Goal: Task Accomplishment & Management: Use online tool/utility

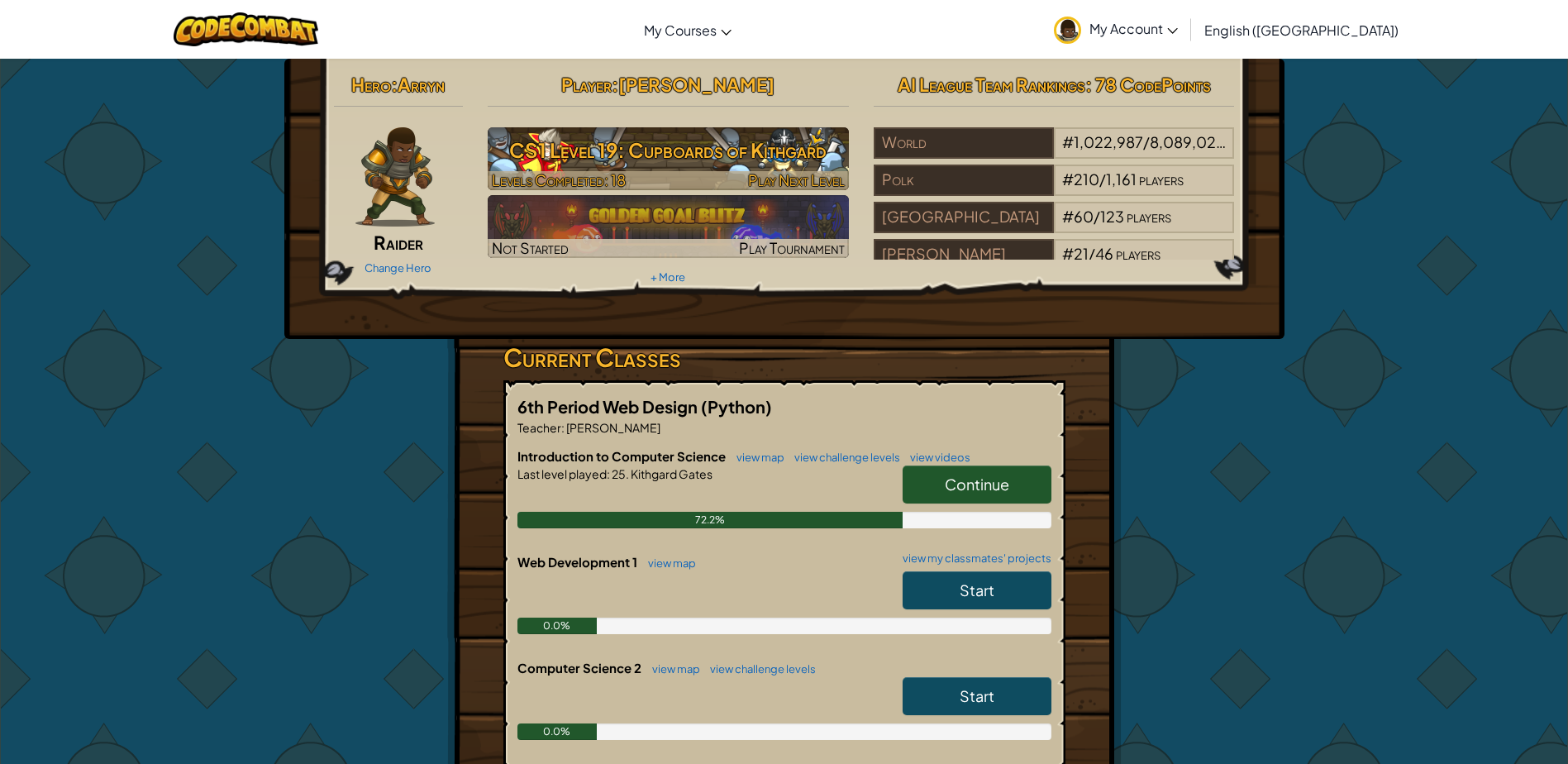
drag, startPoint x: 0, startPoint y: 0, endPoint x: 659, endPoint y: 165, distance: 679.3
click at [659, 165] on h3 "CS1 Level 19: Cupboards of Kithgard" at bounding box center [668, 150] width 361 height 37
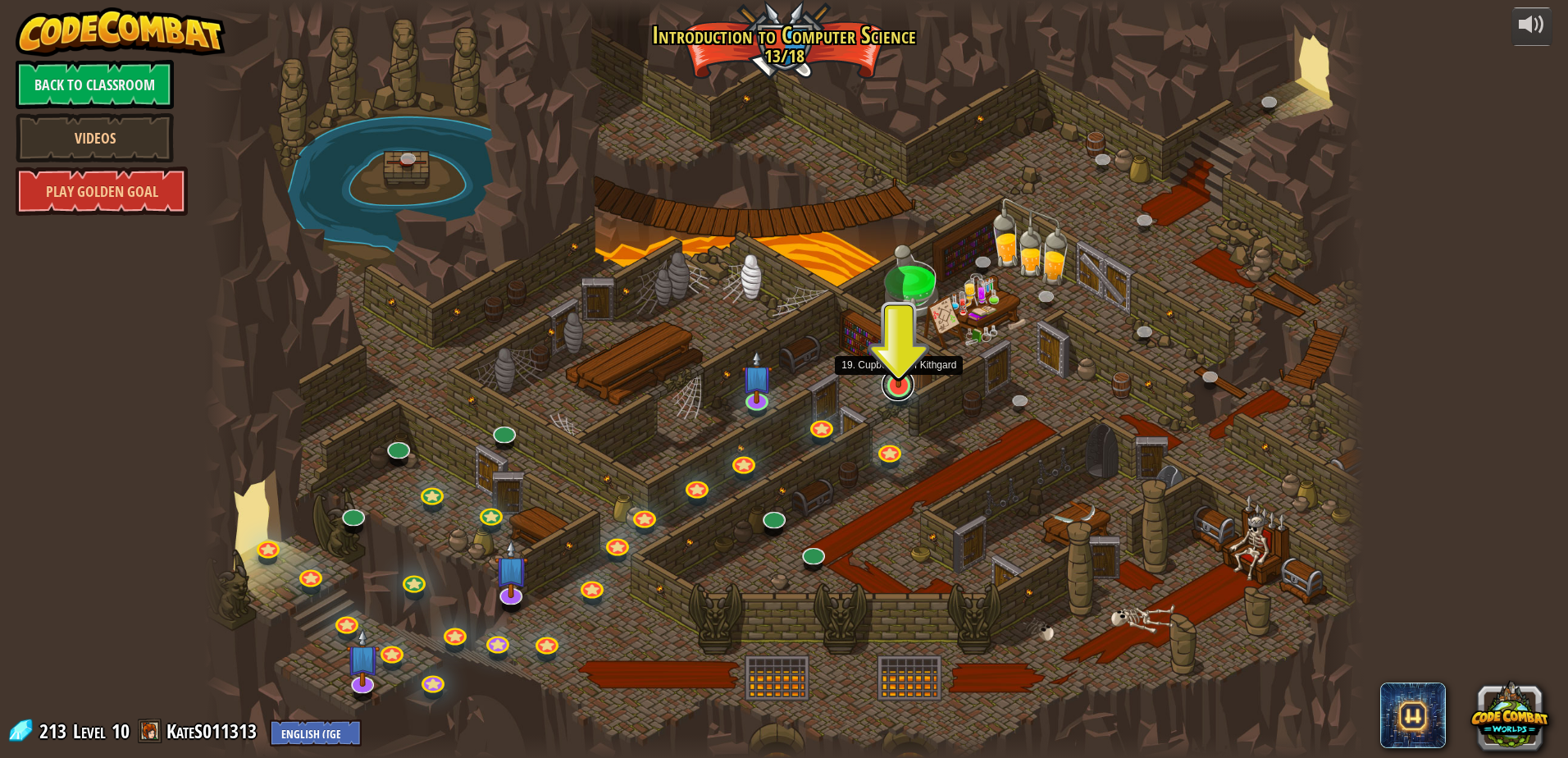
click at [905, 392] on link at bounding box center [898, 384] width 33 height 33
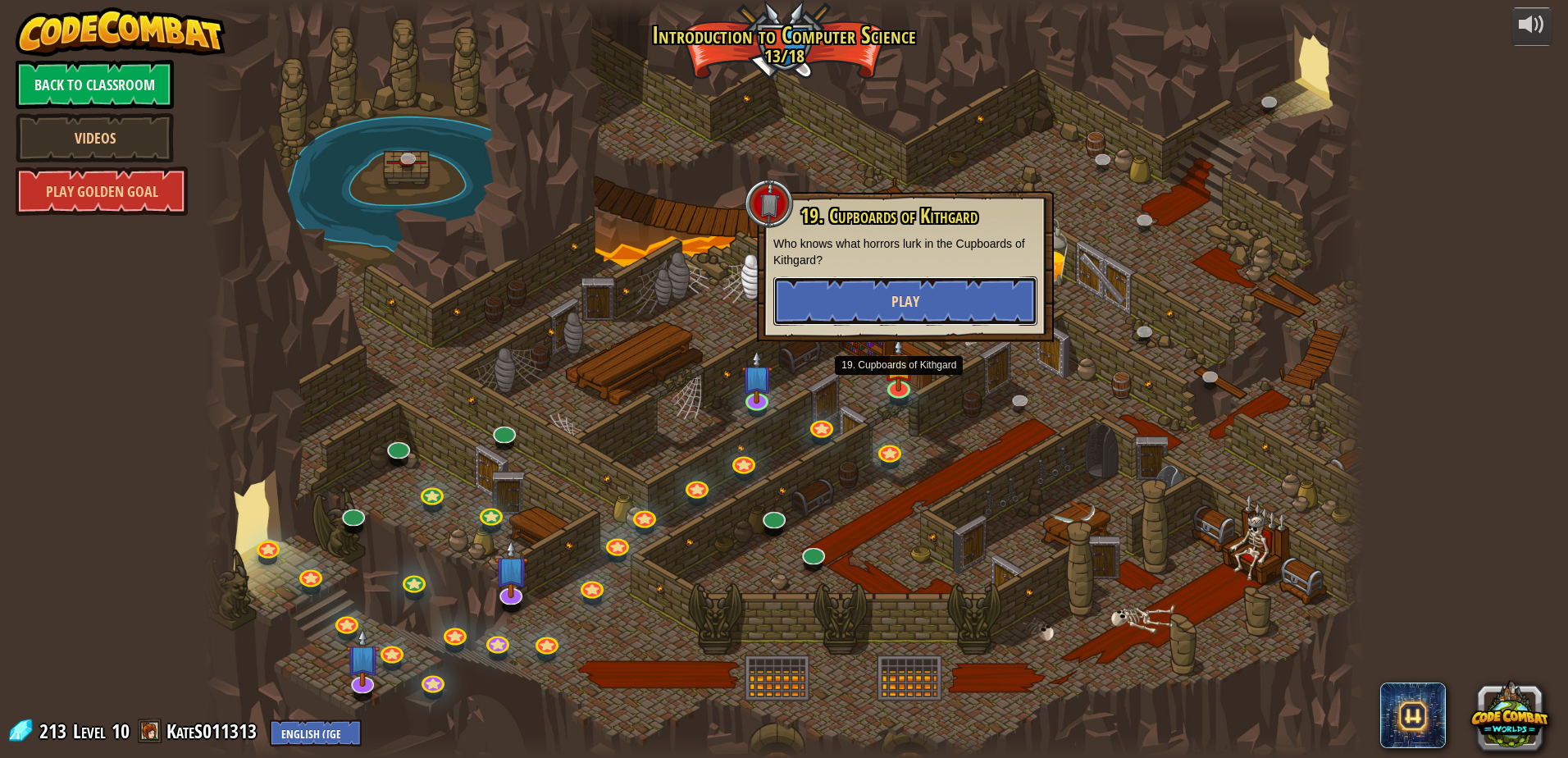
click at [885, 284] on button "Play" at bounding box center [905, 300] width 264 height 49
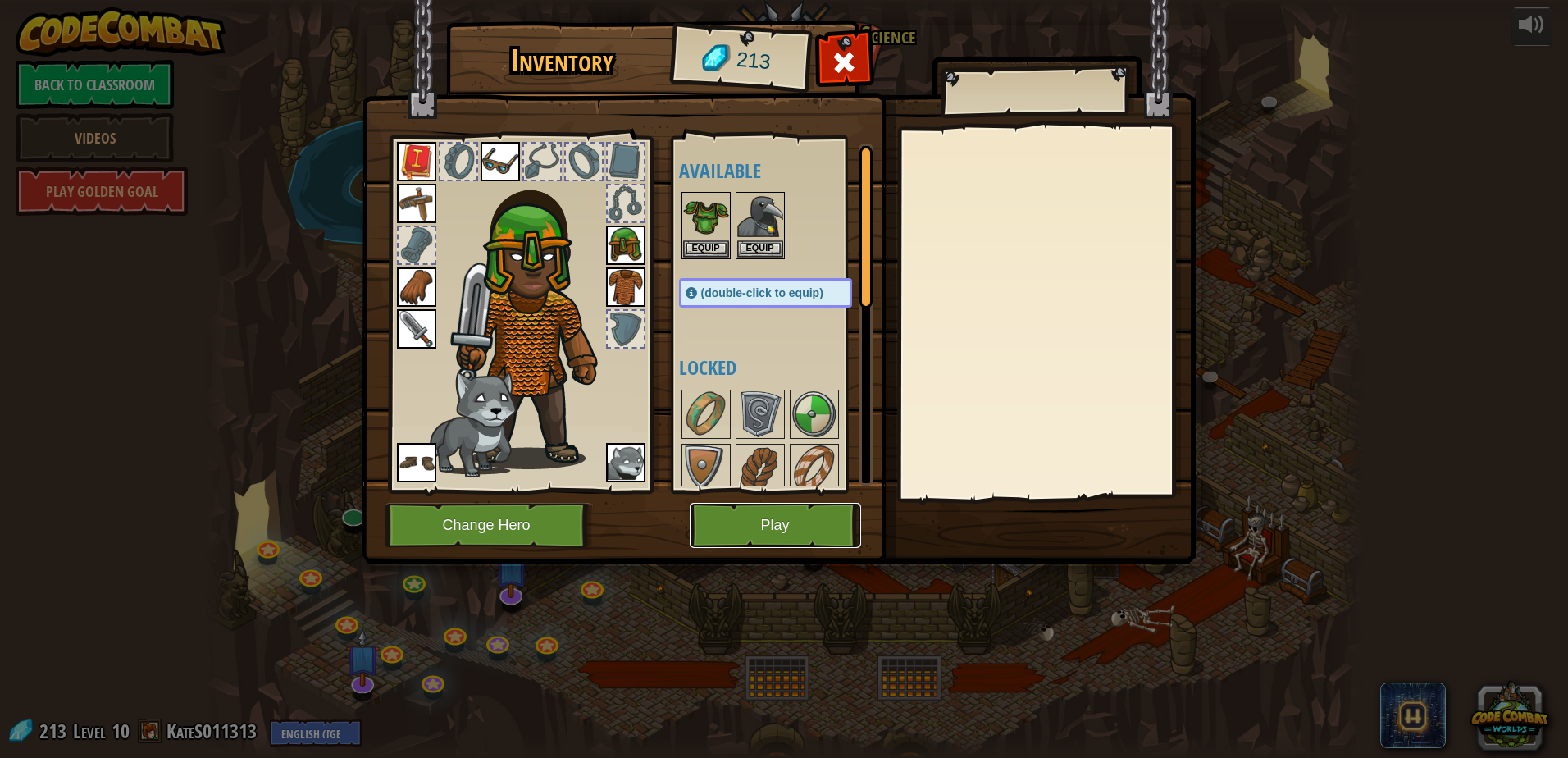
click at [764, 511] on button "Play" at bounding box center [775, 525] width 172 height 45
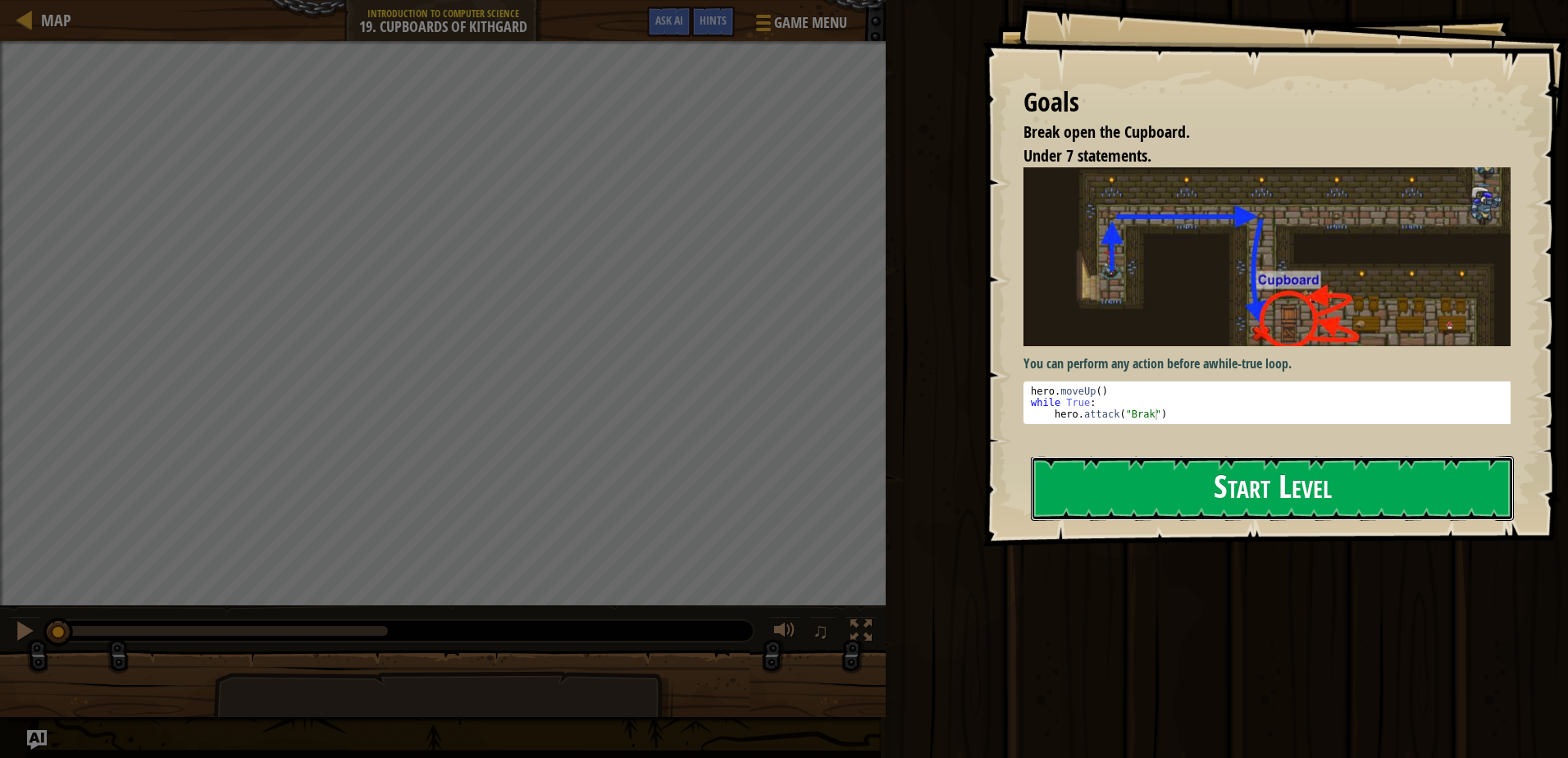
click at [1180, 510] on button "Start Level" at bounding box center [1272, 488] width 483 height 64
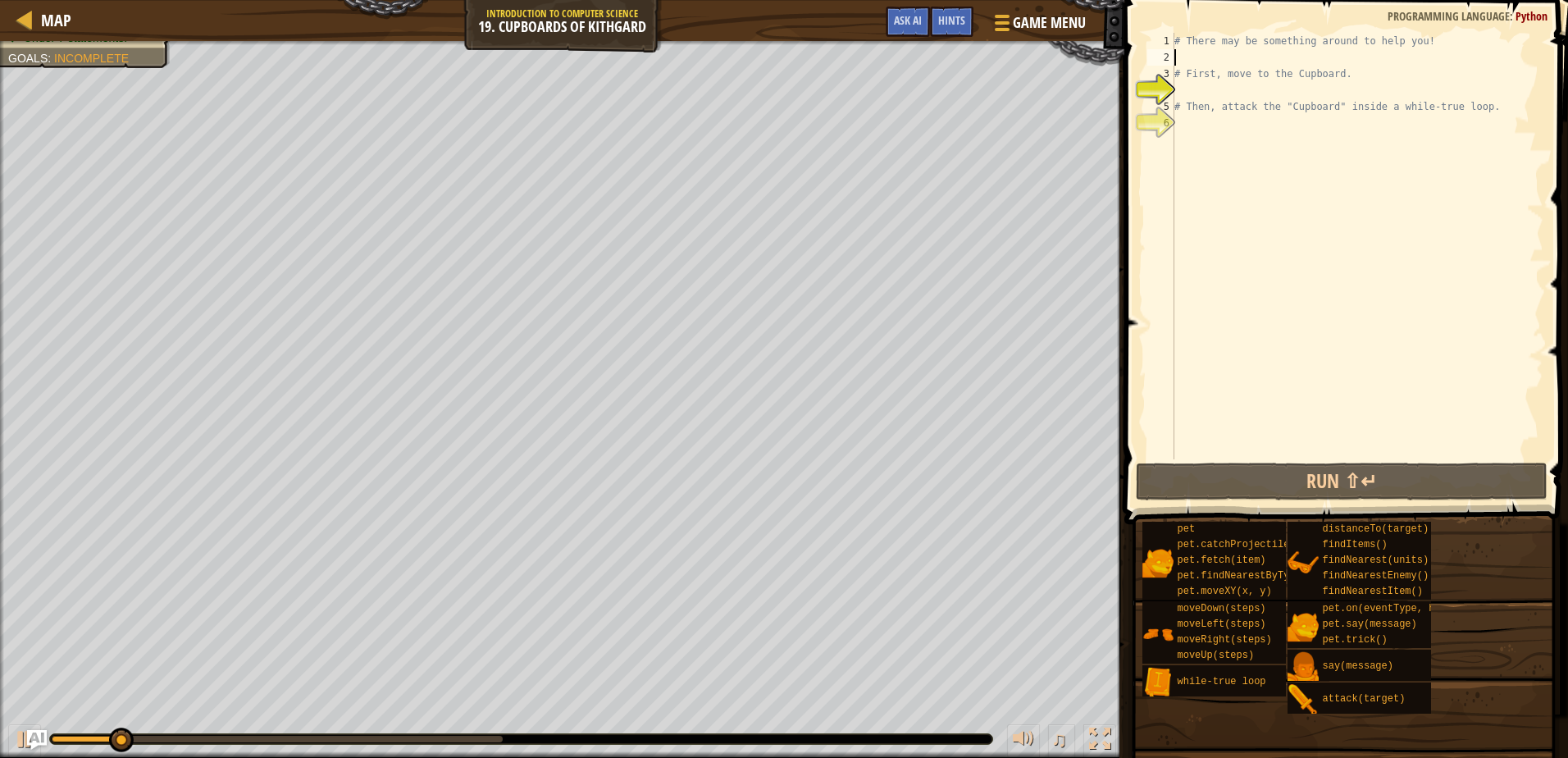
click at [1207, 50] on div "# There may be something around to help you! # First, move to the Cupboard. # T…" at bounding box center [1357, 262] width 372 height 459
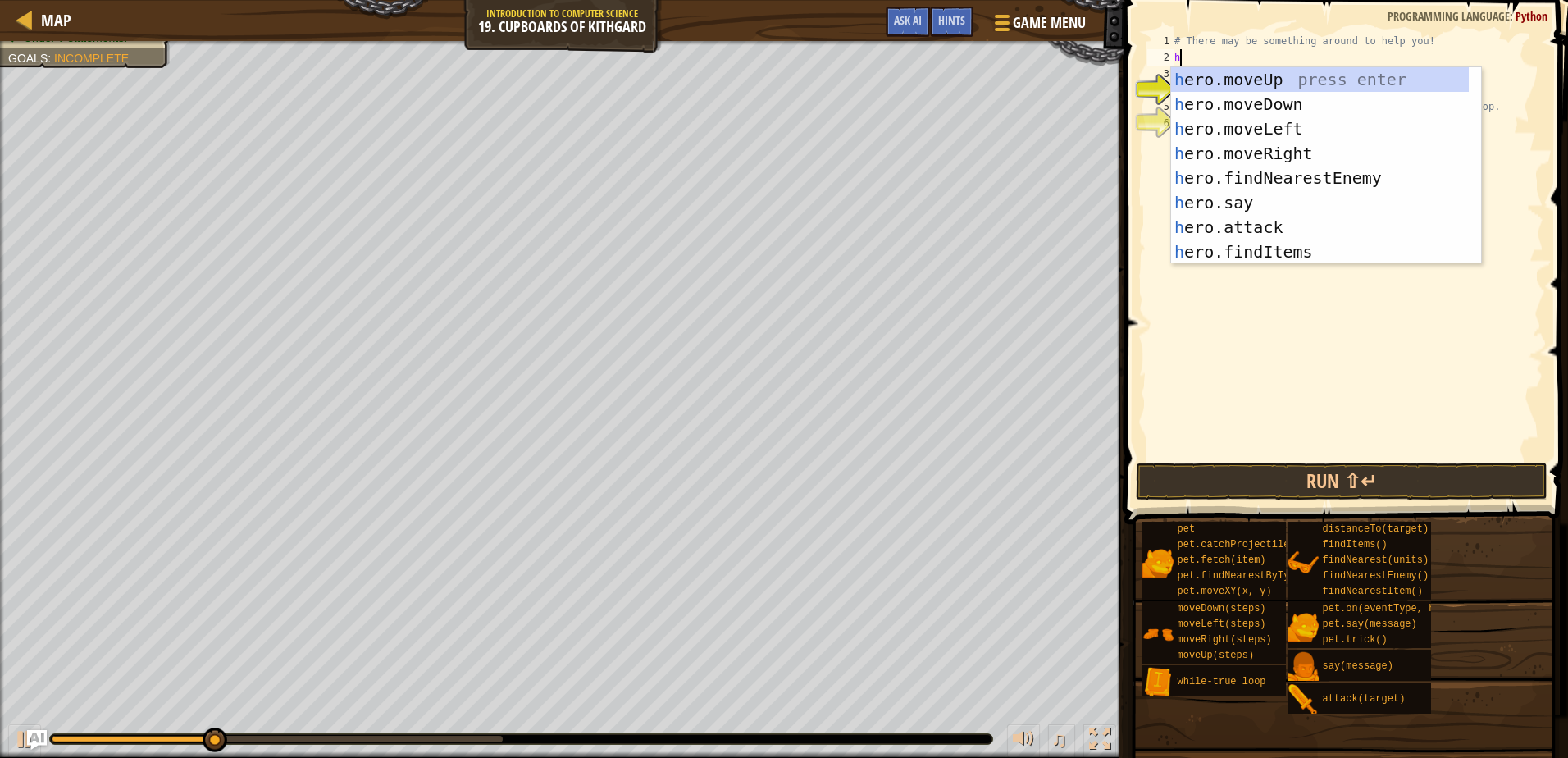
scroll to position [8, 0]
type textarea "he"
click at [1233, 80] on div "he ro.moveUp press enter he ro.moveDown press enter he ro.moveLeft press enter …" at bounding box center [1320, 190] width 298 height 246
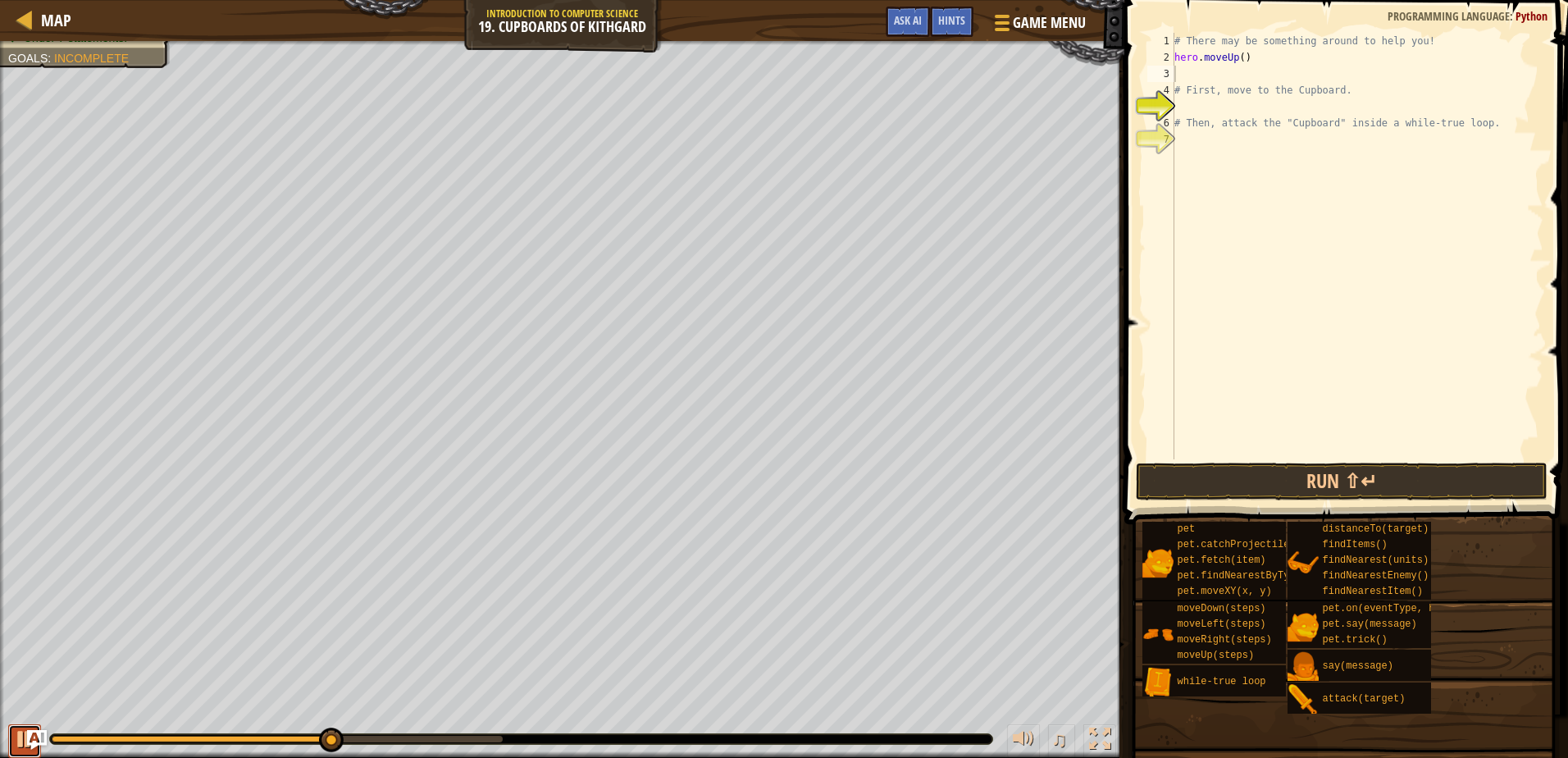
click at [23, 738] on div at bounding box center [24, 739] width 21 height 21
drag, startPoint x: 339, startPoint y: 740, endPoint x: -3, endPoint y: 751, distance: 342.2
click at [0, 0] on html "Map Introduction to Computer Science 19. Cupboards of Kithgard Game Menu Done H…" at bounding box center [784, 0] width 1568 height 0
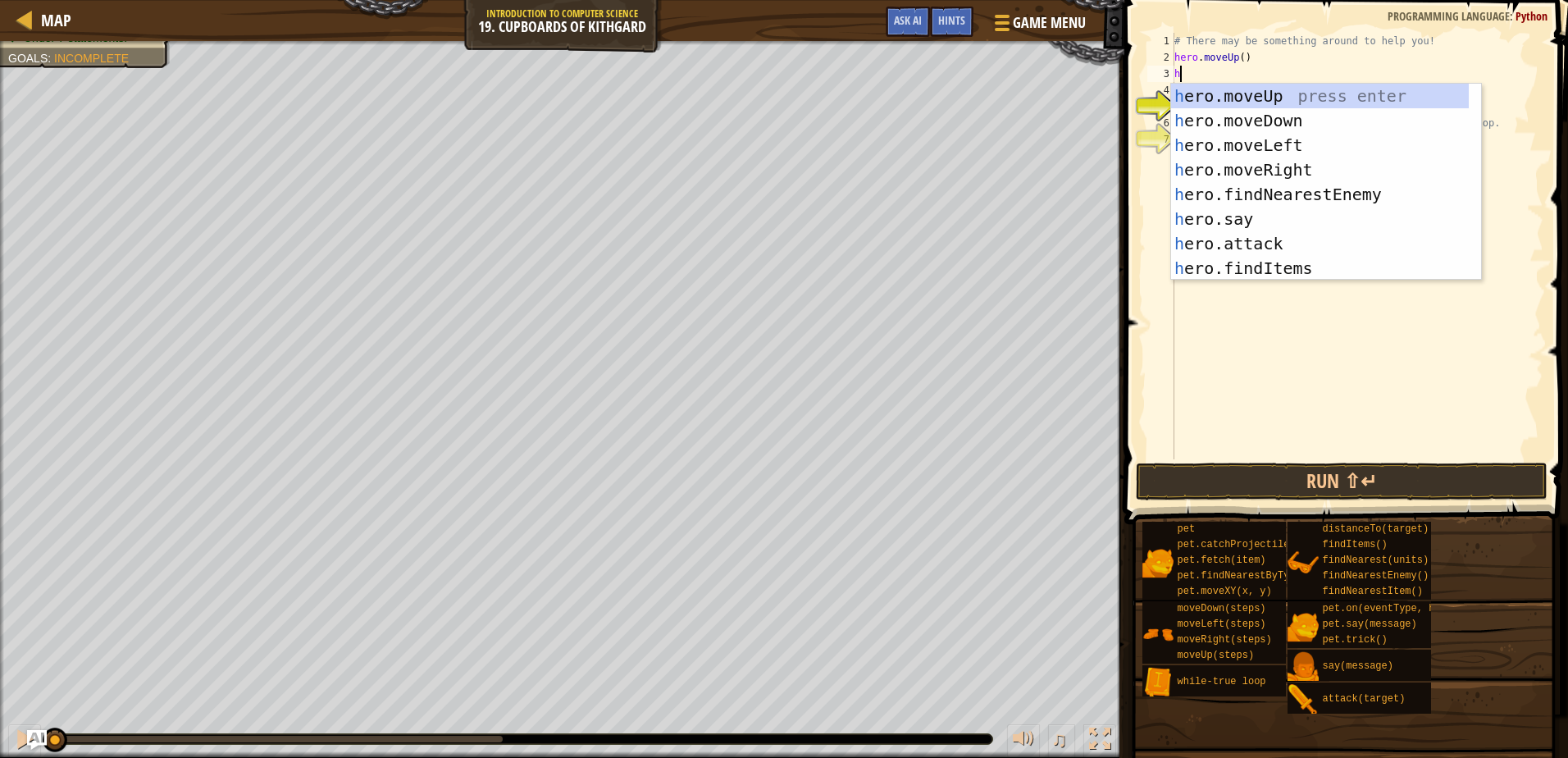
type textarea "he"
click at [1227, 173] on div "he ro.moveUp press enter he ro.moveDown press enter he ro.moveLeft press enter …" at bounding box center [1320, 207] width 298 height 246
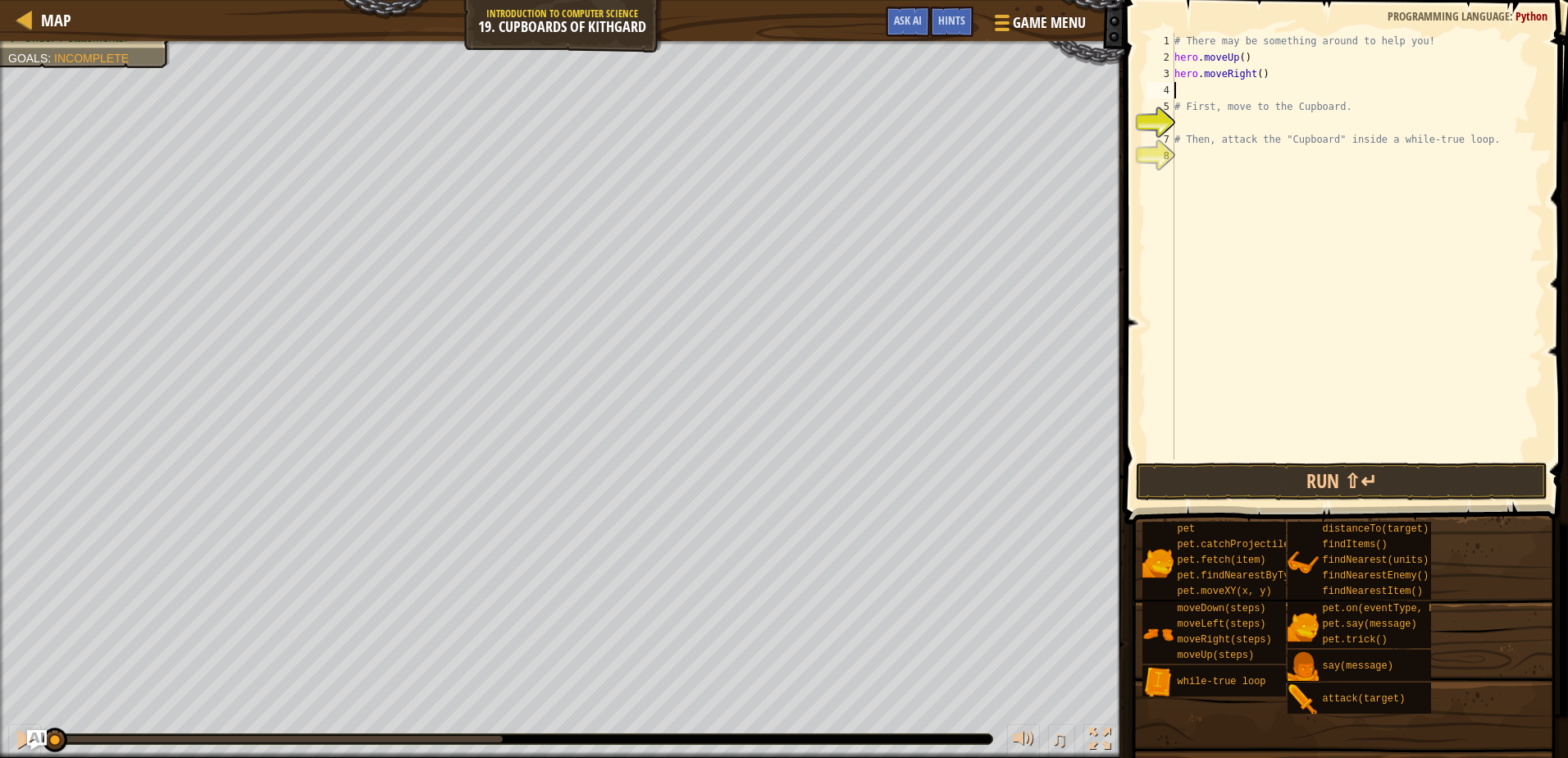
click at [1253, 75] on div "# There may be something around to help you! hero . moveUp ( ) hero . moveRight…" at bounding box center [1357, 262] width 372 height 459
click at [1255, 73] on div "# There may be something around to help you! hero . moveUp ( ) hero . moveRight…" at bounding box center [1357, 262] width 372 height 459
type textarea "hero.moveRight(2)"
click at [1196, 89] on div "# There may be something around to help you! hero . moveUp ( ) hero . moveRight…" at bounding box center [1357, 262] width 372 height 459
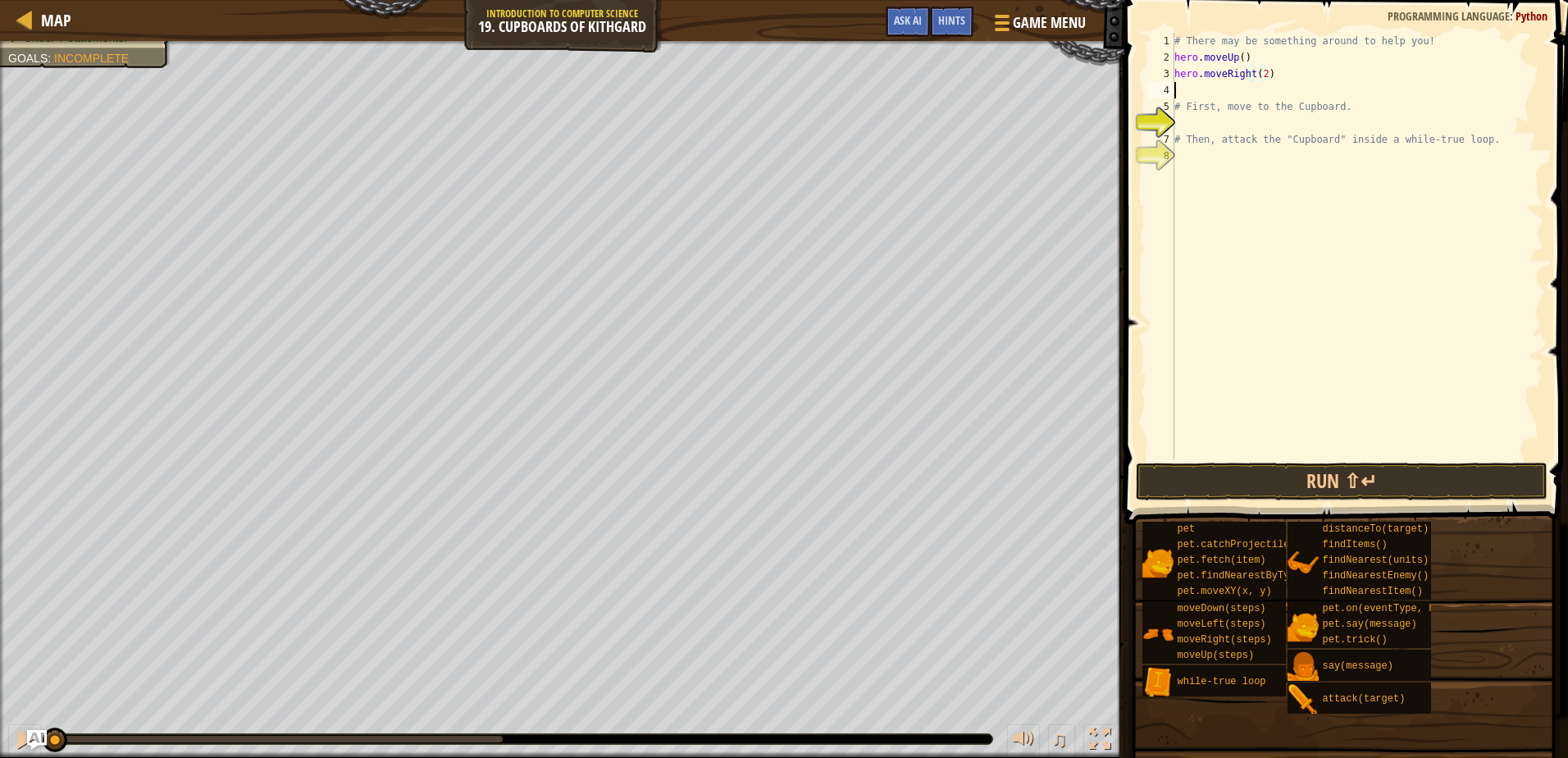
scroll to position [8, 0]
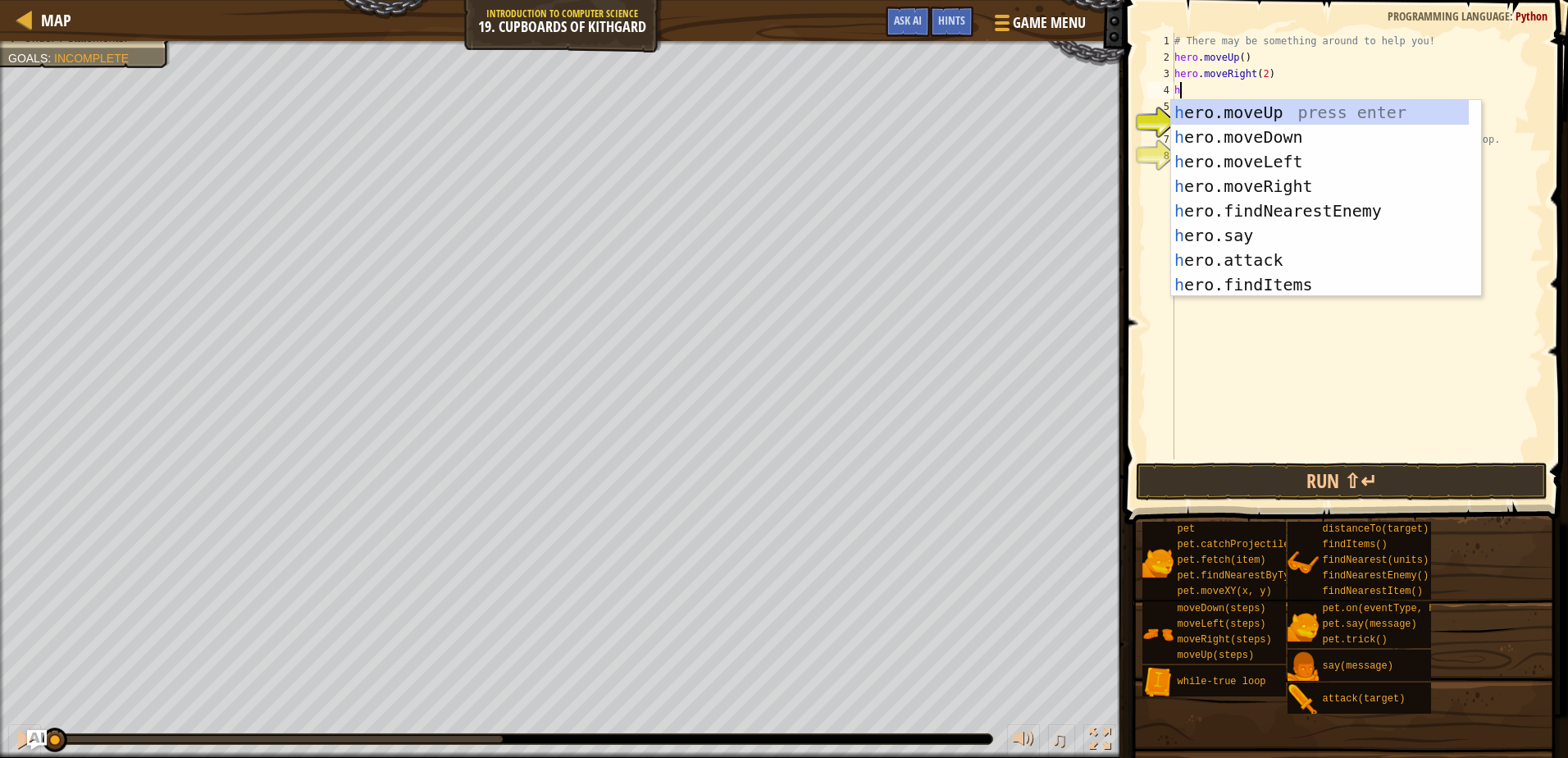
type textarea "he"
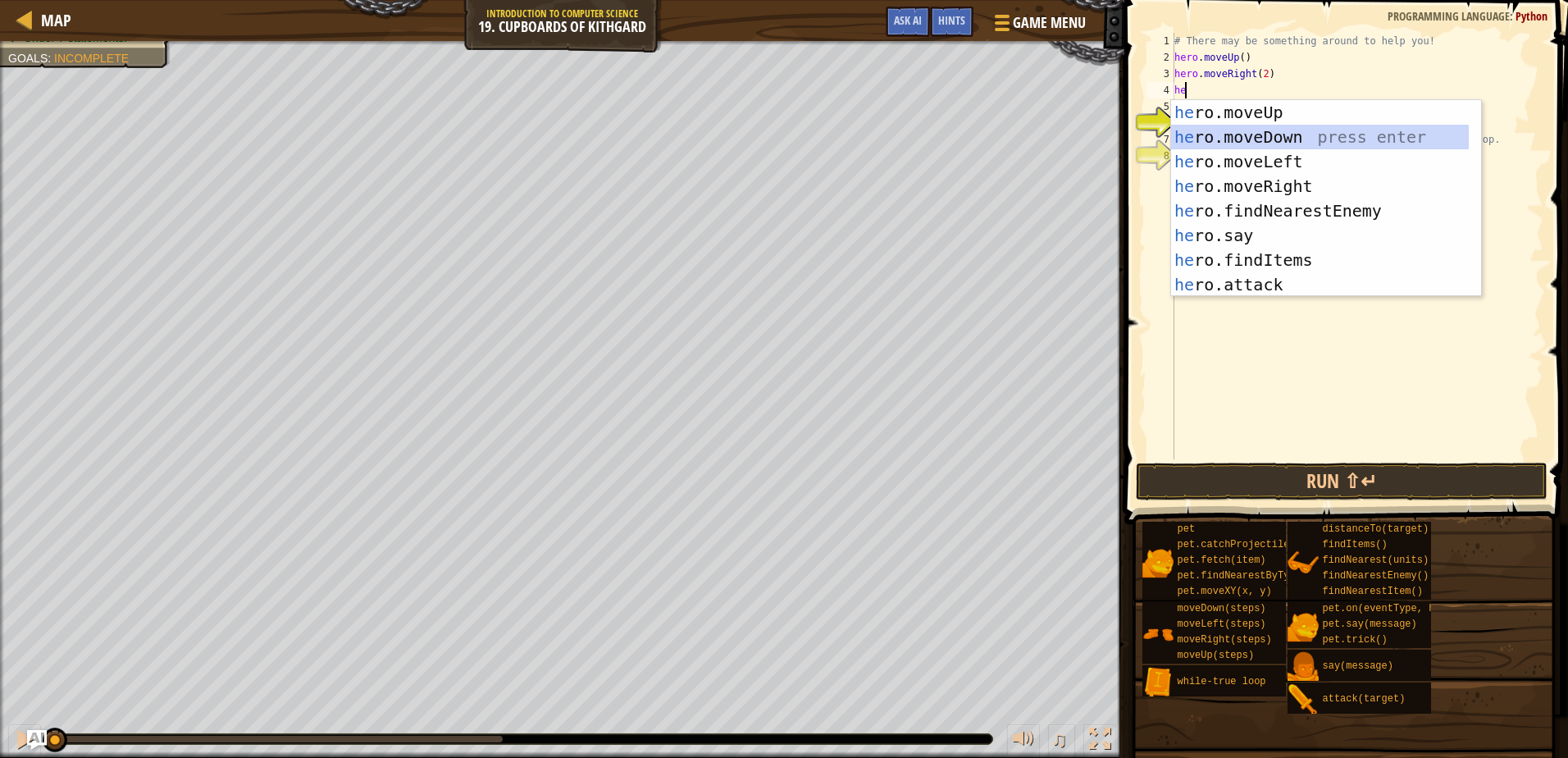
click at [1204, 129] on div "he ro.moveUp press enter he ro.moveDown press enter he ro.moveLeft press enter …" at bounding box center [1320, 223] width 298 height 246
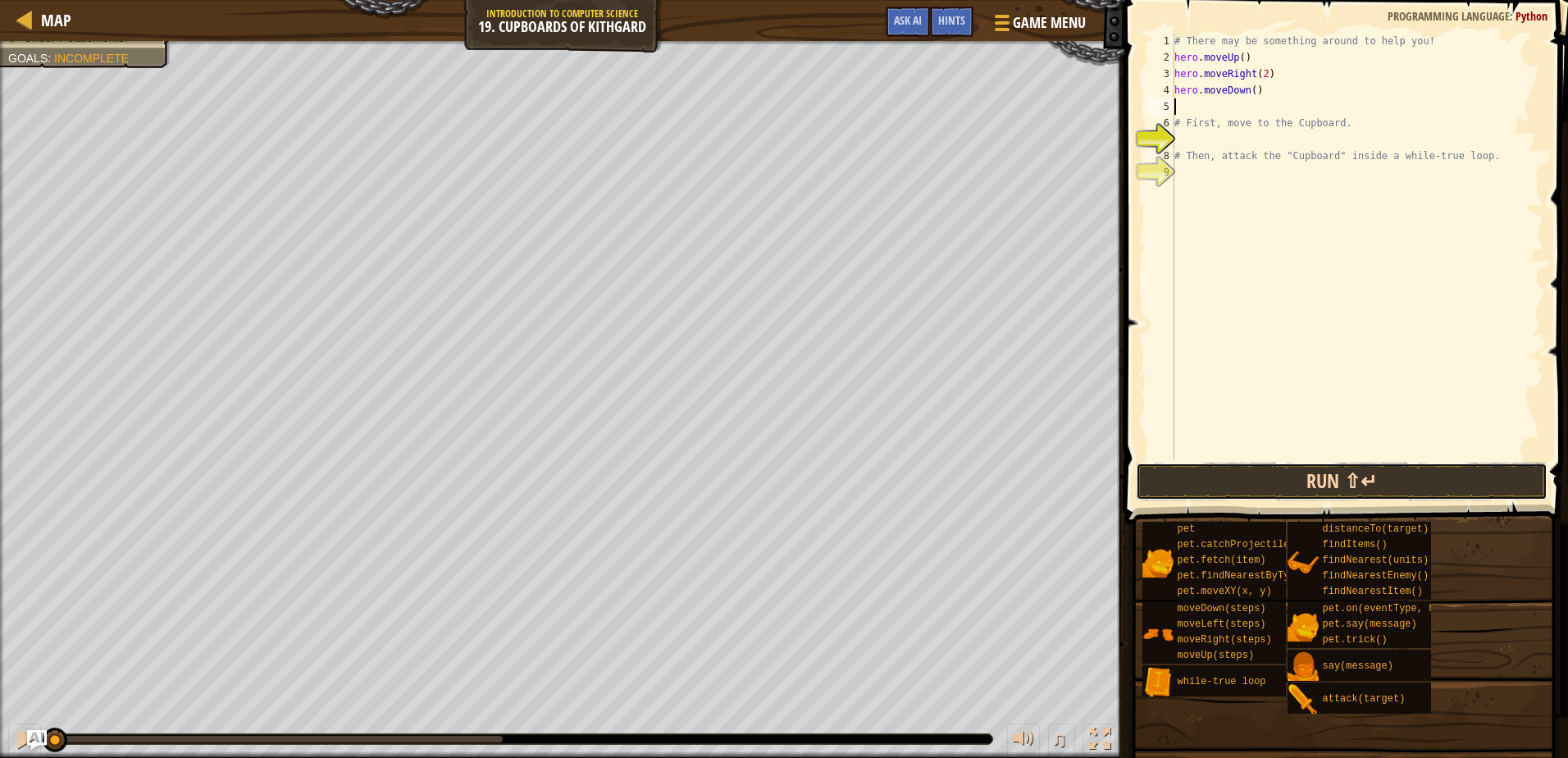
click at [1252, 467] on button "Run ⇧↵" at bounding box center [1341, 481] width 411 height 38
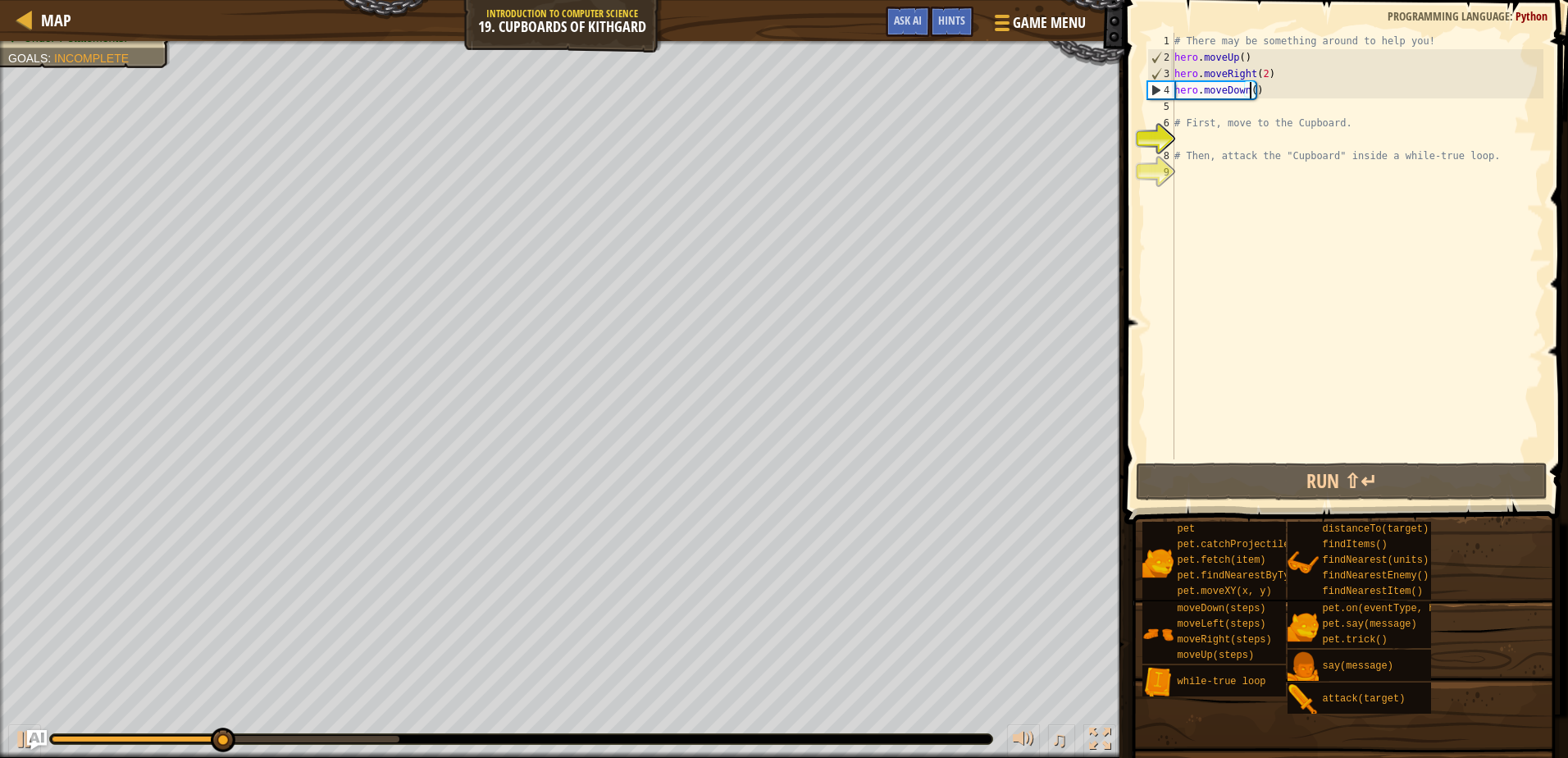
click at [1251, 89] on div "# There may be something around to help you! hero . moveUp ( ) hero . moveRight…" at bounding box center [1357, 262] width 372 height 459
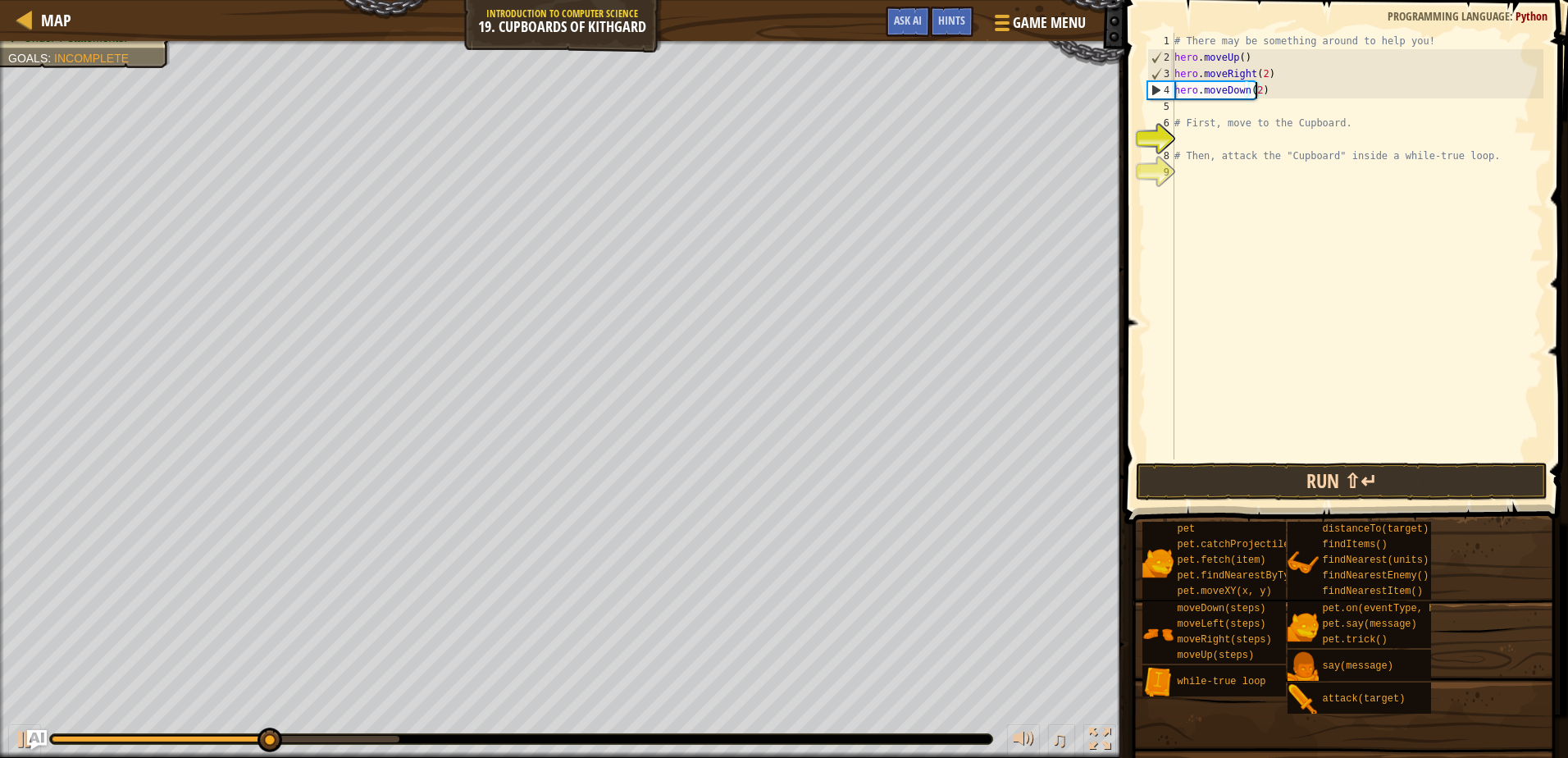
type textarea "hero.moveDown(2)"
click at [1232, 477] on button "Run ⇧↵" at bounding box center [1341, 481] width 411 height 38
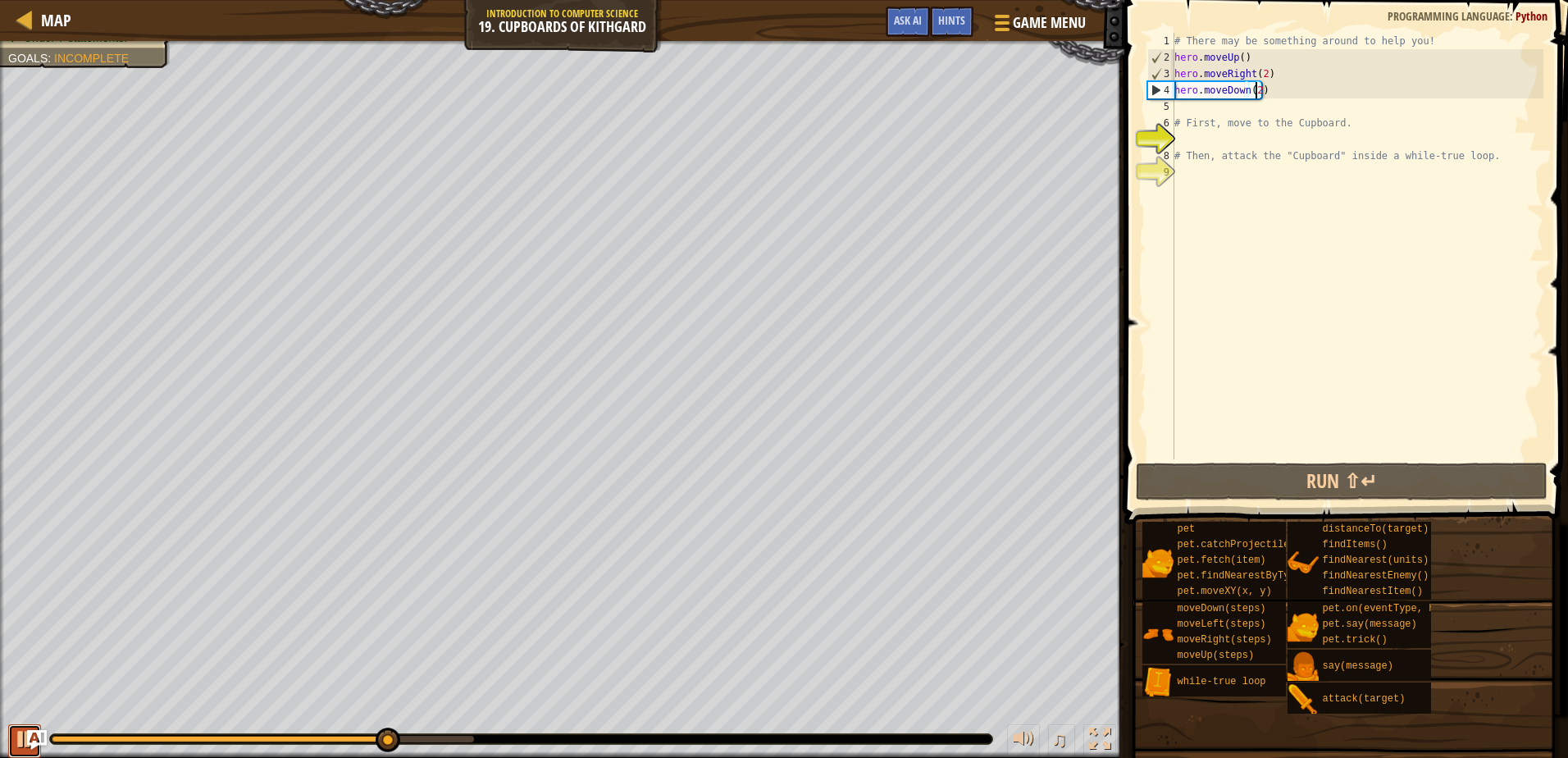
click at [22, 743] on div at bounding box center [24, 739] width 21 height 21
click at [1186, 109] on div "# There may be something around to help you! hero . moveUp ( ) hero . moveRight…" at bounding box center [1357, 262] width 372 height 459
click at [1191, 142] on div "# There may be something around to help you! hero . moveUp ( ) hero . moveRight…" at bounding box center [1357, 262] width 372 height 459
click at [1182, 107] on div "# There may be something around to help you! hero . moveUp ( ) hero . moveRight…" at bounding box center [1357, 262] width 372 height 459
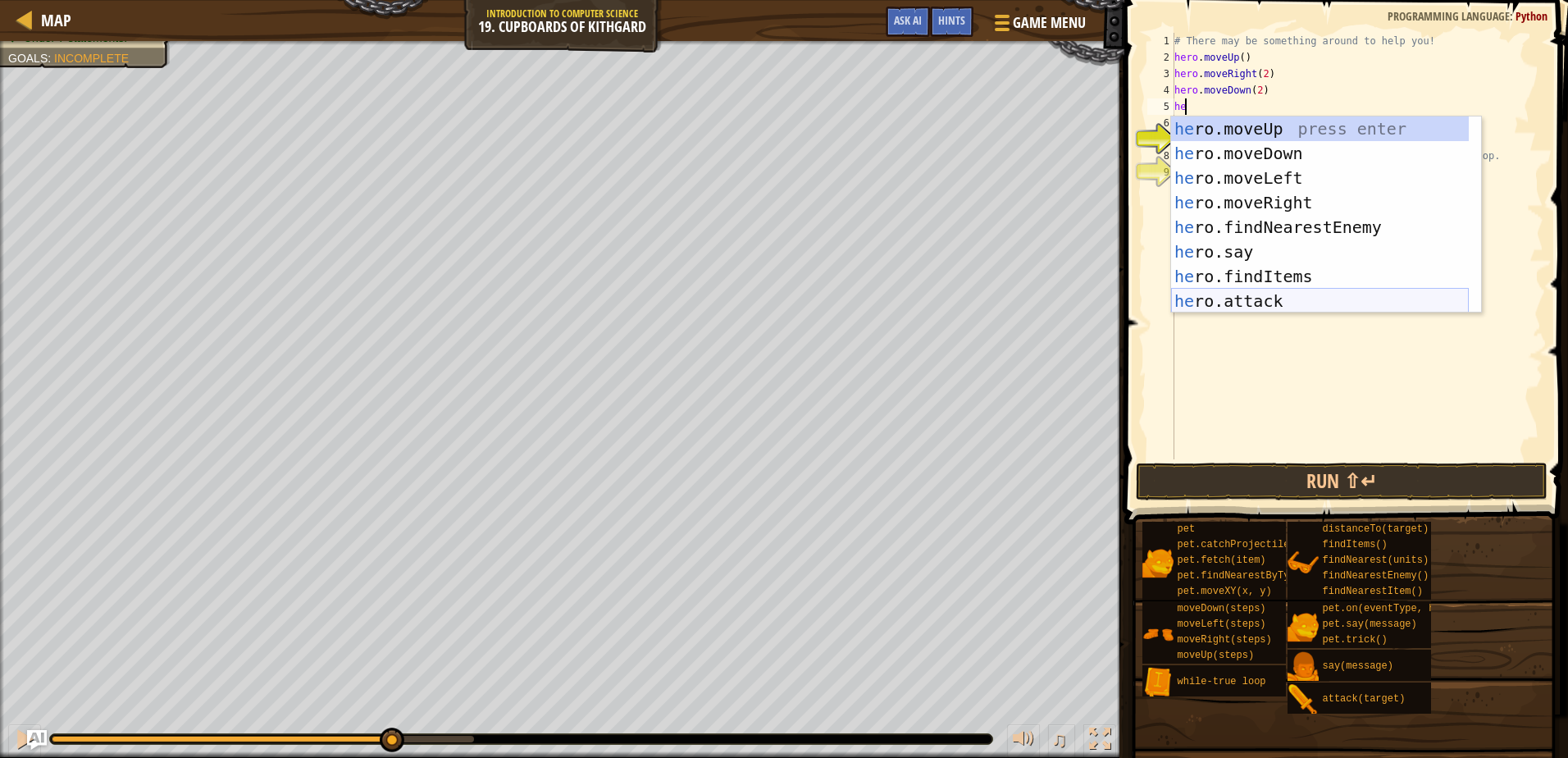
click at [1237, 291] on div "he ro.moveUp press enter he ro.moveDown press enter he ro.moveLeft press enter …" at bounding box center [1320, 239] width 298 height 246
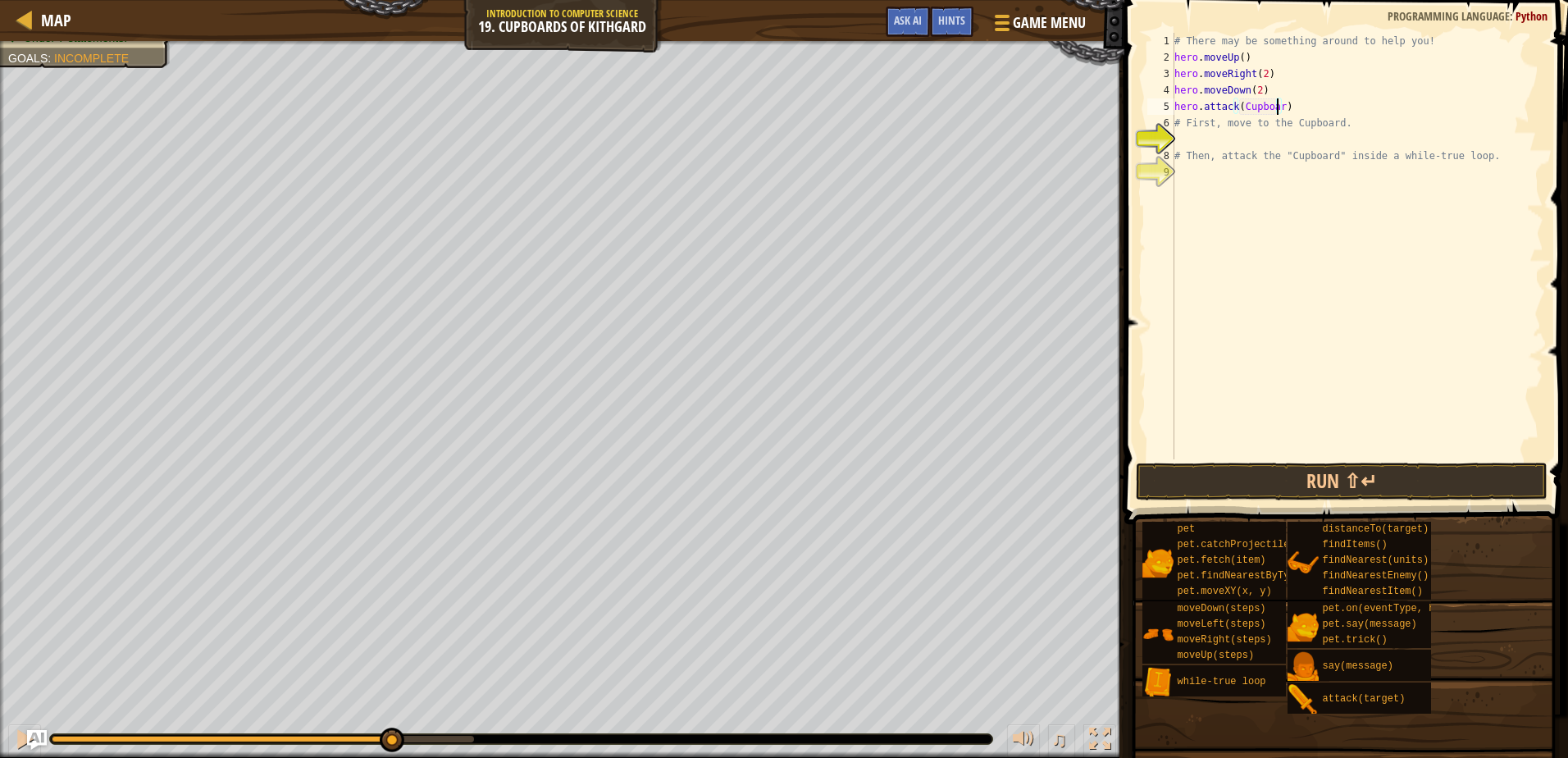
scroll to position [8, 9]
click at [1201, 471] on button "Run ⇧↵" at bounding box center [1341, 481] width 411 height 38
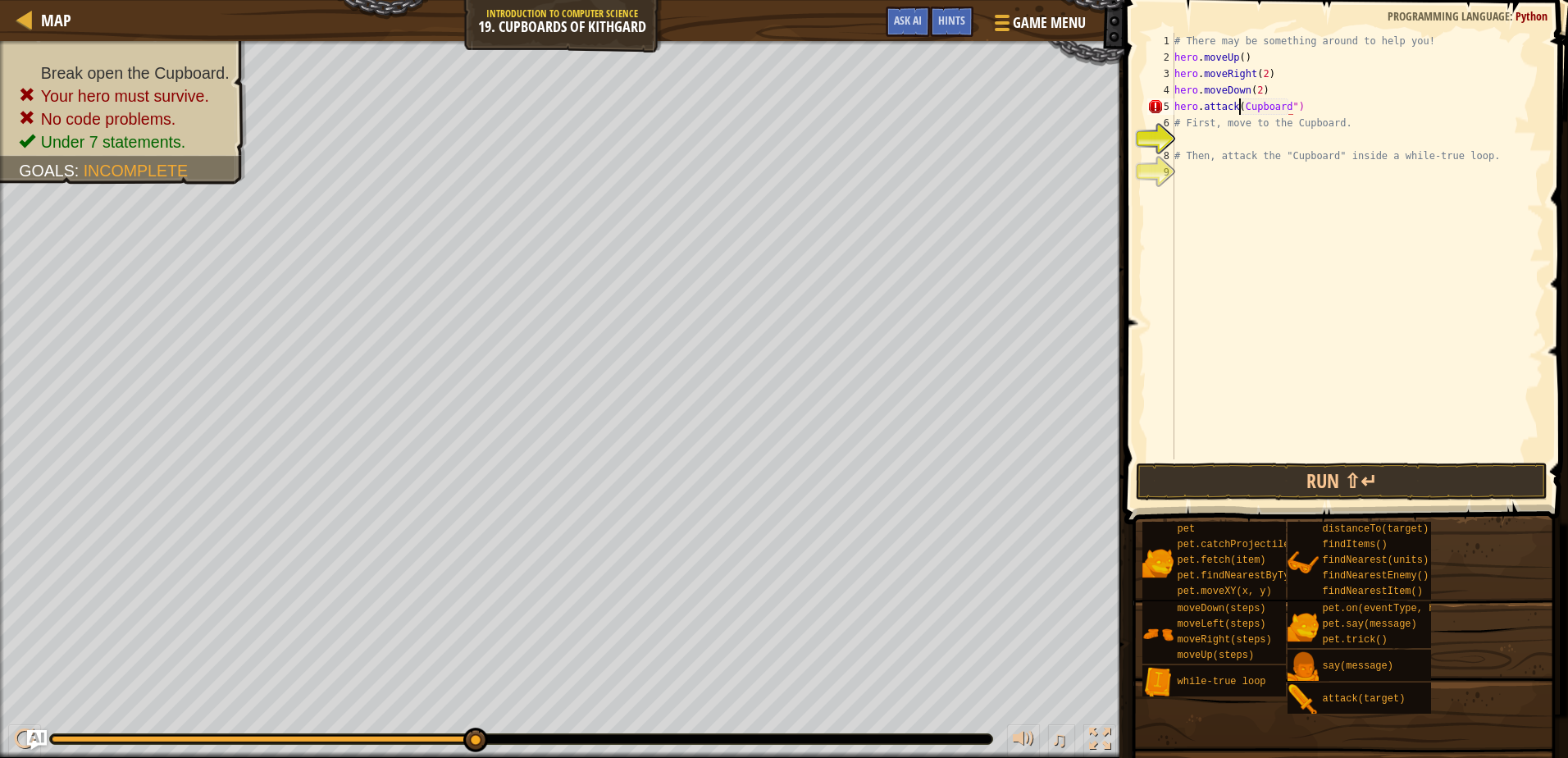
click at [1239, 101] on div "# There may be something around to help you! hero . moveUp ( ) hero . moveRight…" at bounding box center [1357, 262] width 372 height 459
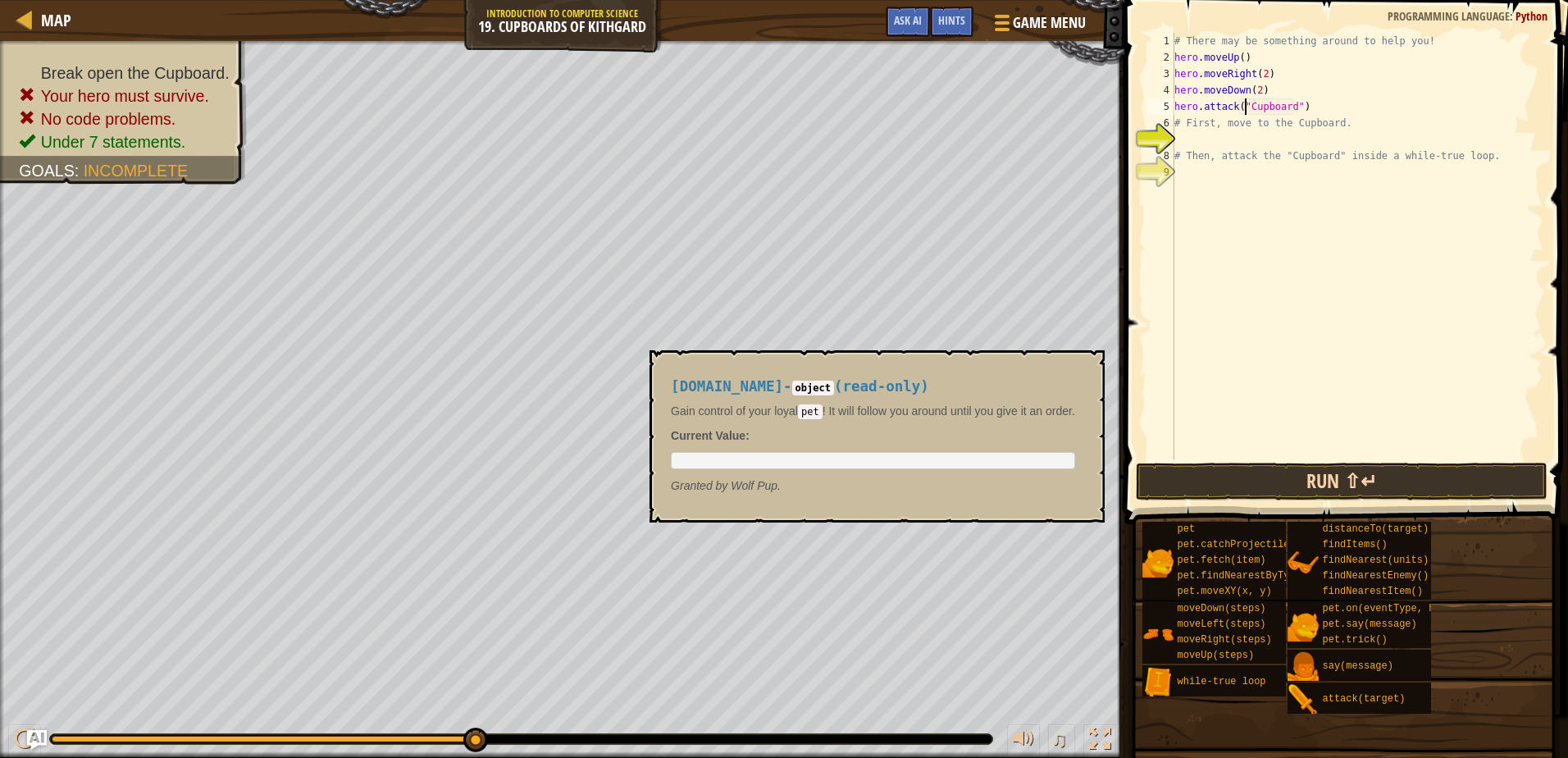
type textarea "hero.attack("Cupboard")"
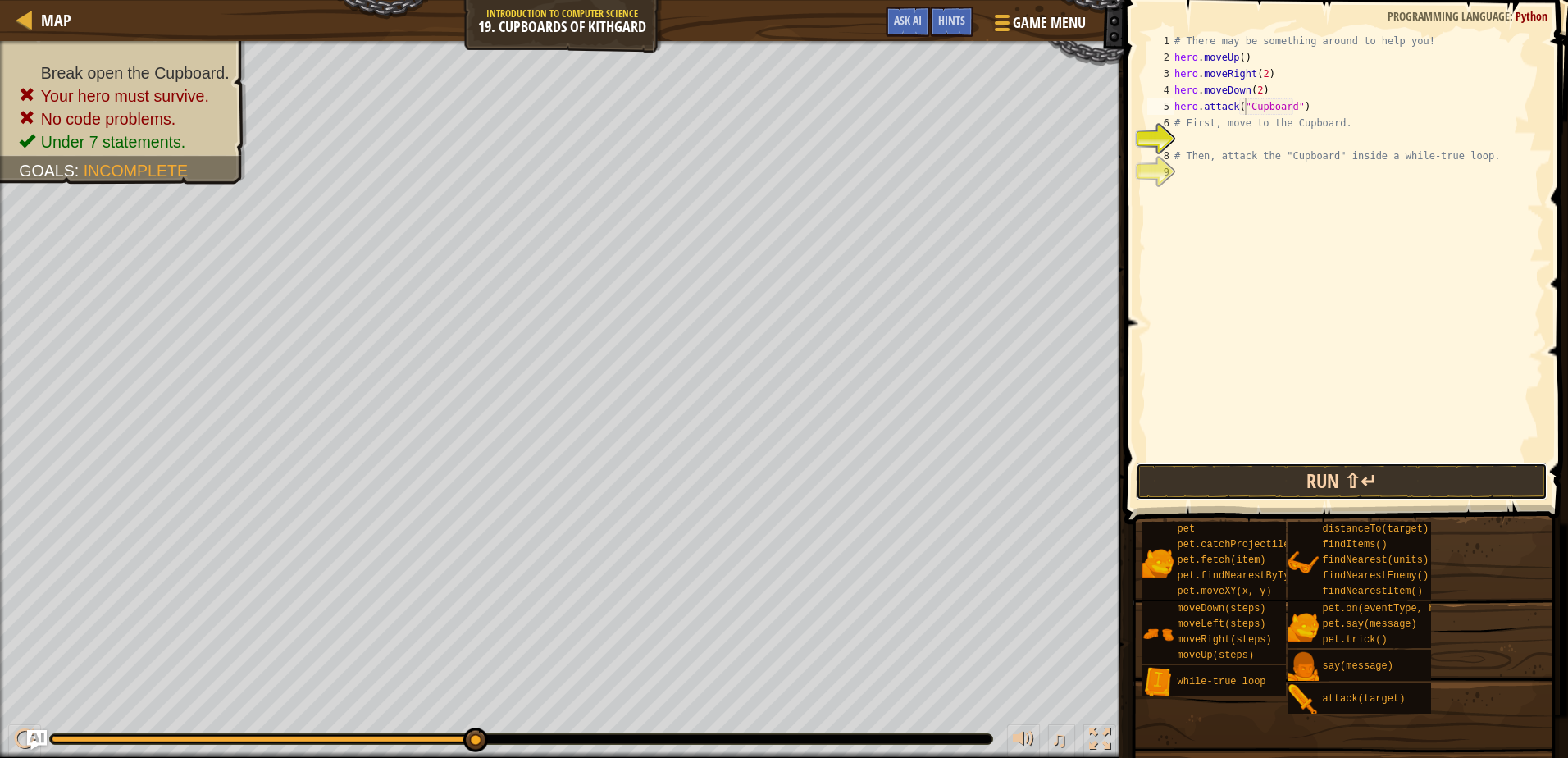
click at [1229, 477] on button "Run ⇧↵" at bounding box center [1341, 481] width 411 height 38
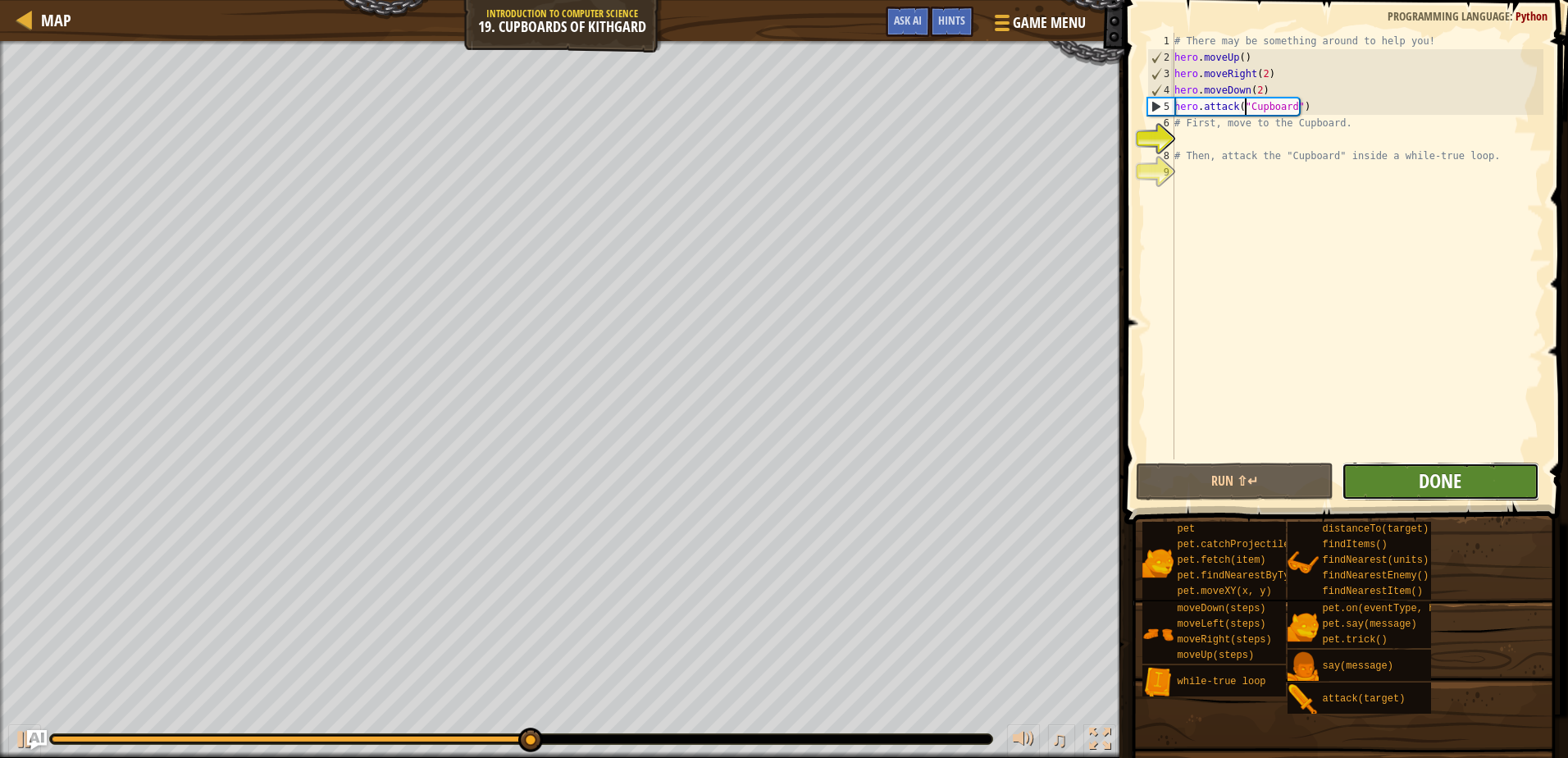
click at [1437, 482] on span "Done" at bounding box center [1440, 480] width 43 height 26
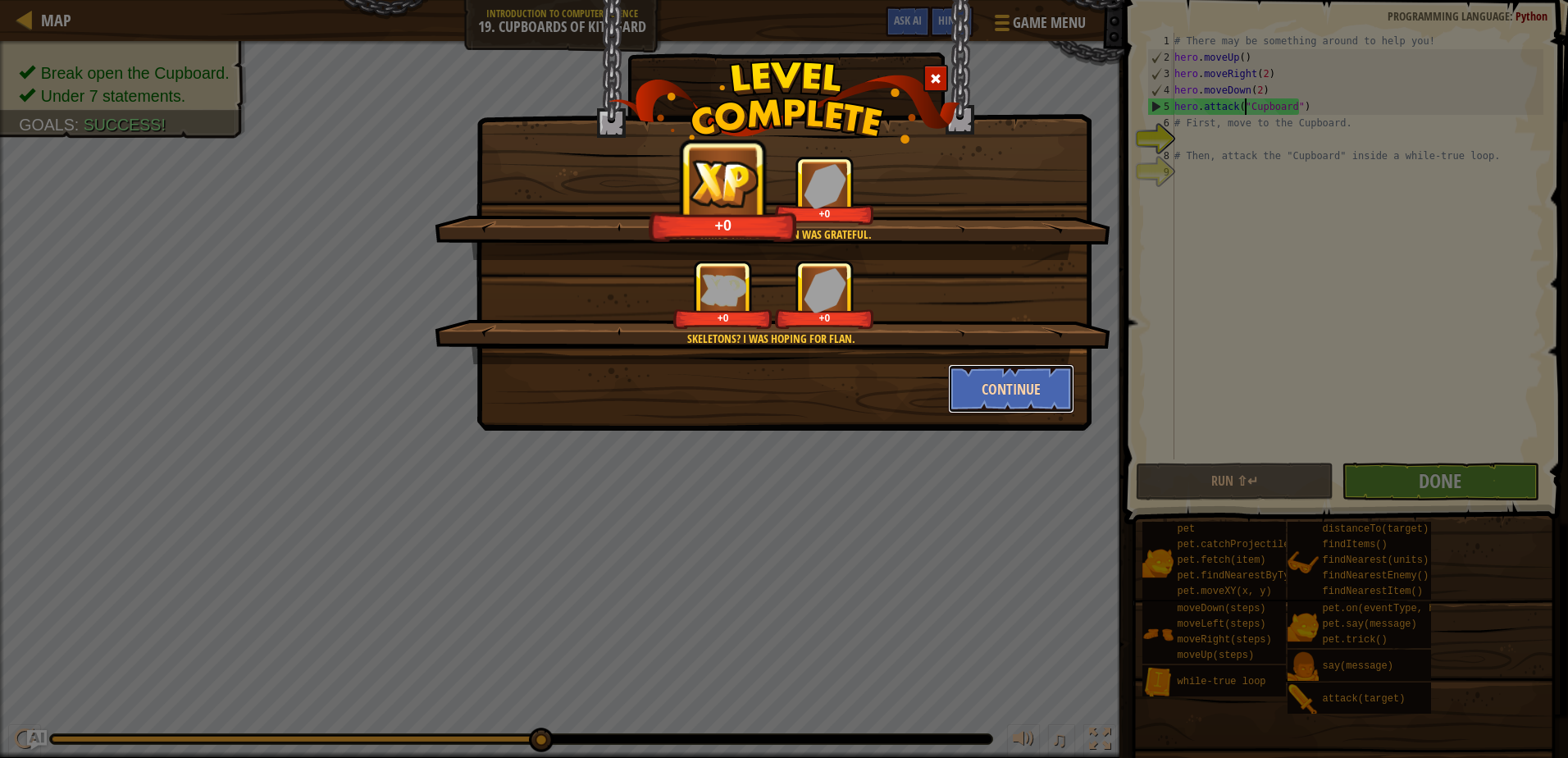
click at [1007, 384] on button "Continue" at bounding box center [1012, 388] width 127 height 49
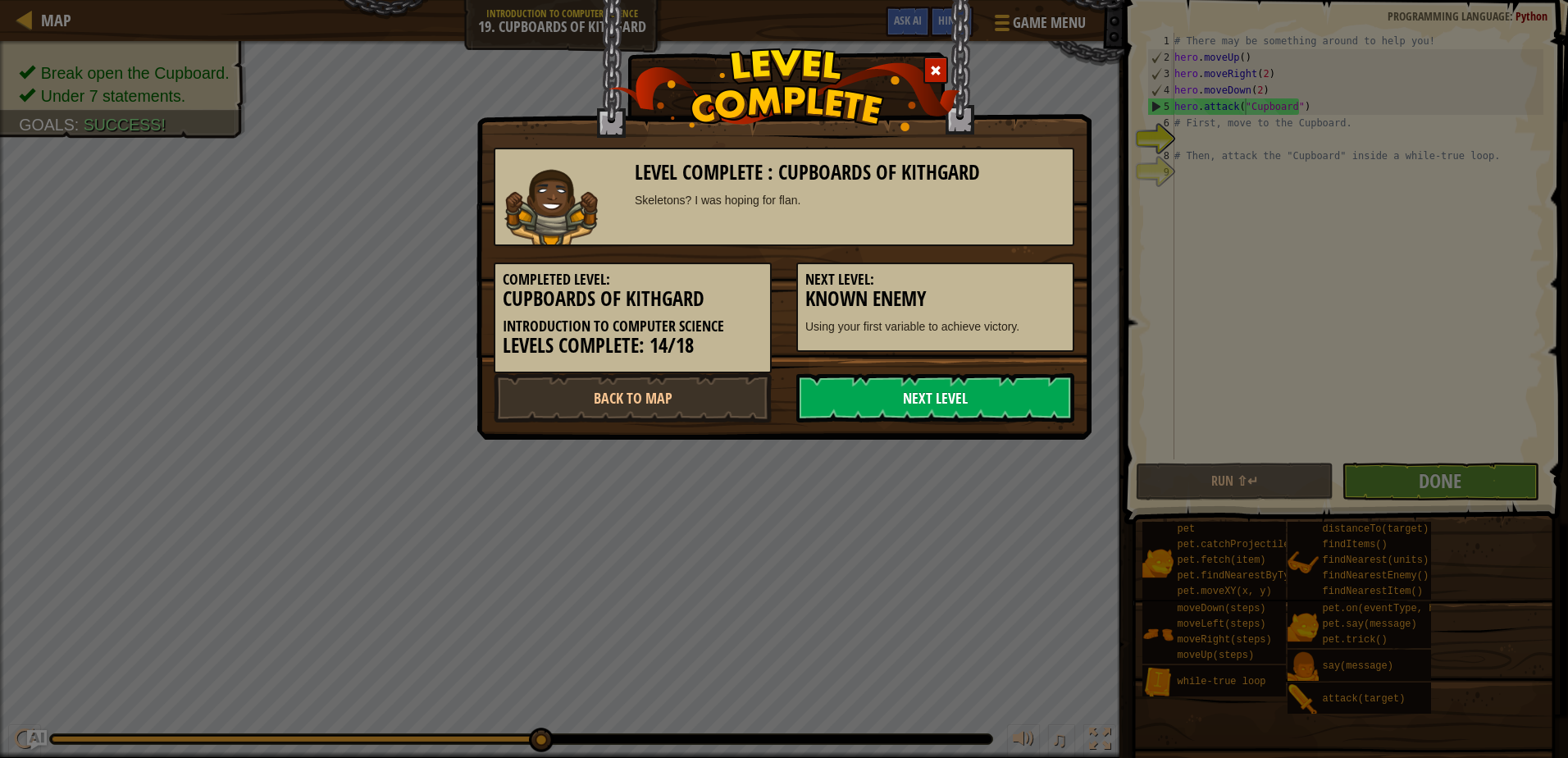
click at [939, 409] on link "Next Level" at bounding box center [935, 397] width 278 height 49
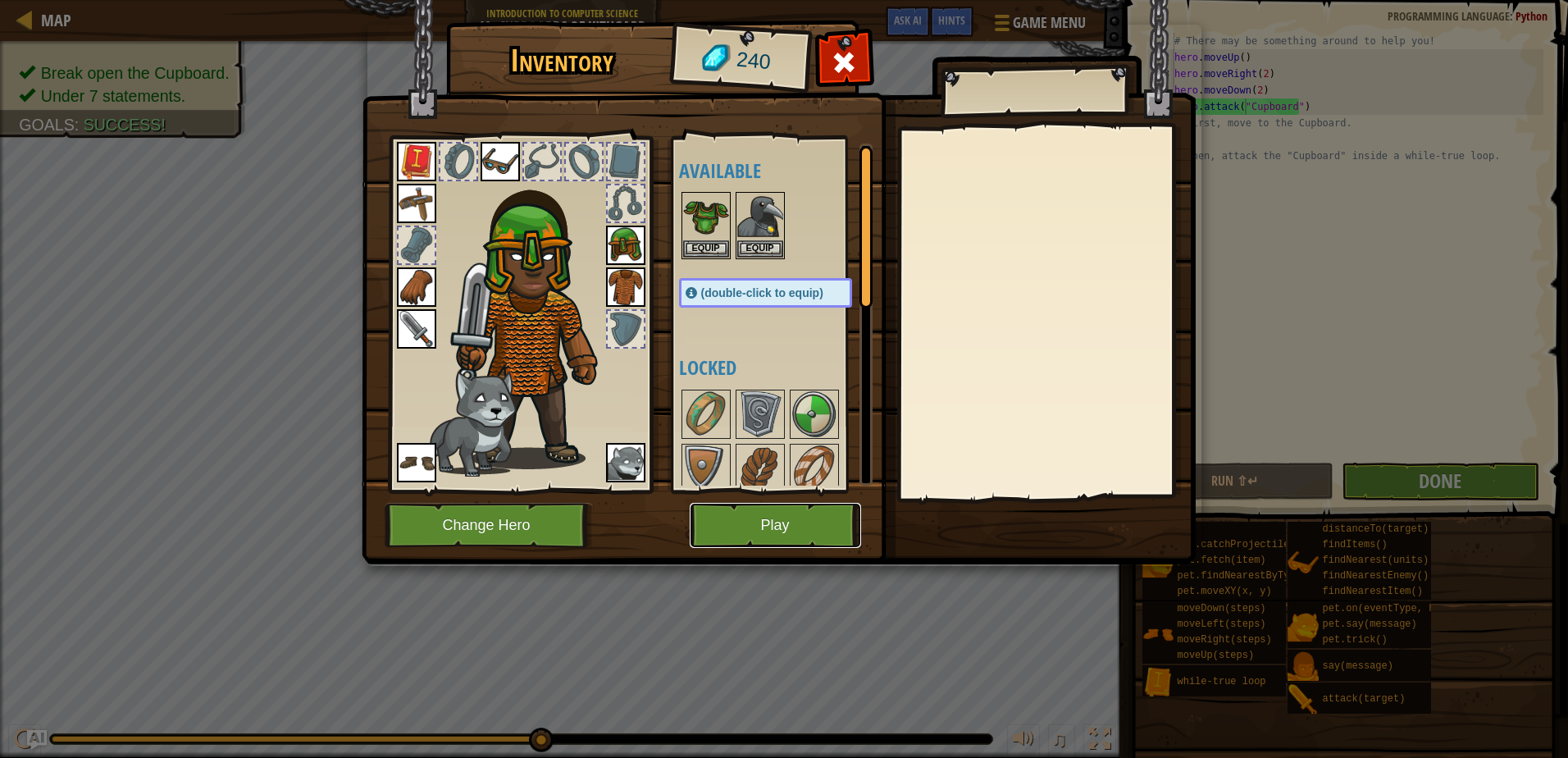
click at [756, 536] on button "Play" at bounding box center [775, 525] width 172 height 45
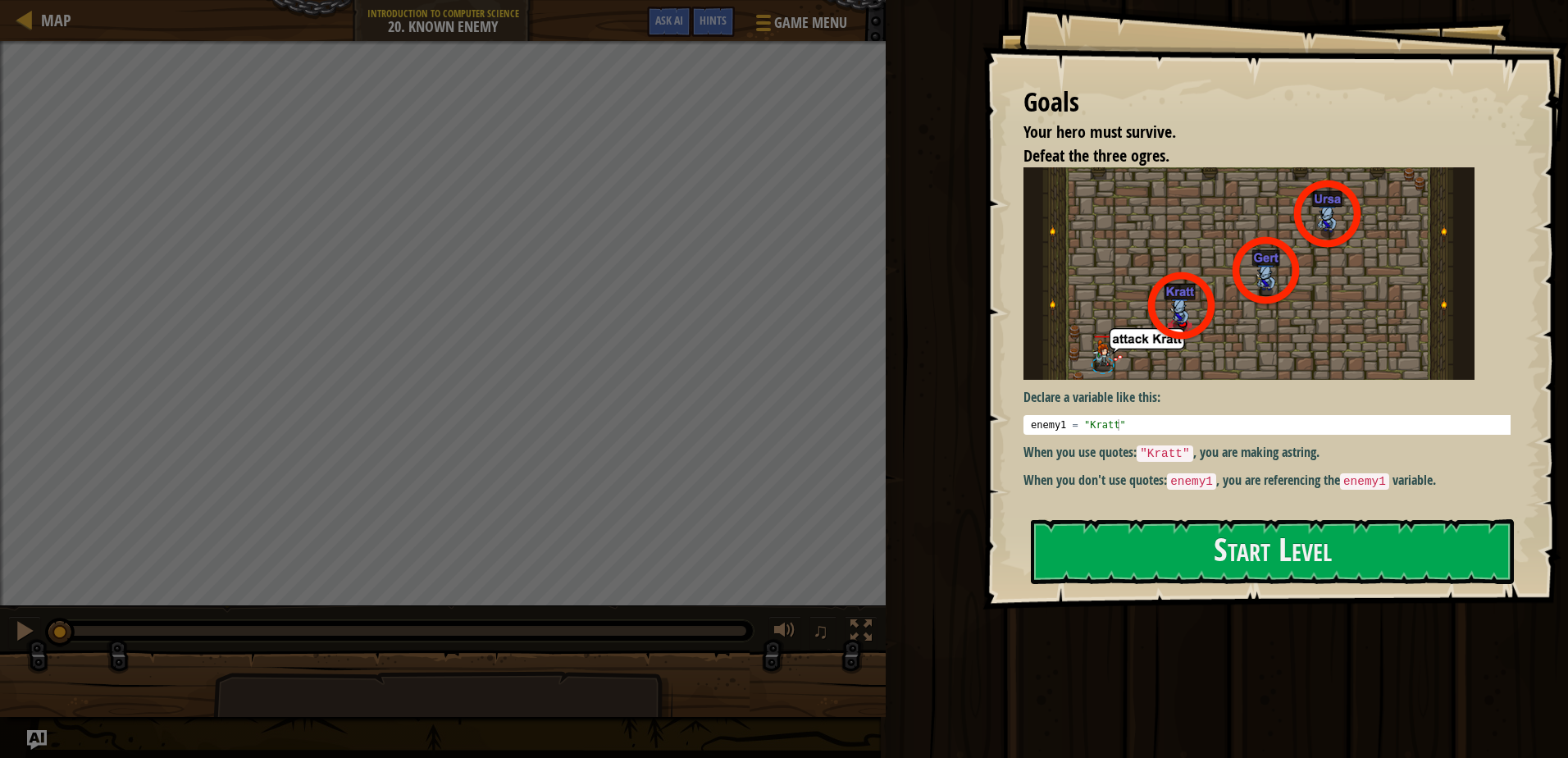
click at [1186, 514] on div "Goals Your hero must survive. Defeat the three ogres. Declare a variable like t…" at bounding box center [1275, 305] width 586 height 609
click at [1161, 550] on button "Start Level" at bounding box center [1272, 551] width 483 height 64
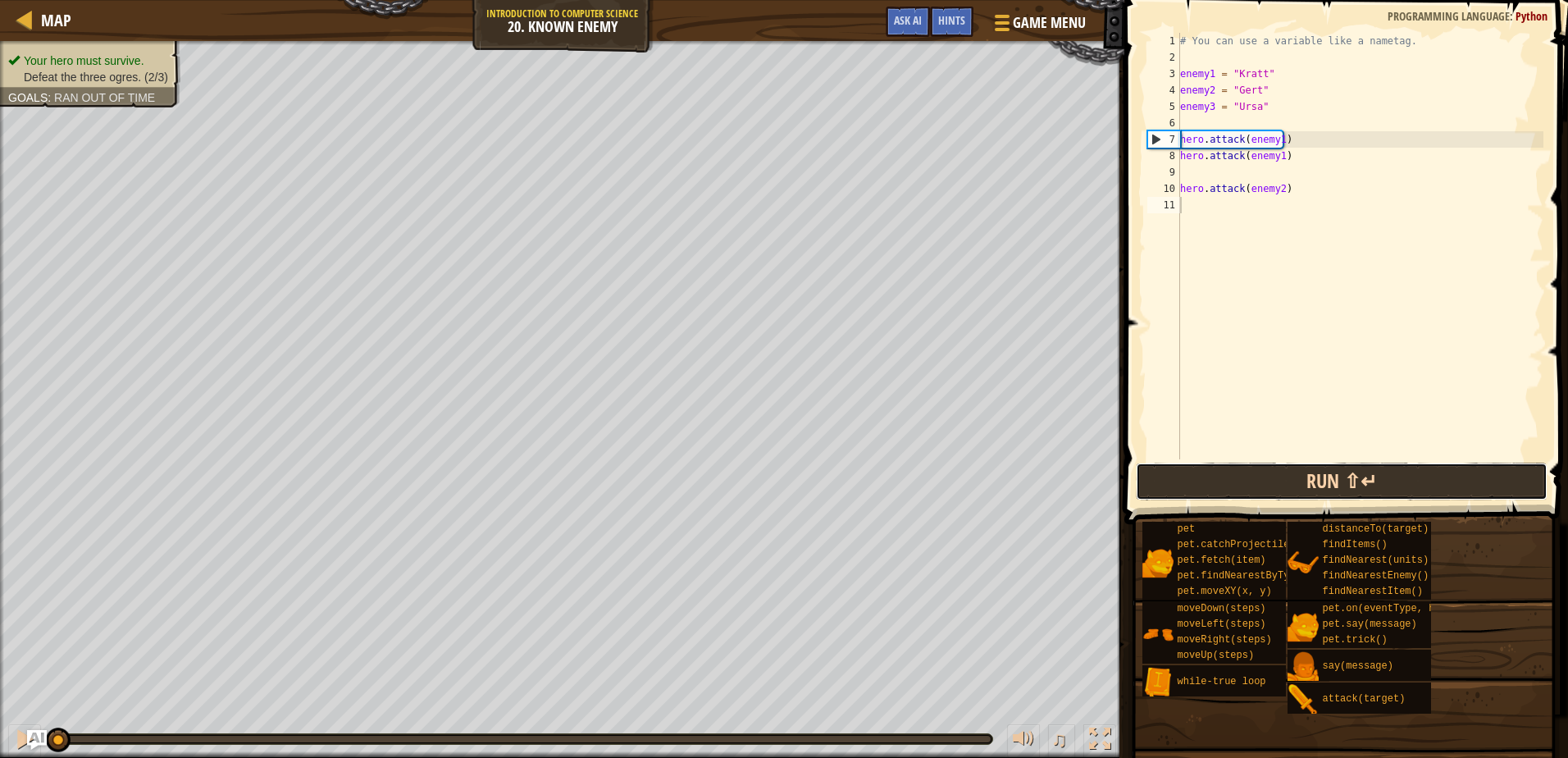
click at [1201, 472] on button "Run ⇧↵" at bounding box center [1341, 481] width 411 height 38
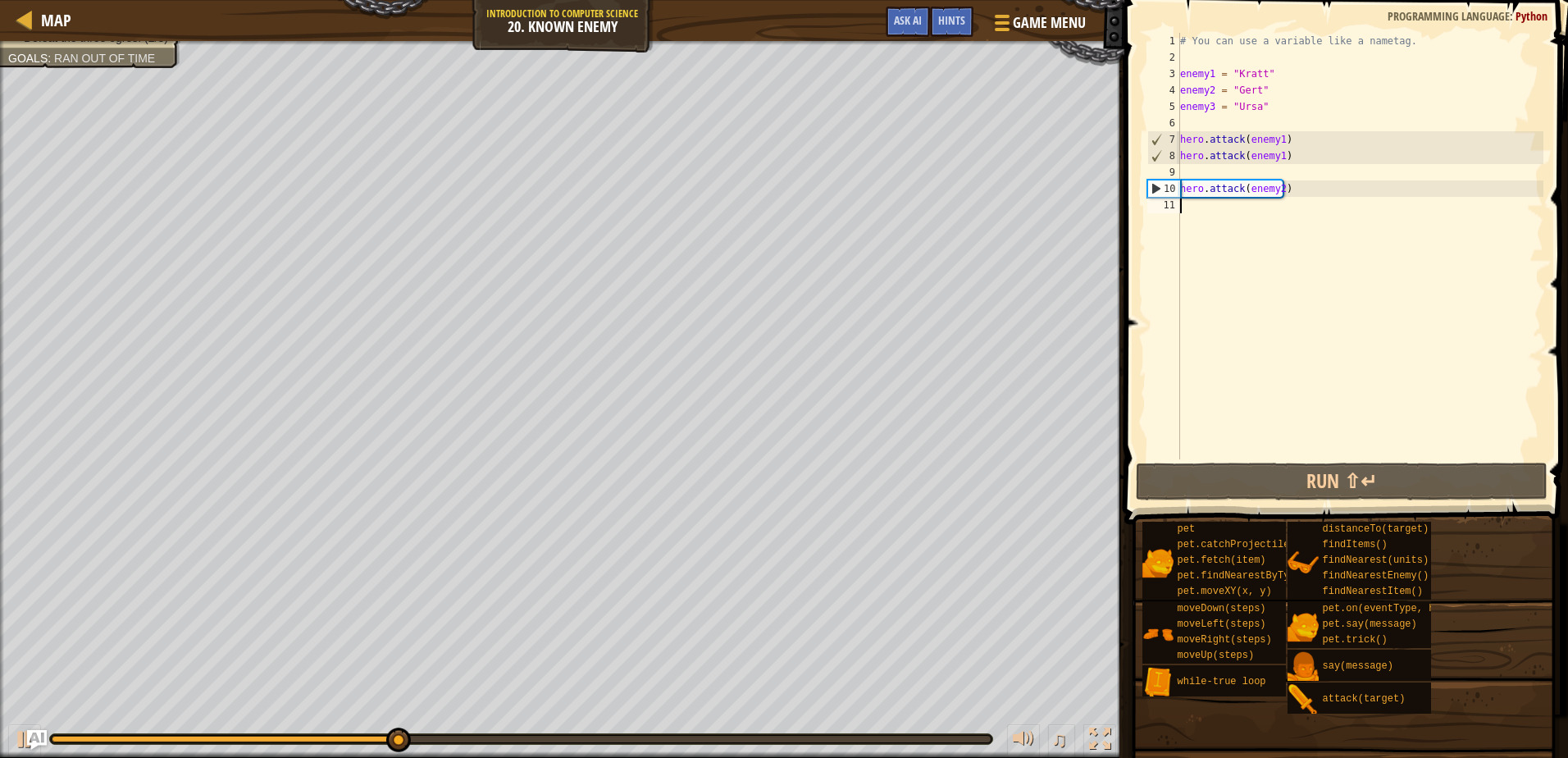
scroll to position [8, 0]
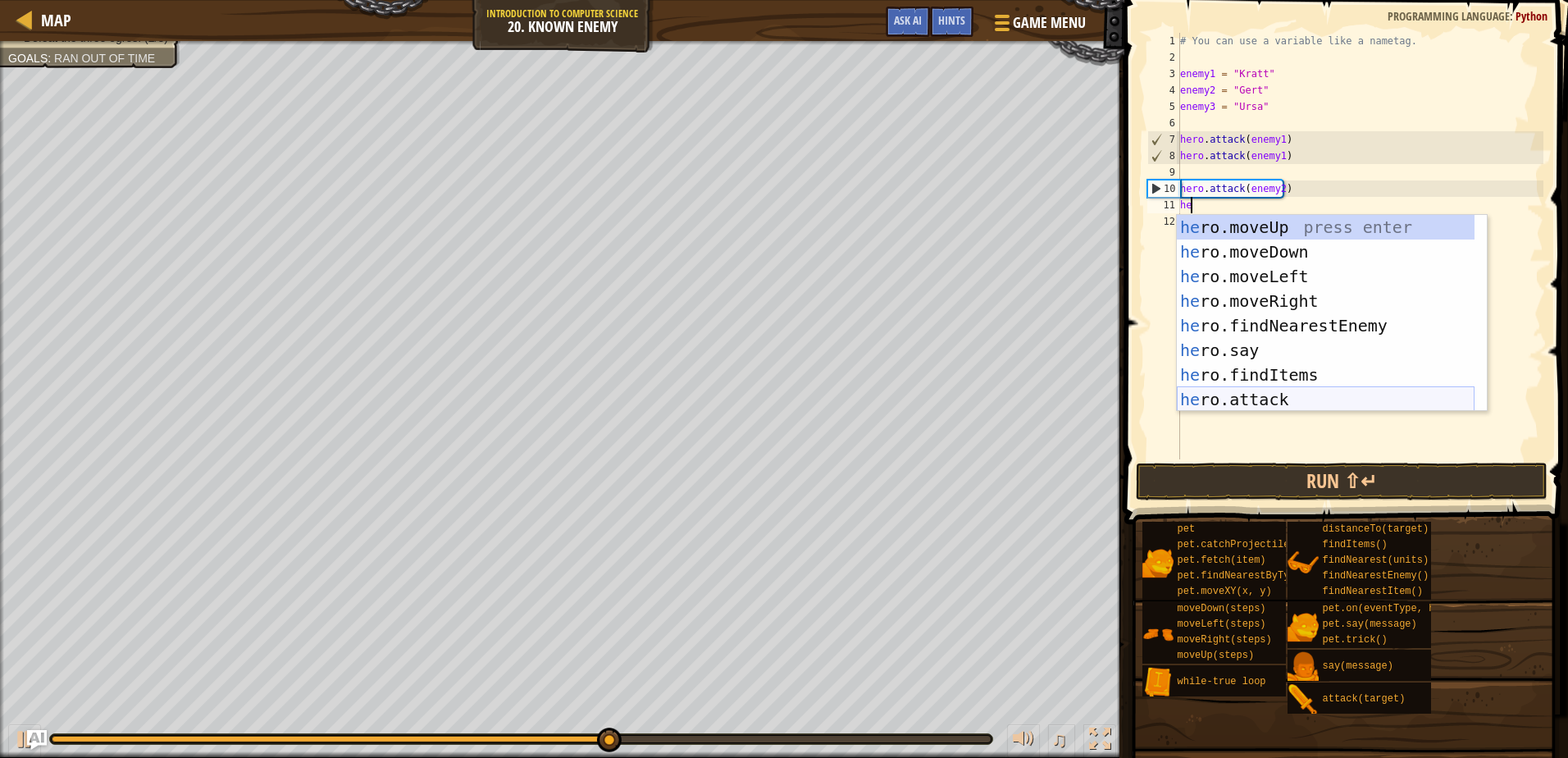
click at [1234, 398] on div "he ro.moveUp press enter he ro.moveDown press enter he ro.moveLeft press enter …" at bounding box center [1326, 338] width 298 height 246
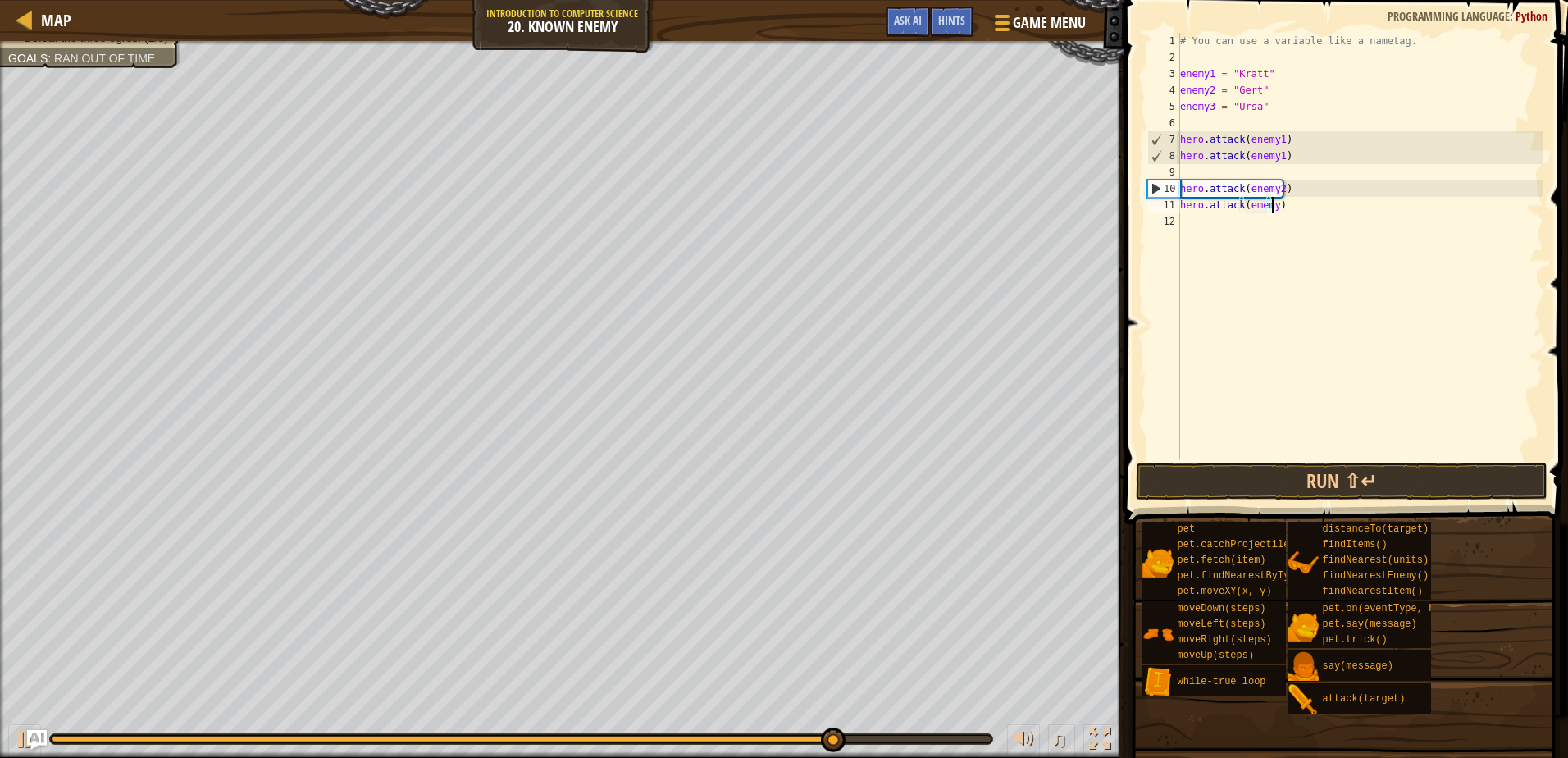
scroll to position [8, 8]
type textarea "hero.attack(ememy3)"
click at [1191, 223] on div "# You can use a variable like a nametag. enemy1 = "[PERSON_NAME]" enemy2 = "[PE…" at bounding box center [1360, 262] width 366 height 459
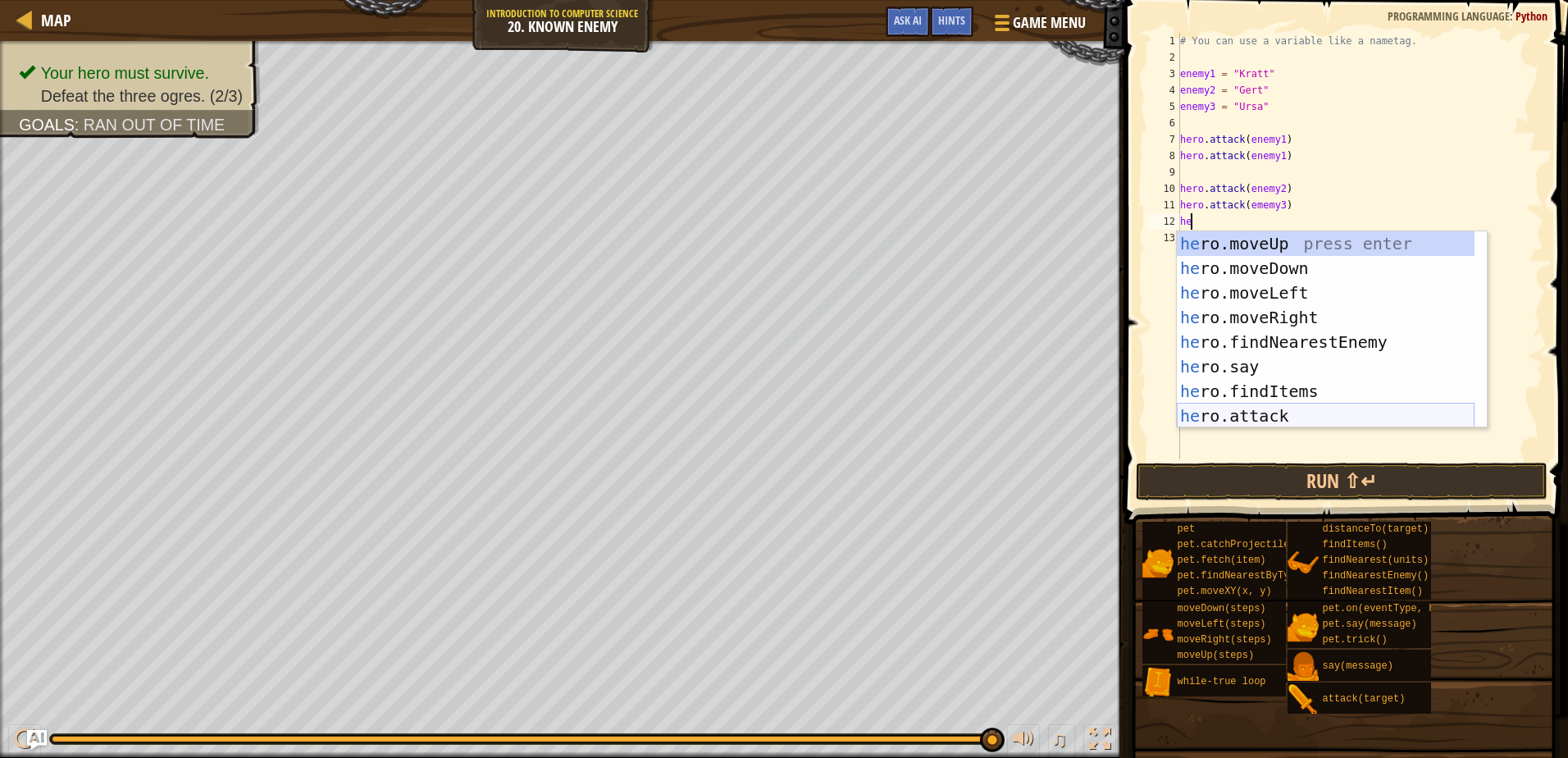
click at [1241, 412] on div "he ro.moveUp press enter he ro.moveDown press enter he ro.moveLeft press enter …" at bounding box center [1326, 354] width 298 height 246
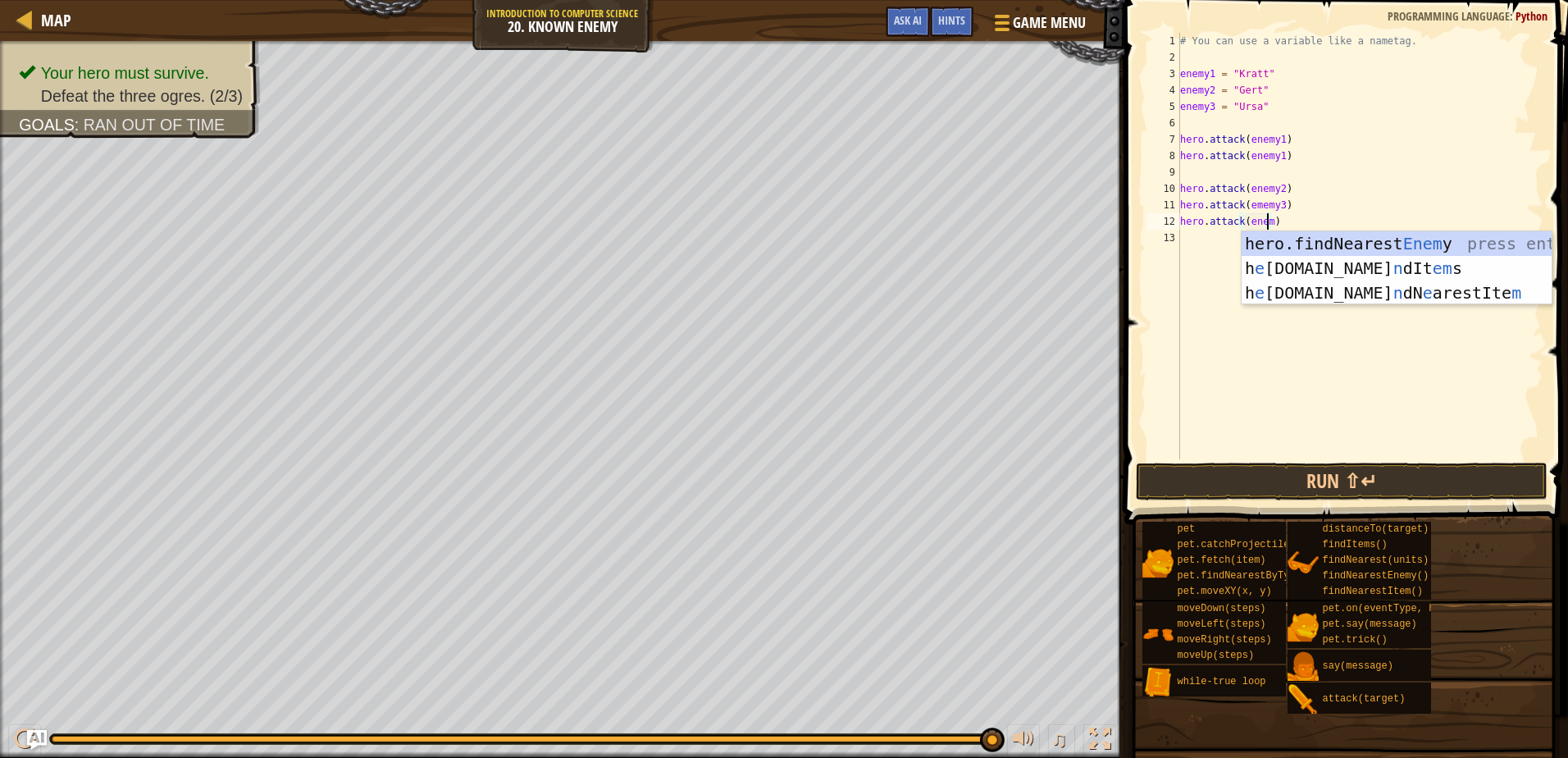
scroll to position [8, 8]
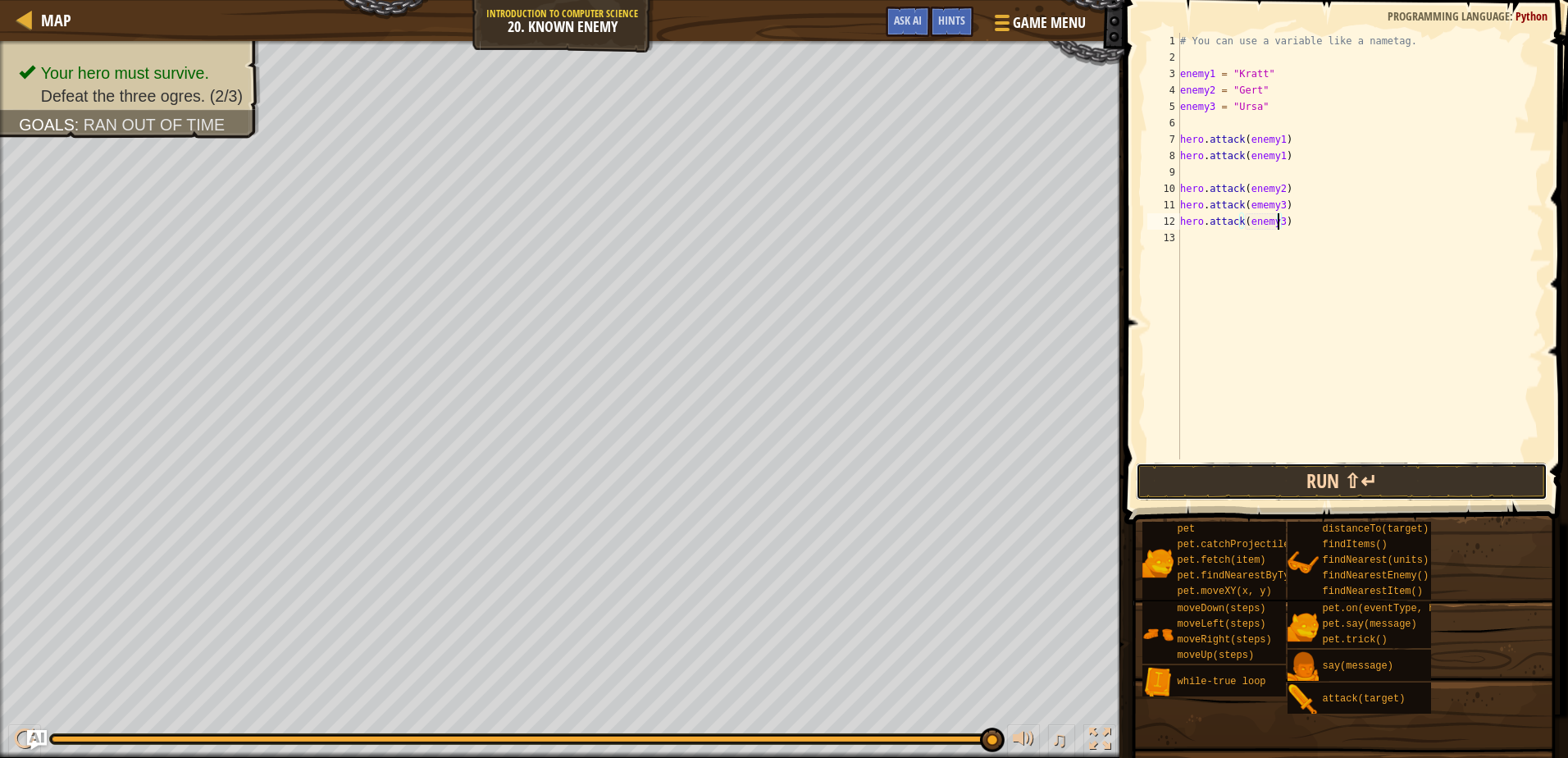
click at [1301, 483] on button "Run ⇧↵" at bounding box center [1341, 481] width 411 height 38
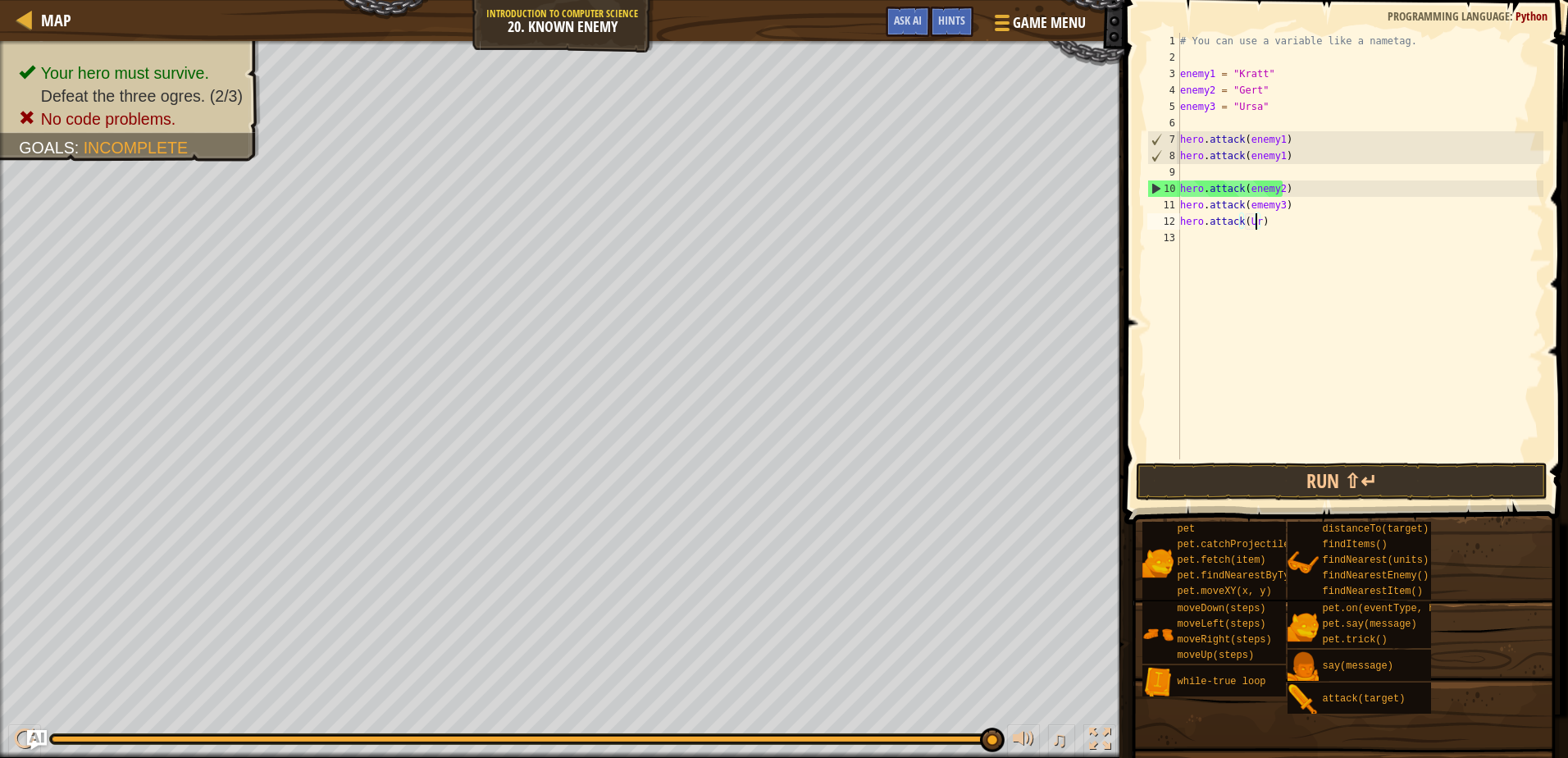
scroll to position [8, 7]
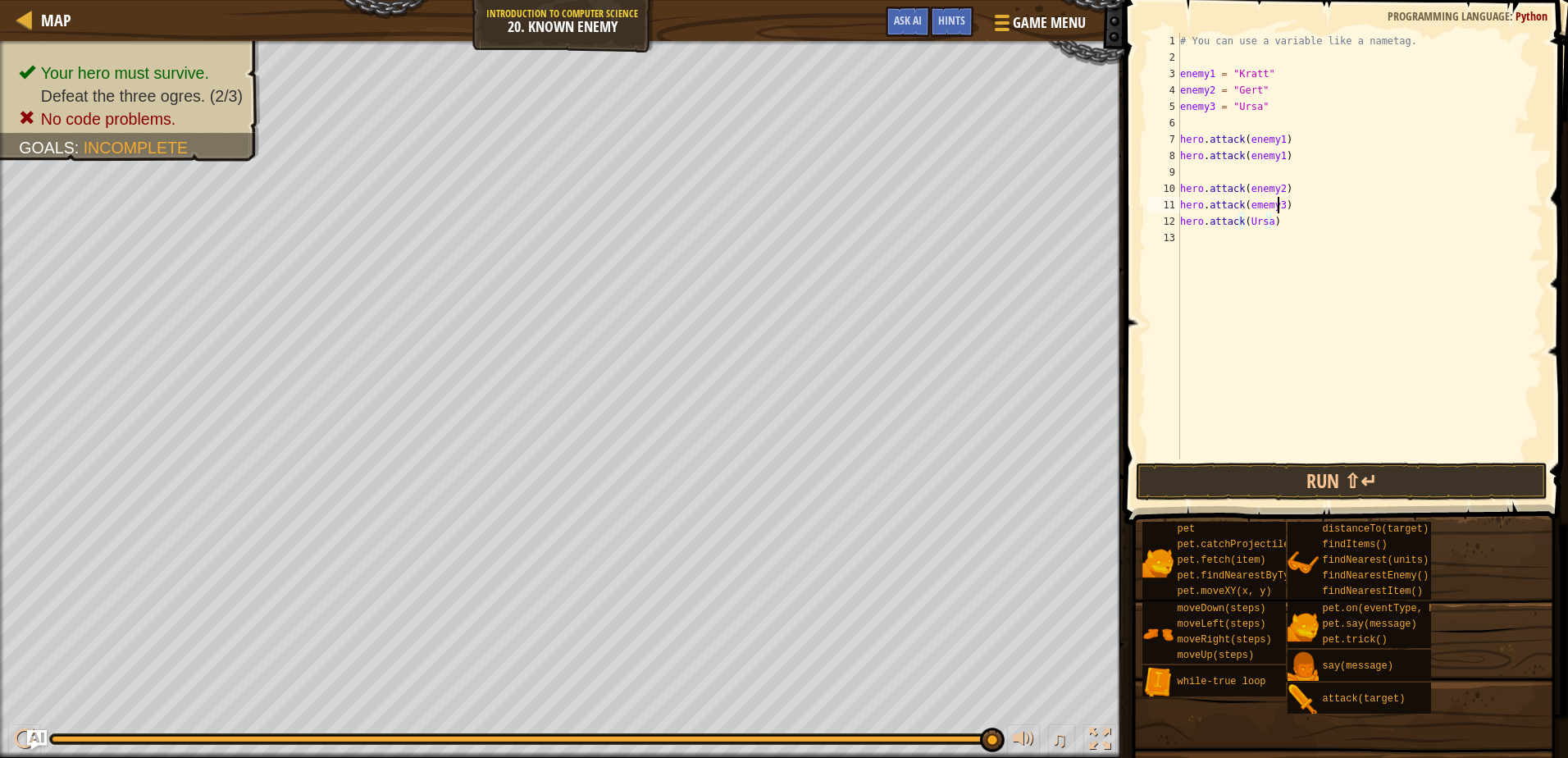
click at [1276, 205] on div "# You can use a variable like a nametag. enemy1 = "[PERSON_NAME]" enemy2 = "[PE…" at bounding box center [1360, 262] width 366 height 459
type textarea "hero.attack(Ursa)"
drag, startPoint x: 1255, startPoint y: 451, endPoint x: 1253, endPoint y: 490, distance: 39.1
click at [1255, 452] on div "# You can use a variable like a nametag. enemy1 = "[PERSON_NAME]" enemy2 = "[PE…" at bounding box center [1360, 262] width 366 height 459
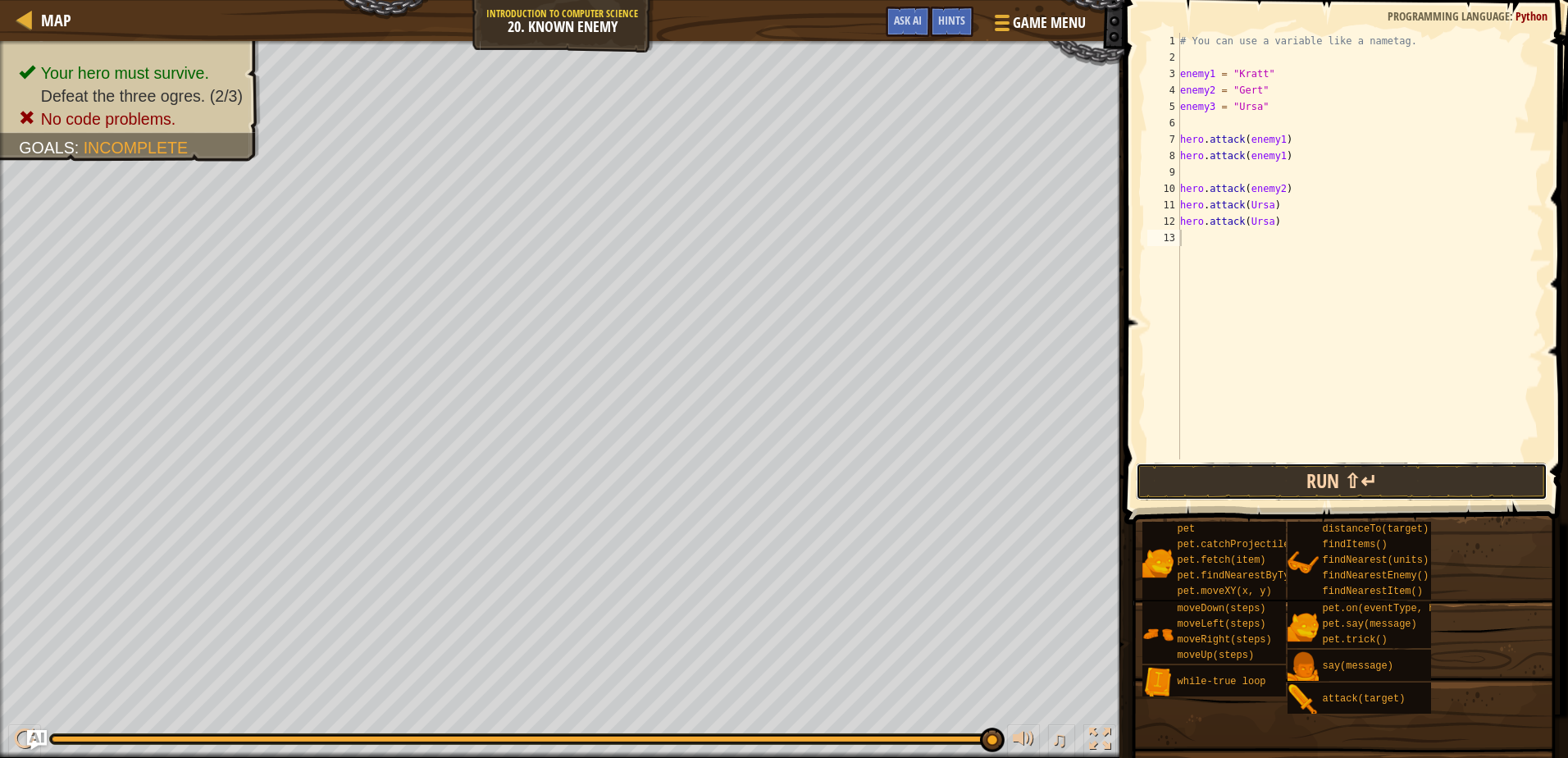
click at [1253, 491] on button "Run ⇧↵" at bounding box center [1341, 481] width 411 height 38
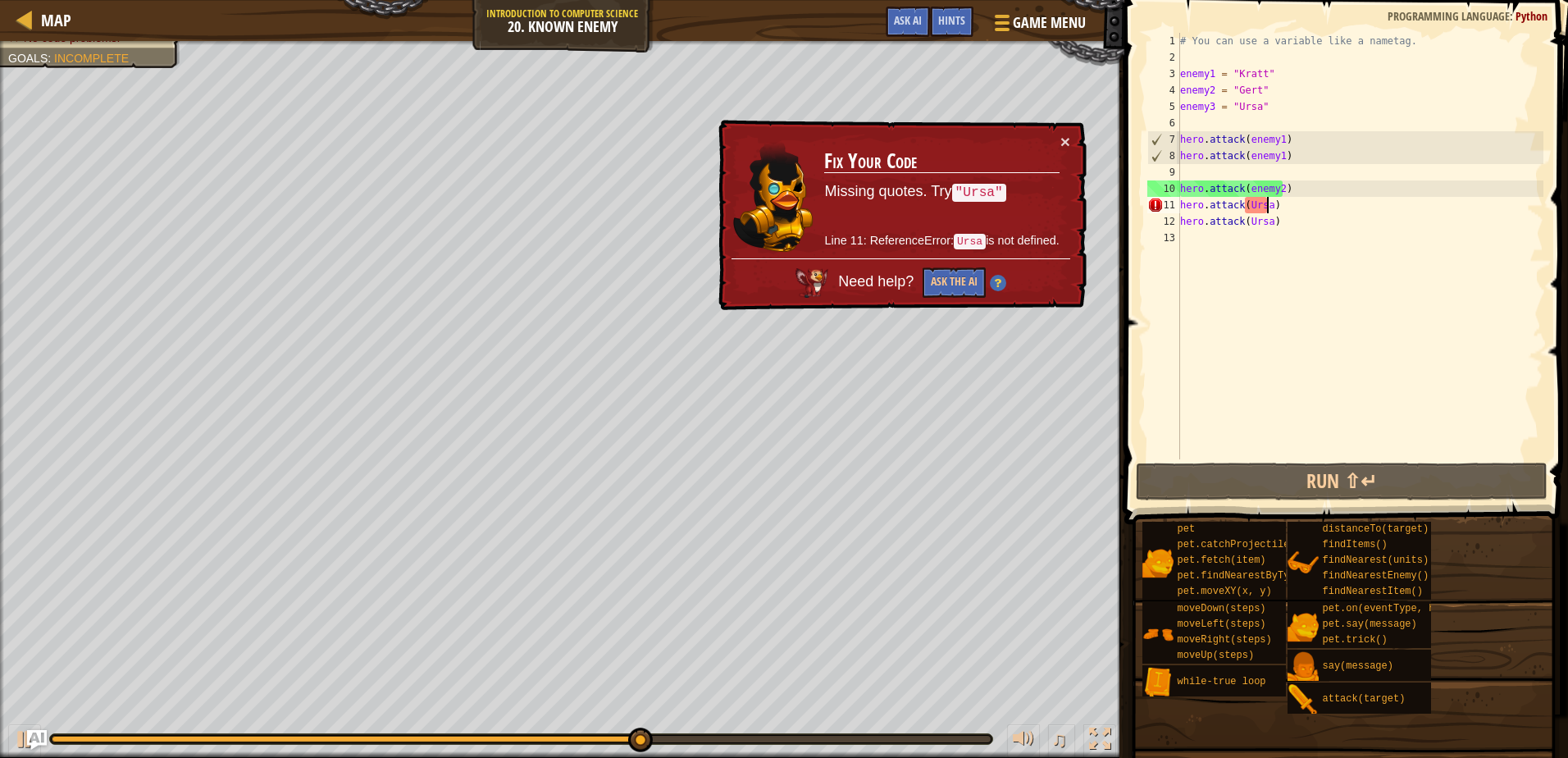
click at [1268, 198] on div "# You can use a variable like a nametag. enemy1 = "[PERSON_NAME]" enemy2 = "[PE…" at bounding box center [1360, 262] width 366 height 459
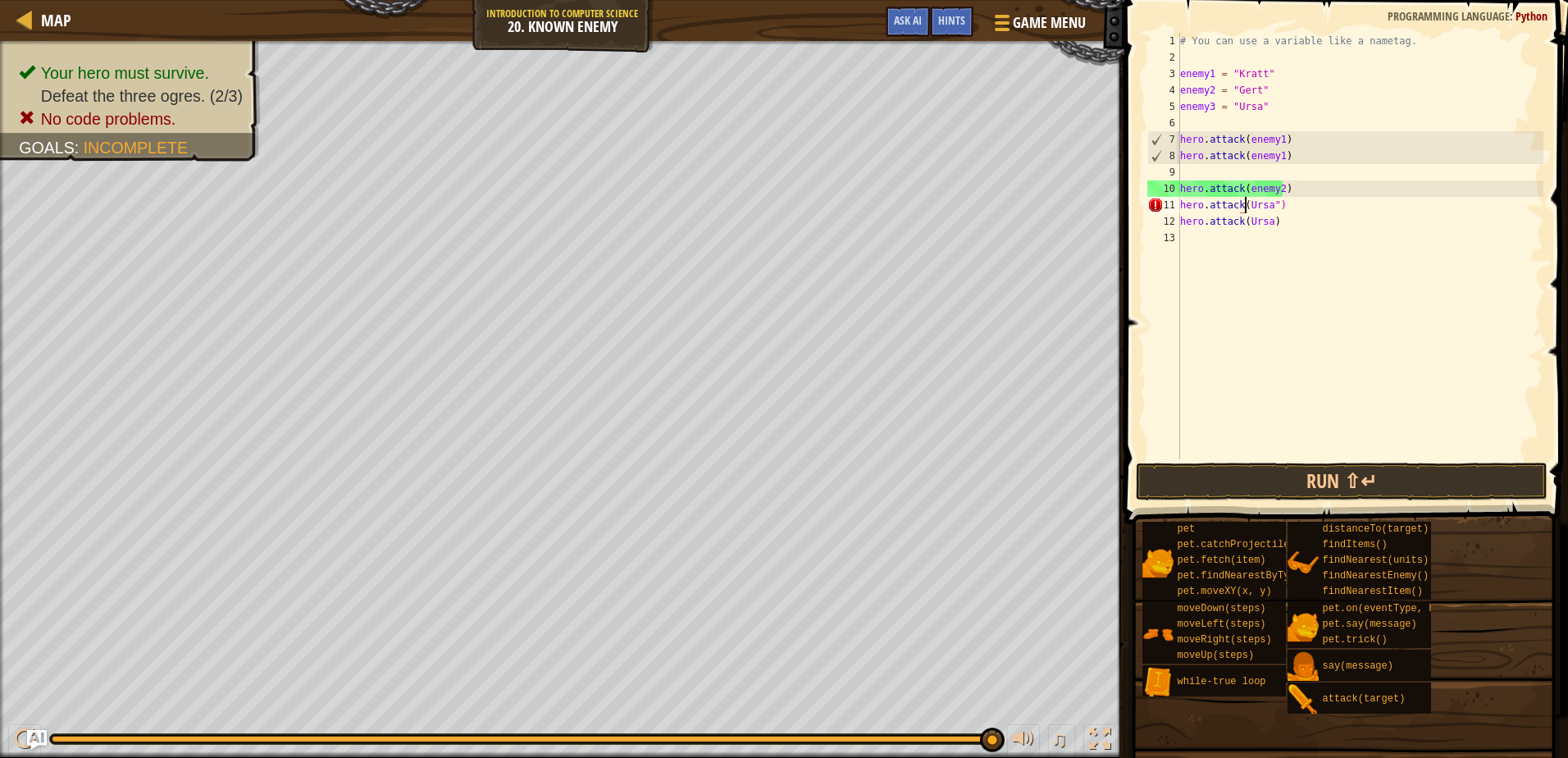
click at [1247, 200] on div "# You can use a variable like a nametag. enemy1 = "[PERSON_NAME]" enemy2 = "[PE…" at bounding box center [1360, 262] width 366 height 459
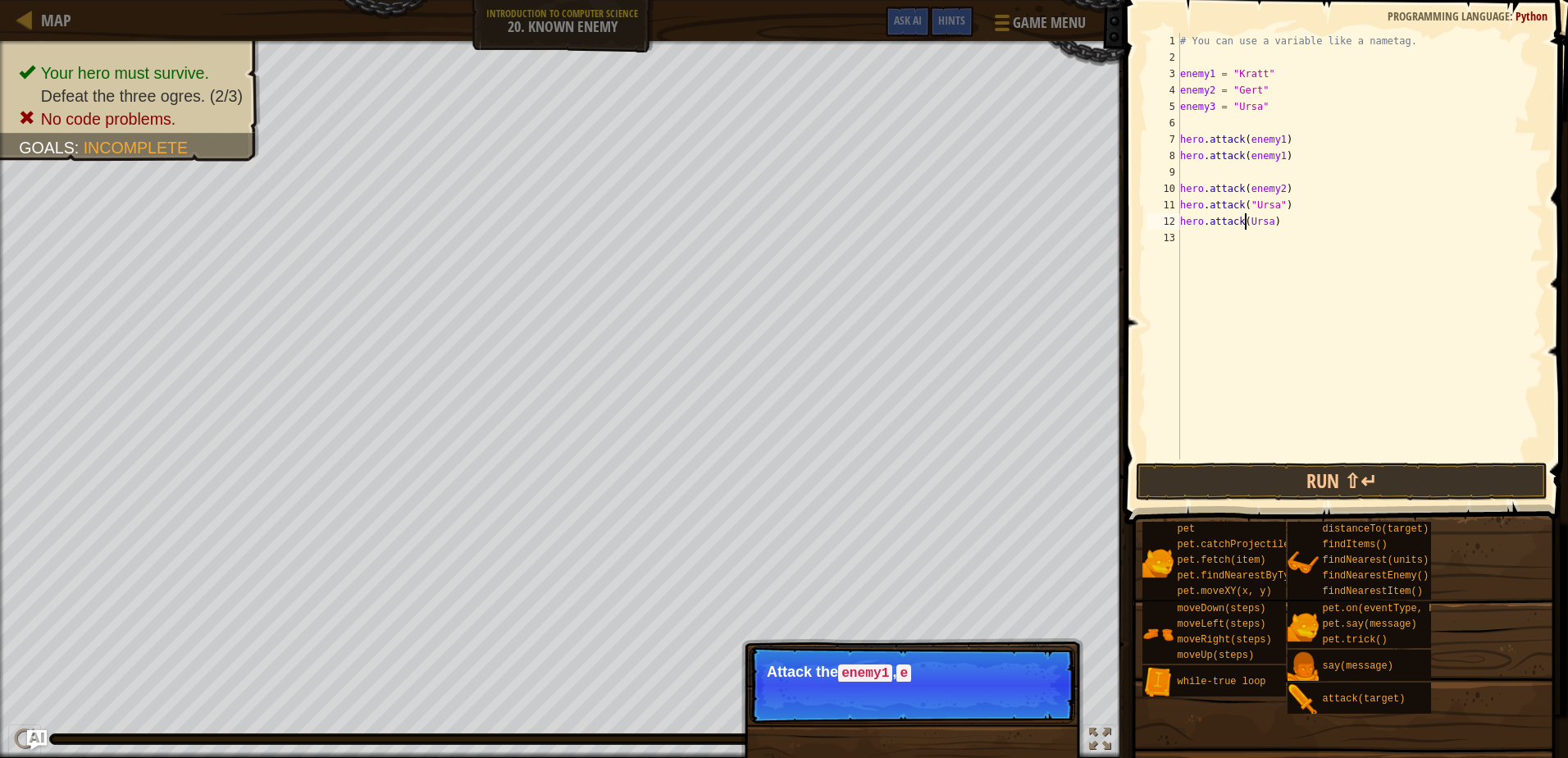
click at [1243, 225] on div "# You can use a variable like a nametag. enemy1 = "[PERSON_NAME]" enemy2 = "[PE…" at bounding box center [1360, 262] width 366 height 459
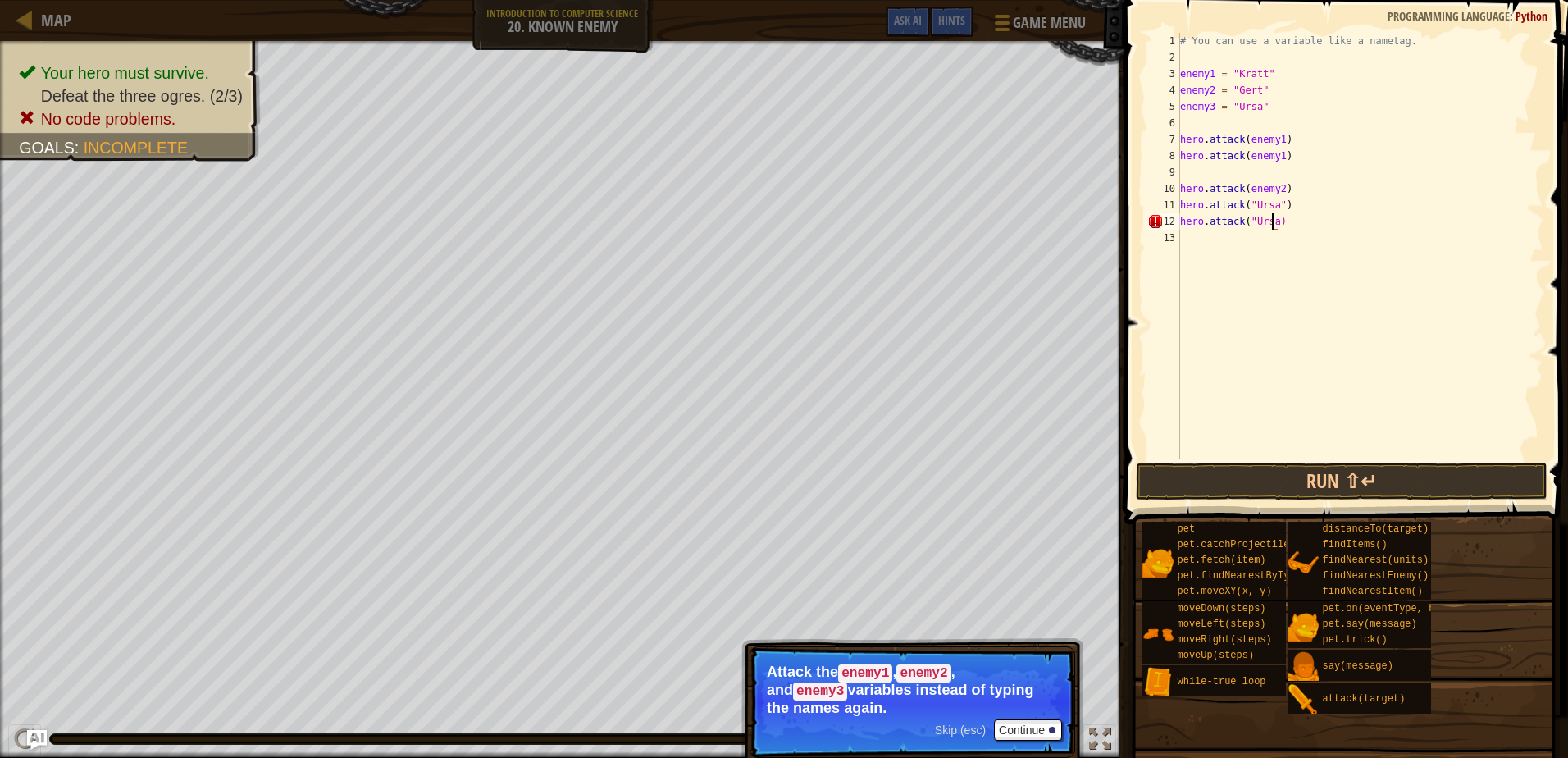
click at [1271, 223] on div "# You can use a variable like a nametag. enemy1 = "[PERSON_NAME]" enemy2 = "[PE…" at bounding box center [1360, 262] width 366 height 459
click at [1248, 493] on button "Run ⇧↵" at bounding box center [1341, 481] width 411 height 38
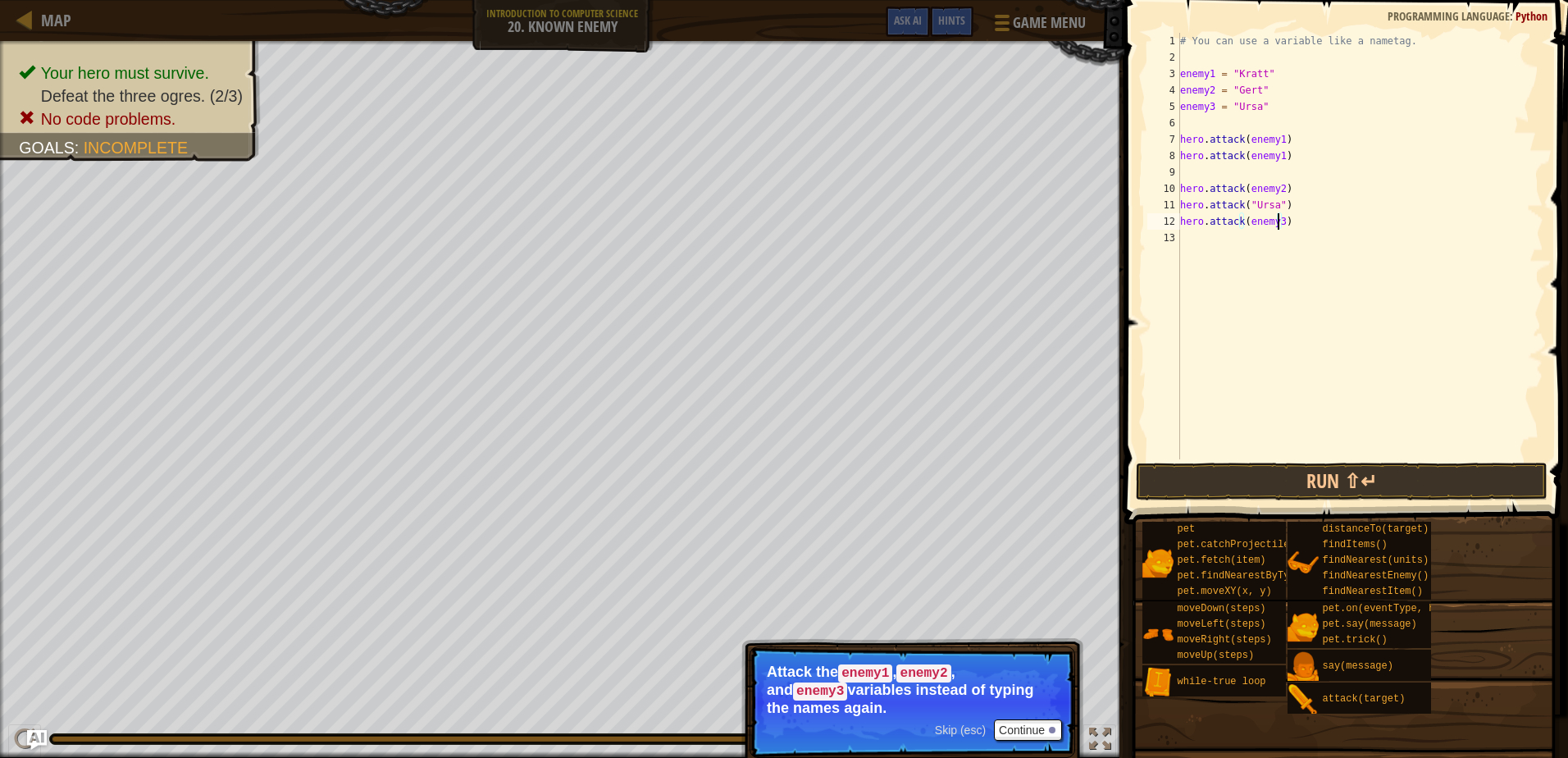
scroll to position [8, 8]
click at [1243, 216] on div "# You can use a variable like a nametag. enemy1 = "[PERSON_NAME]" enemy2 = "[PE…" at bounding box center [1360, 262] width 366 height 459
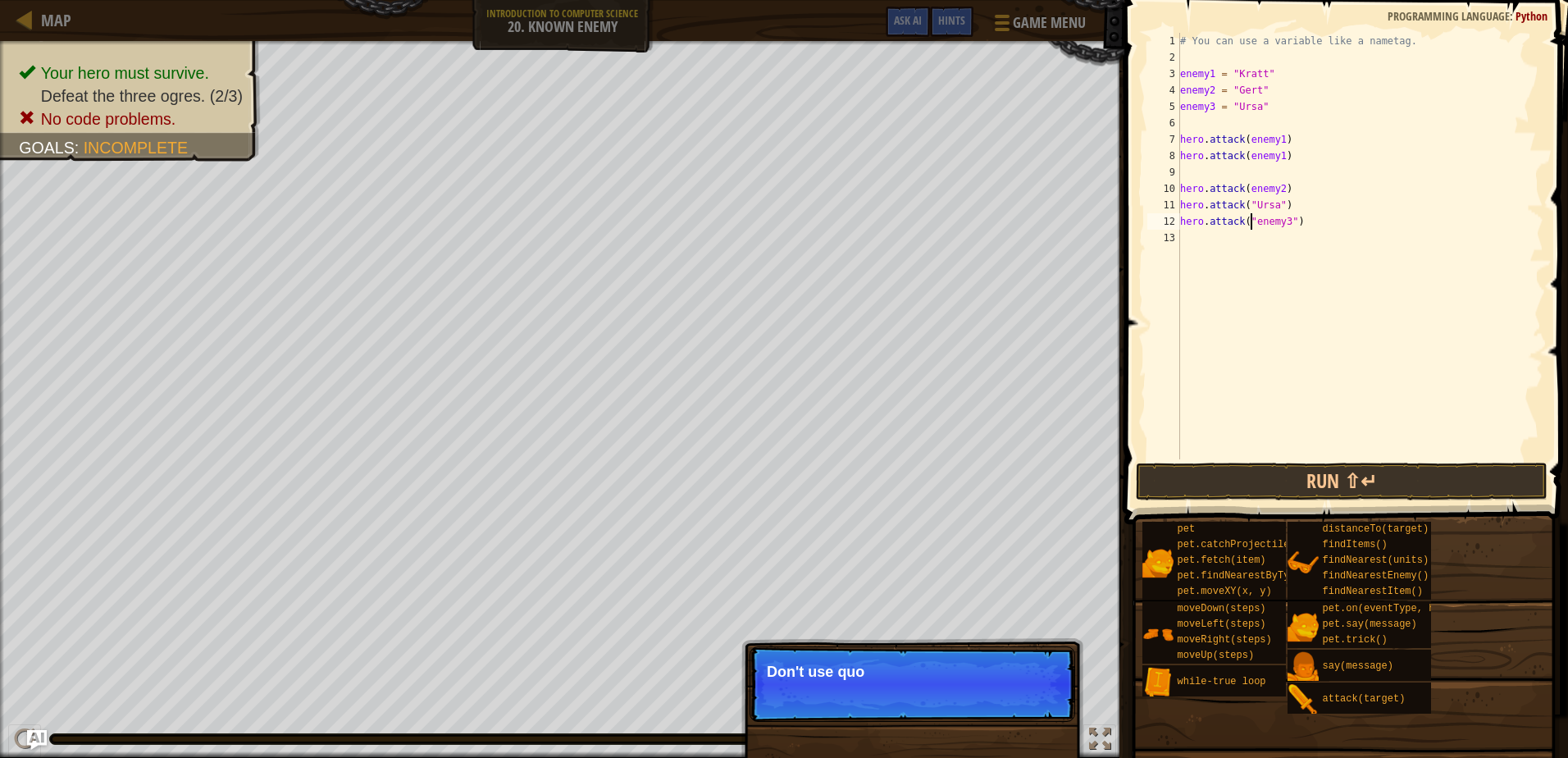
click at [1271, 204] on div "# You can use a variable like a nametag. enemy1 = "[PERSON_NAME]" enemy2 = "[PE…" at bounding box center [1360, 262] width 366 height 459
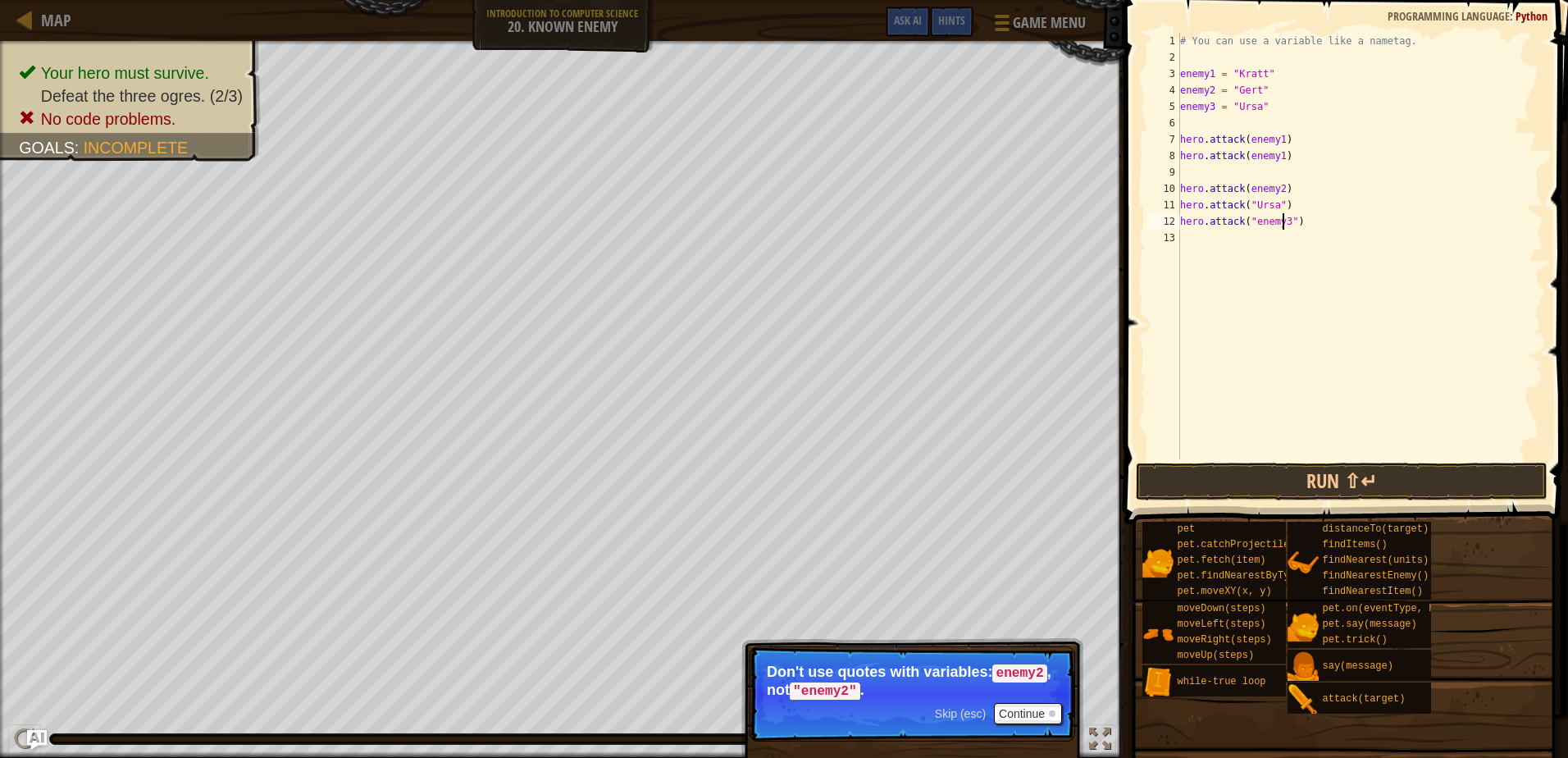
click at [1284, 221] on div "# You can use a variable like a nametag. enemy1 = "[PERSON_NAME]" enemy2 = "[PE…" at bounding box center [1360, 262] width 366 height 459
click at [1287, 218] on div "# You can use a variable like a nametag. enemy1 = "[PERSON_NAME]" enemy2 = "[PE…" at bounding box center [1360, 262] width 366 height 459
click at [1249, 219] on div "# You can use a variable like a nametag. enemy1 = "[PERSON_NAME]" enemy2 = "[PE…" at bounding box center [1360, 262] width 366 height 459
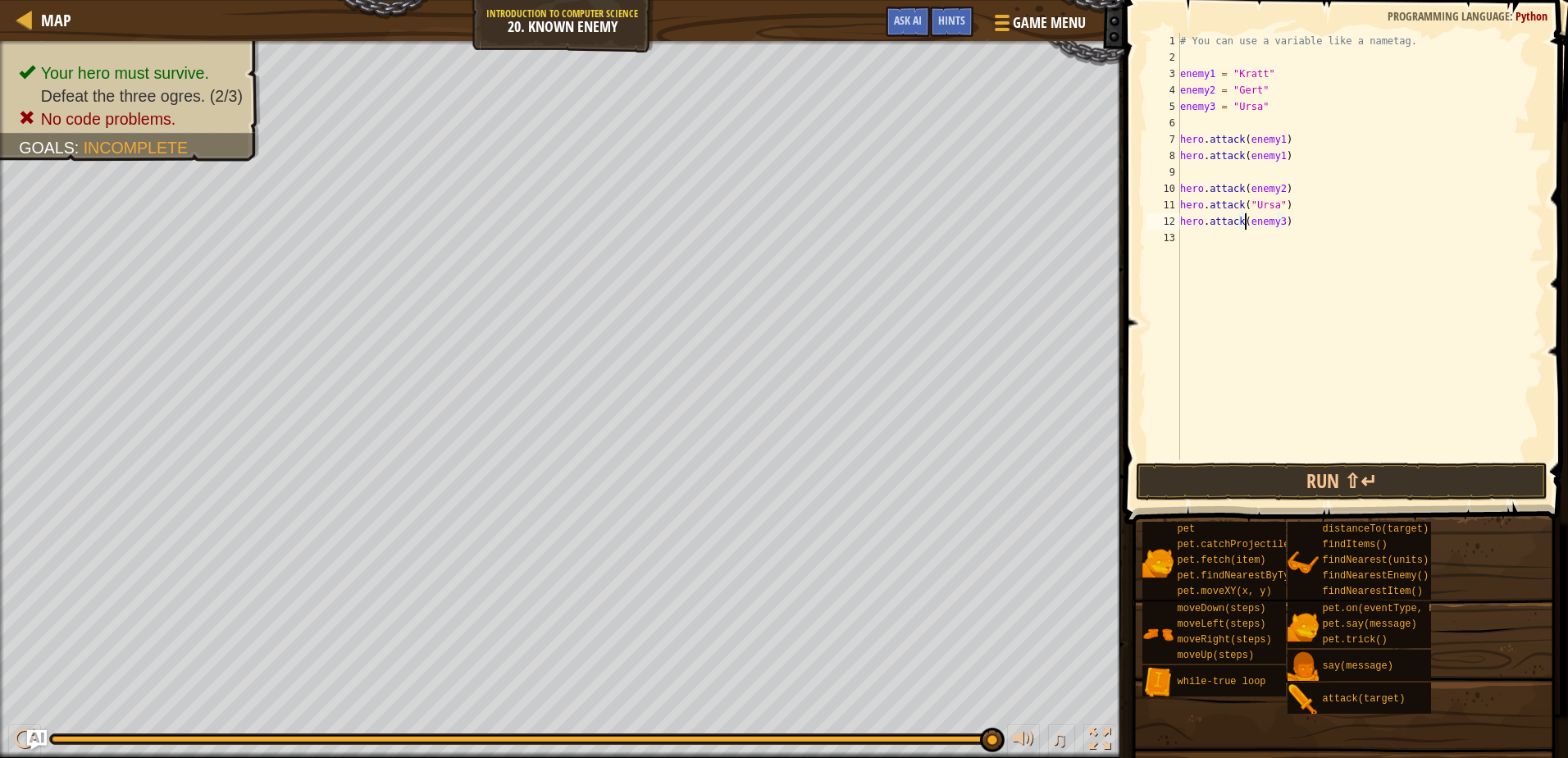
click at [1278, 198] on div "# You can use a variable like a nametag. enemy1 = "[PERSON_NAME]" enemy2 = "[PE…" at bounding box center [1360, 262] width 366 height 459
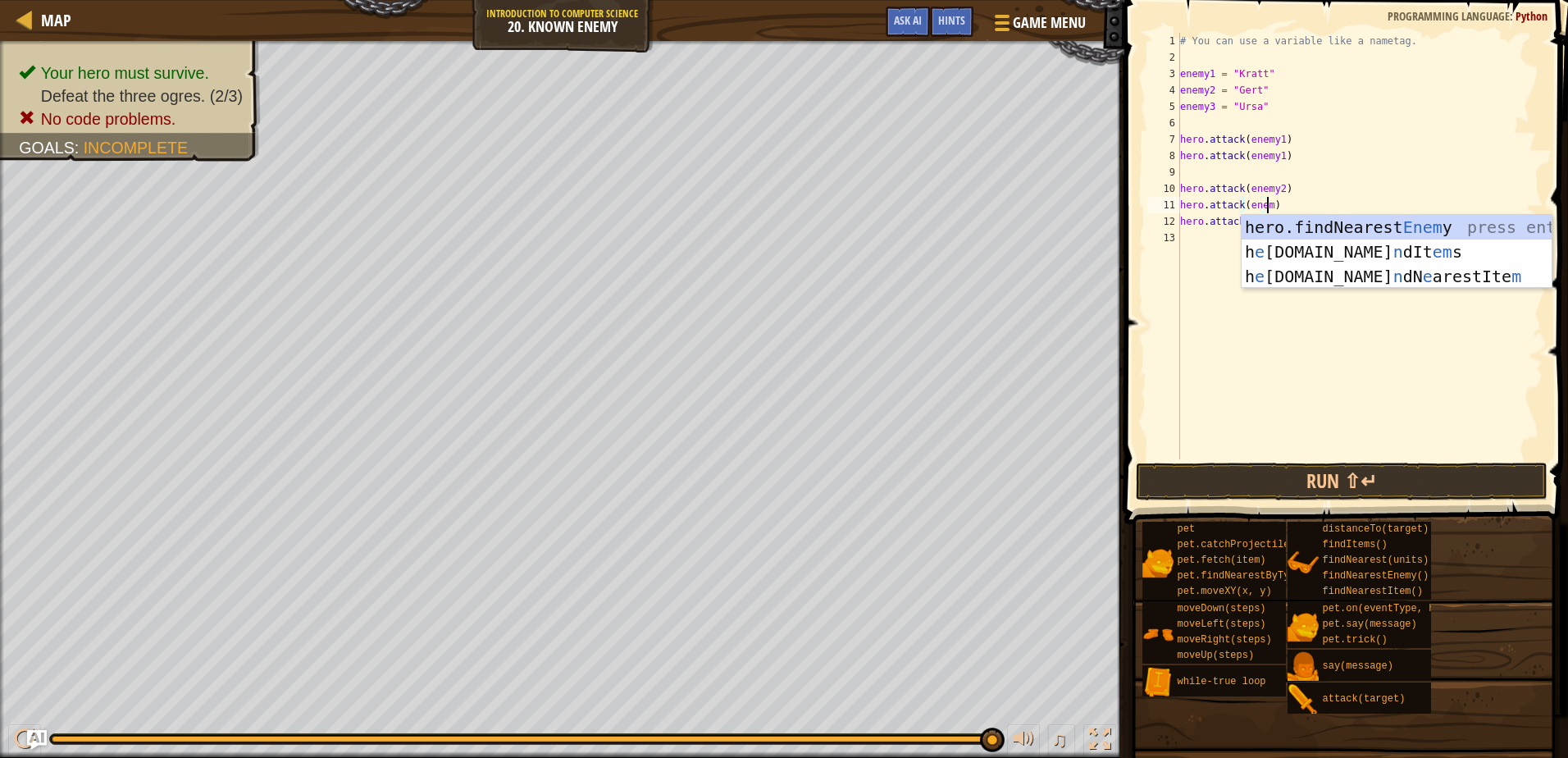
scroll to position [8, 8]
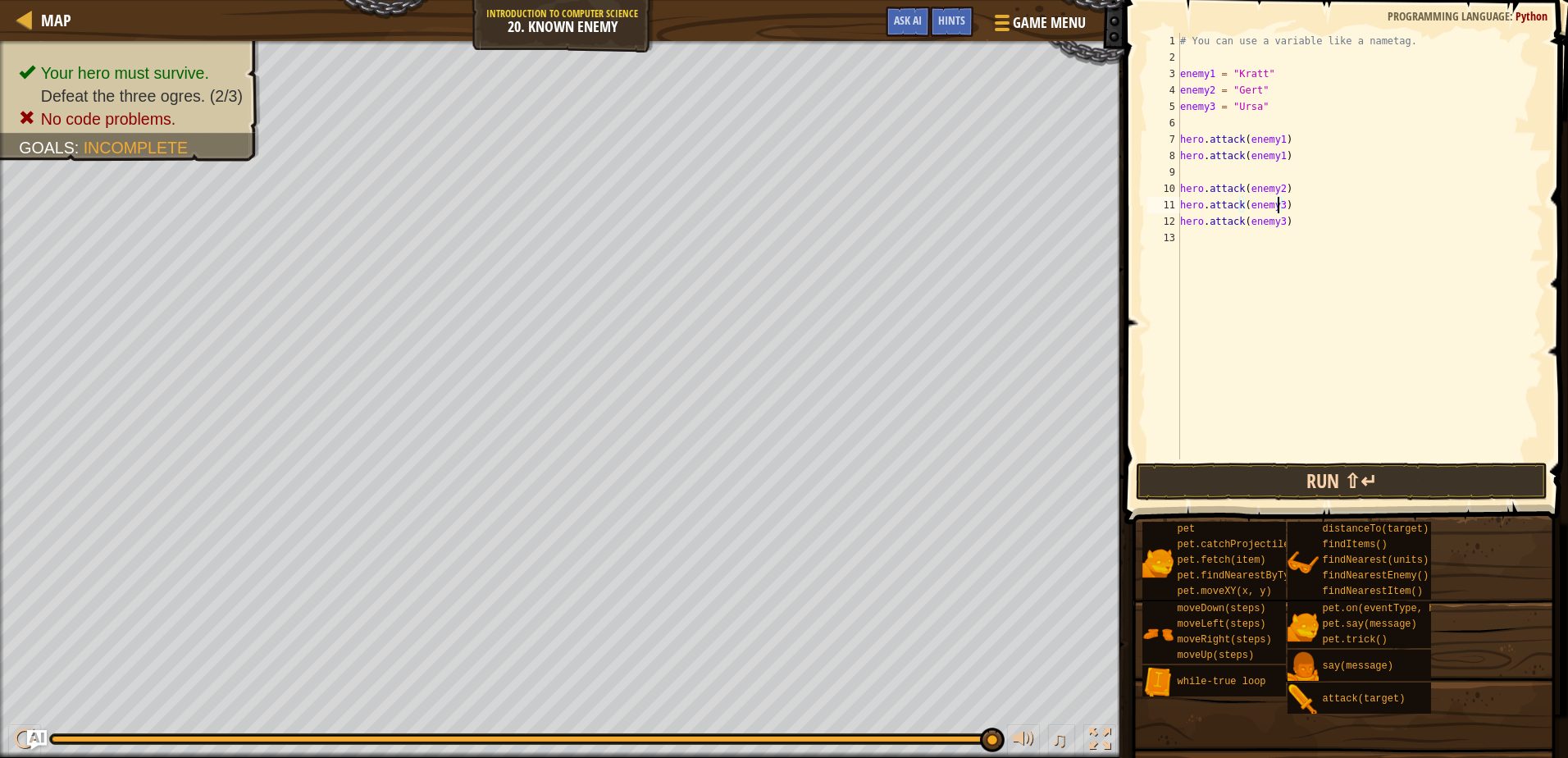
type textarea "hero.attack(enemy3)"
click at [1221, 479] on button "Run ⇧↵" at bounding box center [1341, 481] width 411 height 38
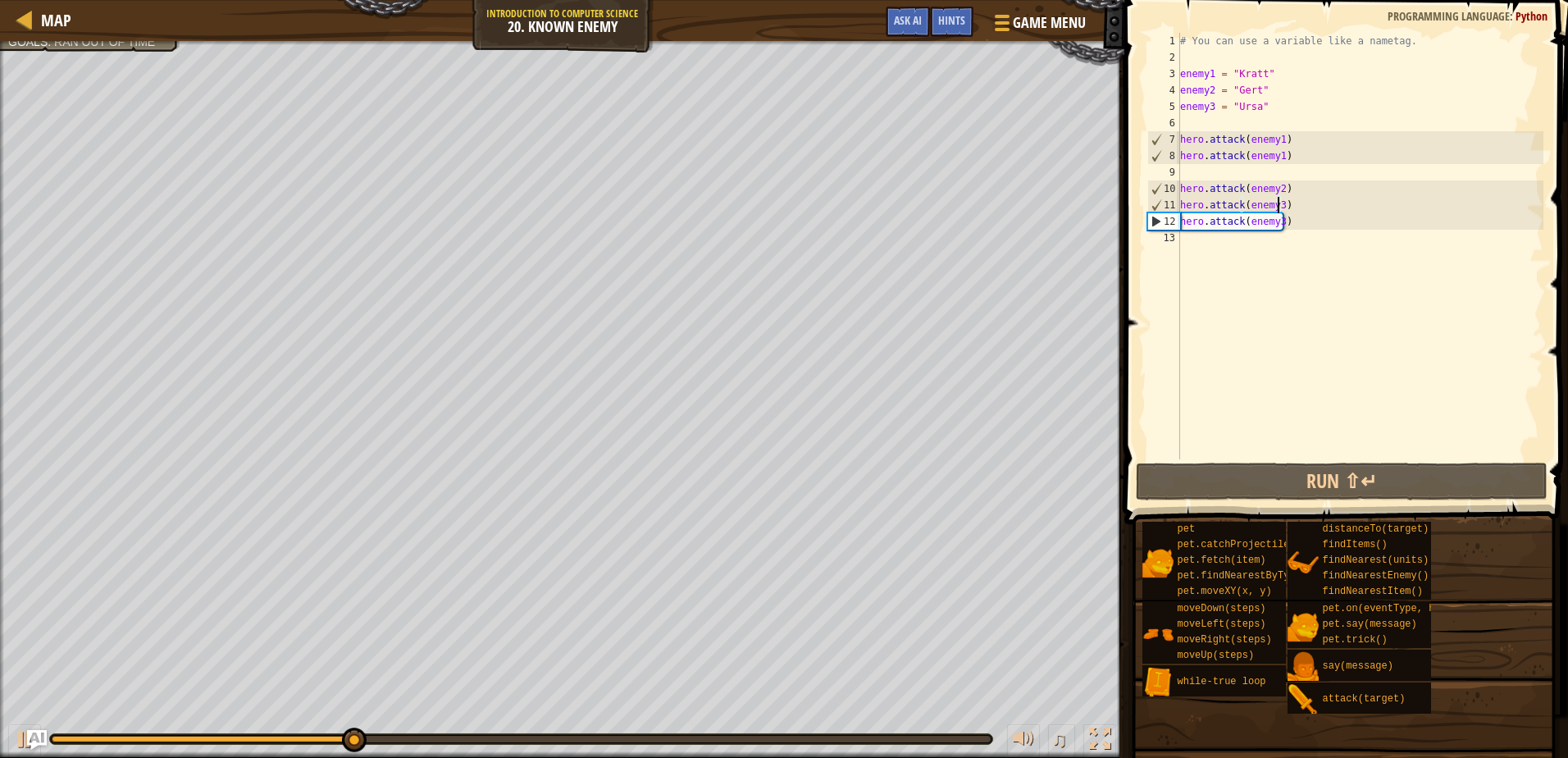
click at [1183, 172] on div "# You can use a variable like a nametag. enemy1 = "[PERSON_NAME]" enemy2 = "[PE…" at bounding box center [1360, 262] width 366 height 459
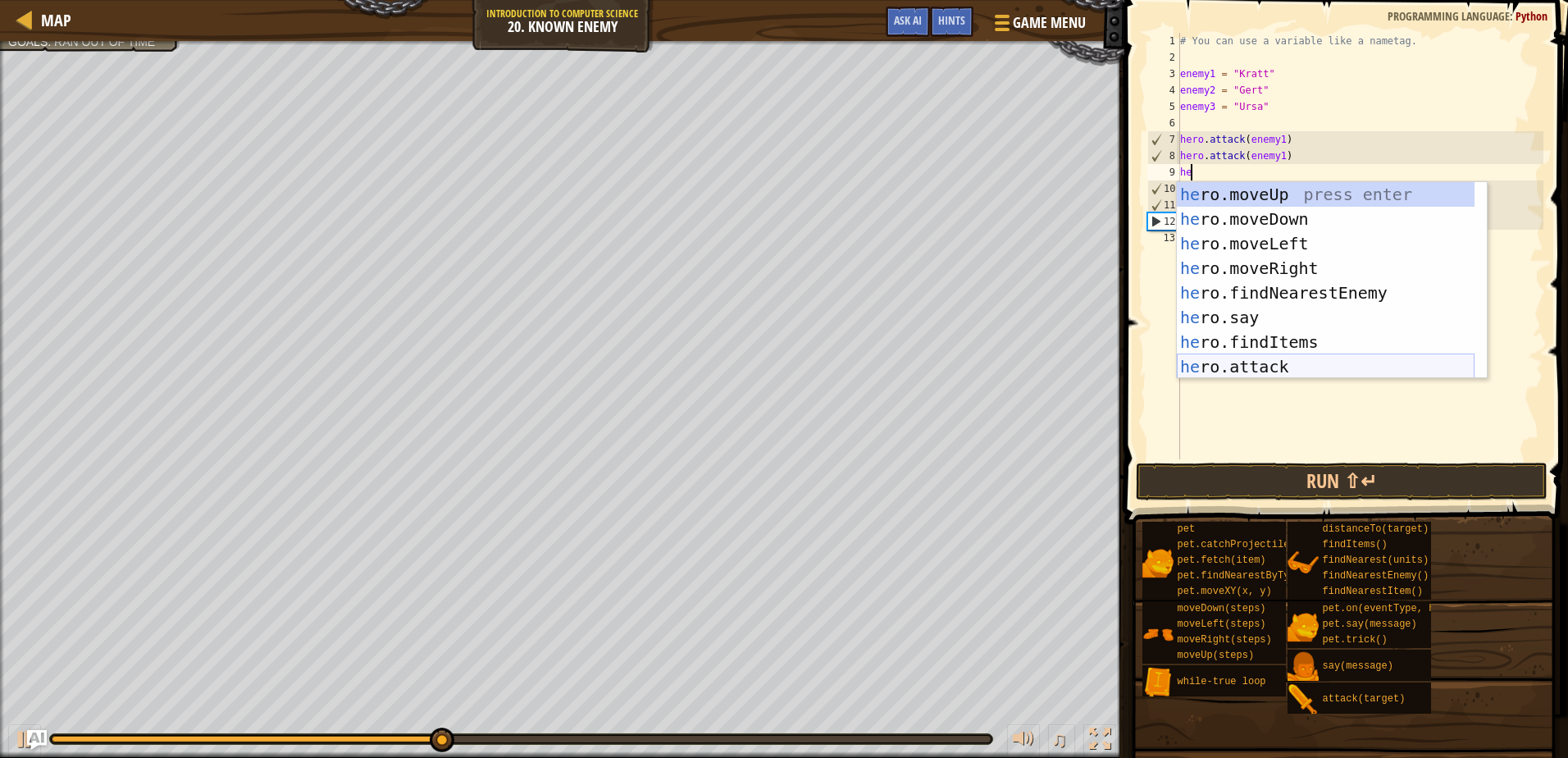
click at [1237, 369] on div "he ro.moveUp press enter he ro.moveDown press enter he ro.moveLeft press enter …" at bounding box center [1326, 305] width 298 height 246
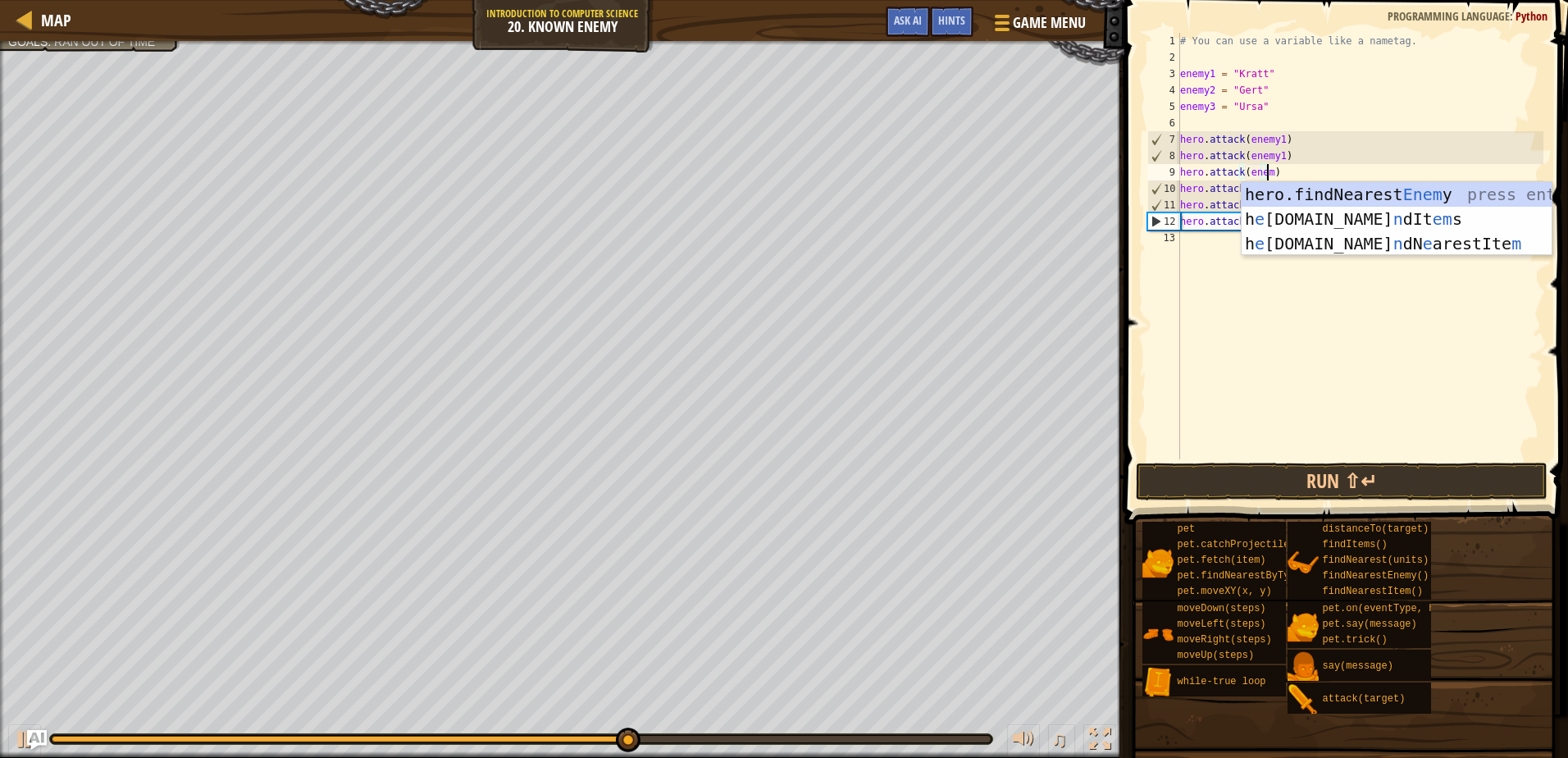
scroll to position [8, 8]
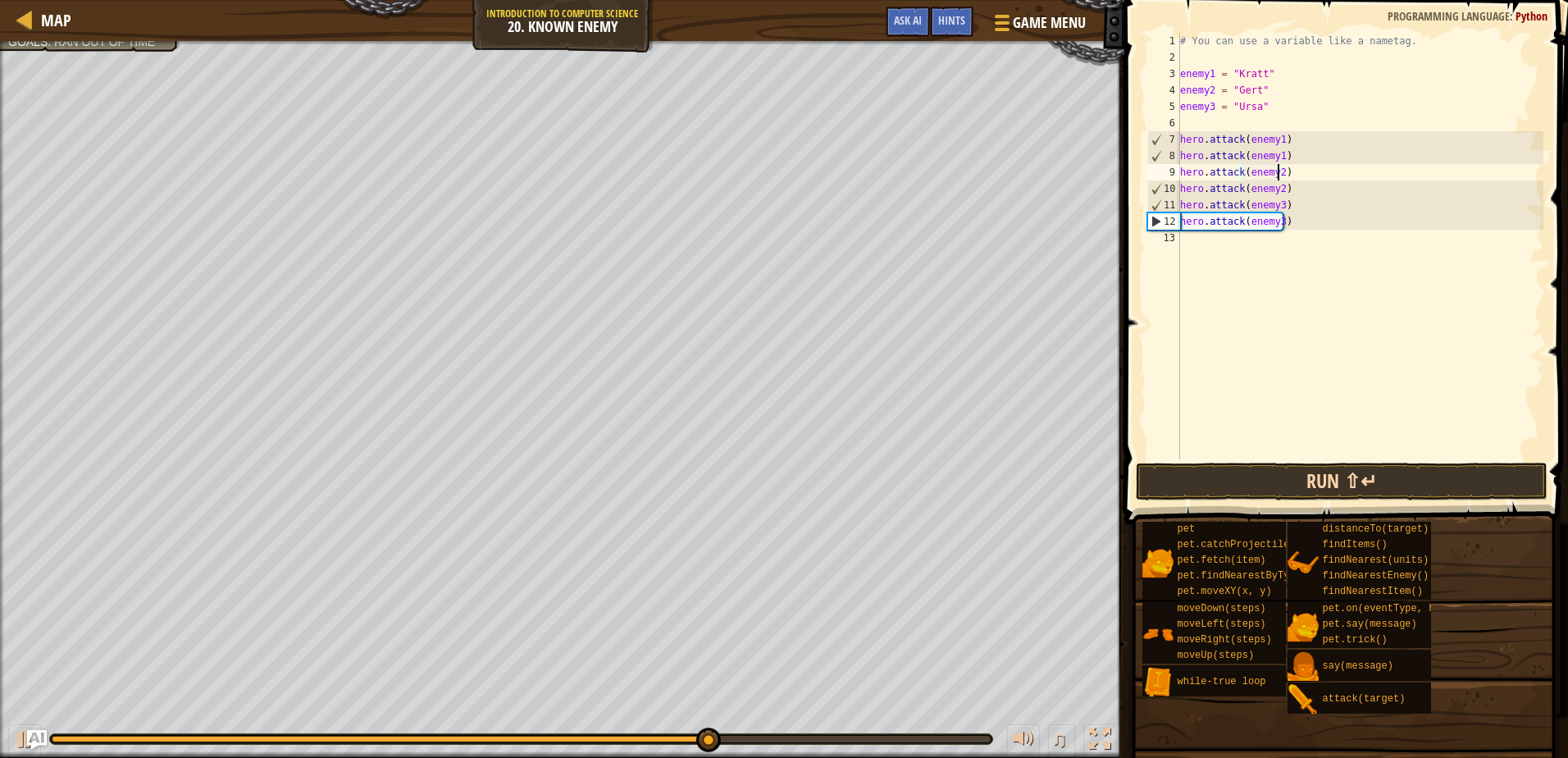
type textarea "hero.attack(enemy2)"
click at [1241, 486] on button "Run ⇧↵" at bounding box center [1341, 481] width 411 height 38
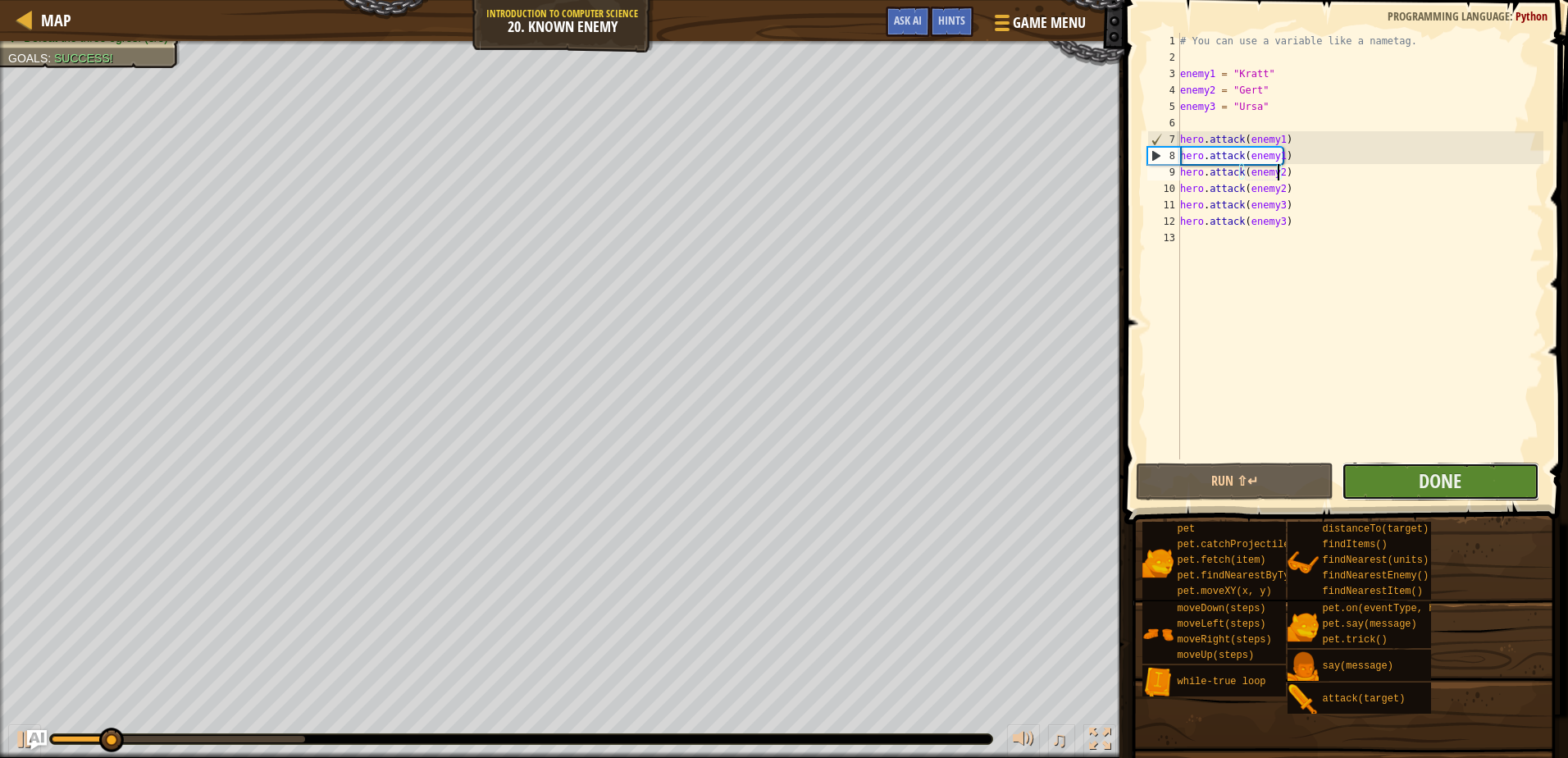
click at [1362, 475] on button "Done" at bounding box center [1441, 481] width 197 height 38
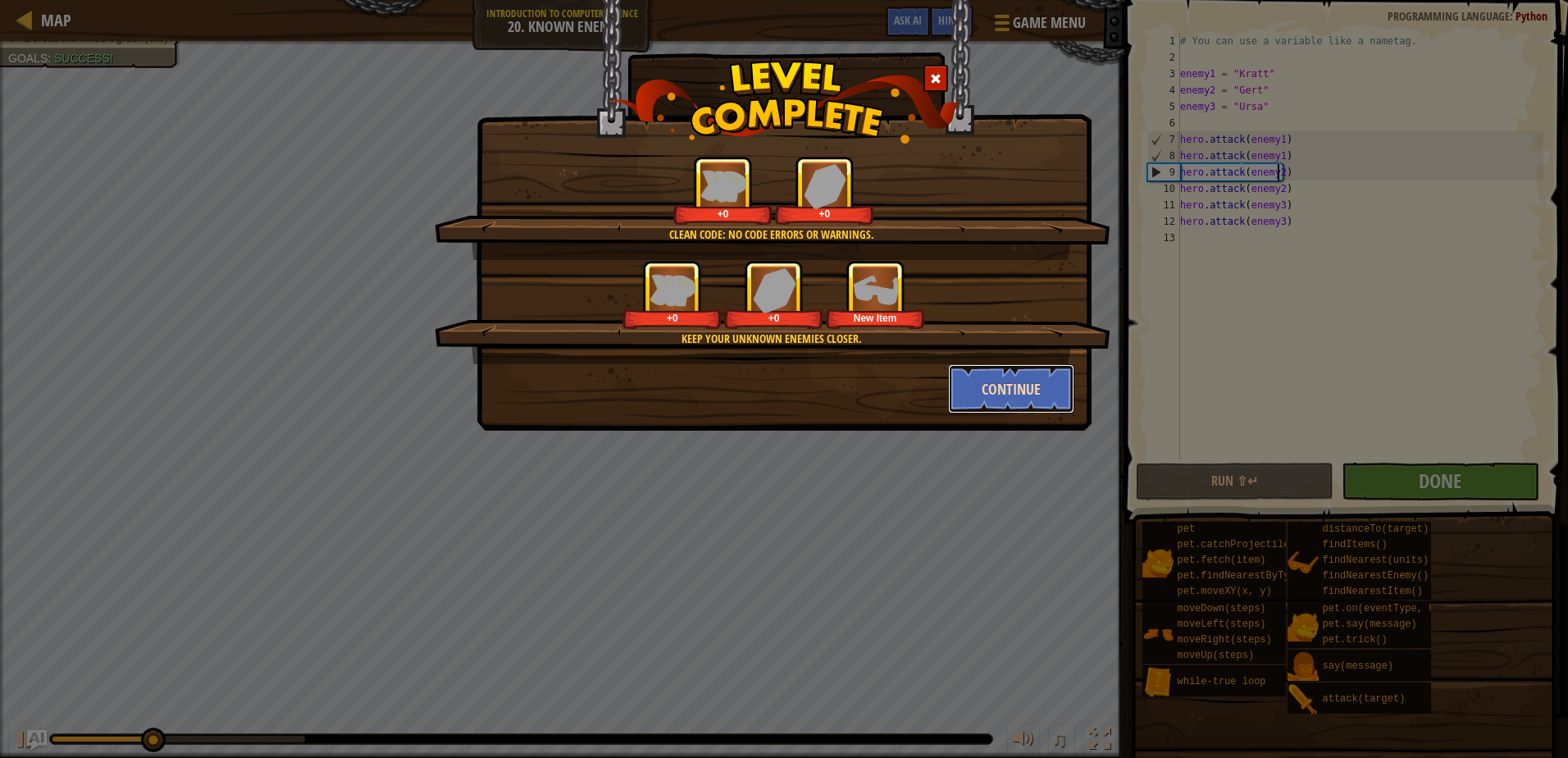
click at [990, 383] on button "Continue" at bounding box center [1012, 388] width 127 height 49
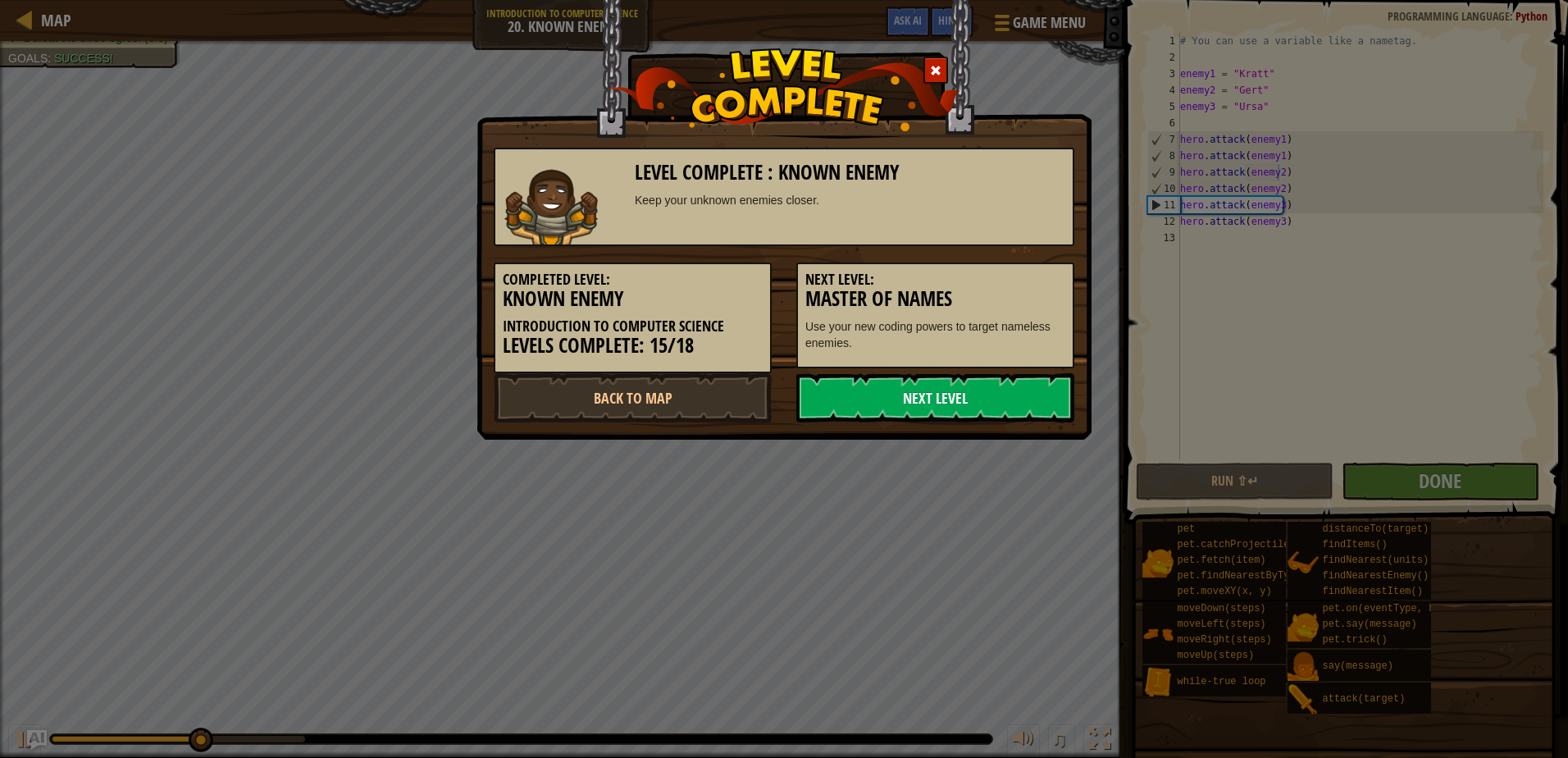
click at [932, 407] on link "Next Level" at bounding box center [935, 397] width 278 height 49
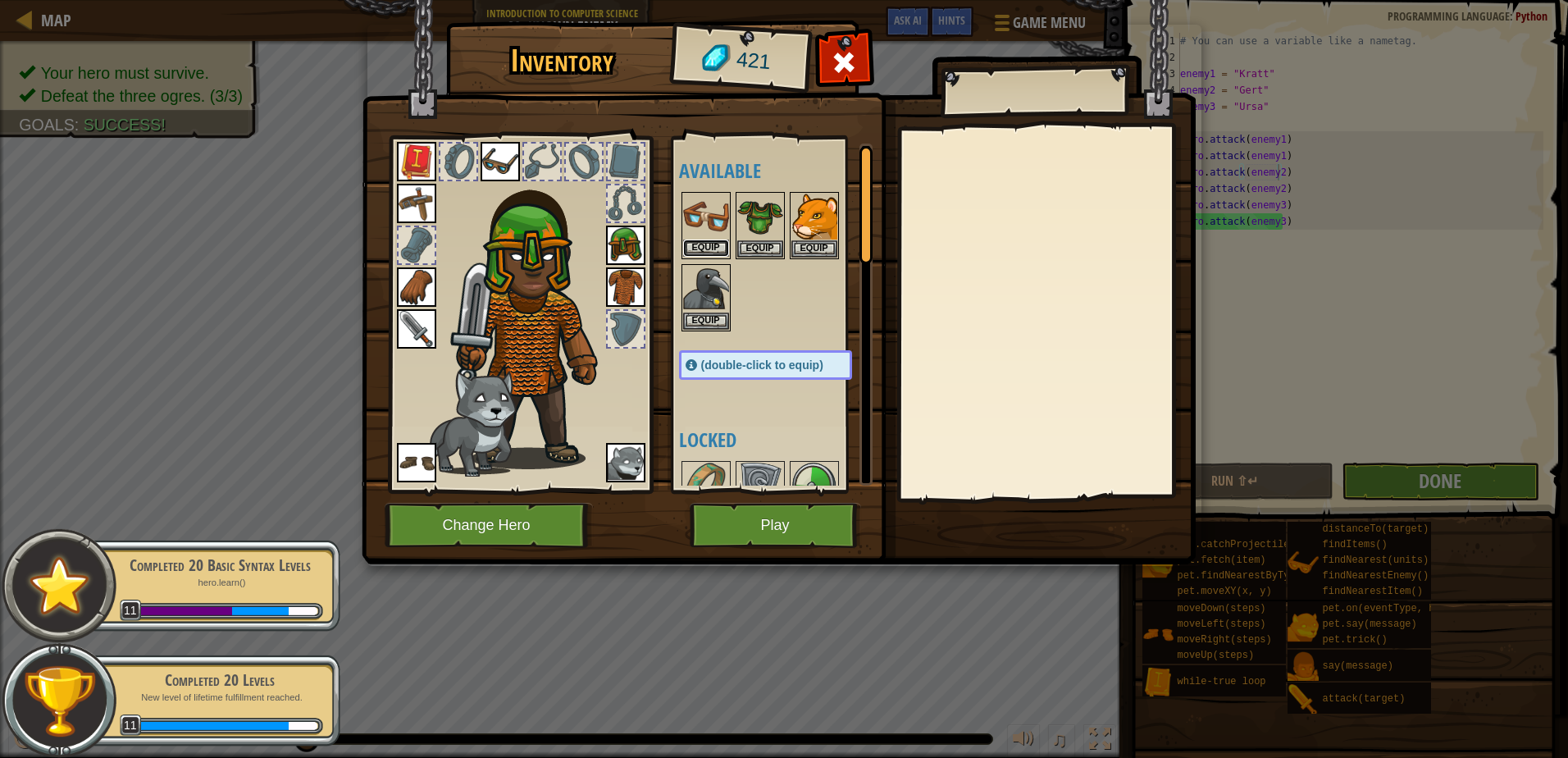
click at [710, 250] on button "Equip" at bounding box center [706, 248] width 46 height 18
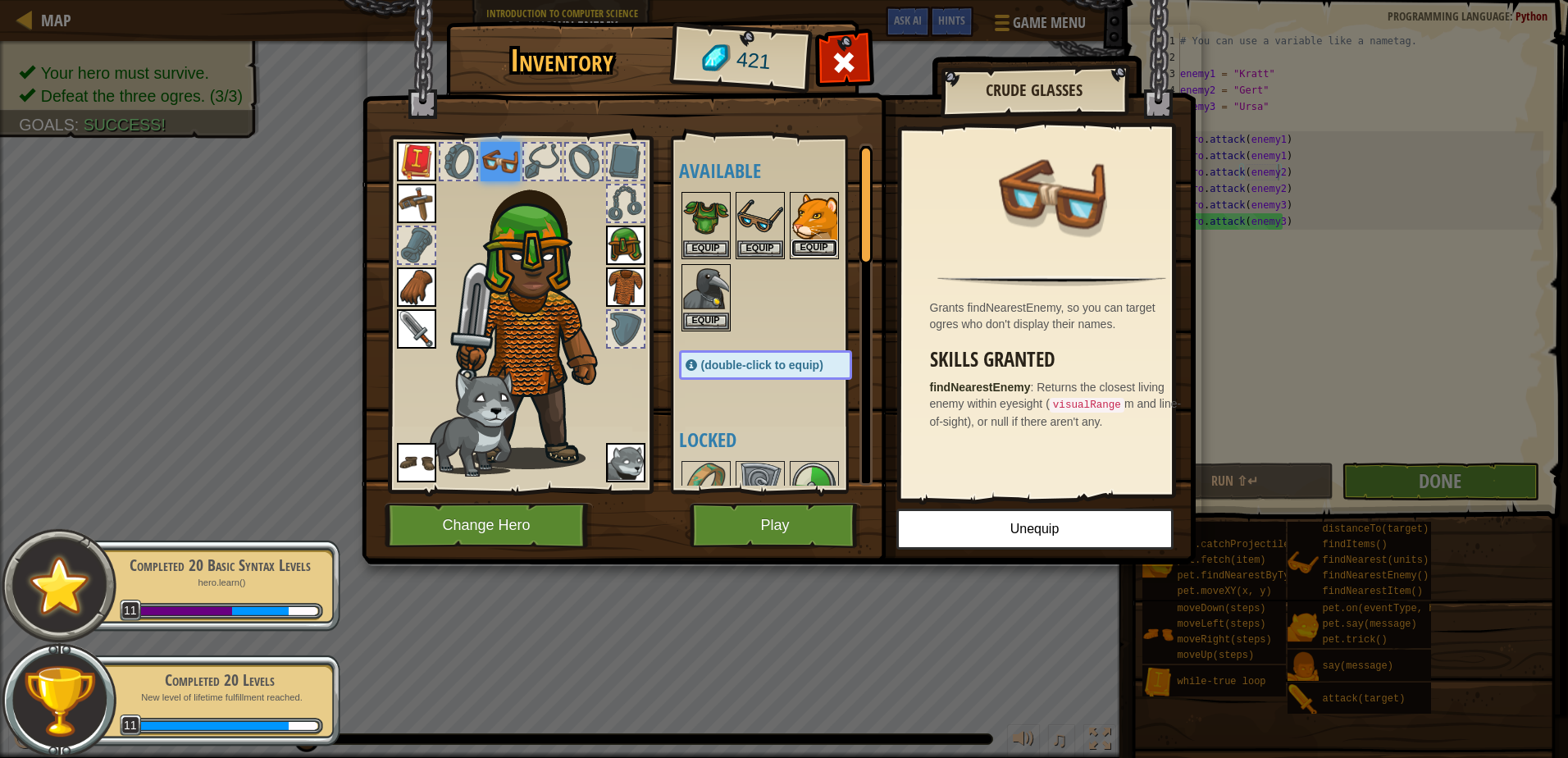
click at [806, 252] on button "Equip" at bounding box center [814, 248] width 46 height 18
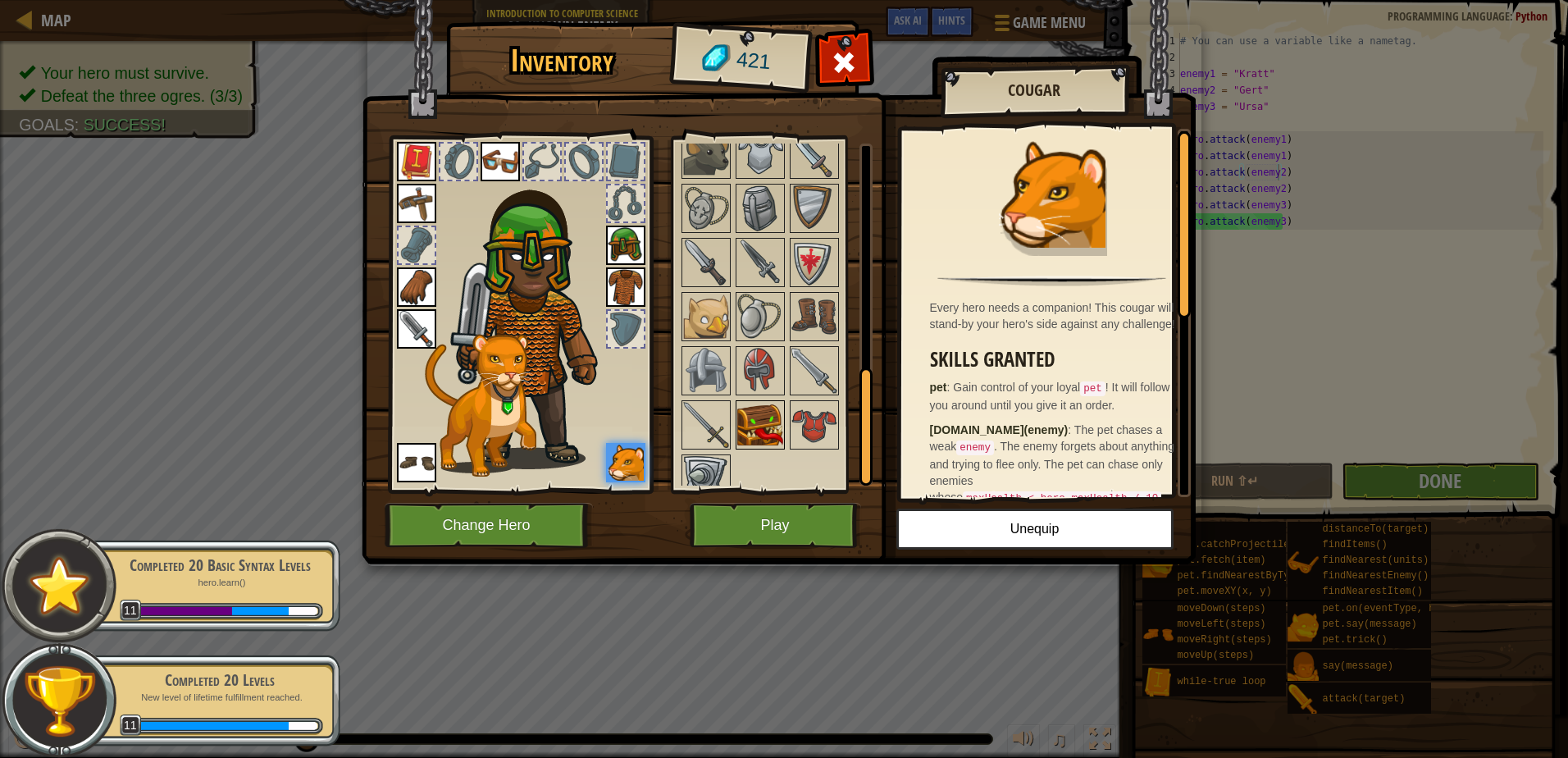
scroll to position [678, 0]
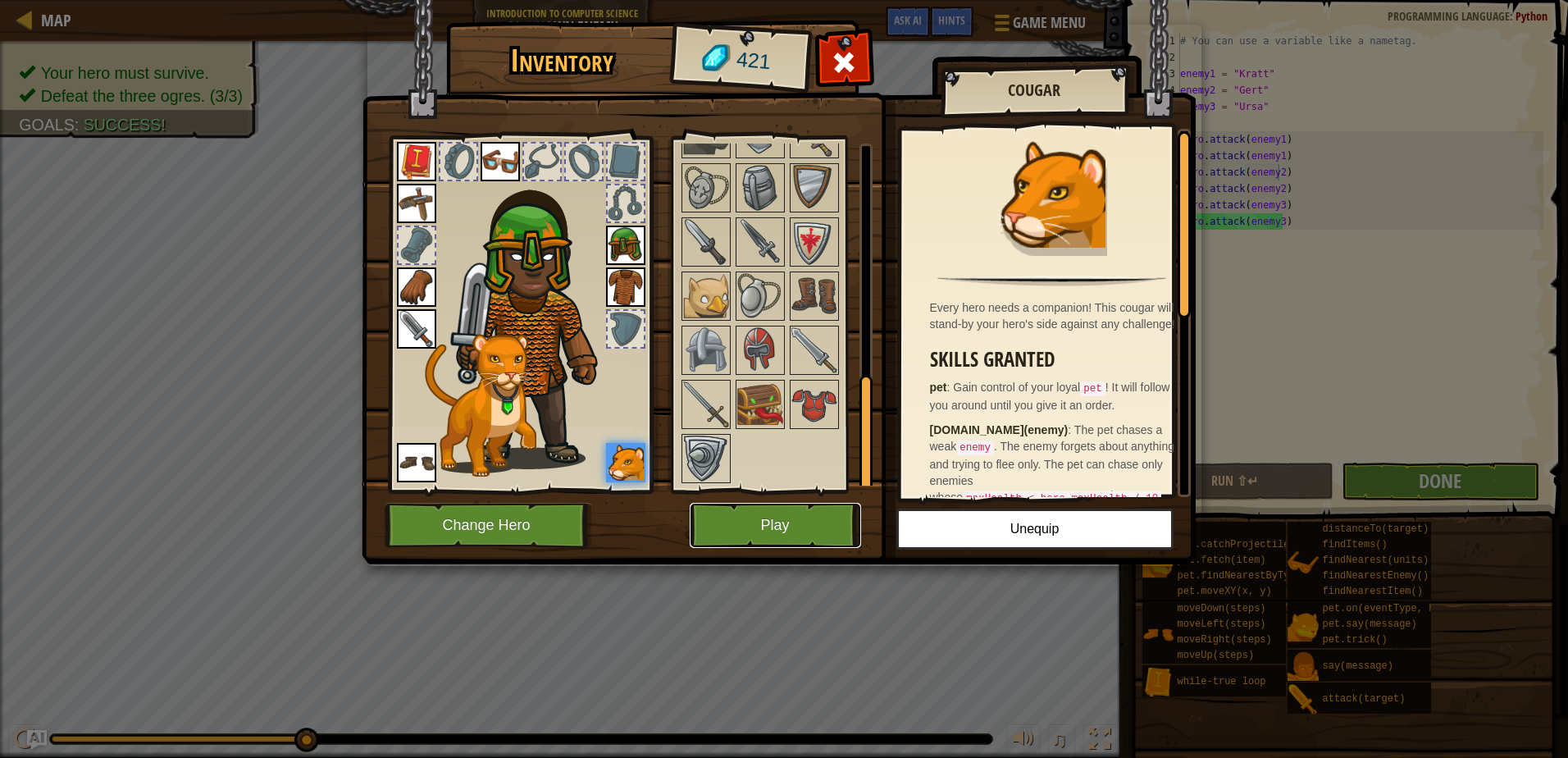
click at [765, 515] on button "Play" at bounding box center [775, 525] width 172 height 45
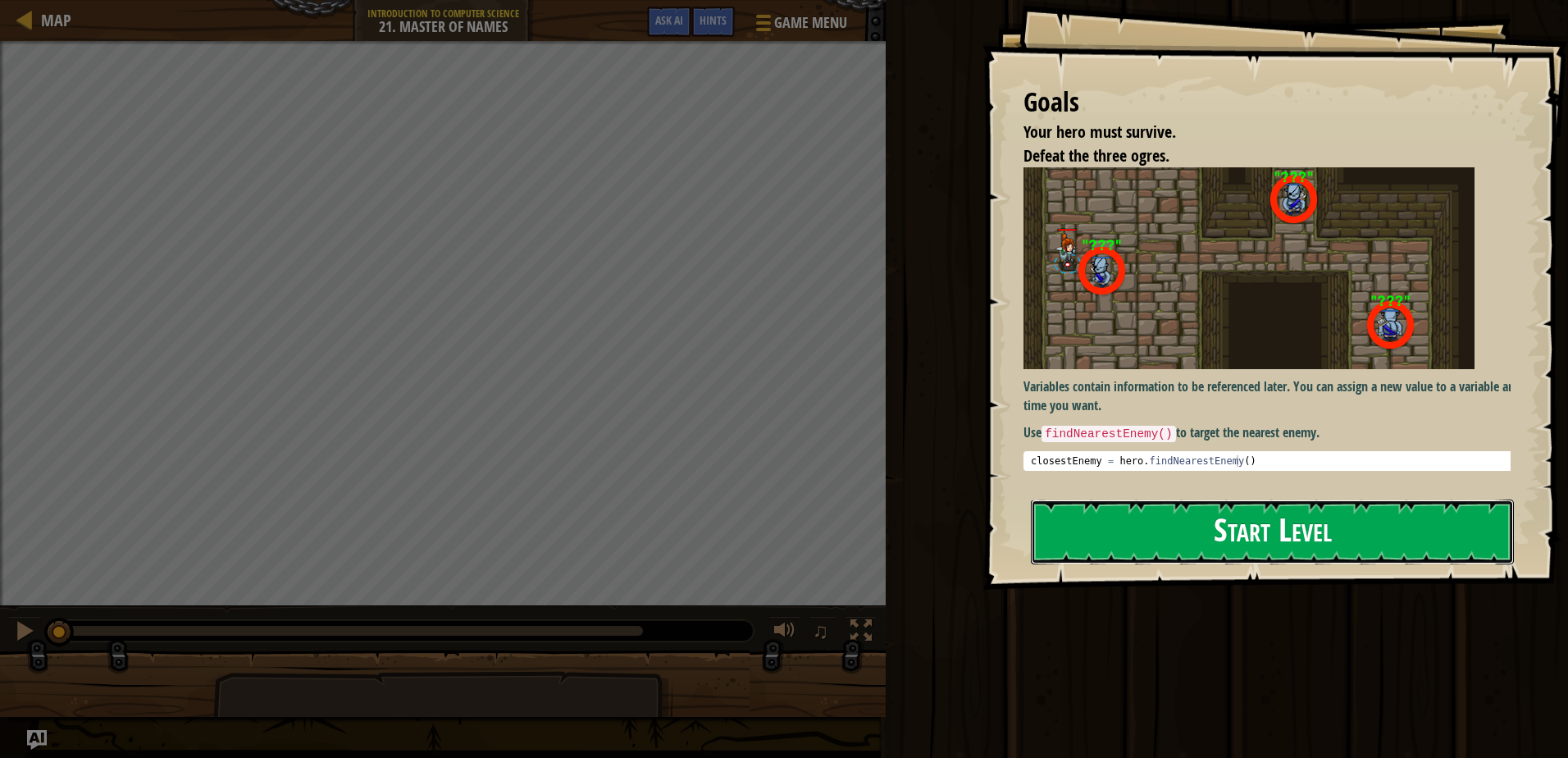
click at [1157, 527] on button "Start Level" at bounding box center [1272, 531] width 483 height 64
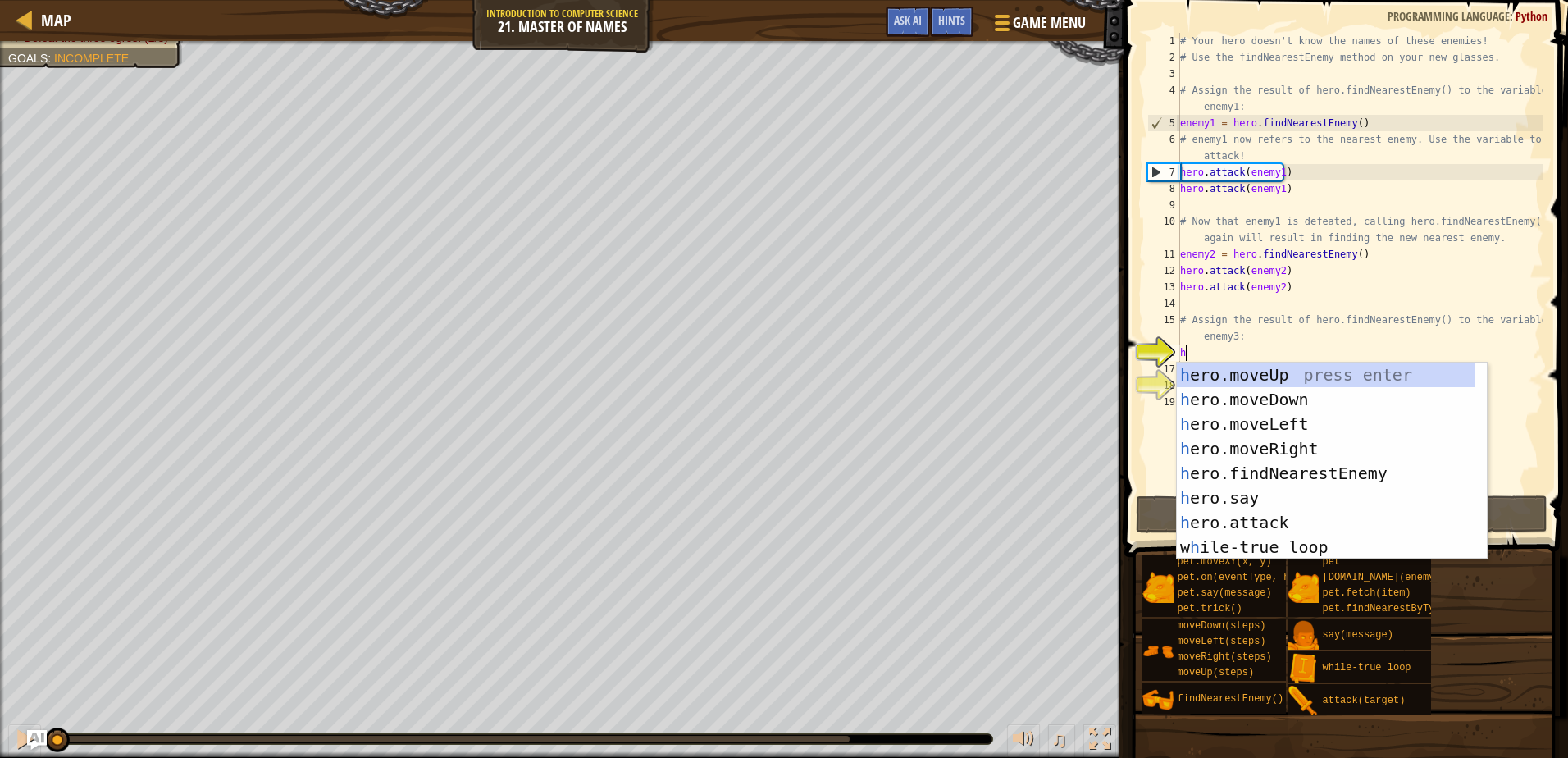
scroll to position [8, 0]
type textarea "he"
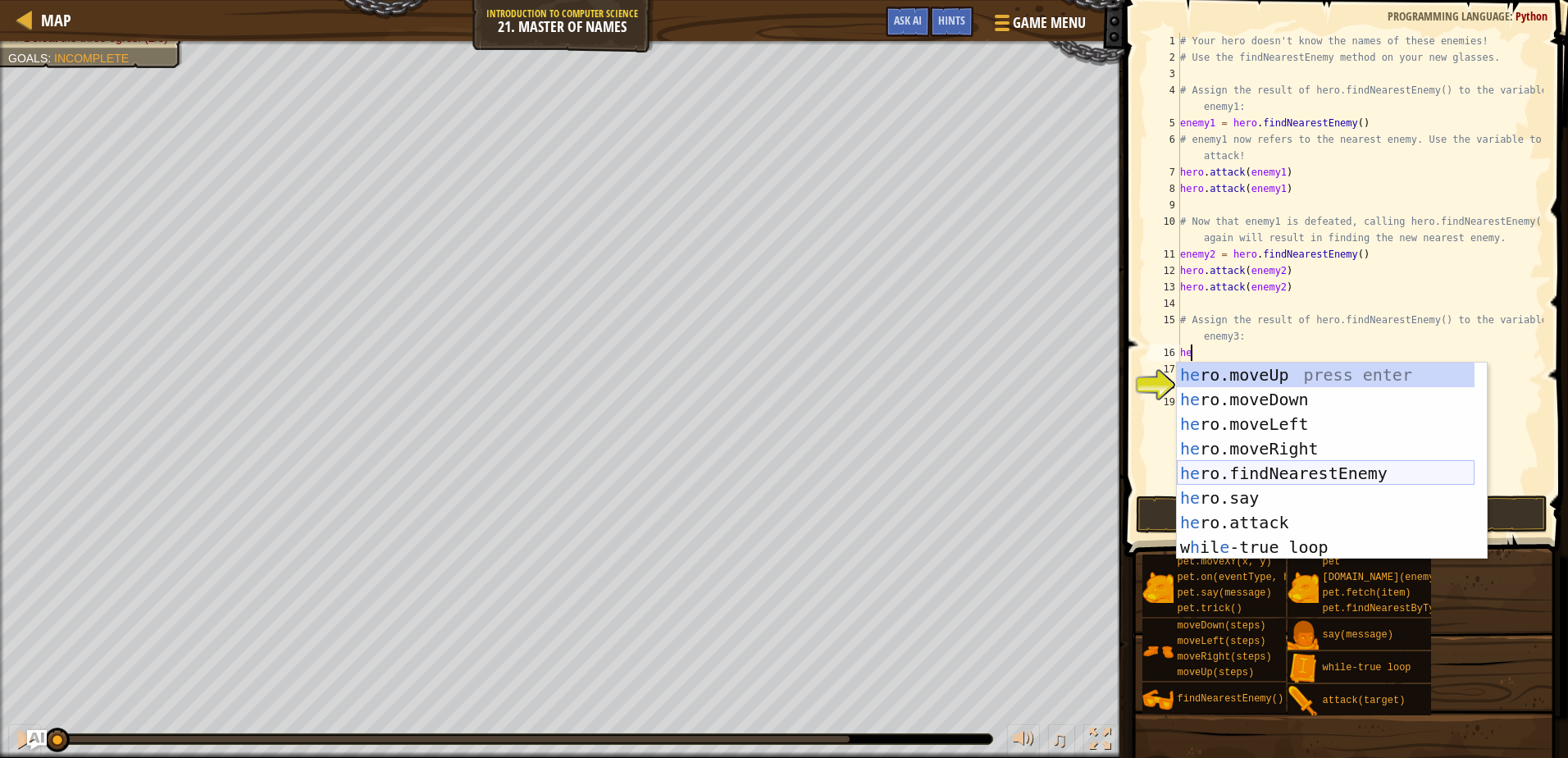
click at [1309, 469] on div "he ro.moveUp press enter he ro.moveDown press enter he ro.moveLeft press enter …" at bounding box center [1326, 485] width 298 height 246
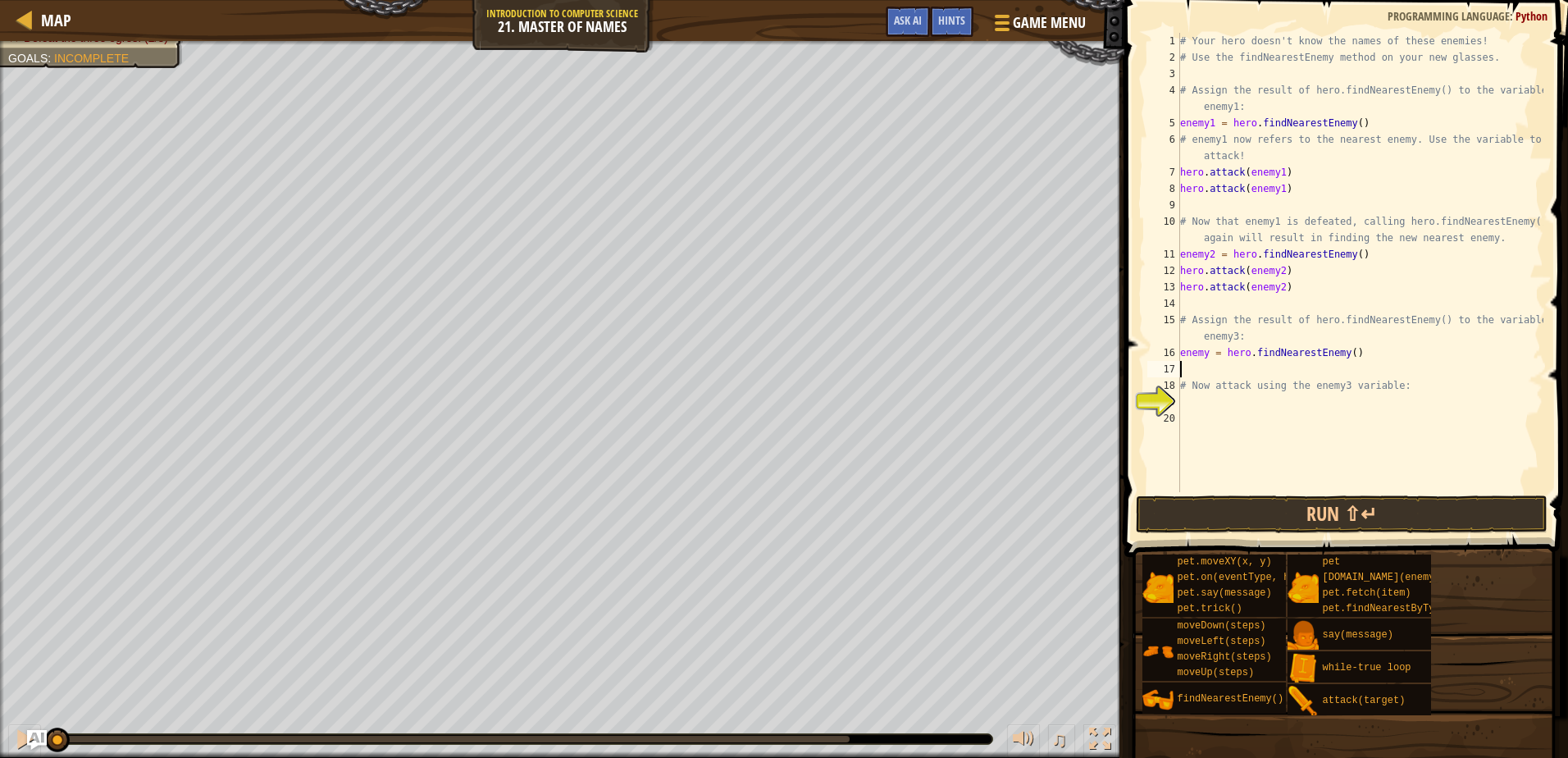
click at [1192, 398] on div "# Your hero doesn't know the names of these enemies! # Use the findNearestEnemy…" at bounding box center [1360, 279] width 366 height 492
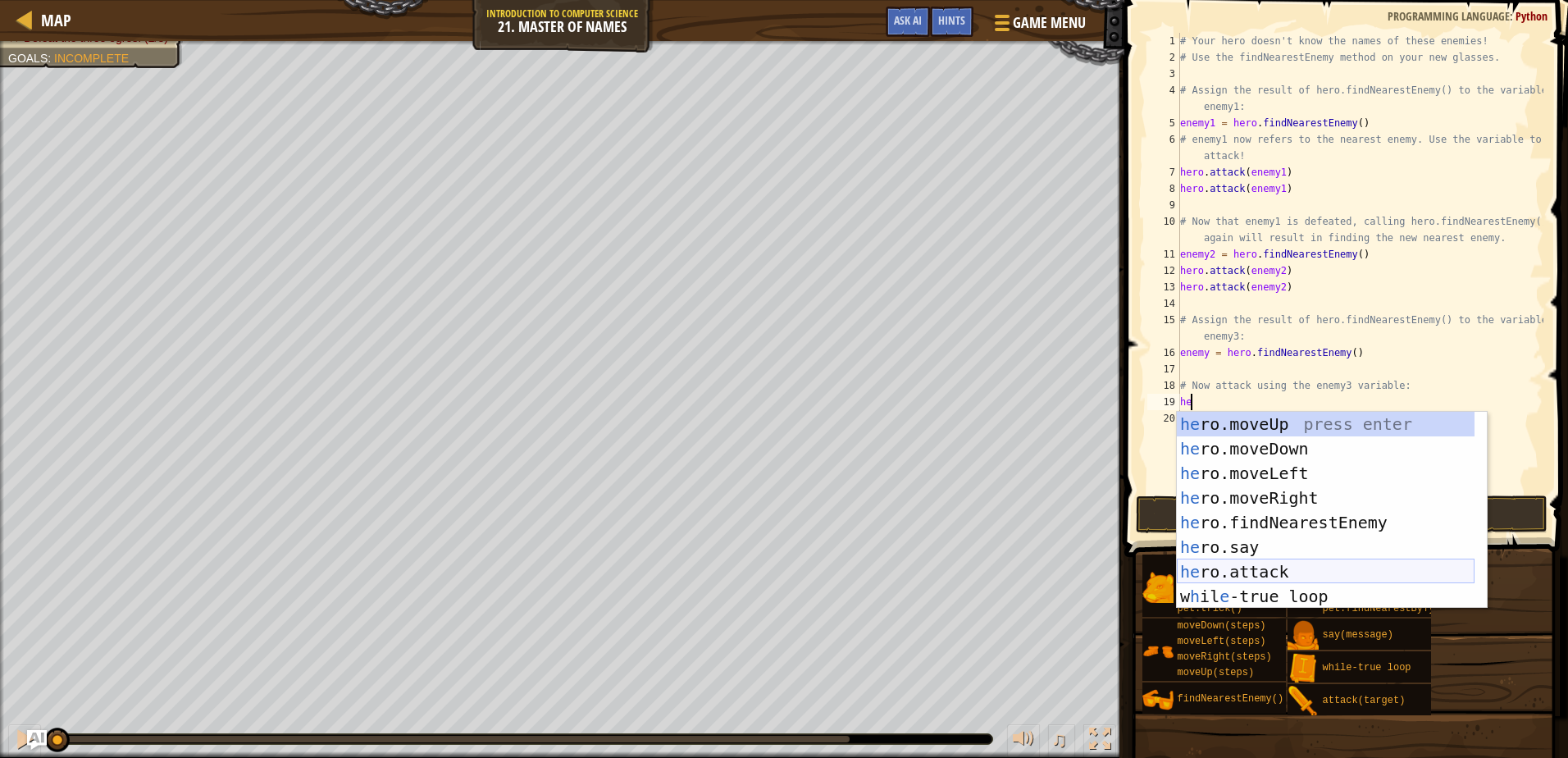
click at [1234, 563] on div "he ro.moveUp press enter he ro.moveDown press enter he ro.moveLeft press enter …" at bounding box center [1326, 535] width 298 height 246
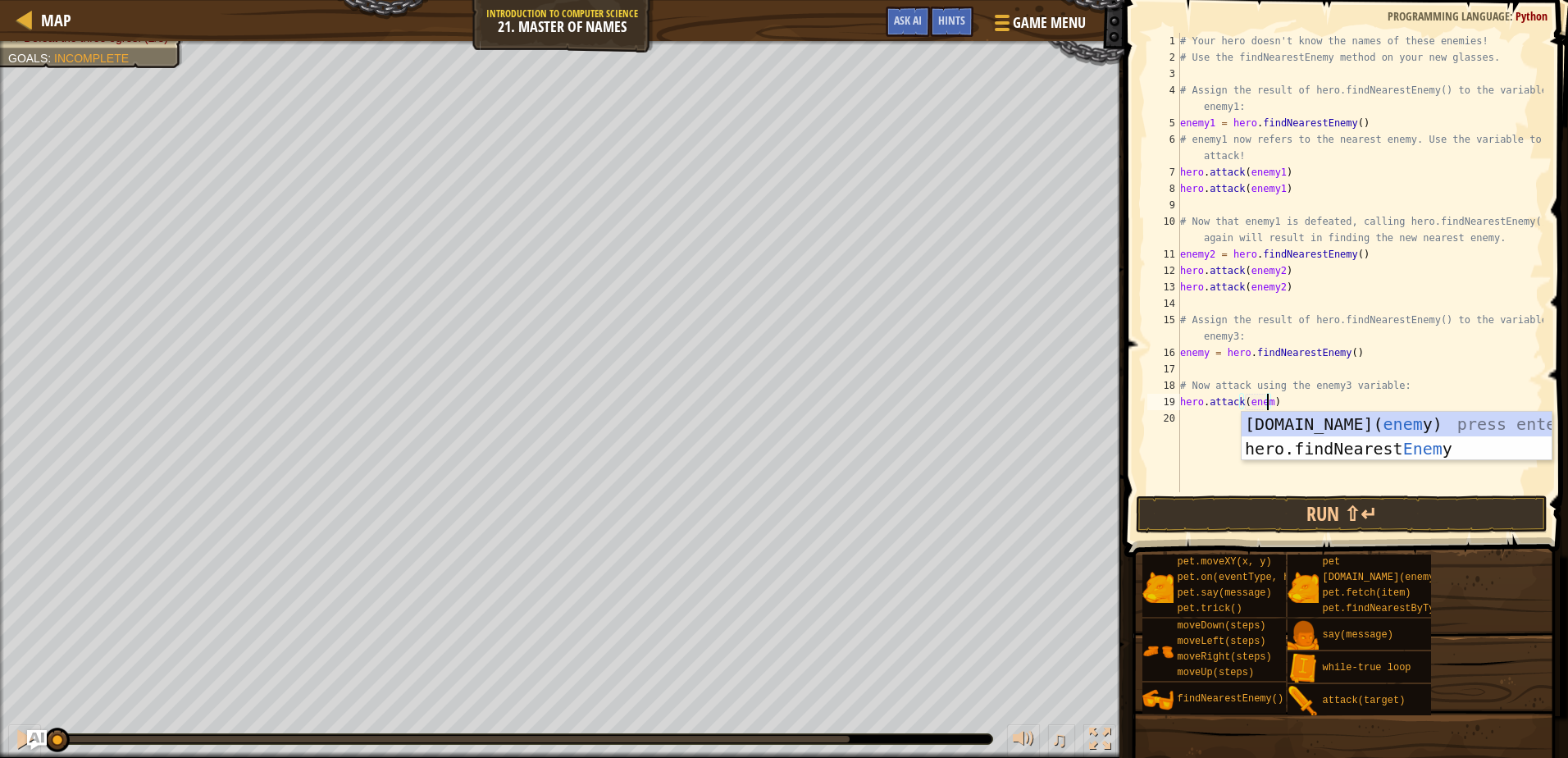
scroll to position [8, 8]
type textarea "hero.attack(enemy3)"
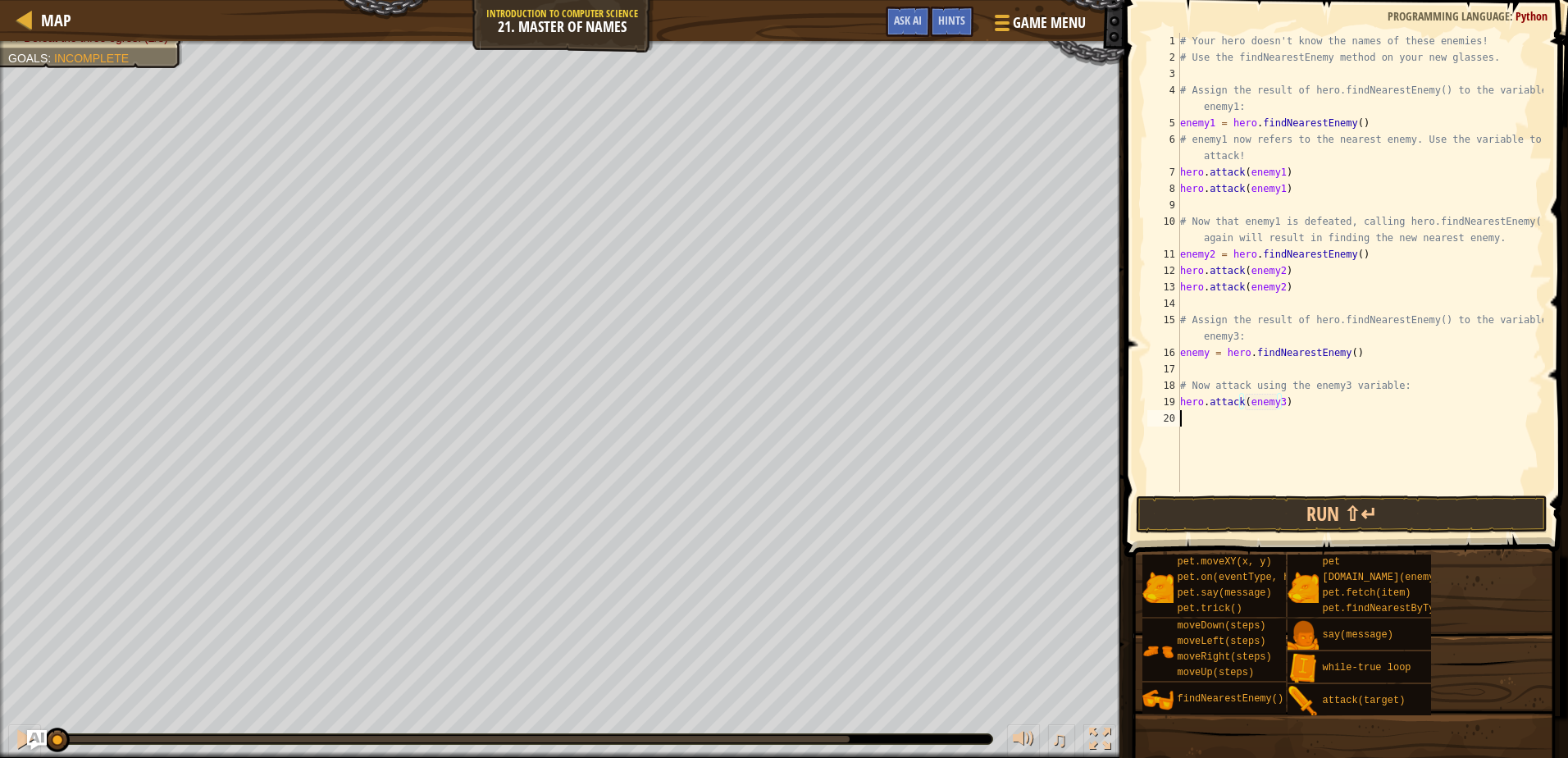
click at [1219, 417] on div "# Your hero doesn't know the names of these enemies! # Use the findNearestEnemy…" at bounding box center [1360, 279] width 366 height 492
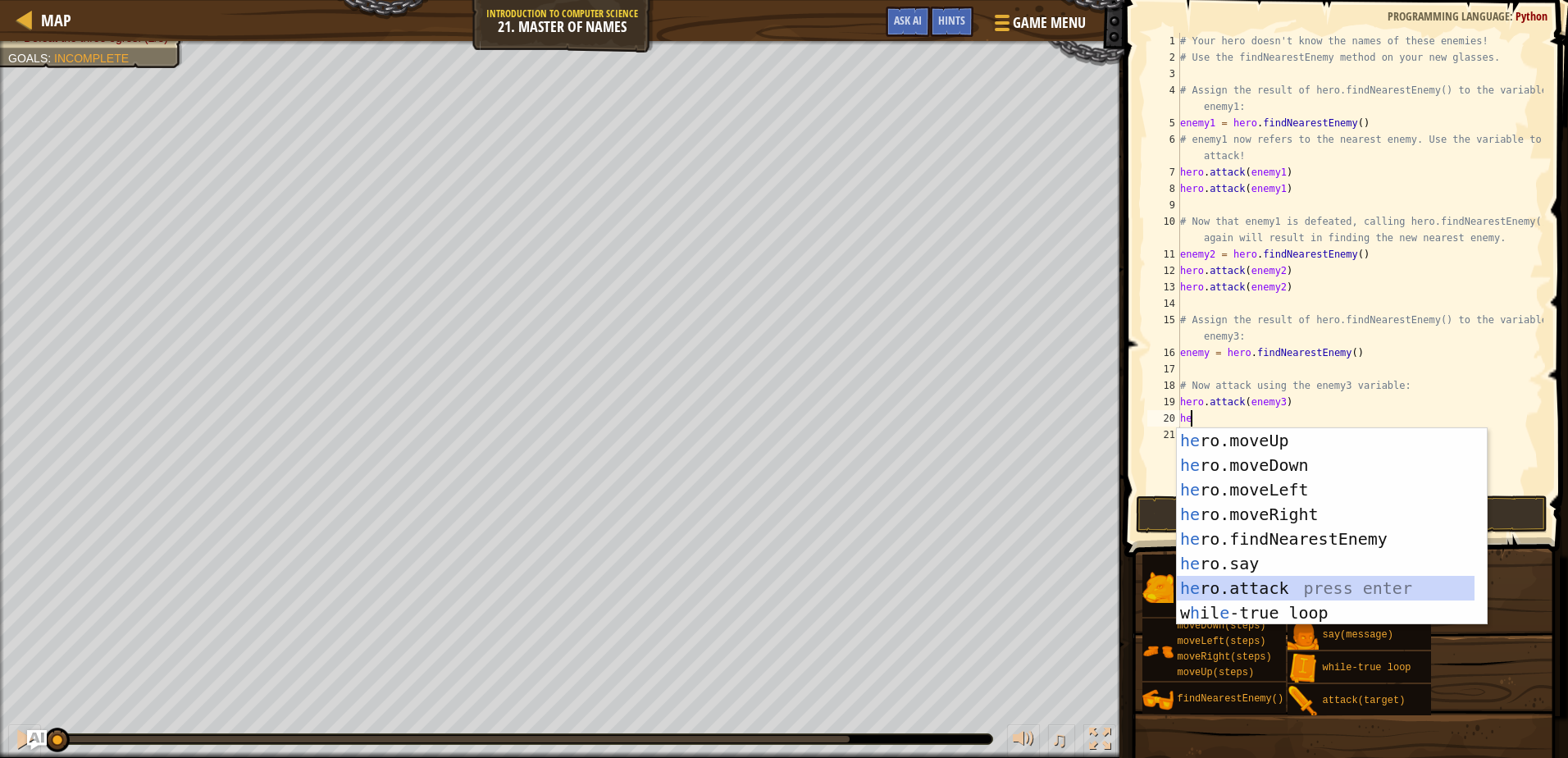
click at [1240, 582] on div "he ro.moveUp press enter he ro.moveDown press enter he ro.moveLeft press enter …" at bounding box center [1326, 551] width 298 height 246
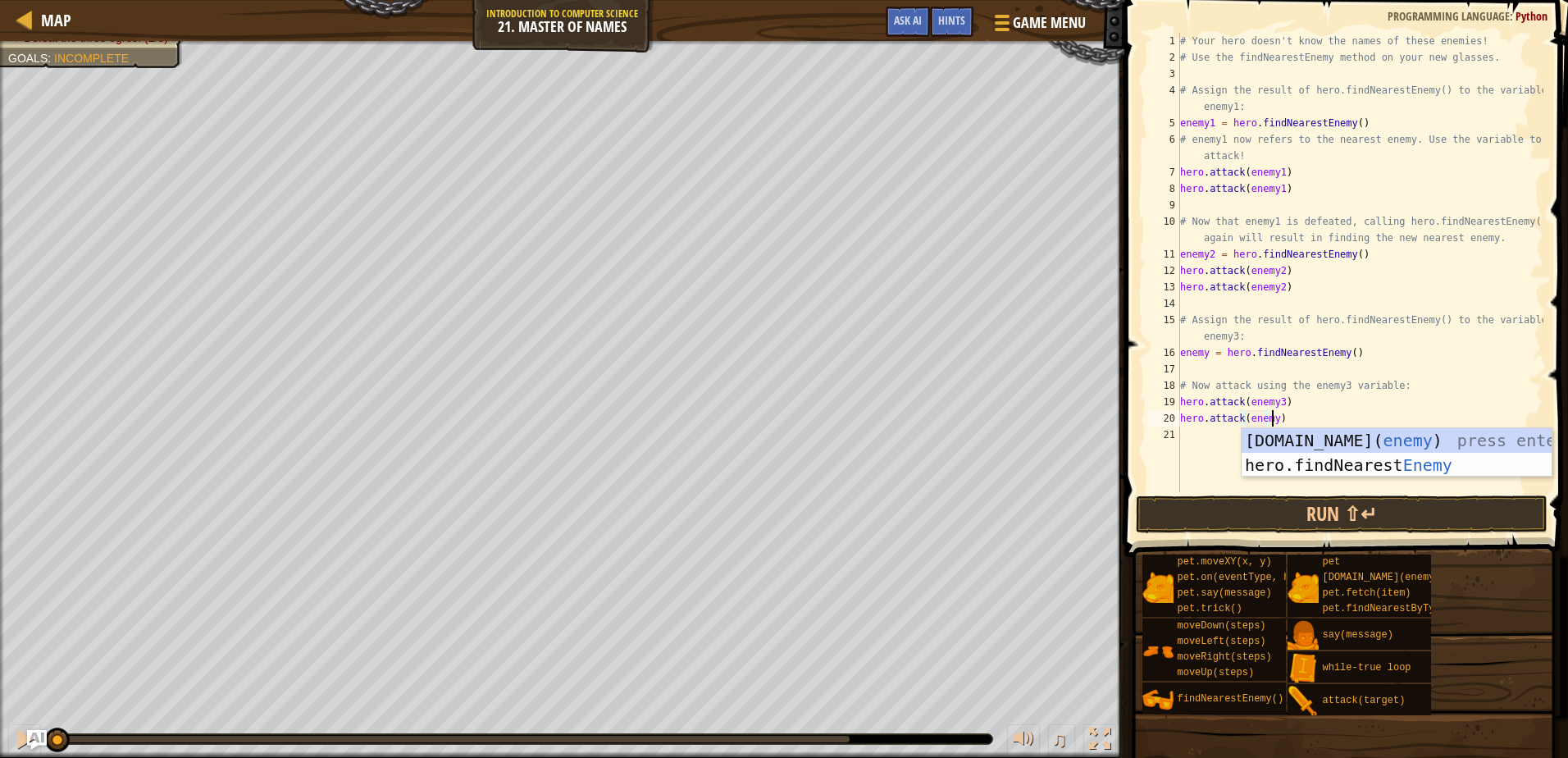
scroll to position [8, 8]
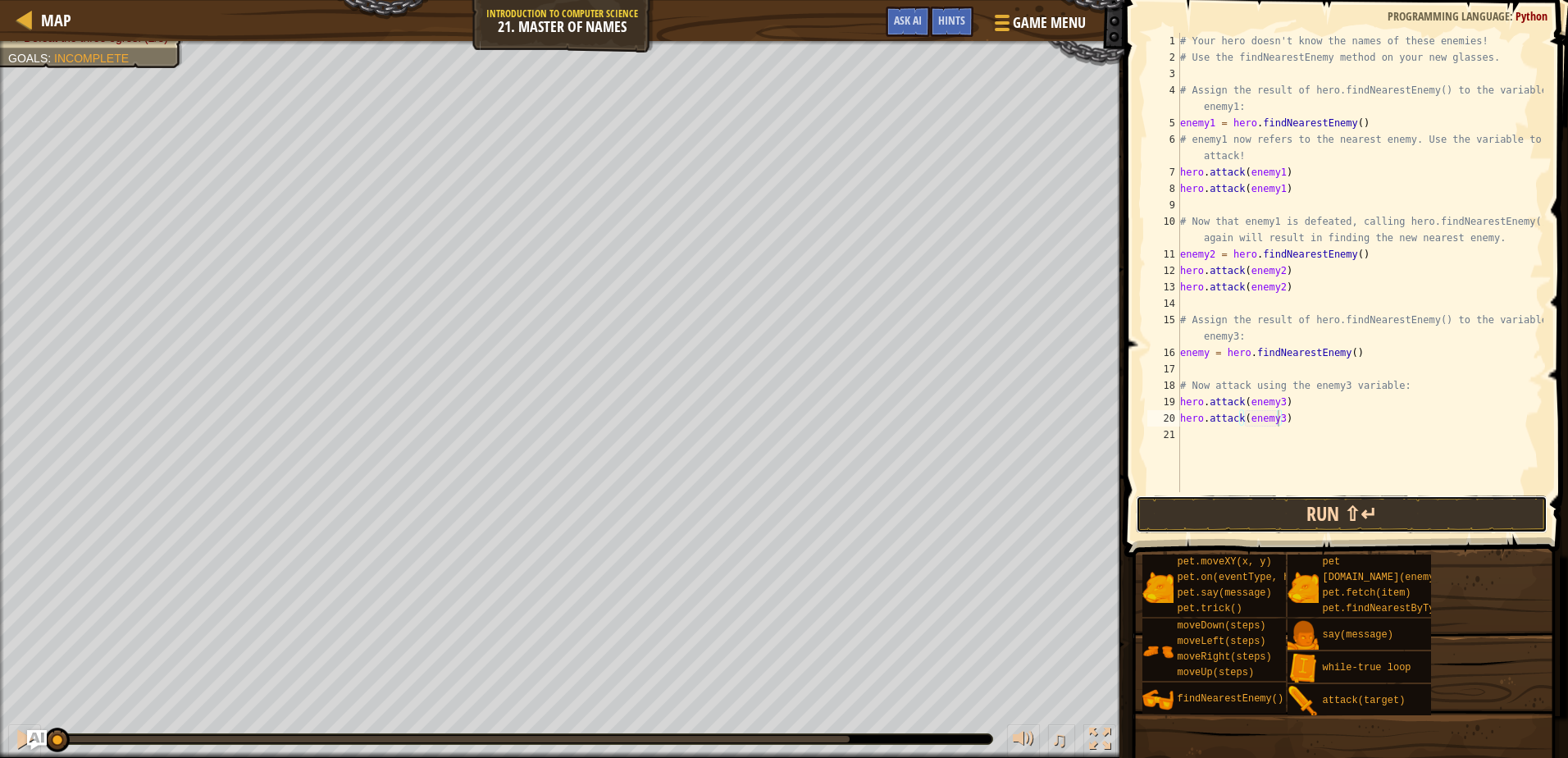
click at [1259, 510] on button "Run ⇧↵" at bounding box center [1341, 514] width 411 height 38
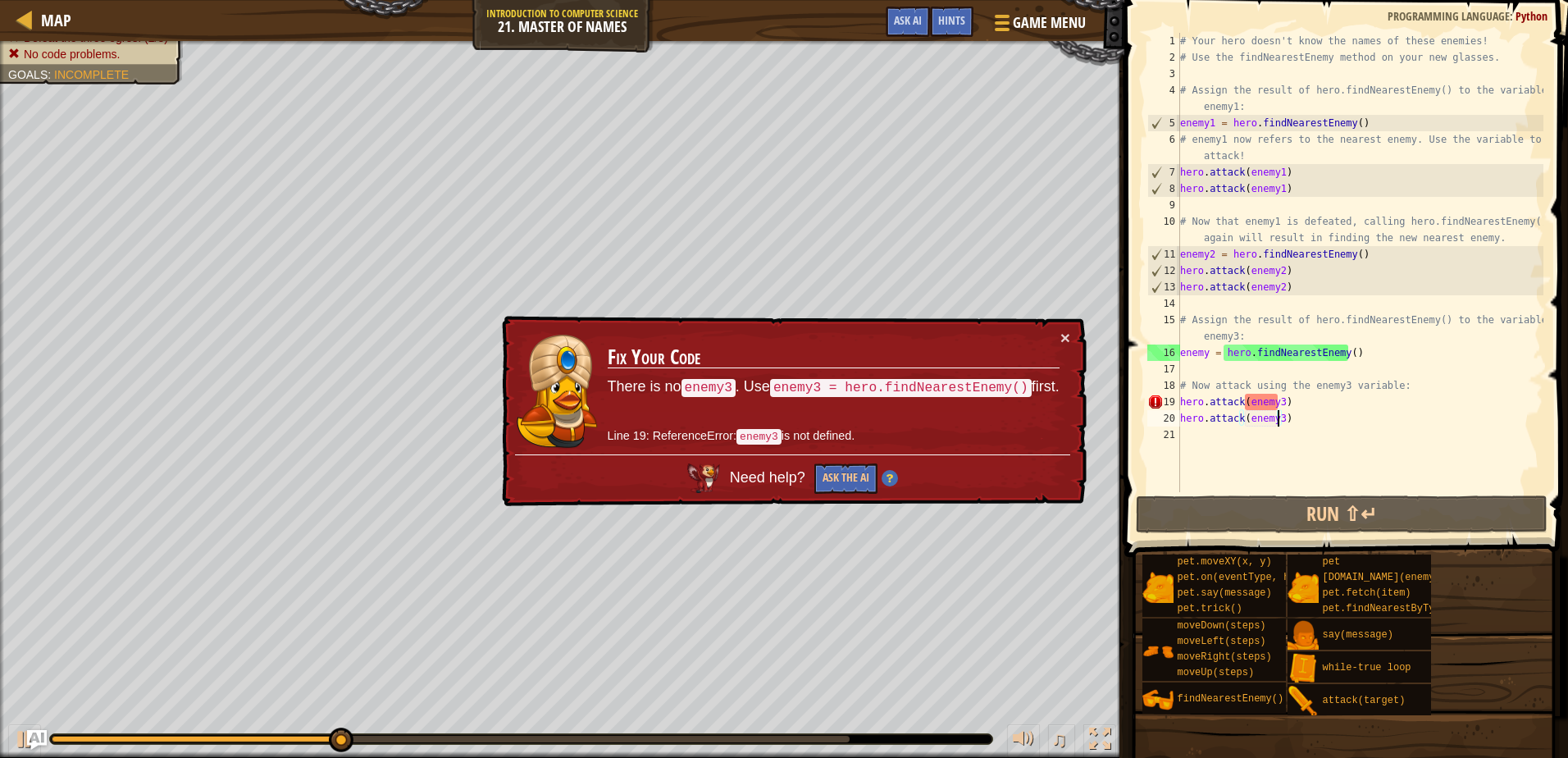
click at [1207, 355] on div "# Your hero doesn't know the names of these enemies! # Use the findNearestEnemy…" at bounding box center [1360, 279] width 366 height 492
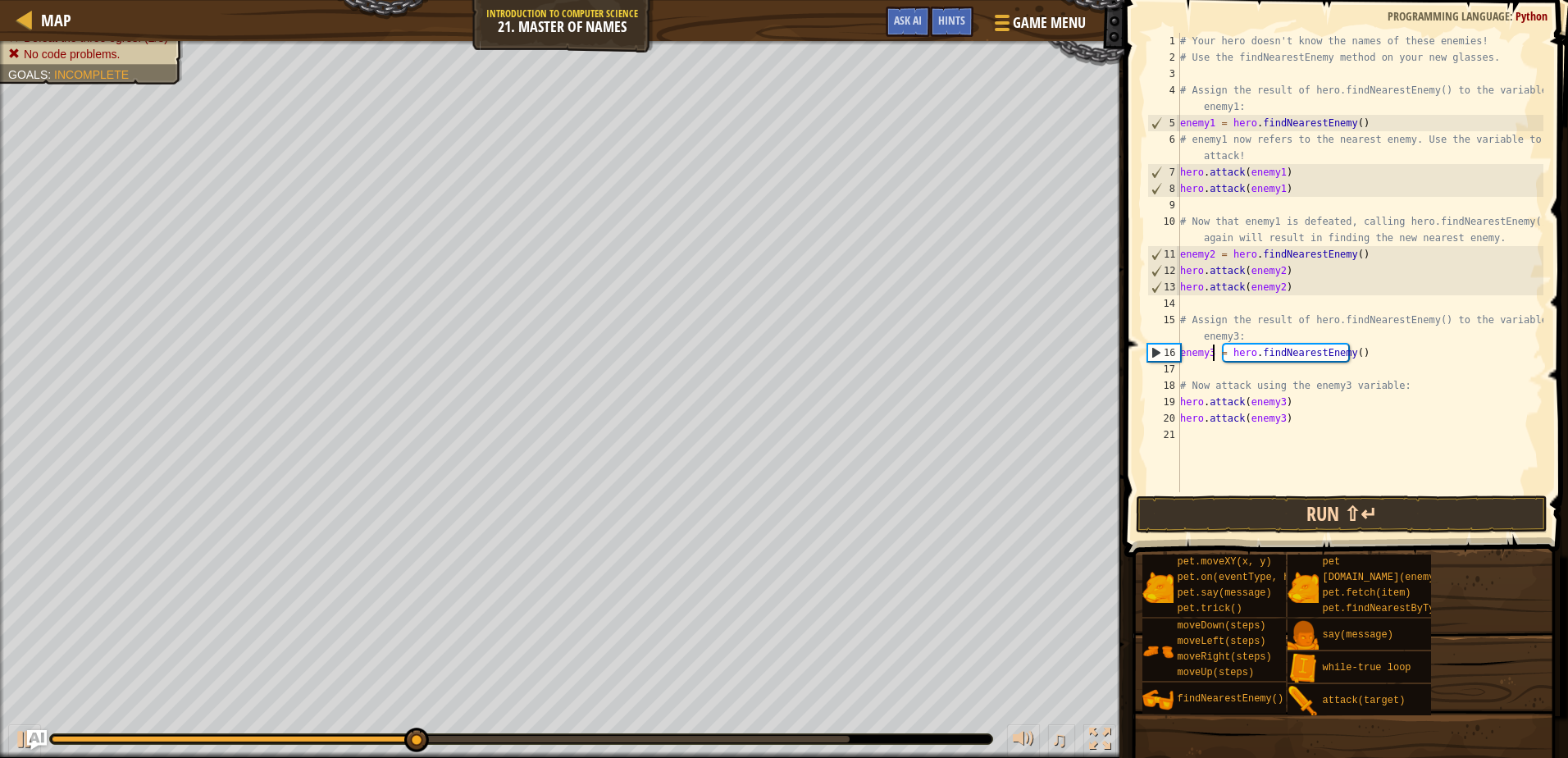
type textarea "enemy3 = hero.findNearestEnemy()"
click at [1251, 504] on button "Run ⇧↵" at bounding box center [1341, 514] width 411 height 38
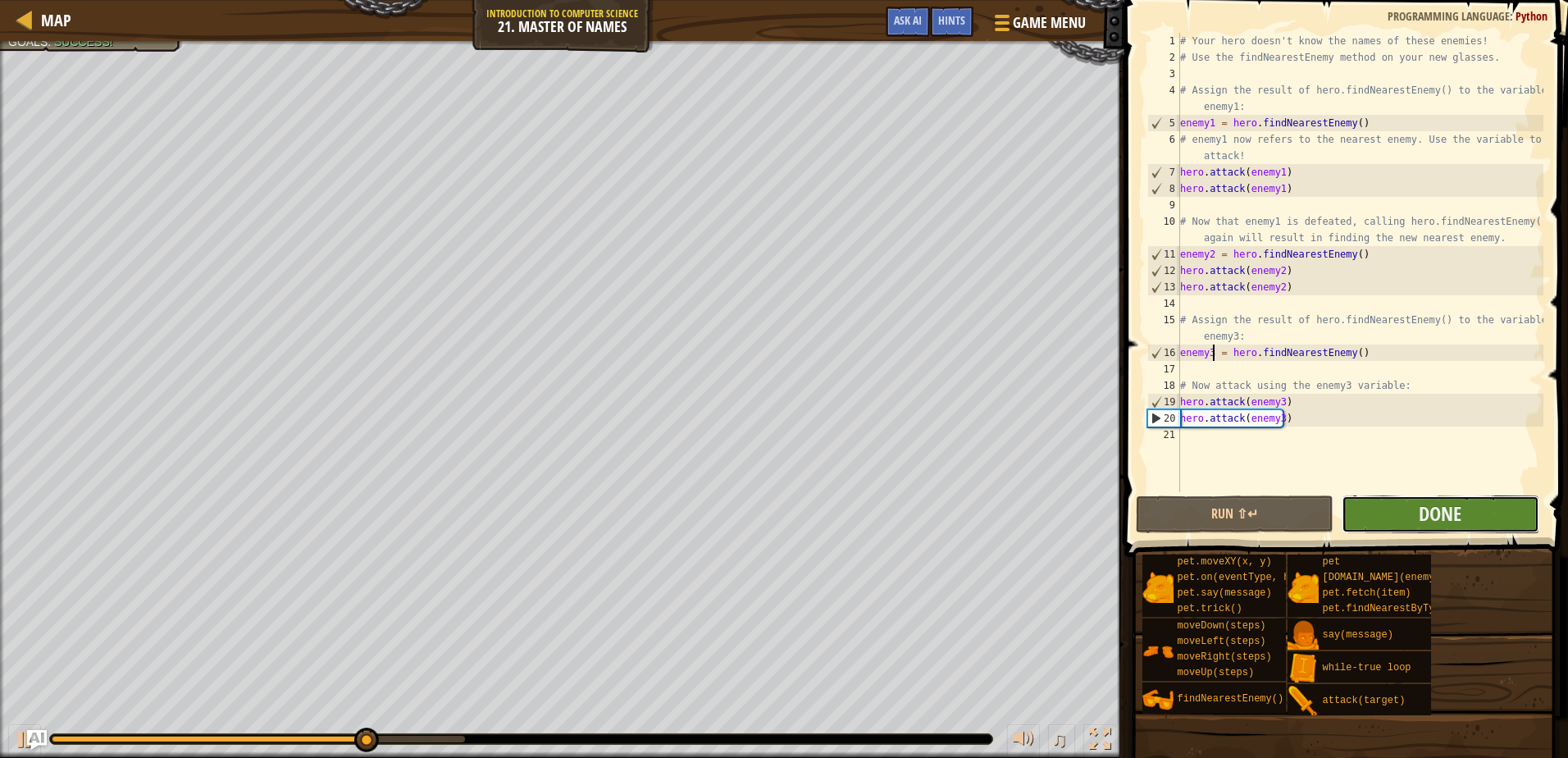
click at [1400, 498] on button "Done" at bounding box center [1441, 514] width 197 height 38
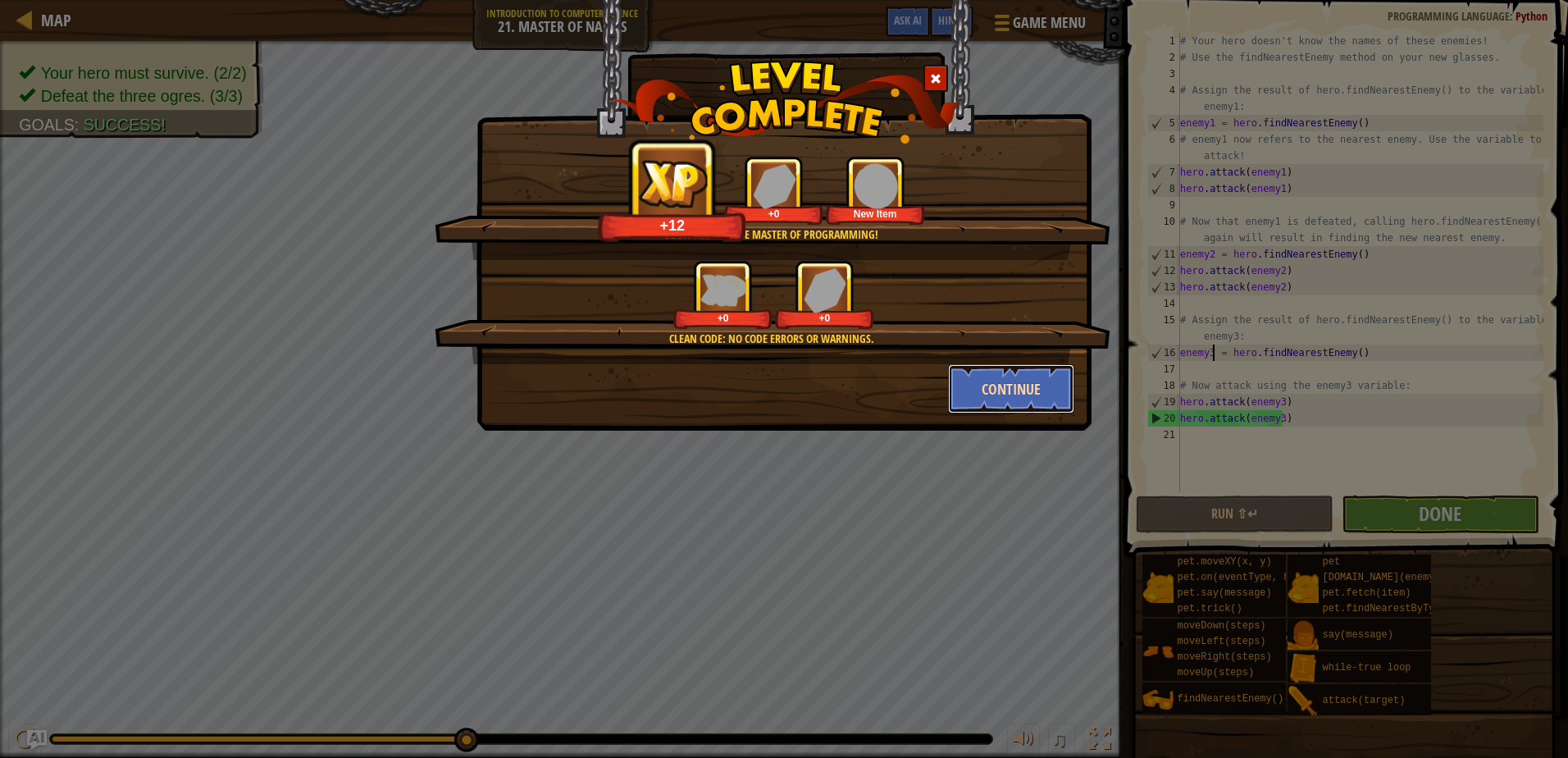
click at [1043, 386] on button "Continue" at bounding box center [1012, 388] width 127 height 49
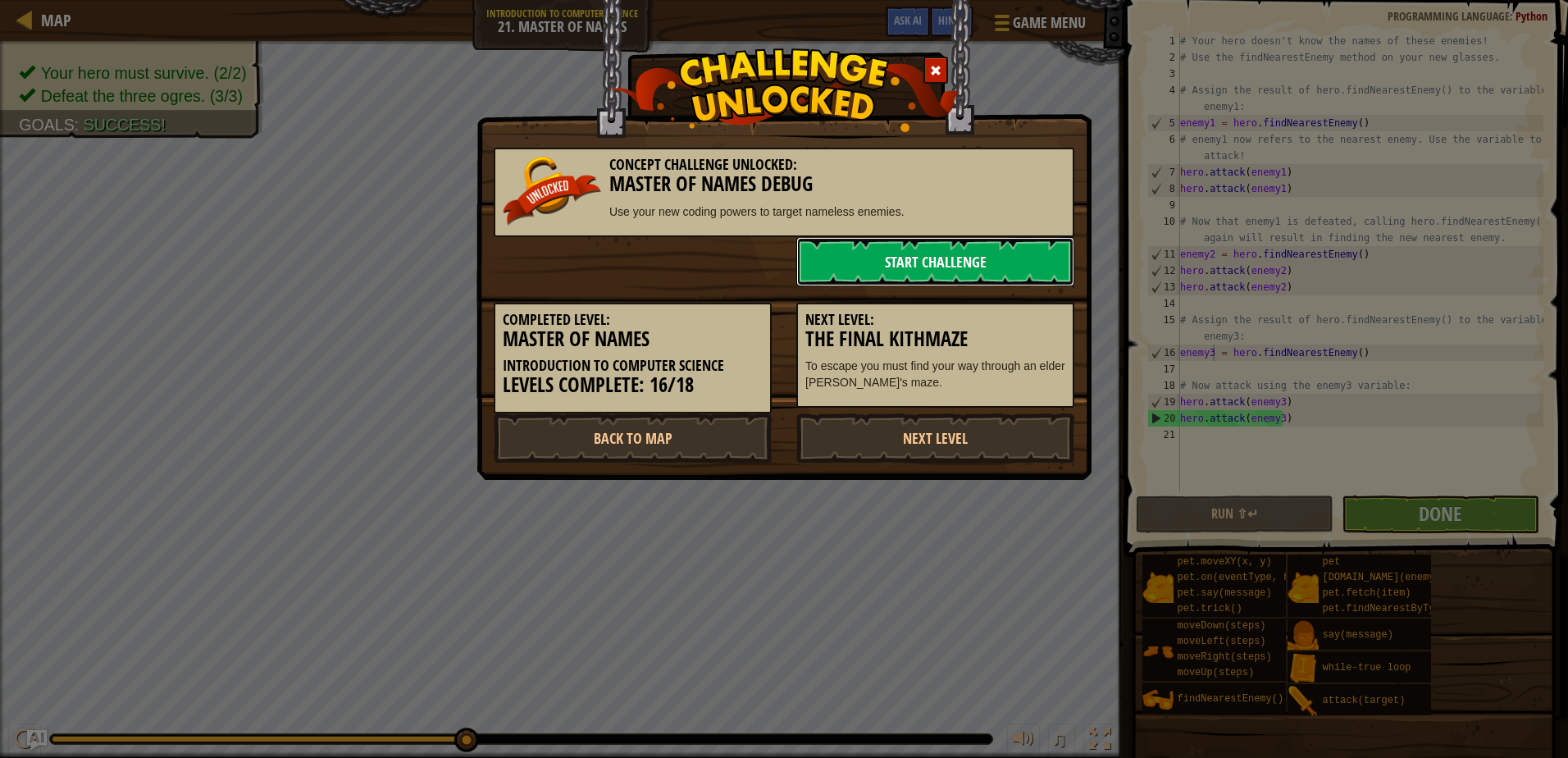
click at [932, 249] on link "Start Challenge" at bounding box center [935, 261] width 278 height 49
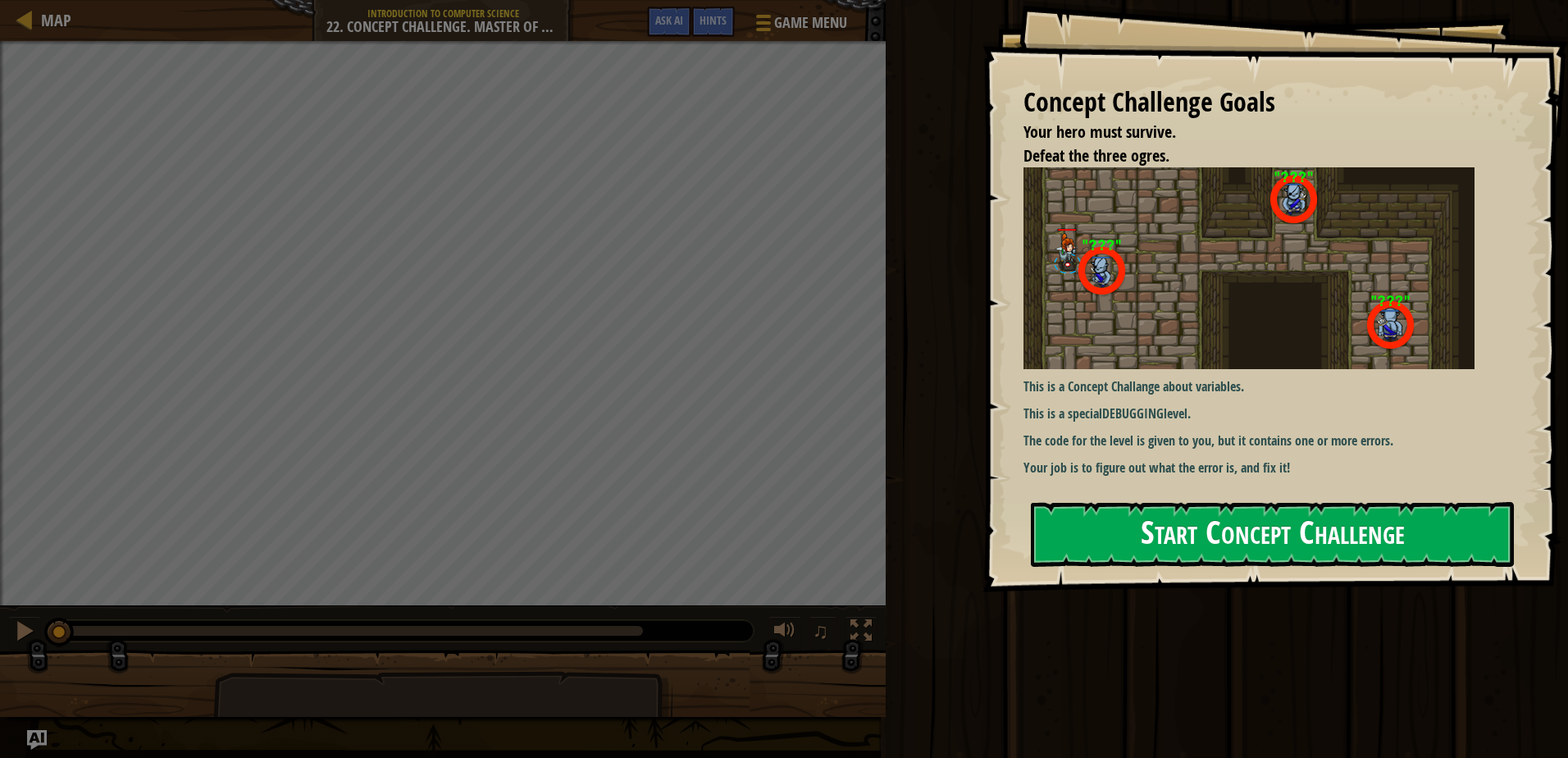
click at [1151, 520] on button "Start Concept Challenge" at bounding box center [1272, 534] width 483 height 64
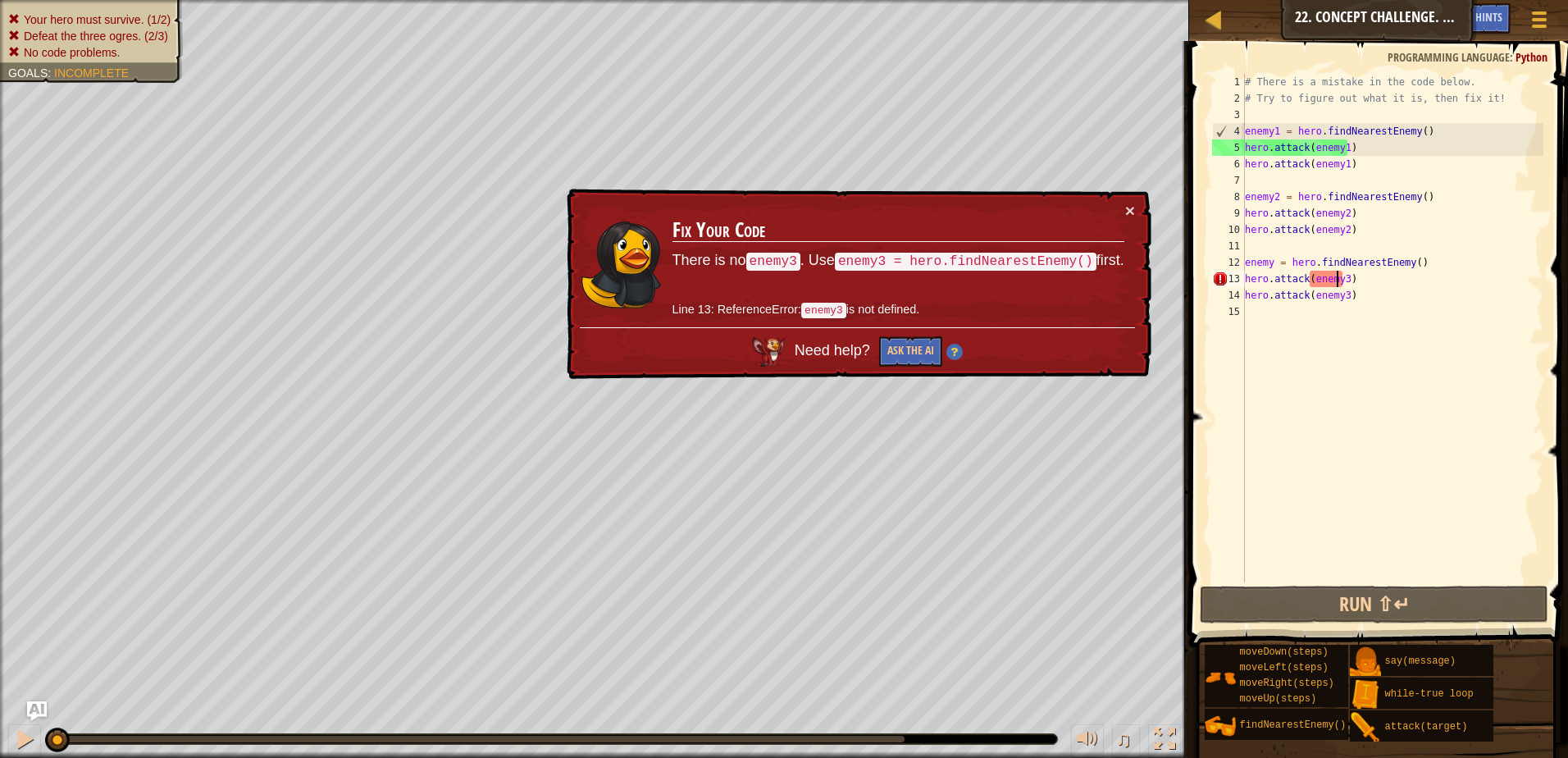
click at [1340, 280] on div "# There is a mistake in the code below. # Try to figure out what it is, then fi…" at bounding box center [1392, 344] width 302 height 541
type textarea "hero.attack(enemy3)"
click at [1344, 279] on div "# There is a mistake in the code below. # Try to figure out what it is, then fi…" at bounding box center [1392, 344] width 302 height 541
click at [1302, 397] on div "# There is a mistake in the code below. # Try to figure out what it is, then fi…" at bounding box center [1392, 344] width 302 height 541
click at [1311, 607] on button "Run ⇧↵" at bounding box center [1374, 604] width 349 height 38
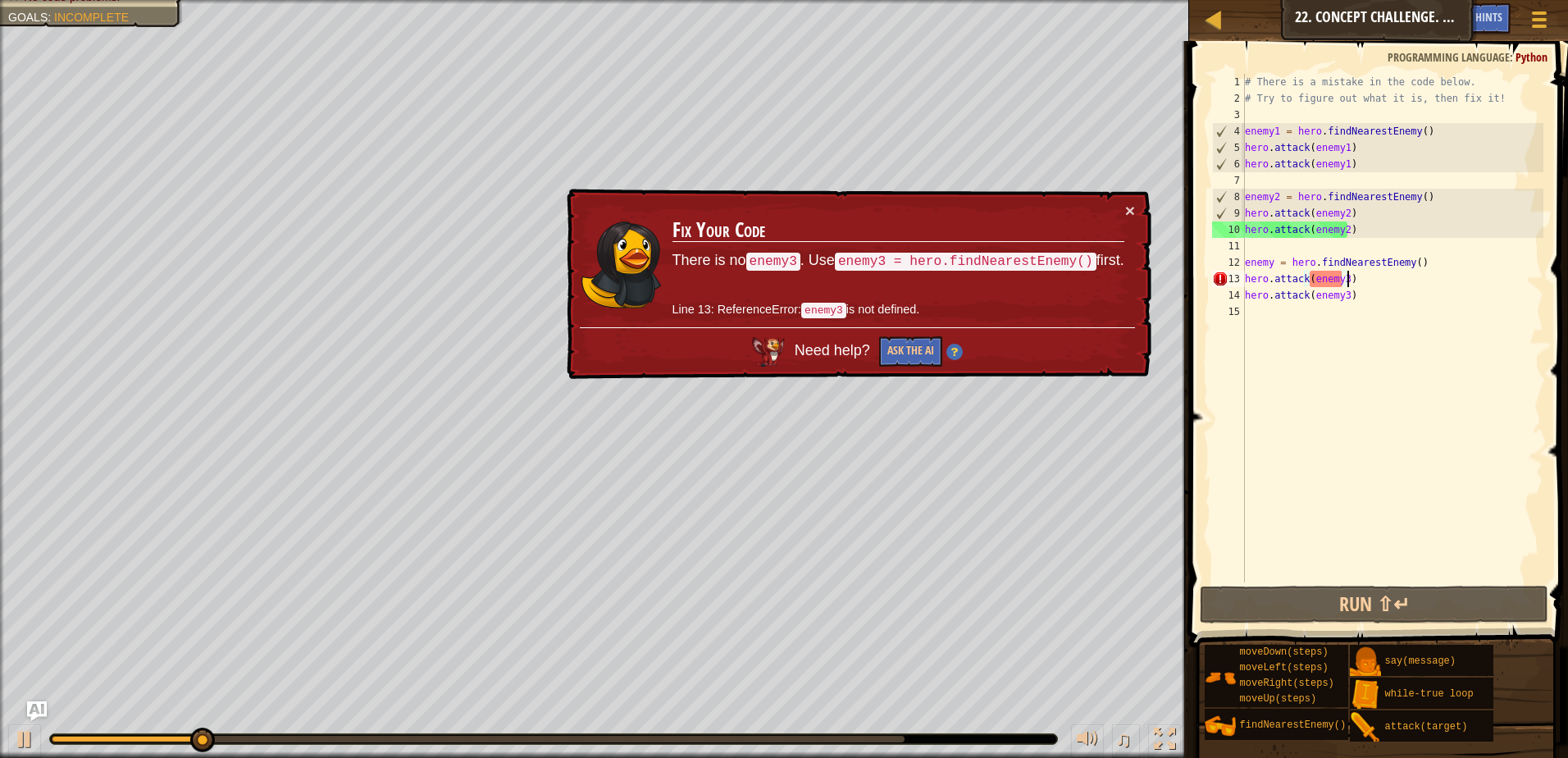
click at [1348, 279] on div "# There is a mistake in the code below. # Try to figure out what it is, then fi…" at bounding box center [1392, 344] width 302 height 541
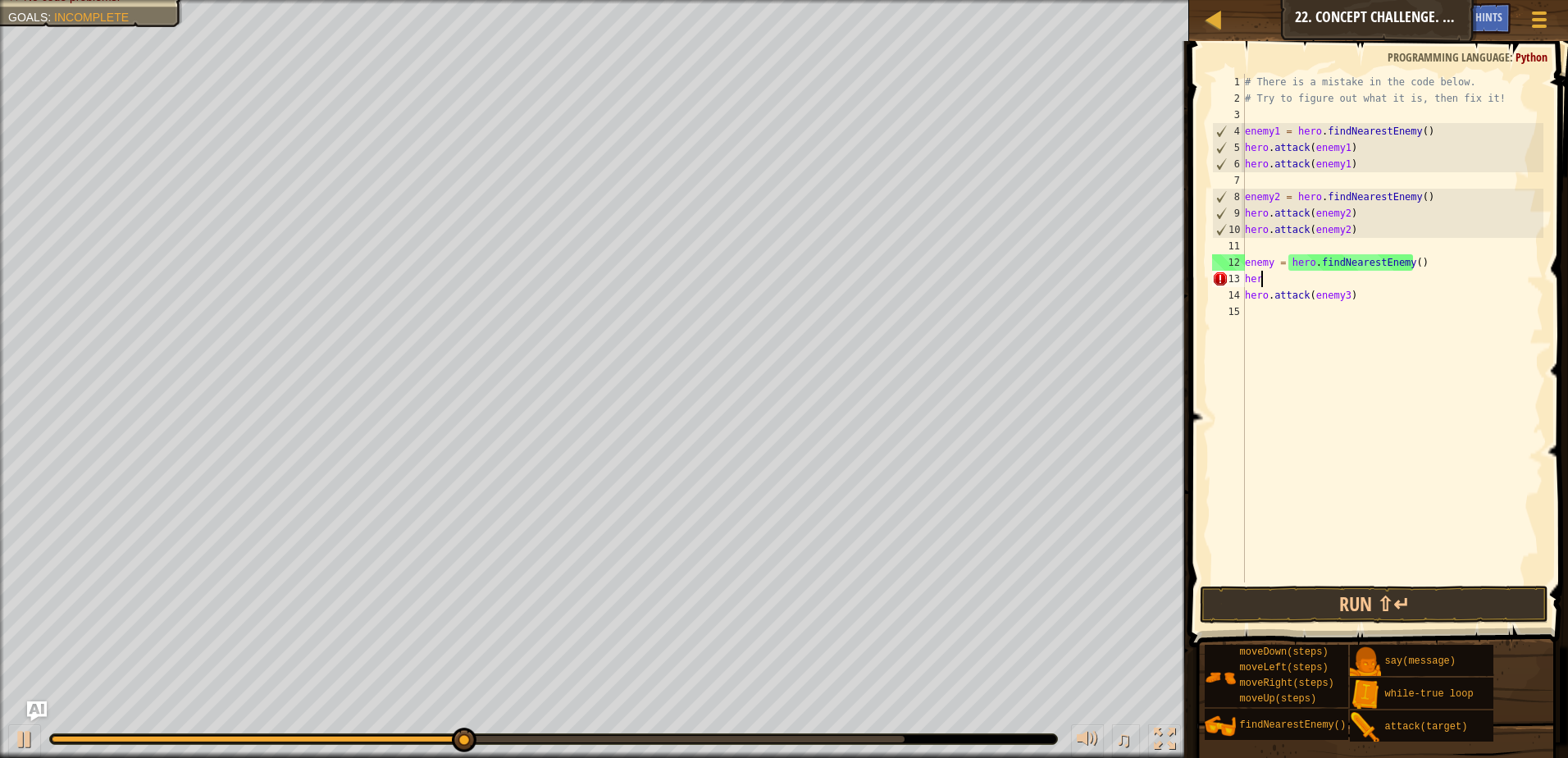
type textarea "h"
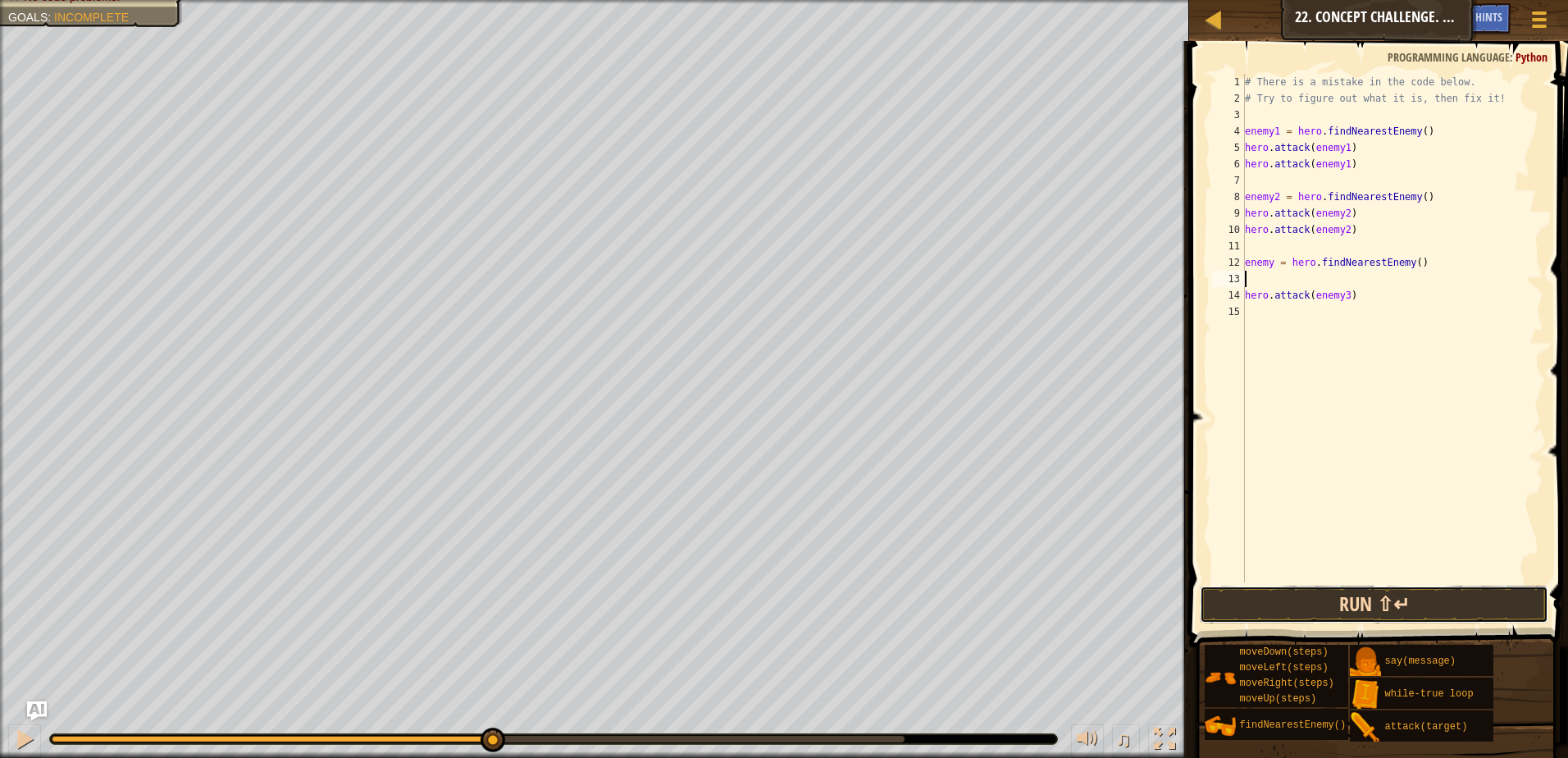
click at [1308, 612] on button "Run ⇧↵" at bounding box center [1374, 604] width 349 height 38
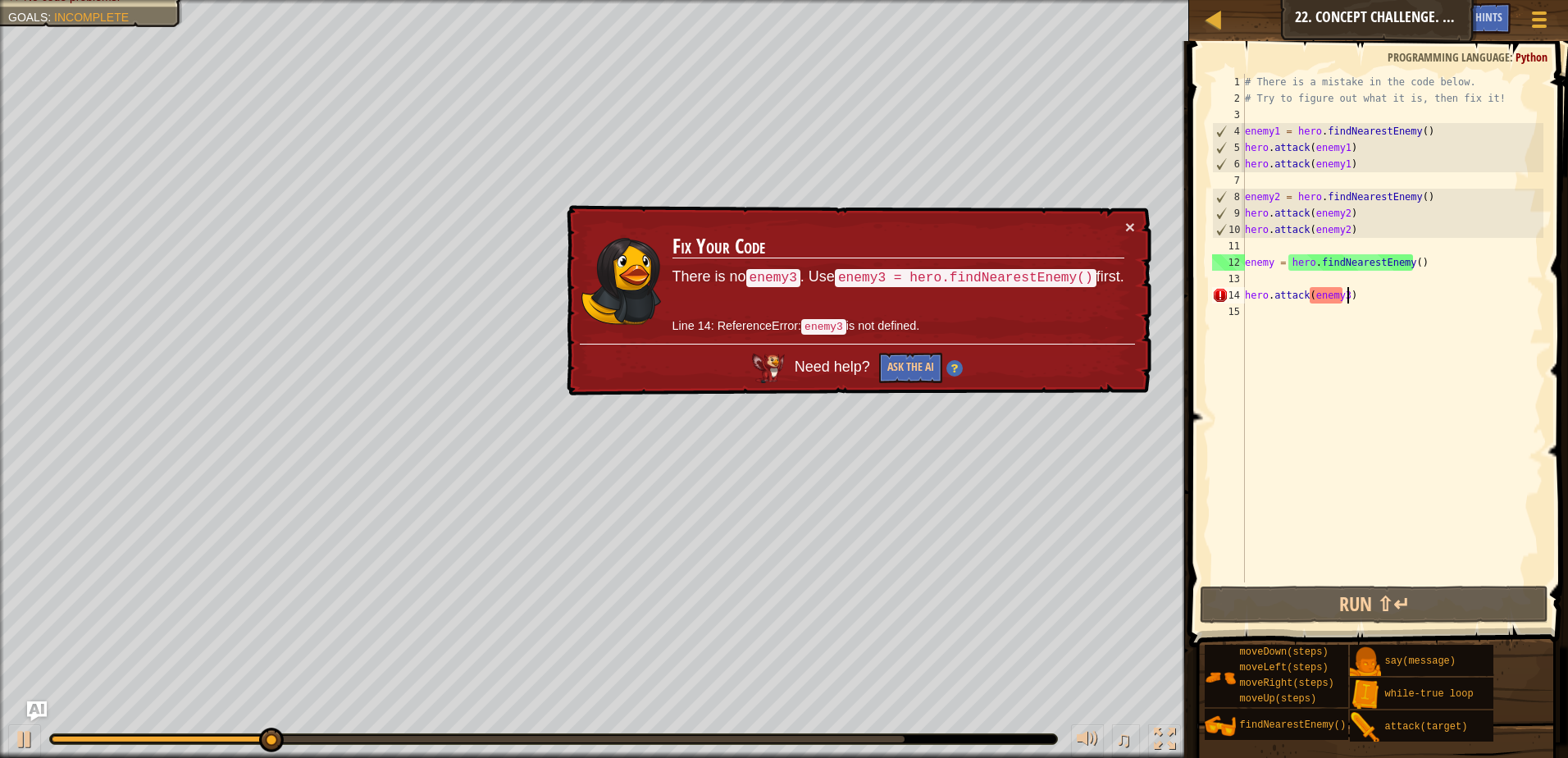
click at [1364, 296] on div "# There is a mistake in the code below. # Try to figure out what it is, then fi…" at bounding box center [1392, 344] width 302 height 541
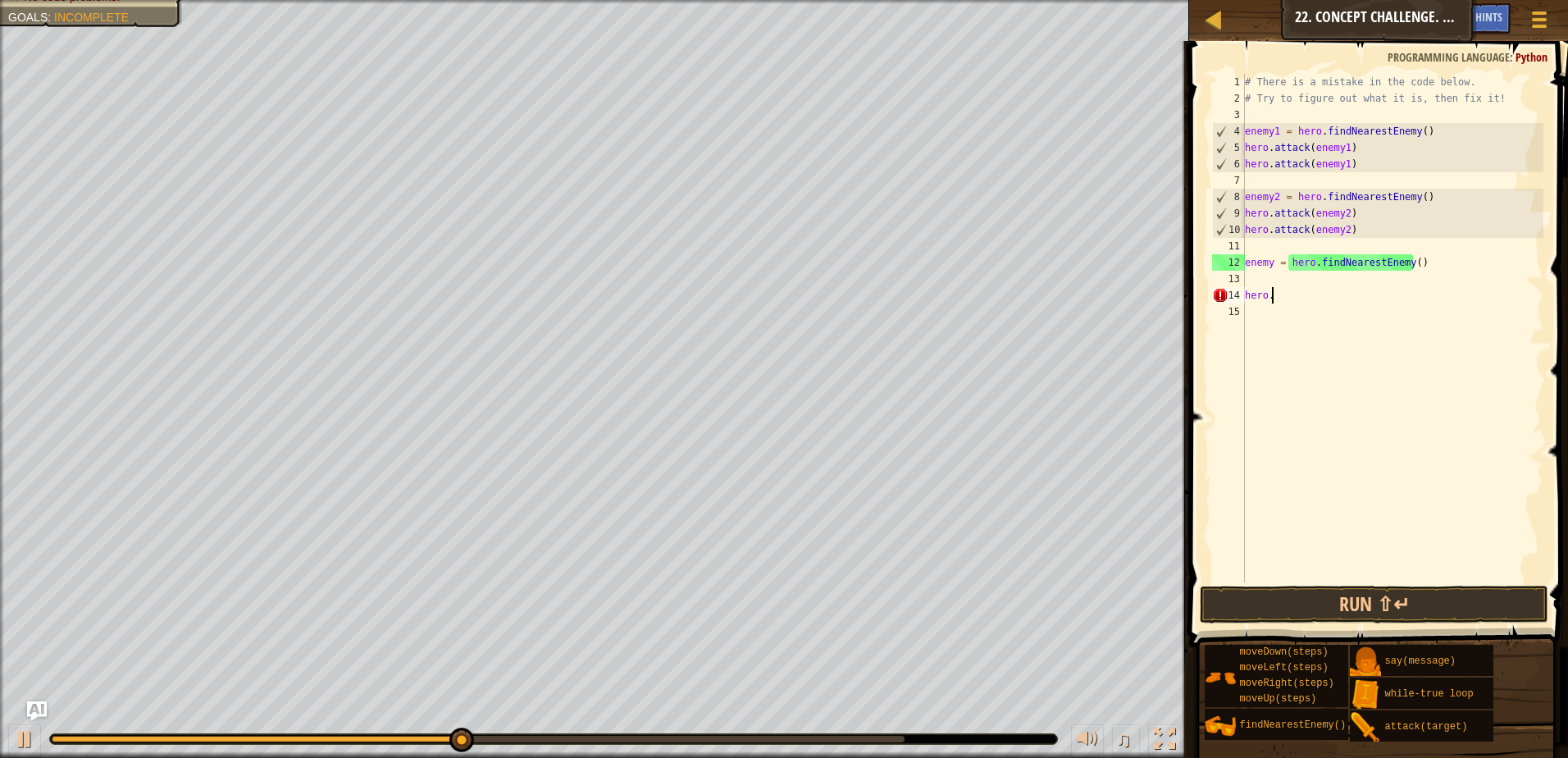
type textarea "h"
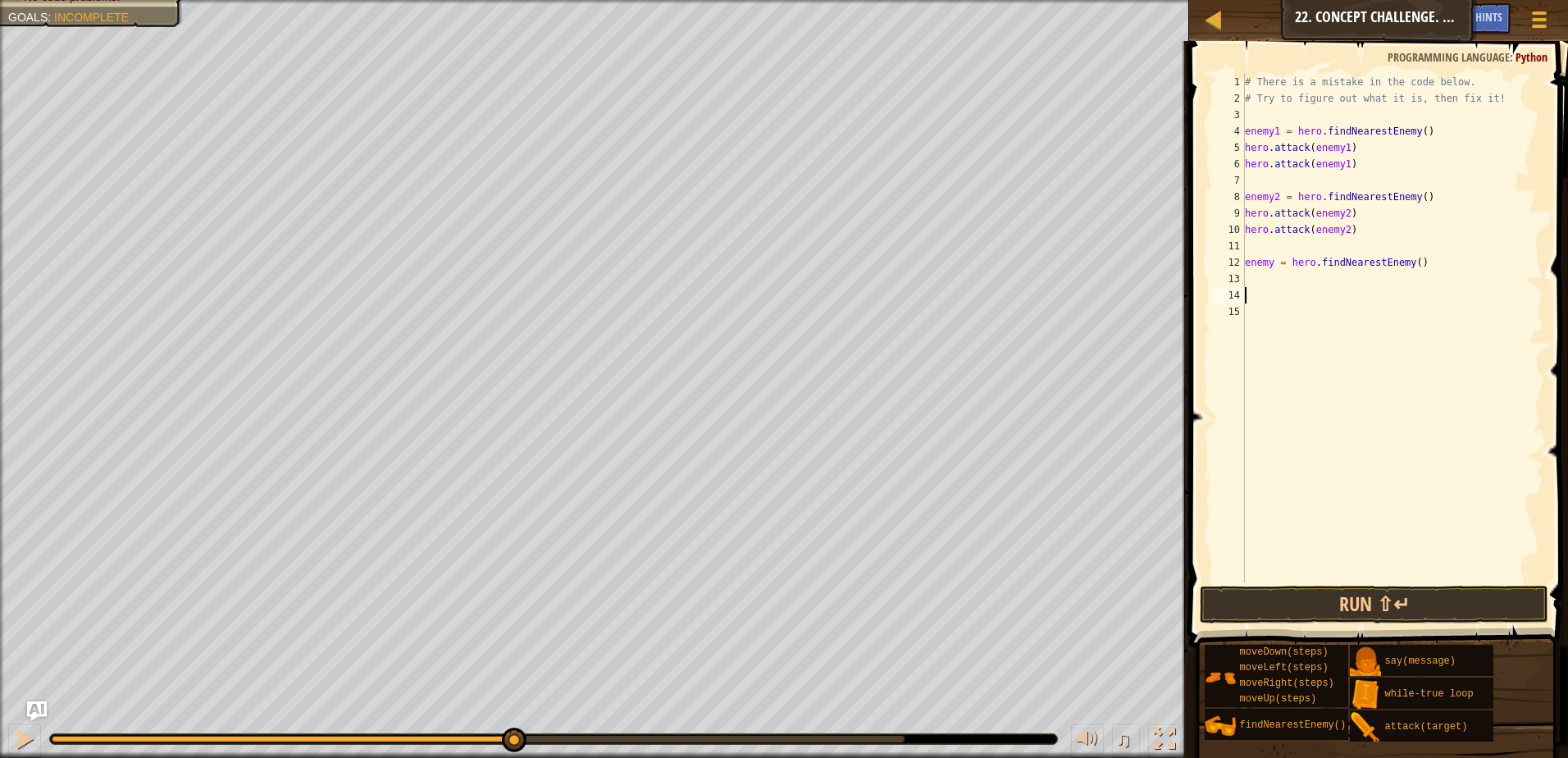
click at [1302, 597] on button "Run ⇧↵" at bounding box center [1374, 604] width 349 height 38
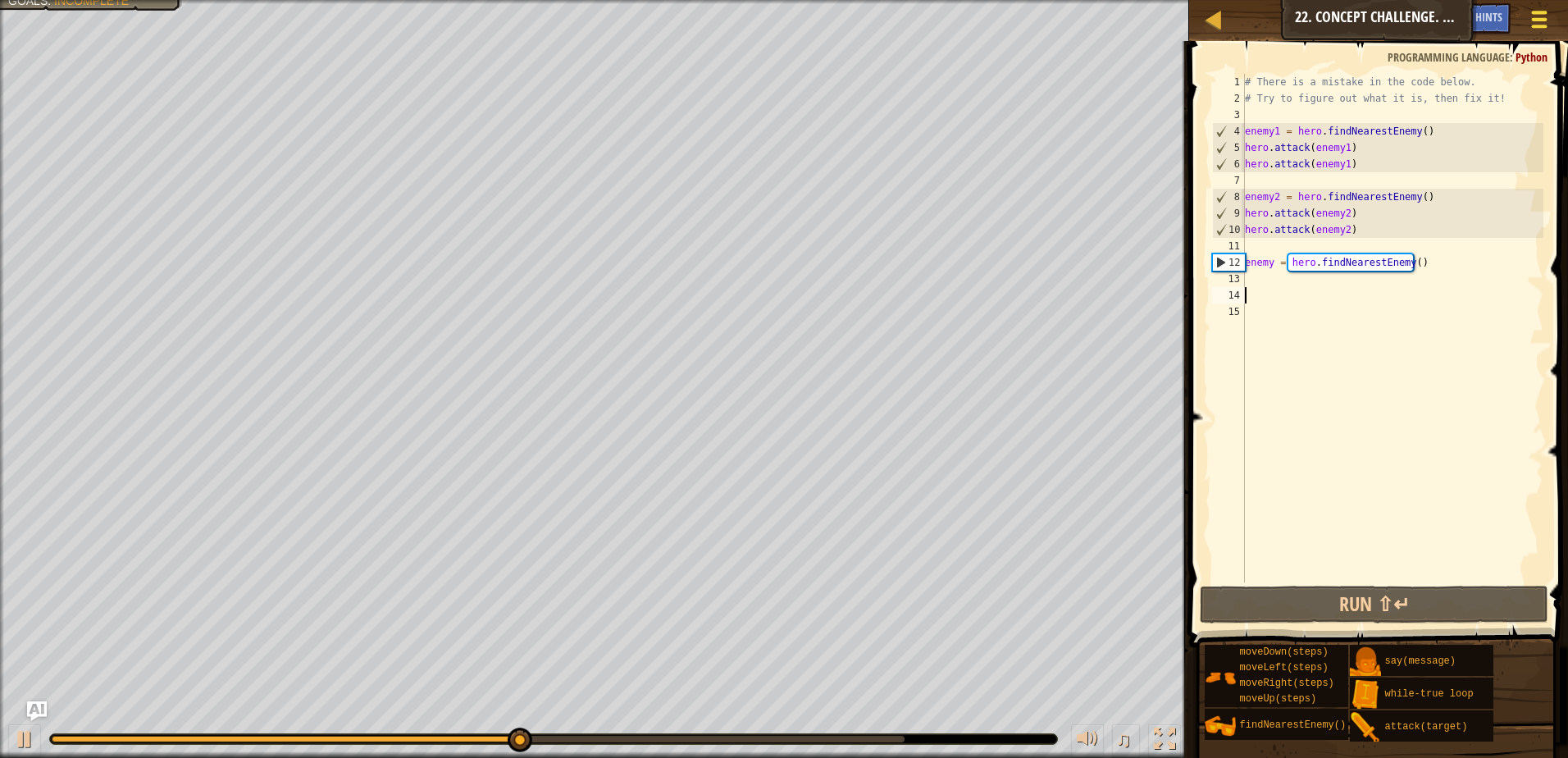
click at [1534, 20] on span at bounding box center [1540, 20] width 16 height 3
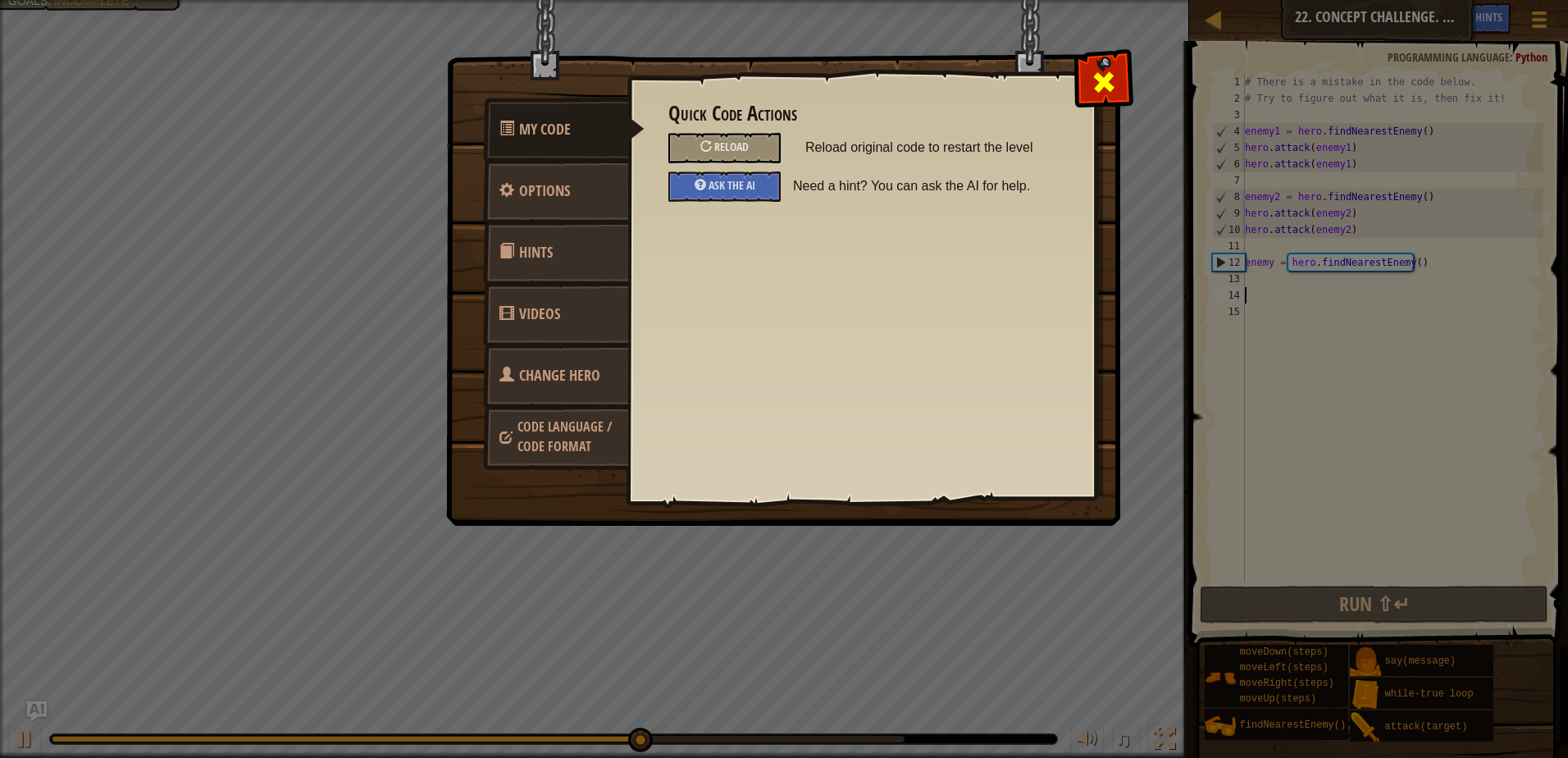
click at [1101, 77] on span at bounding box center [1104, 81] width 26 height 26
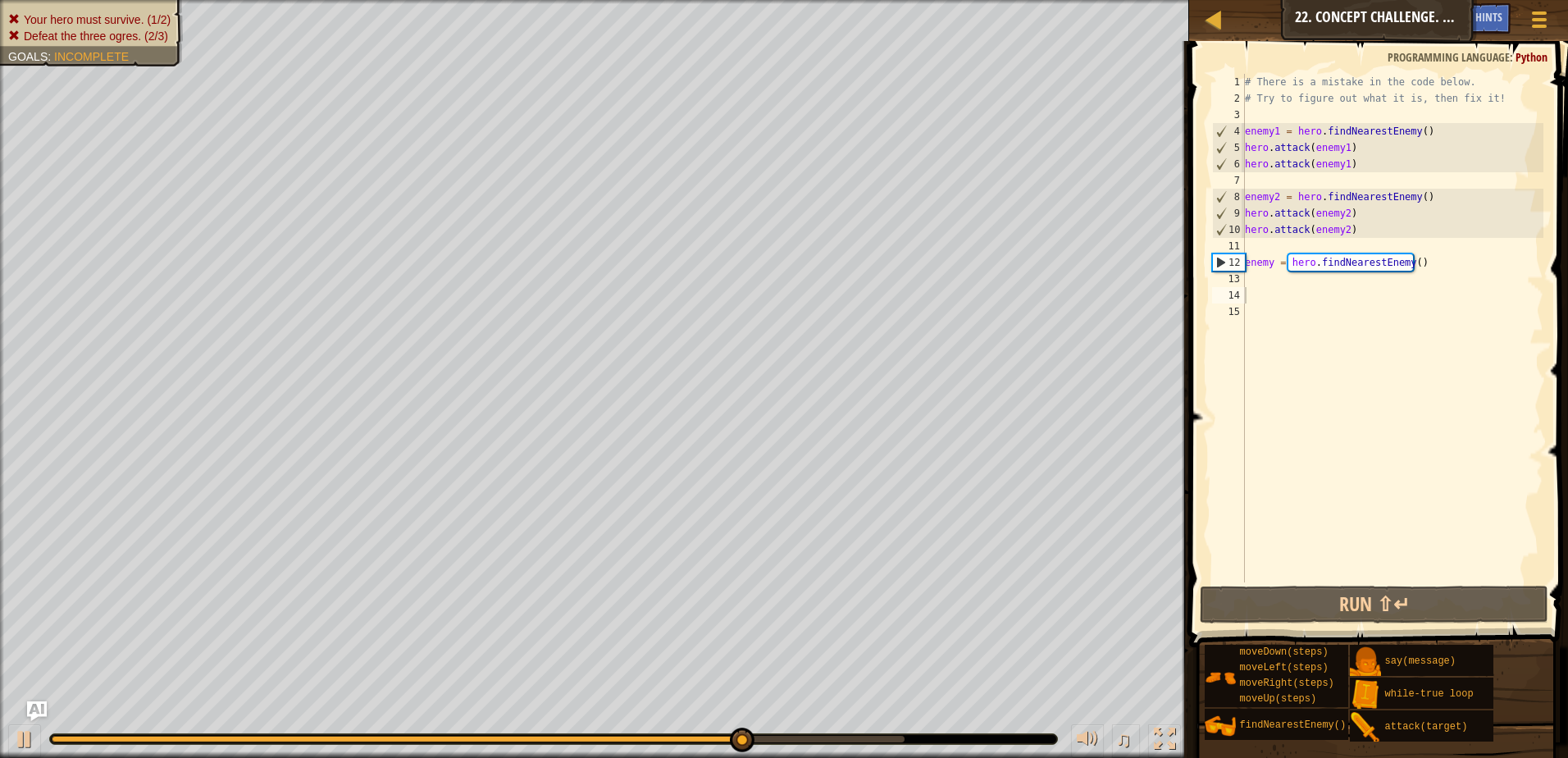
click at [64, 12] on div "Your hero must survive. (1/2) Defeat the three ogres. (2/3) Goals : Incomplete" at bounding box center [91, 28] width 167 height 33
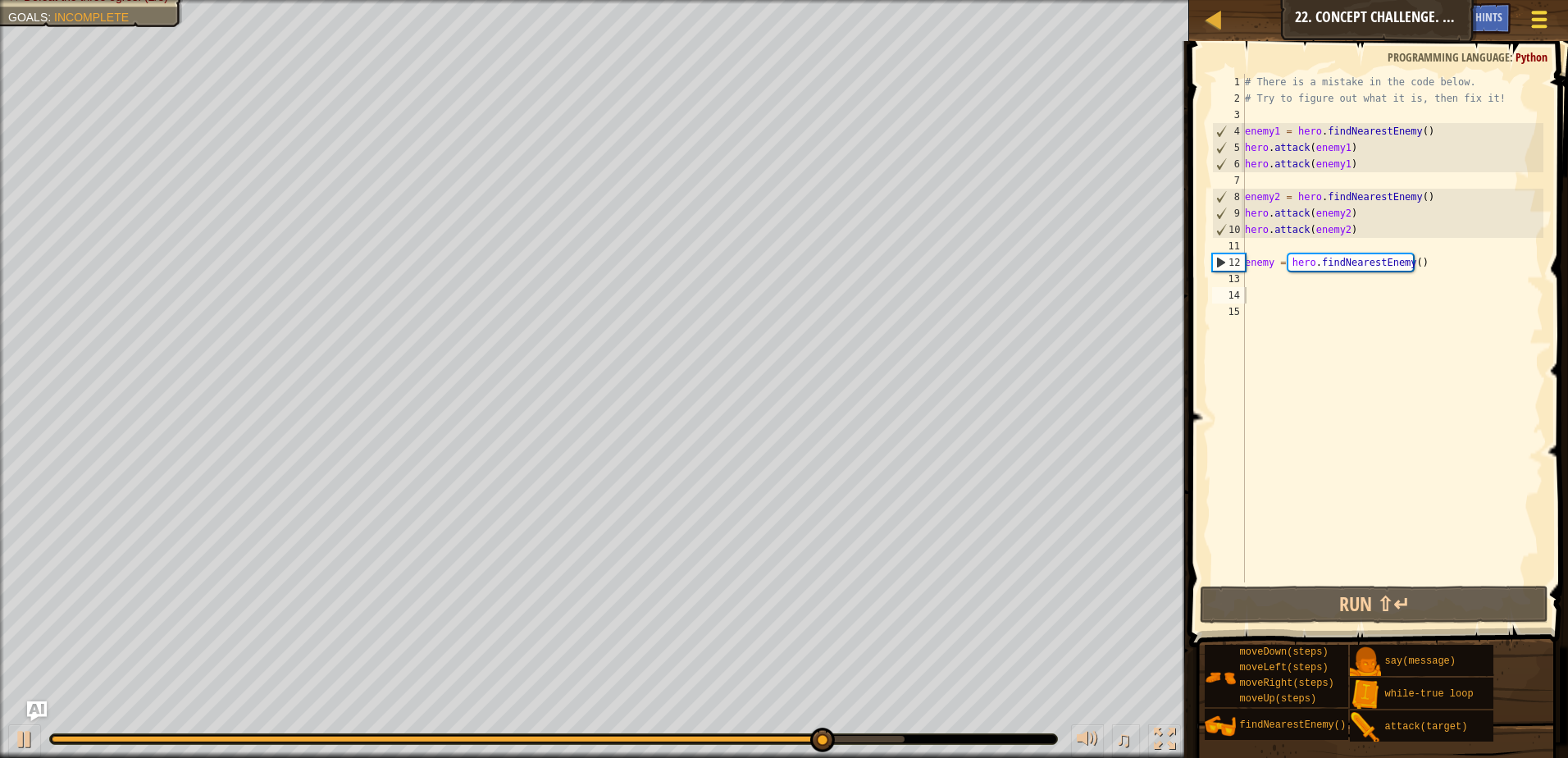
click at [1547, 5] on button "Game Menu" at bounding box center [1540, 23] width 44 height 40
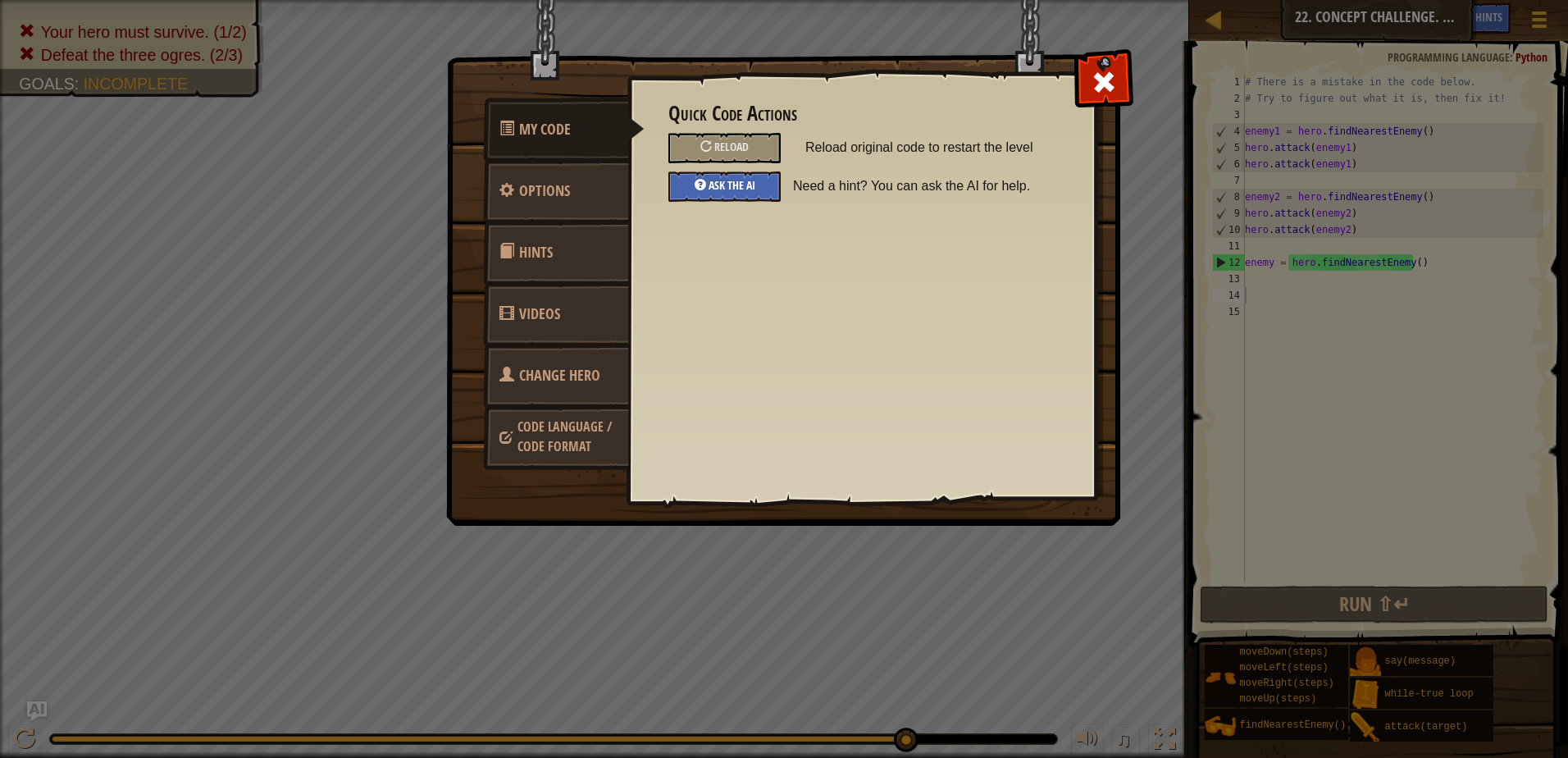
click at [700, 179] on div "Ask the AI" at bounding box center [725, 187] width 112 height 30
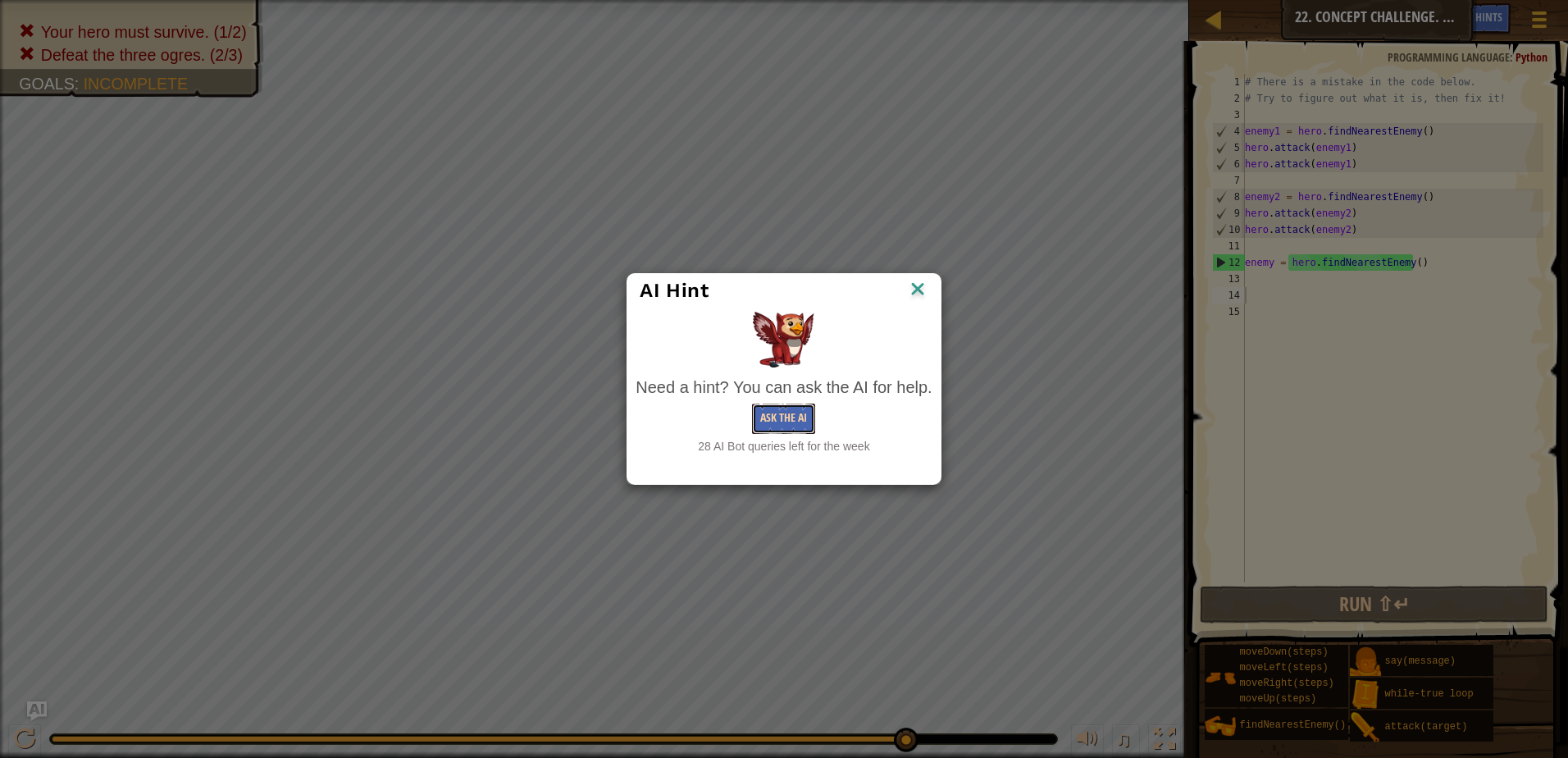
click at [761, 414] on button "Ask the AI" at bounding box center [783, 418] width 63 height 30
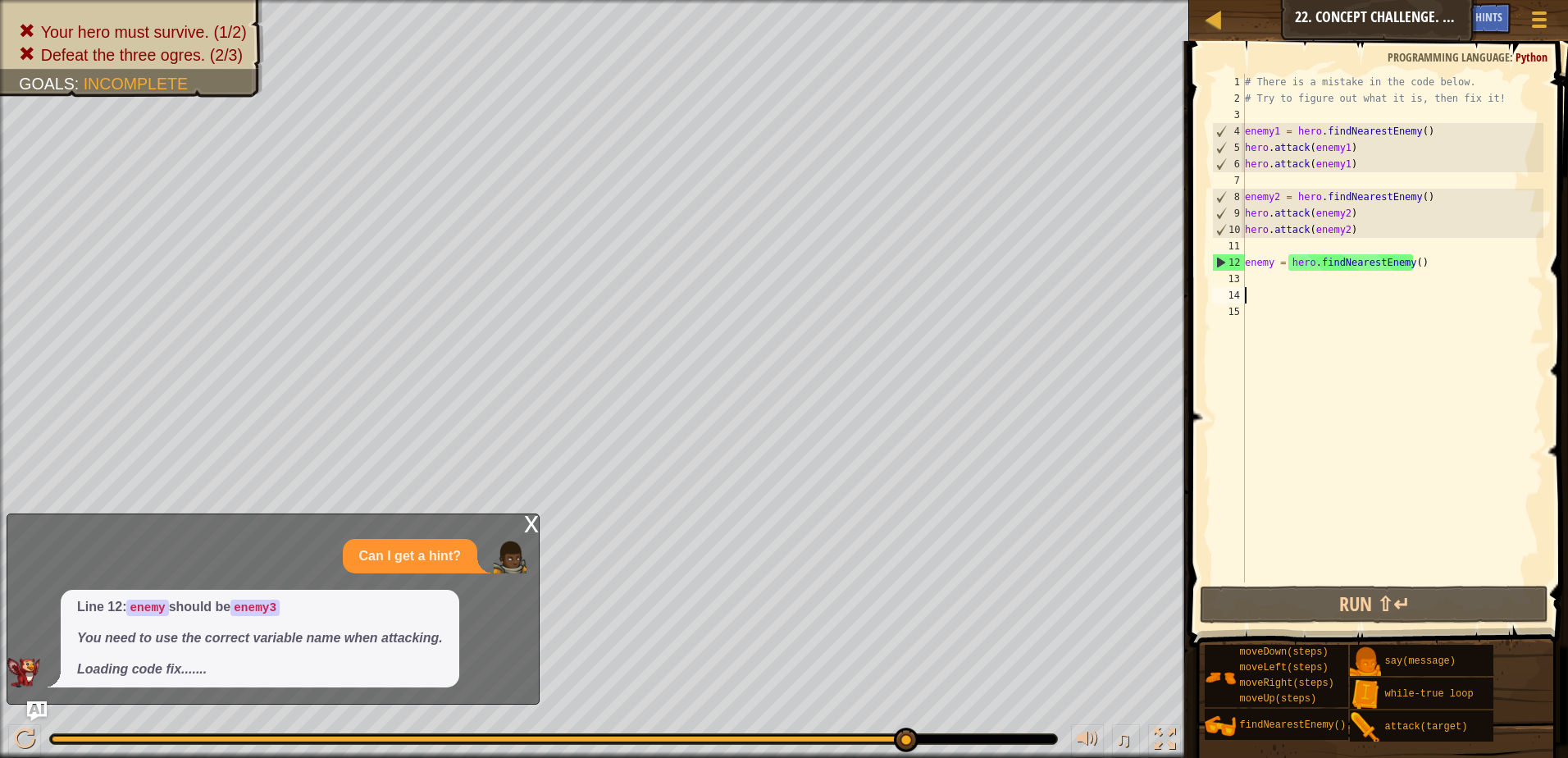
click at [1268, 264] on div "# There is a mistake in the code below. # Try to figure out what it is, then fi…" at bounding box center [1392, 344] width 302 height 541
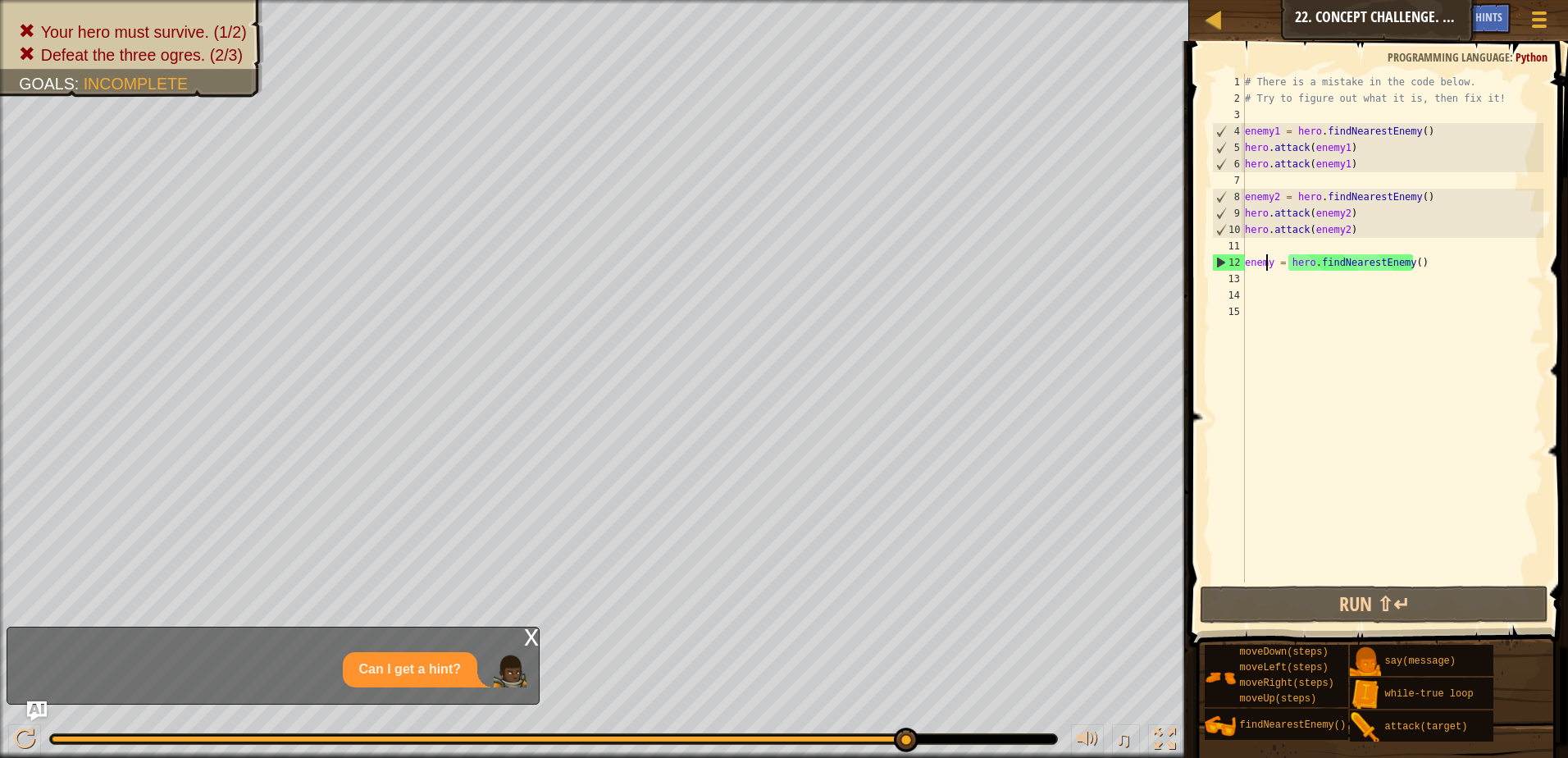
click at [1271, 263] on div "# There is a mistake in the code below. # Try to figure out what it is, then fi…" at bounding box center [1392, 344] width 302 height 541
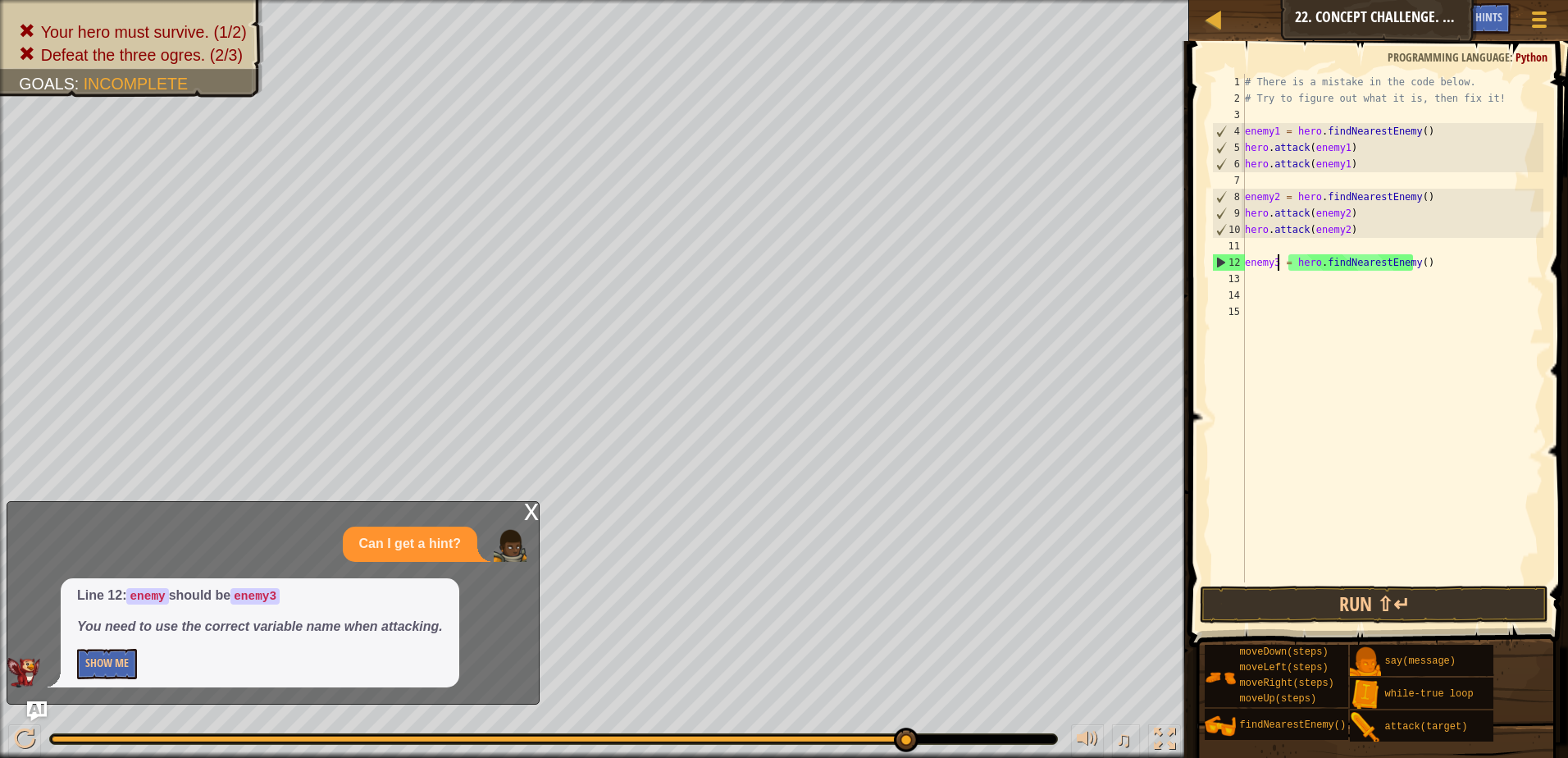
scroll to position [8, 3]
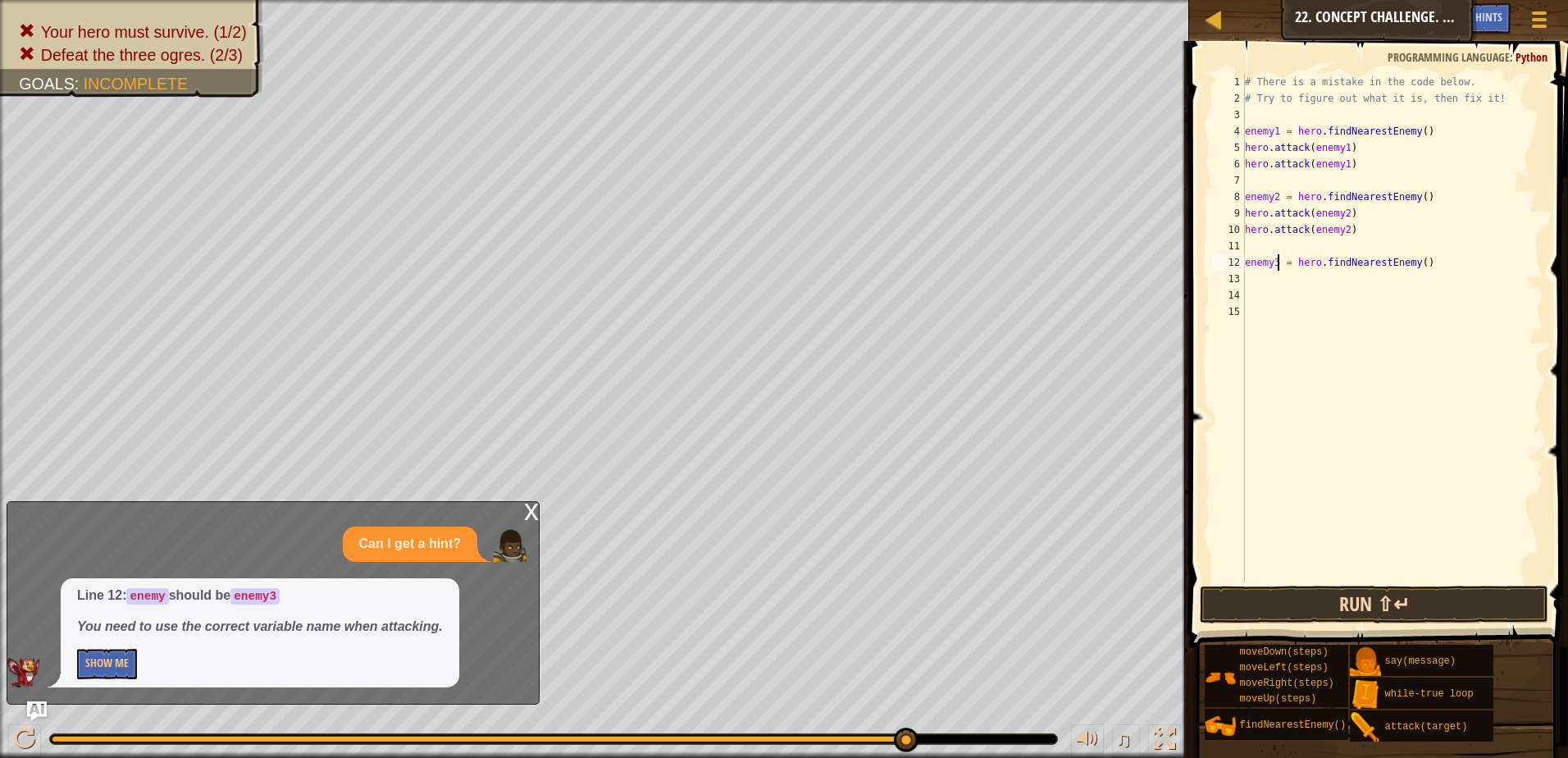
type textarea "enemy3 = hero.findNearestEnemy()"
click at [1290, 603] on button "Run ⇧↵" at bounding box center [1374, 604] width 349 height 38
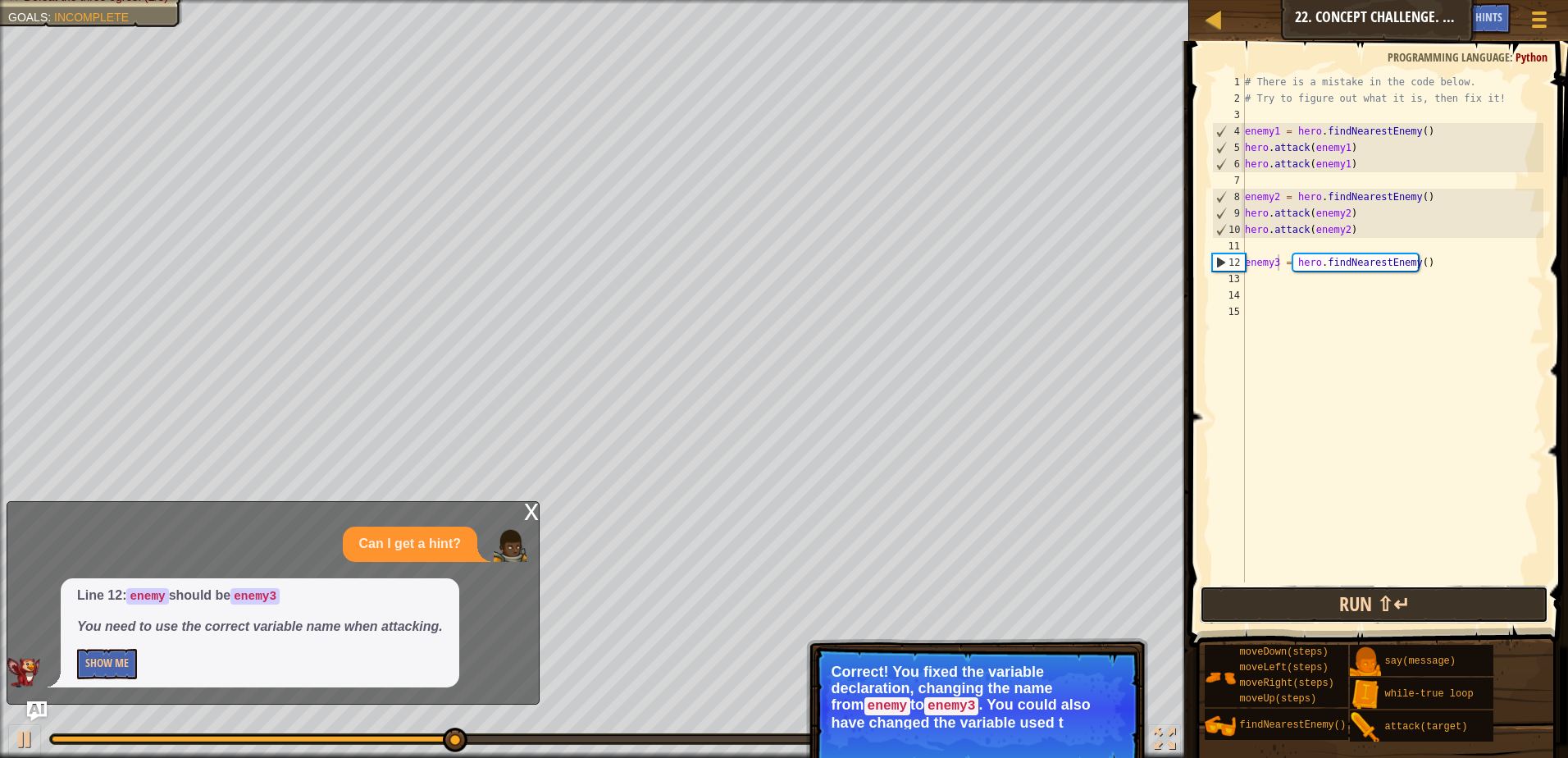
click at [1255, 605] on button "Run ⇧↵" at bounding box center [1374, 604] width 349 height 38
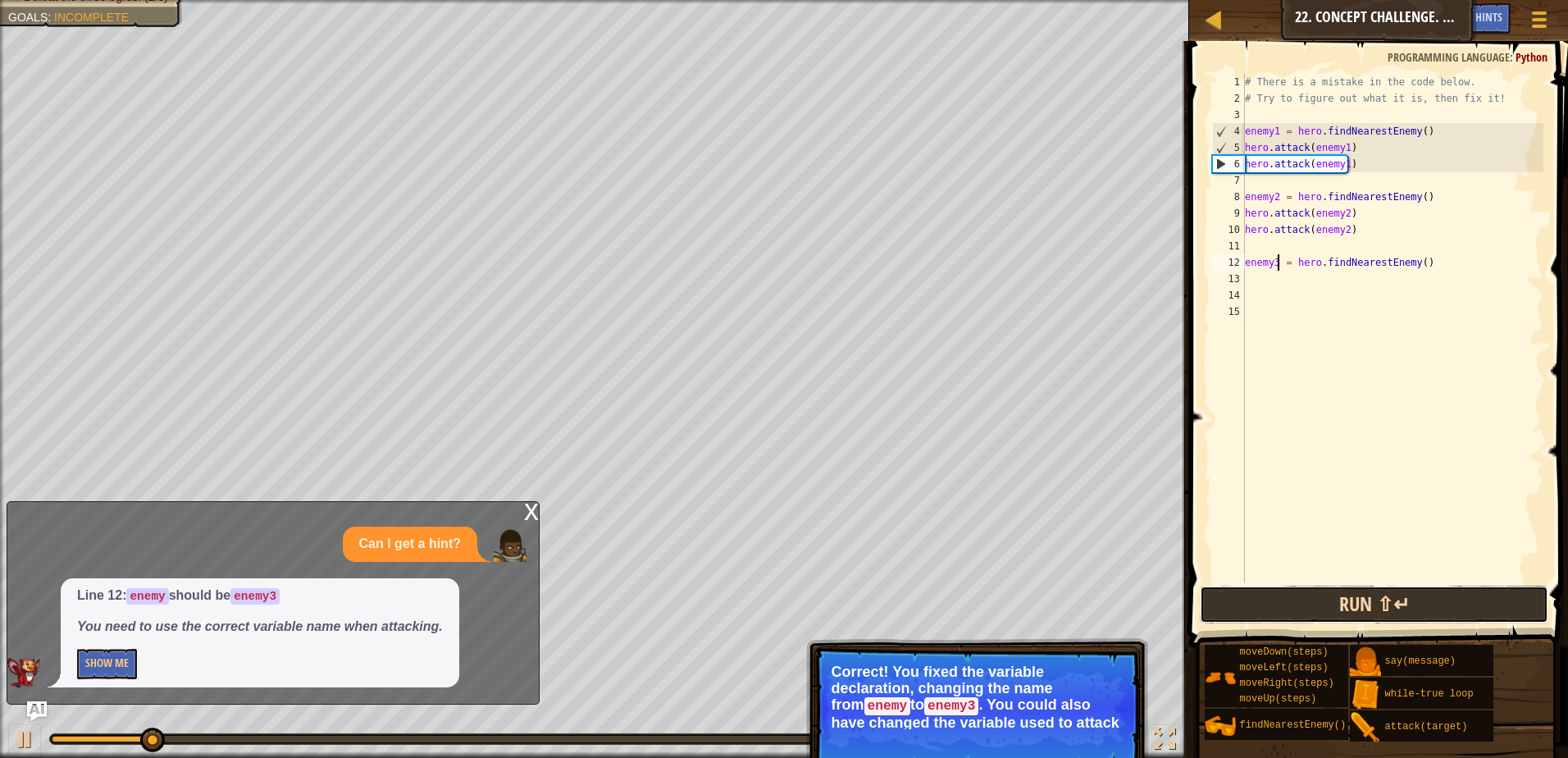
click at [1255, 605] on button "Run ⇧↵" at bounding box center [1374, 604] width 349 height 38
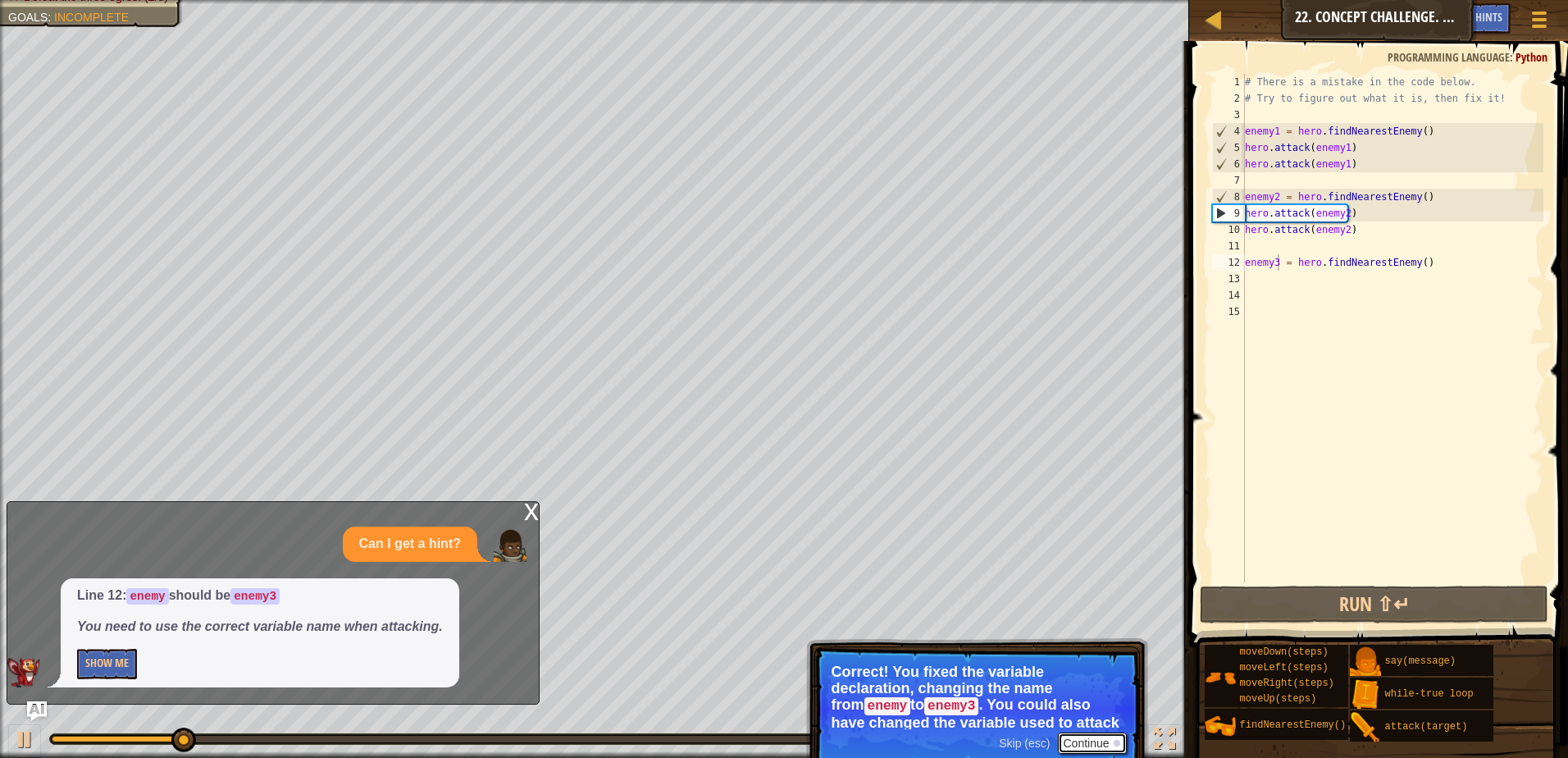
click at [1089, 744] on button "Continue" at bounding box center [1092, 742] width 68 height 21
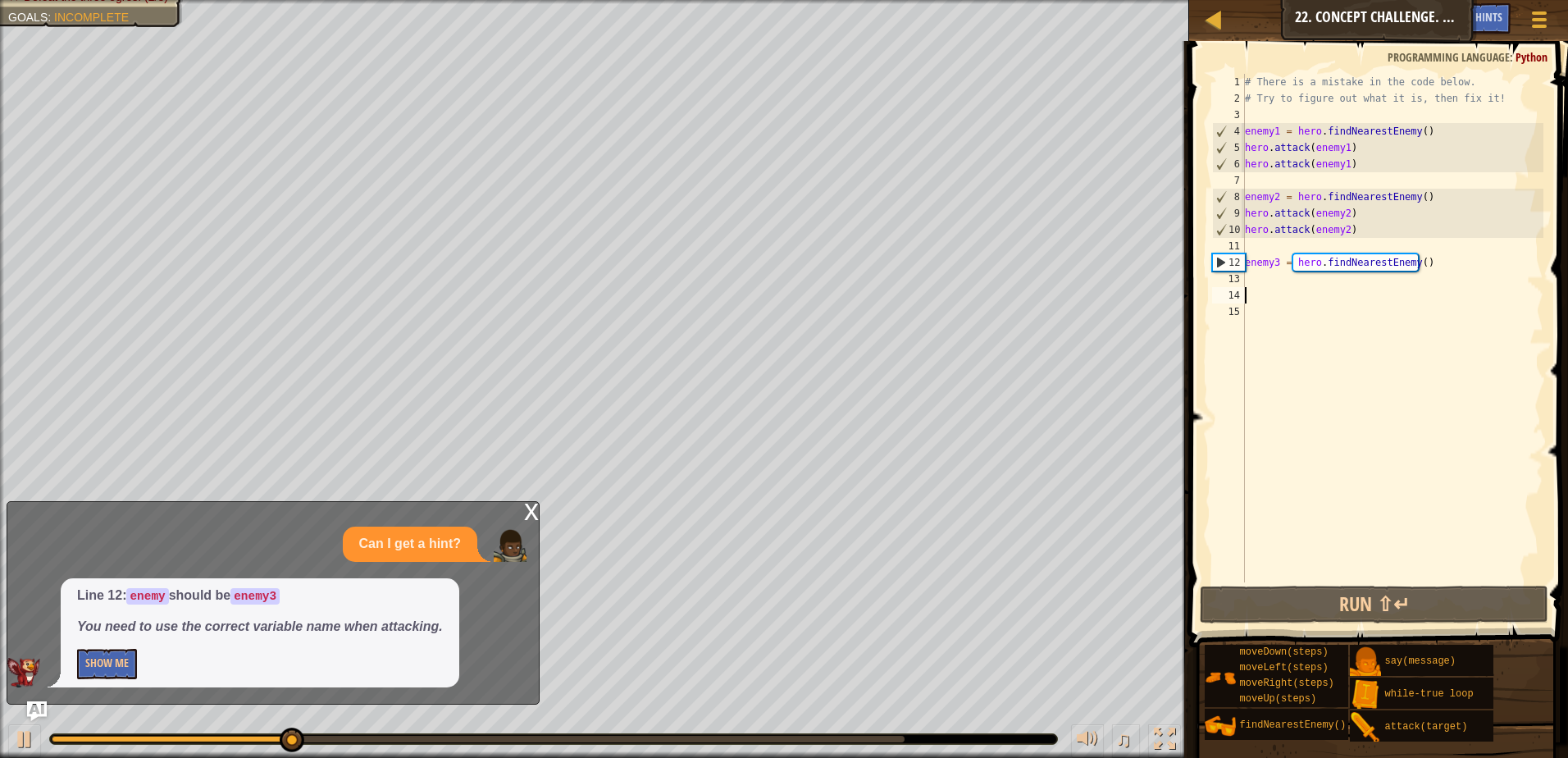
click at [1260, 289] on div "# There is a mistake in the code below. # Try to figure out what it is, then fi…" at bounding box center [1392, 344] width 302 height 541
click at [1262, 281] on div "# There is a mistake in the code below. # Try to figure out what it is, then fi…" at bounding box center [1392, 344] width 302 height 541
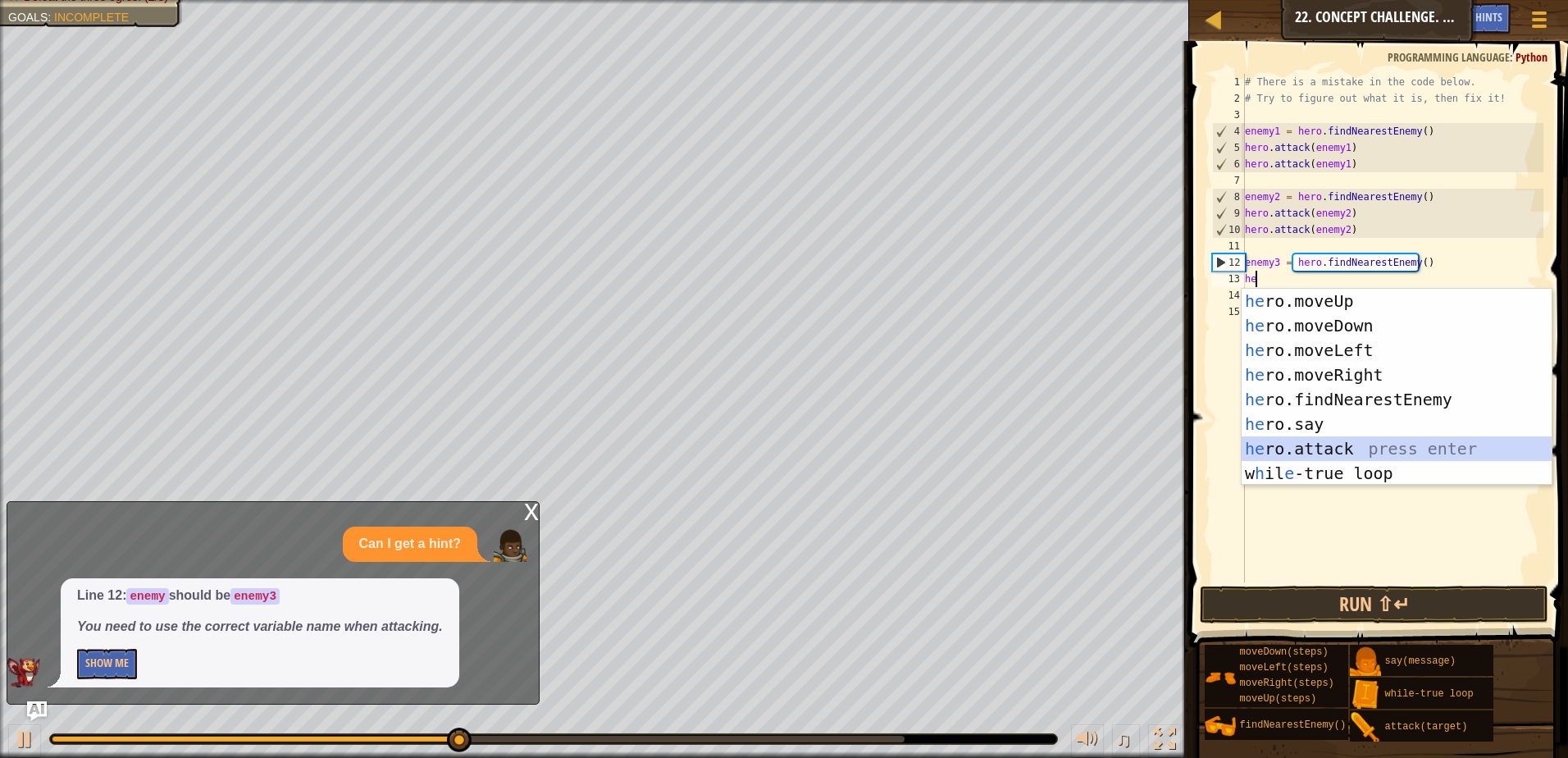
click at [1307, 446] on div "he ro.moveUp press enter he ro.moveDown press enter he ro.moveLeft press enter …" at bounding box center [1396, 412] width 310 height 246
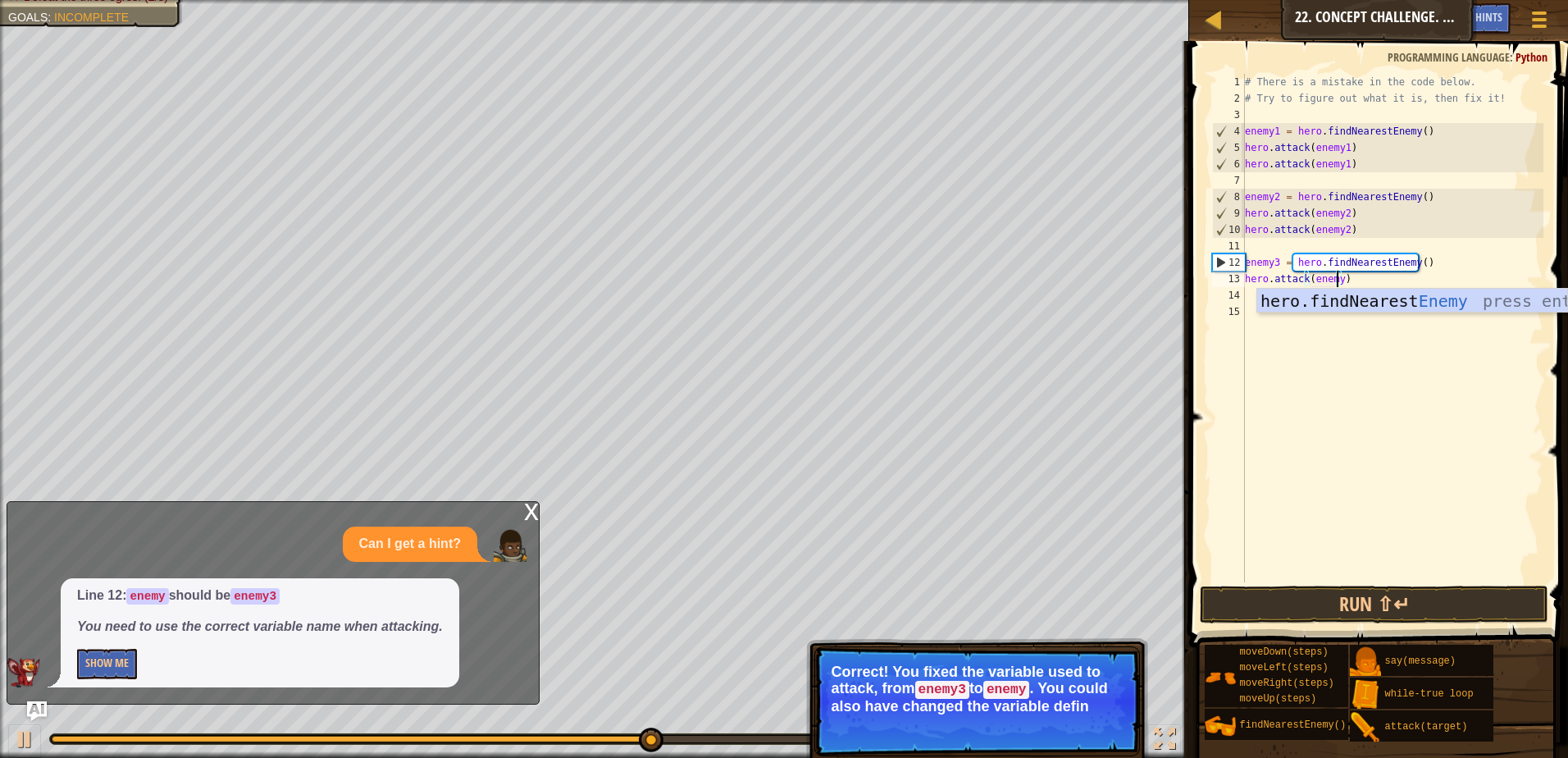
type textarea "hero.attack(enemy3)"
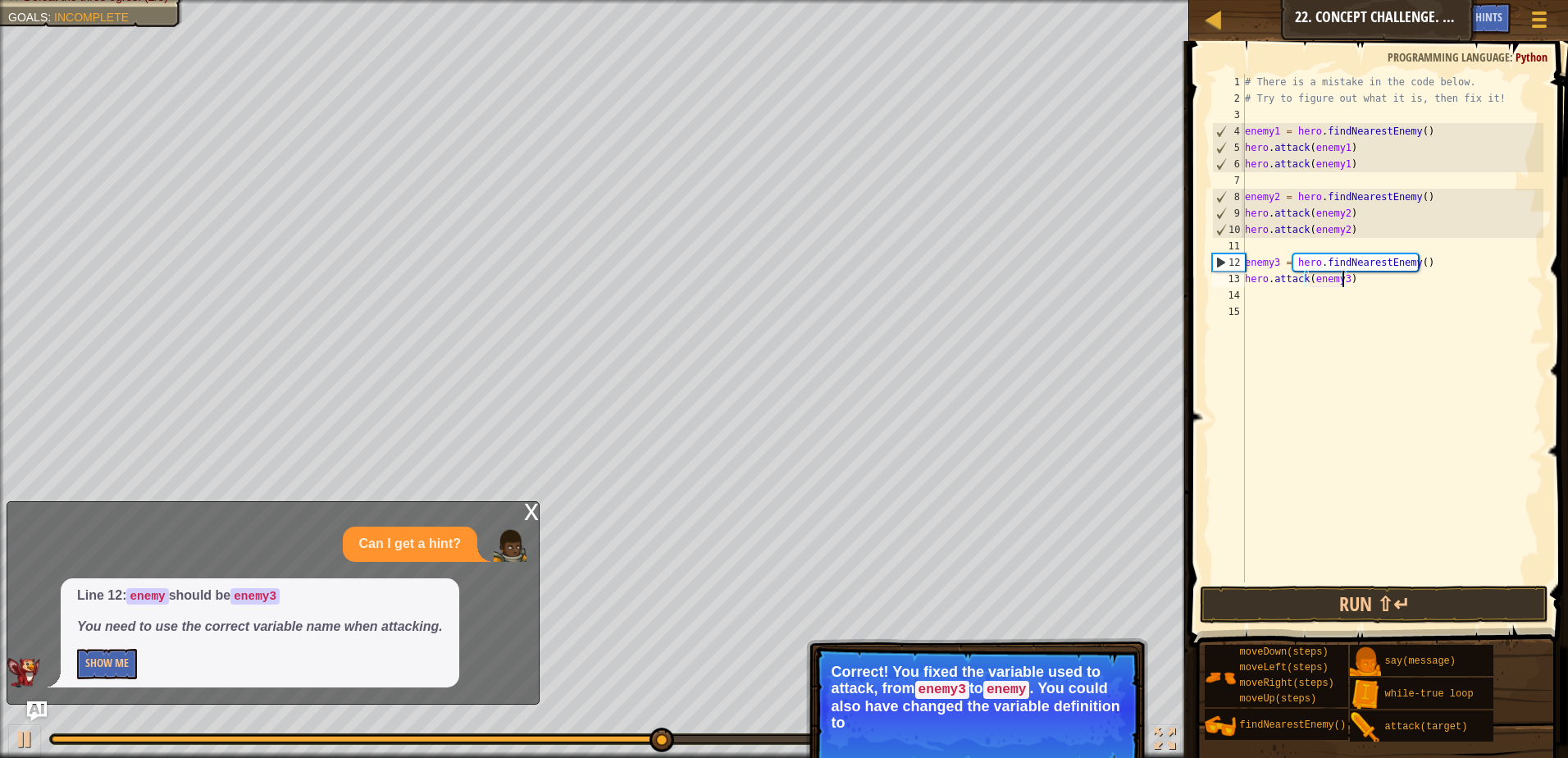
scroll to position [8, 8]
click at [1255, 293] on div "# There is a mistake in the code below. # Try to figure out what it is, then fi…" at bounding box center [1392, 344] width 302 height 541
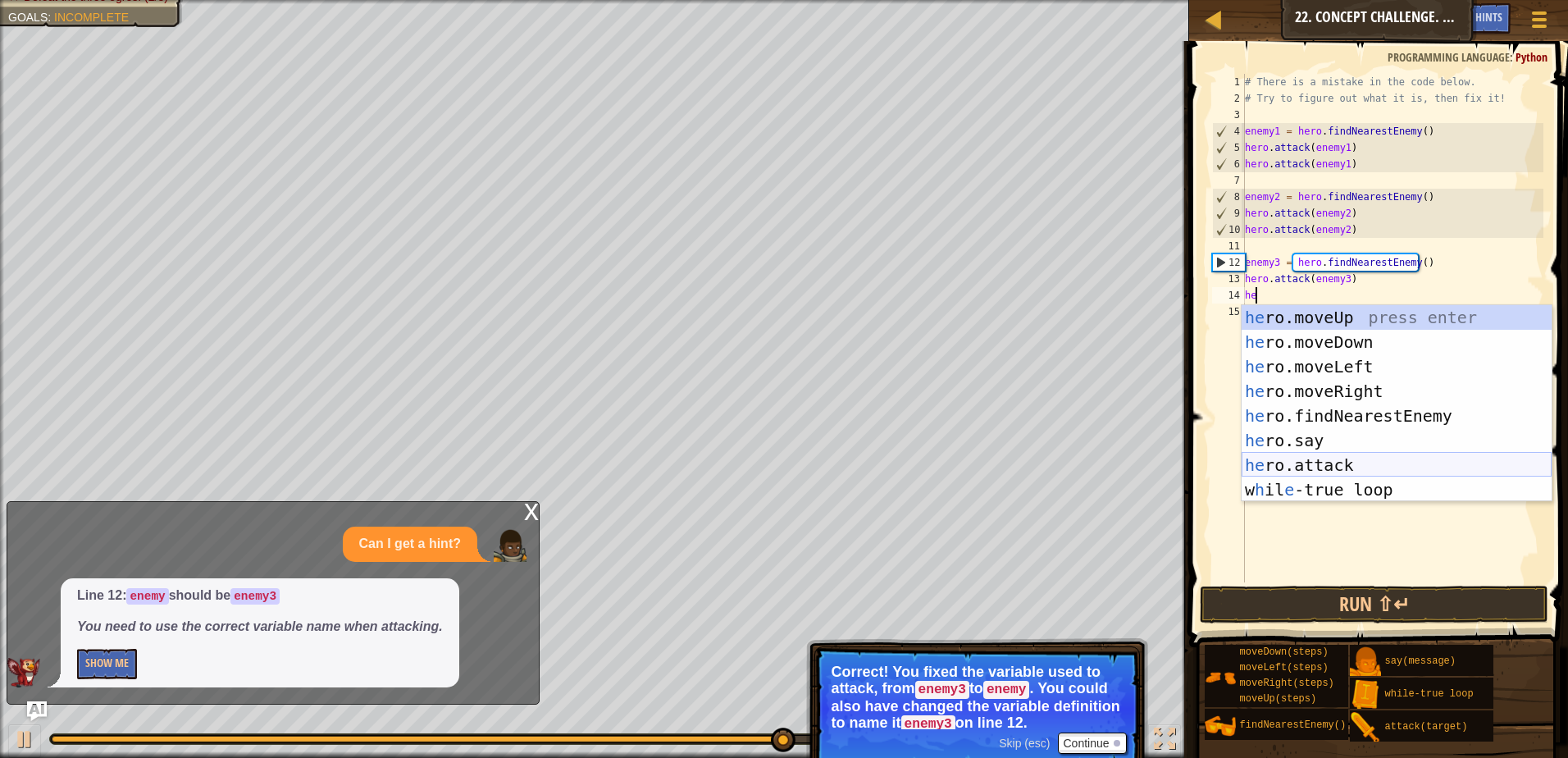
click at [1282, 467] on div "he ro.moveUp press enter he ro.moveDown press enter he ro.moveLeft press enter …" at bounding box center [1396, 428] width 310 height 246
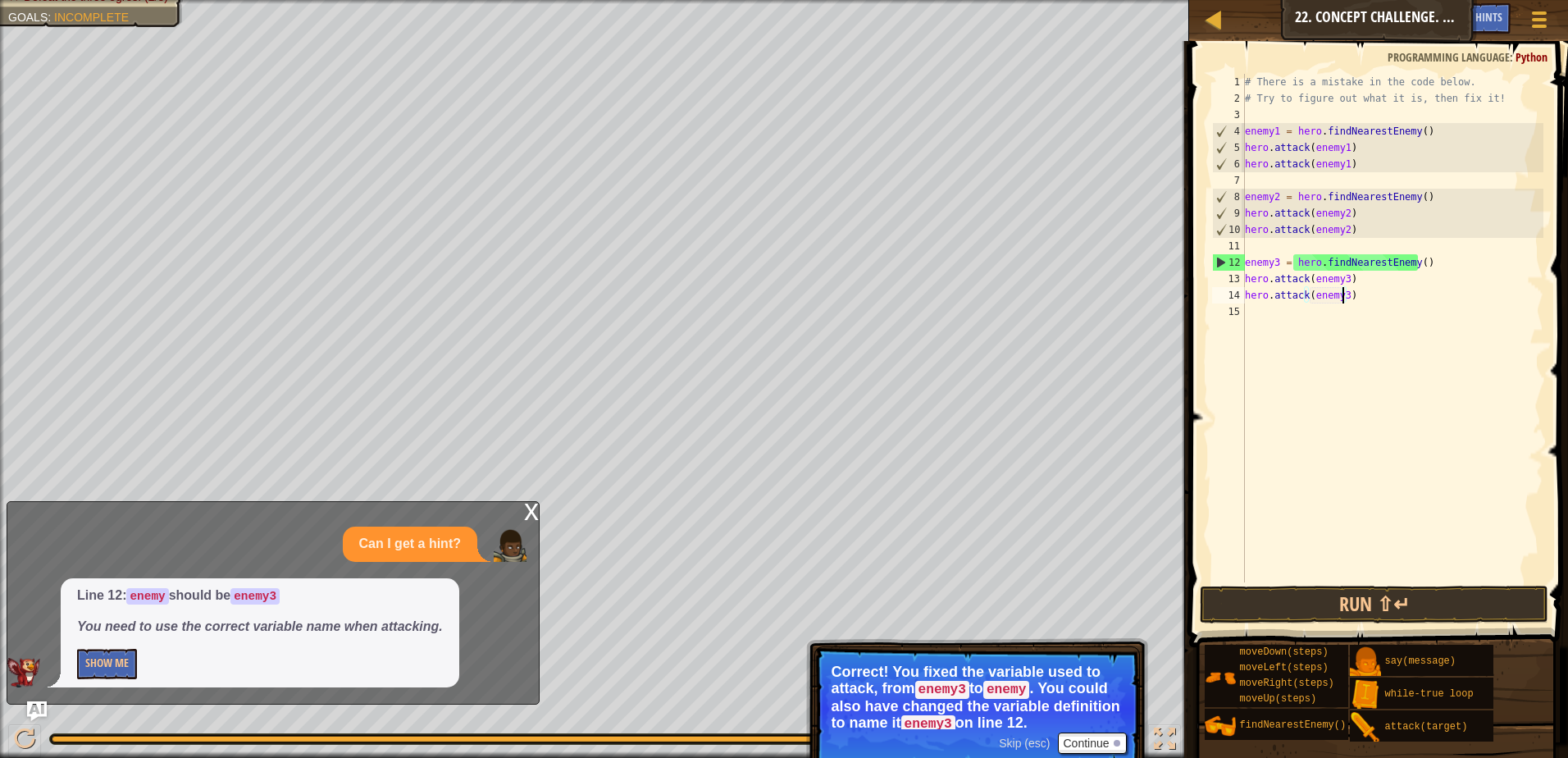
scroll to position [8, 8]
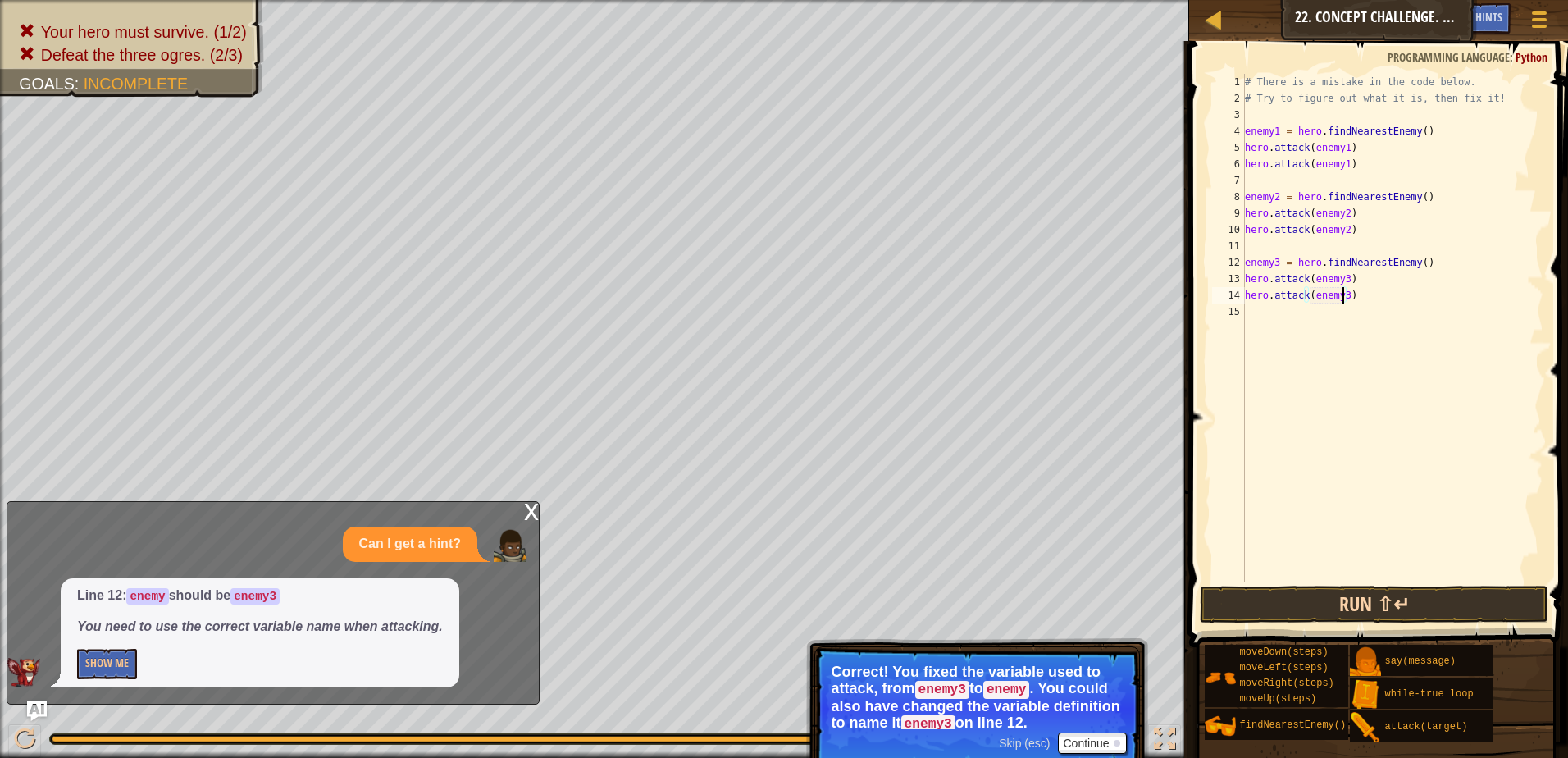
type textarea "hero.attack(enemy3)"
click at [1293, 601] on button "Run ⇧↵" at bounding box center [1374, 604] width 349 height 38
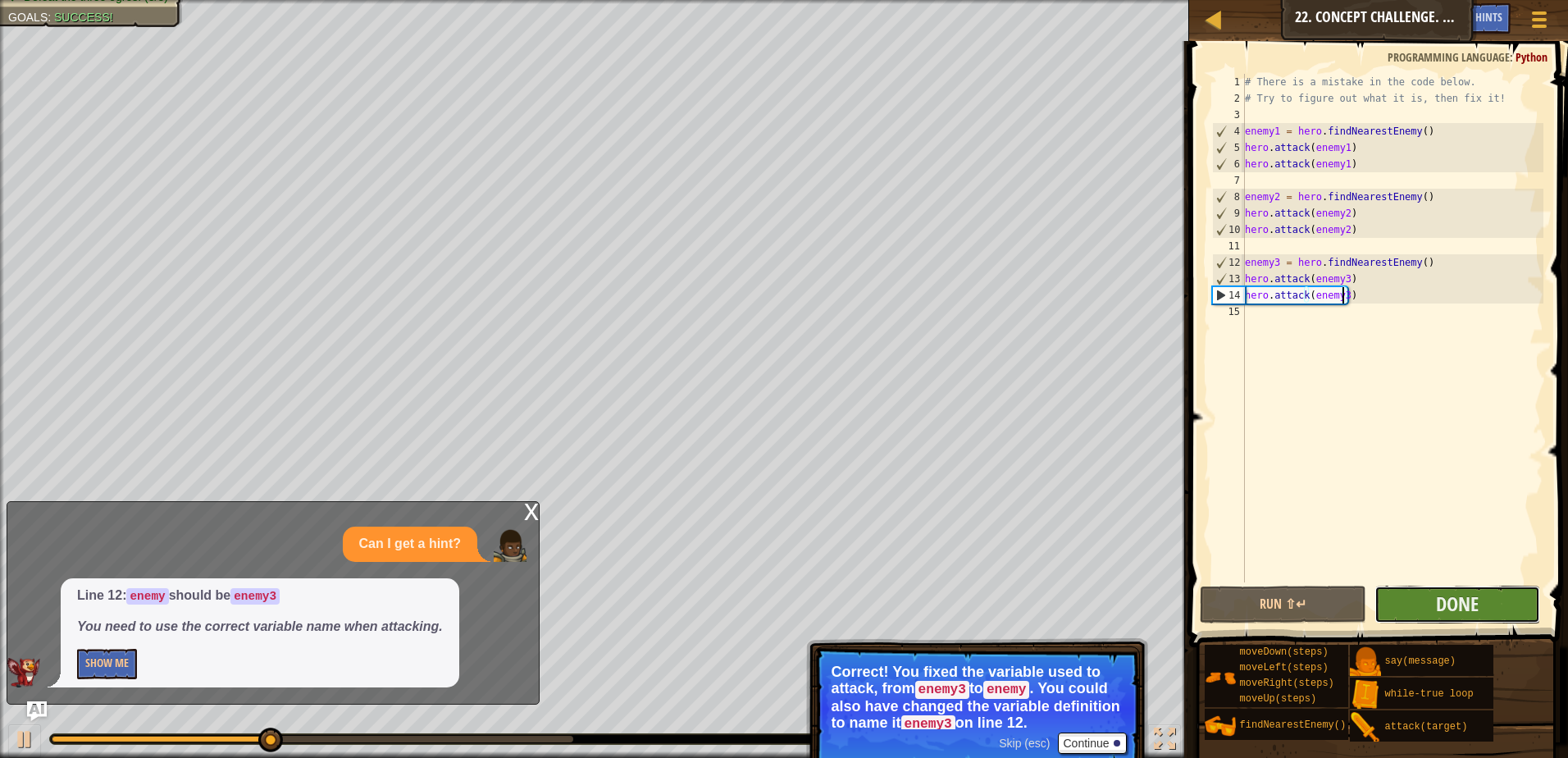
click at [1415, 610] on button "Done" at bounding box center [1458, 604] width 167 height 38
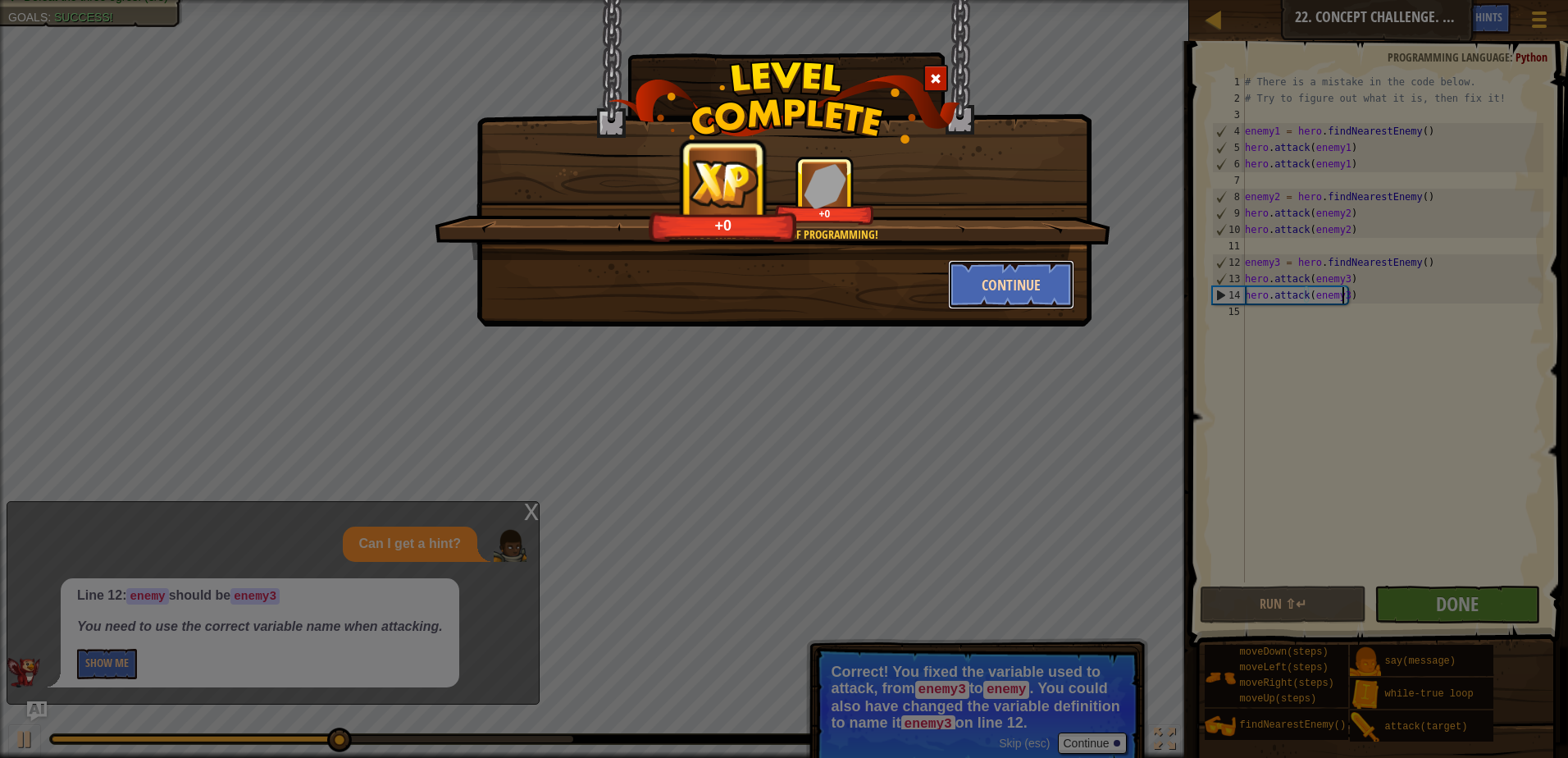
click at [1011, 294] on button "Continue" at bounding box center [1012, 284] width 127 height 49
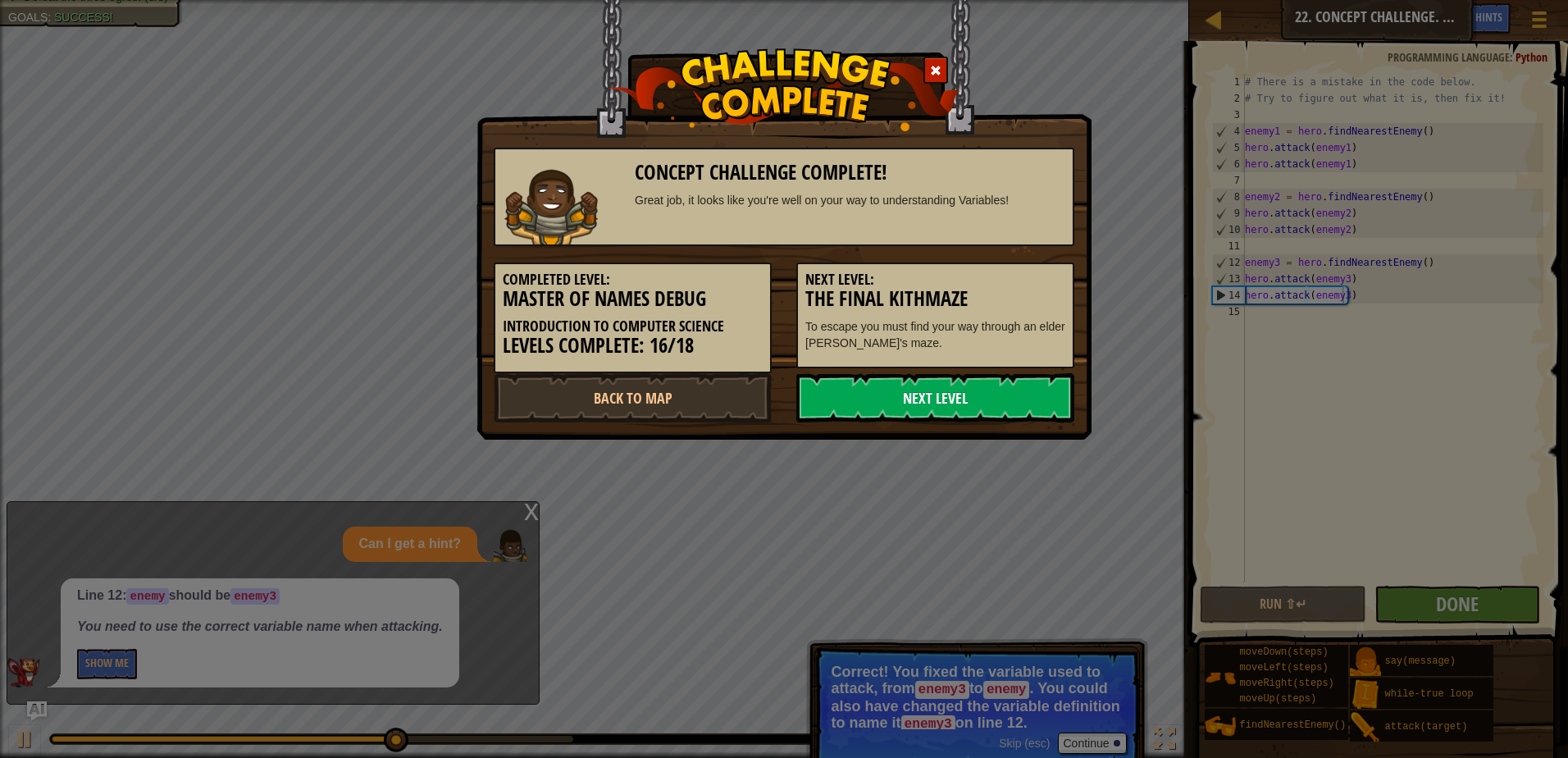
click at [907, 403] on link "Next Level" at bounding box center [935, 397] width 278 height 49
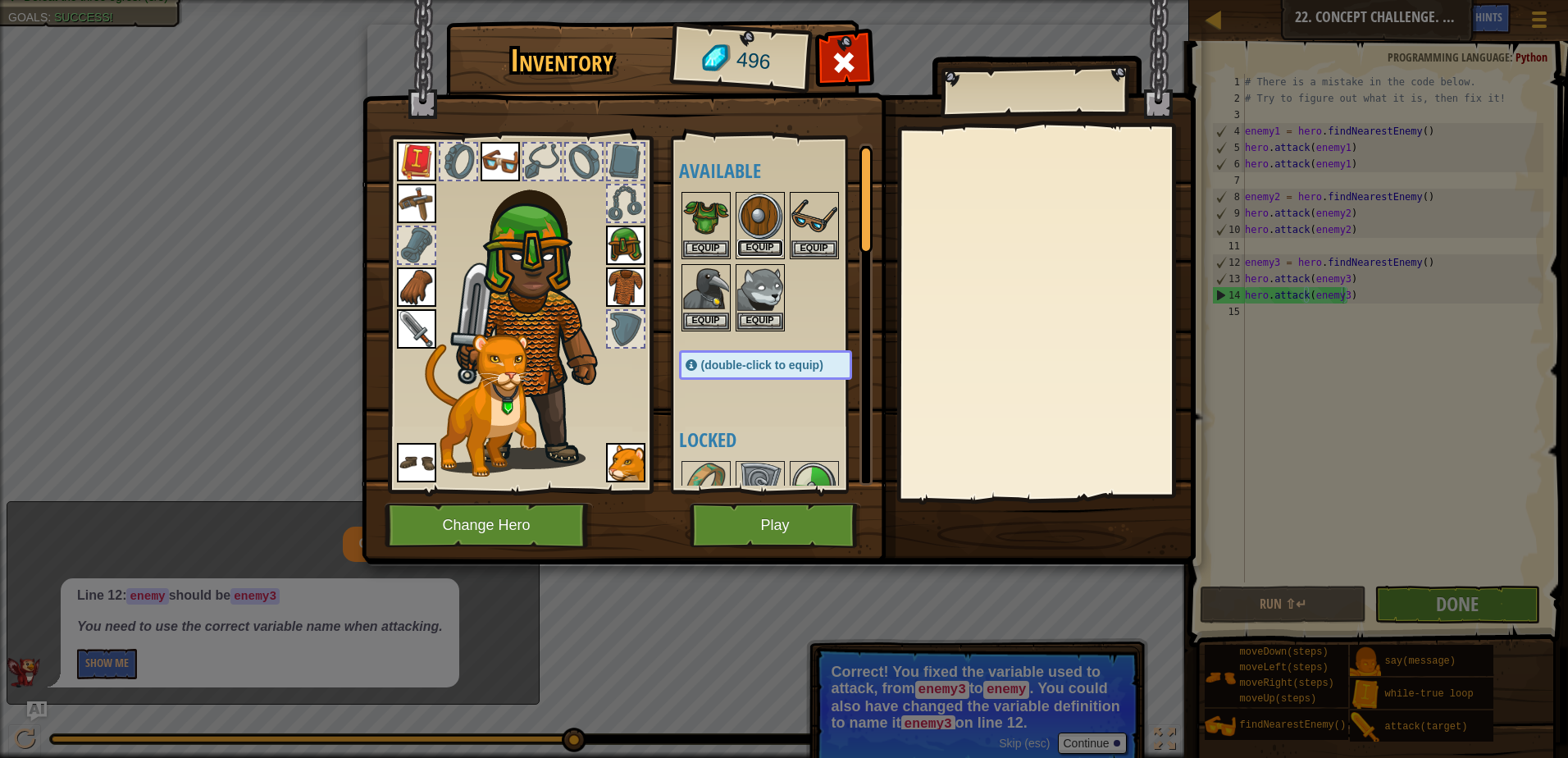
click at [752, 245] on button "Equip" at bounding box center [760, 248] width 46 height 18
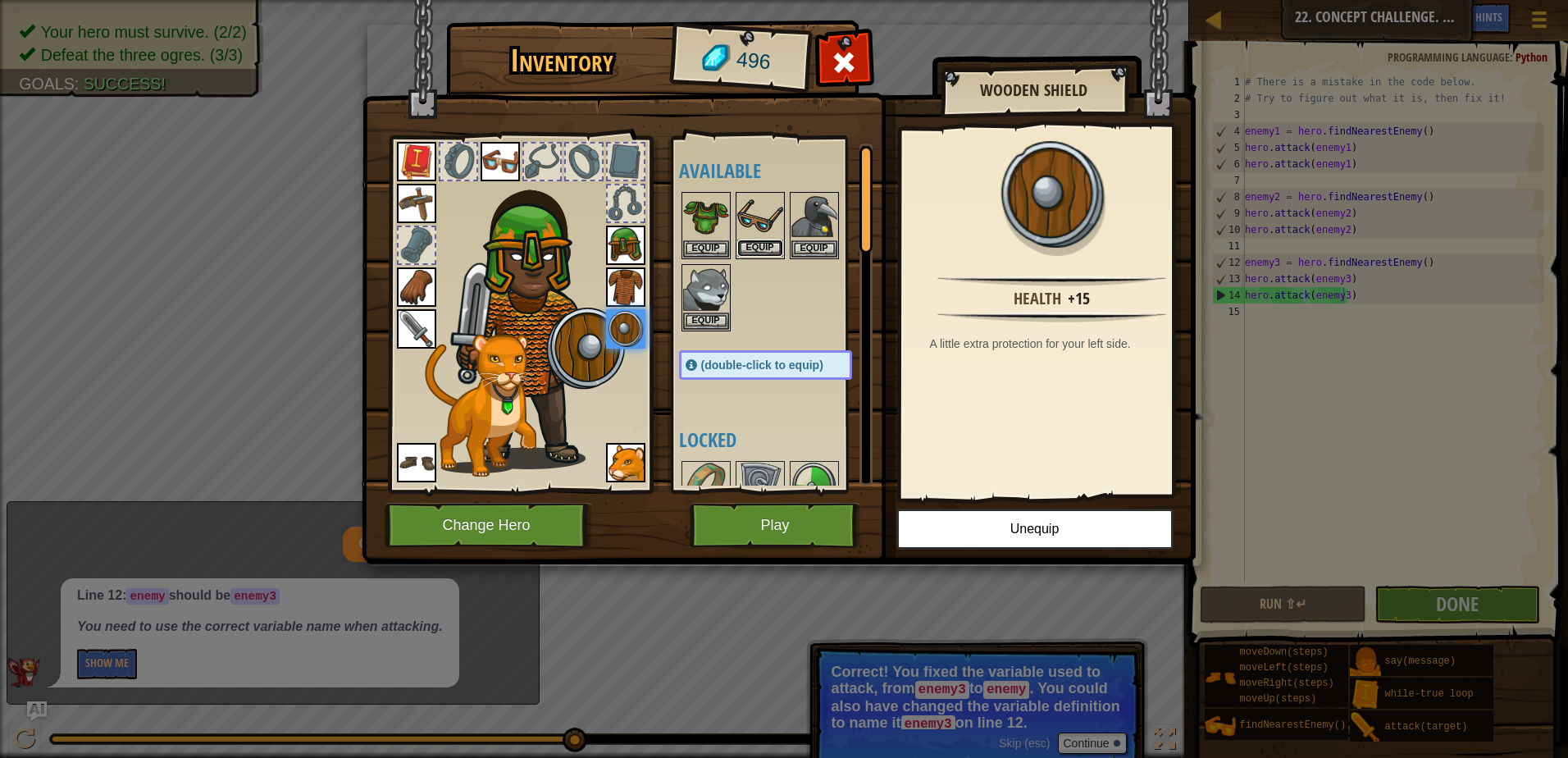
click at [759, 247] on button "Equip" at bounding box center [760, 248] width 46 height 18
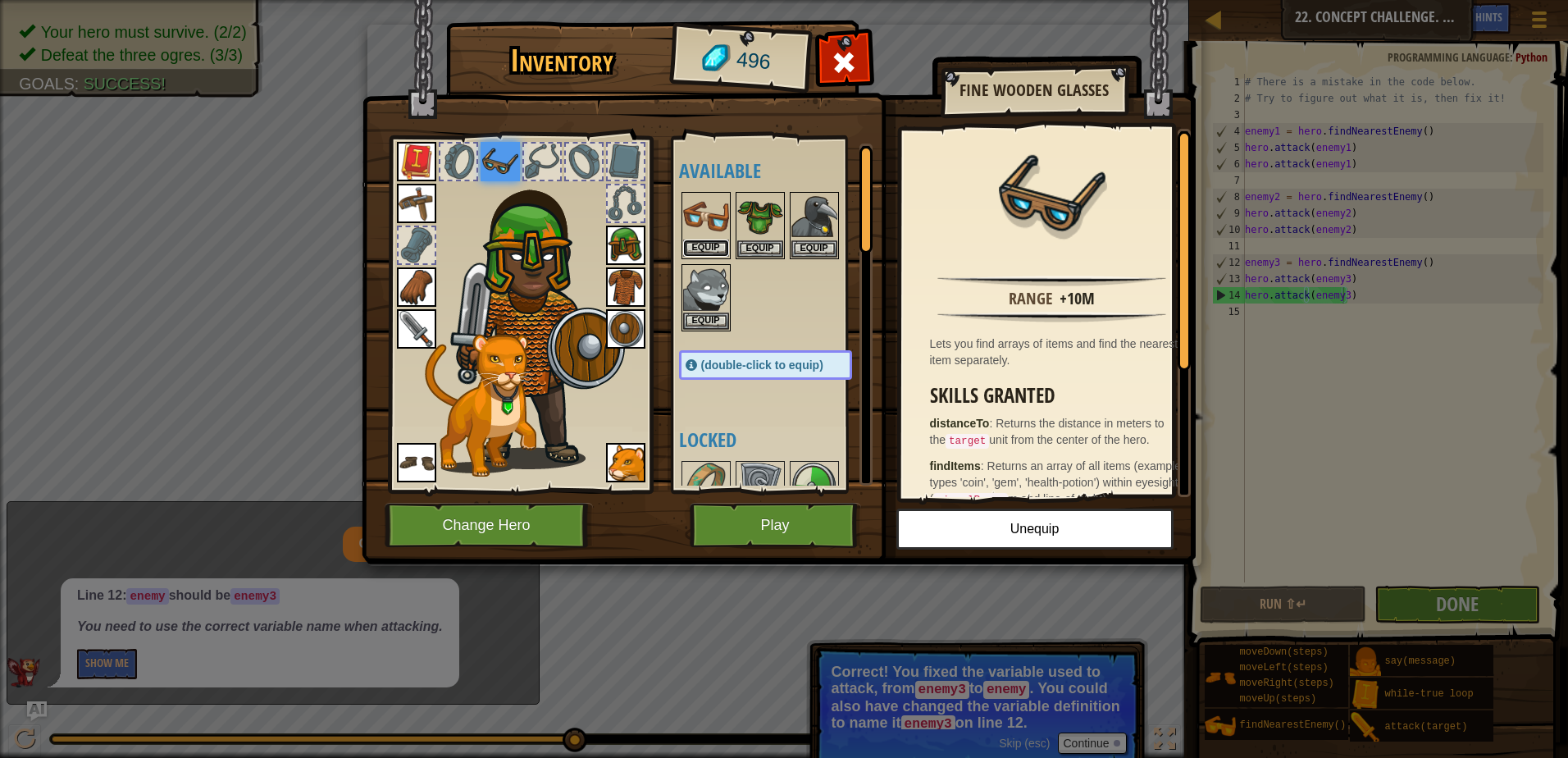
click at [713, 248] on button "Equip" at bounding box center [706, 248] width 46 height 18
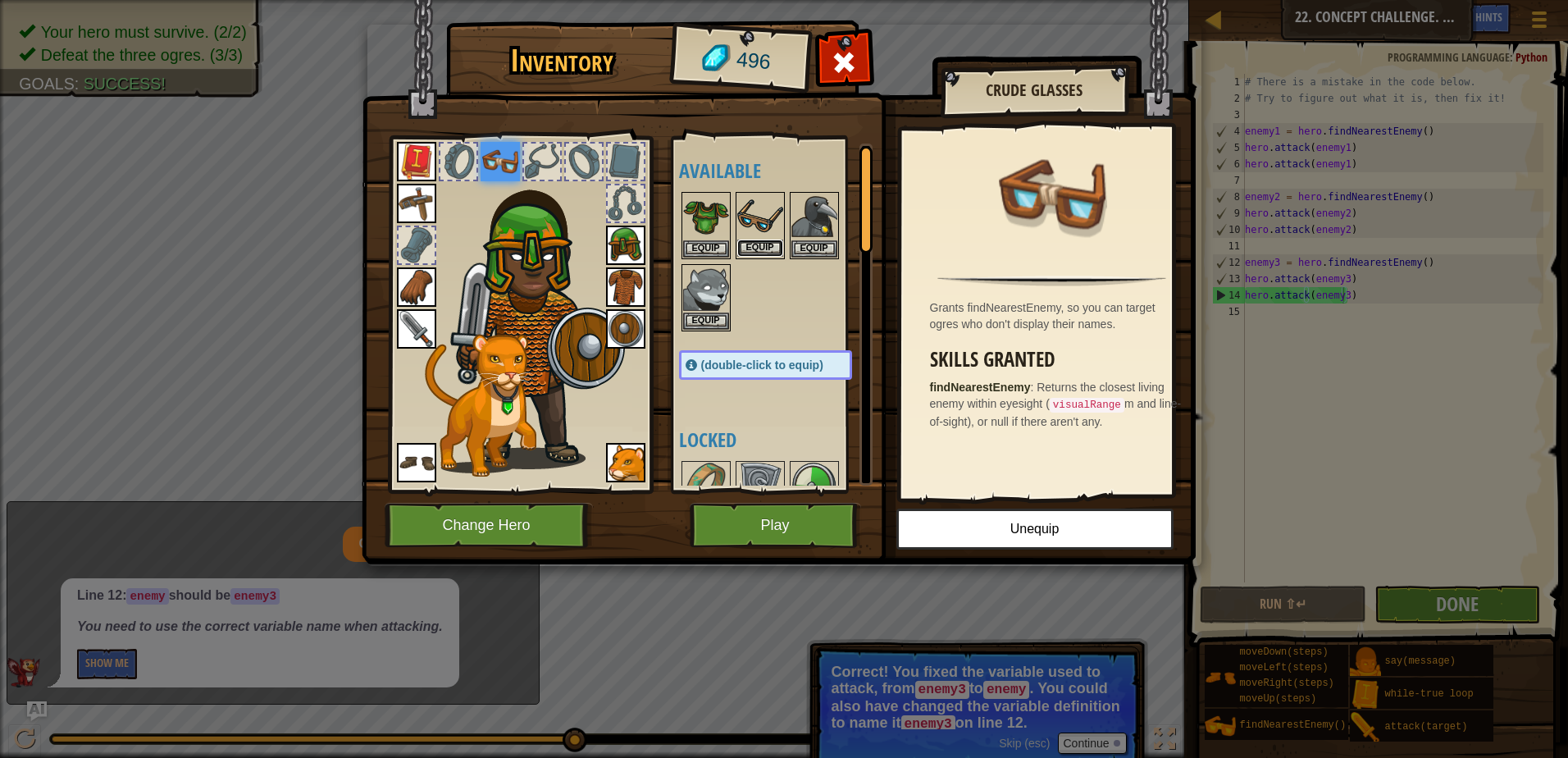
click at [751, 248] on button "Equip" at bounding box center [760, 248] width 46 height 18
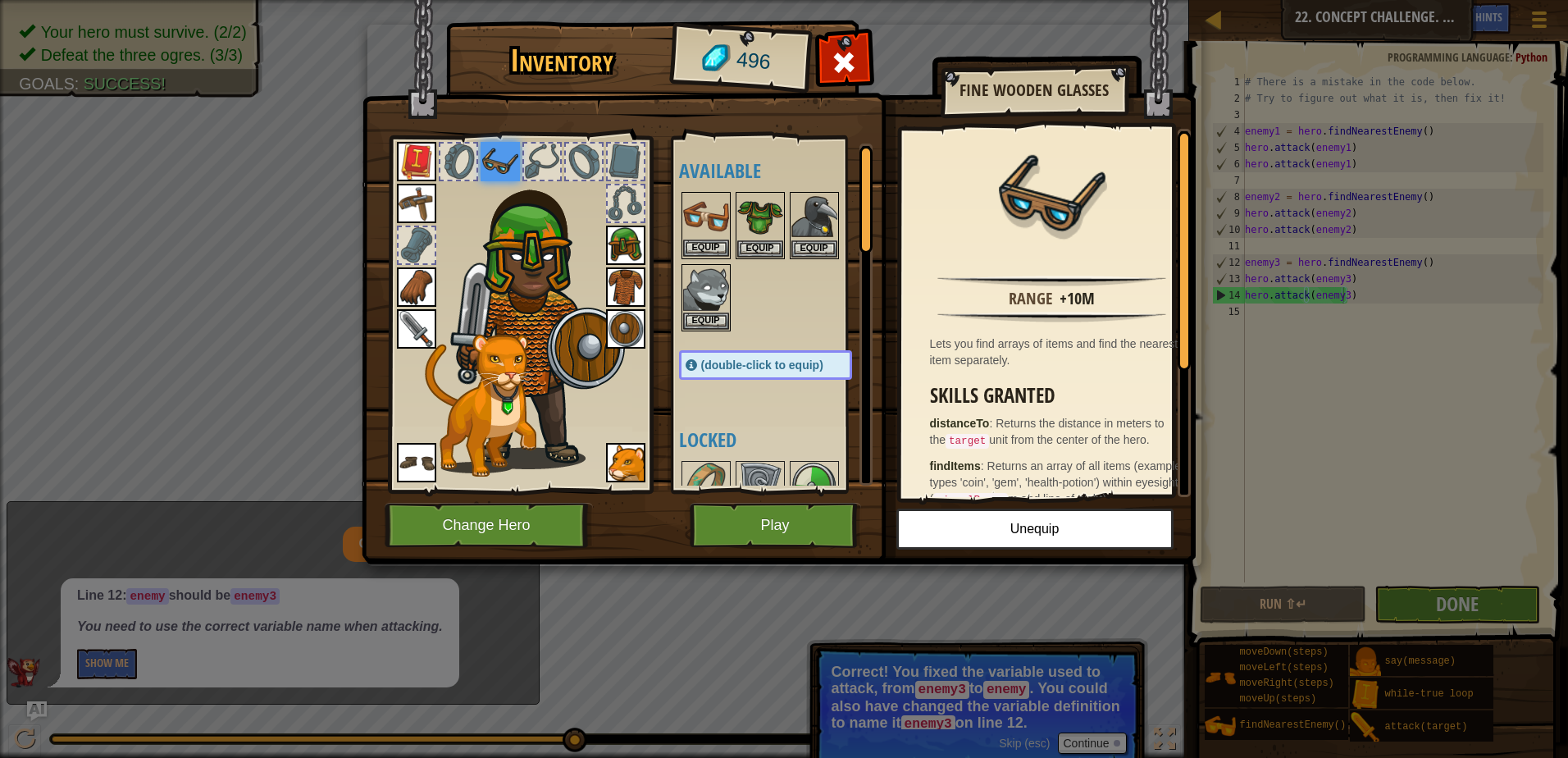
click at [718, 238] on img at bounding box center [706, 216] width 46 height 46
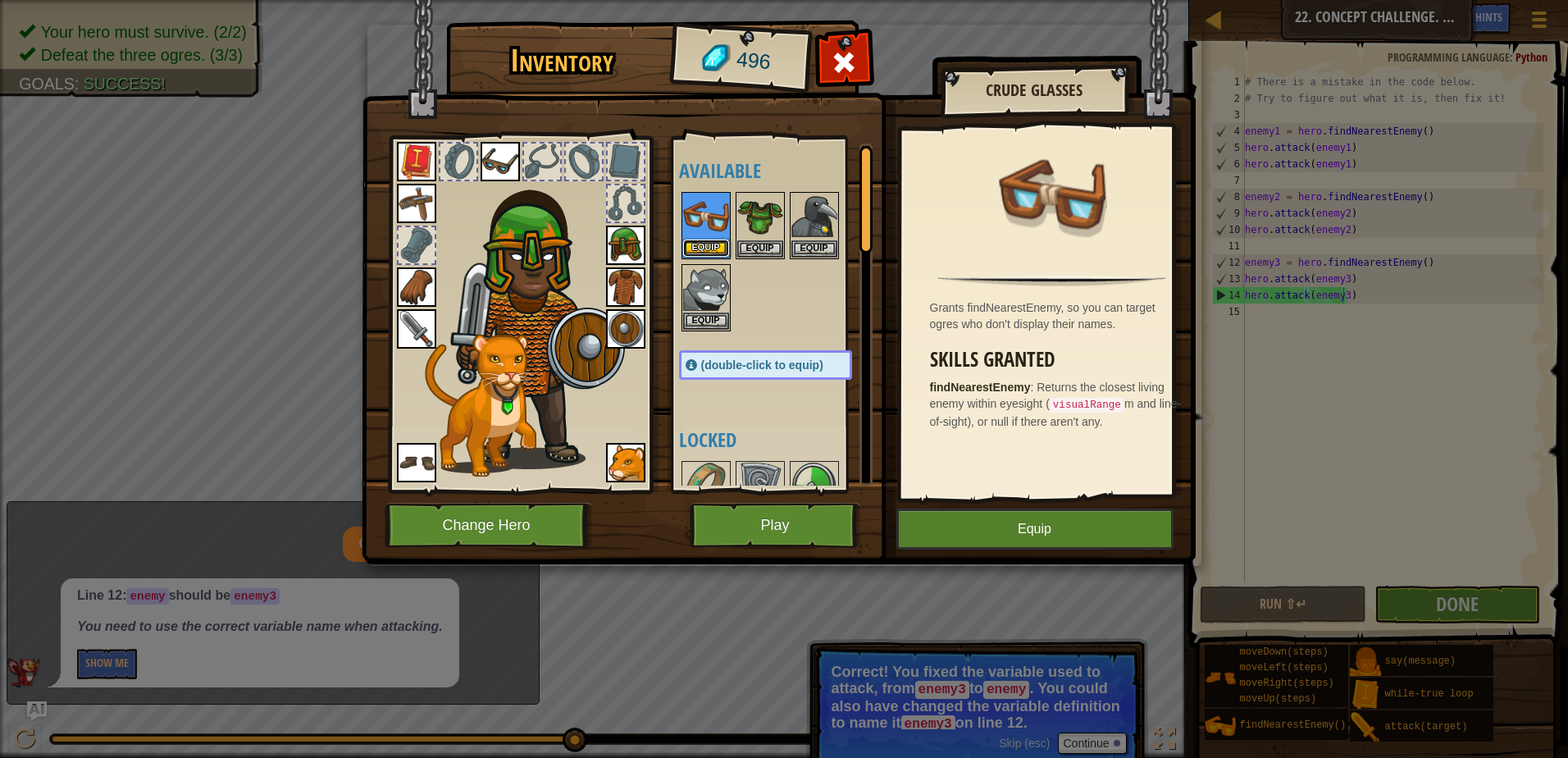
click at [706, 240] on button "Equip" at bounding box center [706, 248] width 46 height 18
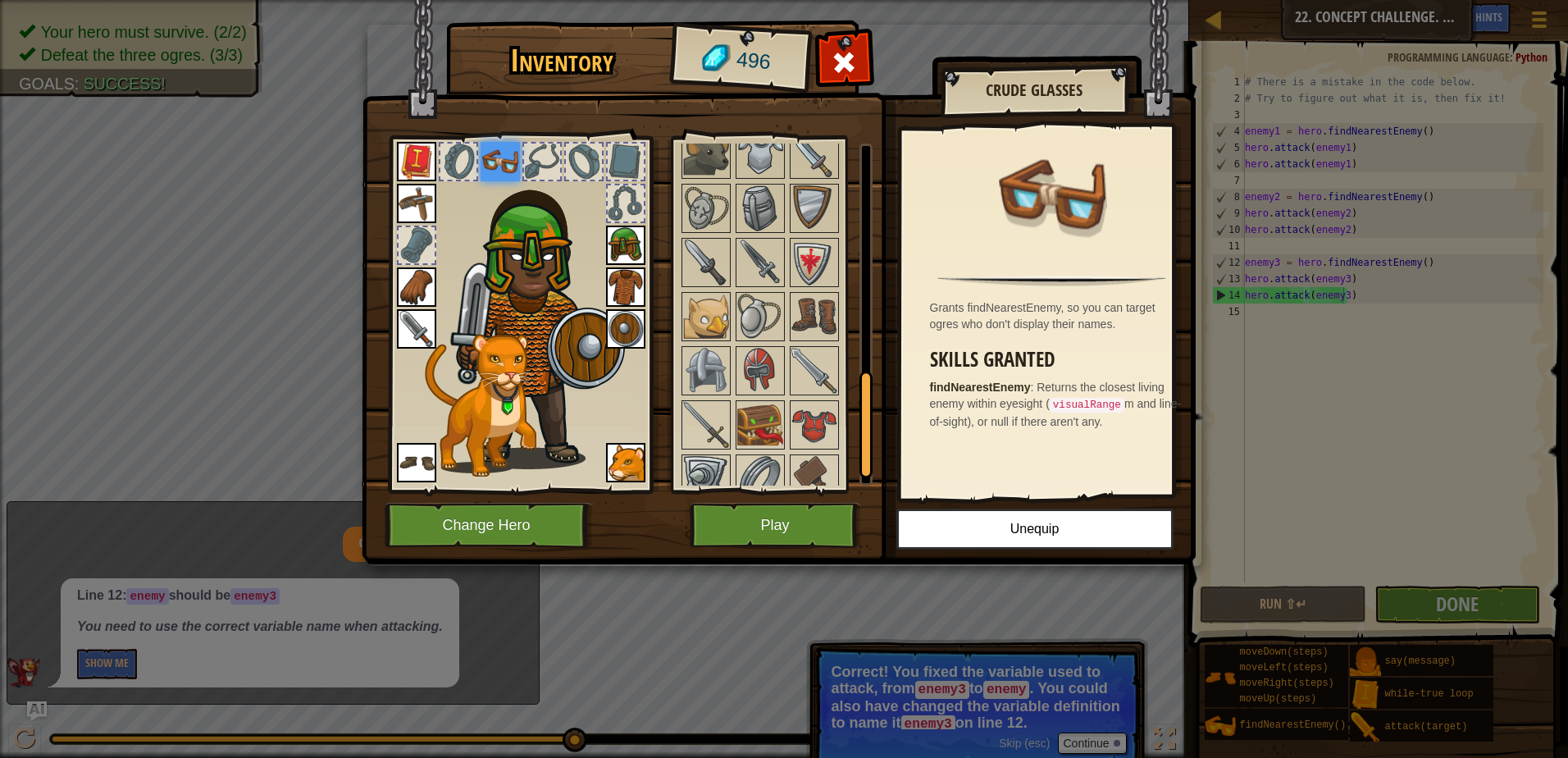
scroll to position [738, 0]
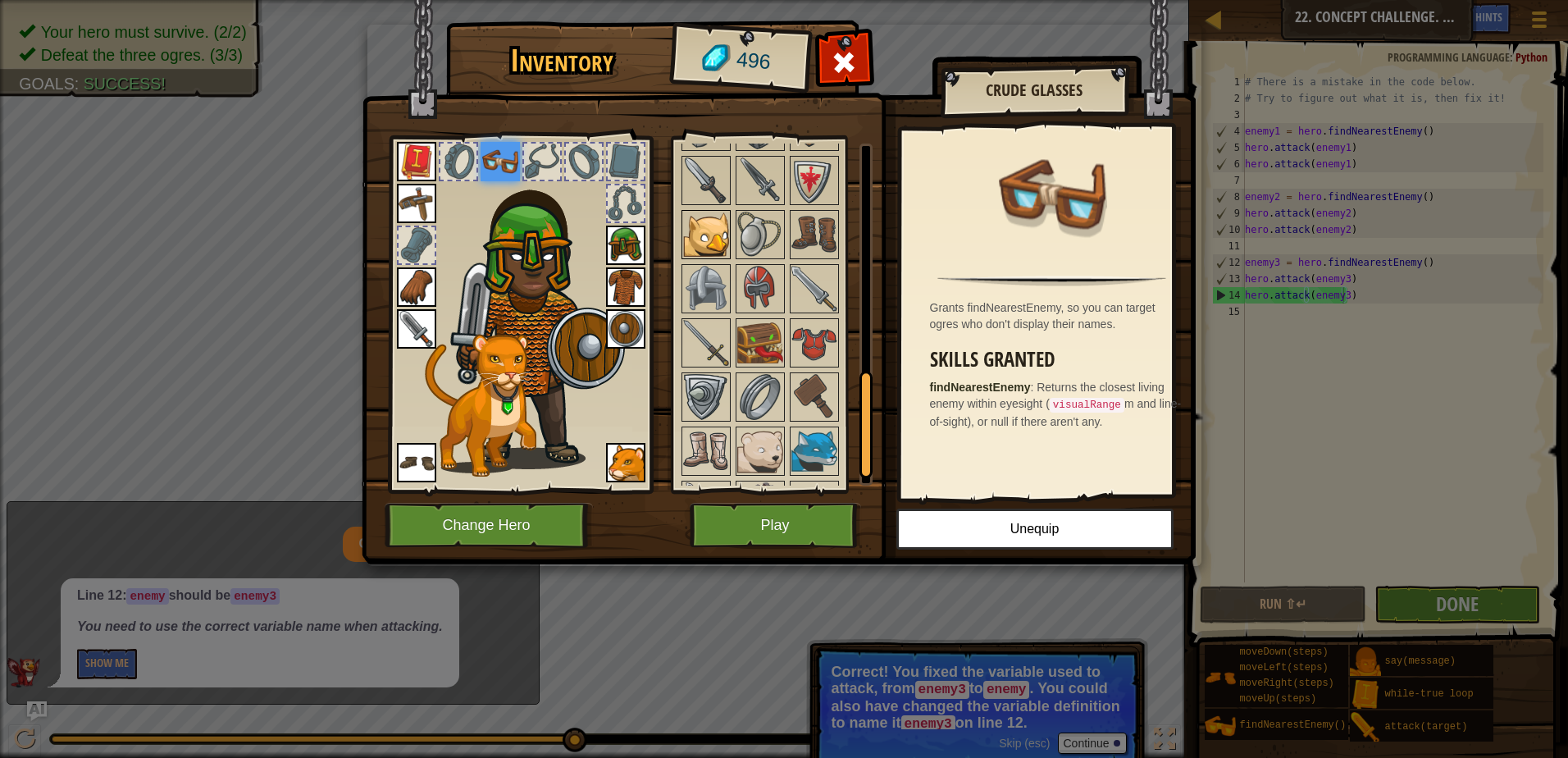
click at [713, 231] on img at bounding box center [706, 234] width 46 height 46
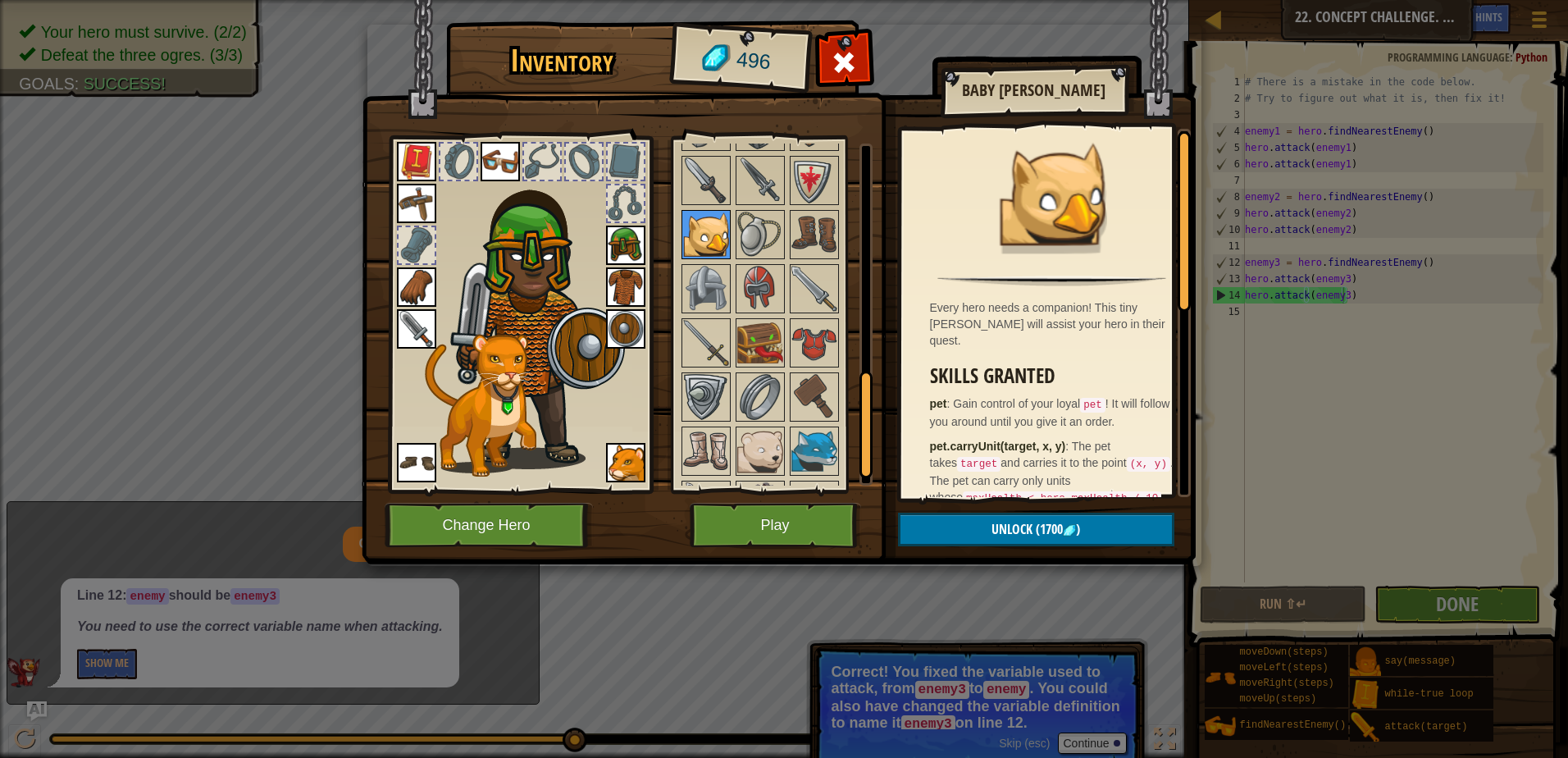
click at [726, 256] on img at bounding box center [706, 234] width 46 height 46
click at [744, 309] on img at bounding box center [760, 289] width 46 height 46
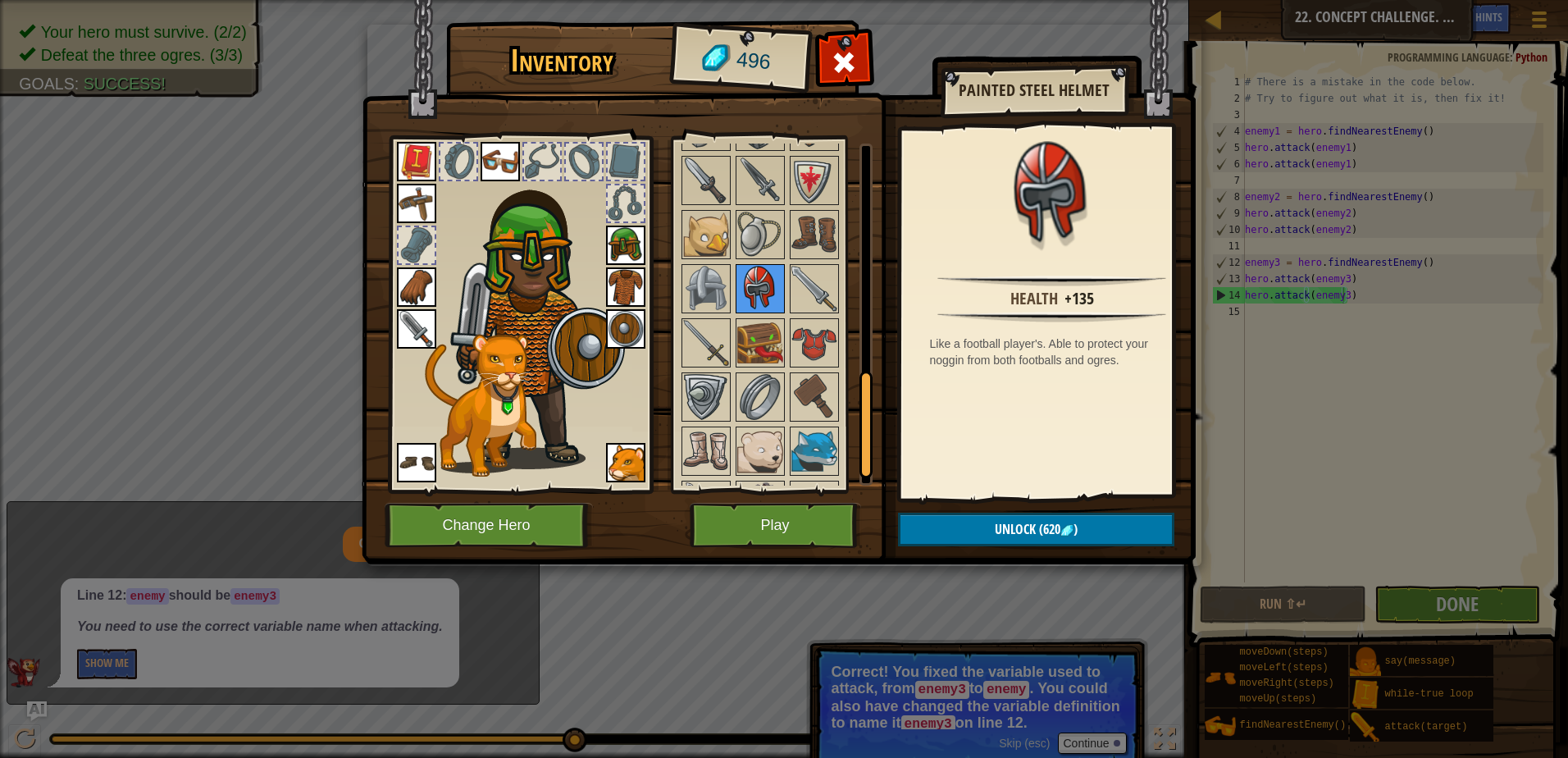
click at [764, 290] on img at bounding box center [760, 289] width 46 height 46
click at [760, 332] on img at bounding box center [760, 342] width 46 height 46
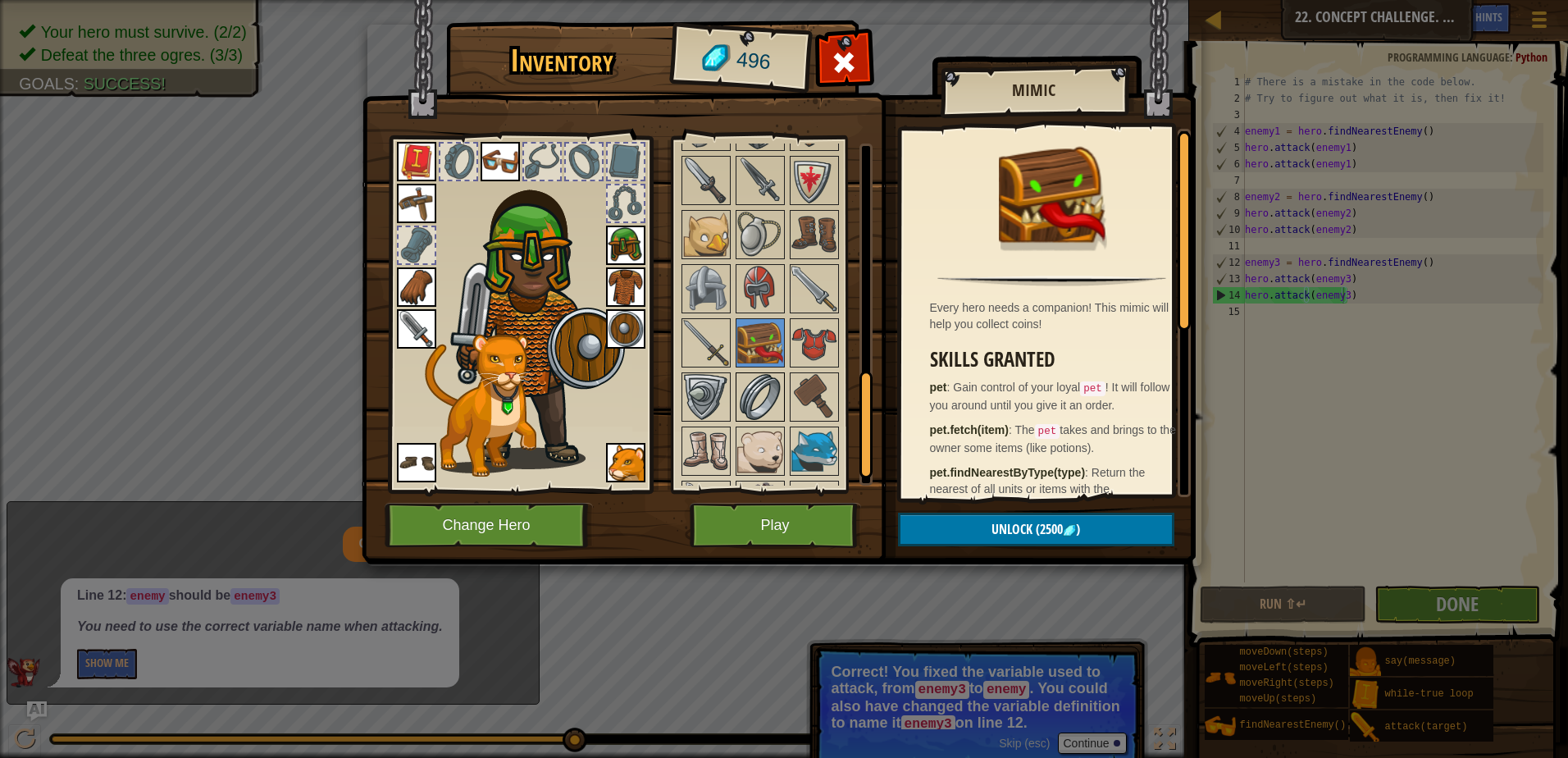
click at [763, 388] on img at bounding box center [760, 397] width 46 height 46
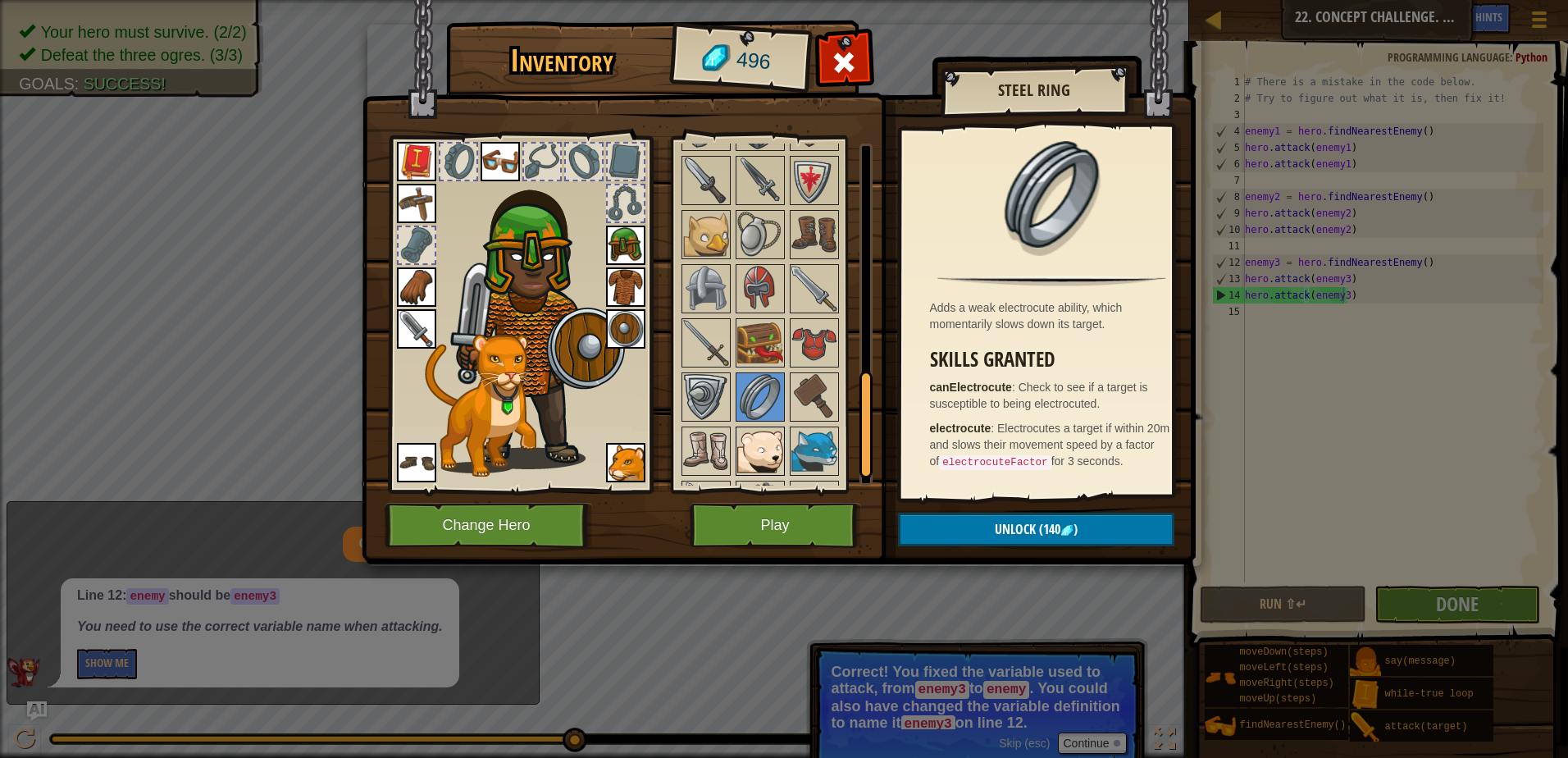
click at [750, 433] on img at bounding box center [760, 451] width 46 height 46
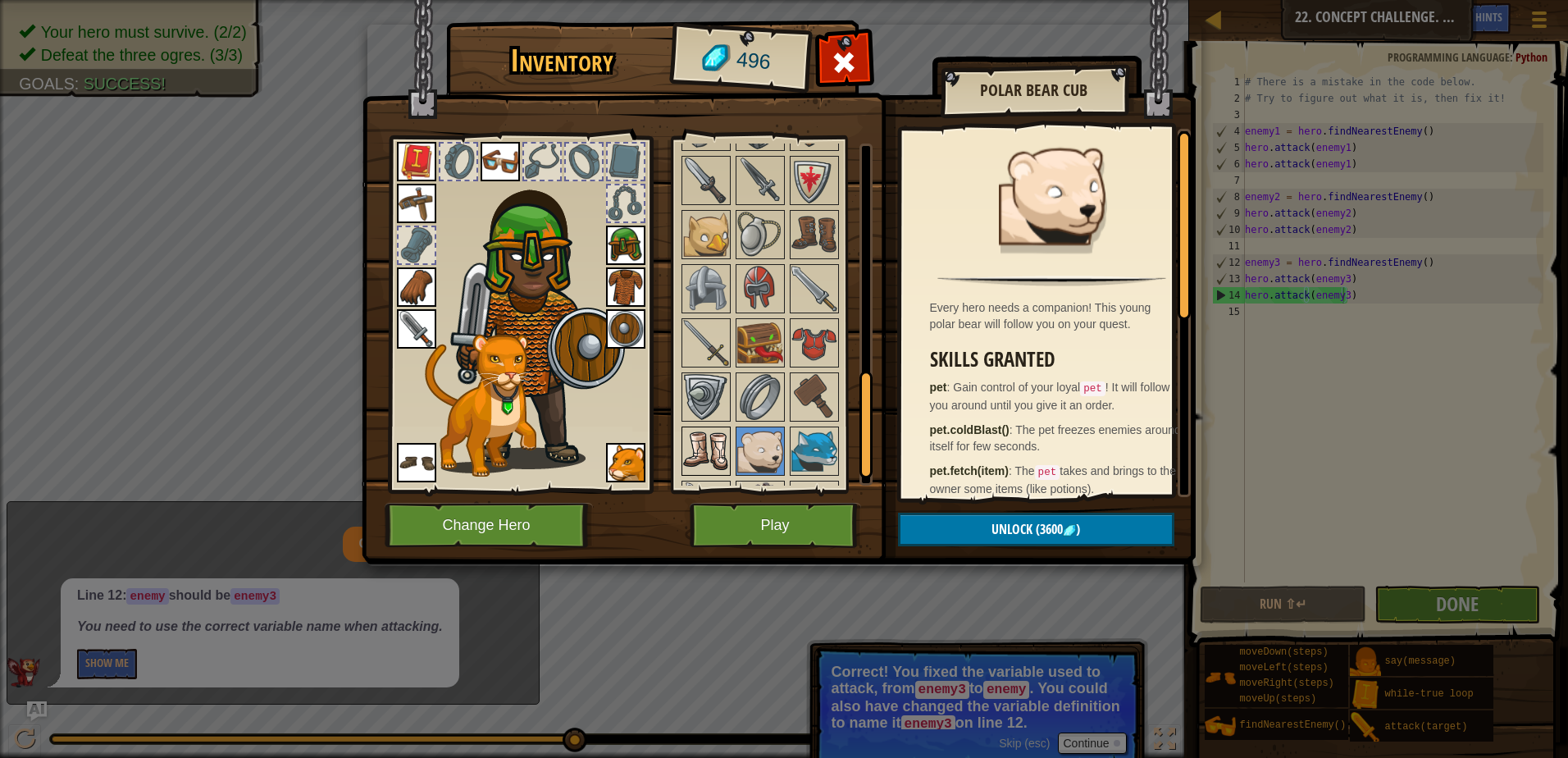
click at [706, 433] on img at bounding box center [706, 451] width 46 height 46
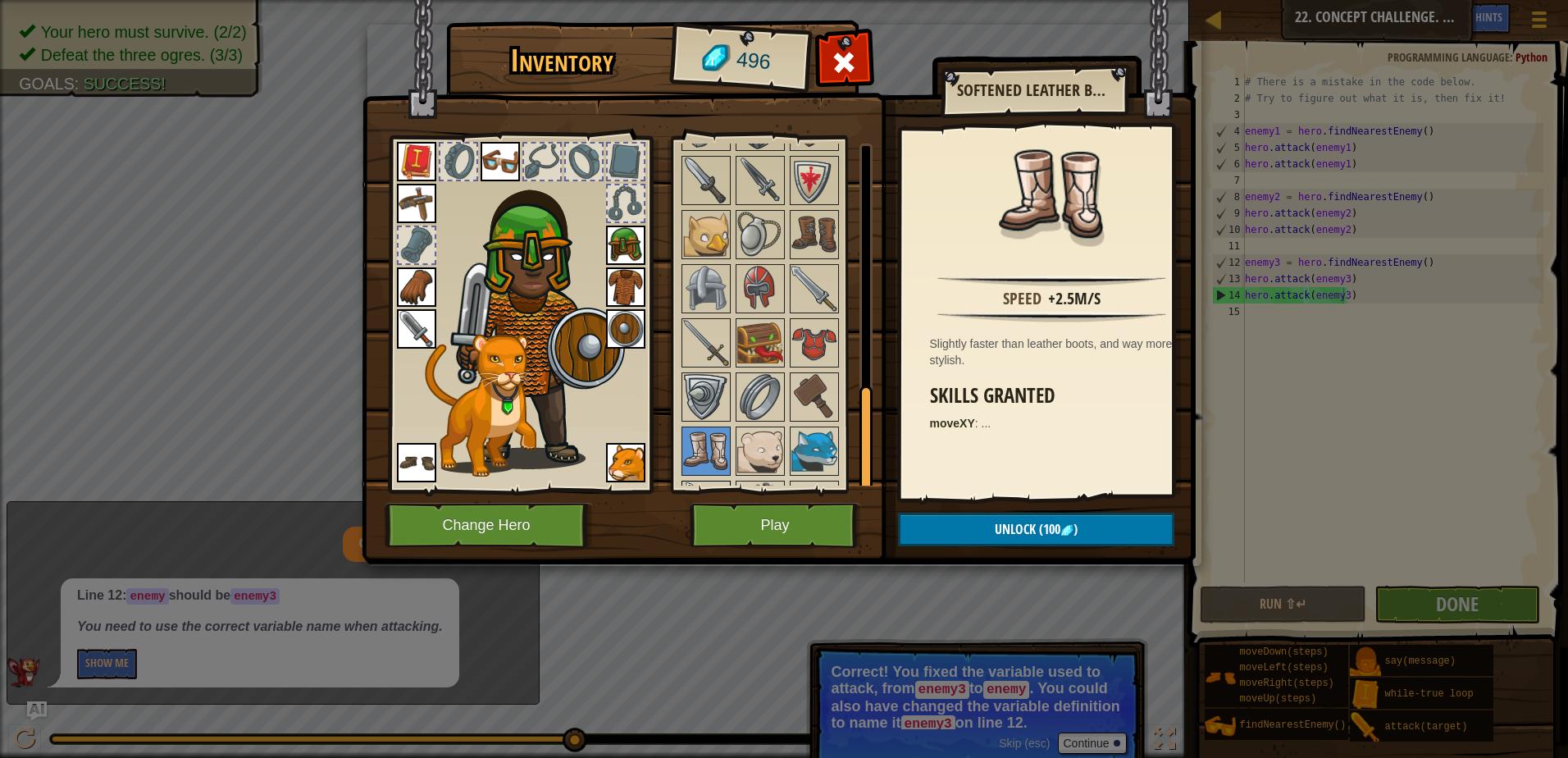
scroll to position [786, 0]
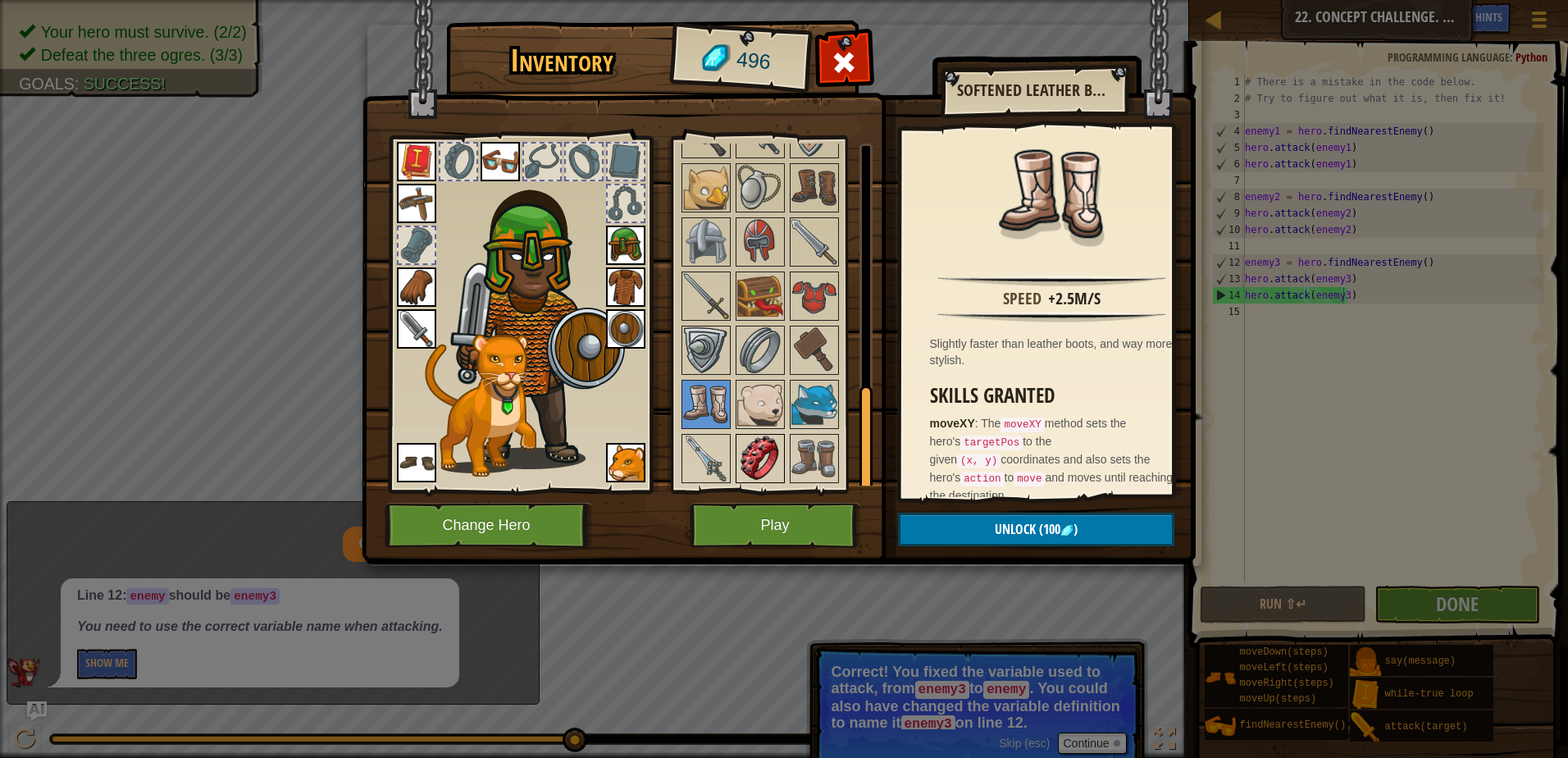
click at [773, 469] on img at bounding box center [760, 458] width 46 height 46
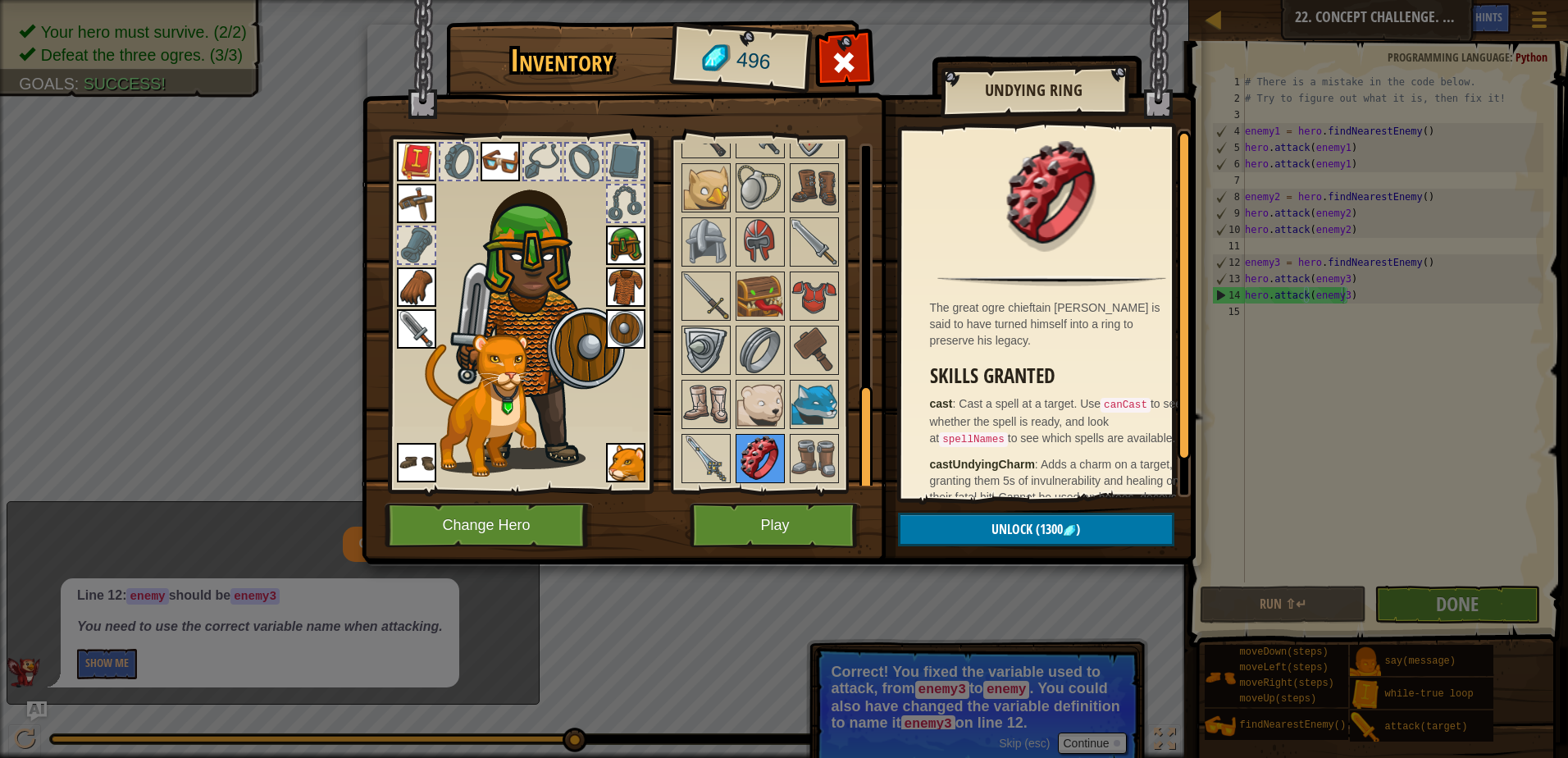
click at [740, 453] on img at bounding box center [760, 458] width 46 height 46
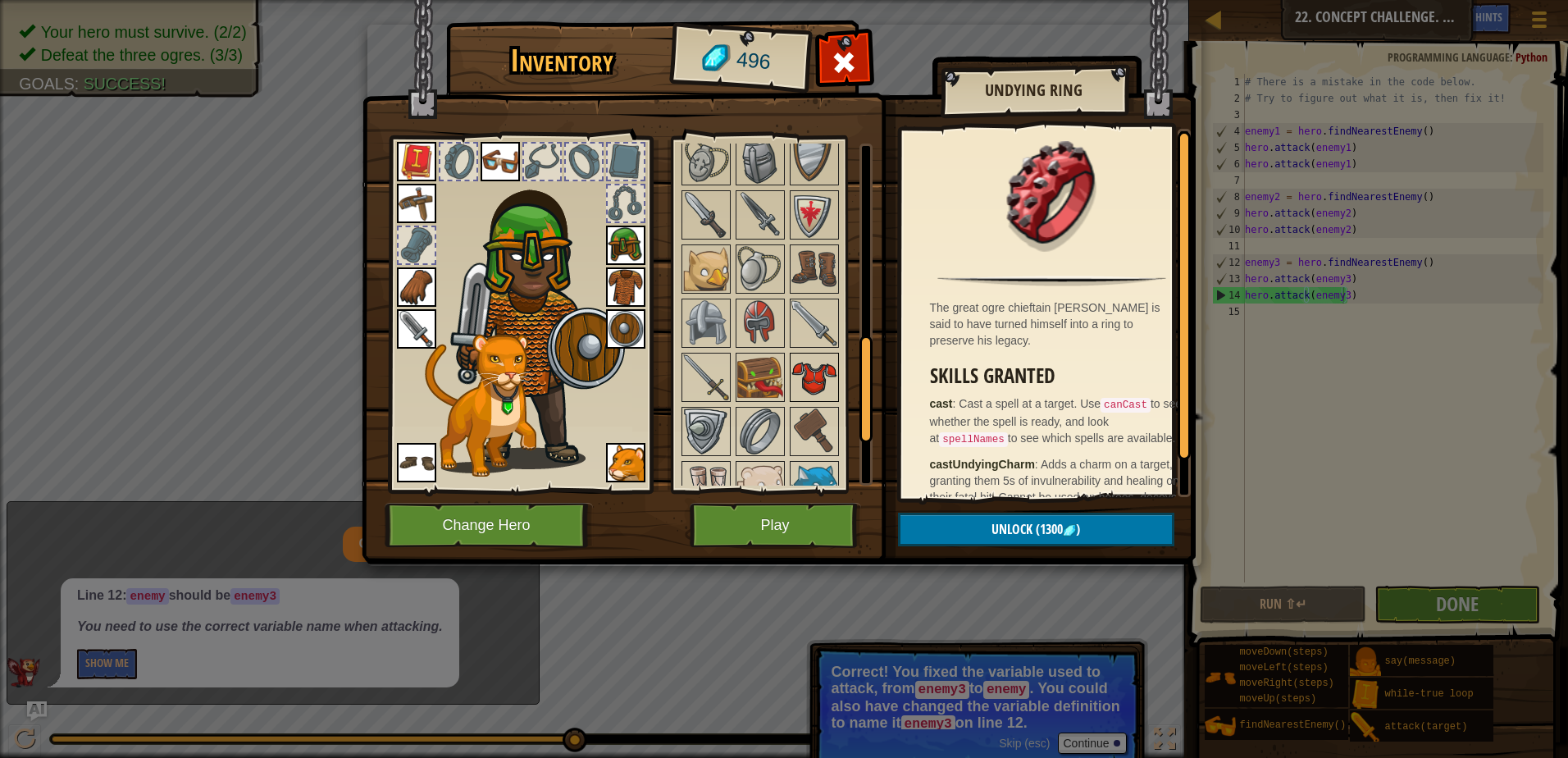
scroll to position [622, 0]
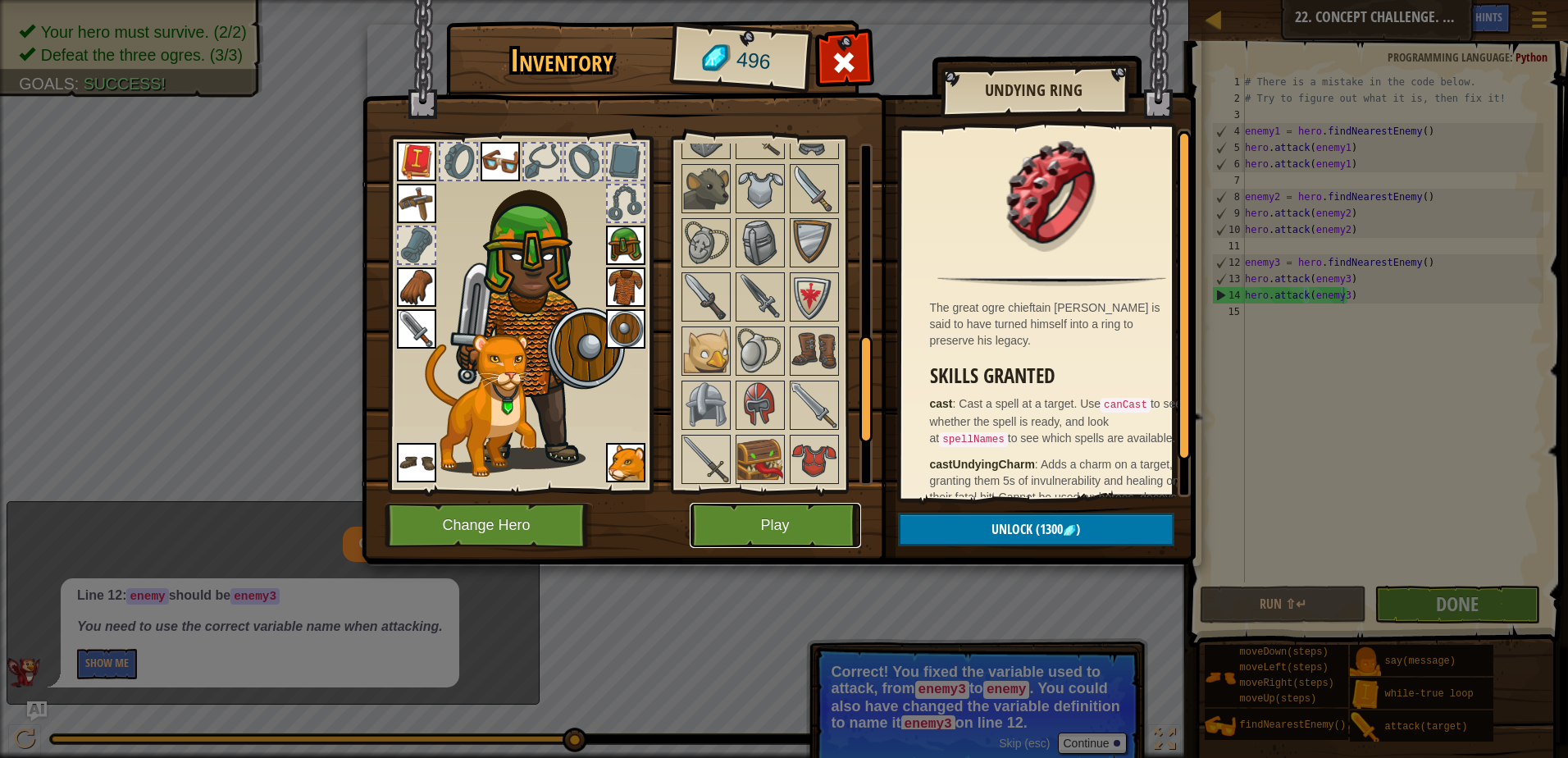
click at [783, 509] on button "Play" at bounding box center [775, 525] width 172 height 45
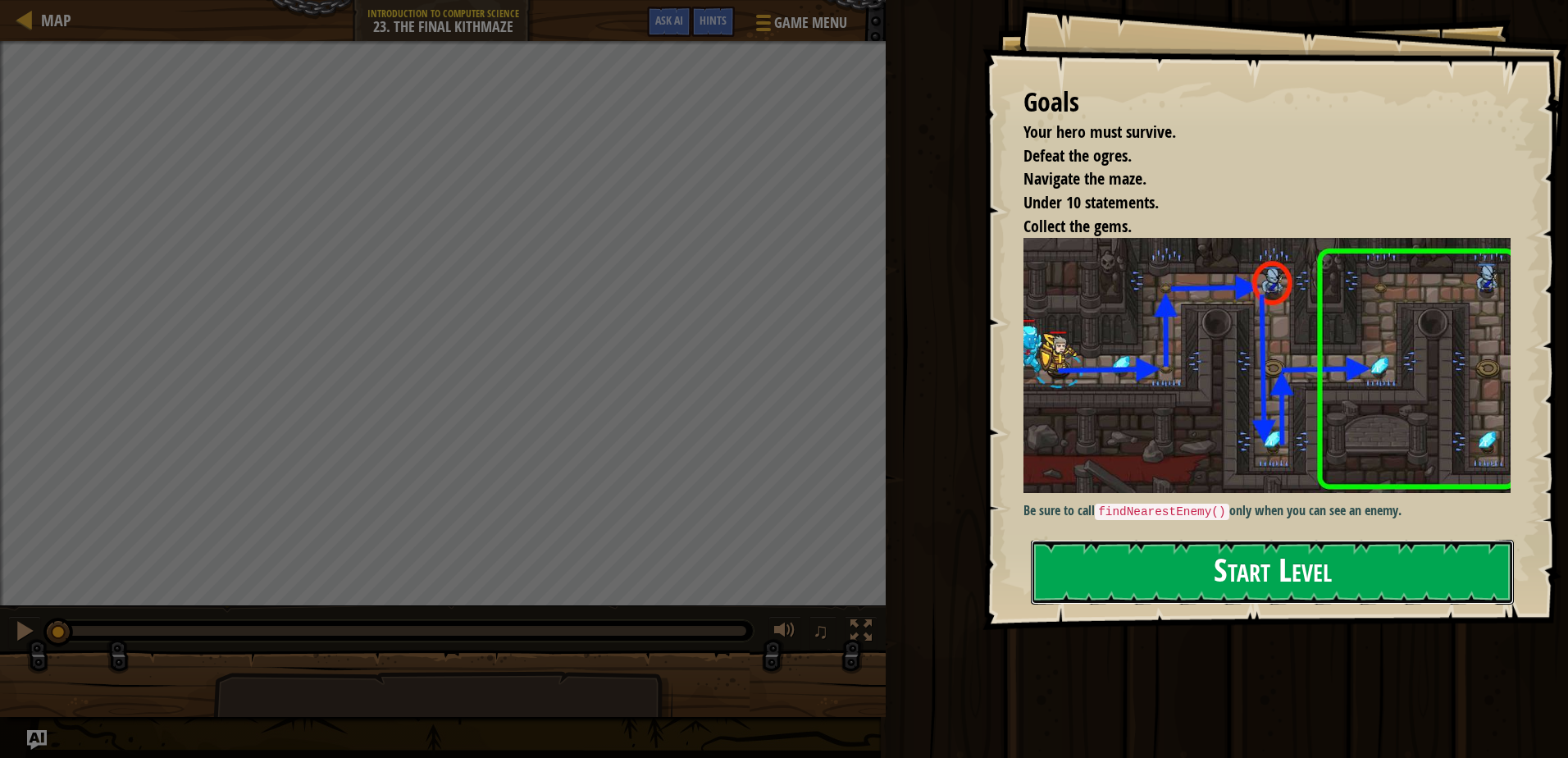
click at [1141, 590] on button "Start Level" at bounding box center [1272, 571] width 483 height 64
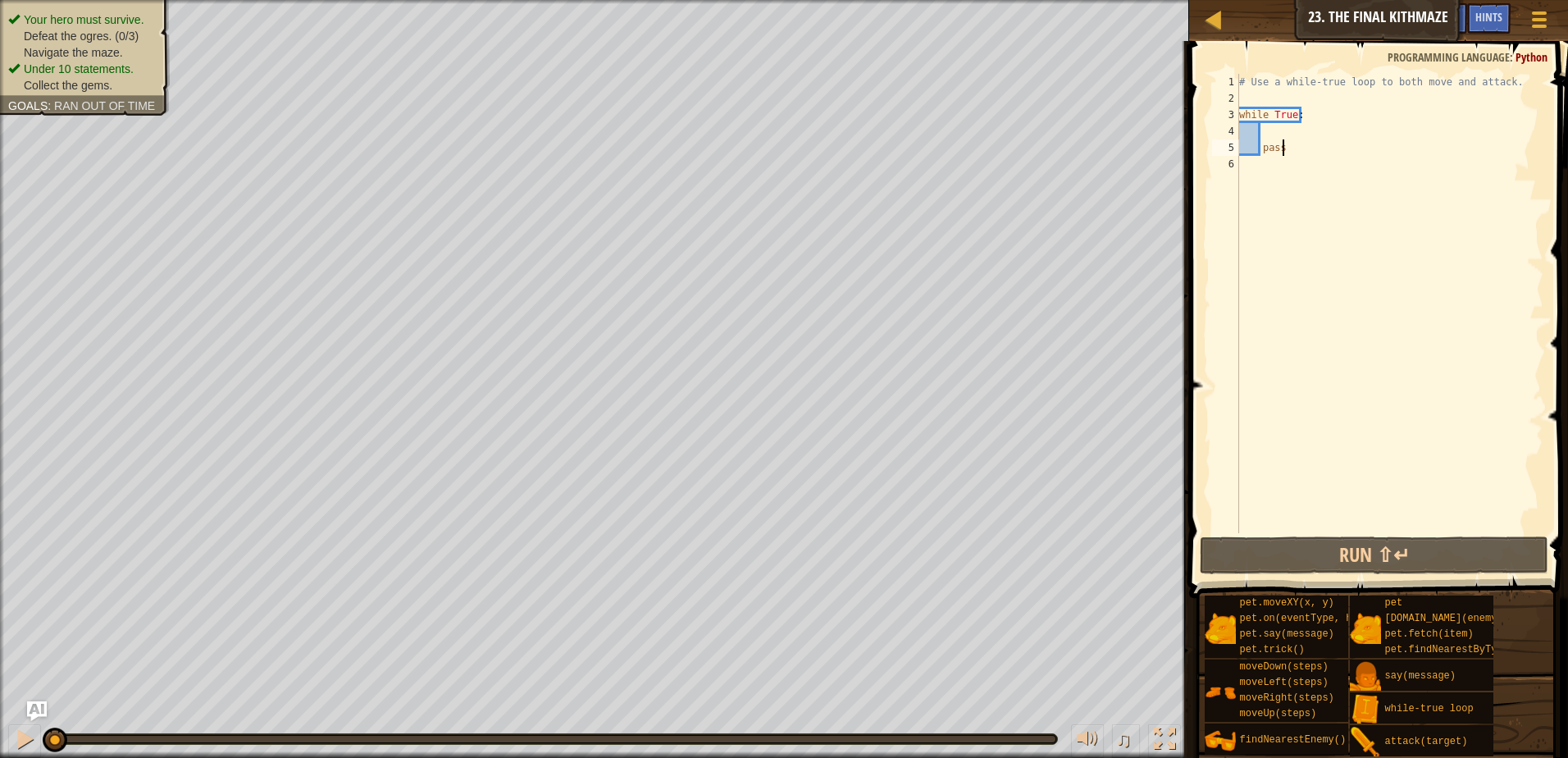
click at [1266, 138] on div "# Use a while-true loop to both move and attack. while True : pass" at bounding box center [1390, 320] width 308 height 492
click at [1256, 164] on div "# Use a while-true loop to both move and attack. while True : pass" at bounding box center [1390, 320] width 308 height 492
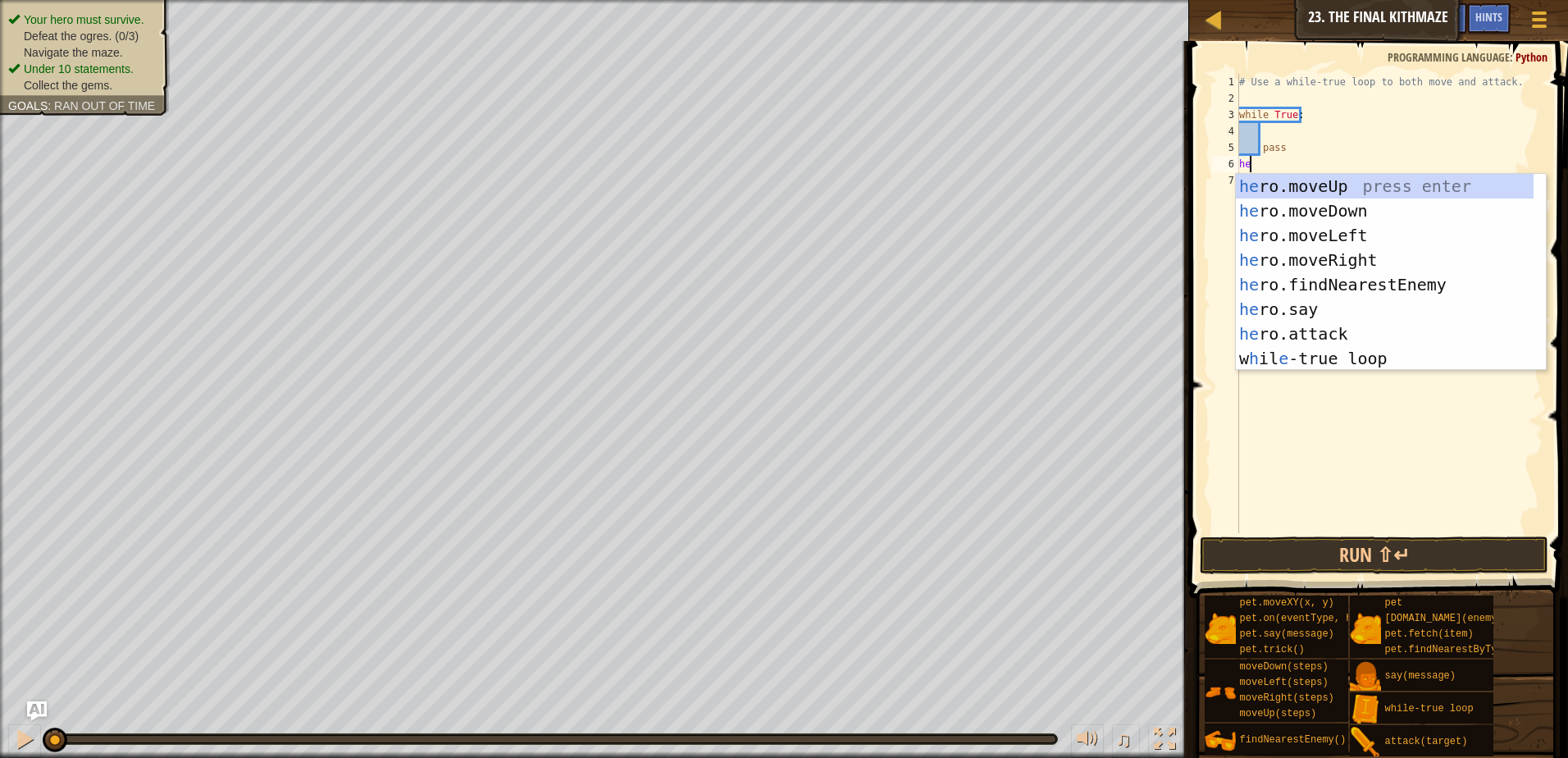
type textarea "h"
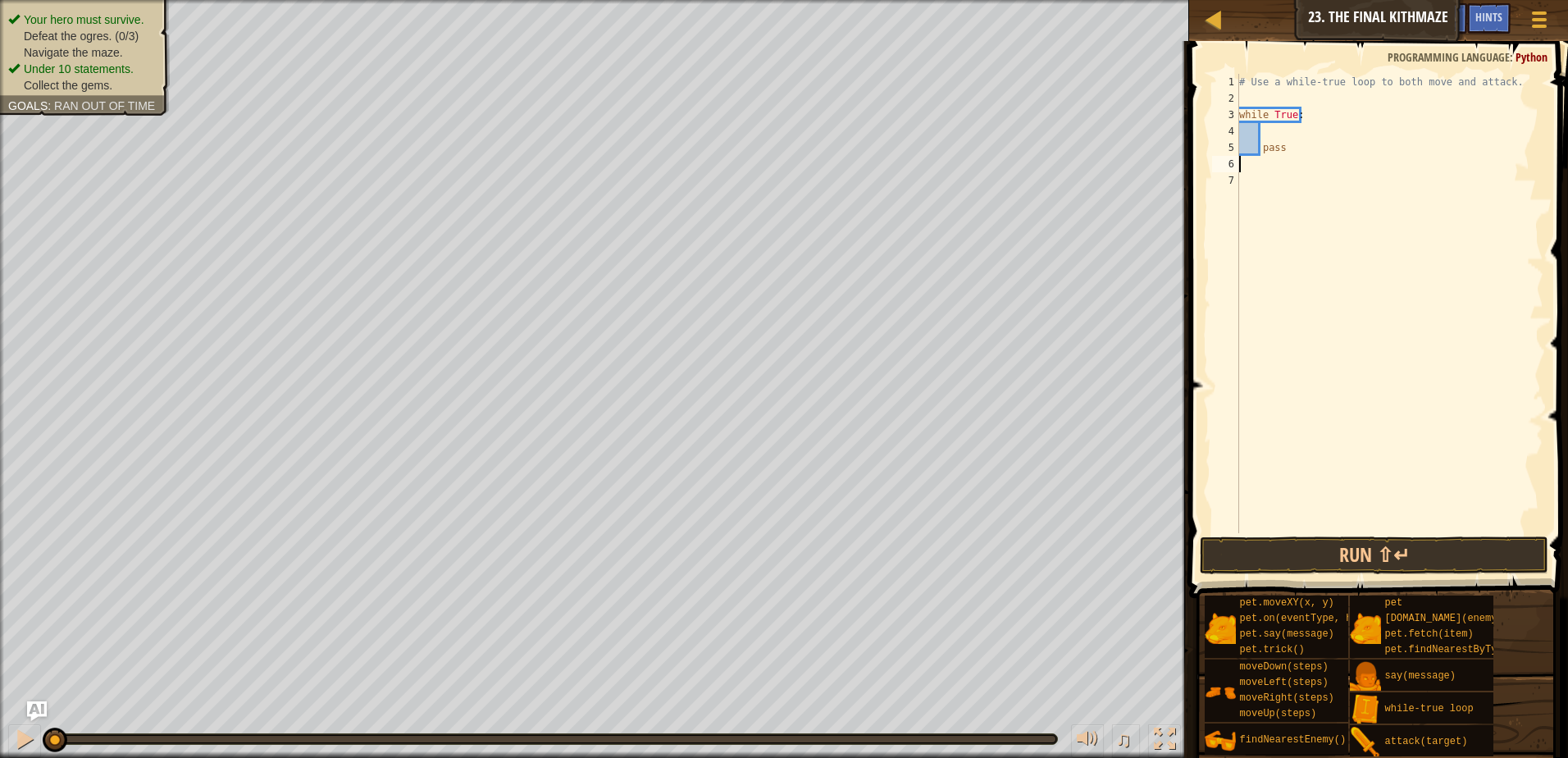
click at [1276, 134] on div "# Use a while-true loop to both move and attack. while True : pass" at bounding box center [1390, 320] width 308 height 492
type textarea "he"
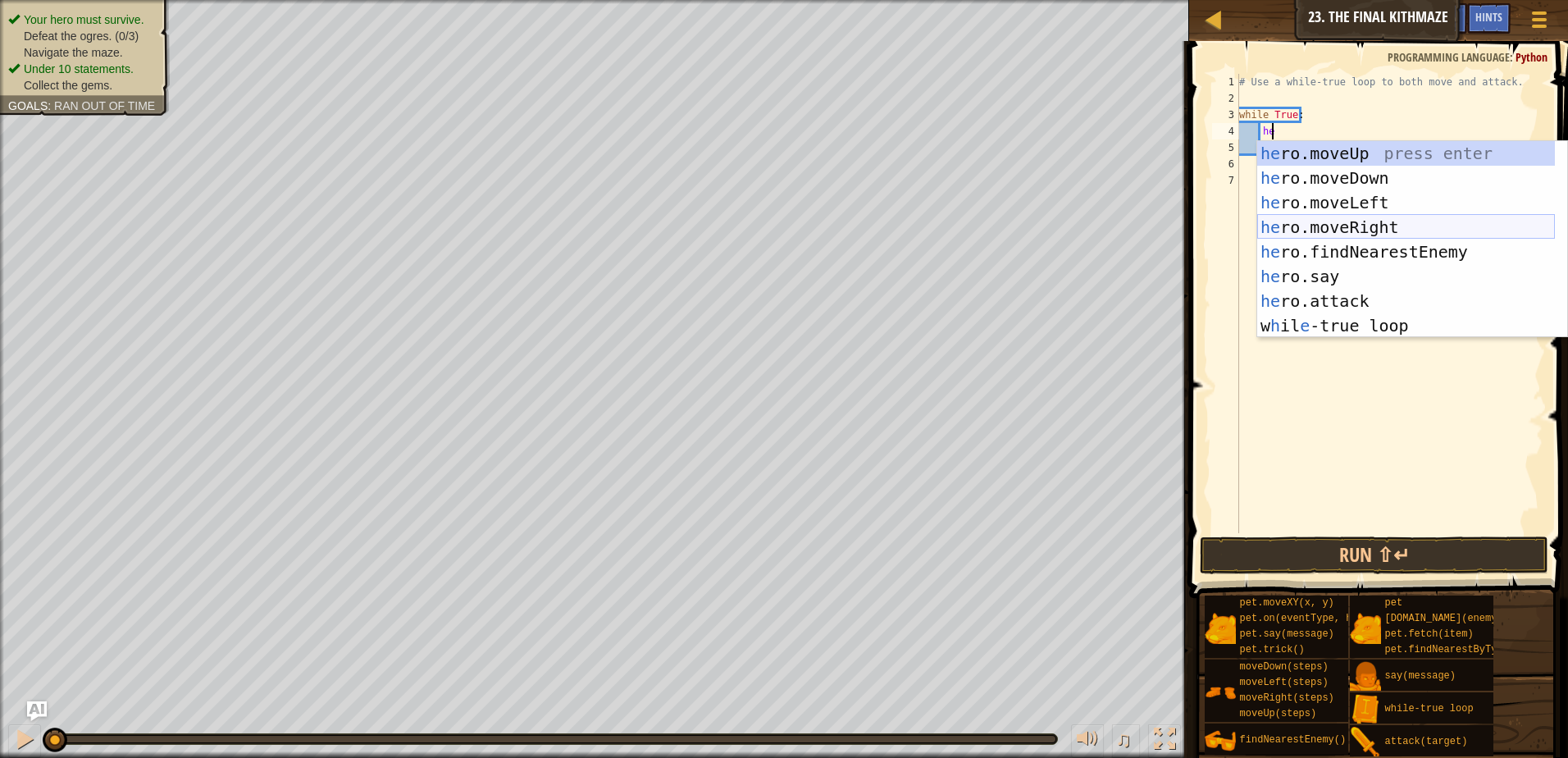
click at [1296, 224] on div "he ro.moveUp press enter he ro.moveDown press enter he ro.moveLeft press enter …" at bounding box center [1407, 264] width 298 height 246
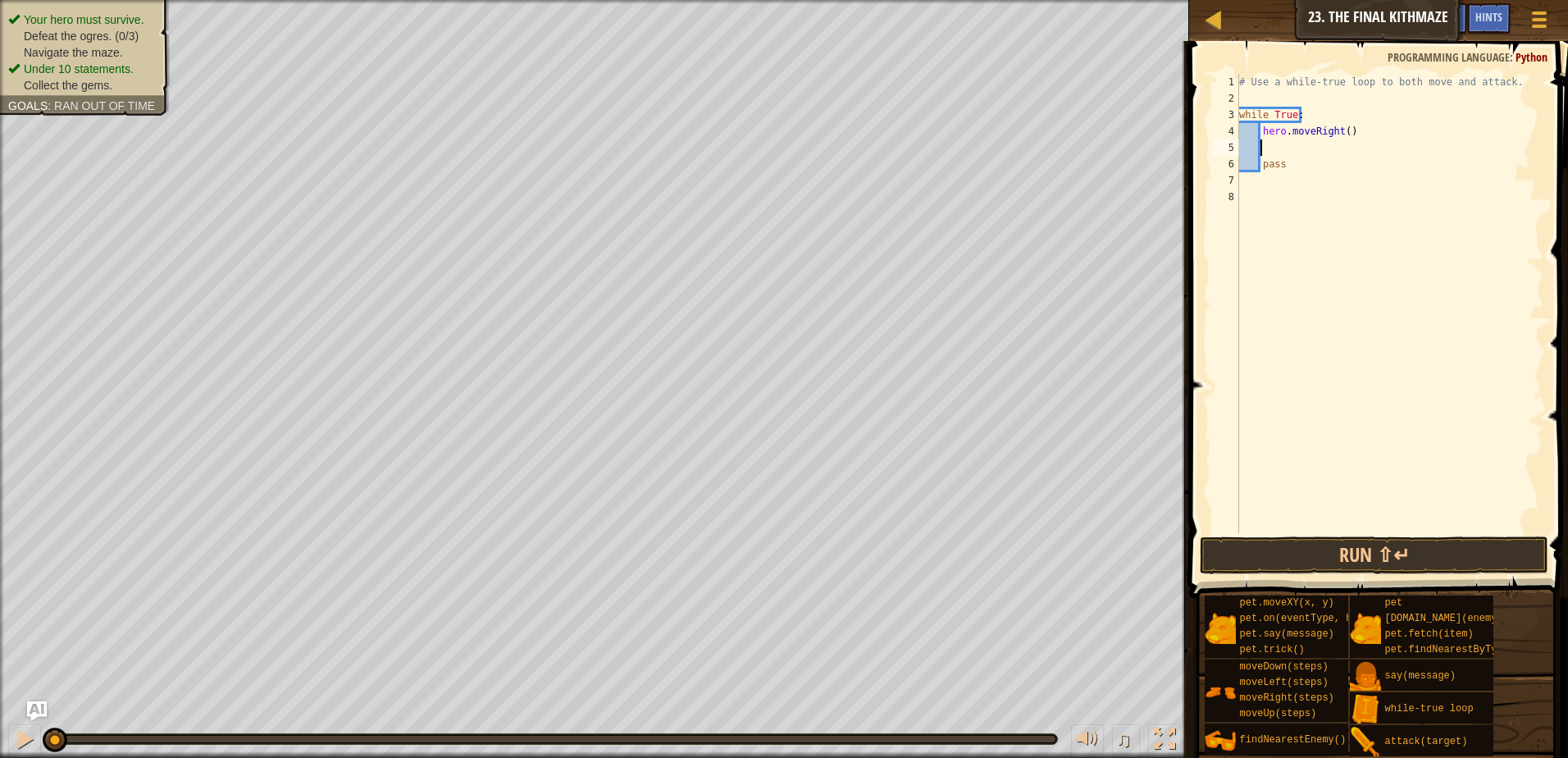
scroll to position [8, 1]
type textarea "he"
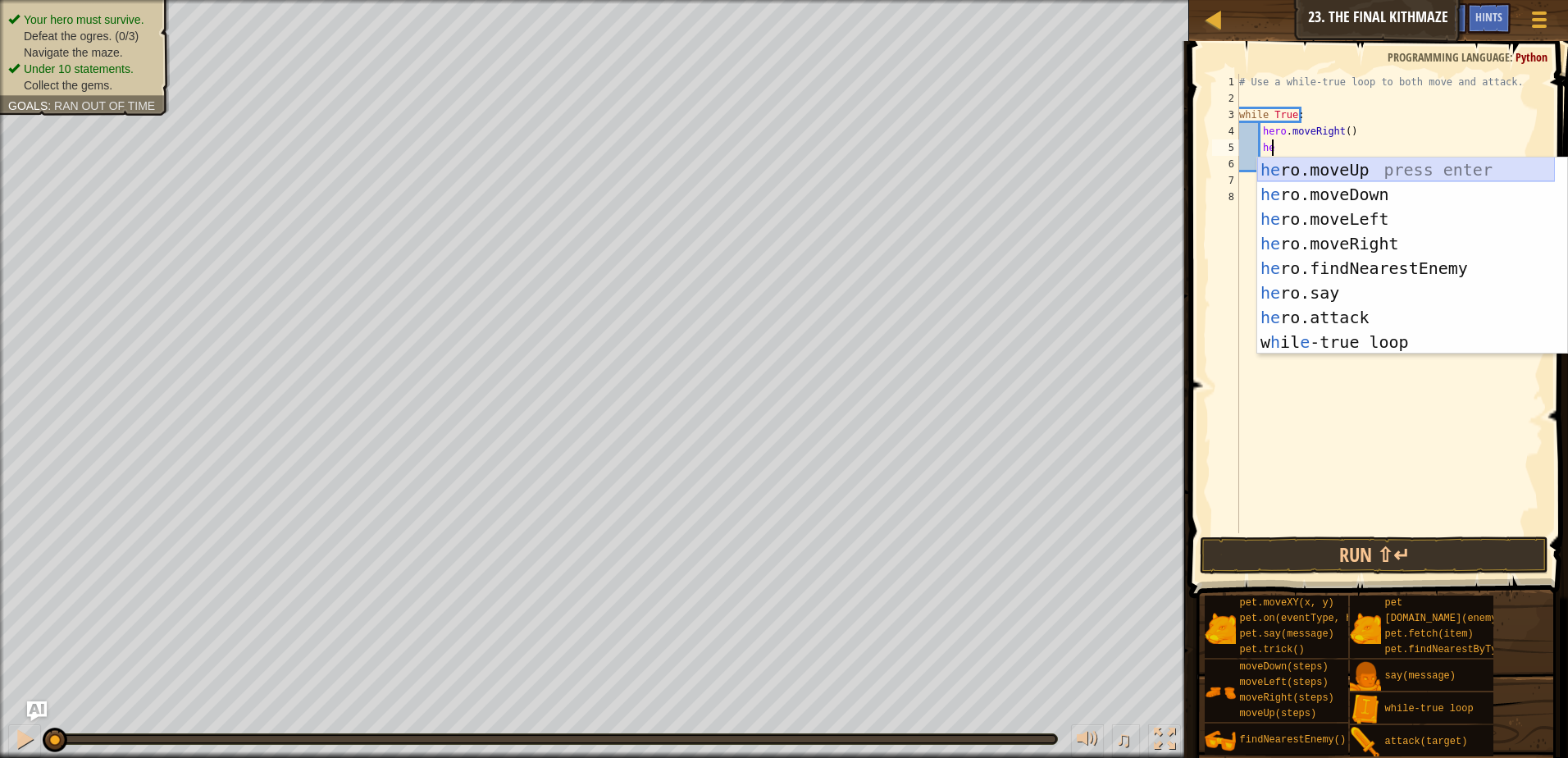
click at [1304, 172] on div "he ro.moveUp press enter he ro.moveDown press enter he ro.moveLeft press enter …" at bounding box center [1407, 280] width 298 height 246
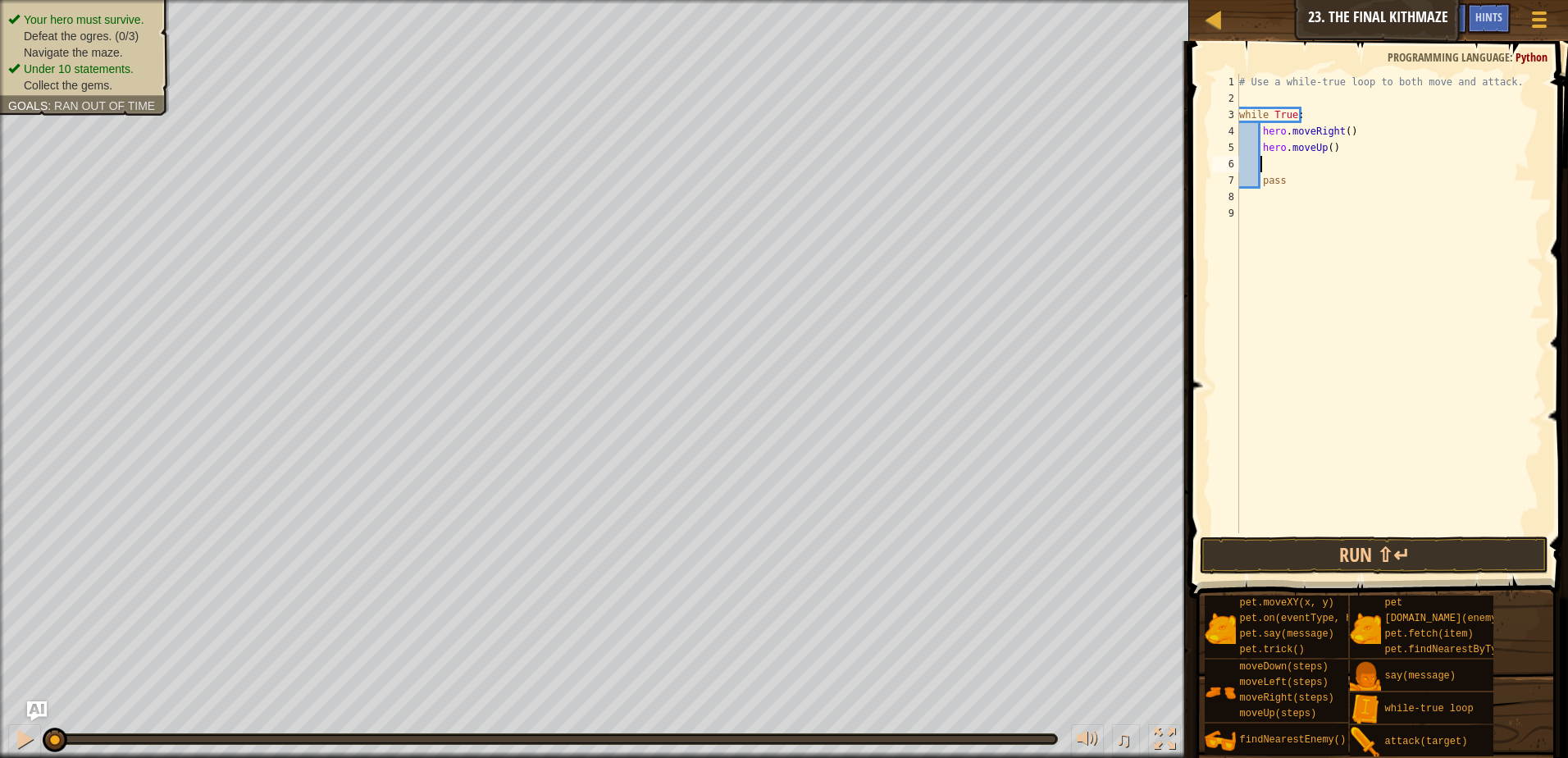
scroll to position [8, 1]
type textarea "he"
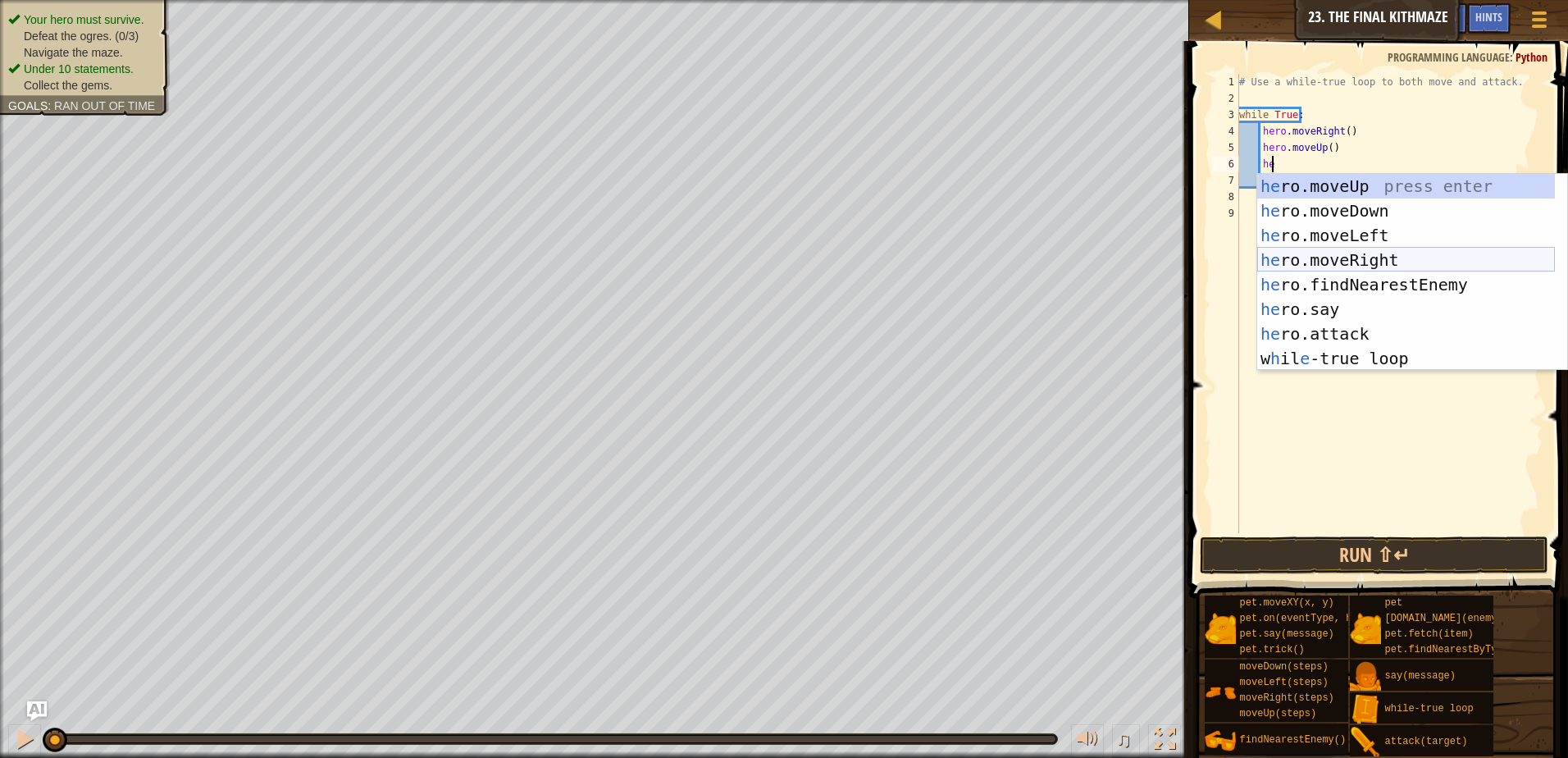
click at [1316, 261] on div "he ro.moveUp press enter he ro.moveDown press enter he ro.moveLeft press enter …" at bounding box center [1407, 297] width 298 height 246
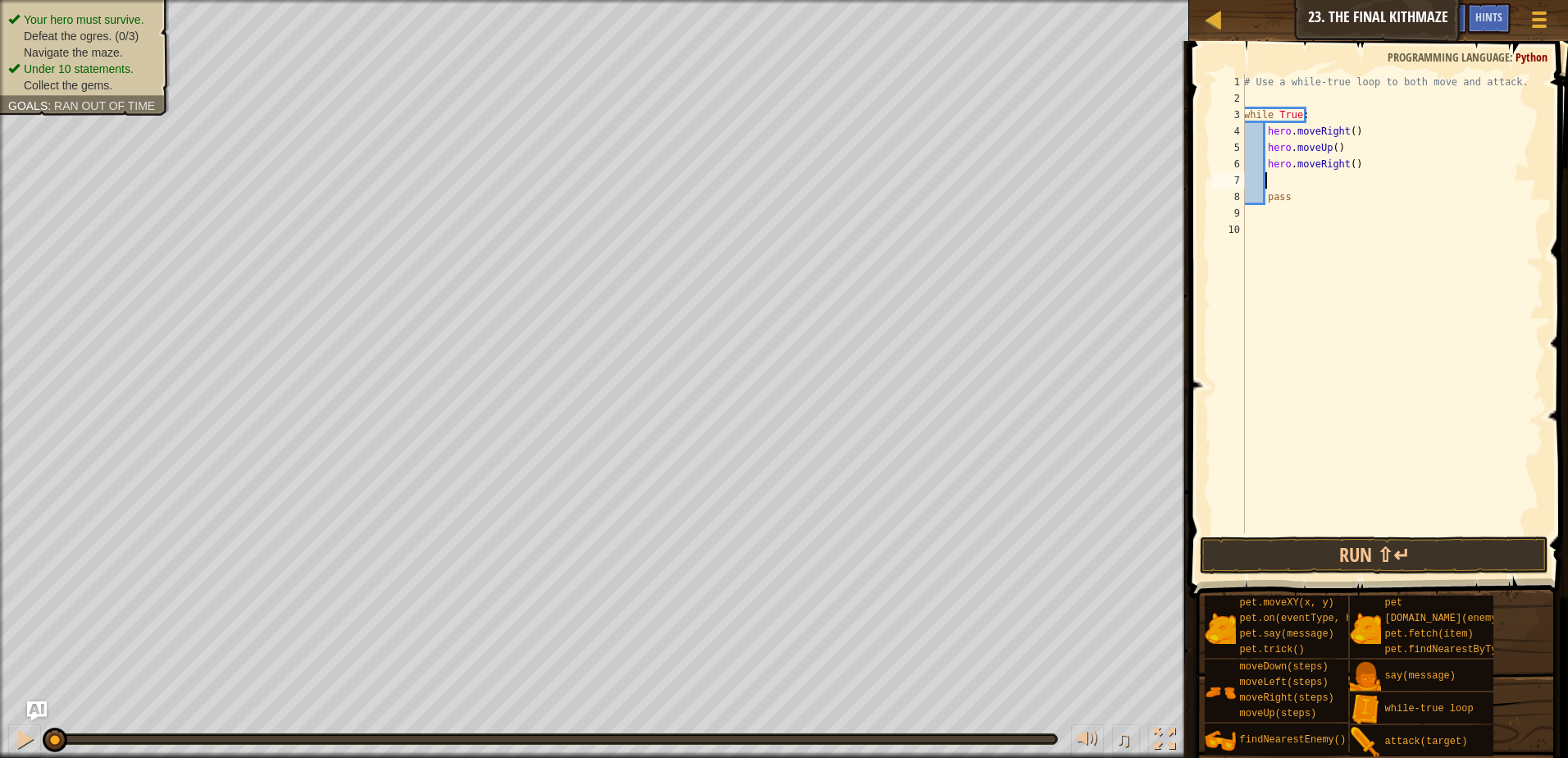
scroll to position [8, 1]
type textarea "he"
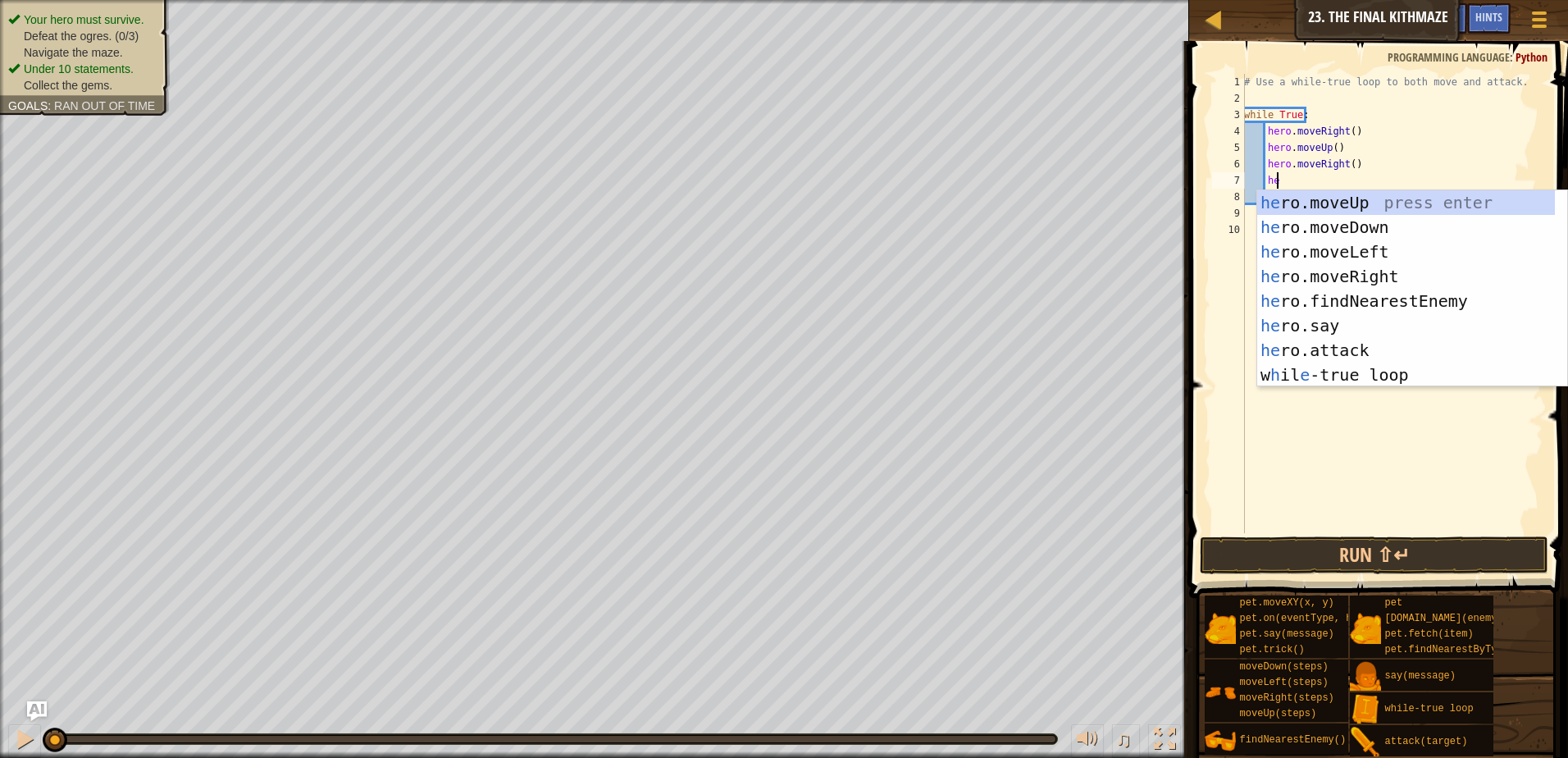
scroll to position [8, 2]
click at [1340, 234] on div "he ro.moveUp press enter he ro.moveDown press enter he ro.moveLeft press enter …" at bounding box center [1407, 313] width 298 height 246
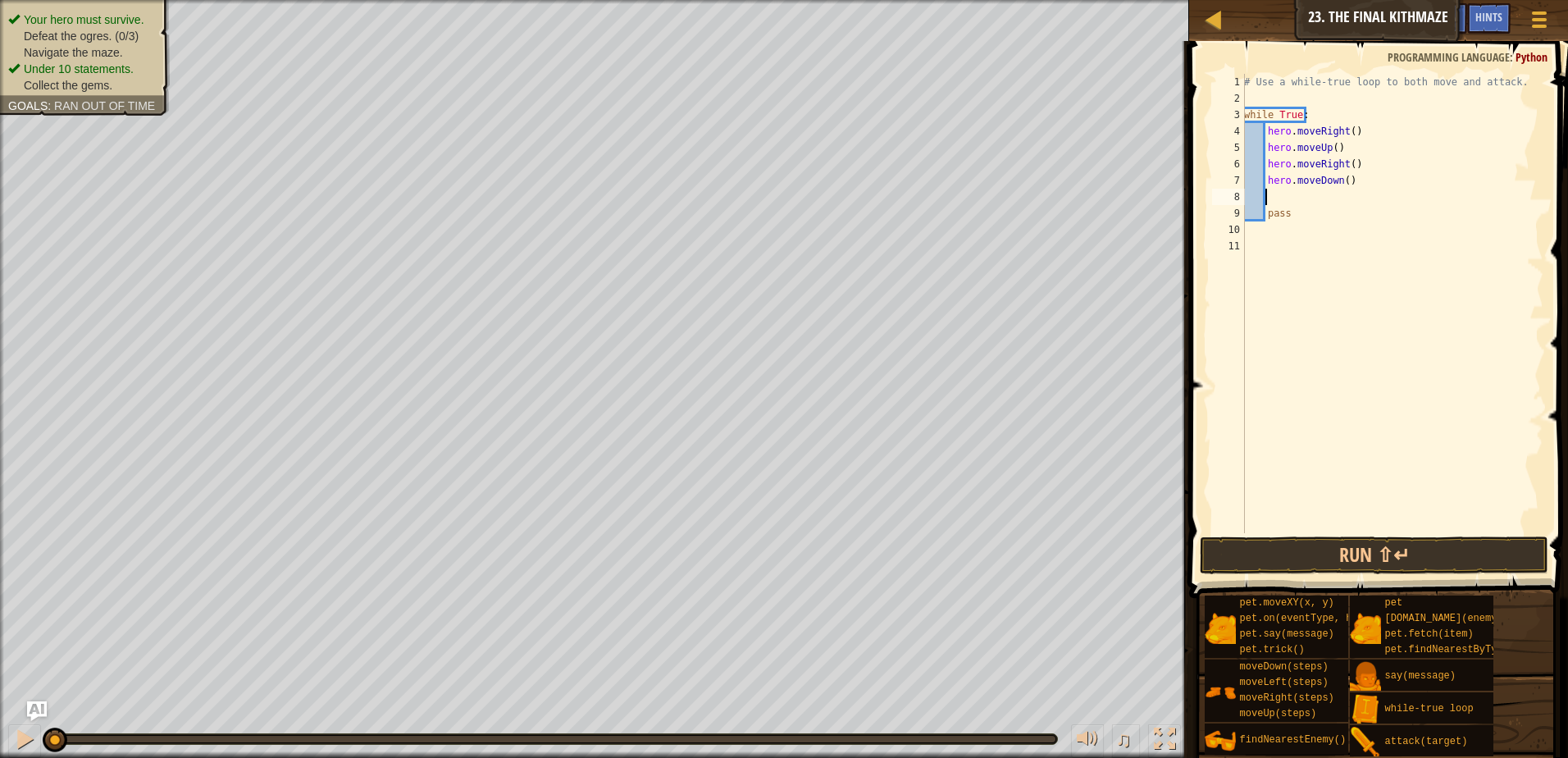
scroll to position [8, 1]
type textarea "he"
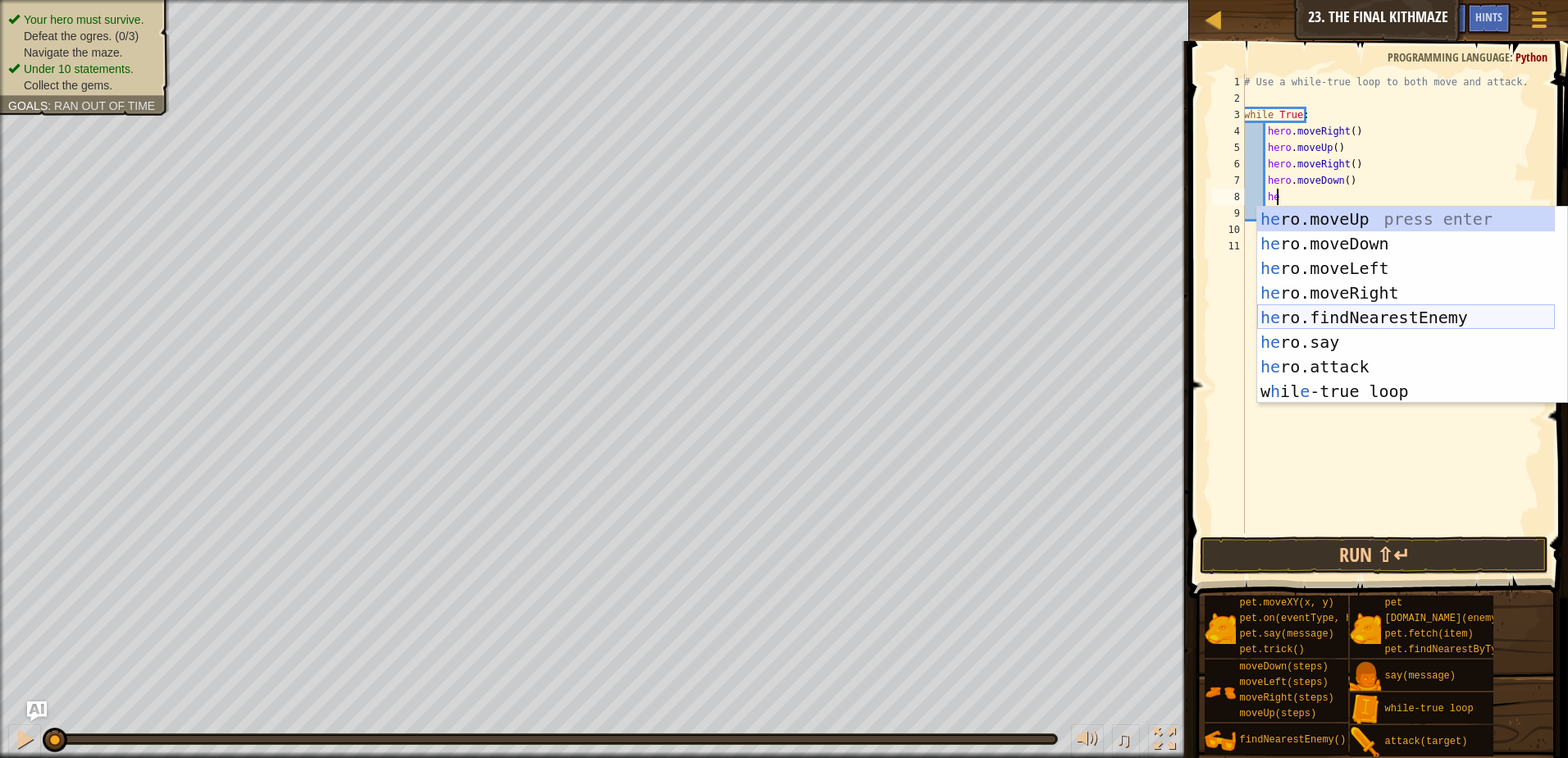
click at [1330, 322] on div "he ro.moveUp press enter he ro.moveDown press enter he ro.moveLeft press enter …" at bounding box center [1407, 330] width 298 height 246
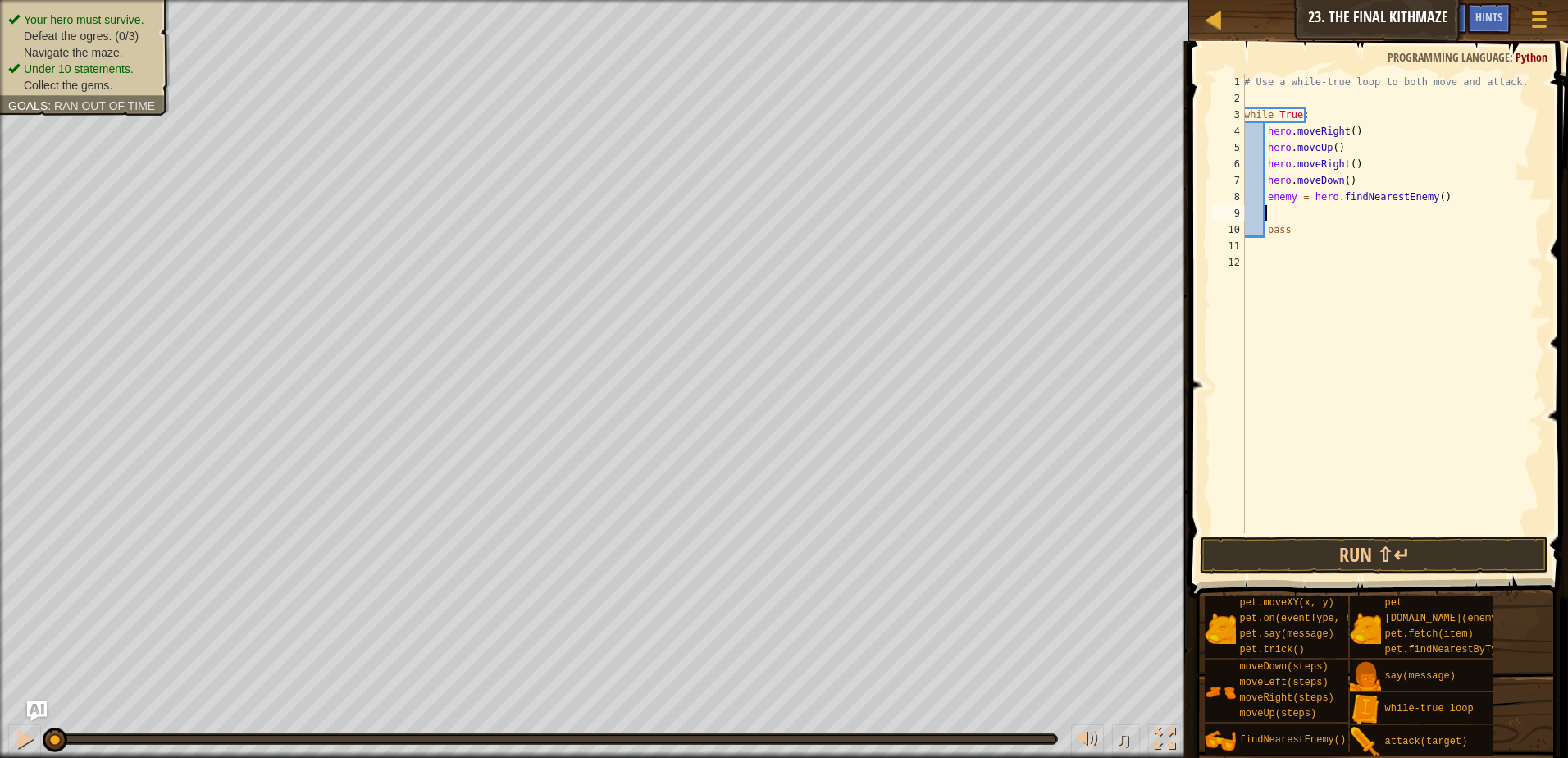
click at [1294, 197] on div "# Use a while-true loop to both move and attack. while True : hero . moveRight …" at bounding box center [1392, 320] width 303 height 492
type textarea "enemy = hero.findNearestEnemy()"
click at [1272, 213] on div "# Use a while-true loop to both move and attack. while True : hero . moveRight …" at bounding box center [1392, 320] width 303 height 492
click at [1292, 192] on div "# Use a while-true loop to both move and attack. while True : hero . moveRight …" at bounding box center [1392, 320] width 303 height 492
type textarea "enemy1 = hero.findNearestEnemy()"
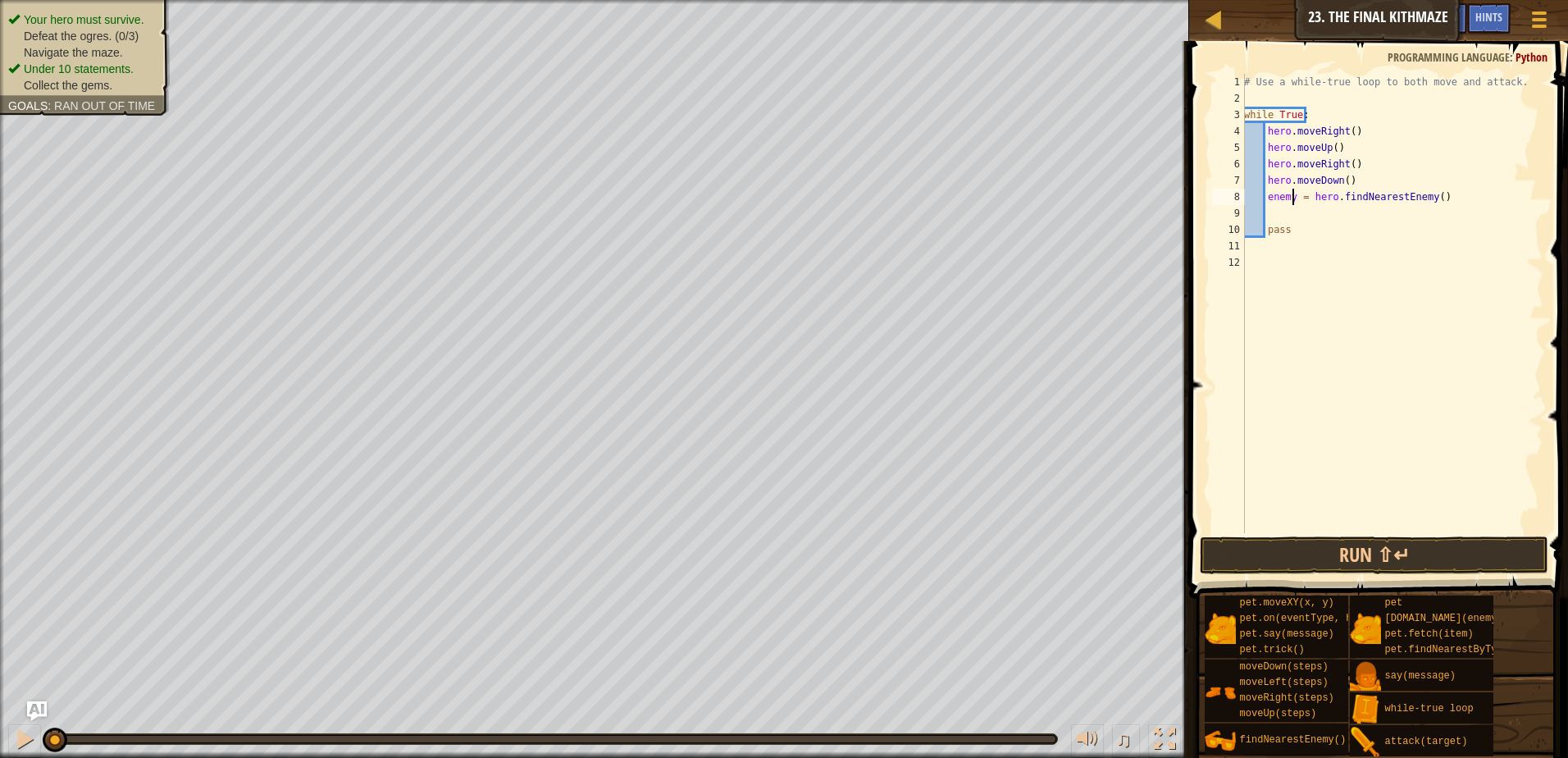
scroll to position [8, 4]
click at [1279, 215] on div "# Use a while-true loop to both move and attack. while True : hero . moveRight …" at bounding box center [1392, 320] width 303 height 492
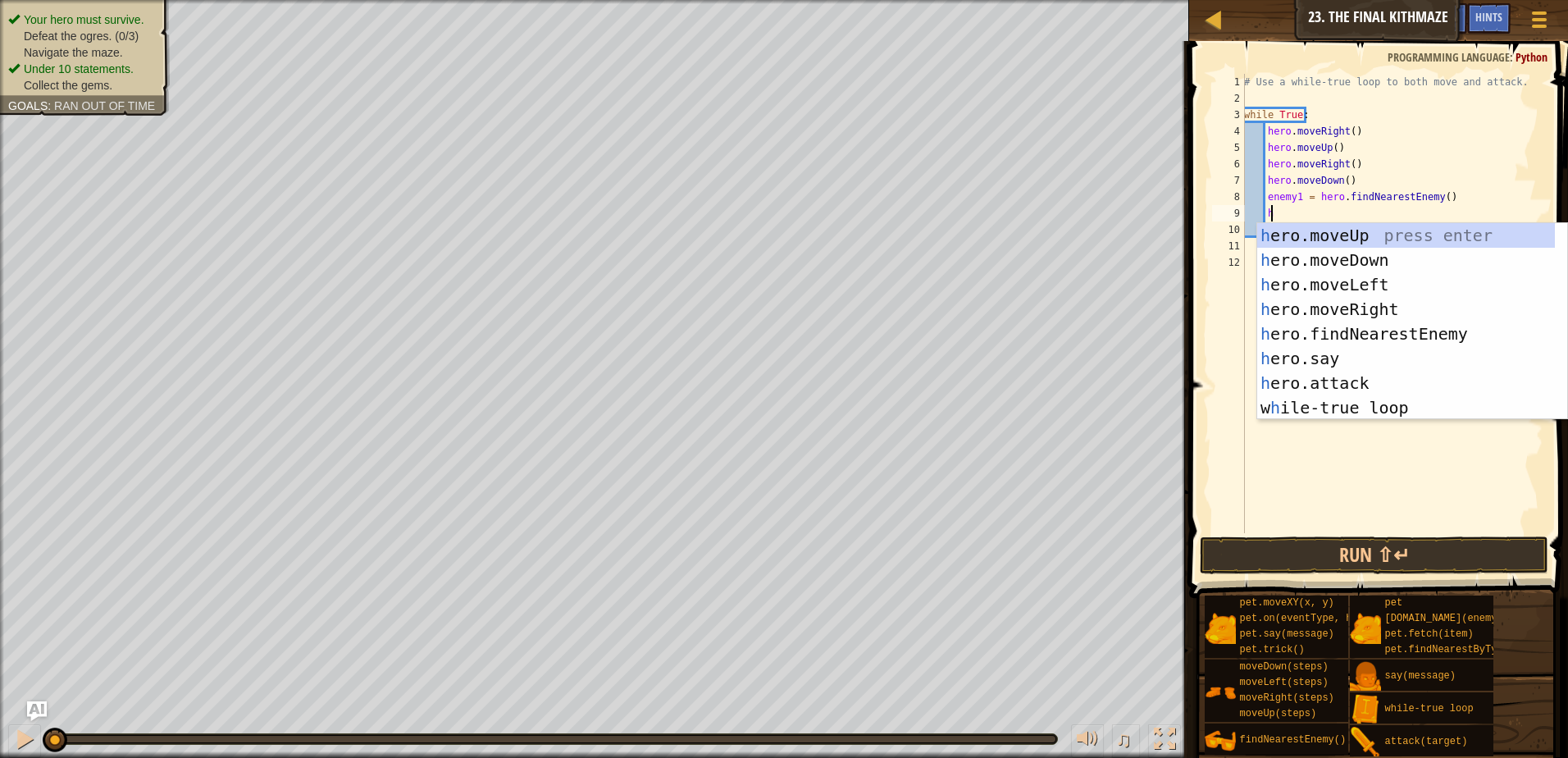
scroll to position [8, 2]
click at [1287, 380] on div "he ro.moveUp press enter he ro.moveDown press enter he ro.moveLeft press enter …" at bounding box center [1407, 346] width 298 height 246
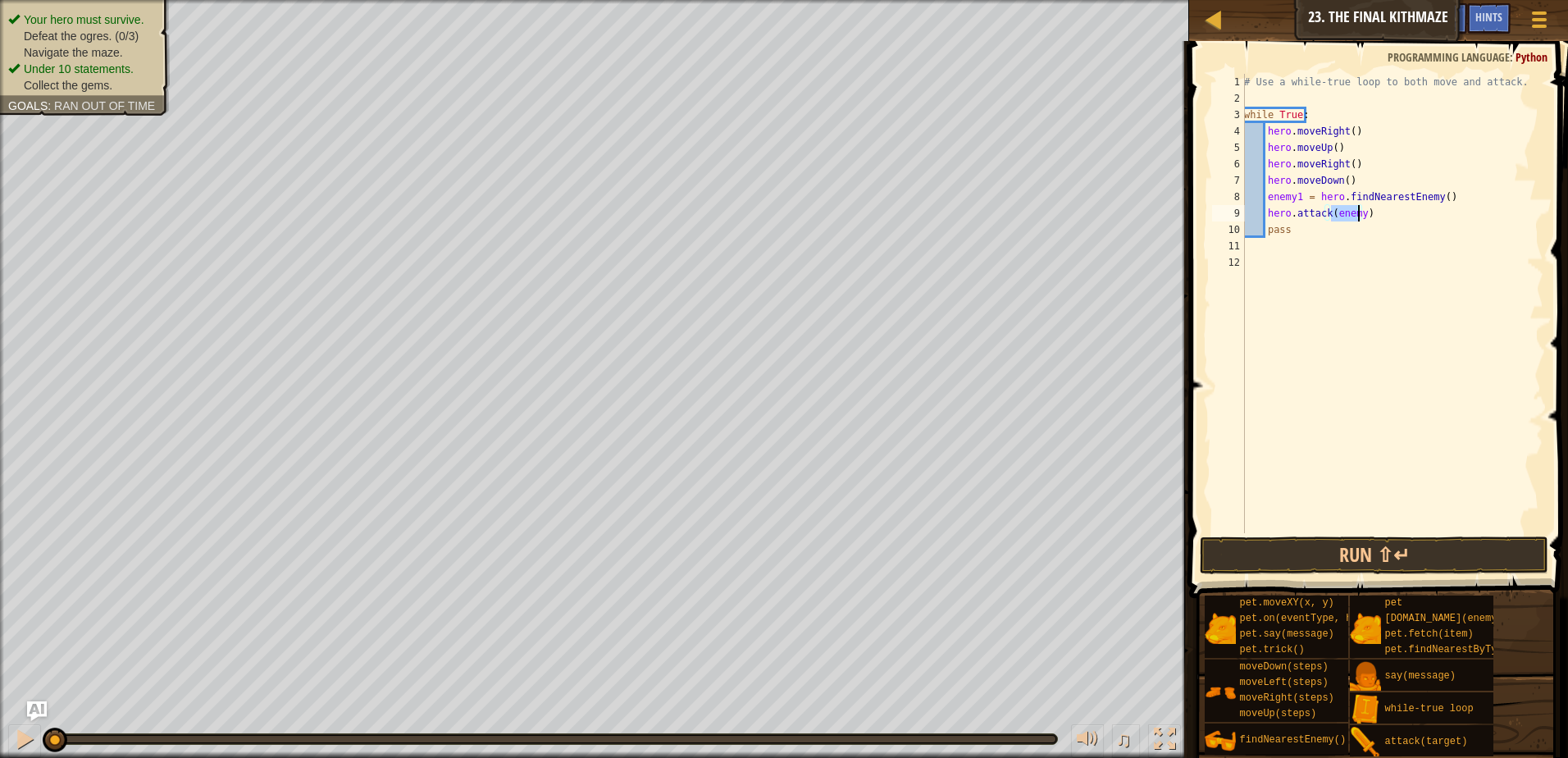
click at [1333, 210] on div "# Use a while-true loop to both move and attack. while True : hero . moveRight …" at bounding box center [1392, 303] width 303 height 459
click at [1331, 212] on div "# Use a while-true loop to both move and attack. while True : hero . moveRight …" at bounding box center [1392, 320] width 303 height 492
type textarea "hero.attack(enemy) pass"
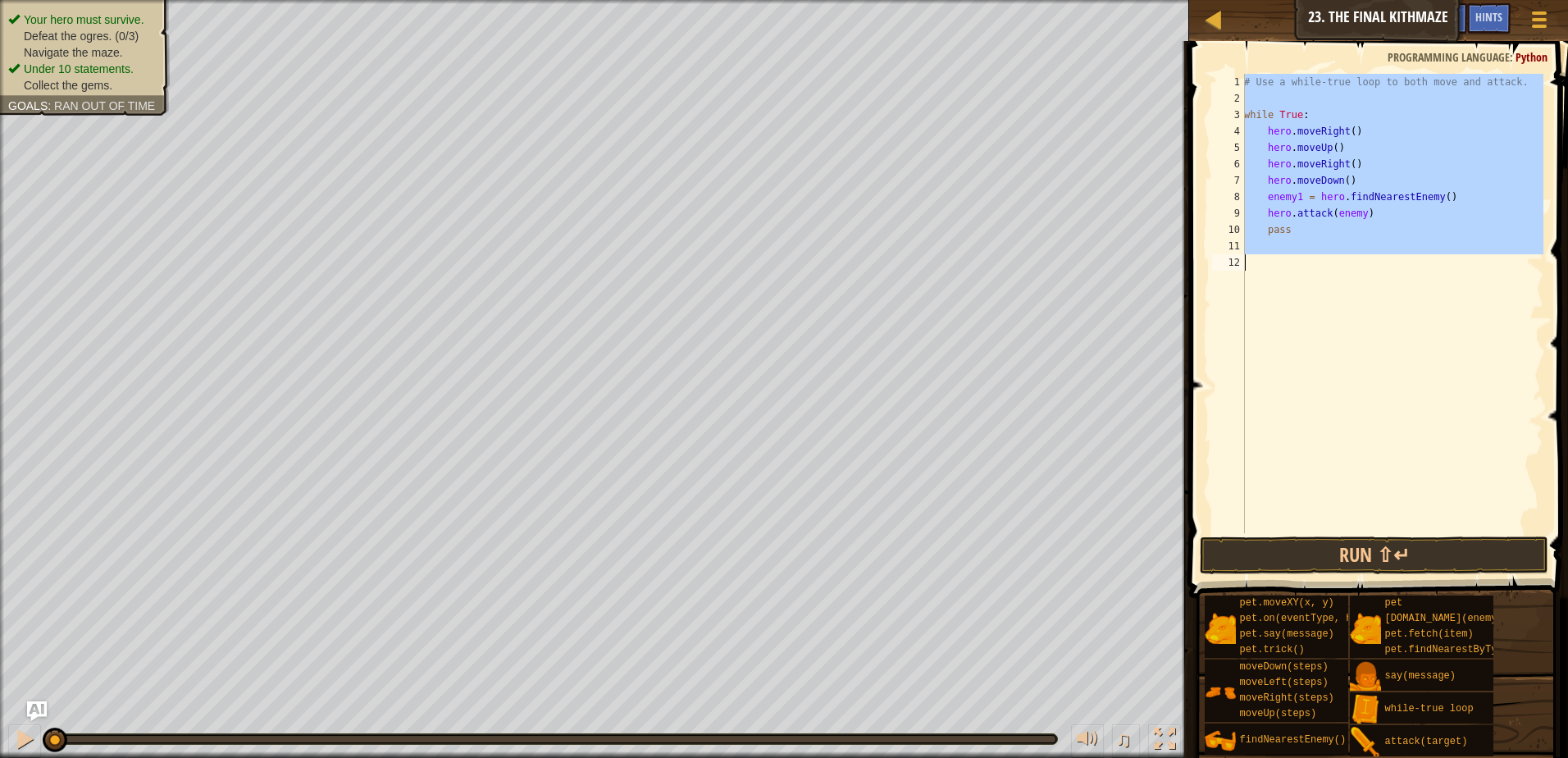
click at [1331, 212] on div "# Use a while-true loop to both move and attack. while True : hero . moveRight …" at bounding box center [1392, 320] width 303 height 492
click at [1295, 335] on div "# Use a while-true loop to both move and attack. while True : hero . moveRight …" at bounding box center [1392, 303] width 303 height 459
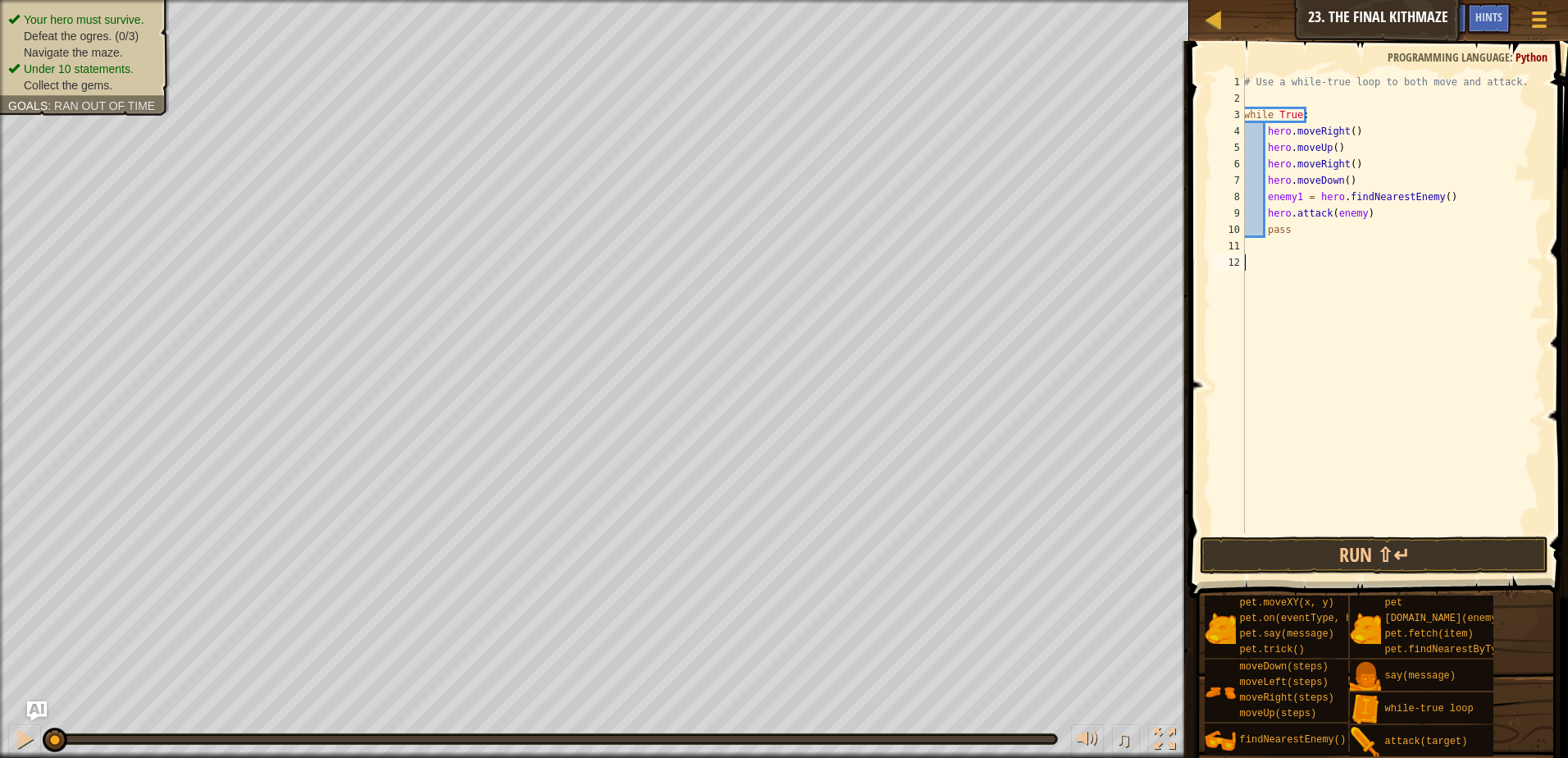
click at [1298, 337] on div "# Use a while-true loop to both move and attack. while True : hero . moveRight …" at bounding box center [1392, 320] width 303 height 492
click at [1333, 212] on div "# Use a while-true loop to both move and attack. while True : hero . moveRight …" at bounding box center [1392, 320] width 303 height 492
click at [1357, 212] on div "# Use a while-true loop to both move and attack. while True : hero . moveRight …" at bounding box center [1392, 320] width 303 height 492
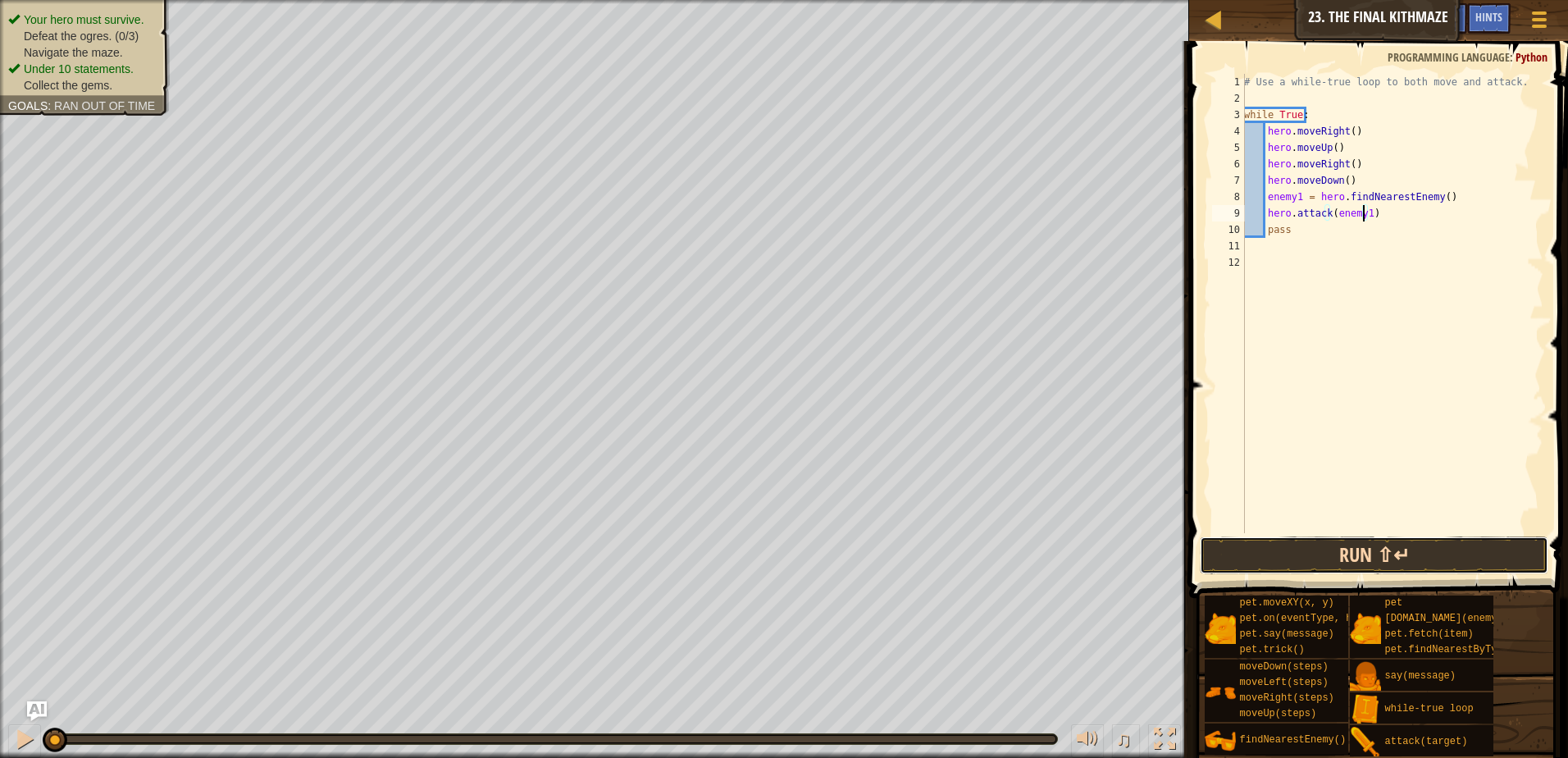
click at [1300, 555] on button "Run ⇧↵" at bounding box center [1374, 555] width 349 height 38
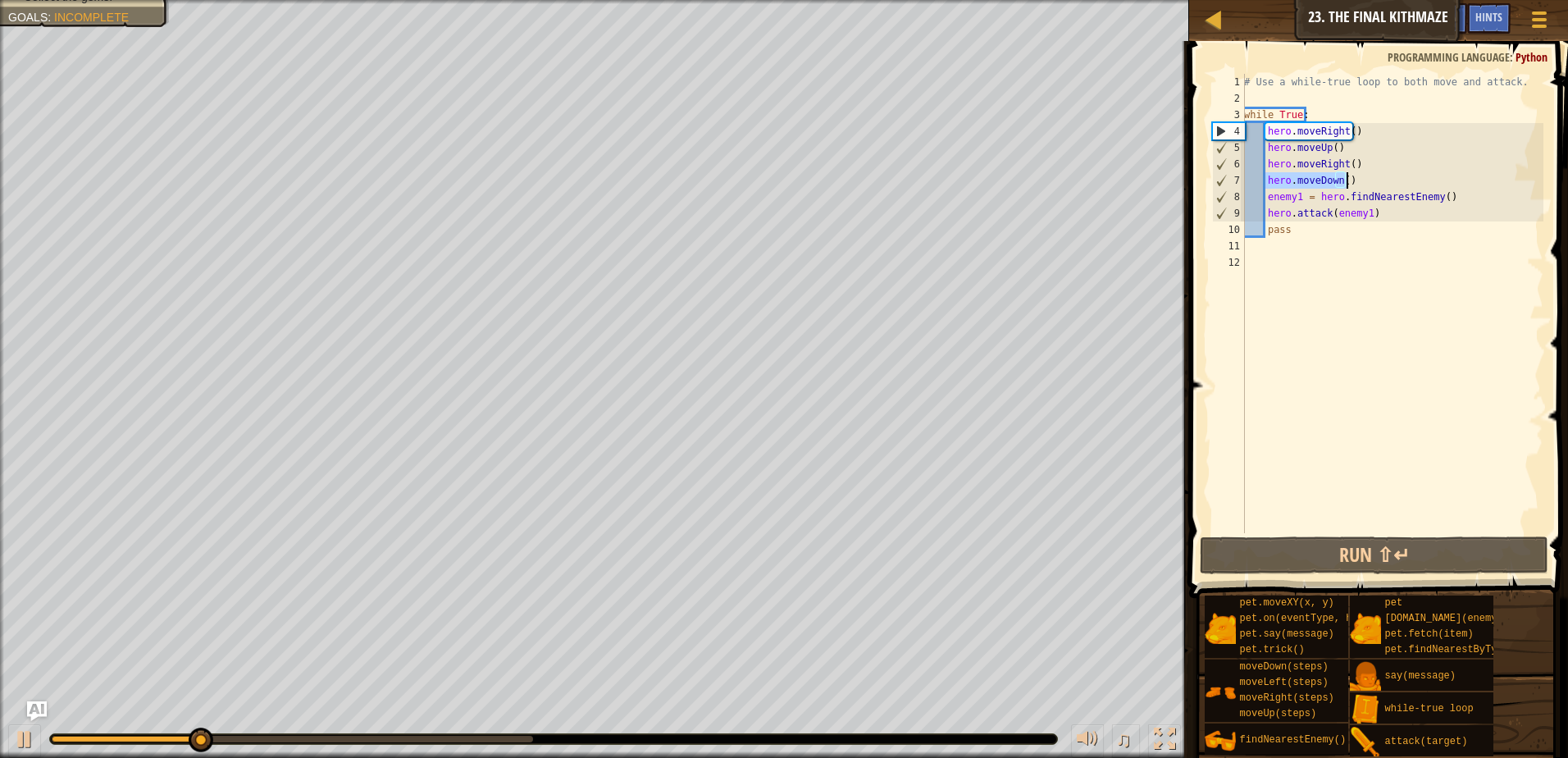
drag, startPoint x: 1267, startPoint y: 177, endPoint x: 1357, endPoint y: 185, distance: 90.4
click at [1357, 185] on div "# Use a while-true loop to both move and attack. while True : hero . moveRight …" at bounding box center [1392, 320] width 303 height 492
type textarea "hero.moveDown()"
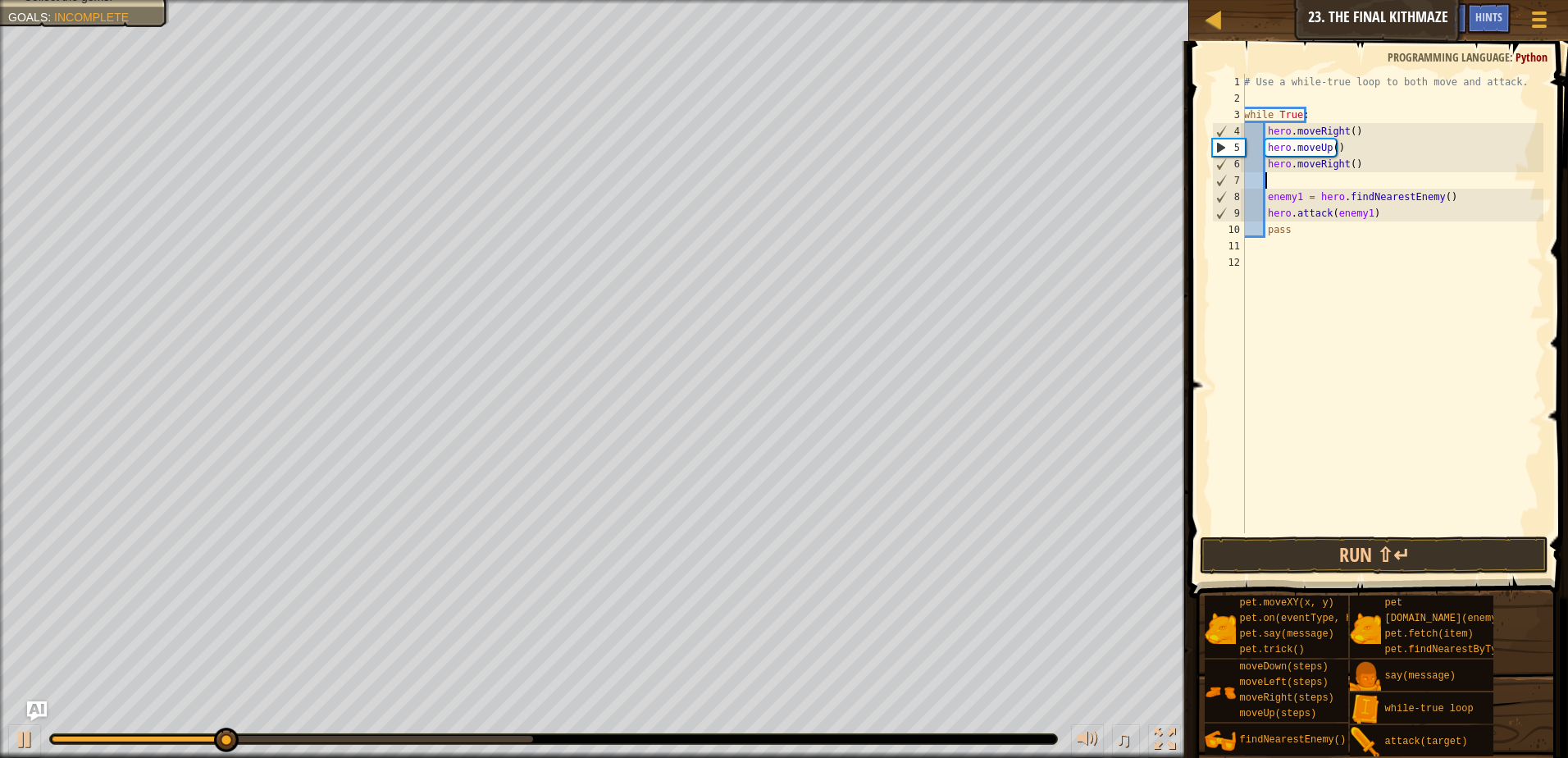
scroll to position [8, 0]
click at [1254, 233] on div "# Use a while-true loop to both move and attack. while True : hero . moveRight …" at bounding box center [1392, 320] width 303 height 492
click at [1297, 223] on div "# Use a while-true loop to both move and attack. while True : hero . moveRight …" at bounding box center [1392, 320] width 303 height 492
type textarea "p"
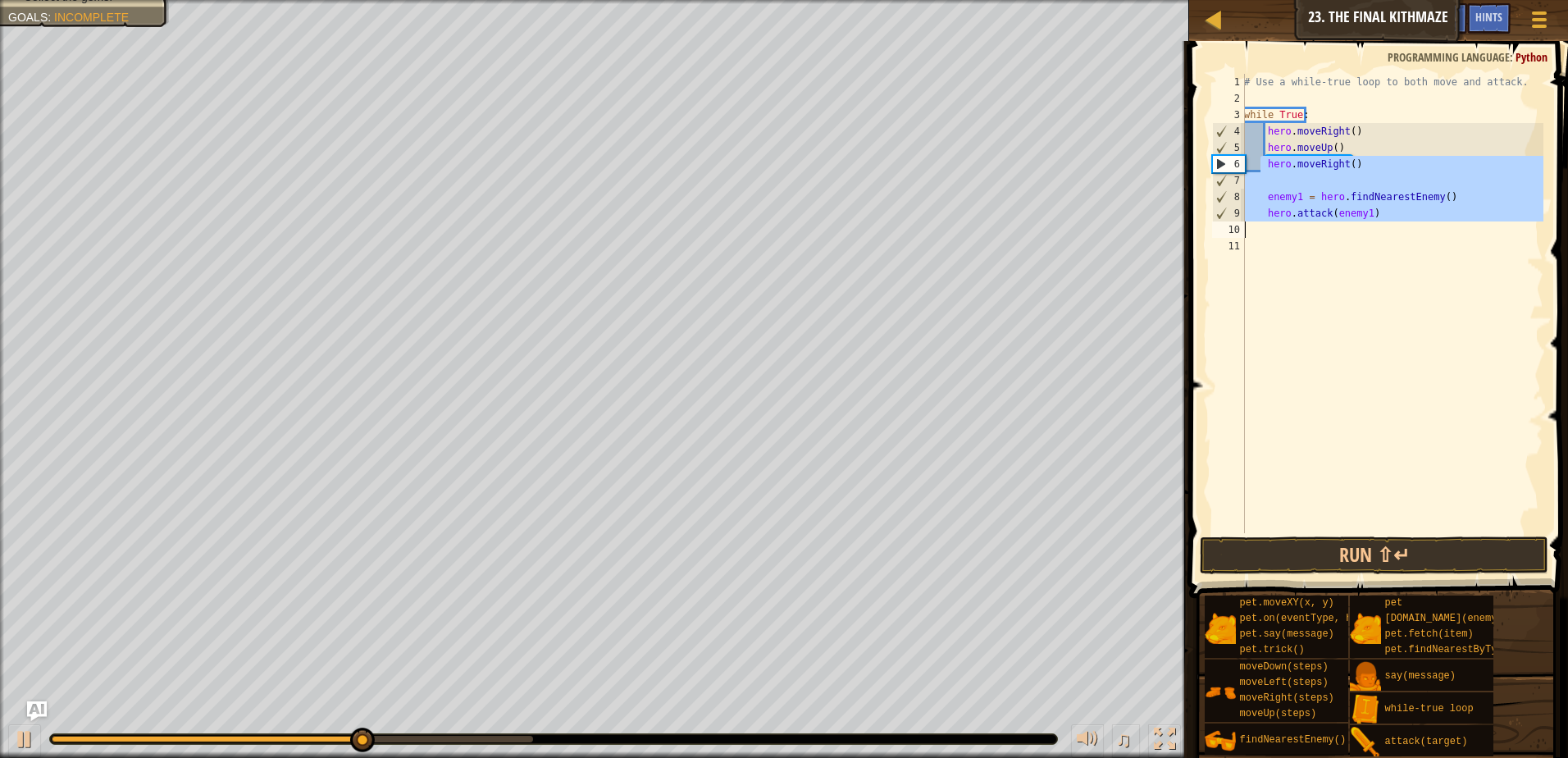
drag, startPoint x: 1259, startPoint y: 172, endPoint x: 1281, endPoint y: 237, distance: 68.6
click at [1281, 237] on div "# Use a while-true loop to both move and attack. while True : hero . moveRight …" at bounding box center [1392, 320] width 303 height 492
click at [1266, 197] on div "# Use a while-true loop to both move and attack. while True : hero . moveRight …" at bounding box center [1392, 303] width 303 height 459
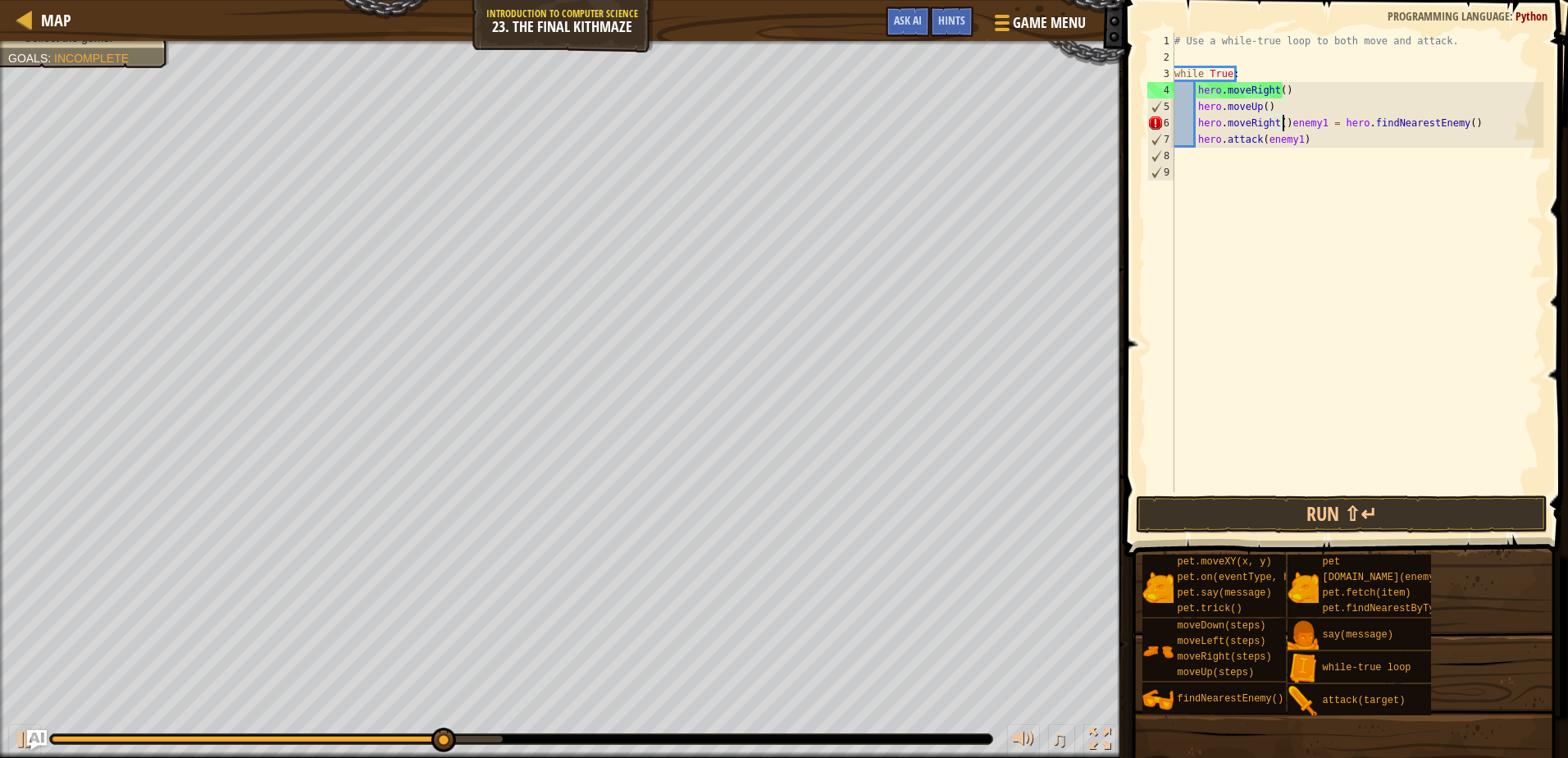
type textarea "hero.moveRight() enemy1 = hero.findNearestEnemy()"
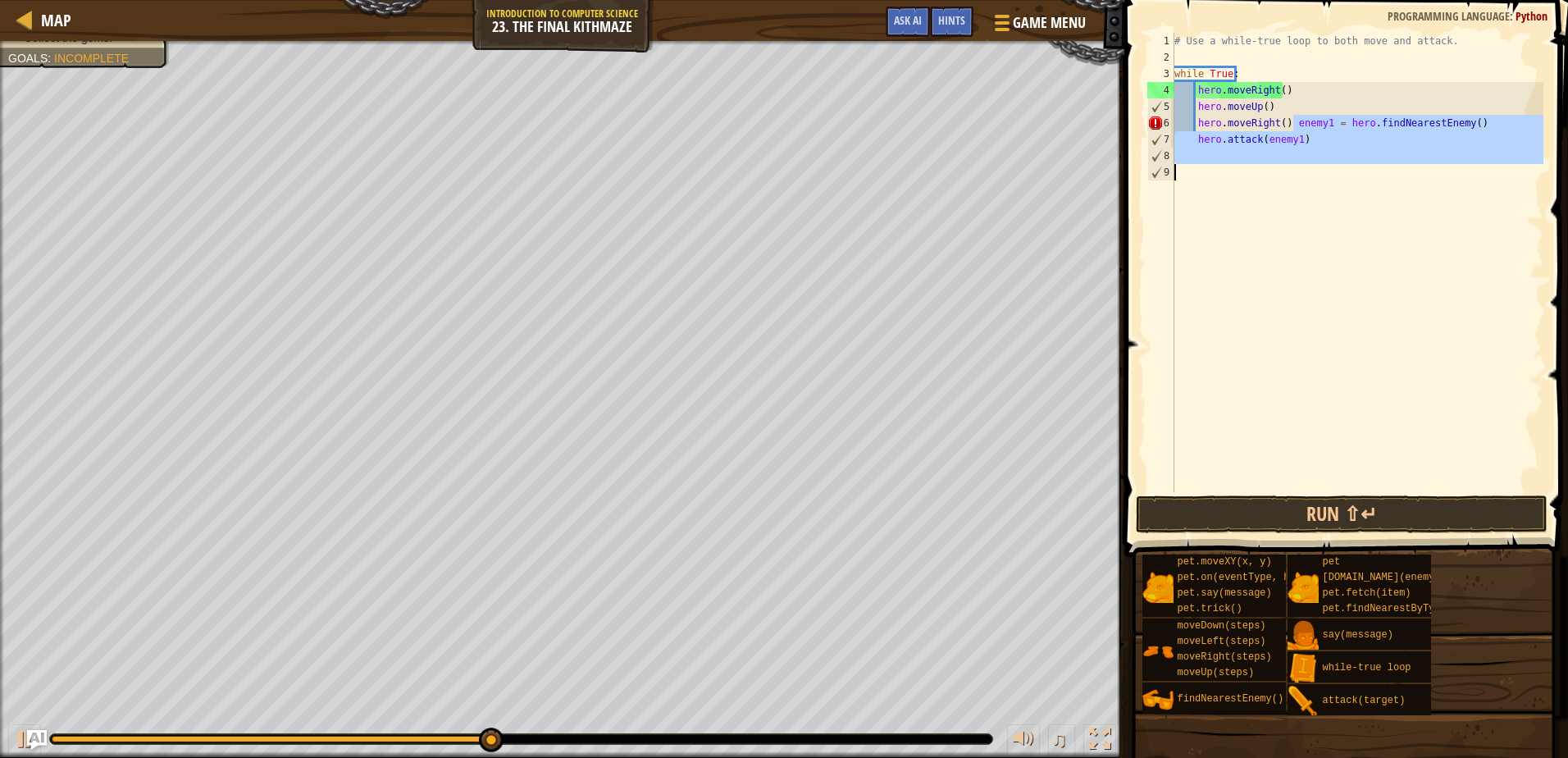
drag, startPoint x: 1291, startPoint y: 121, endPoint x: 1440, endPoint y: 225, distance: 181.7
click at [1440, 225] on div "# Use a while-true loop to both move and attack. while True : hero . moveRight …" at bounding box center [1357, 279] width 372 height 492
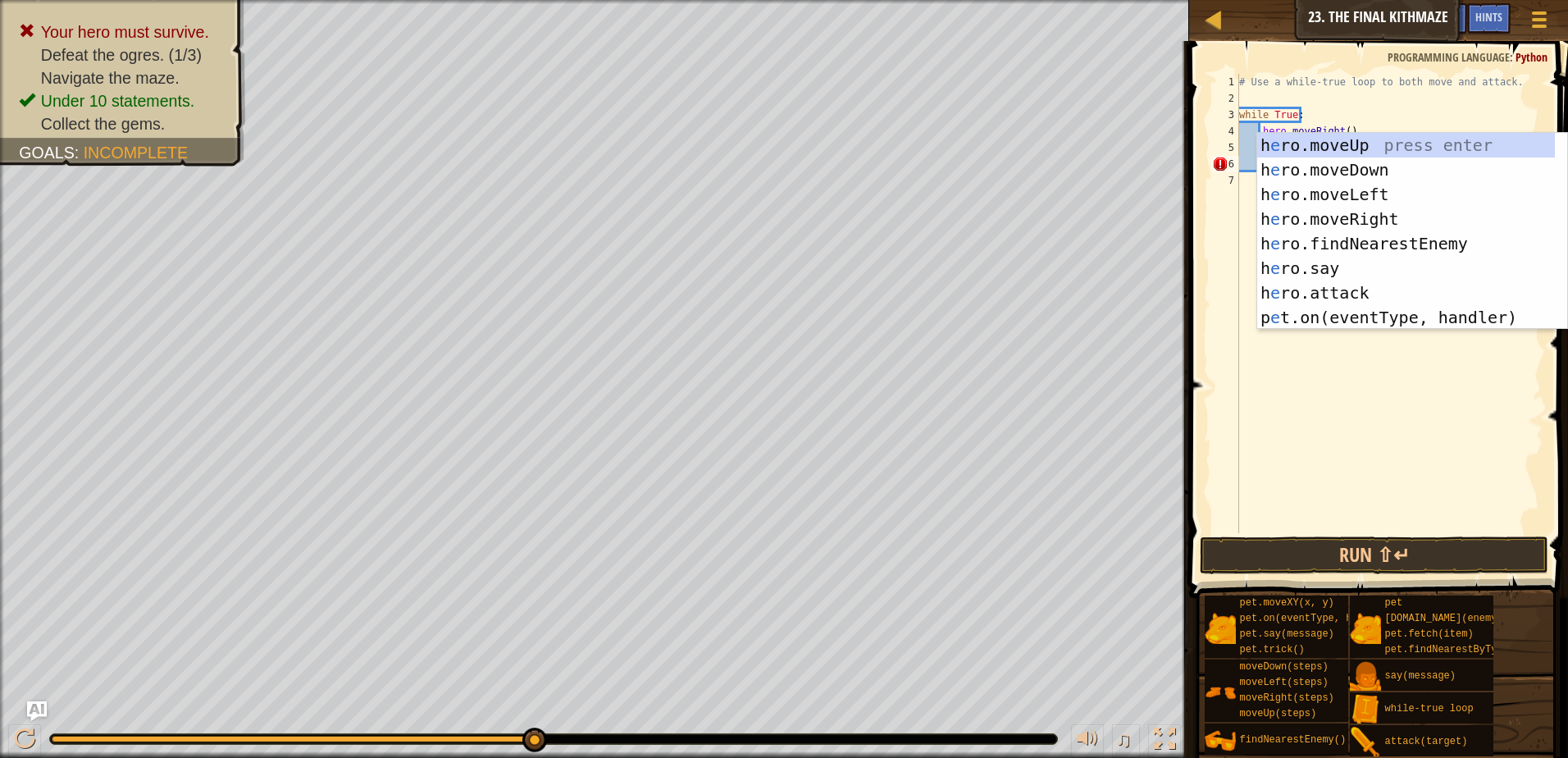
type textarea "hero.moveRight()"
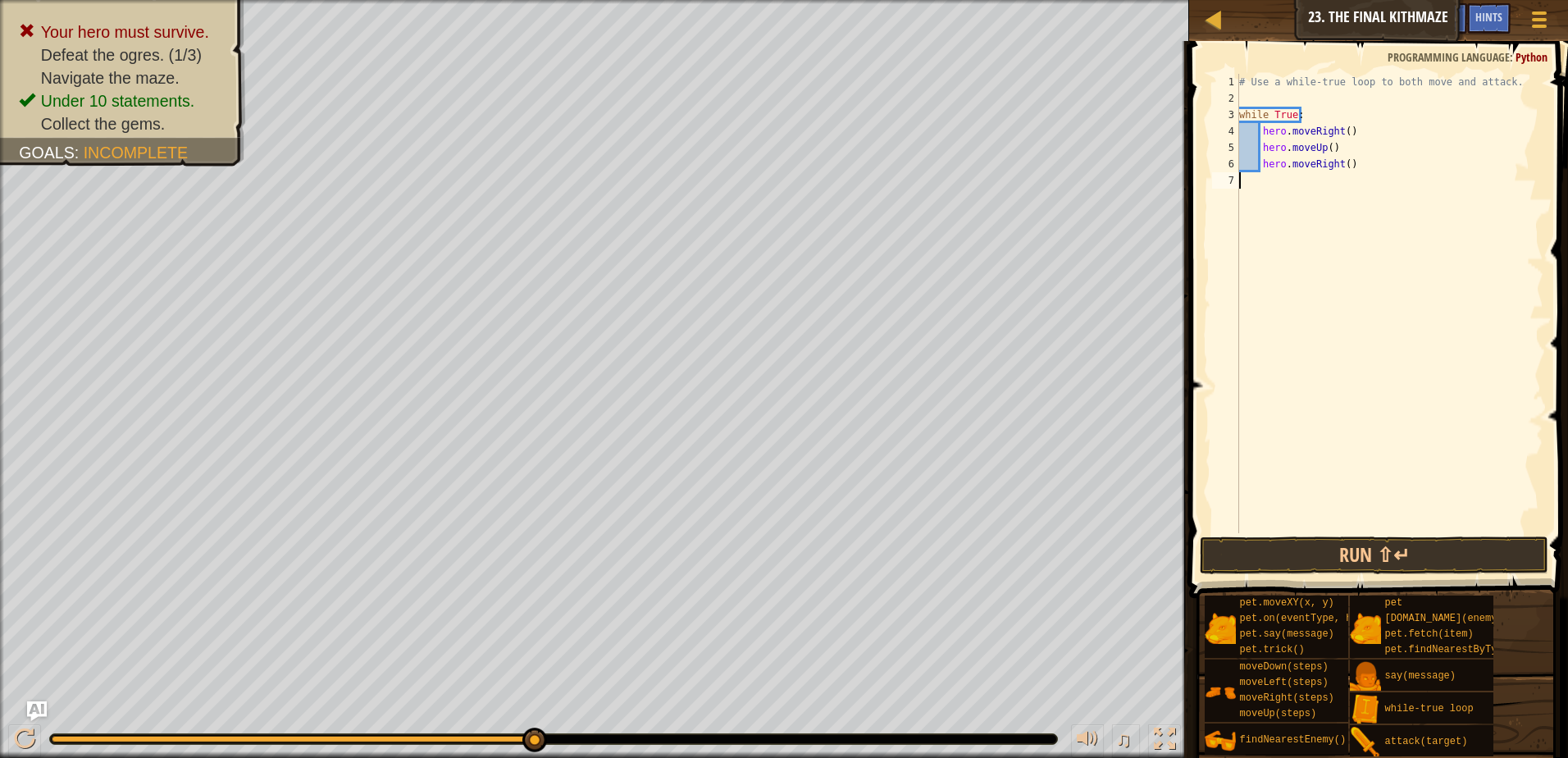
click at [1264, 174] on div "# Use a while-true loop to both move and attack. while True : hero . moveRight …" at bounding box center [1390, 320] width 308 height 492
click at [1355, 158] on div "# Use a while-true loop to both move and attack. while True : hero . moveRight …" at bounding box center [1390, 320] width 308 height 492
type textarea "hero.moveRight()"
type textarea "he"
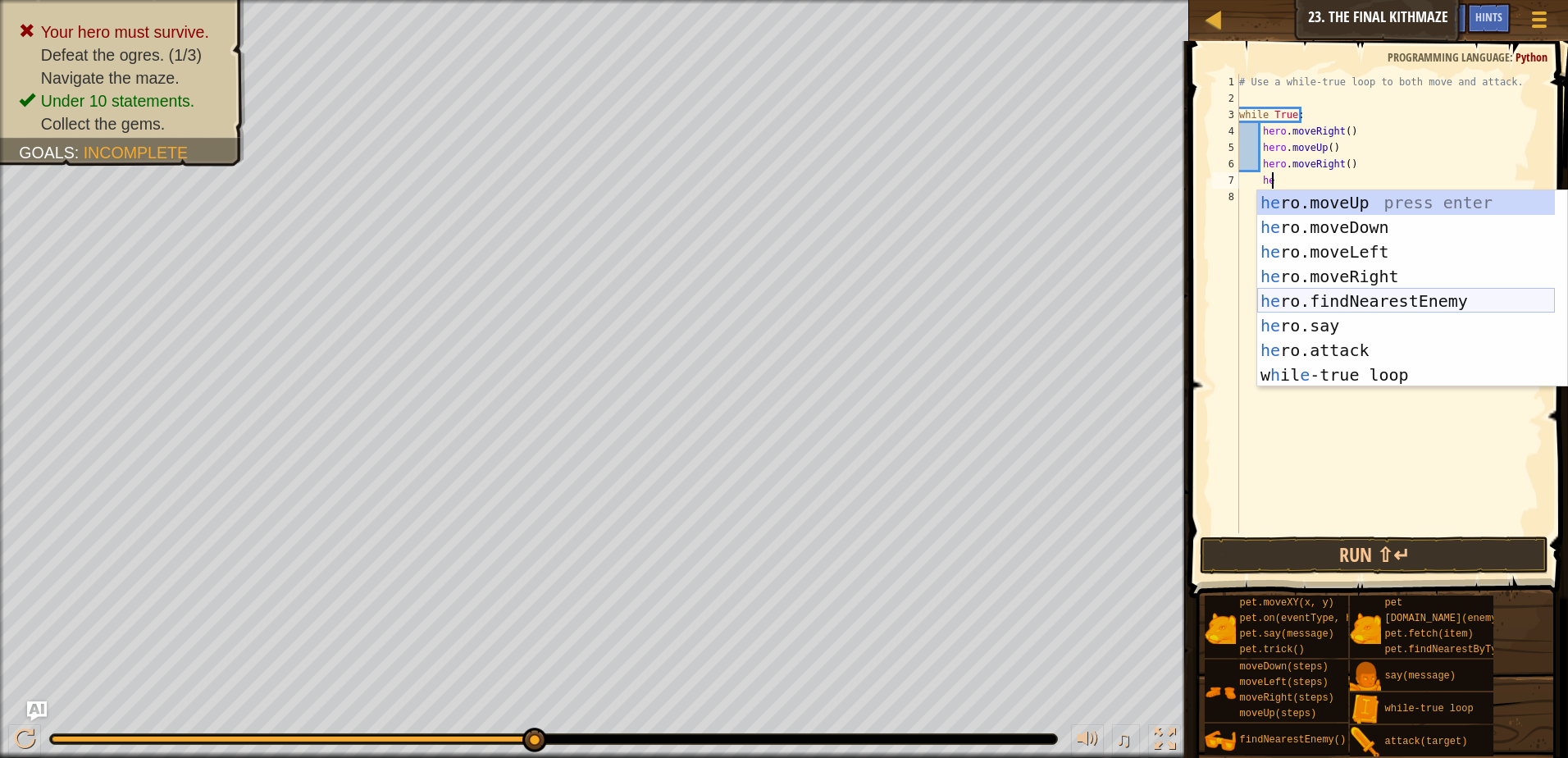
click at [1325, 296] on div "he ro.moveUp press enter he ro.moveDown press enter he ro.moveLeft press enter …" at bounding box center [1407, 313] width 298 height 246
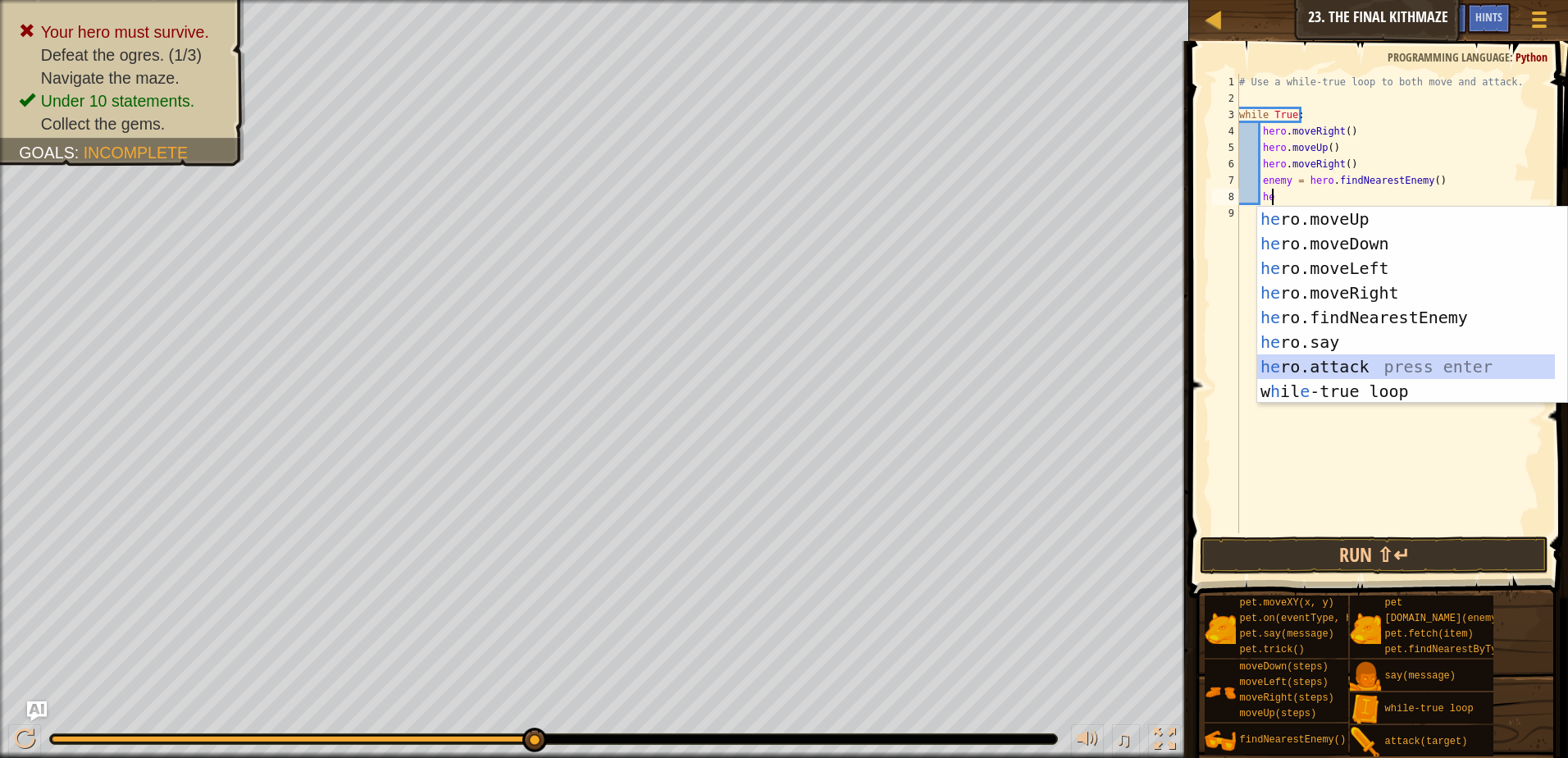
click at [1294, 371] on div "he ro.moveUp press enter he ro.moveDown press enter he ro.moveLeft press enter …" at bounding box center [1407, 330] width 298 height 246
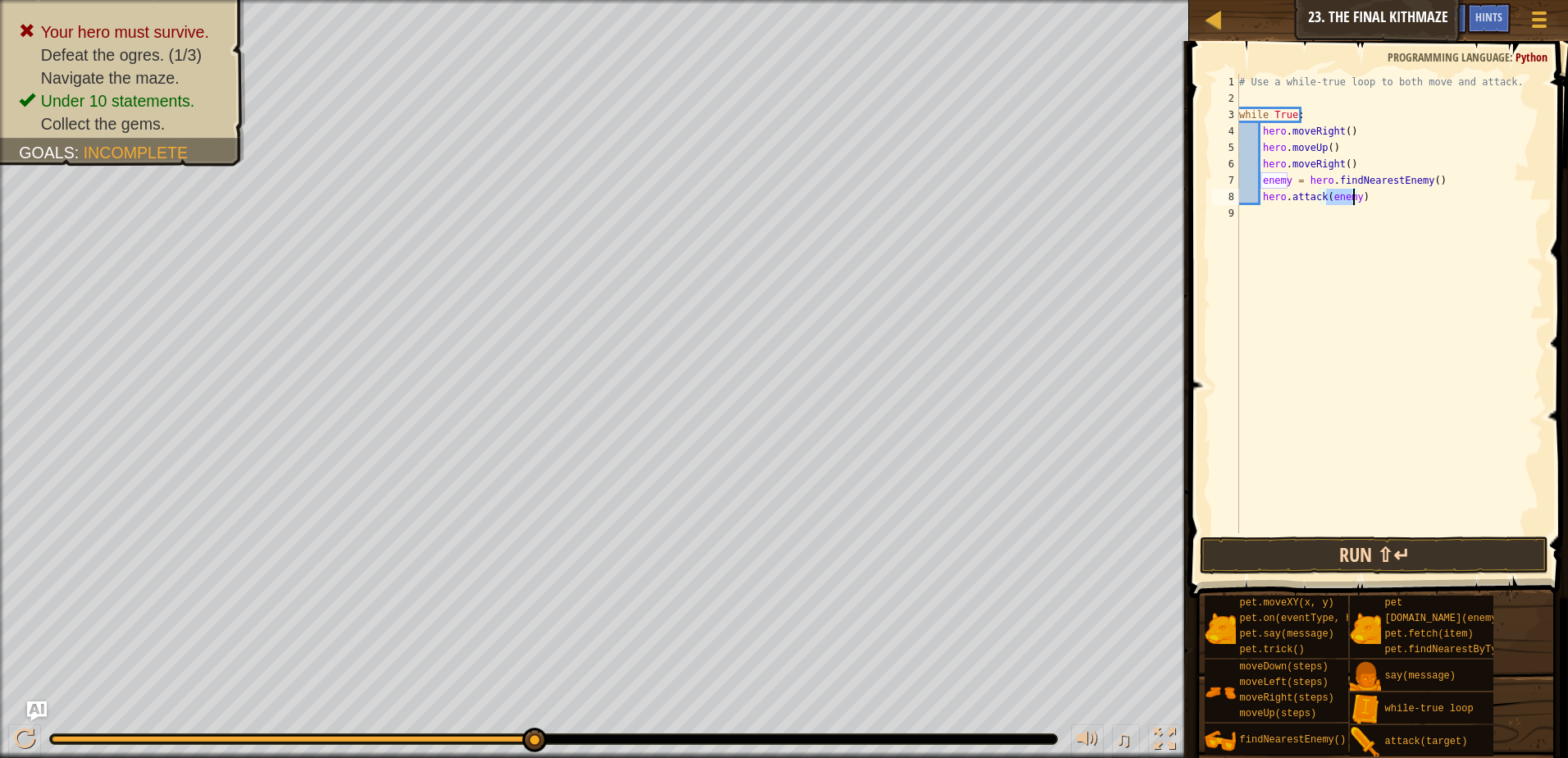
type textarea "hero.attack(enemy)"
click at [1268, 552] on button "Run ⇧↵" at bounding box center [1374, 555] width 349 height 38
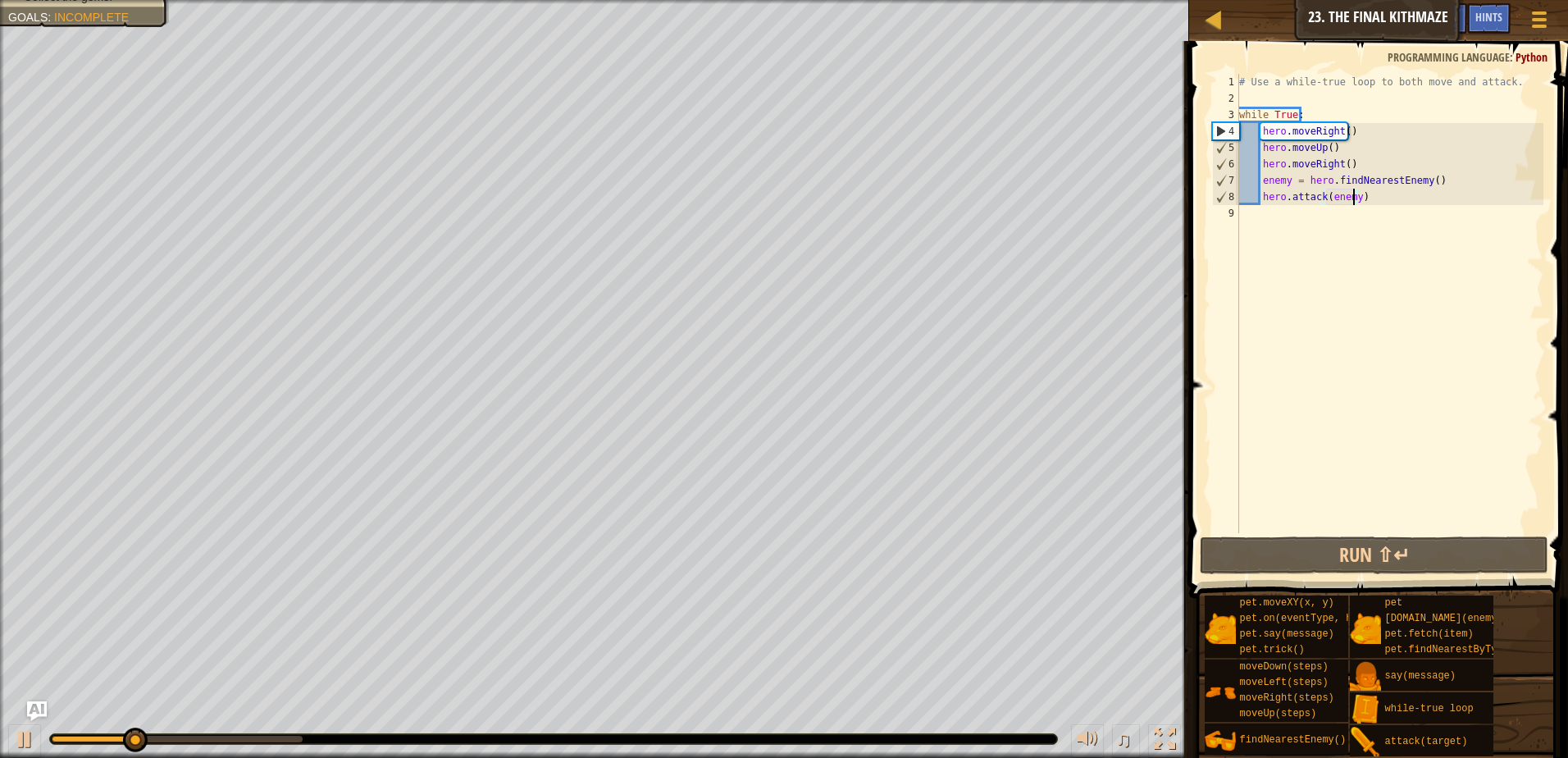
click at [1261, 213] on div "# Use a while-true loop to both move and attack. while True : hero . moveRight …" at bounding box center [1390, 320] width 308 height 492
type textarea "he"
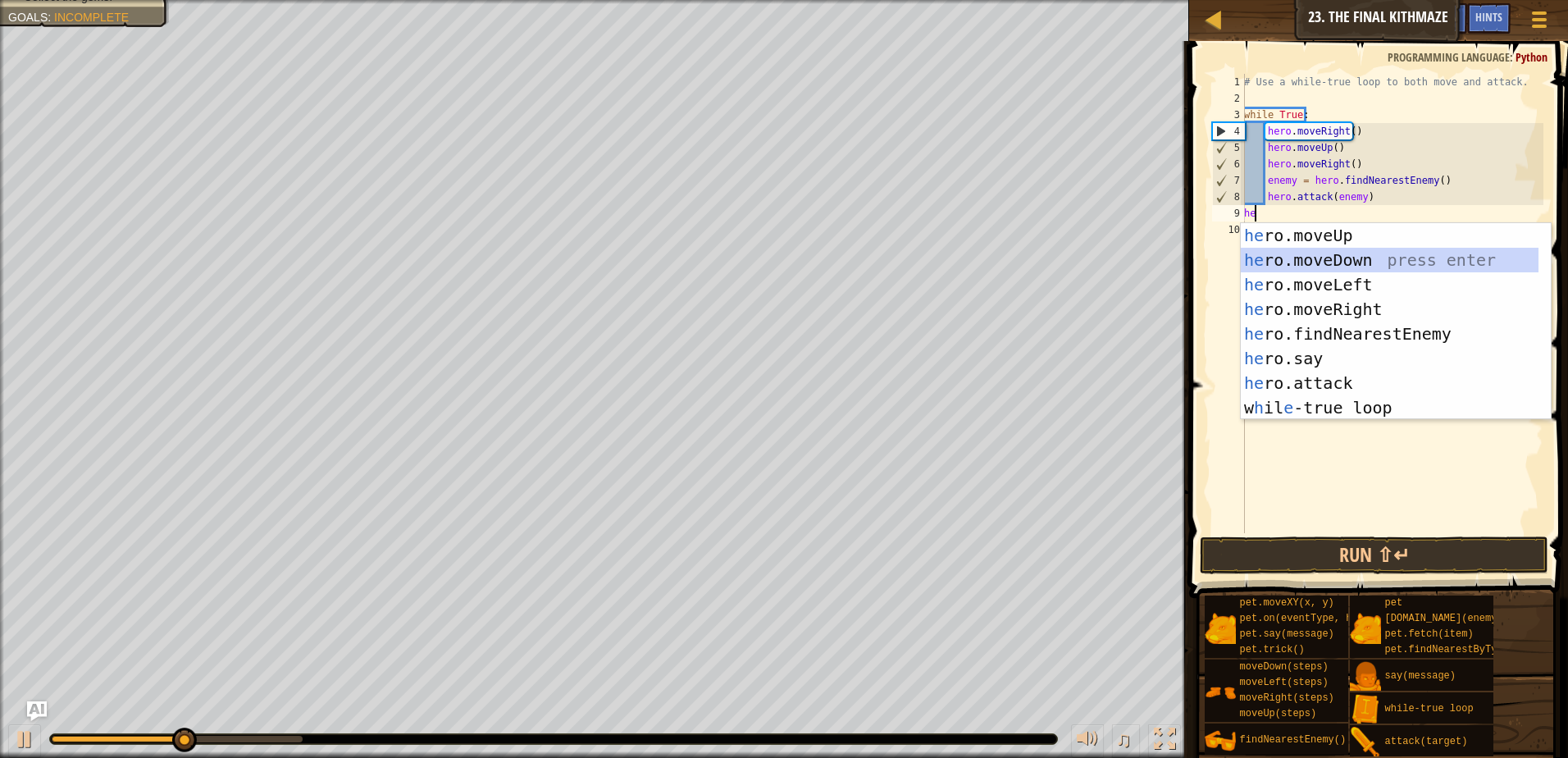
click at [1313, 264] on div "he ro.moveUp press enter he ro.moveDown press enter he ro.moveLeft press enter …" at bounding box center [1390, 346] width 298 height 246
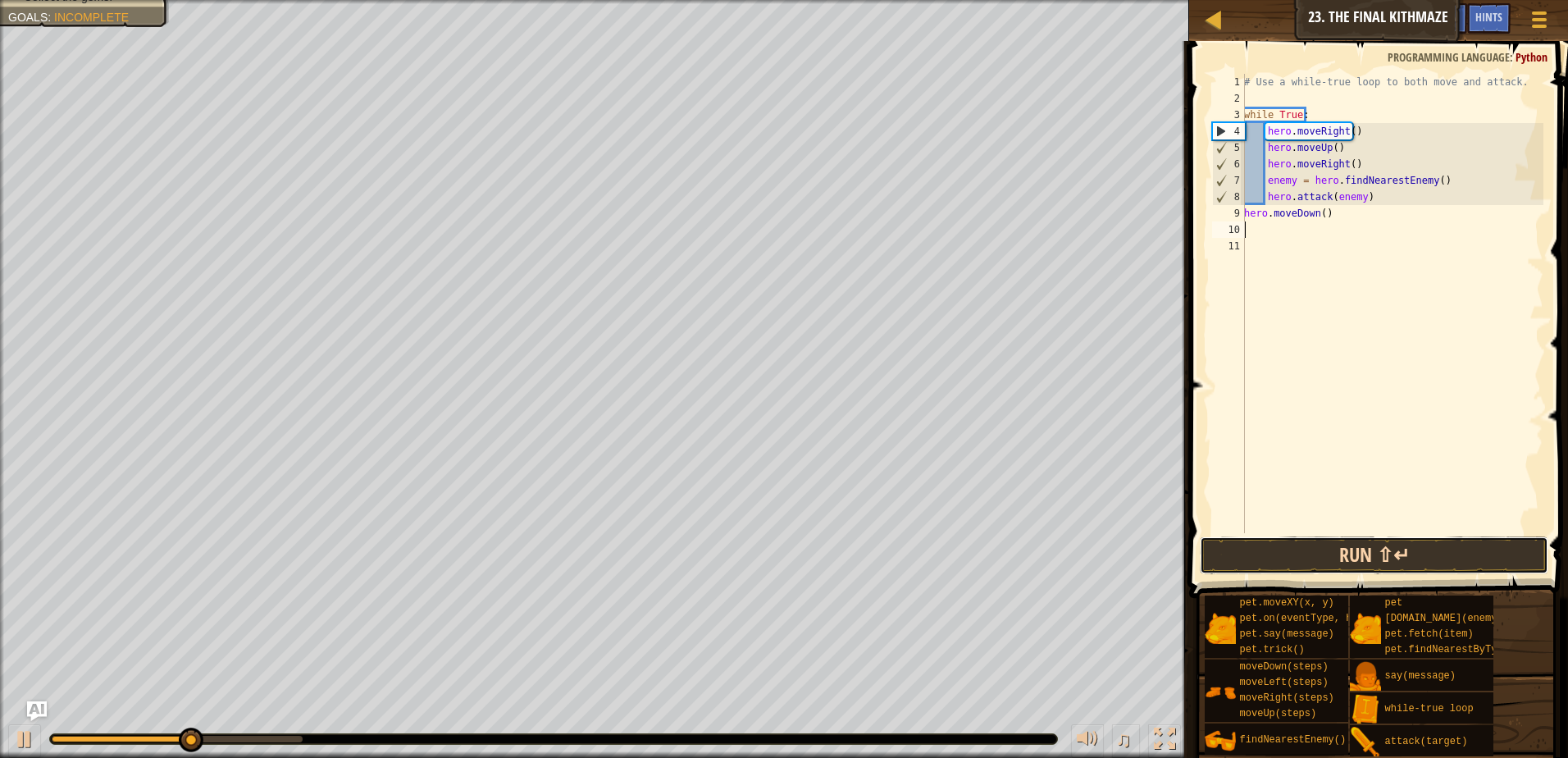
click at [1314, 548] on button "Run ⇧↵" at bounding box center [1374, 555] width 349 height 38
click at [1265, 201] on div "# Use a while-true loop to both move and attack. while True : hero . moveRight …" at bounding box center [1392, 320] width 303 height 492
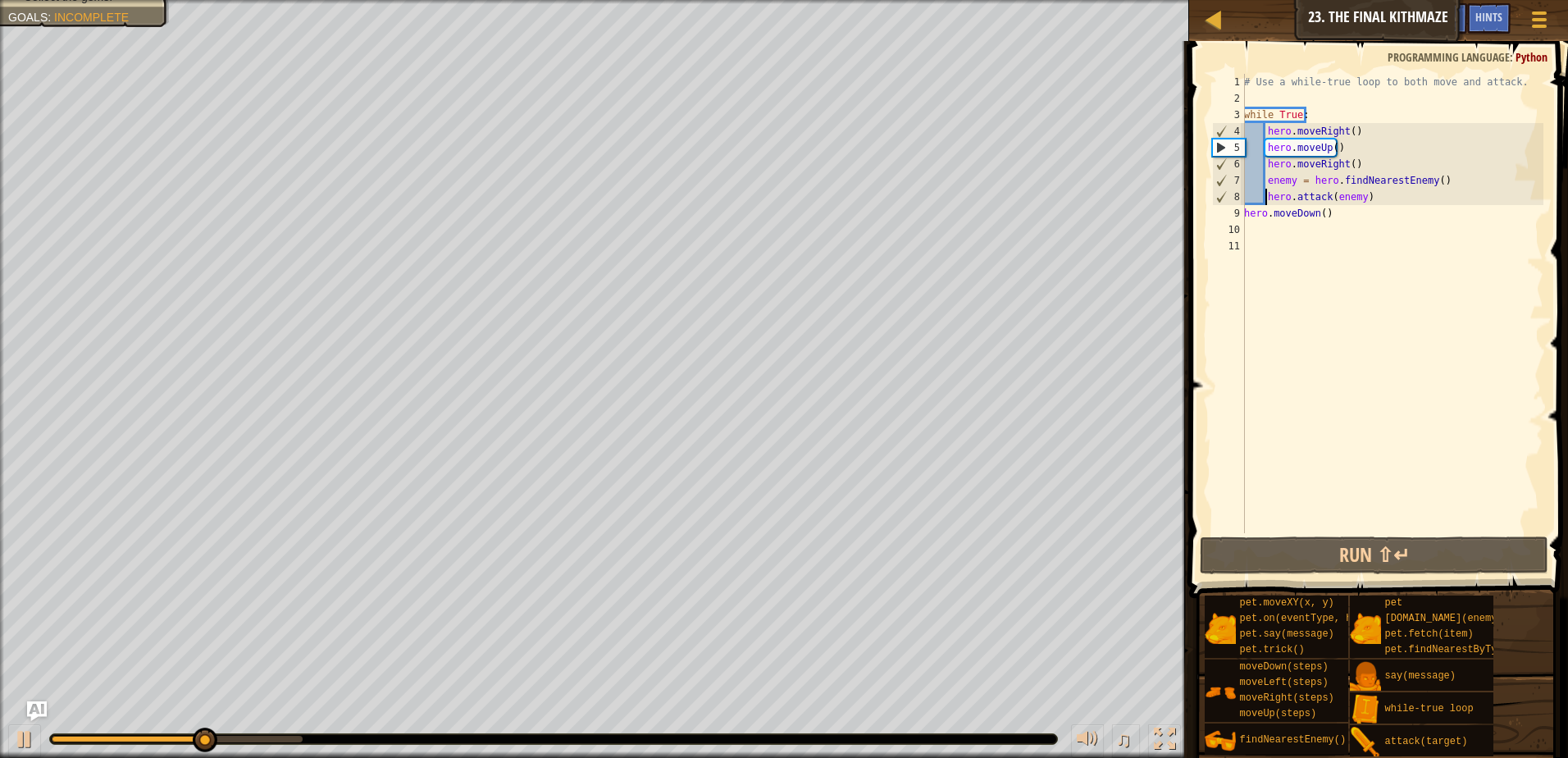
drag, startPoint x: 1376, startPoint y: 195, endPoint x: 1322, endPoint y: 213, distance: 56.9
click at [1375, 195] on div "# Use a while-true loop to both move and attack. while True : hero . moveRight …" at bounding box center [1392, 320] width 303 height 492
drag, startPoint x: 1248, startPoint y: 214, endPoint x: 1345, endPoint y: 221, distance: 97.3
click at [1345, 221] on div "# Use a while-true loop to both move and attack. while True : hero . moveRight …" at bounding box center [1392, 320] width 303 height 492
type textarea "h"
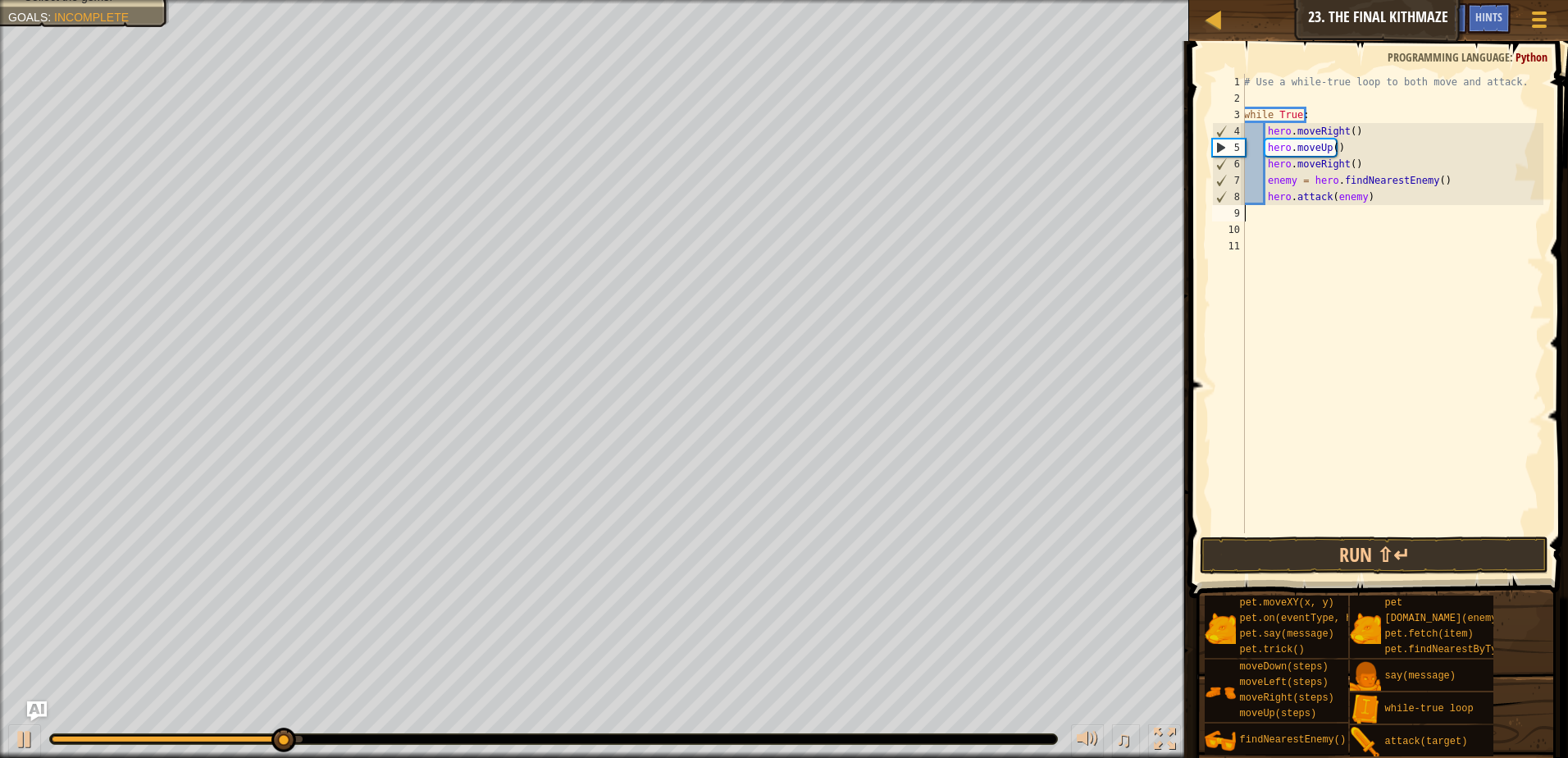
click at [1361, 194] on div "# Use a while-true loop to both move and attack. while True : hero . moveRight …" at bounding box center [1392, 320] width 303 height 492
type textarea "hero.attack(enemy)"
click at [1266, 208] on div "# Use a while-true loop to both move and attack. while True : hero . moveRight …" at bounding box center [1392, 320] width 303 height 492
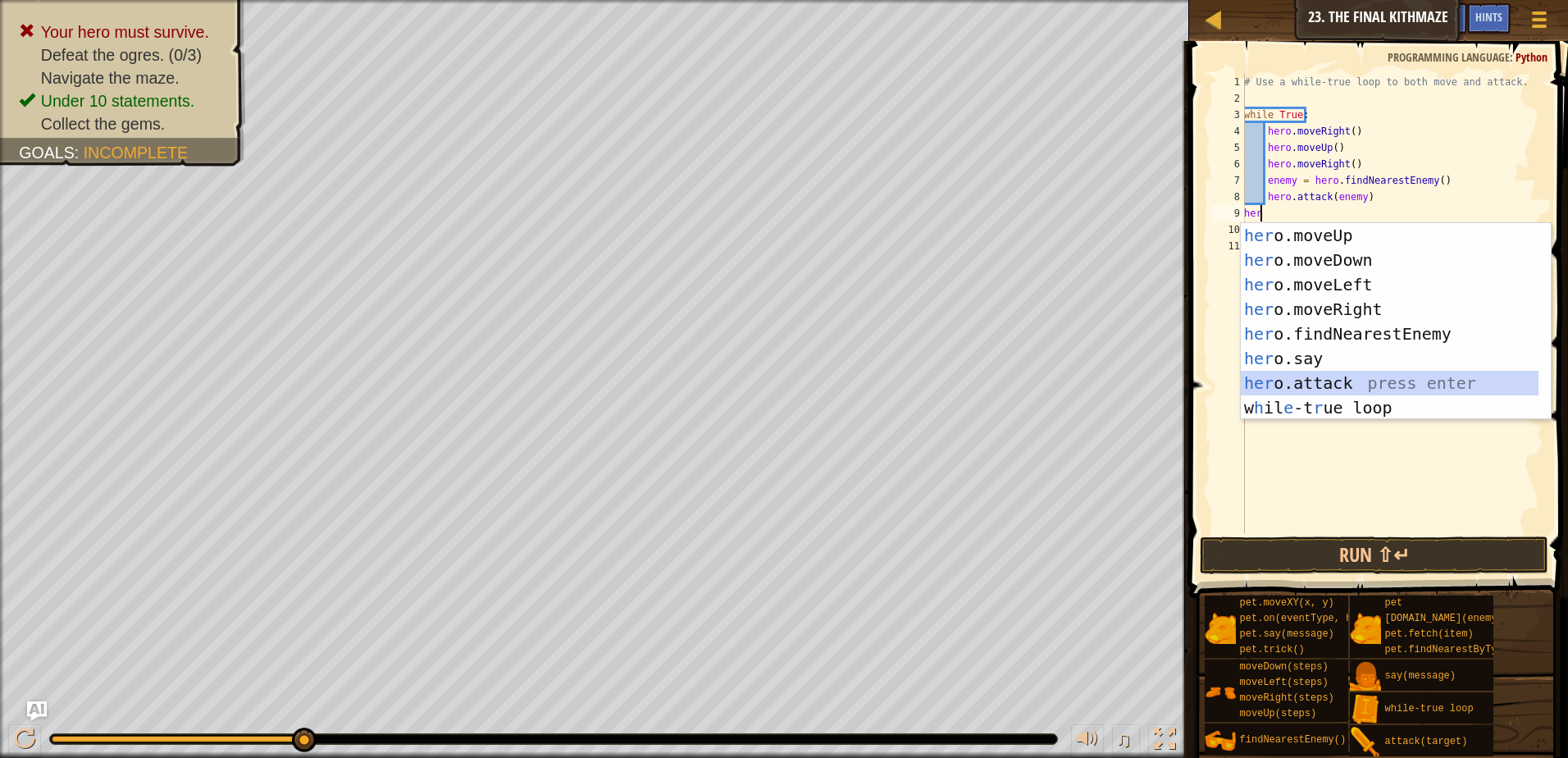
drag, startPoint x: 1291, startPoint y: 385, endPoint x: 1290, endPoint y: 370, distance: 15.0
click at [1291, 384] on div "her o.moveUp press enter her o.moveDown press enter her o.moveLeft press enter …" at bounding box center [1390, 346] width 298 height 246
type textarea "hero.attack(enemy)"
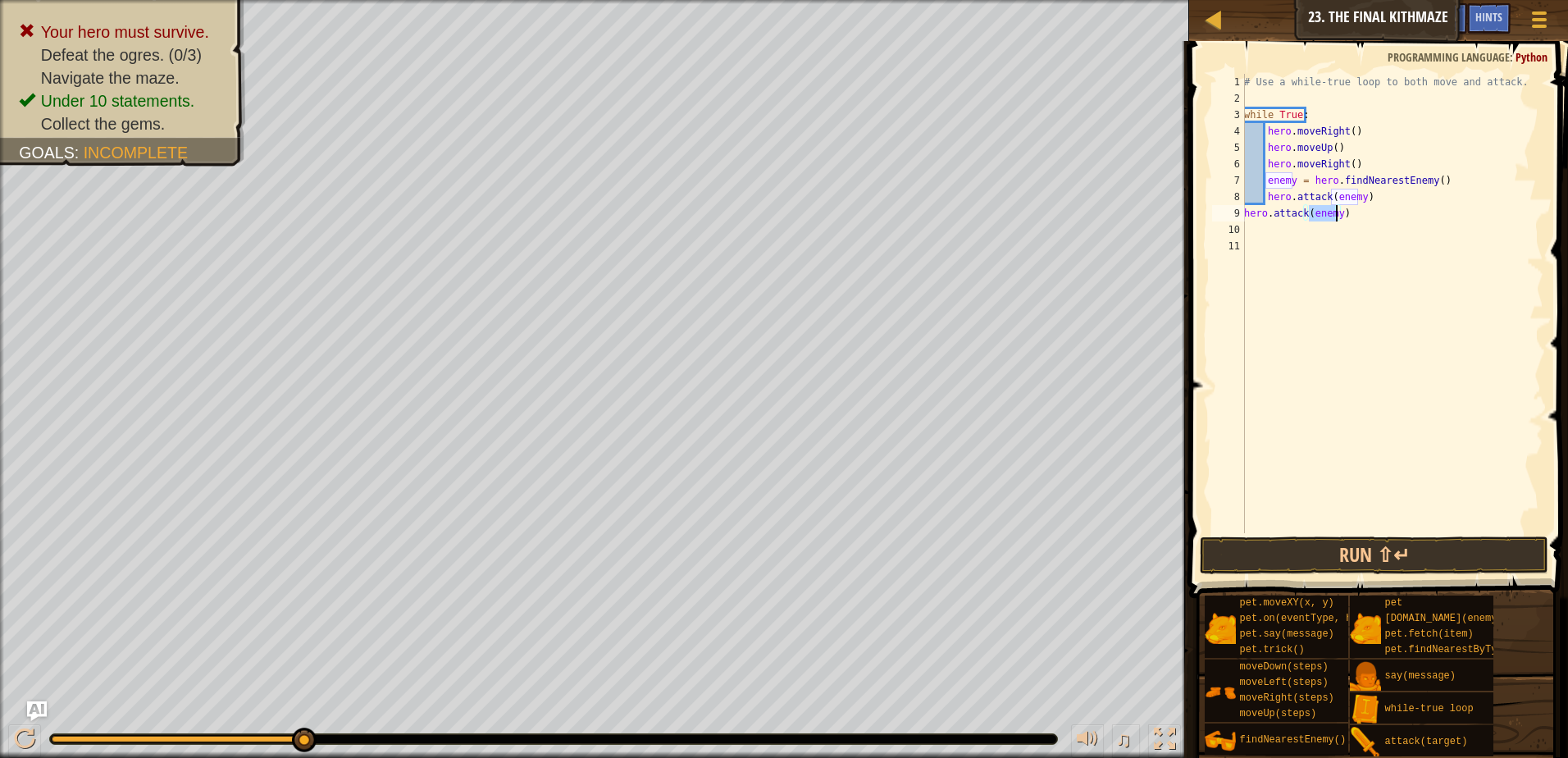
click at [1248, 233] on div "# Use a while-true loop to both move and attack. while True : hero . moveRight …" at bounding box center [1392, 320] width 303 height 492
type textarea "he"
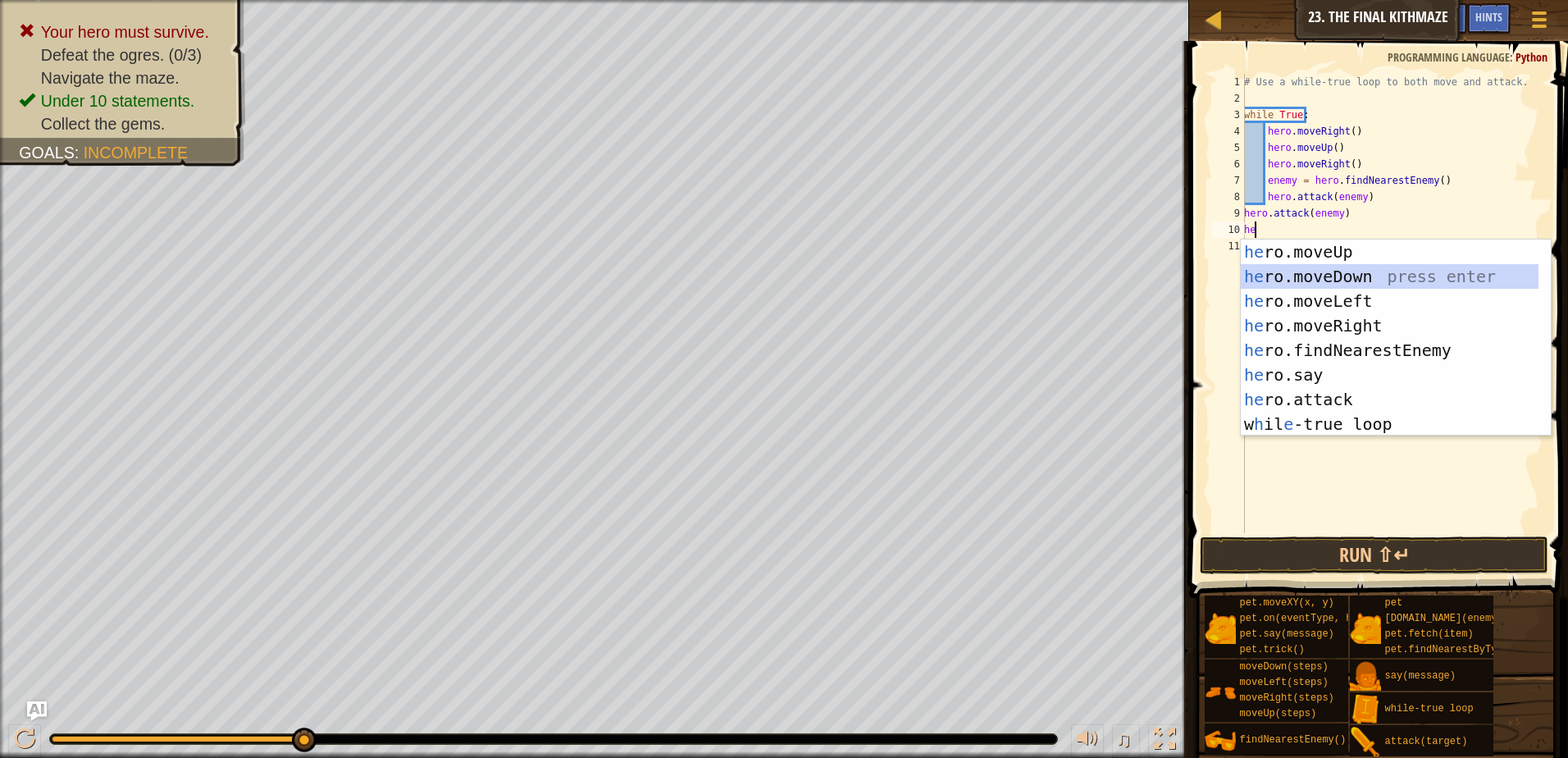
click at [1289, 269] on div "he ro.moveUp press enter he ro.moveDown press enter he ro.moveLeft press enter …" at bounding box center [1390, 362] width 298 height 246
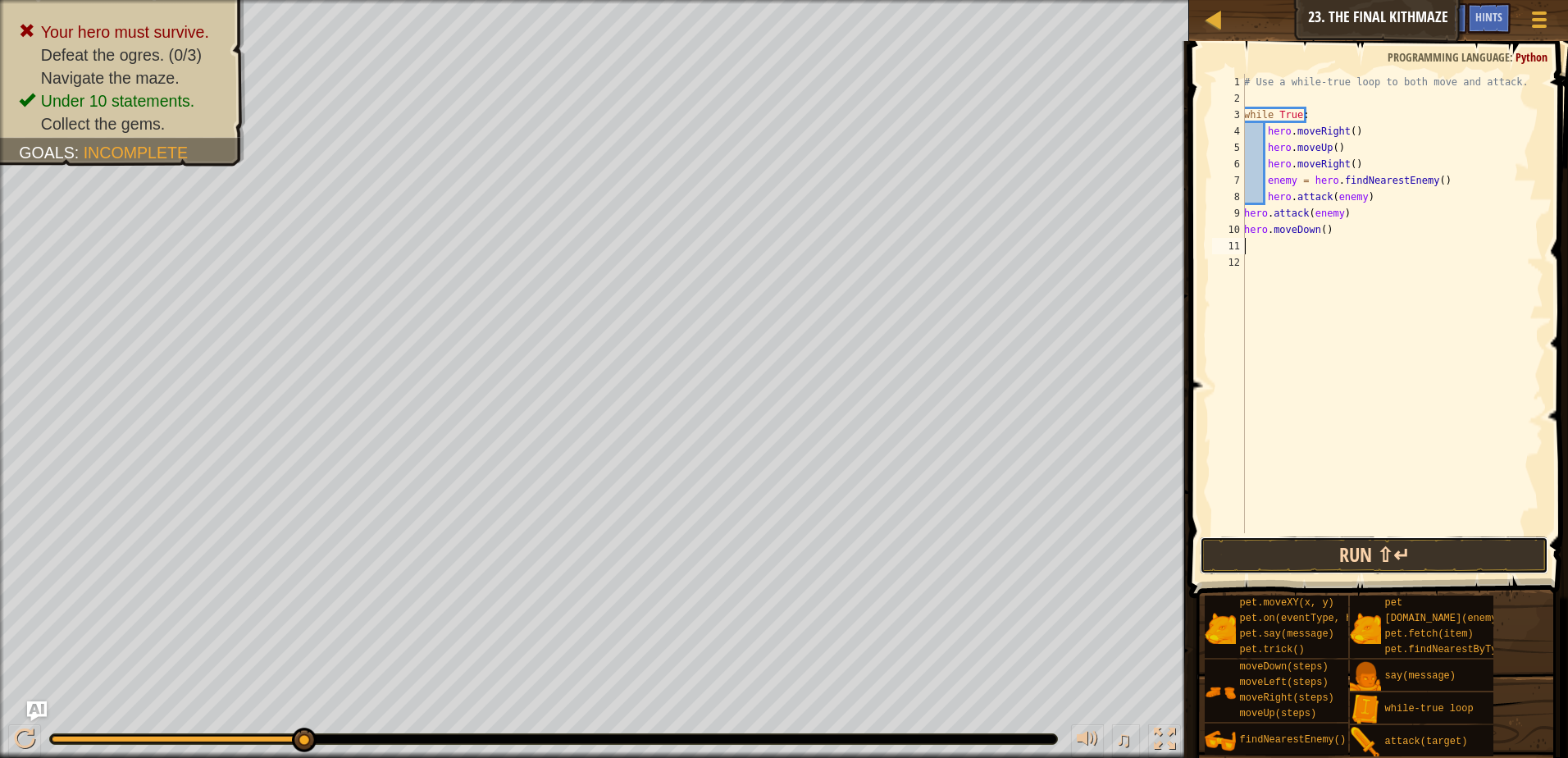
click at [1309, 548] on button "Run ⇧↵" at bounding box center [1374, 555] width 349 height 38
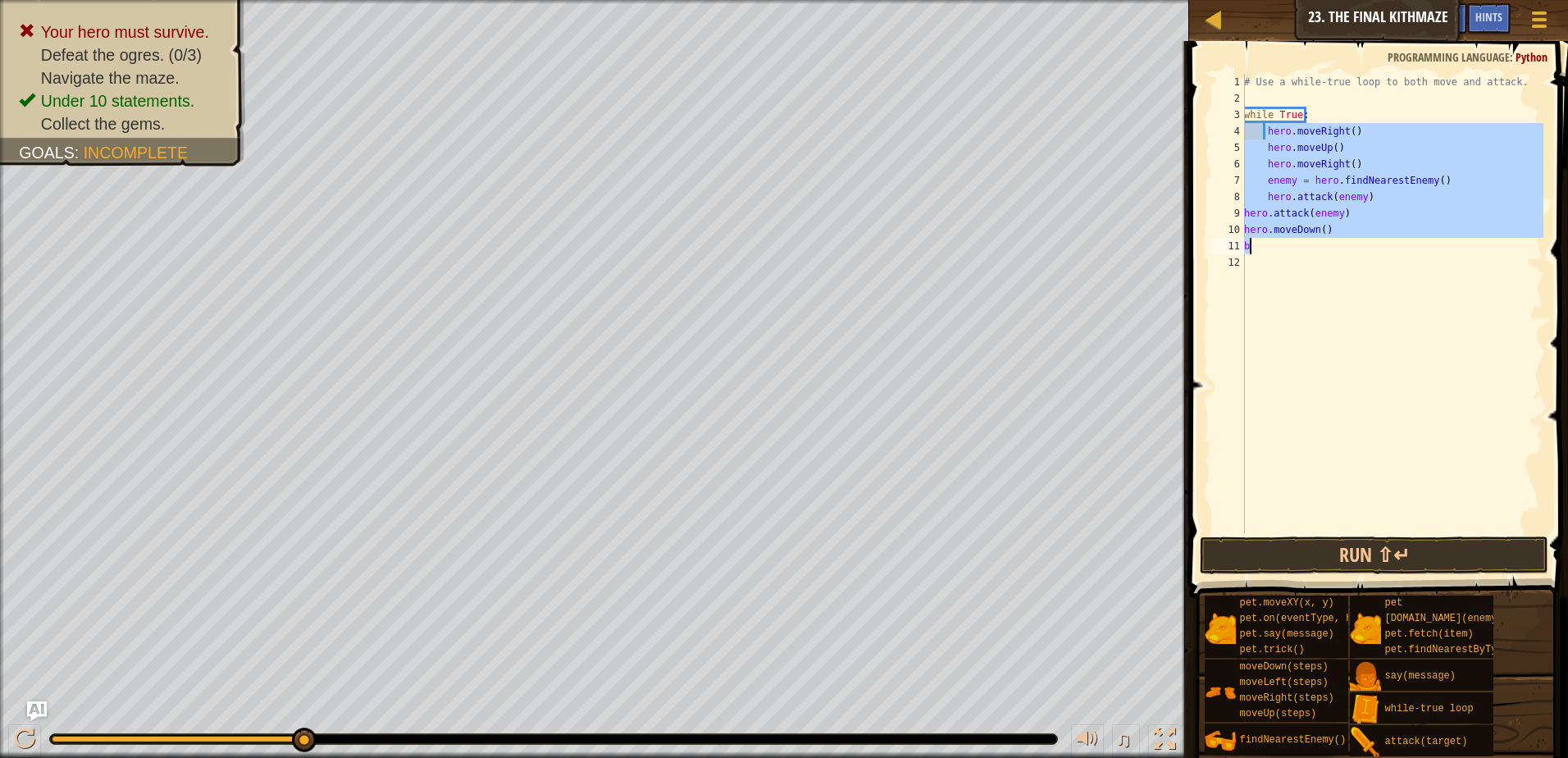
drag, startPoint x: 1268, startPoint y: 135, endPoint x: 1323, endPoint y: 238, distance: 116.8
click at [1323, 238] on div "# Use a while-true loop to both move and attack. while True : hero . moveRight …" at bounding box center [1392, 320] width 303 height 492
type textarea "hero.moveDown() b"
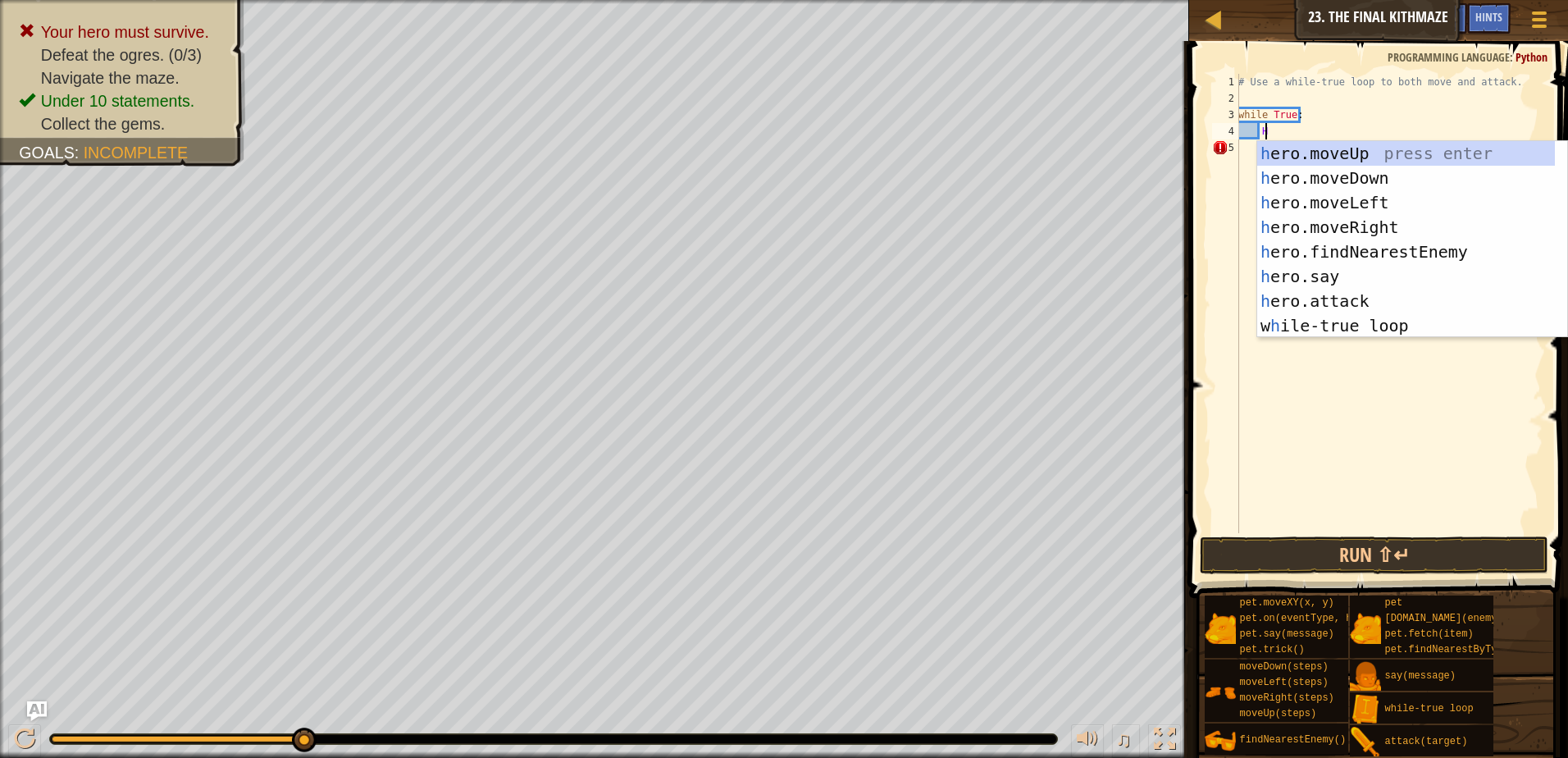
type textarea "He"
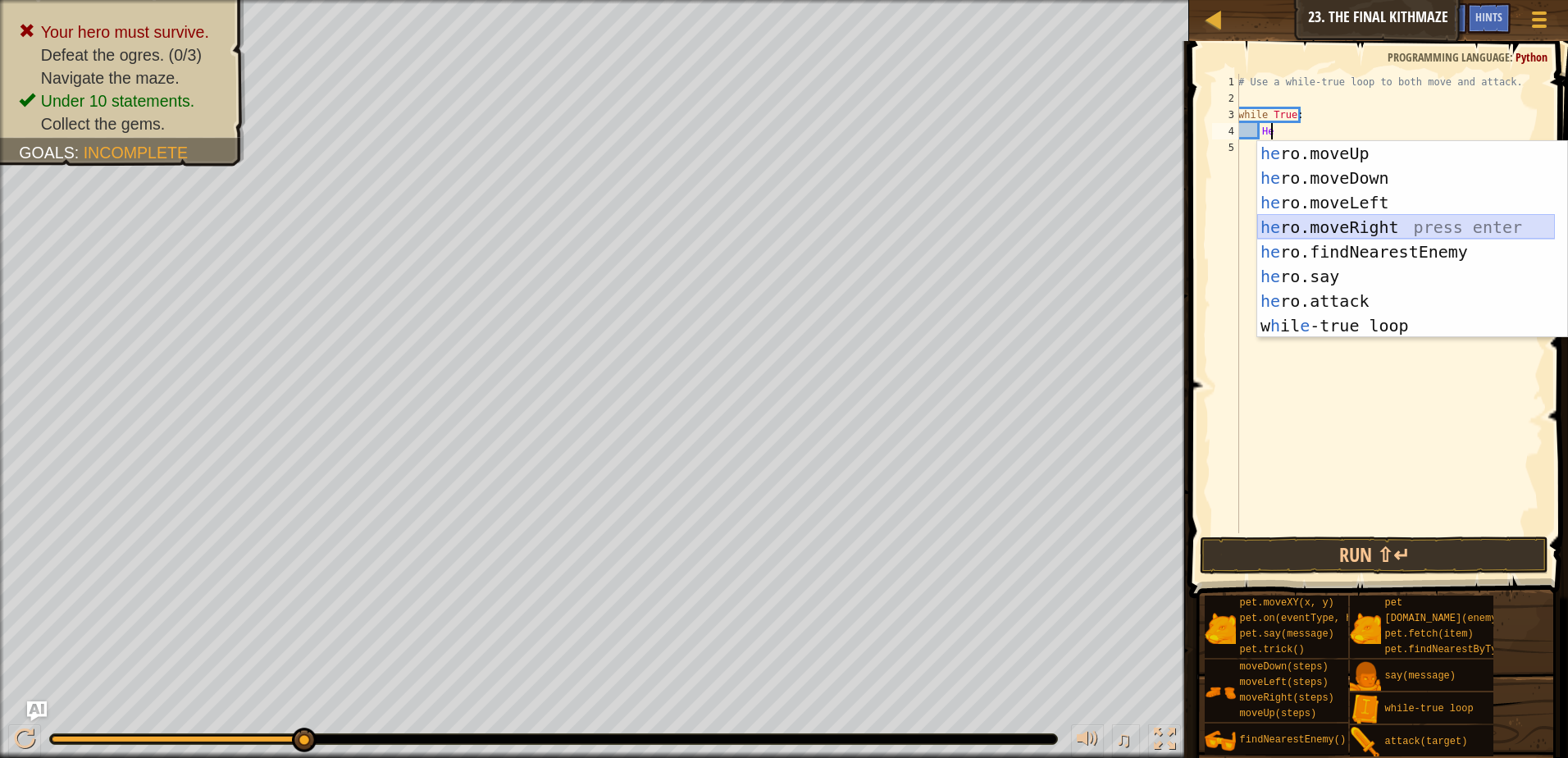
click at [1319, 229] on div "he ro.moveUp press enter he ro.moveDown press enter he ro.moveLeft press enter …" at bounding box center [1407, 264] width 298 height 246
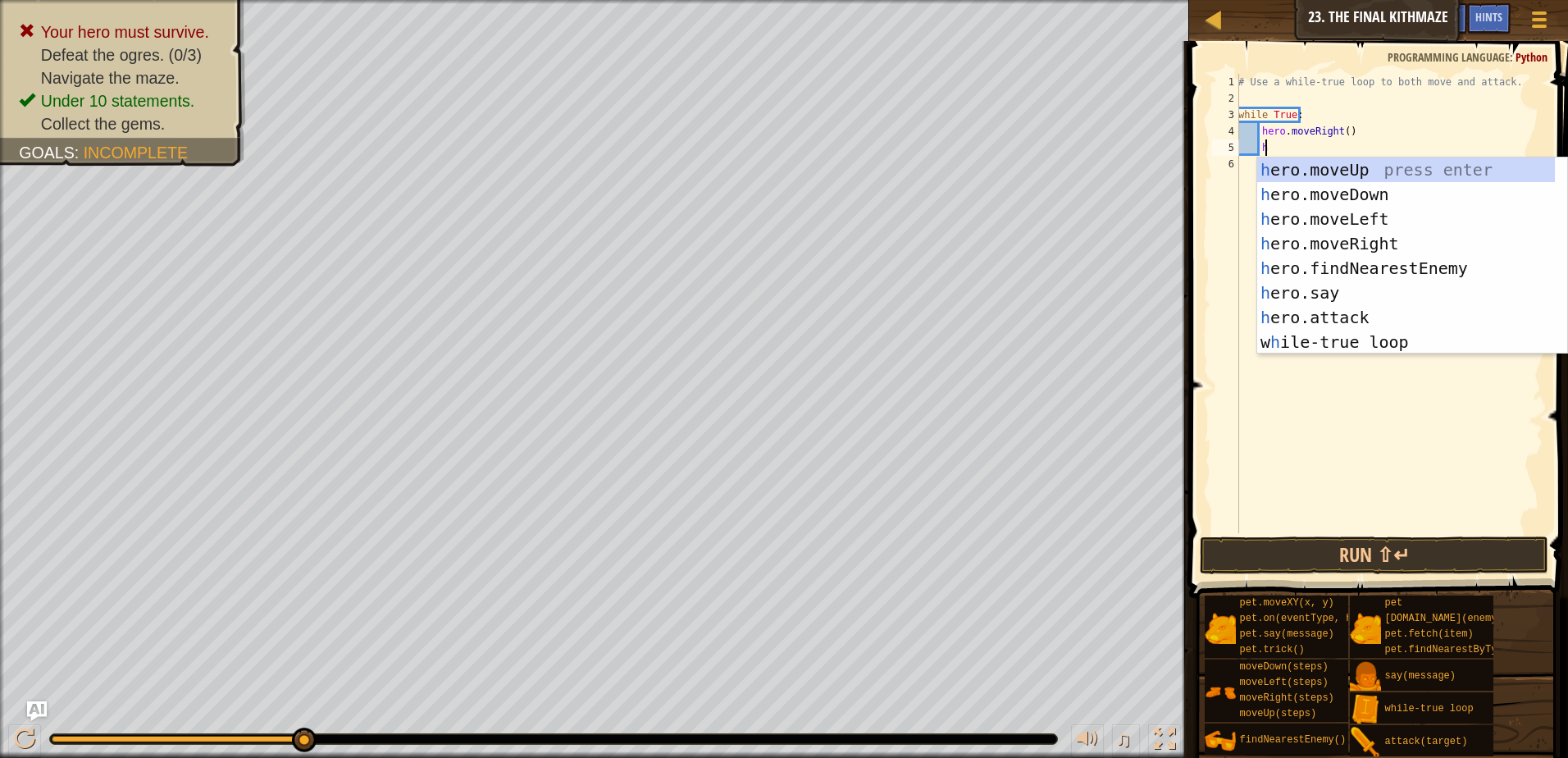
type textarea "he"
click at [1336, 179] on div "he ro.moveUp press enter he ro.moveDown press enter he ro.moveLeft press enter …" at bounding box center [1407, 280] width 298 height 246
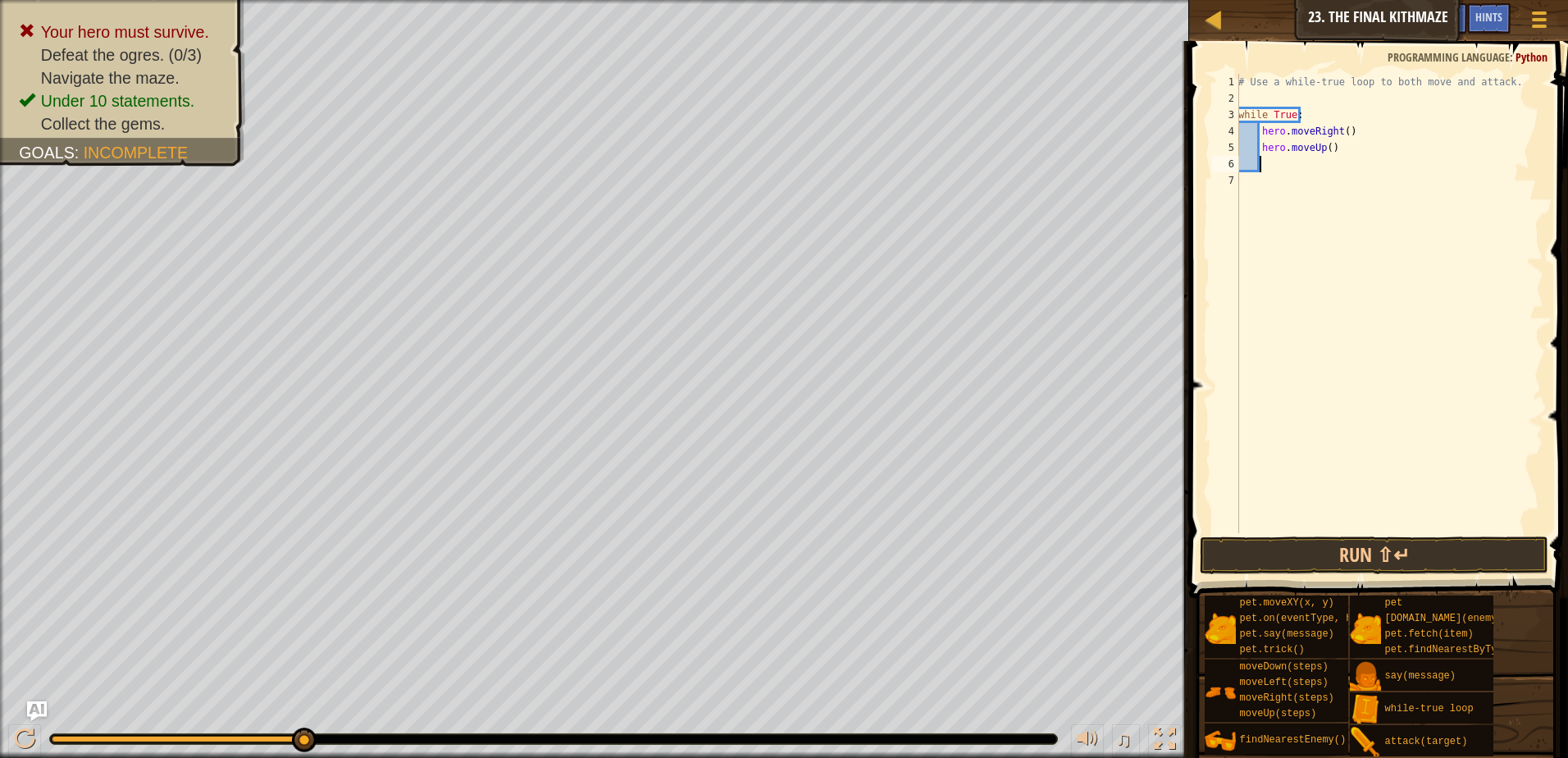
scroll to position [8, 1]
type textarea "he"
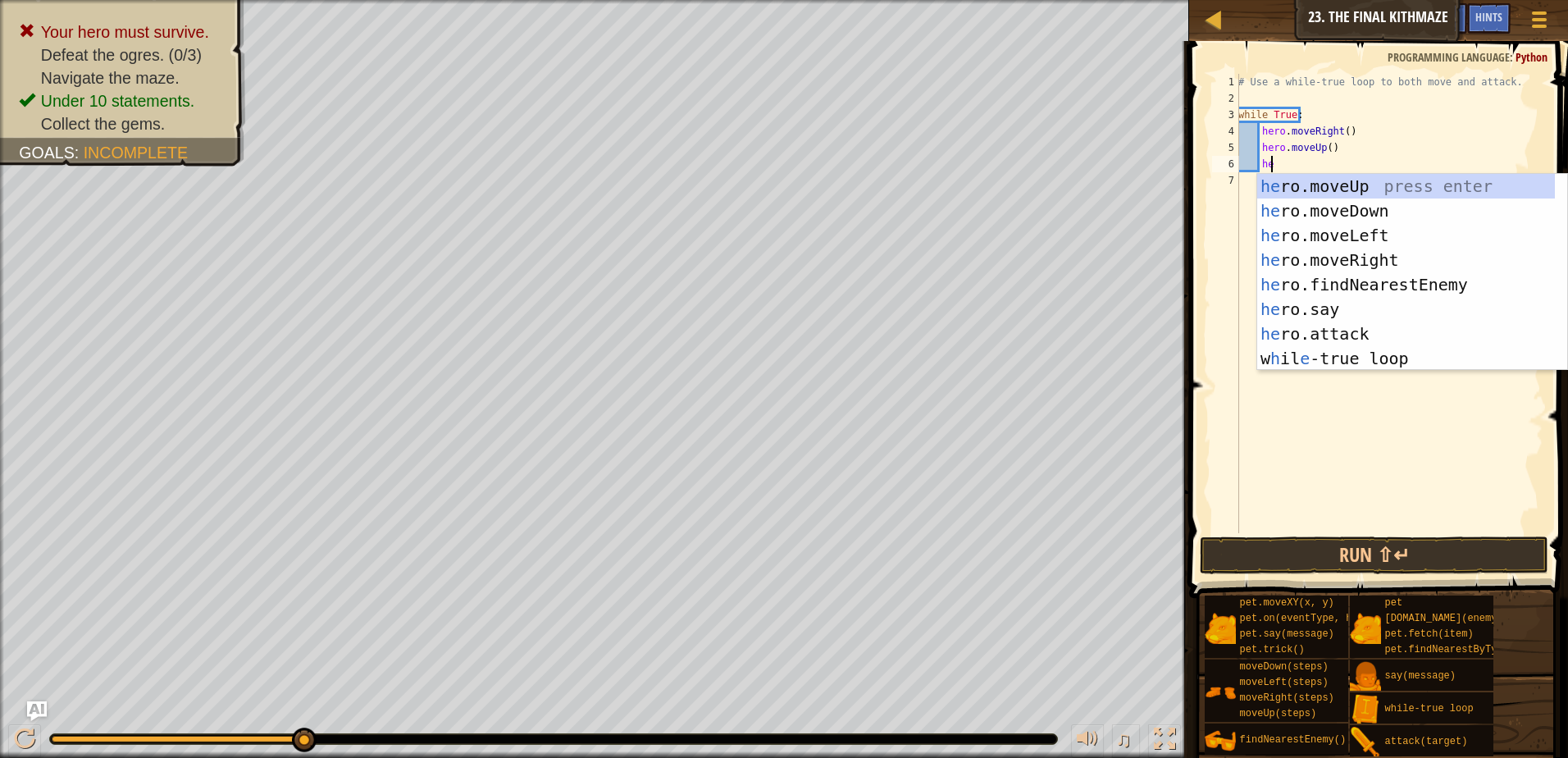
scroll to position [8, 2]
click at [1346, 283] on div "he ro.moveUp press enter he ro.moveDown press enter he ro.moveLeft press enter …" at bounding box center [1407, 297] width 298 height 246
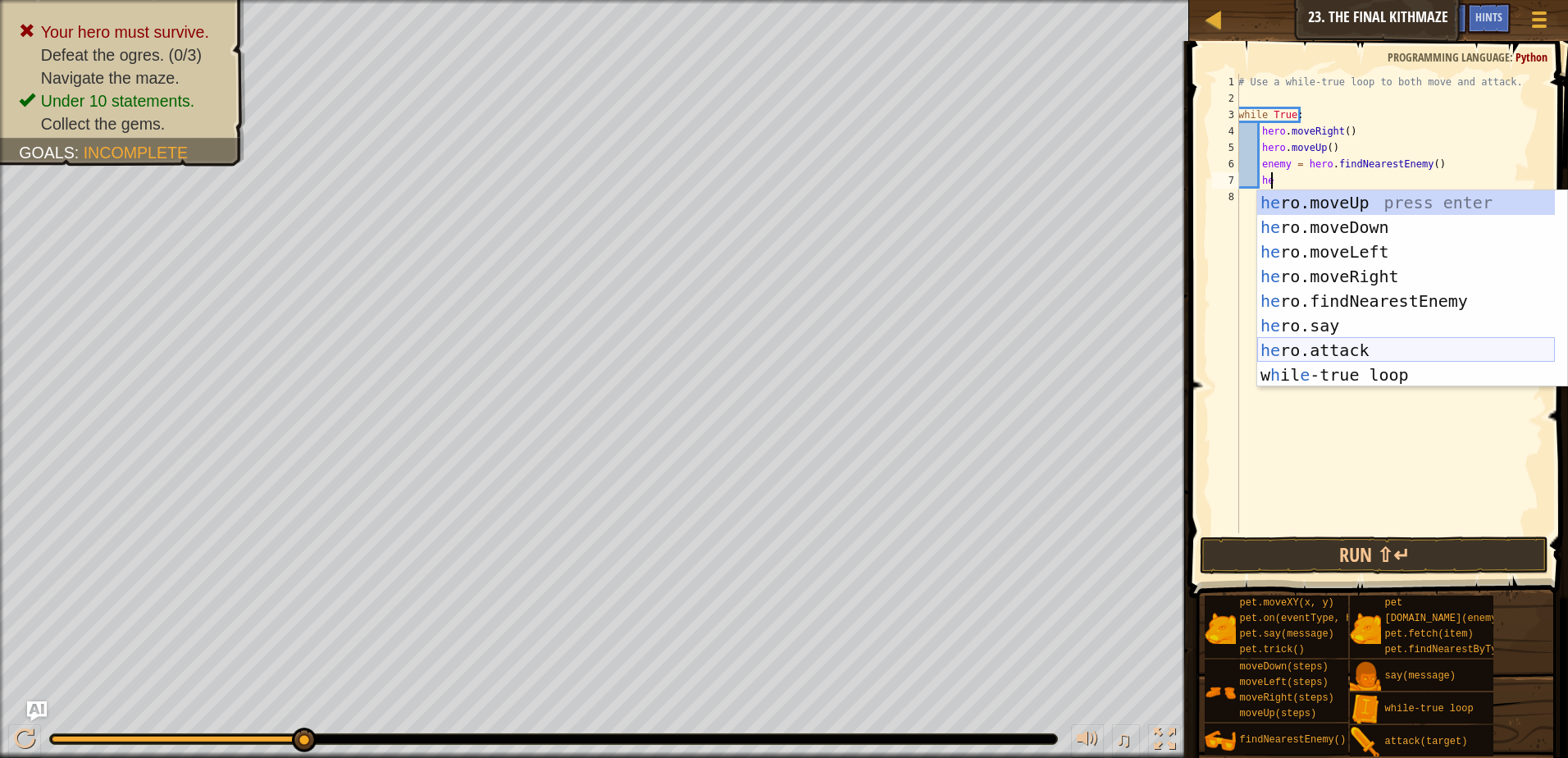
click at [1264, 351] on div "he ro.moveUp press enter he ro.moveDown press enter he ro.moveLeft press enter …" at bounding box center [1407, 313] width 298 height 246
type textarea "hero.attack(enemy)"
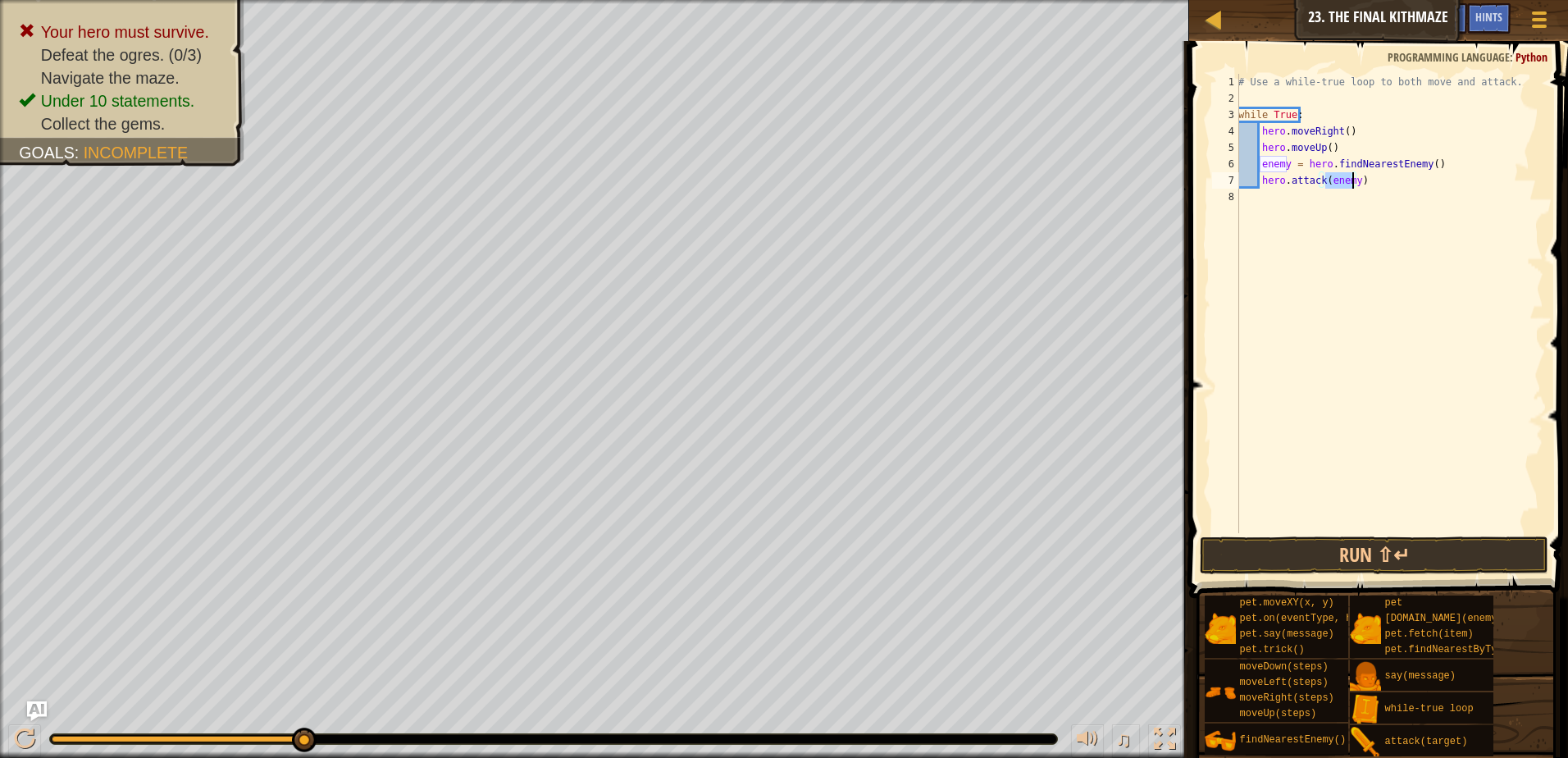
click at [1271, 201] on div "# Use a while-true loop to both move and attack. while True : hero . moveRight …" at bounding box center [1389, 320] width 309 height 492
click at [1340, 131] on div "# Use a while-true loop to both move and attack. while True : hero . moveRight …" at bounding box center [1389, 320] width 309 height 492
type textarea "hero.moveRight()"
click at [1260, 193] on div "# Use a while-true loop to both move and attack. while True : hero . moveRight …" at bounding box center [1389, 320] width 309 height 492
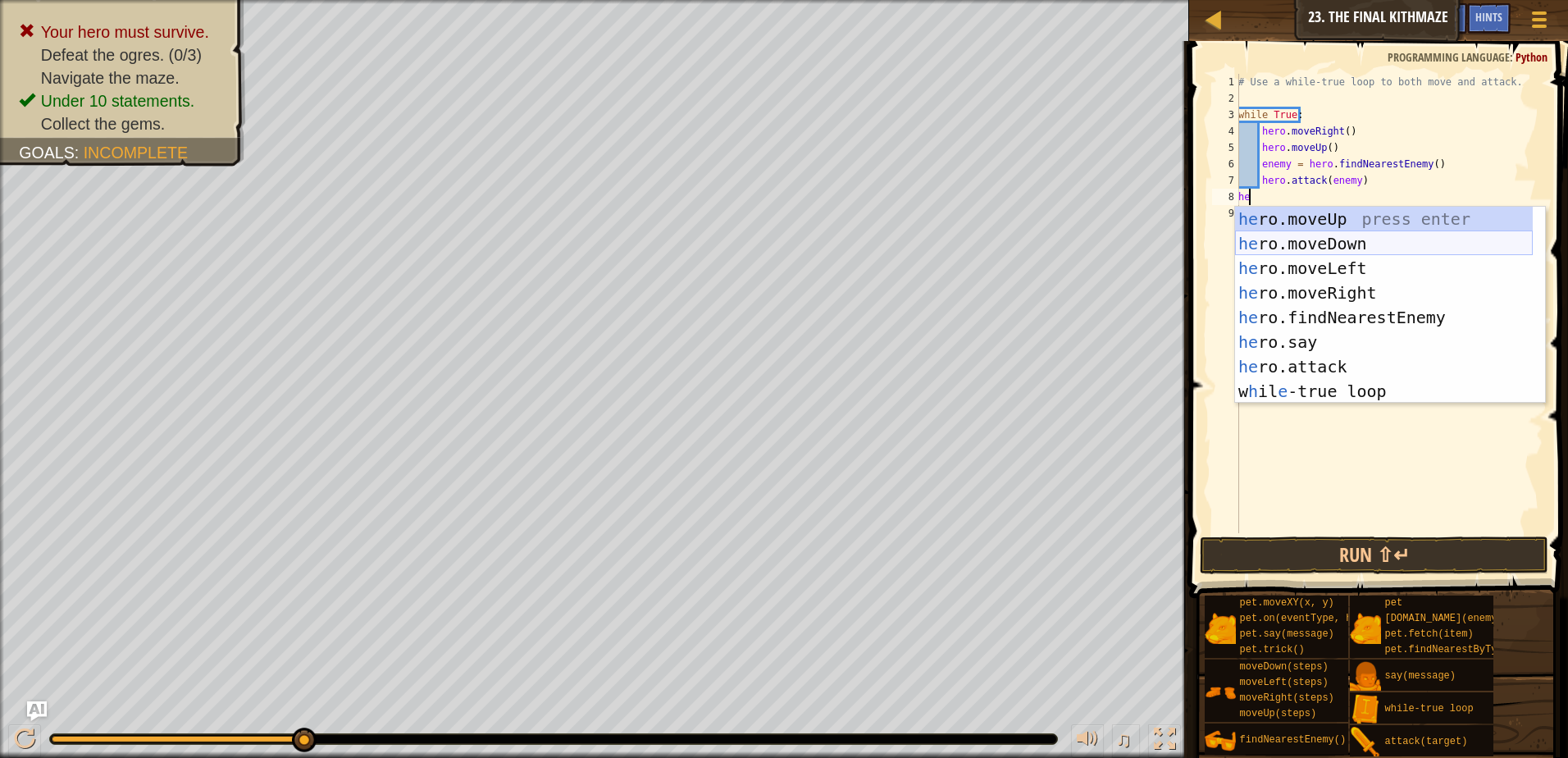
type textarea "h"
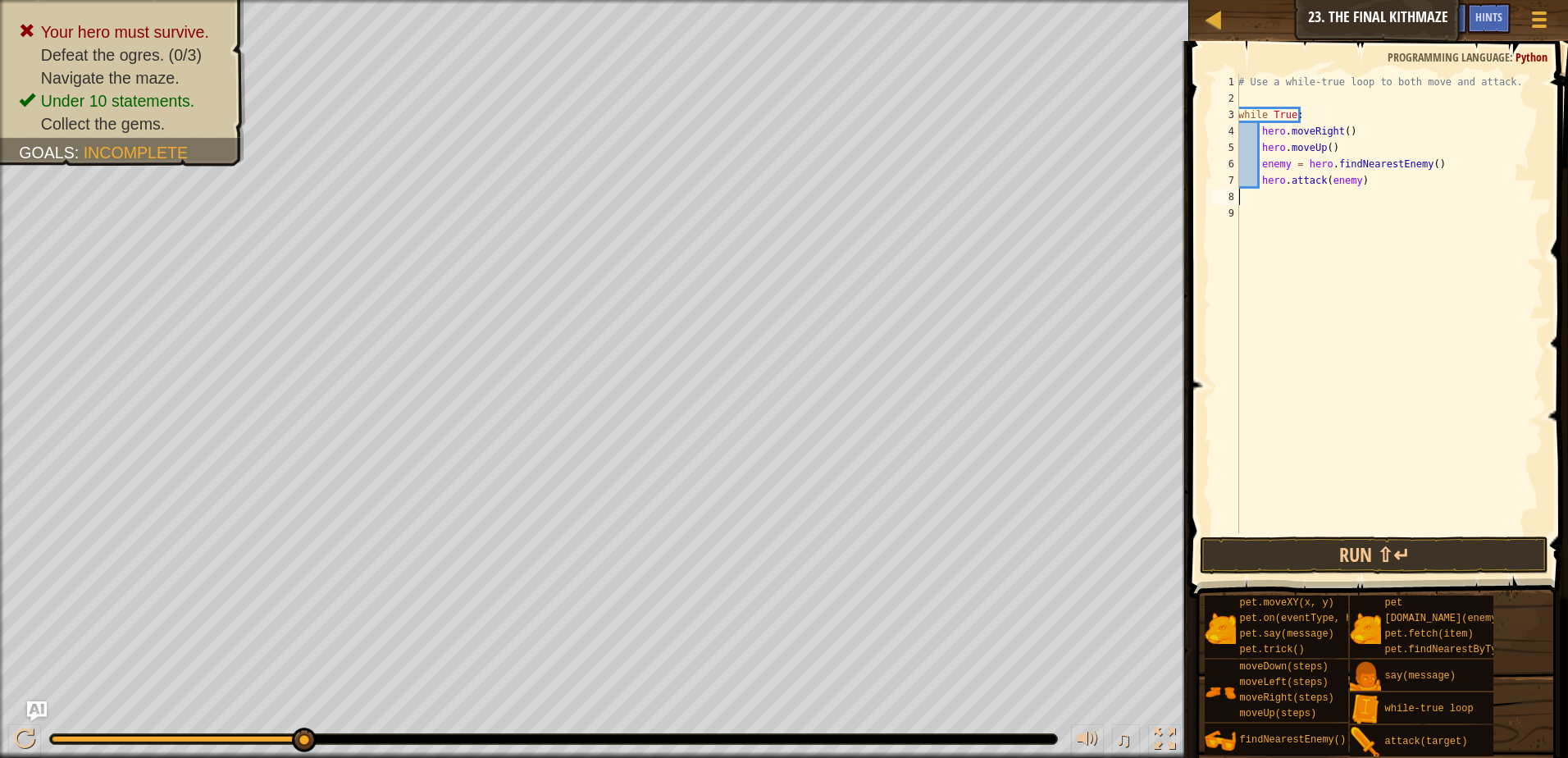
type textarea "w"
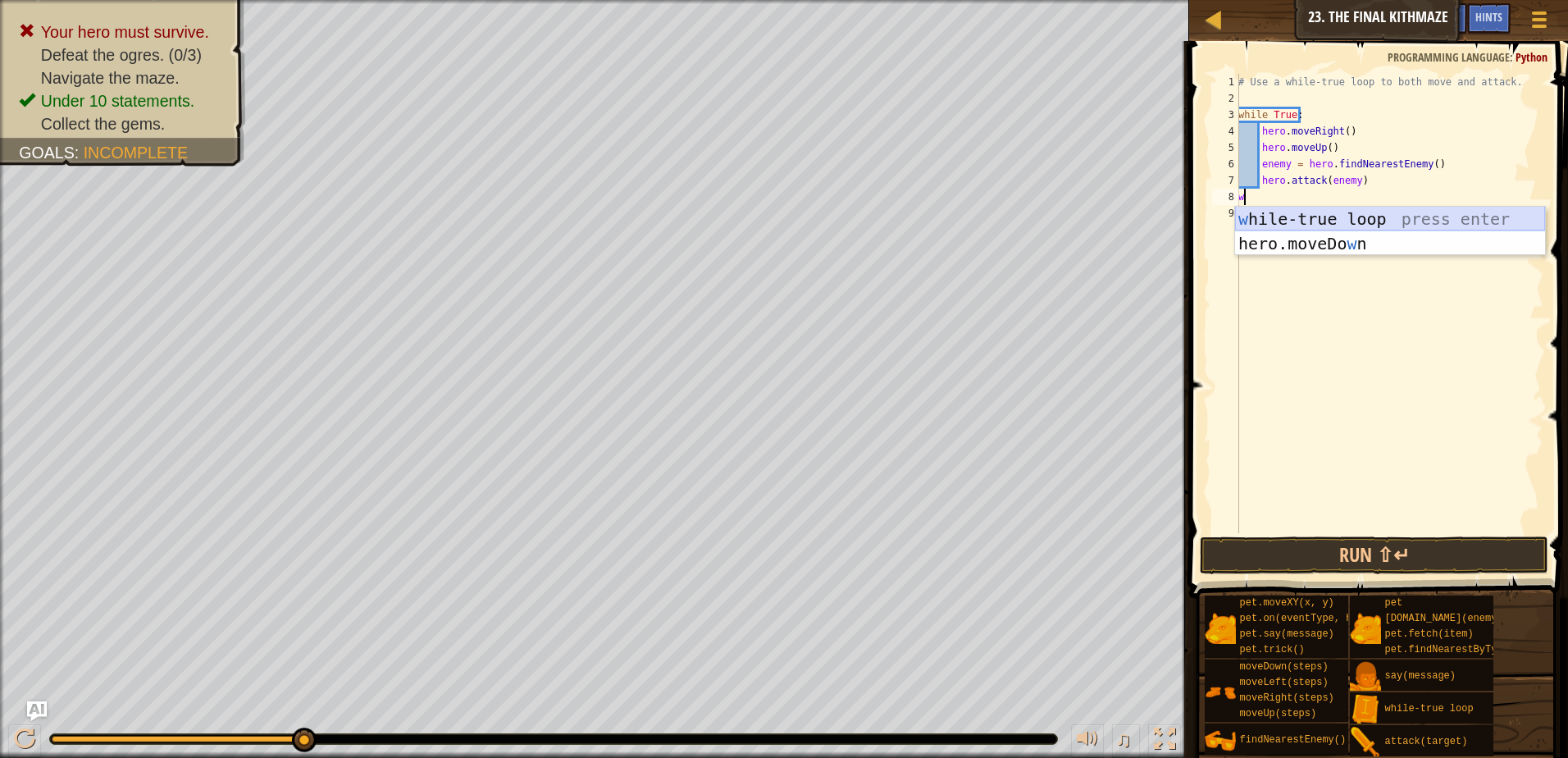
click at [1286, 207] on div "w [PERSON_NAME]-true loop press enter hero.moveDo w n press enter" at bounding box center [1390, 256] width 310 height 99
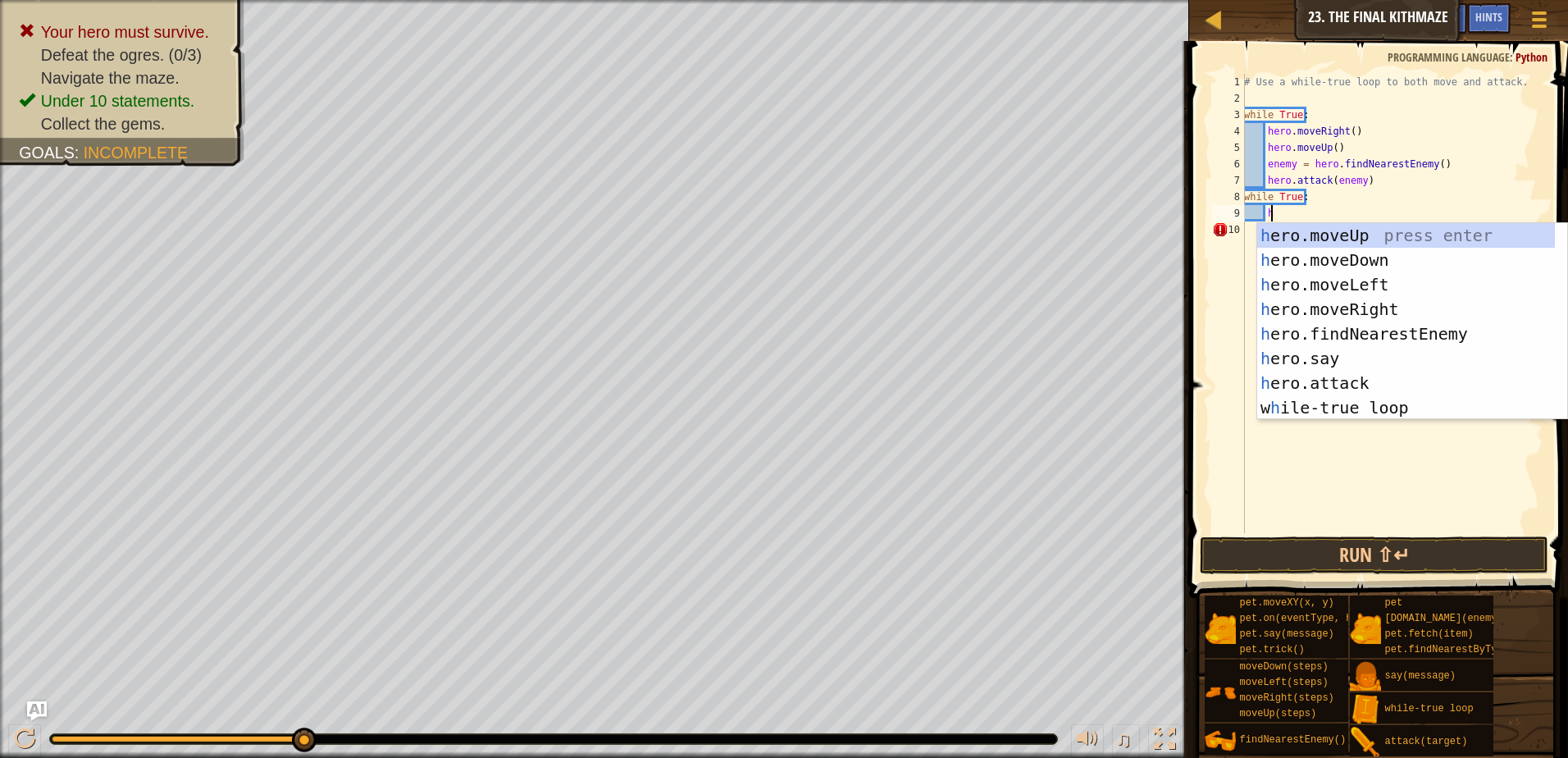
type textarea "he"
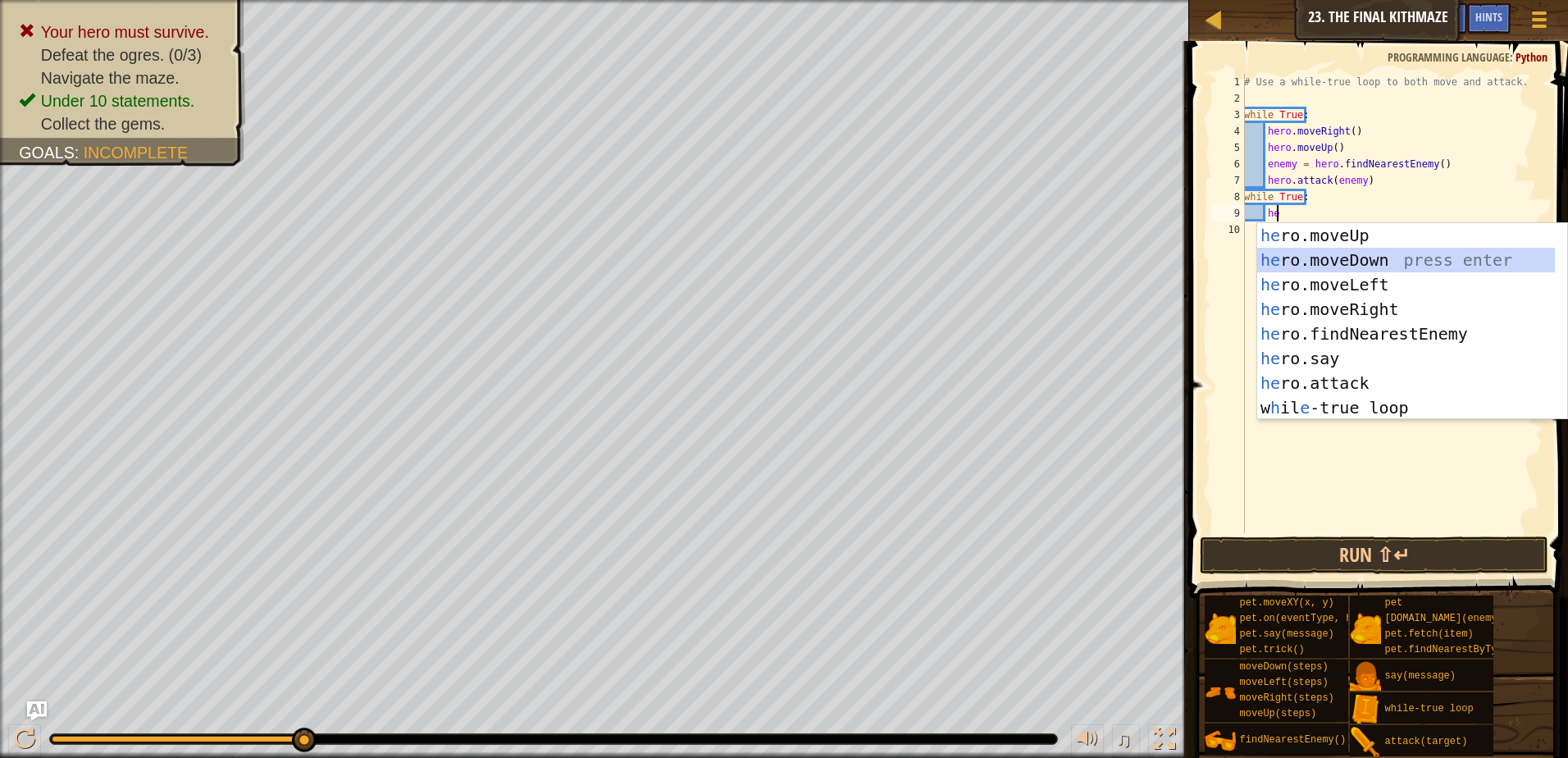
click at [1319, 257] on div "he ro.moveUp press enter he ro.moveDown press enter he ro.moveLeft press enter …" at bounding box center [1407, 346] width 298 height 246
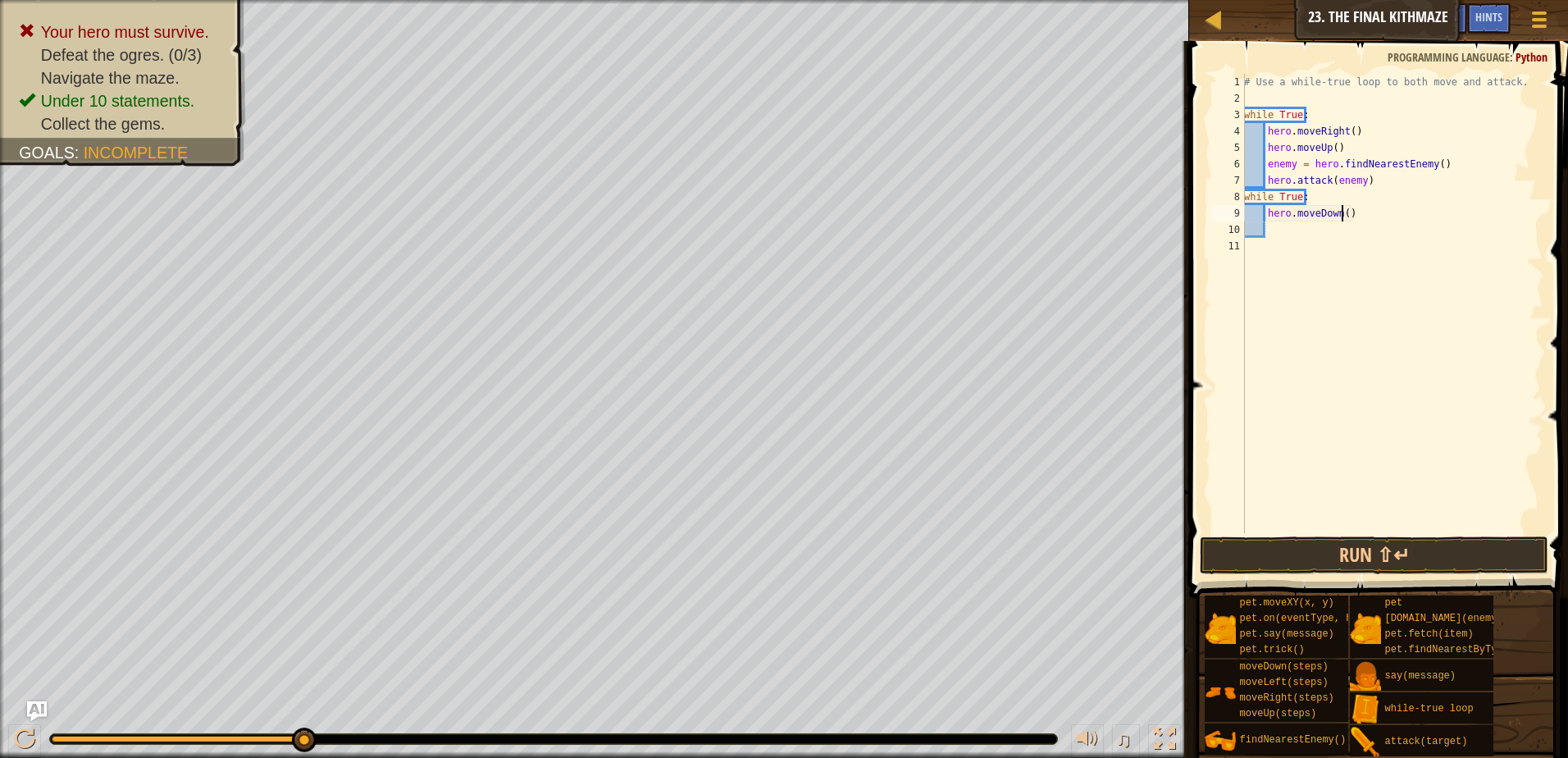
click at [1340, 213] on div "# Use a while-true loop to both move and attack. while True : hero . moveRight …" at bounding box center [1392, 320] width 303 height 492
click at [1316, 202] on div "# Use a while-true loop to both move and attack. while True : hero . moveRight …" at bounding box center [1392, 320] width 303 height 492
type textarea "while True:"
click at [1310, 222] on div "# Use a while-true loop to both move and attack. while True : hero . moveRight …" at bounding box center [1392, 320] width 303 height 492
click at [1309, 219] on div "# Use a while-true loop to both move and attack. while True : hero . moveRight …" at bounding box center [1392, 320] width 303 height 492
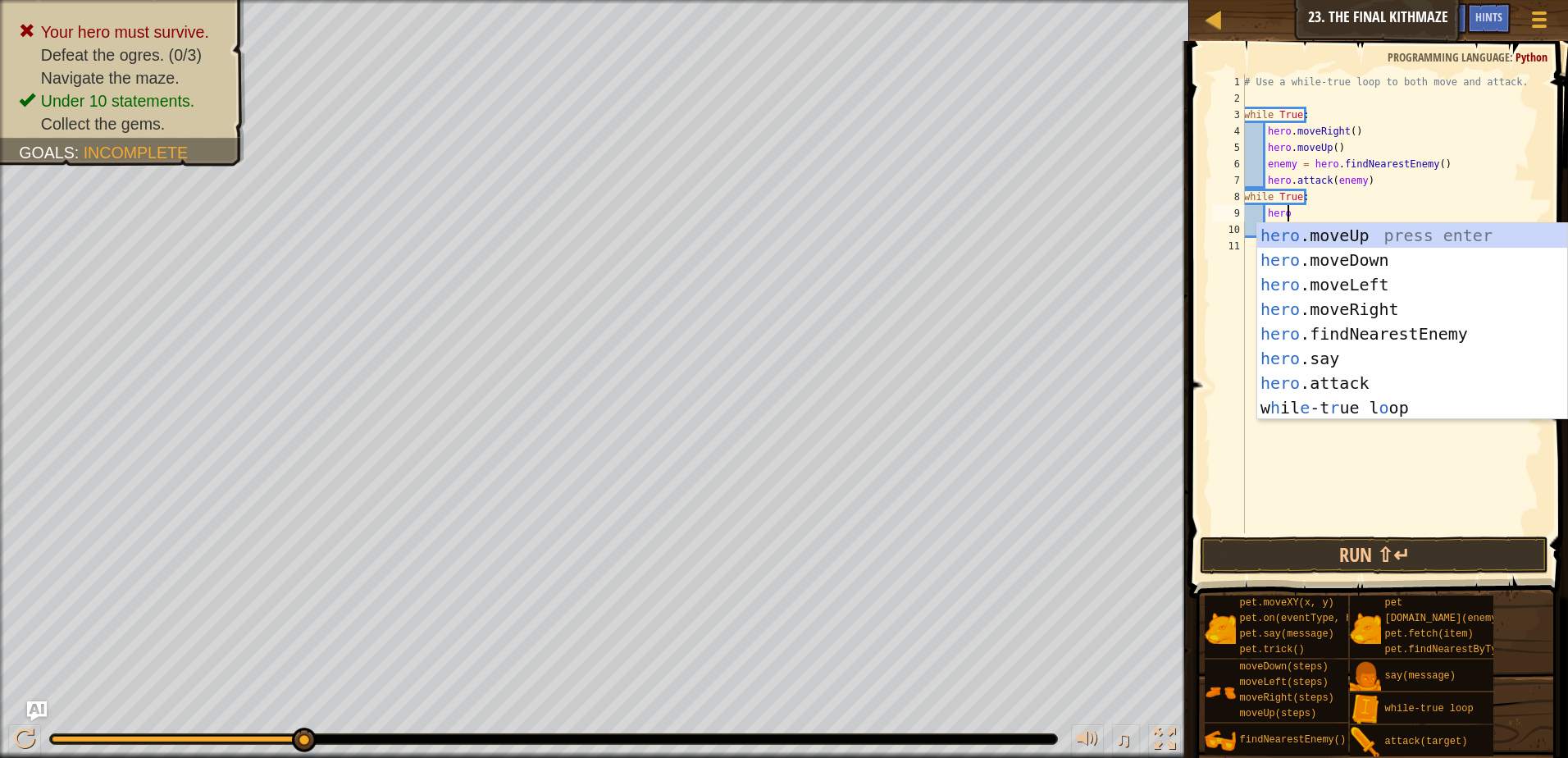
scroll to position [8, 3]
click at [1304, 373] on div "hero .moveUp press enter hero .moveDown press enter hero .moveLeft press enter …" at bounding box center [1412, 346] width 310 height 246
type textarea "hero.attack(enemy)"
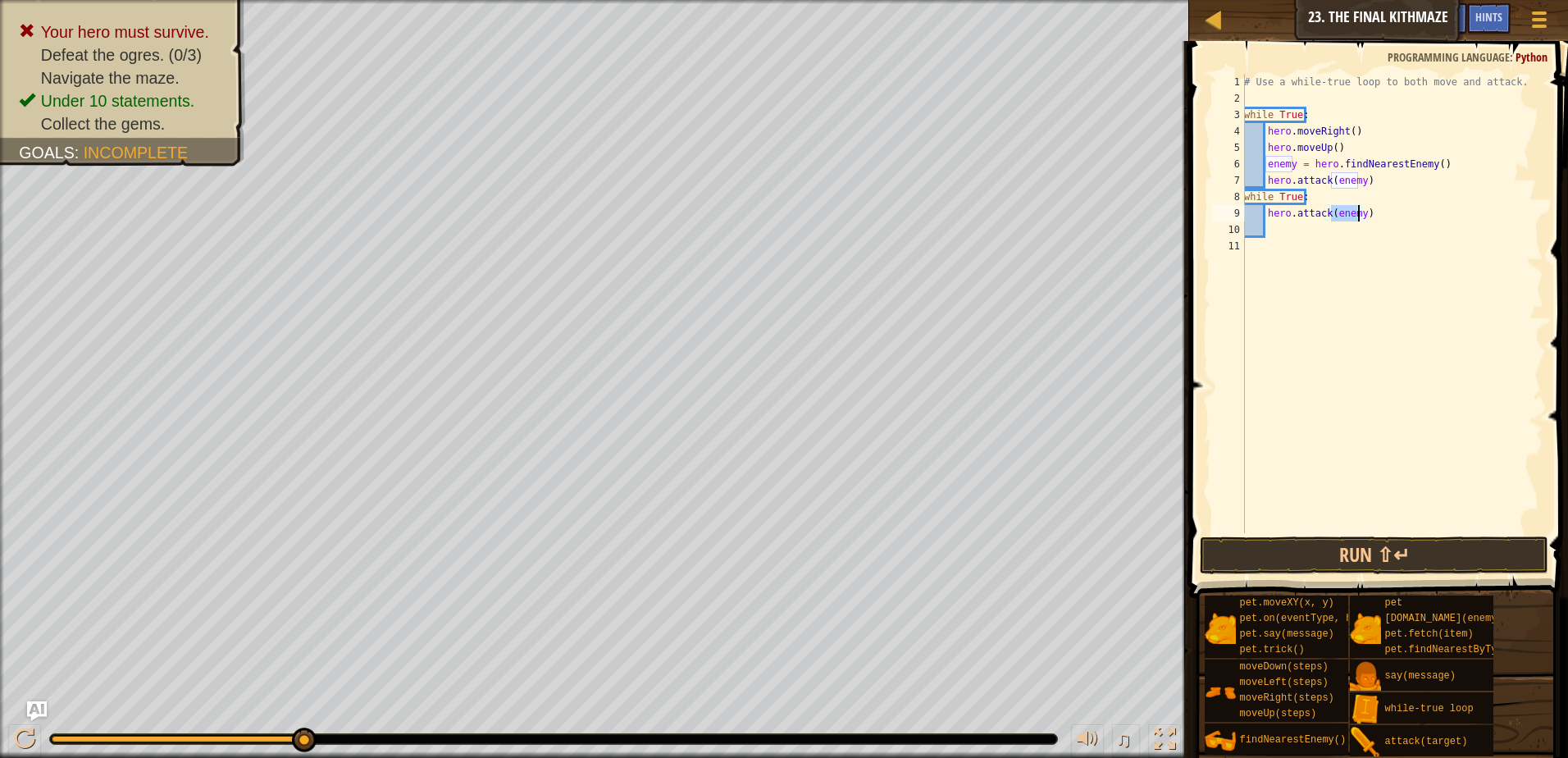
click at [1282, 239] on div "# Use a while-true loop to both move and attack. while True : hero . moveRight …" at bounding box center [1392, 320] width 303 height 492
click at [1273, 218] on div "# Use a while-true loop to both move and attack. while True : hero . moveRight …" at bounding box center [1392, 320] width 303 height 492
type textarea "hero.attack(enemy)"
click at [1282, 231] on div "# Use a while-true loop to both move and attack. while True : hero . moveRight …" at bounding box center [1392, 320] width 303 height 492
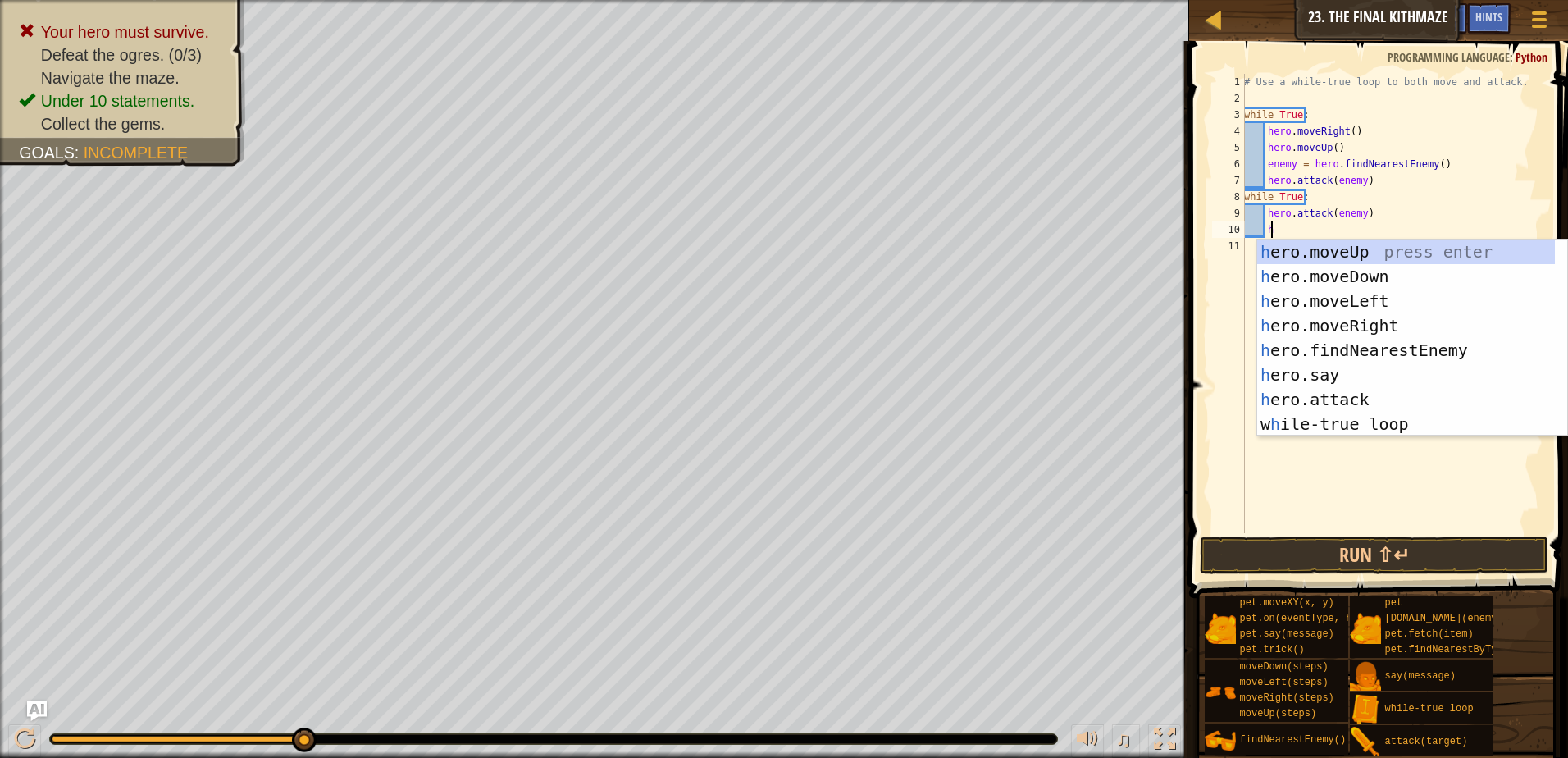
scroll to position [8, 2]
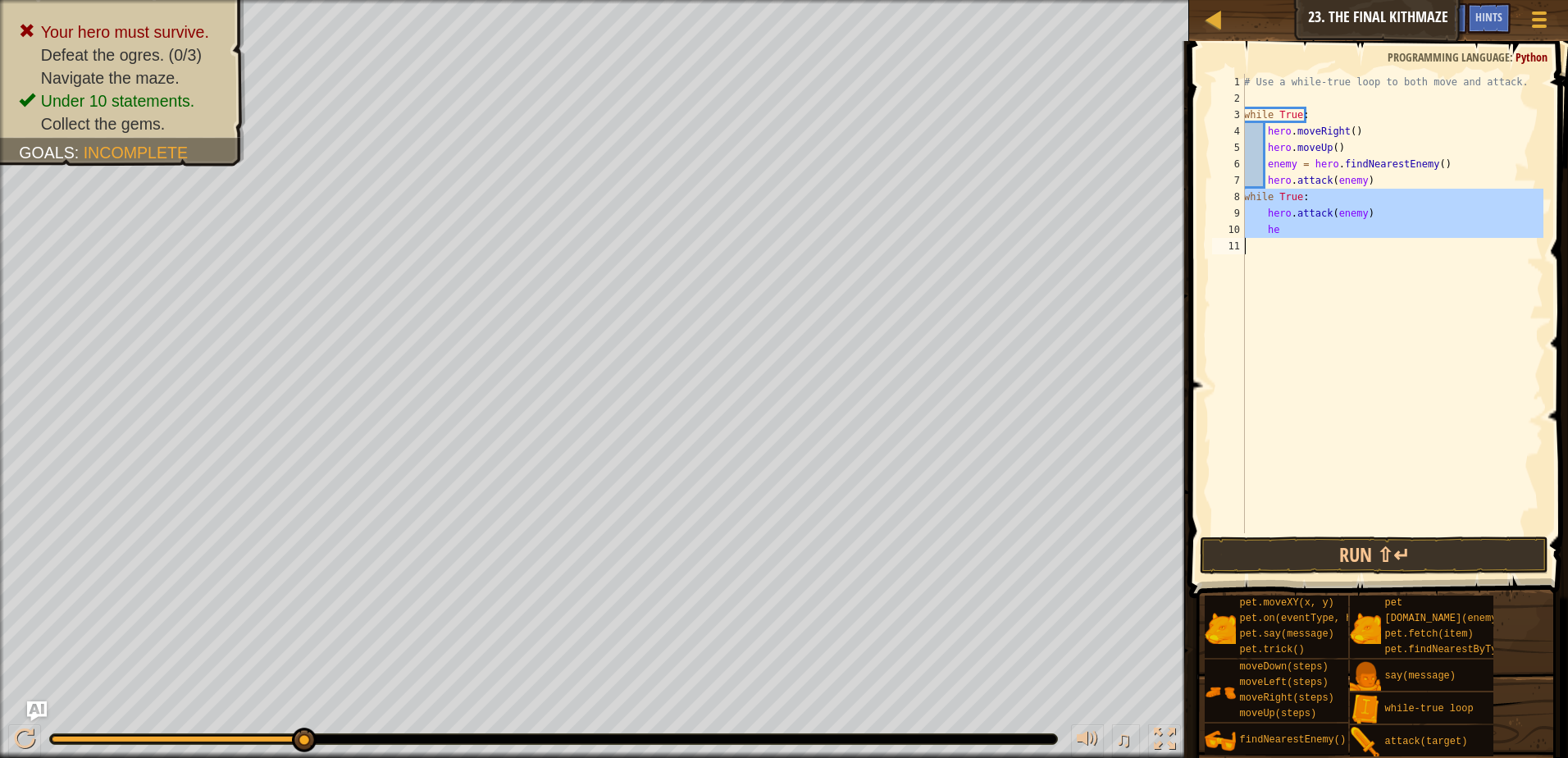
drag, startPoint x: 1244, startPoint y: 199, endPoint x: 1299, endPoint y: 232, distance: 64.1
click at [1299, 232] on div "he 1 2 3 4 5 6 7 8 9 10 11 # Use a while-true loop to both move and attack. whi…" at bounding box center [1376, 303] width 335 height 459
type textarea "he"
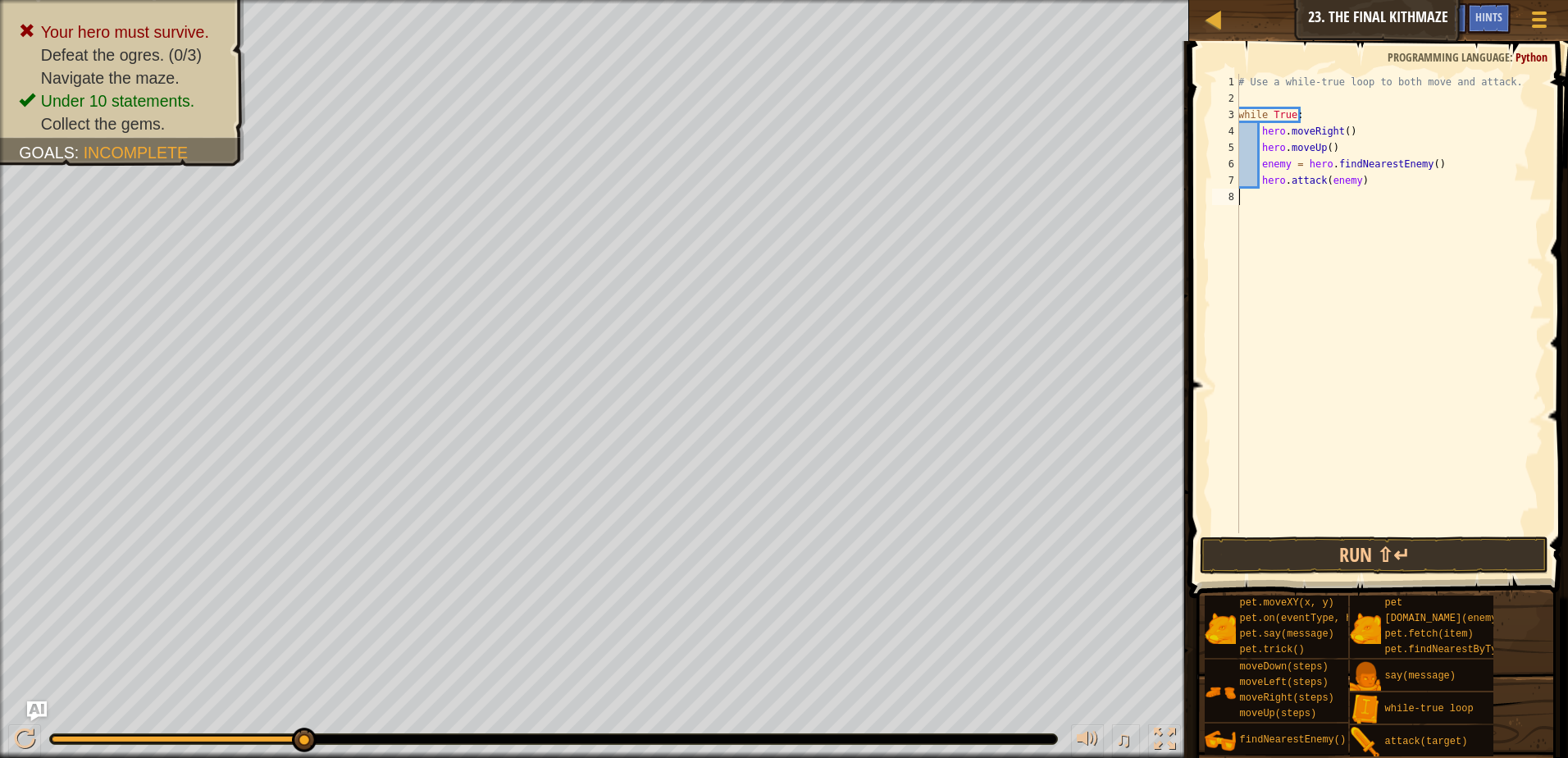
click at [1262, 188] on div "# Use a while-true loop to both move and attack. while True : hero . moveRight …" at bounding box center [1389, 320] width 309 height 492
type textarea "hero.attack(enemy)"
click at [1268, 189] on div "# Use a while-true loop to both move and attack. while True : hero . moveRight …" at bounding box center [1389, 320] width 309 height 492
click at [1356, 182] on div "# Use a while-true loop to both move and attack. while True : hero . moveRight …" at bounding box center [1389, 320] width 309 height 492
type textarea "hero.attack(enemy)"
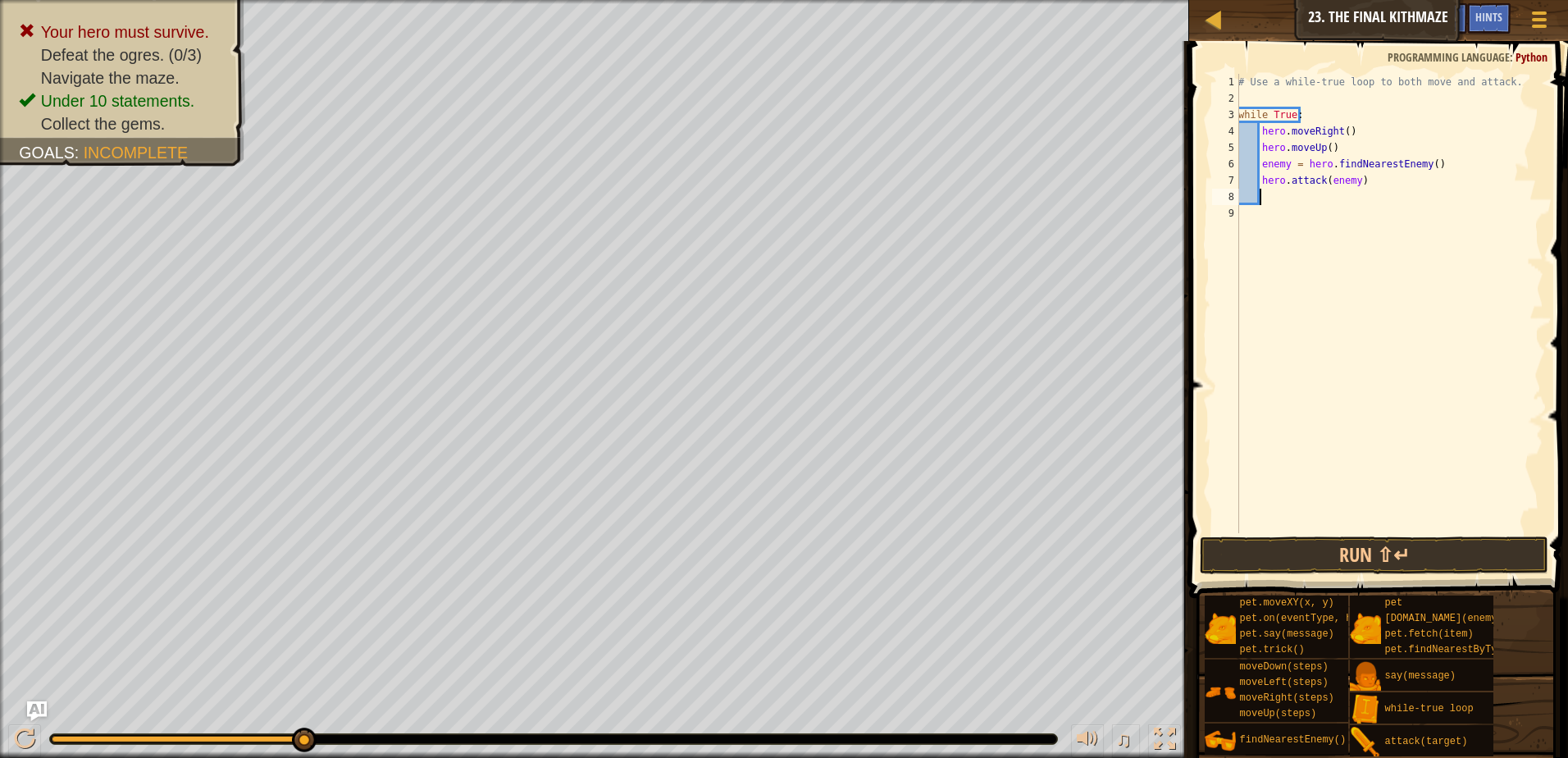
type textarea "he"
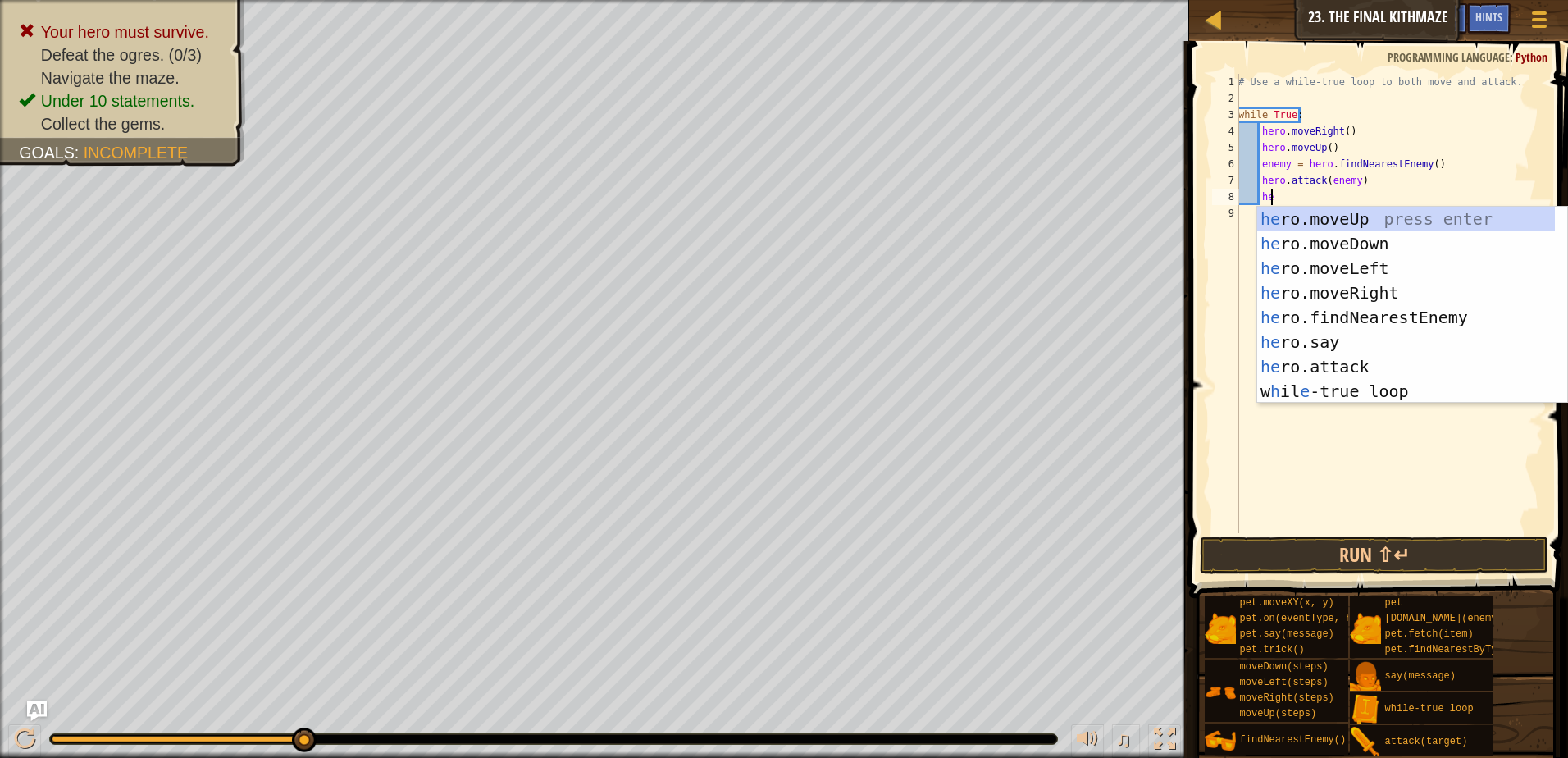
scroll to position [8, 2]
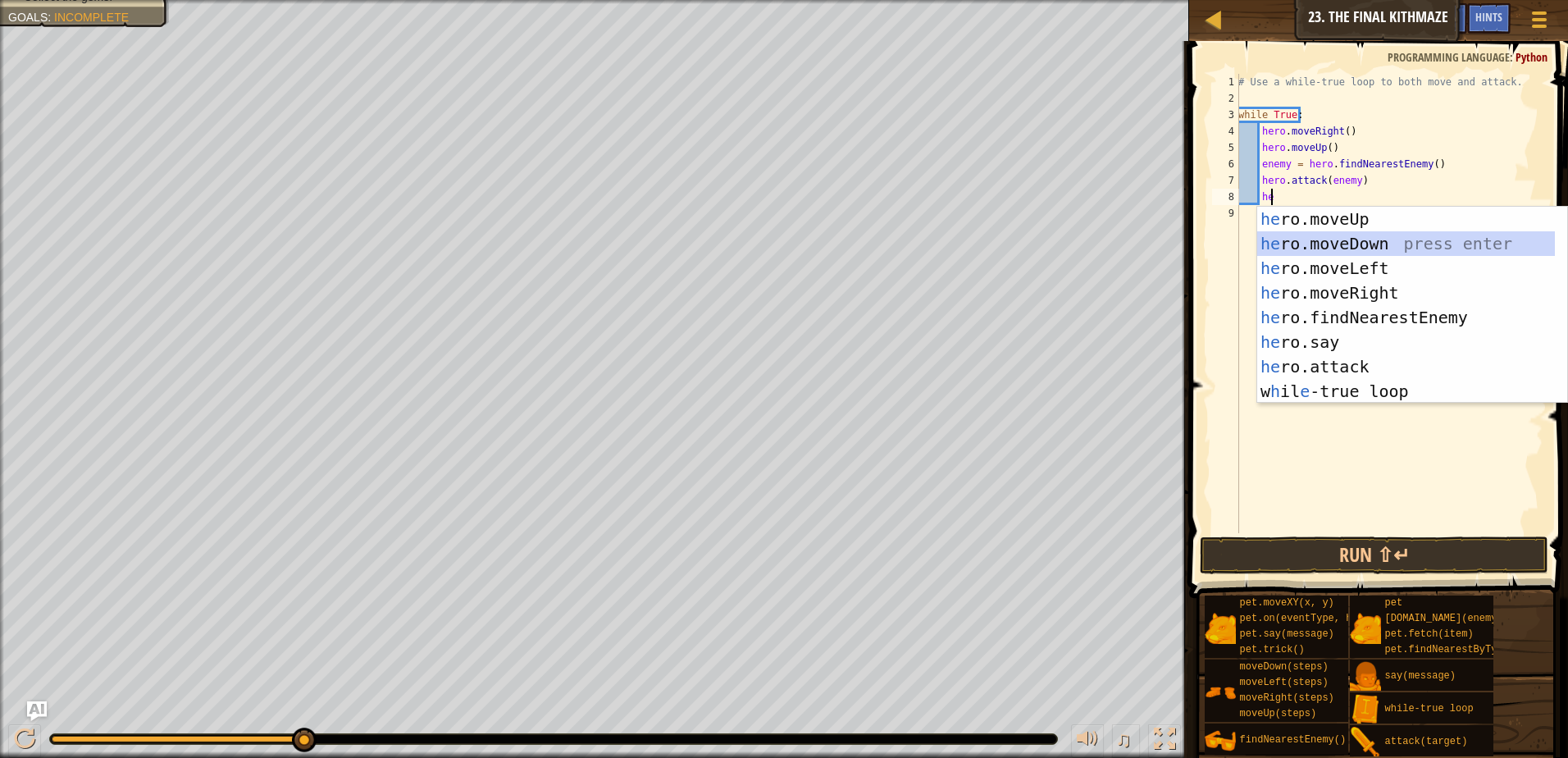
click at [1288, 240] on div "he ro.moveUp press enter he ro.moveDown press enter he ro.moveLeft press enter …" at bounding box center [1407, 330] width 298 height 246
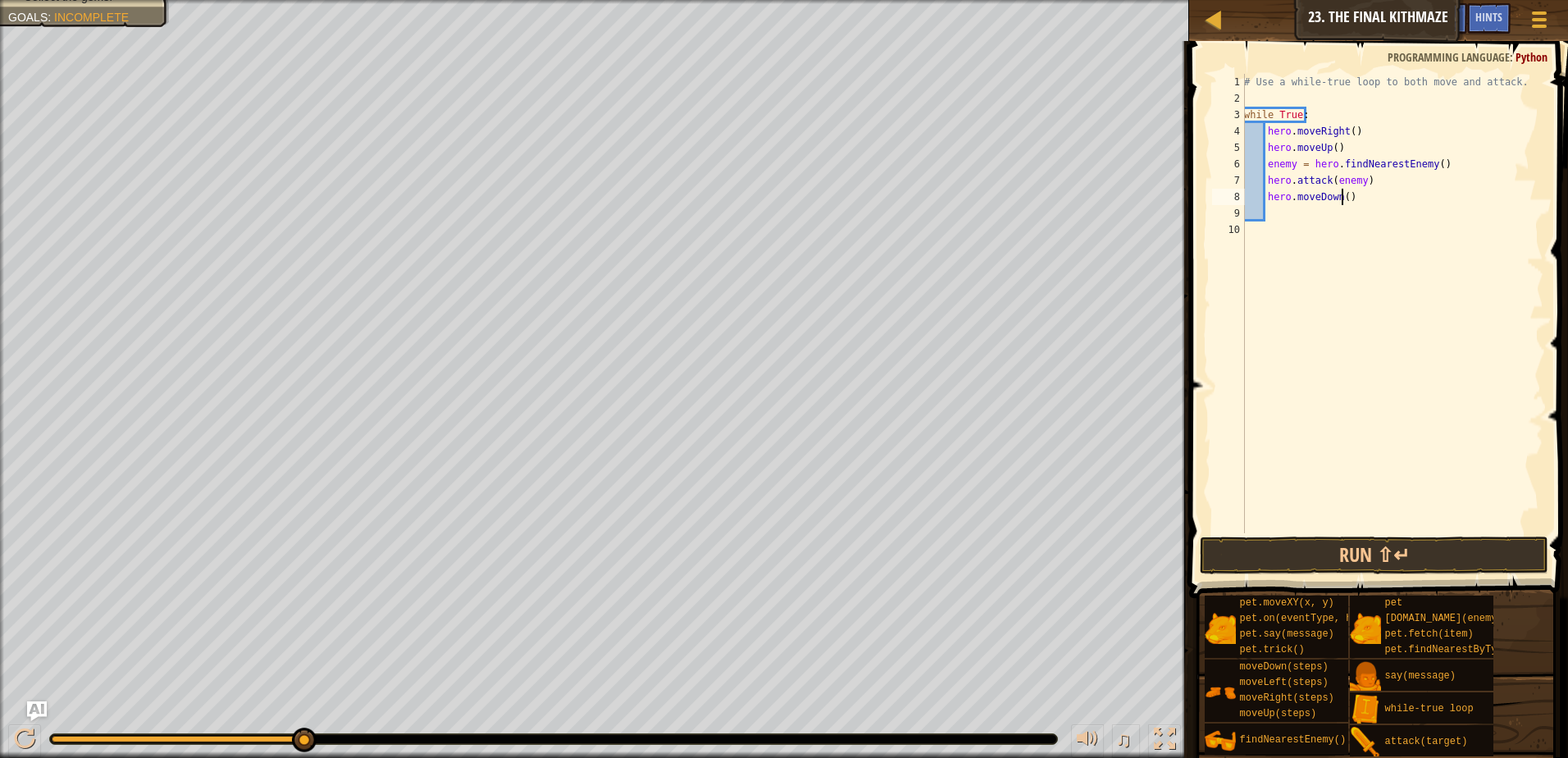
click at [1341, 197] on div "# Use a while-true loop to both move and attack. while True : hero . moveRight …" at bounding box center [1392, 320] width 303 height 492
type textarea "hero.moveDown(2)"
click at [1277, 218] on div "# Use a while-true loop to both move and attack. while True : hero . moveRight …" at bounding box center [1392, 320] width 303 height 492
type textarea "he"
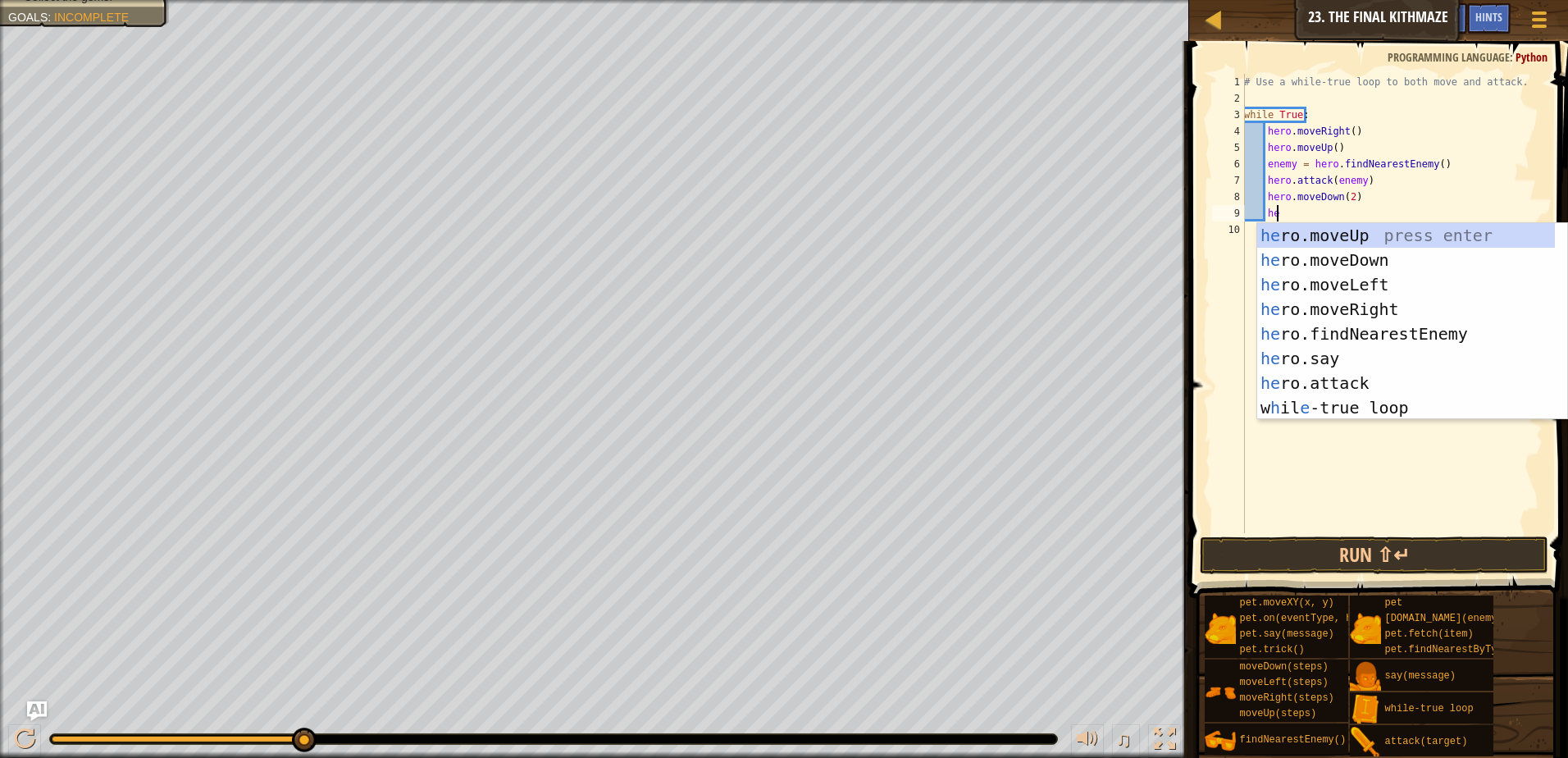
scroll to position [8, 2]
click at [1332, 240] on div "he ro.moveUp press enter he ro.moveDown press enter he ro.moveLeft press enter …" at bounding box center [1407, 346] width 298 height 246
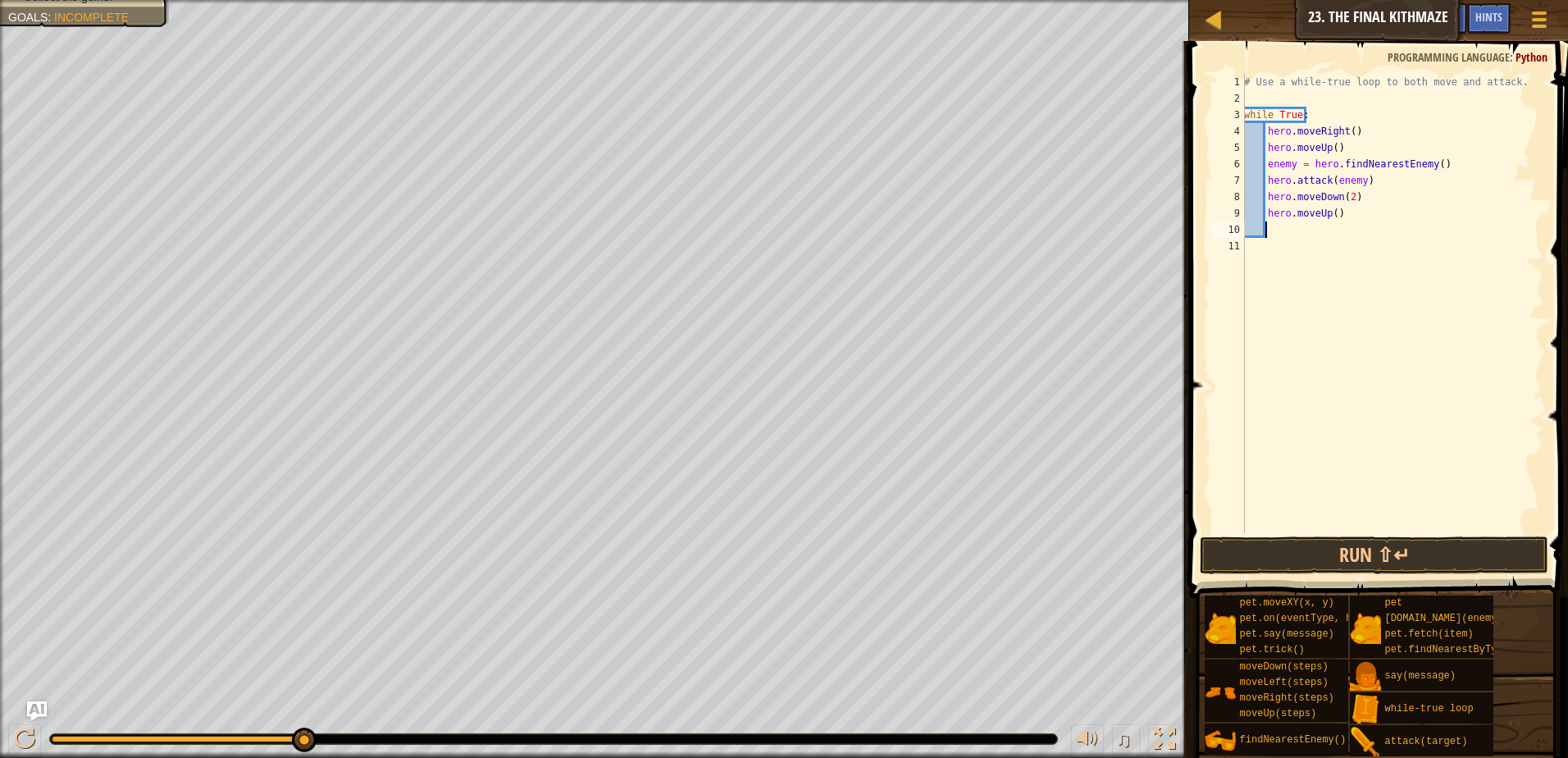
scroll to position [8, 1]
click at [1310, 552] on button "Run ⇧↵" at bounding box center [1374, 555] width 349 height 38
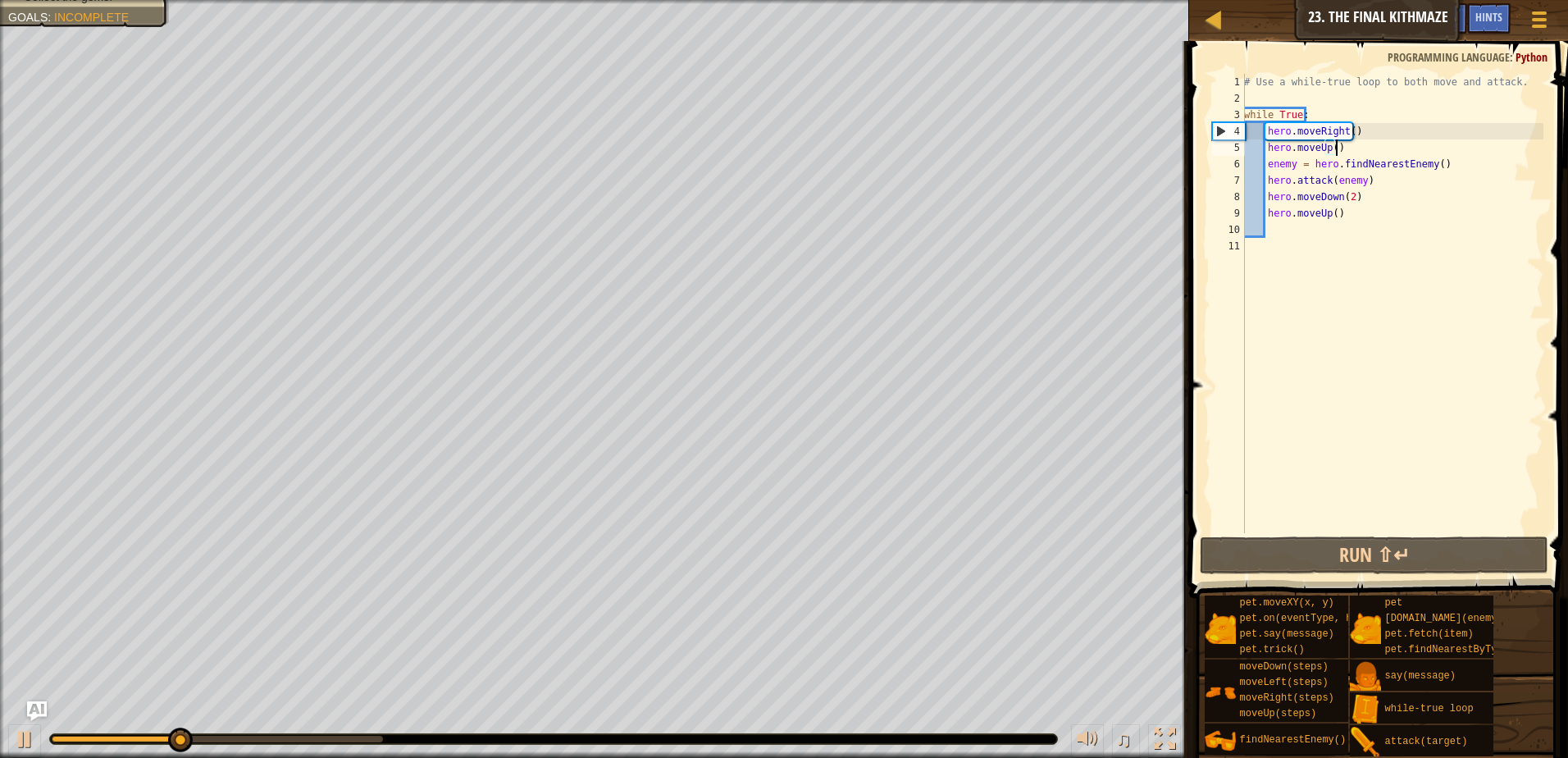
click at [1335, 146] on div "# Use a while-true loop to both move and attack. while True : hero . moveRight …" at bounding box center [1392, 320] width 303 height 492
click at [1273, 156] on div "# Use a while-true loop to both move and attack. while True : hero . moveRight …" at bounding box center [1392, 320] width 303 height 492
type textarea "enemy = hero.findNearestEnemy()"
click at [1268, 156] on div "# Use a while-true loop to both move and attack. while True : hero . moveRight …" at bounding box center [1392, 320] width 303 height 492
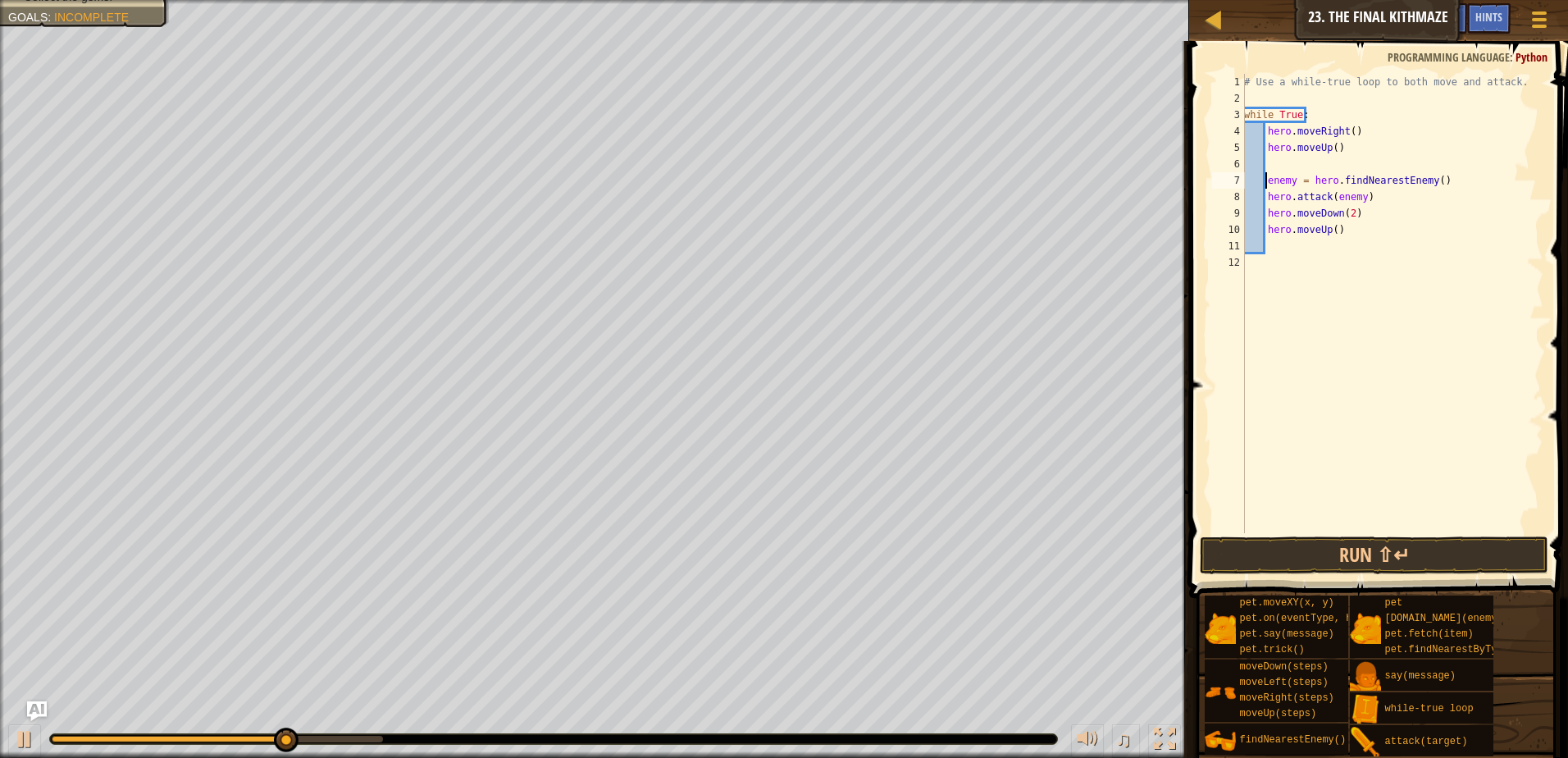
click at [1272, 165] on div "# Use a while-true loop to both move and attack. while True : hero . moveRight …" at bounding box center [1392, 320] width 303 height 492
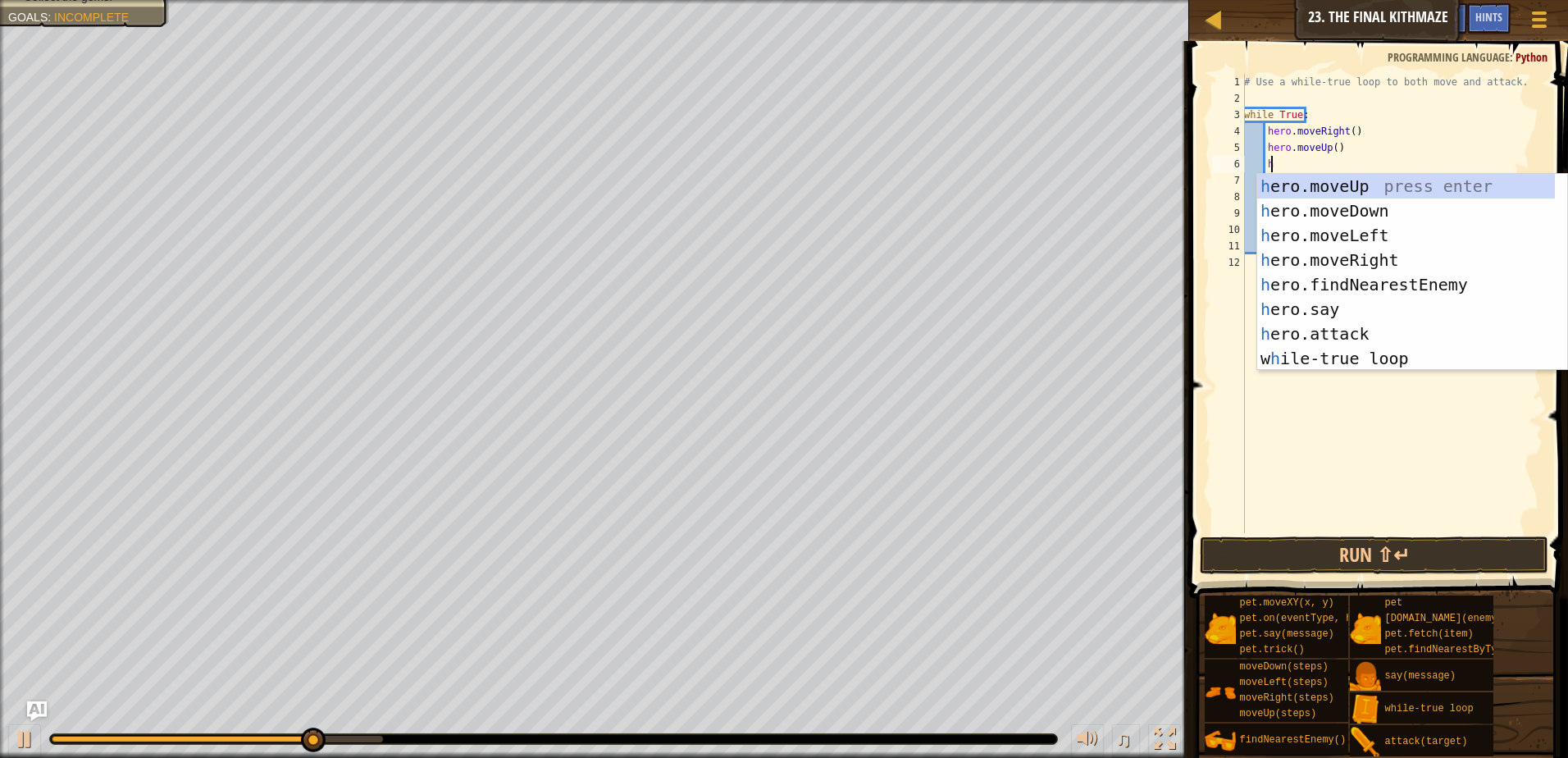
type textarea "he"
click at [1330, 258] on div "he ro.moveUp press enter he ro.moveDown press enter he ro.moveLeft press enter …" at bounding box center [1407, 297] width 298 height 246
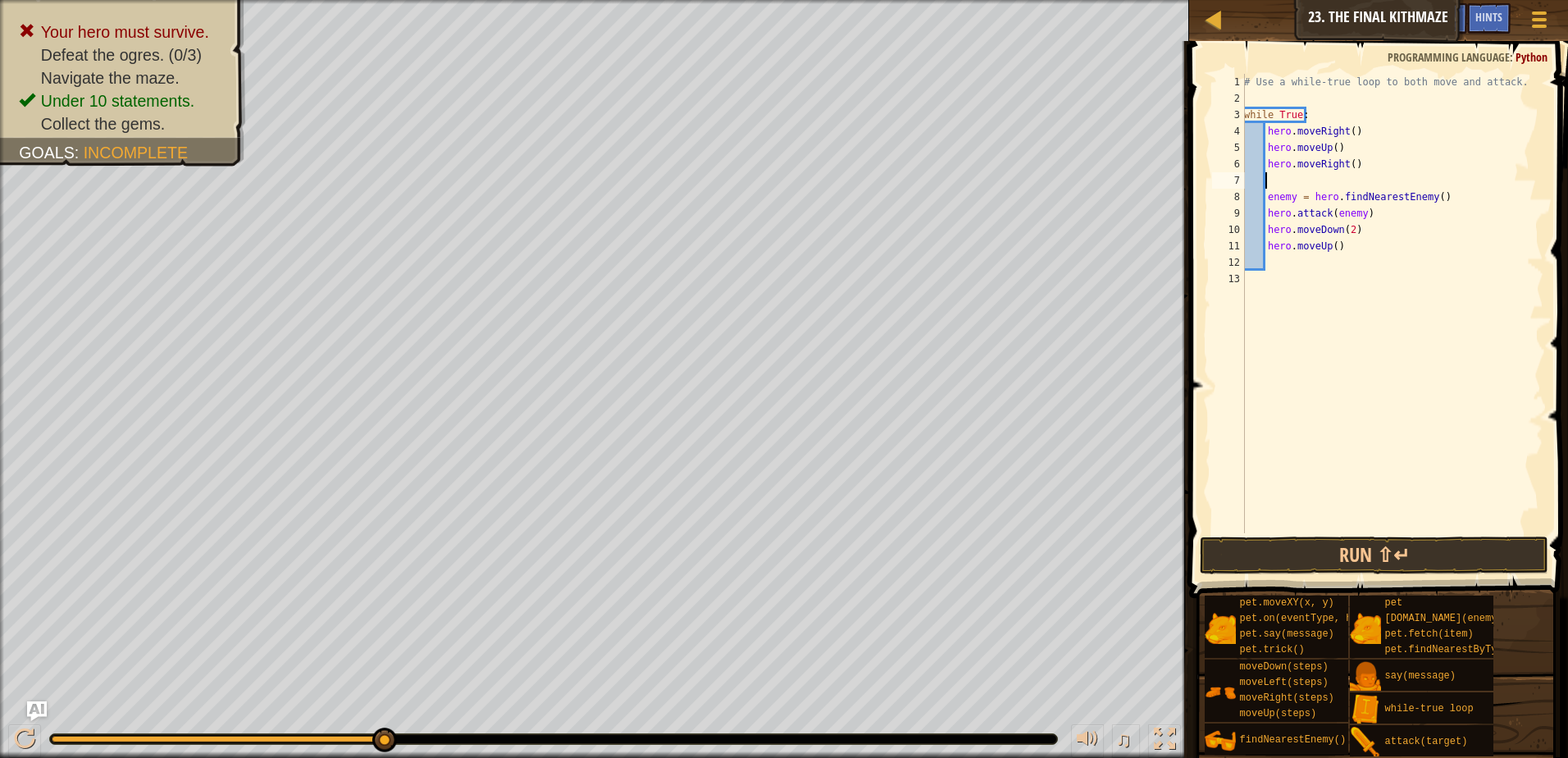
scroll to position [8, 0]
click at [1285, 181] on div "# Use a while-true loop to both move and attack. while True : hero . moveRight …" at bounding box center [1392, 320] width 303 height 492
click at [1269, 188] on div "# Use a while-true loop to both move and attack. while True : hero . moveRight …" at bounding box center [1392, 320] width 303 height 492
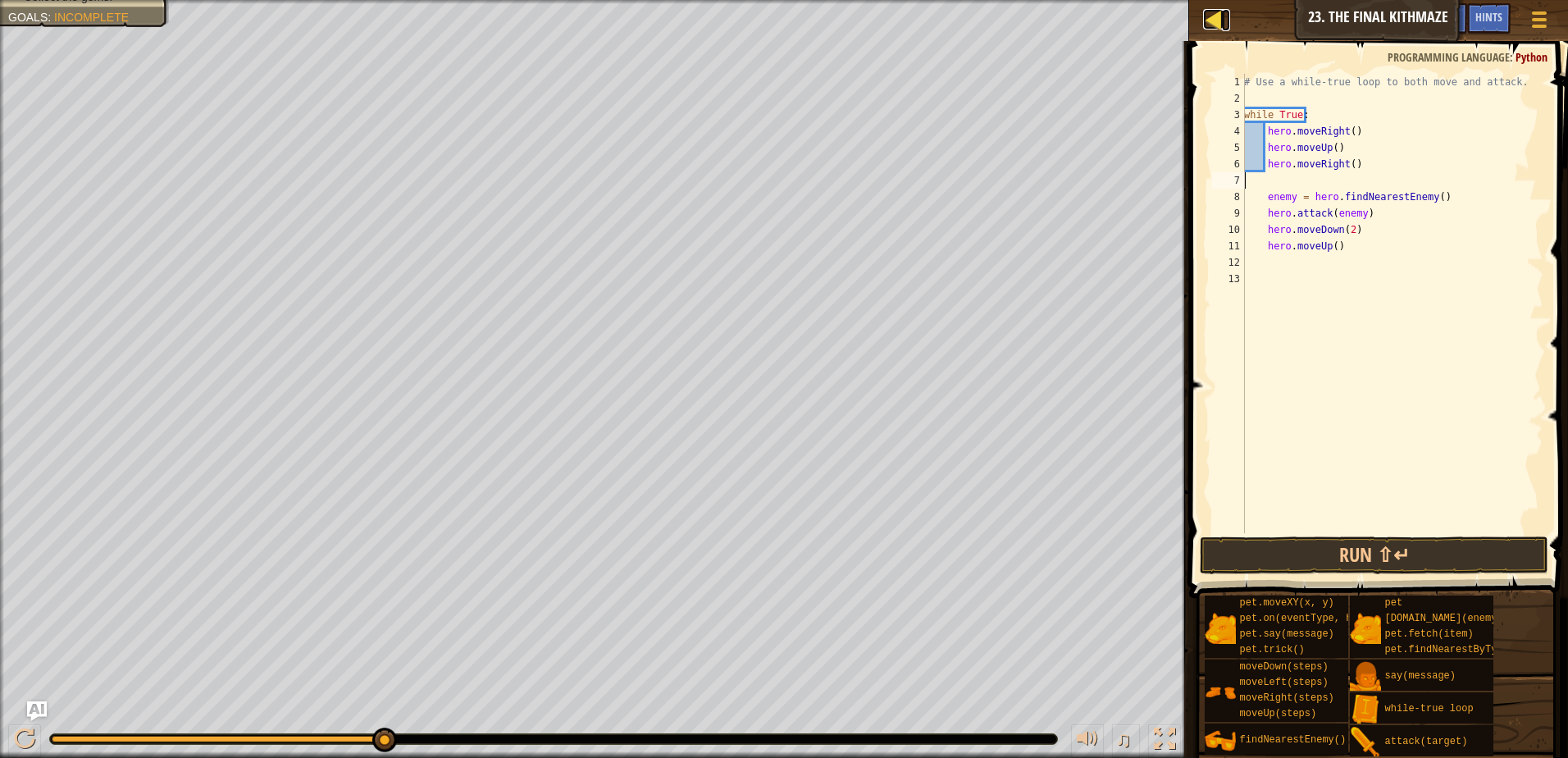
click at [1222, 18] on div at bounding box center [1213, 19] width 21 height 21
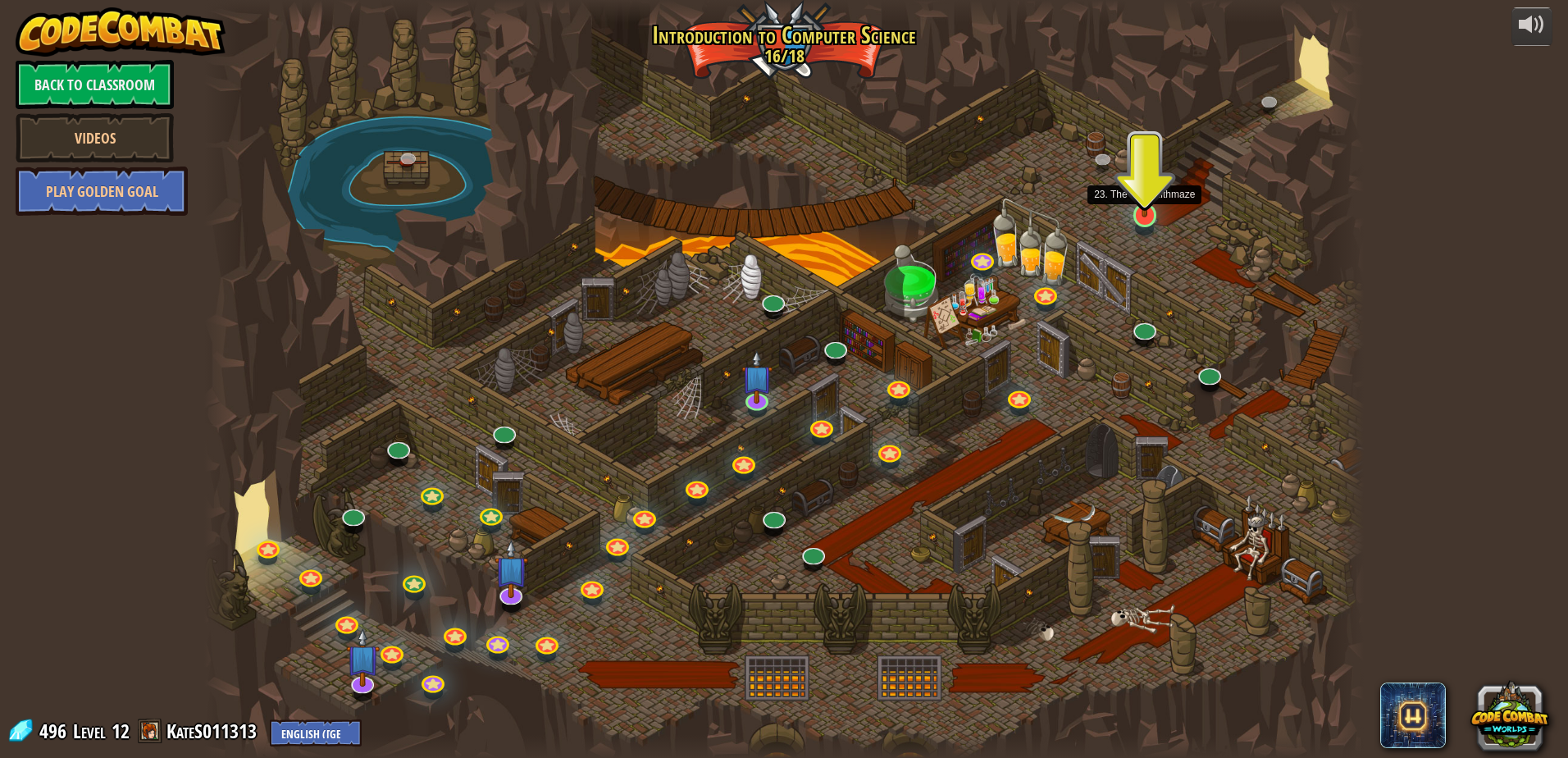
click at [1135, 209] on img at bounding box center [1145, 182] width 31 height 71
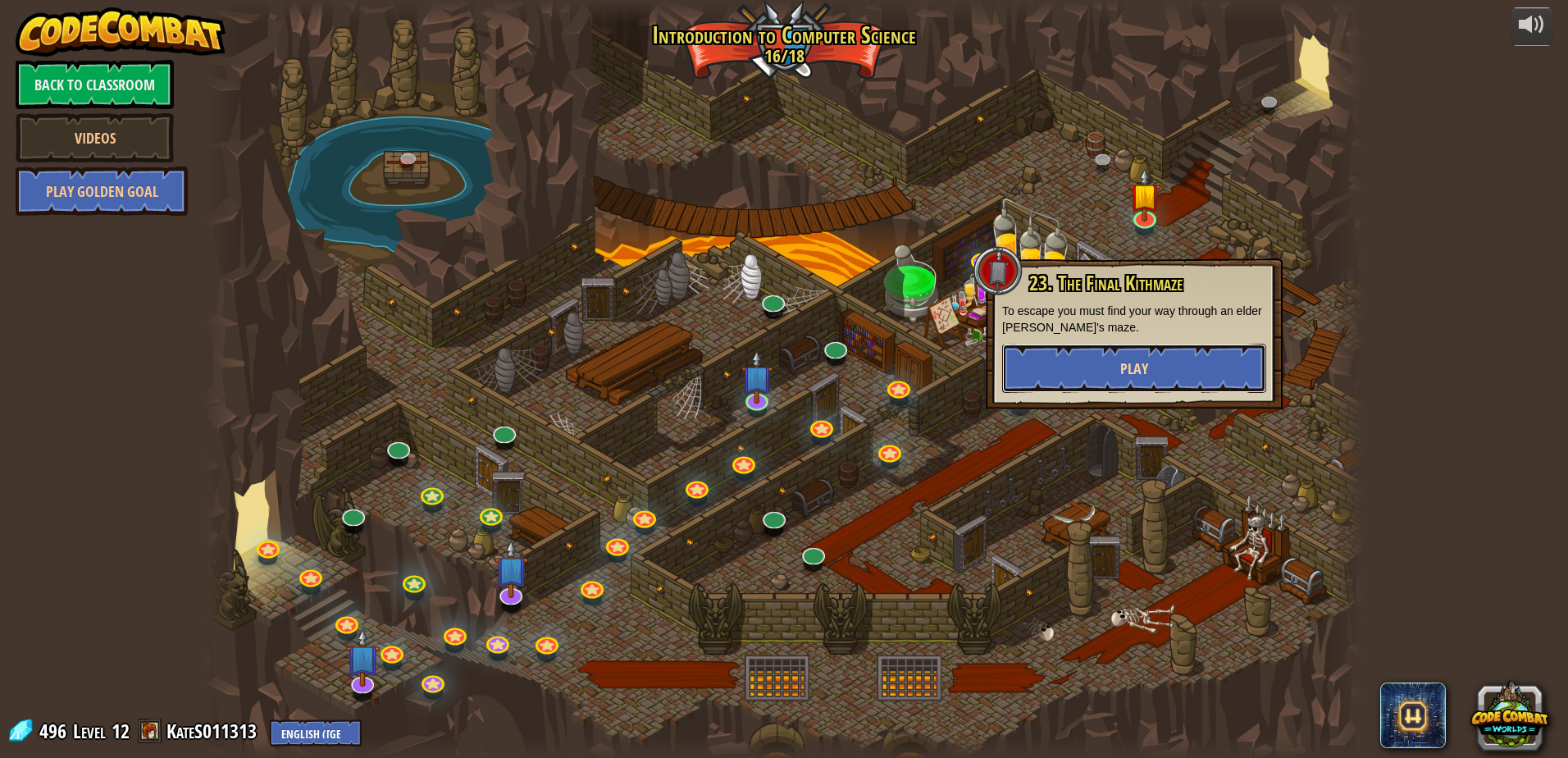
click at [1186, 368] on button "Play" at bounding box center [1135, 368] width 264 height 49
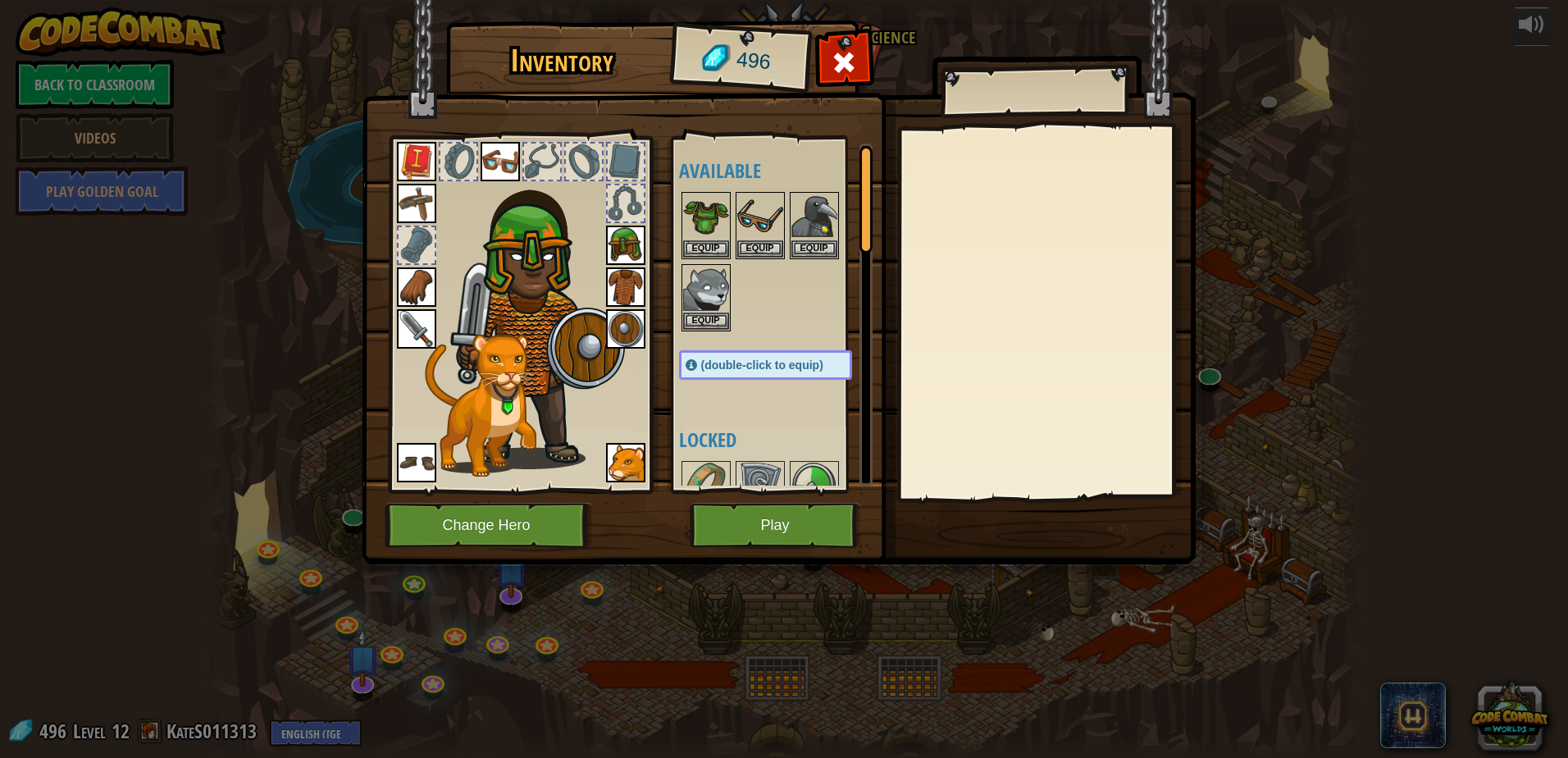
click at [765, 485] on div "Available Equip Equip Equip Equip Equip Equip Equip Equip Equip Equip Equip Equ…" at bounding box center [772, 315] width 201 height 356
click at [768, 510] on button "Play" at bounding box center [775, 525] width 172 height 45
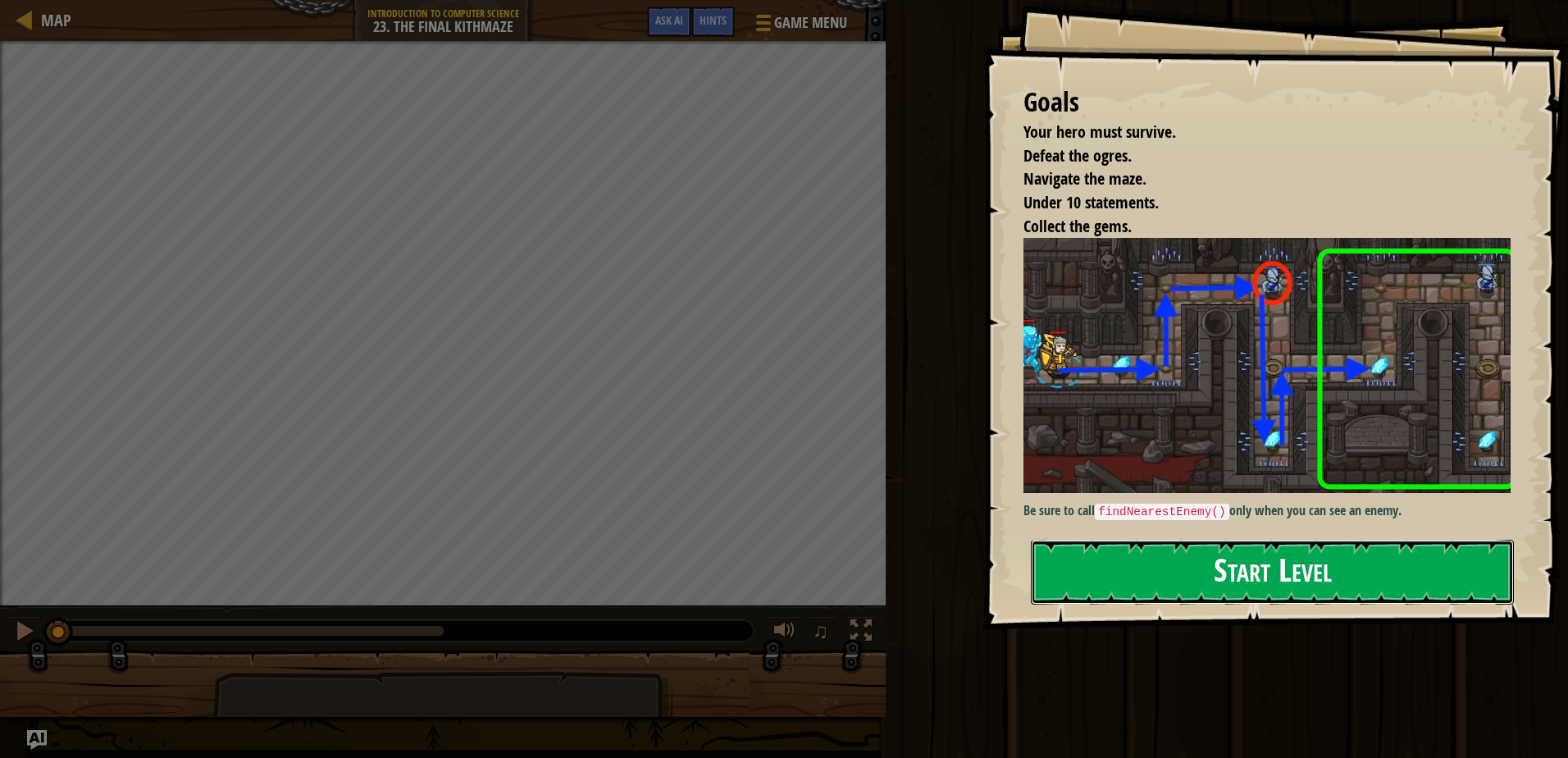
click at [1232, 540] on button "Start Level" at bounding box center [1272, 571] width 483 height 64
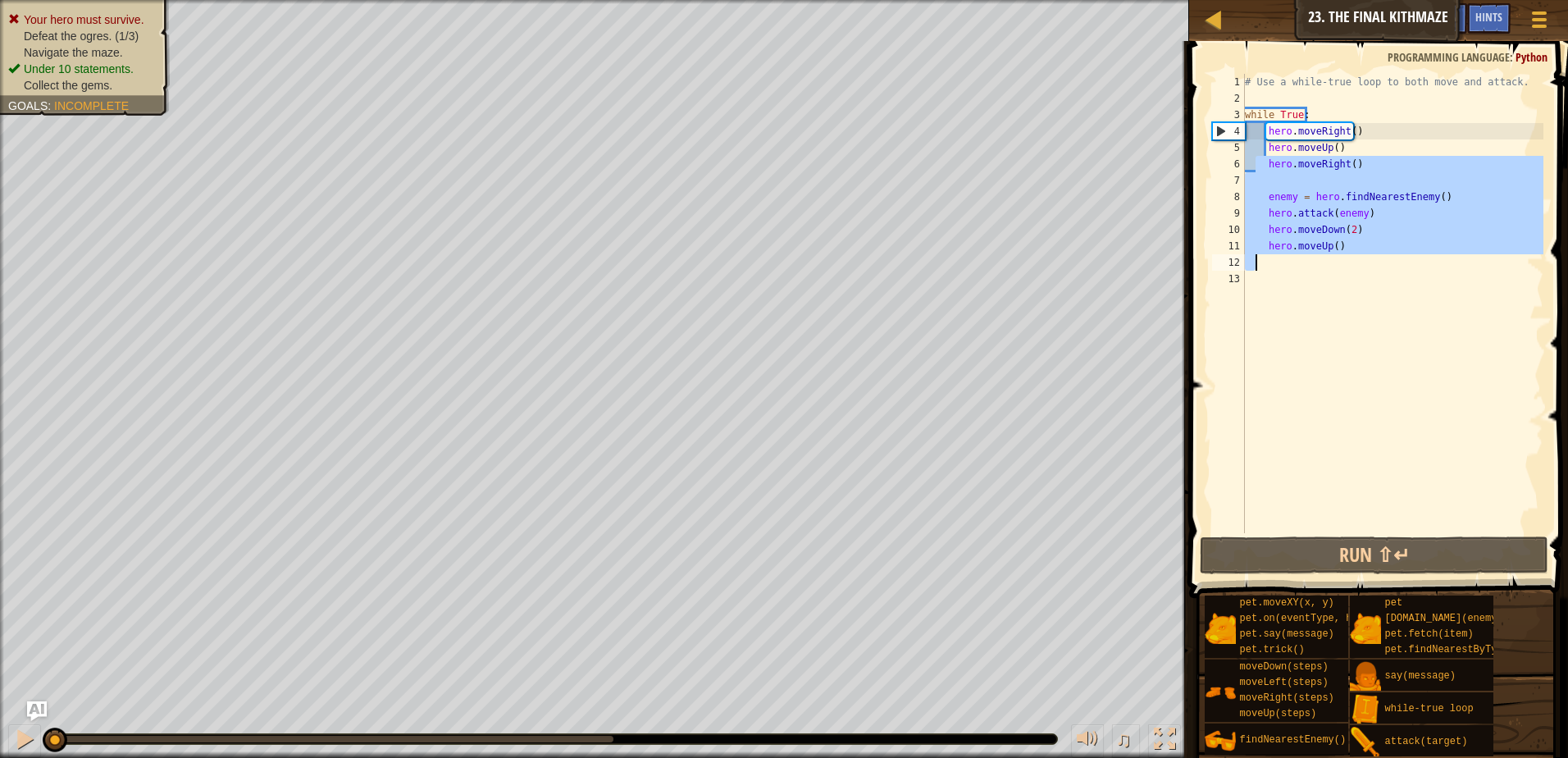
drag, startPoint x: 1255, startPoint y: 170, endPoint x: 1257, endPoint y: 258, distance: 88.0
click at [1257, 258] on div "# Use a while-true loop to both move and attack. while True : hero . moveRight …" at bounding box center [1392, 320] width 302 height 492
type textarea "hero.moveUp()"
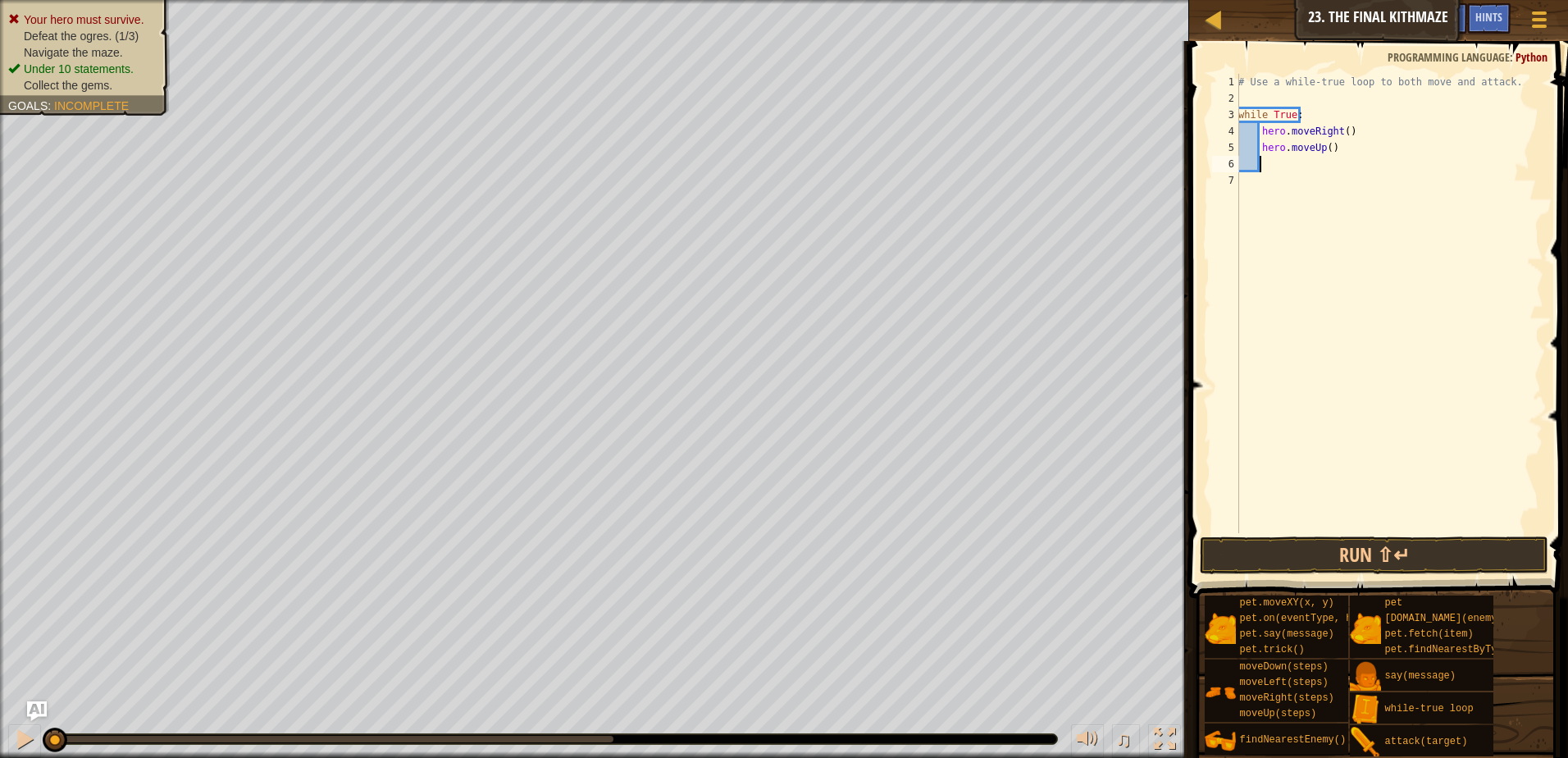
click at [1258, 167] on div "# Use a while-true loop to both move and attack. while True : hero . moveRight …" at bounding box center [1389, 320] width 309 height 492
click at [1314, 539] on button "Run ⇧↵" at bounding box center [1374, 555] width 349 height 38
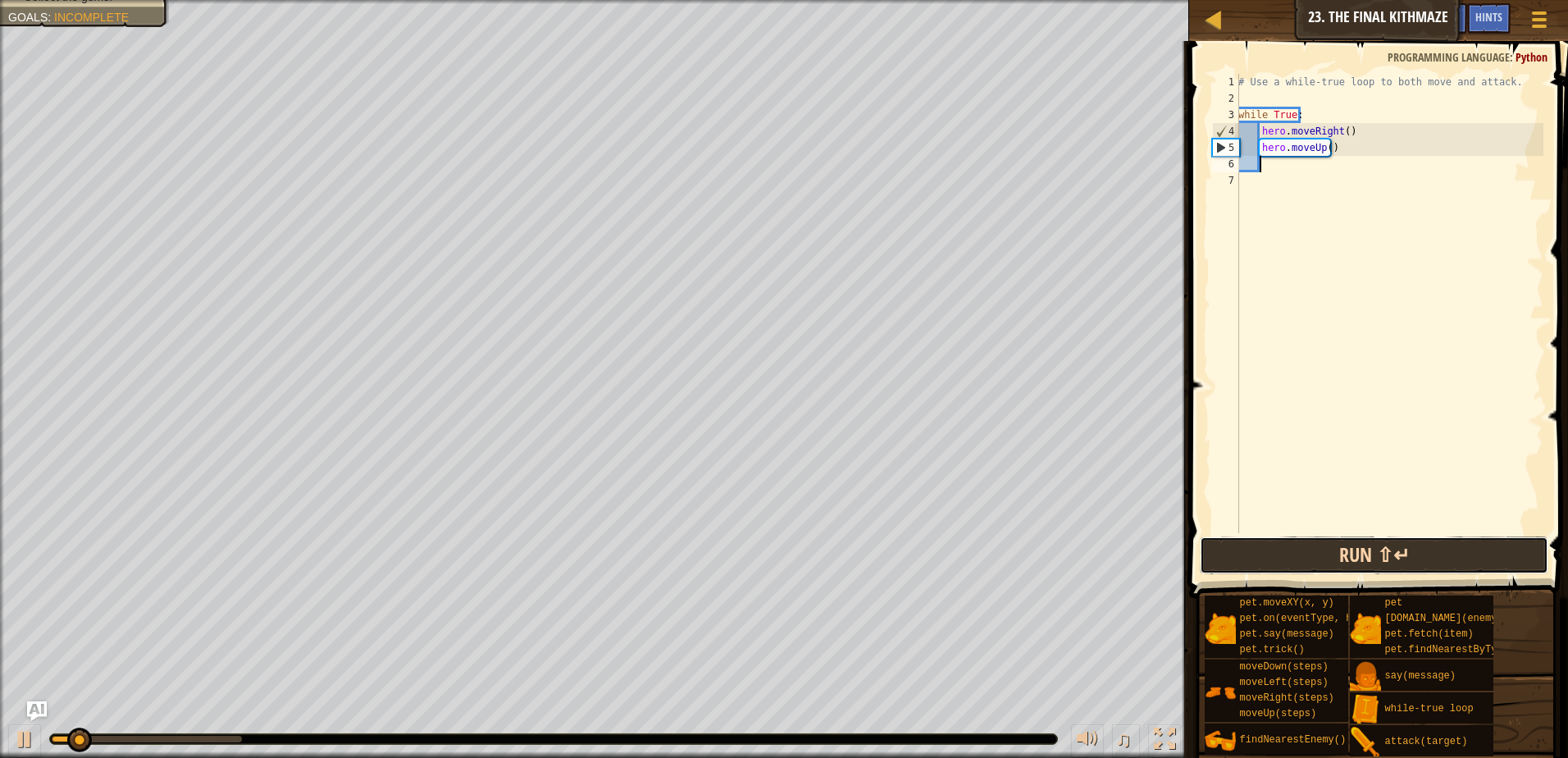
click at [1313, 550] on button "Run ⇧↵" at bounding box center [1374, 555] width 349 height 38
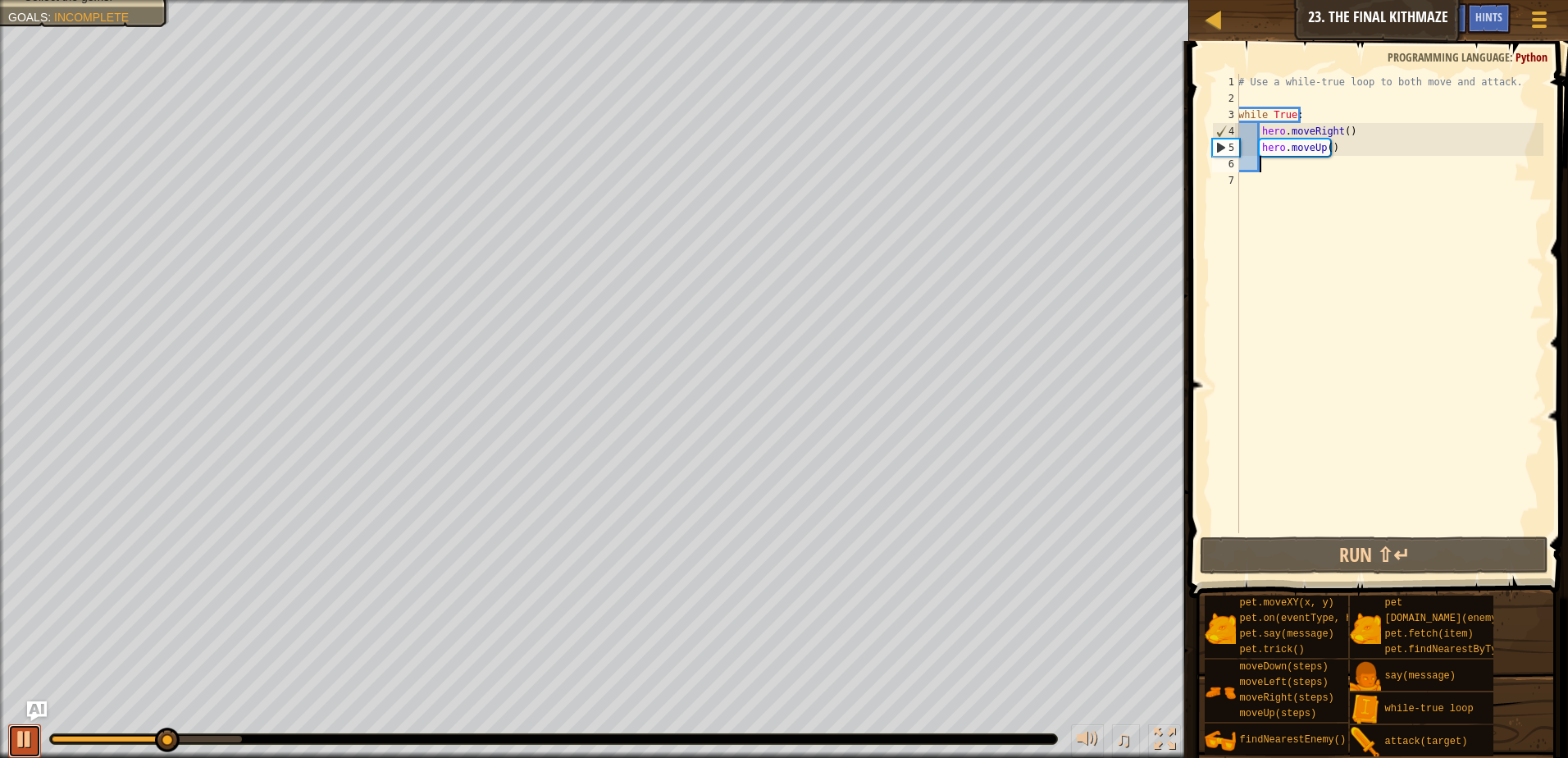
click at [8, 738] on button at bounding box center [24, 741] width 33 height 33
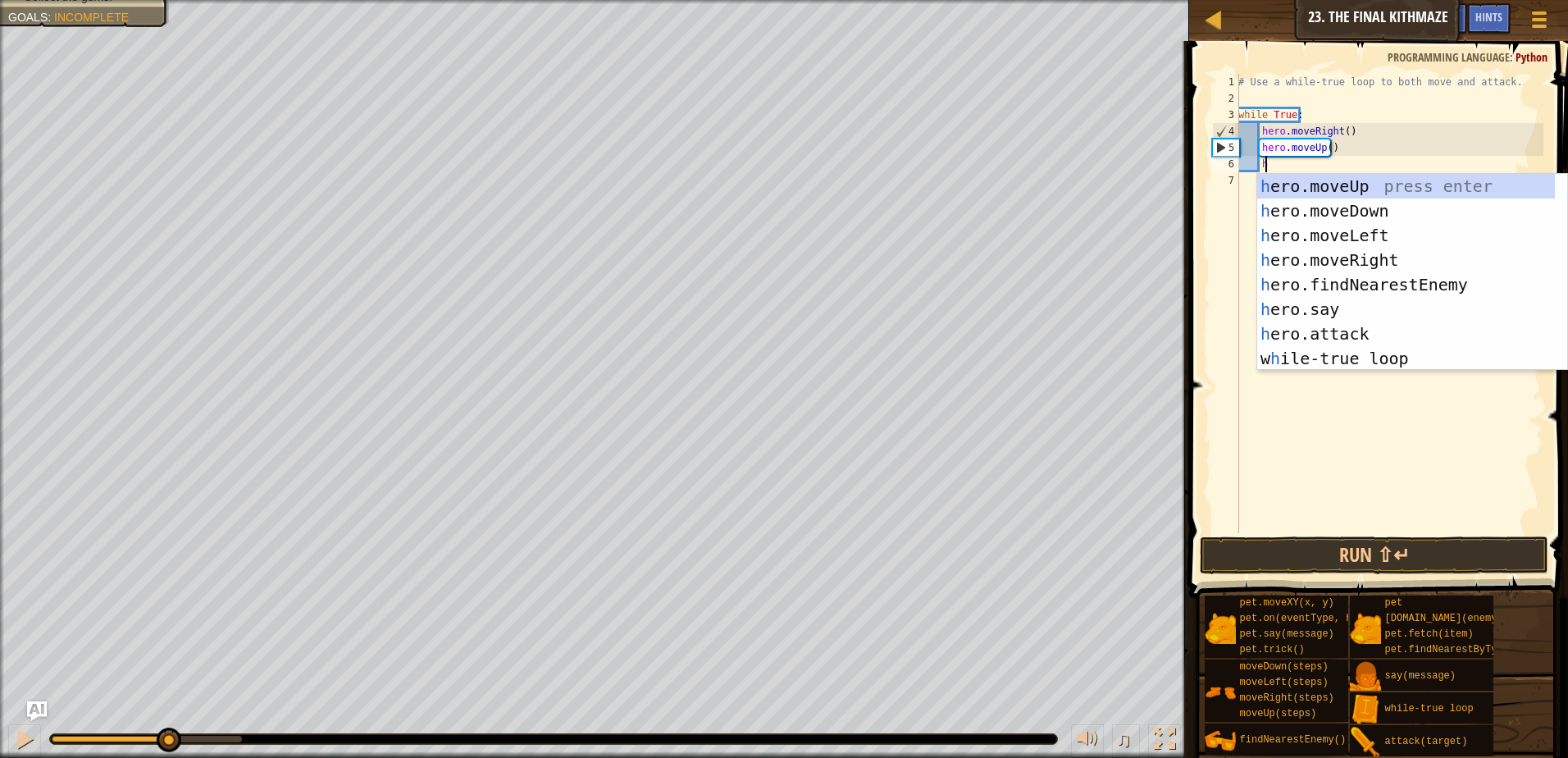
type textarea "he"
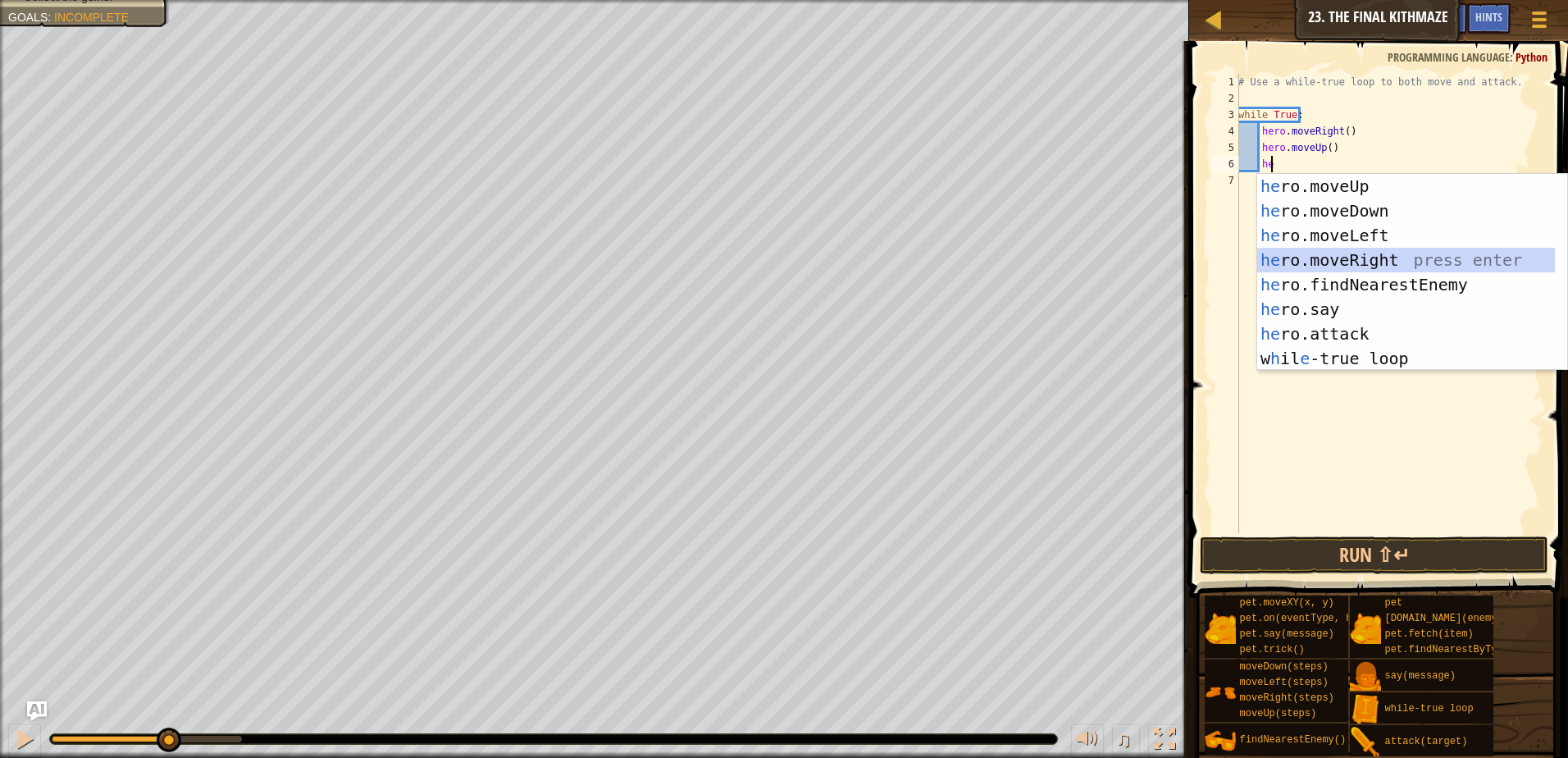
click at [1300, 257] on div "he ro.moveUp press enter he ro.moveDown press enter he ro.moveLeft press enter …" at bounding box center [1407, 297] width 298 height 246
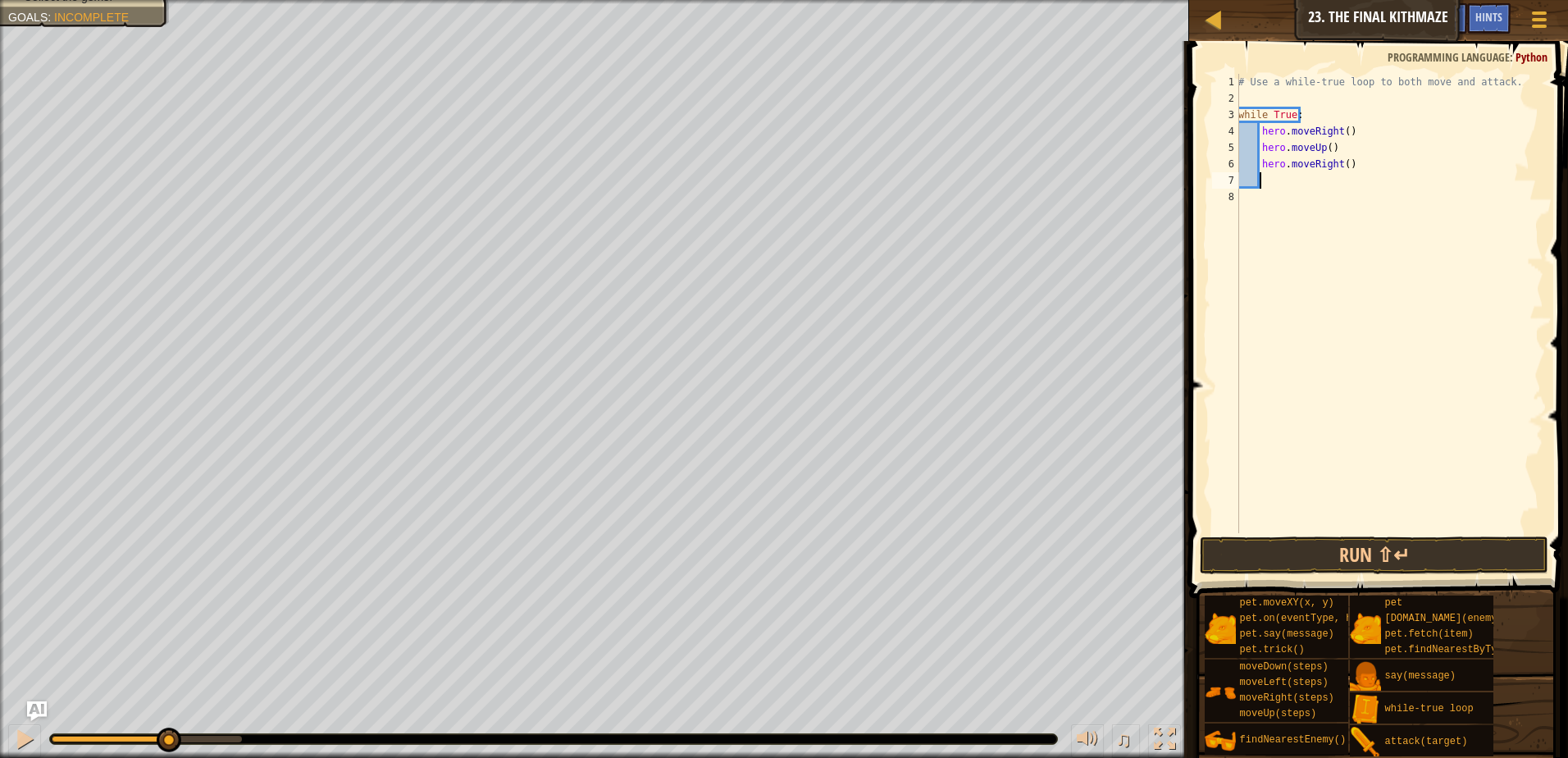
click at [1340, 164] on div "# Use a while-true loop to both move and attack. while True : hero . moveRight …" at bounding box center [1389, 320] width 309 height 492
type textarea "hero.moveRight(2)"
click at [1274, 177] on div "# Use a while-true loop to both move and attack. while True : hero . moveRight …" at bounding box center [1389, 320] width 309 height 492
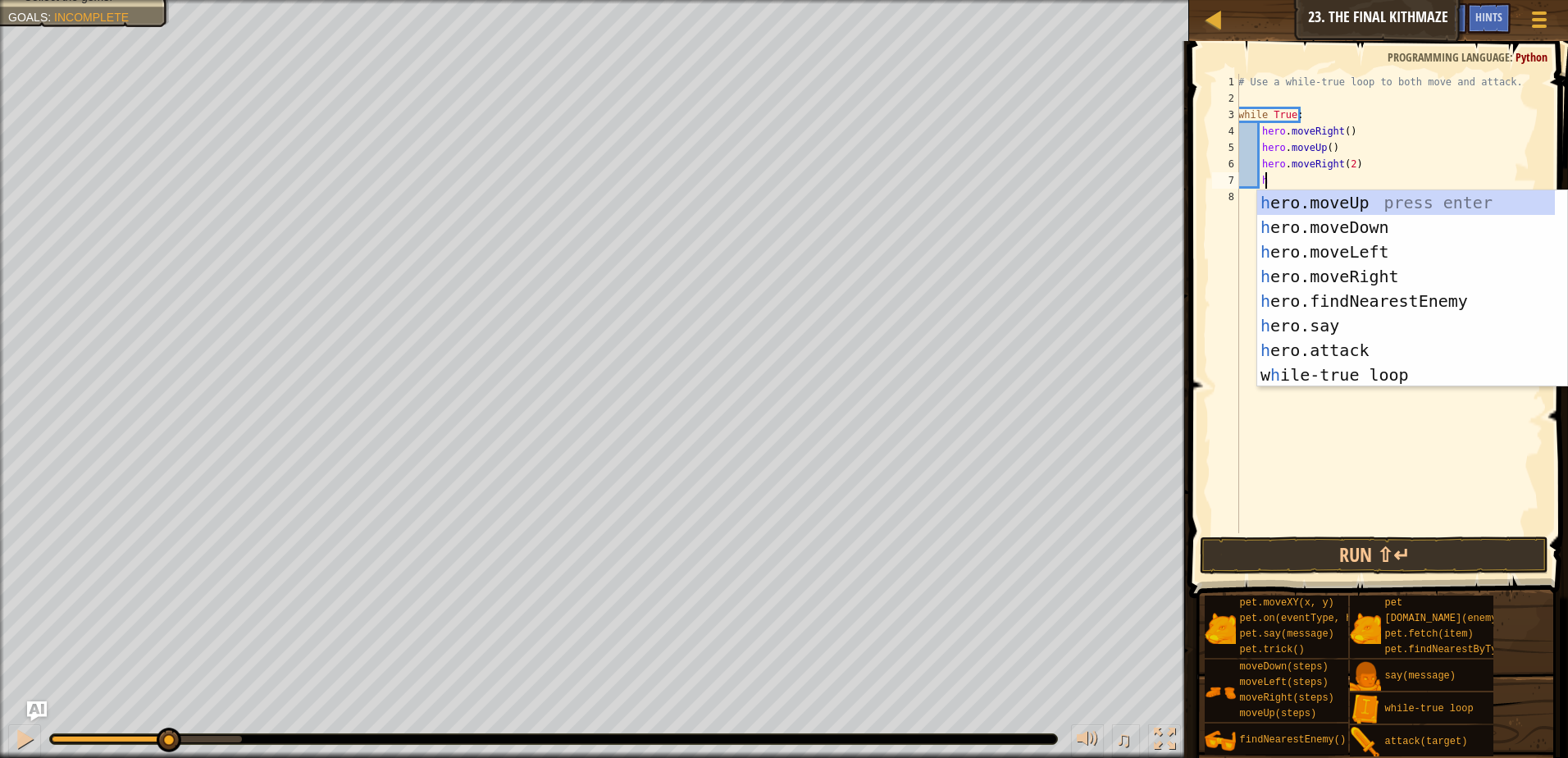
type textarea "he"
click at [1327, 305] on div "he ro.moveUp press enter he ro.moveDown press enter he ro.moveLeft press enter …" at bounding box center [1407, 313] width 298 height 246
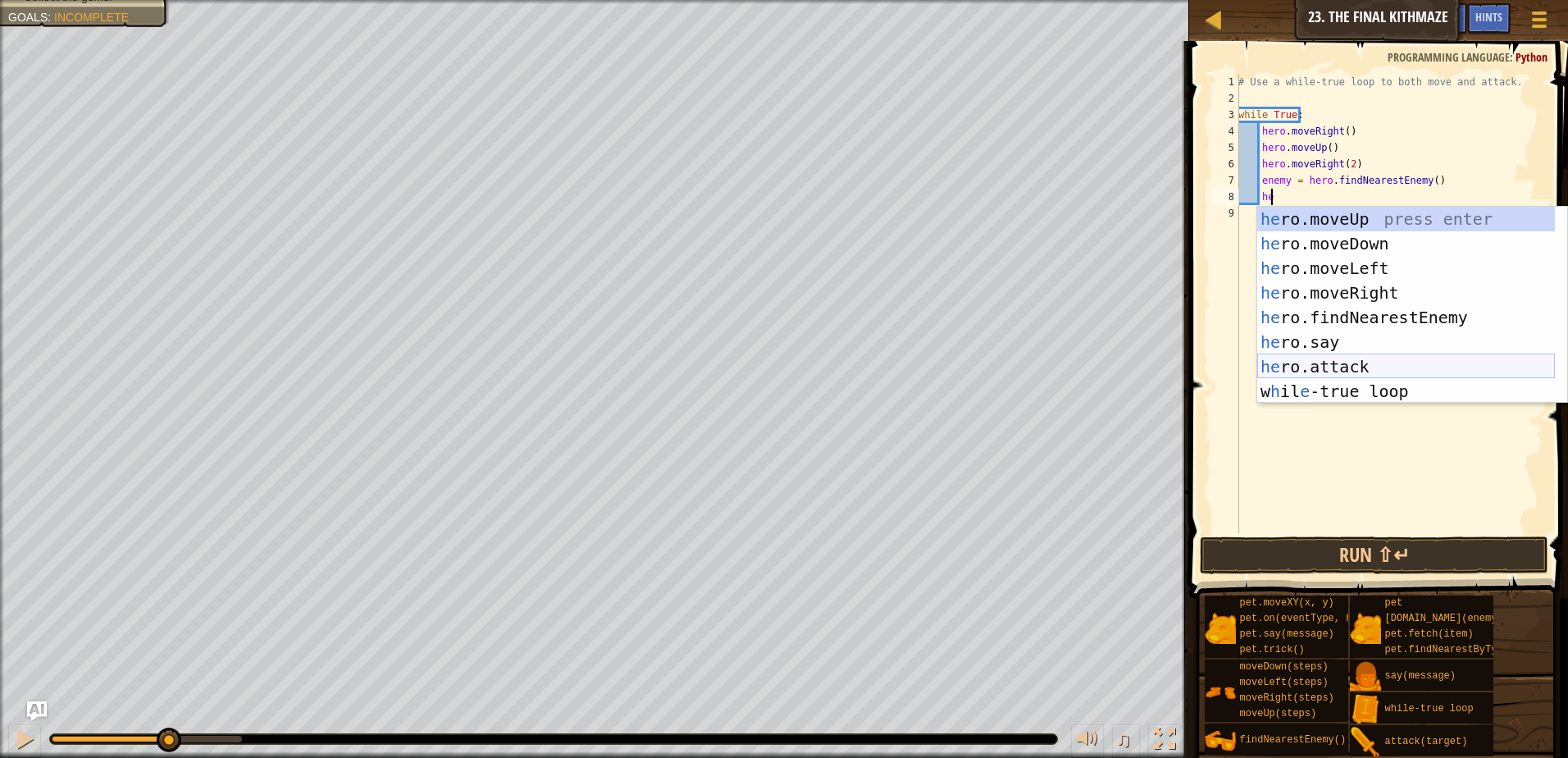
click at [1284, 369] on div "he ro.moveUp press enter he ro.moveDown press enter he ro.moveLeft press enter …" at bounding box center [1407, 330] width 298 height 246
type textarea "hero.attack(enemy)"
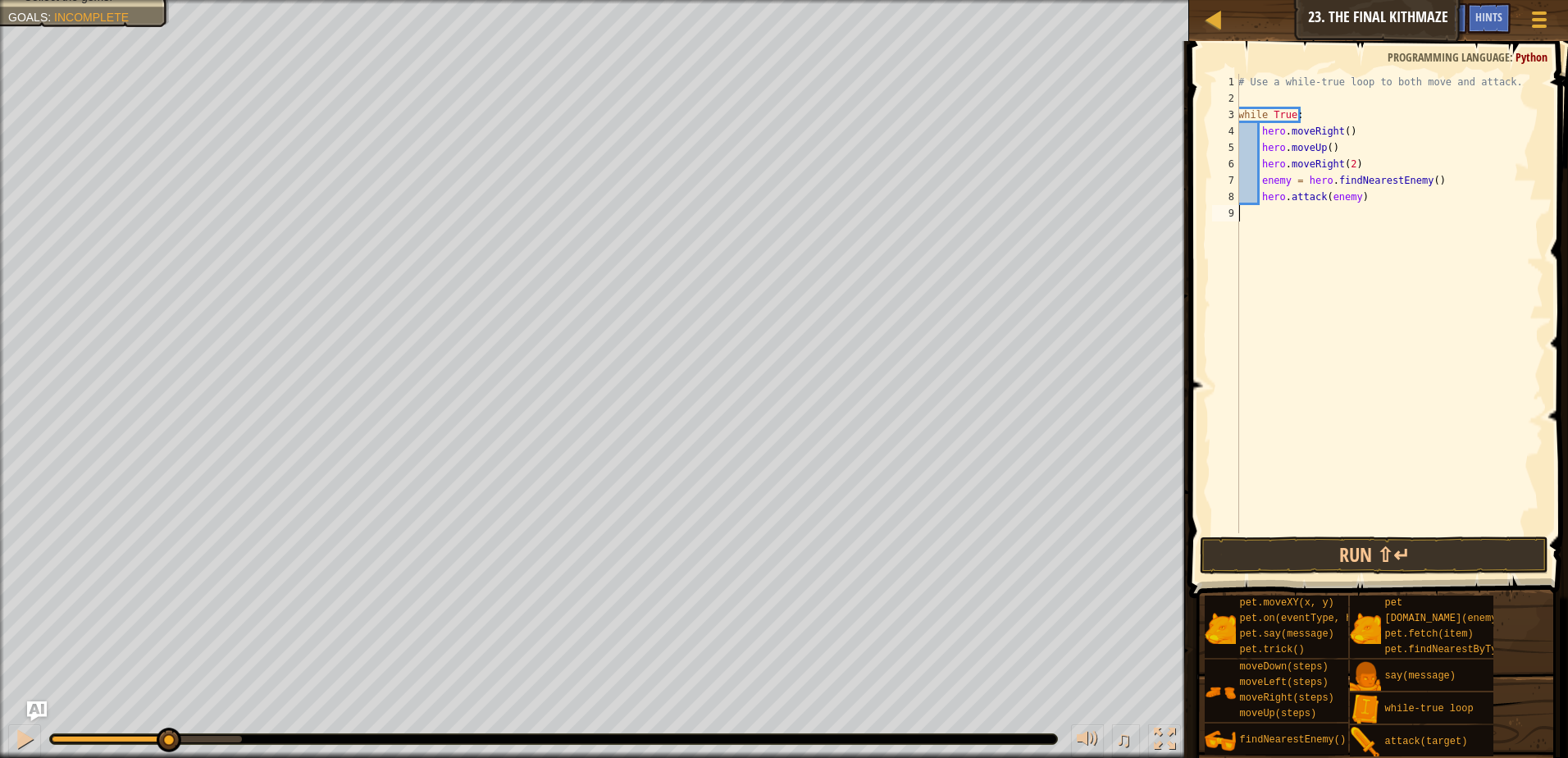
click at [1265, 211] on div "# Use a while-true loop to both move and attack. while True : hero . moveRight …" at bounding box center [1389, 320] width 309 height 492
click at [1351, 195] on div "# Use a while-true loop to both move and attack. while True : hero . moveRight …" at bounding box center [1389, 320] width 309 height 492
type textarea "hero.attack(enemy)"
click at [1363, 200] on div "# Use a while-true loop to both move and attack. while True : hero . moveRight …" at bounding box center [1389, 320] width 309 height 492
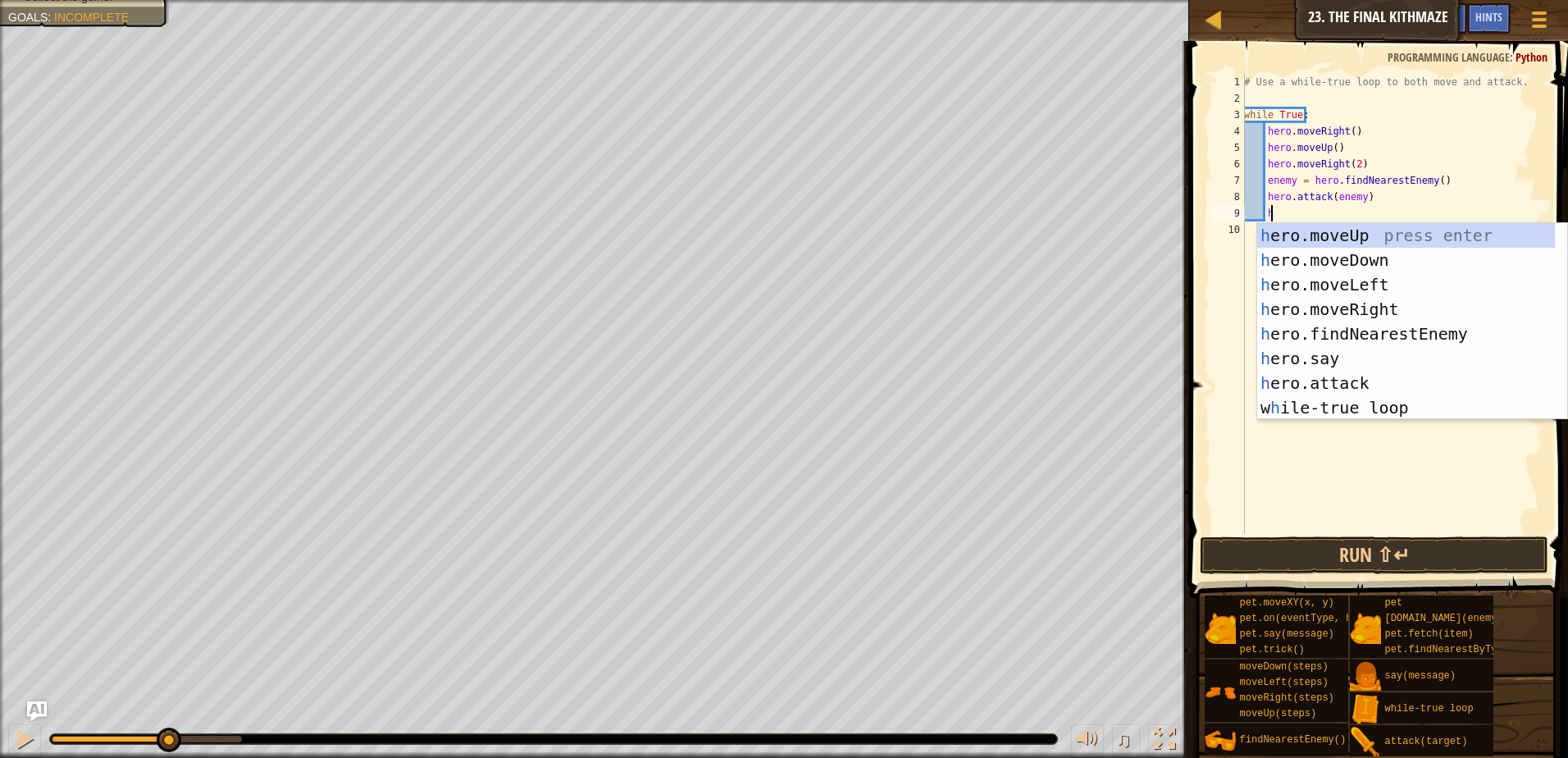
scroll to position [8, 2]
click at [1311, 380] on div "he ro.moveUp press enter he ro.moveDown press enter he ro.moveLeft press enter …" at bounding box center [1407, 346] width 298 height 246
type textarea "hero.attack(enemy)"
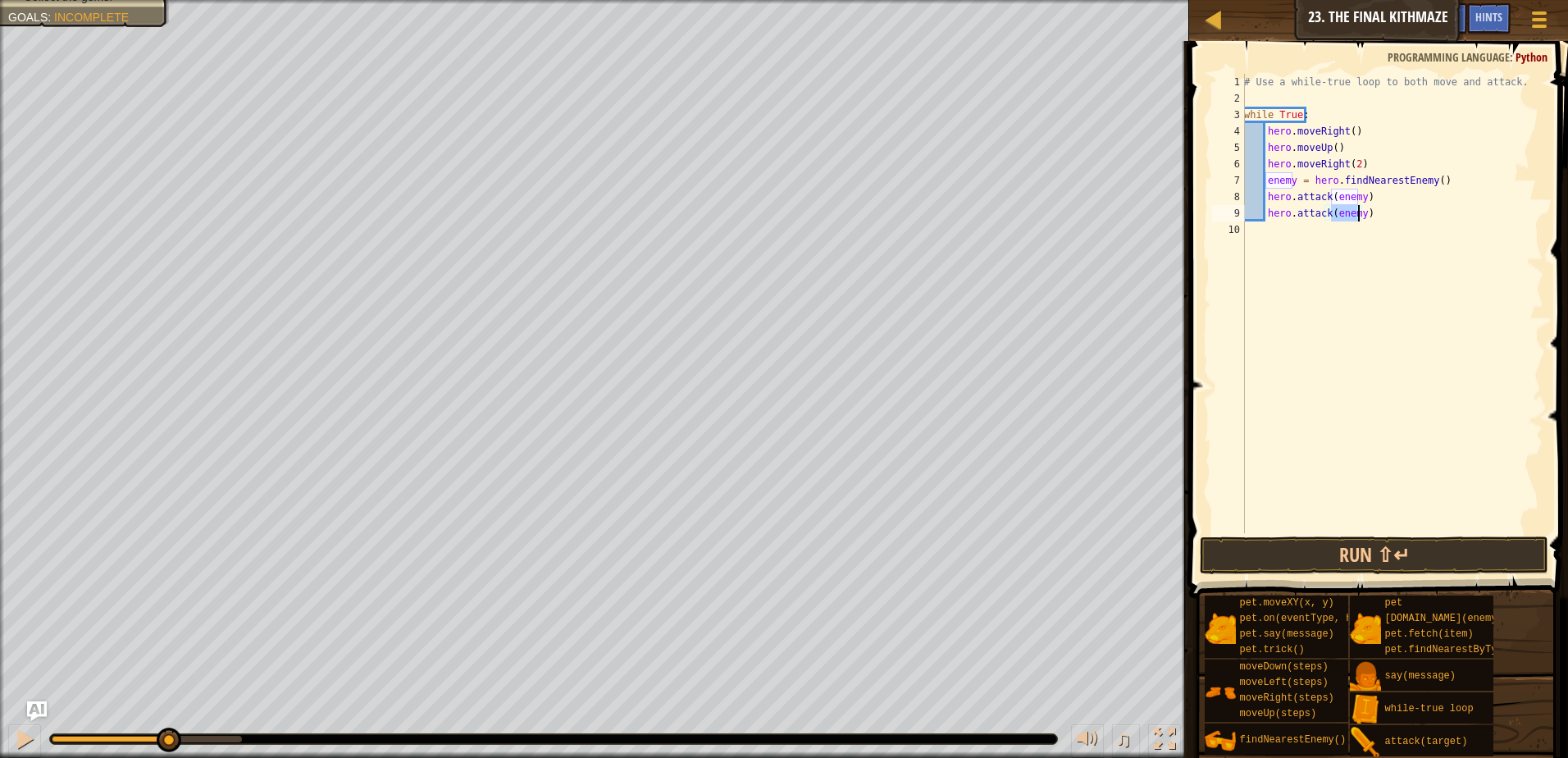
click at [1268, 225] on div "# Use a while-true loop to both move and attack. while True : hero . moveRight …" at bounding box center [1392, 320] width 303 height 492
click at [1394, 215] on div "# Use a while-true loop to both move and attack. while True : hero . moveRight …" at bounding box center [1392, 320] width 303 height 492
type textarea "hero.attack(enemy)"
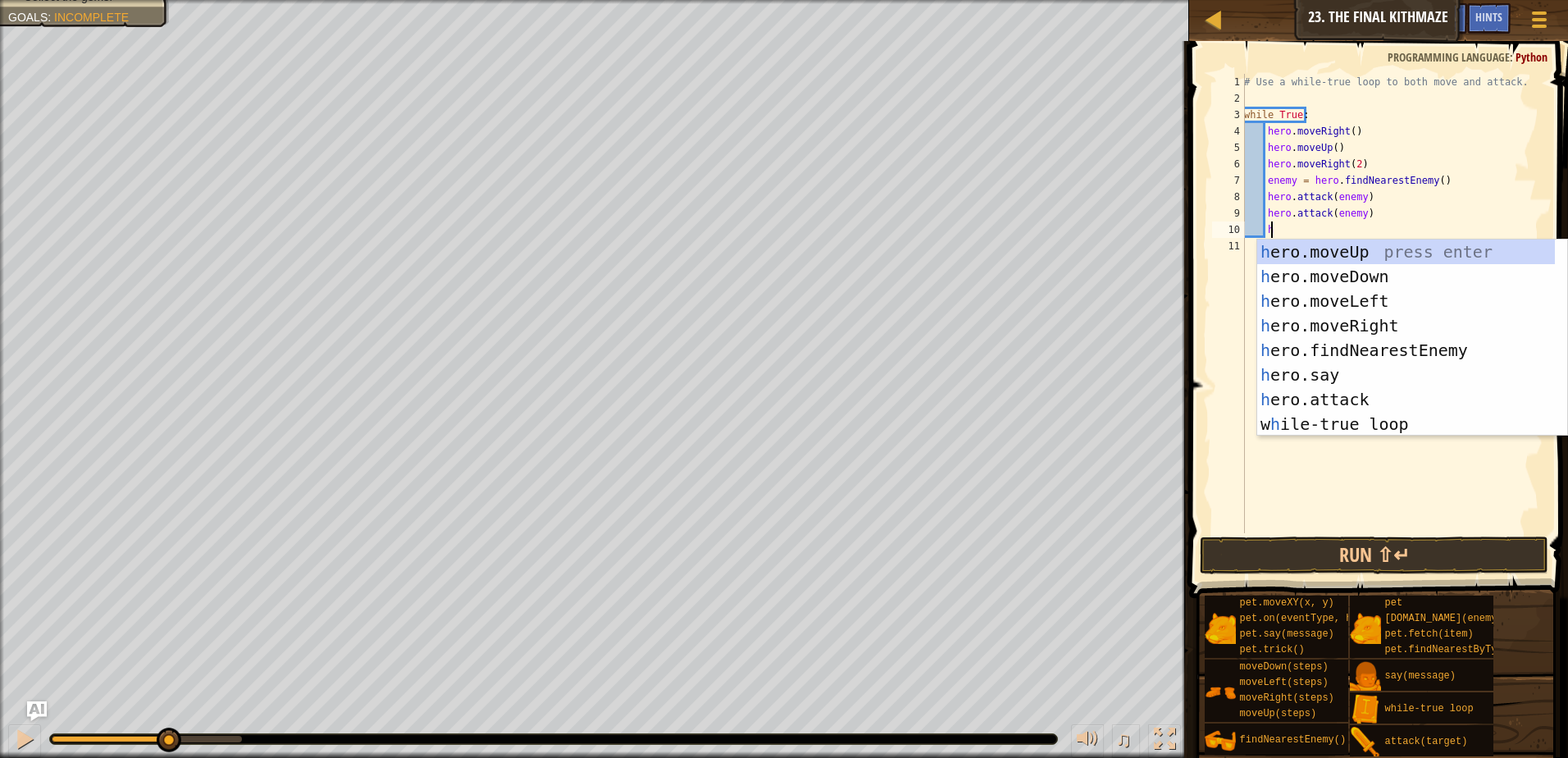
scroll to position [8, 2]
type textarea "he"
click at [1333, 274] on div "he ro.moveUp press enter he ro.moveDown press enter he ro.moveLeft press enter …" at bounding box center [1407, 362] width 298 height 246
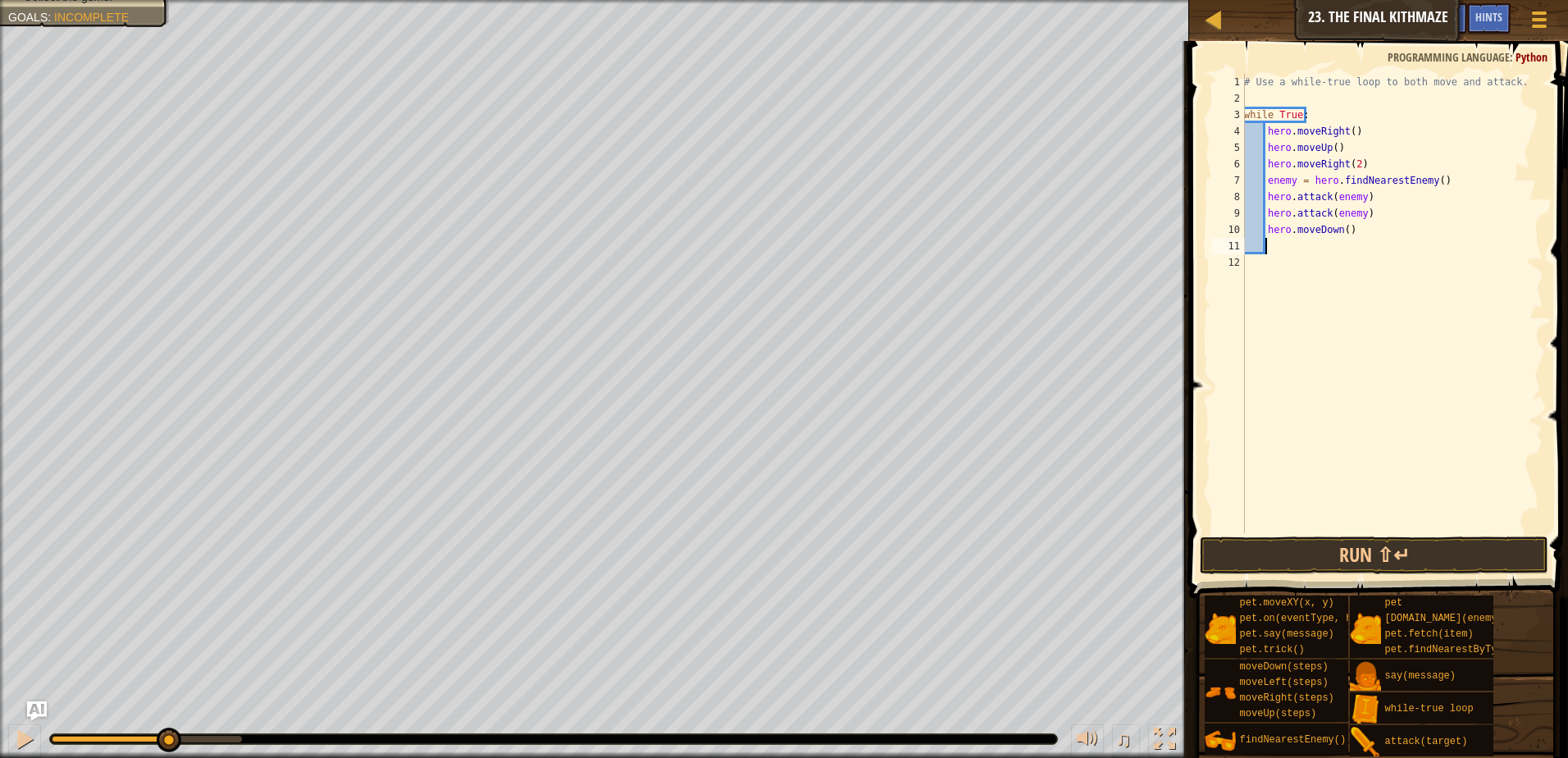
scroll to position [8, 1]
click at [1267, 180] on div "# Use a while-true loop to both move and attack. while True : hero . moveRight …" at bounding box center [1392, 320] width 303 height 492
type textarea "enemy = hero.findNearestEnemy()"
click at [1253, 97] on div "# Use a while-true loop to both move and attack. while True : hero . moveRight …" at bounding box center [1392, 320] width 303 height 492
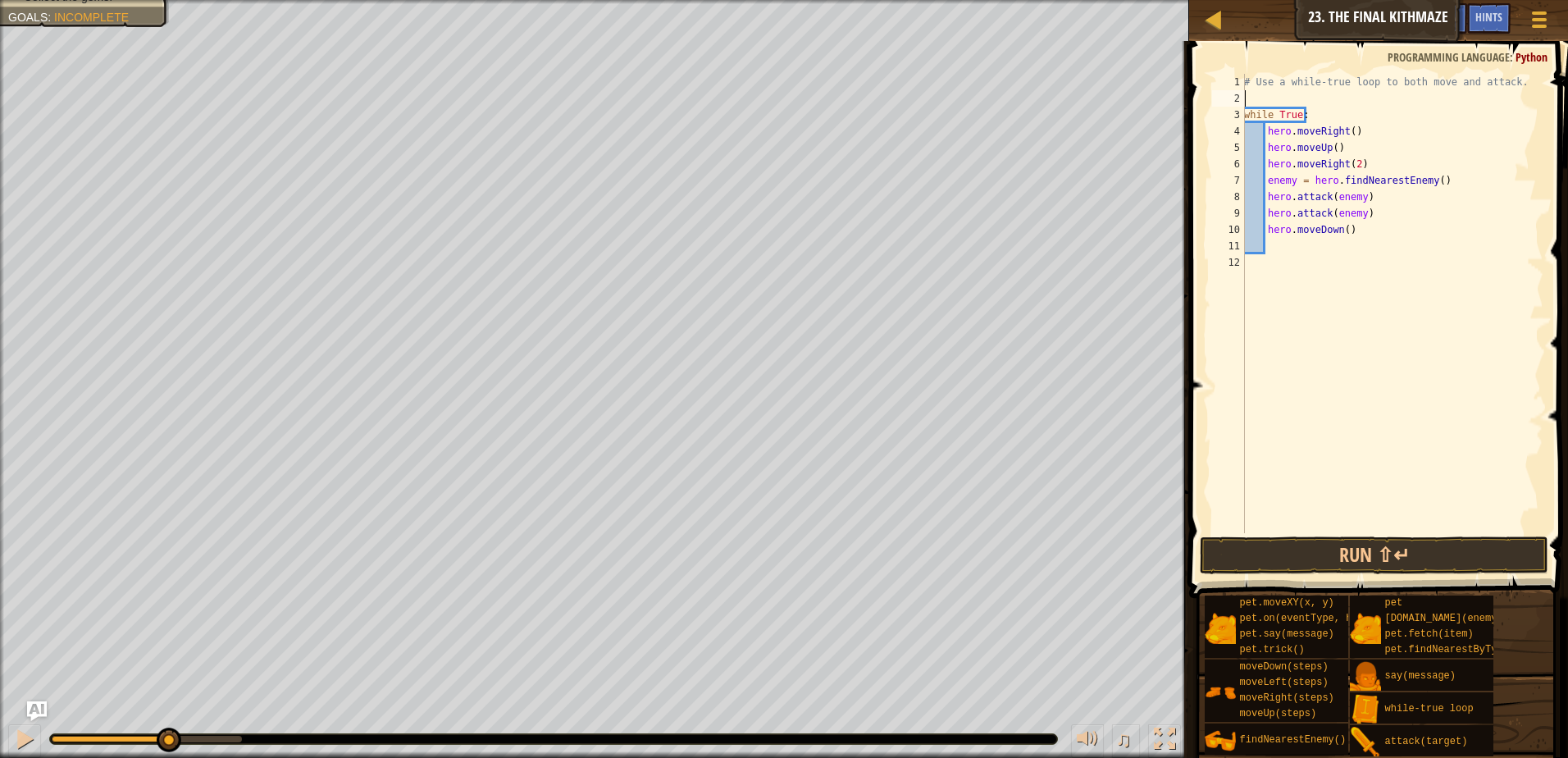
type textarea "# Use a while-true loop to both move and attack."
click at [1276, 228] on div "# Use a while-true loop to both move and attack. while True : hero . moveRight …" at bounding box center [1392, 320] width 303 height 492
type textarea "he"
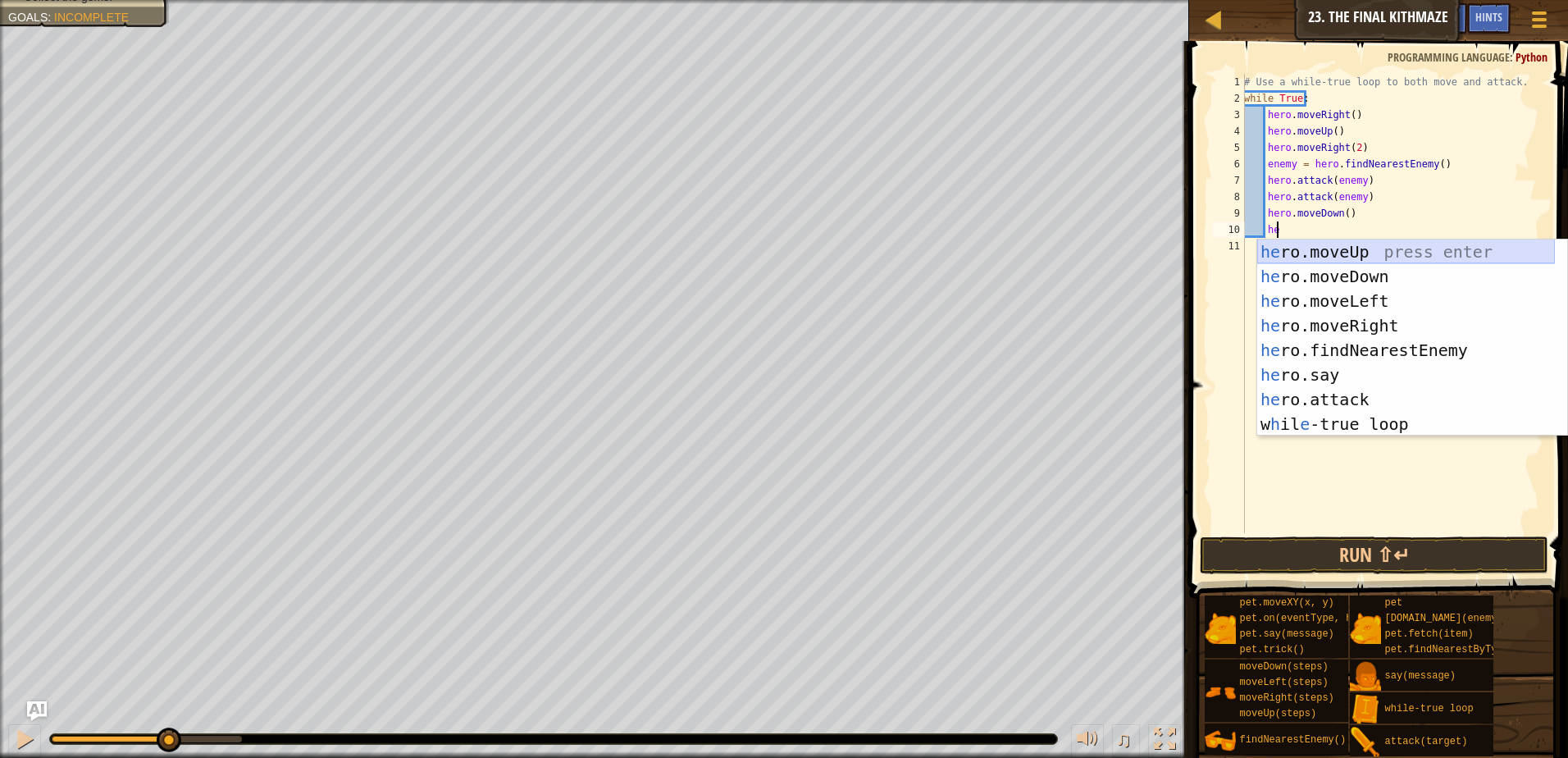
click at [1317, 253] on div "he ro.moveUp press enter he ro.moveDown press enter he ro.moveLeft press enter …" at bounding box center [1407, 362] width 298 height 246
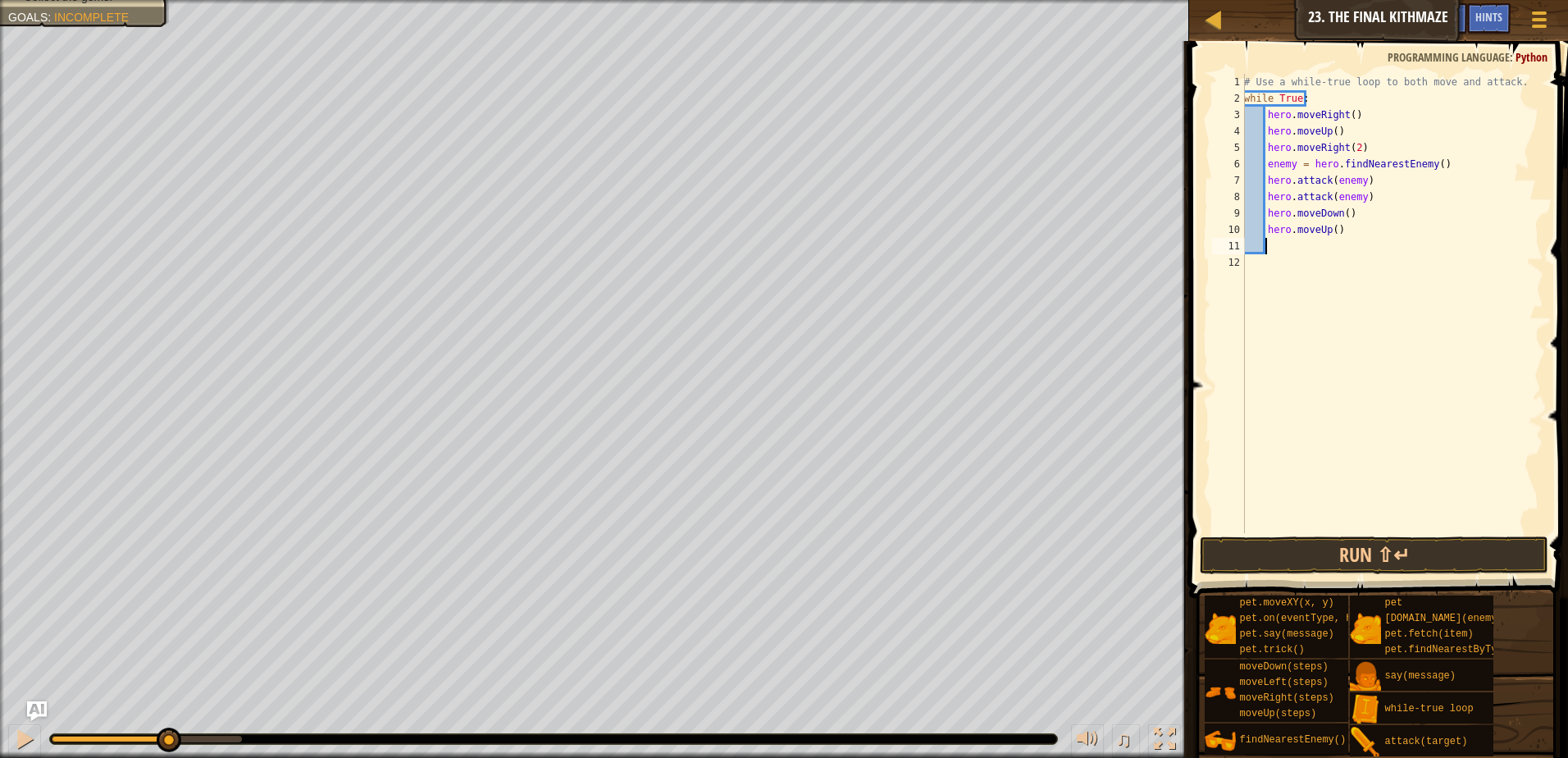
click at [1307, 532] on div "# Use a while-true loop to both move and attack. while True : hero . moveRight …" at bounding box center [1392, 320] width 303 height 492
click at [1312, 547] on button "Run ⇧↵" at bounding box center [1374, 555] width 349 height 38
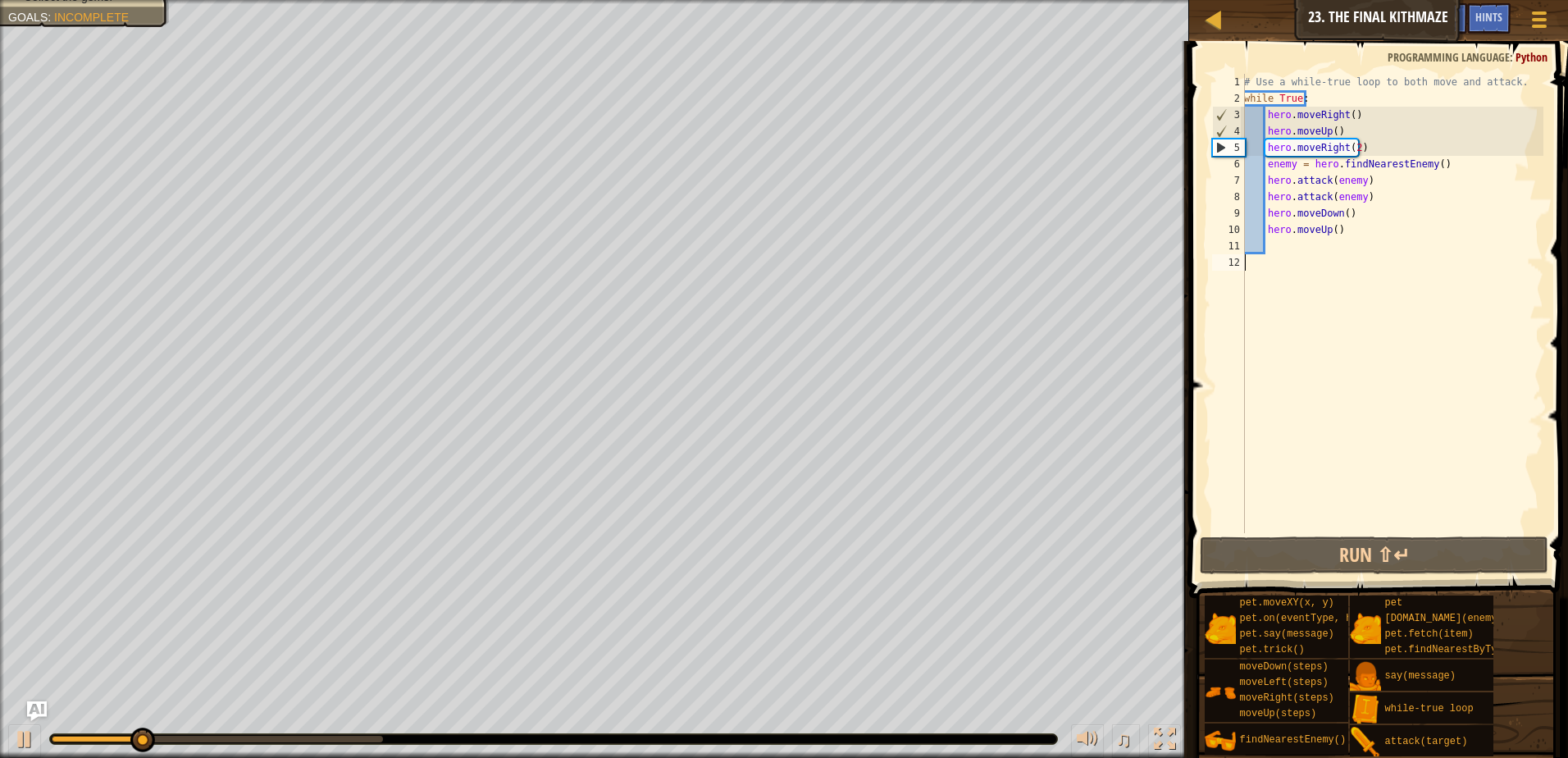
click at [1354, 146] on div "# Use a while-true loop to both move and attack. while True : hero . moveRight …" at bounding box center [1392, 320] width 303 height 492
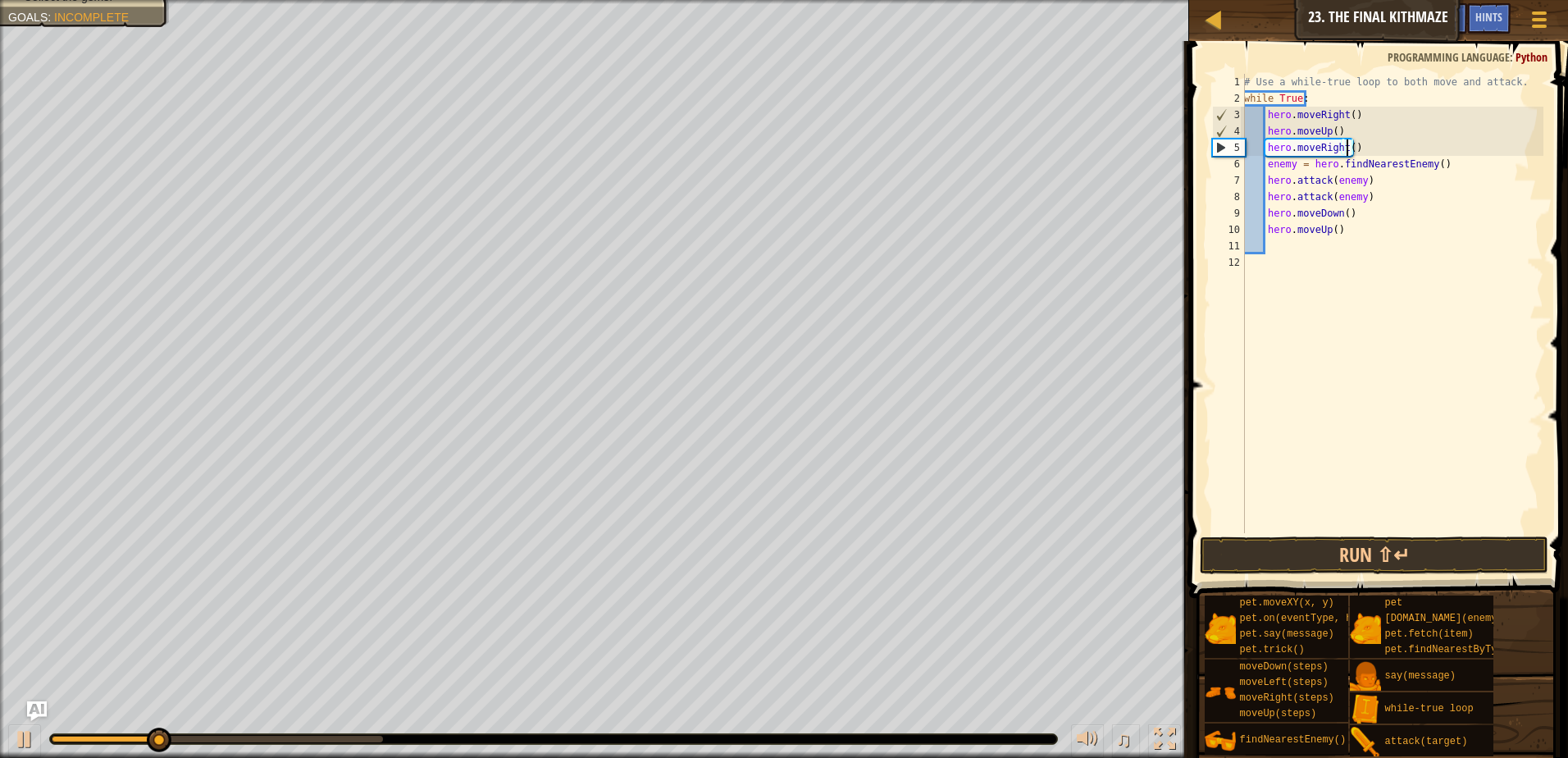
scroll to position [8, 8]
click at [1273, 542] on button "Run ⇧↵" at bounding box center [1374, 555] width 349 height 38
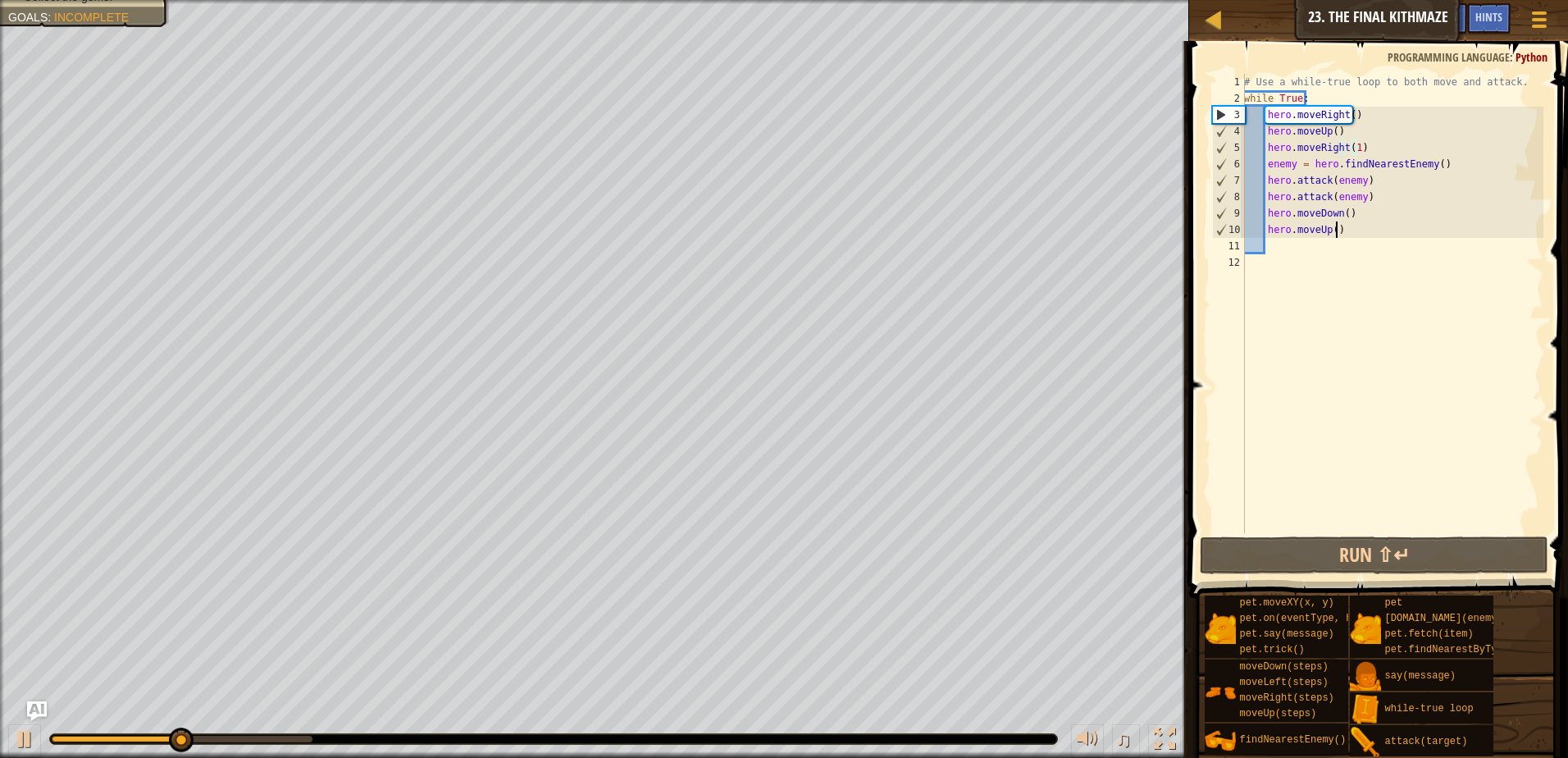
click at [1343, 228] on div "# Use a while-true loop to both move and attack. while True : hero . moveRight …" at bounding box center [1392, 320] width 303 height 492
click at [1341, 210] on div "# Use a while-true loop to both move and attack. while True : hero . moveRight …" at bounding box center [1392, 320] width 303 height 492
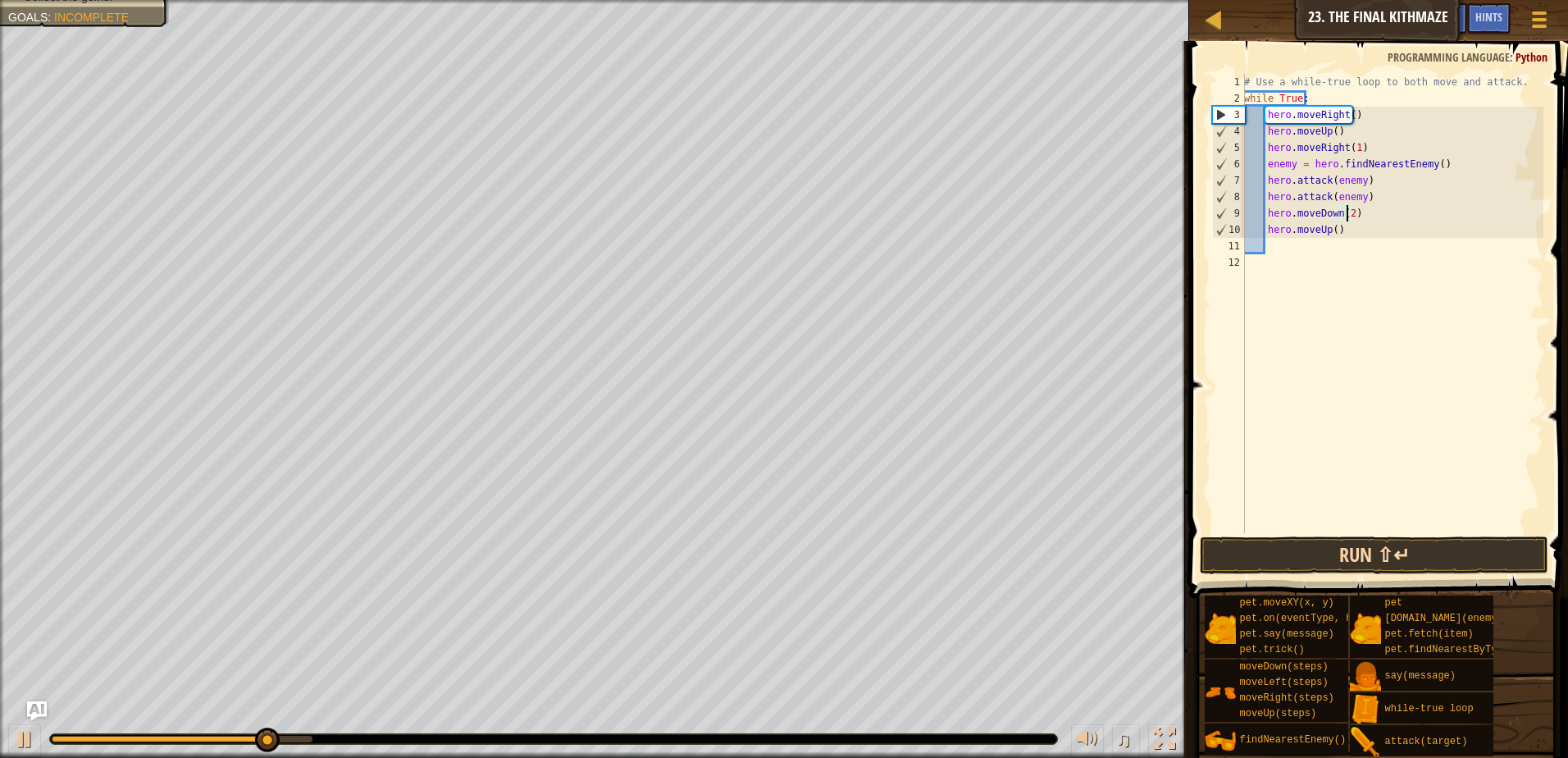
type textarea "hero.moveDown(2)"
click at [1313, 546] on button "Run ⇧↵" at bounding box center [1374, 555] width 349 height 38
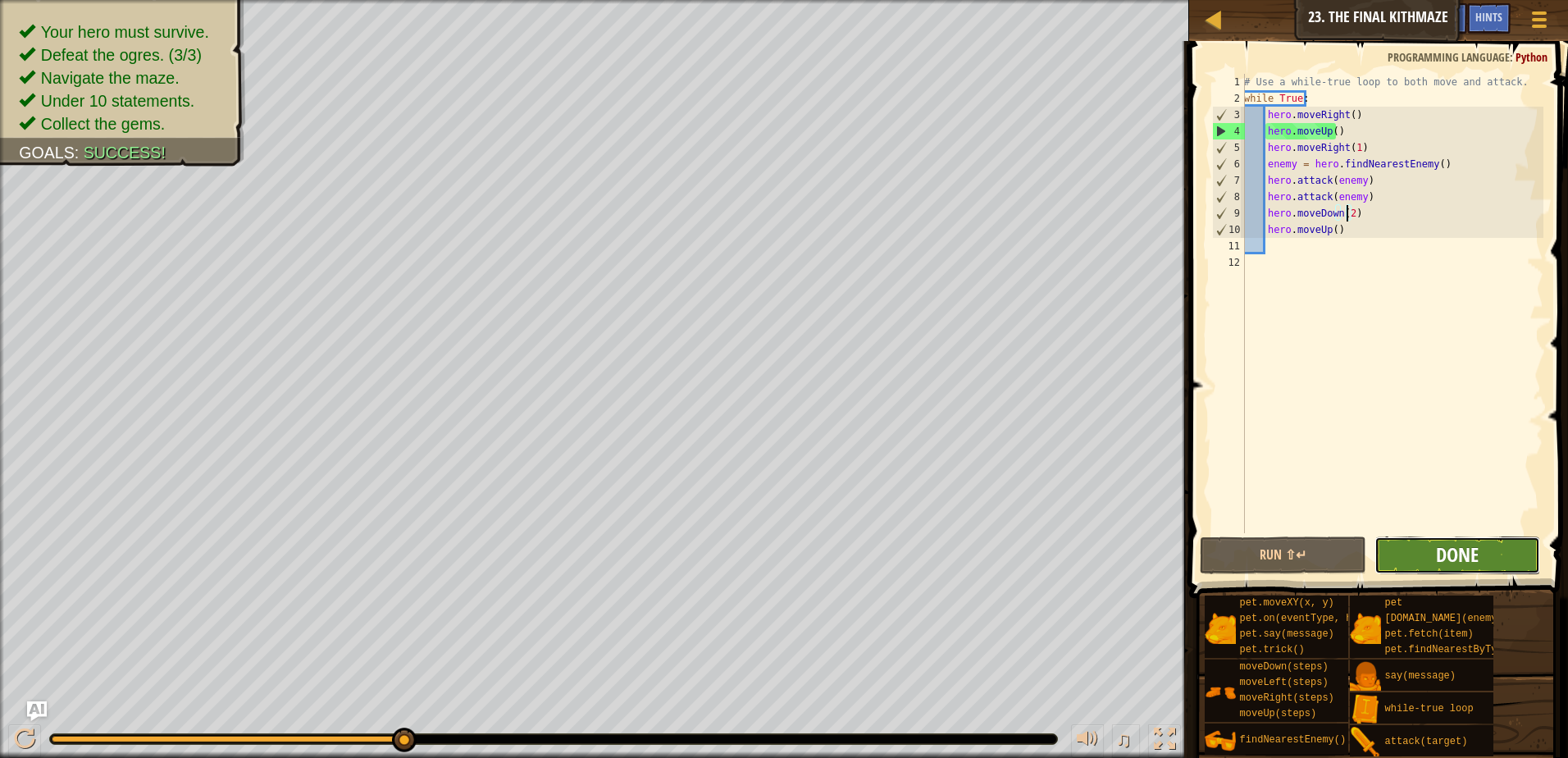
click at [1436, 553] on button "Done" at bounding box center [1458, 555] width 167 height 38
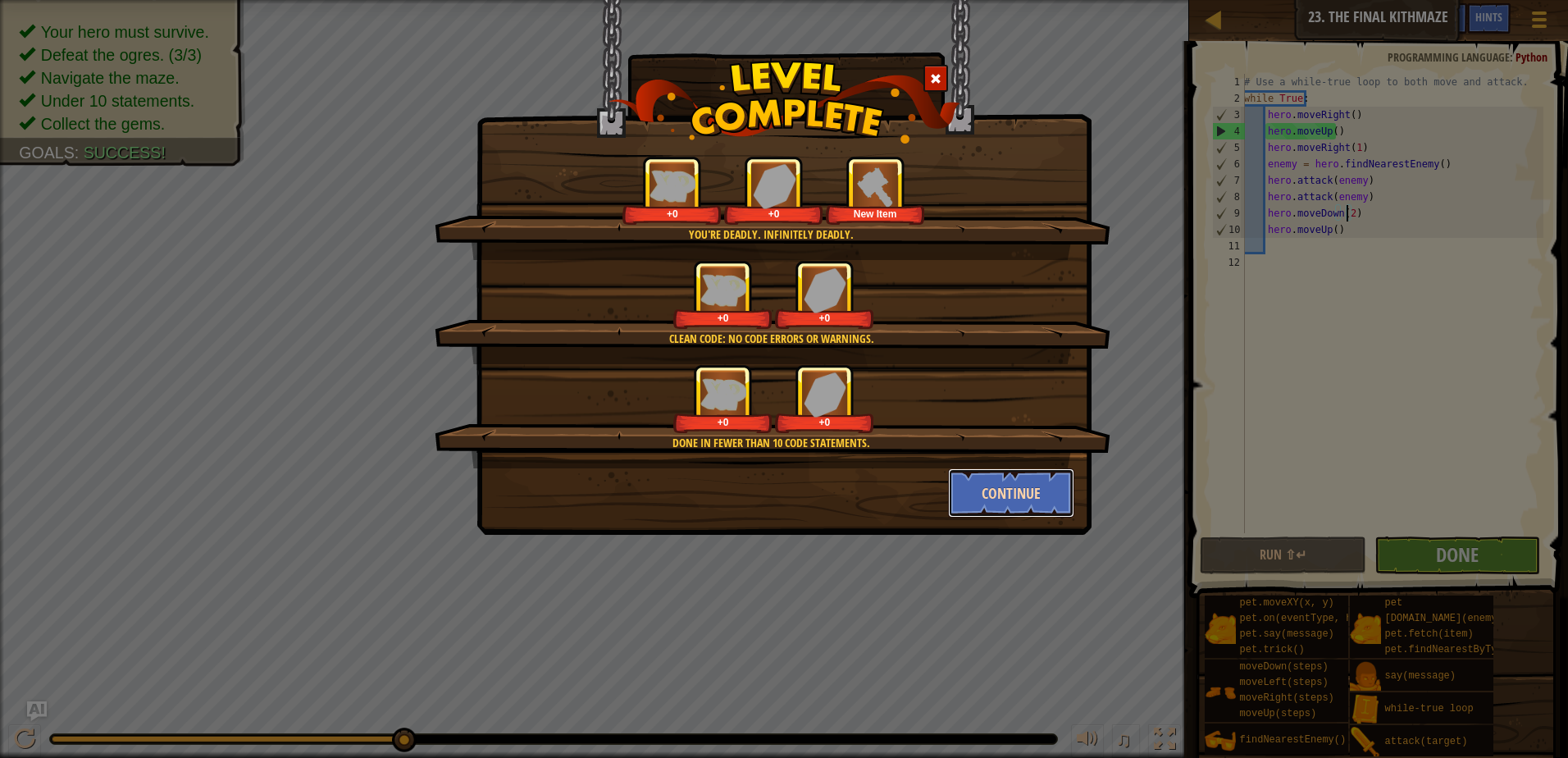
click at [1008, 500] on button "Continue" at bounding box center [1012, 493] width 127 height 49
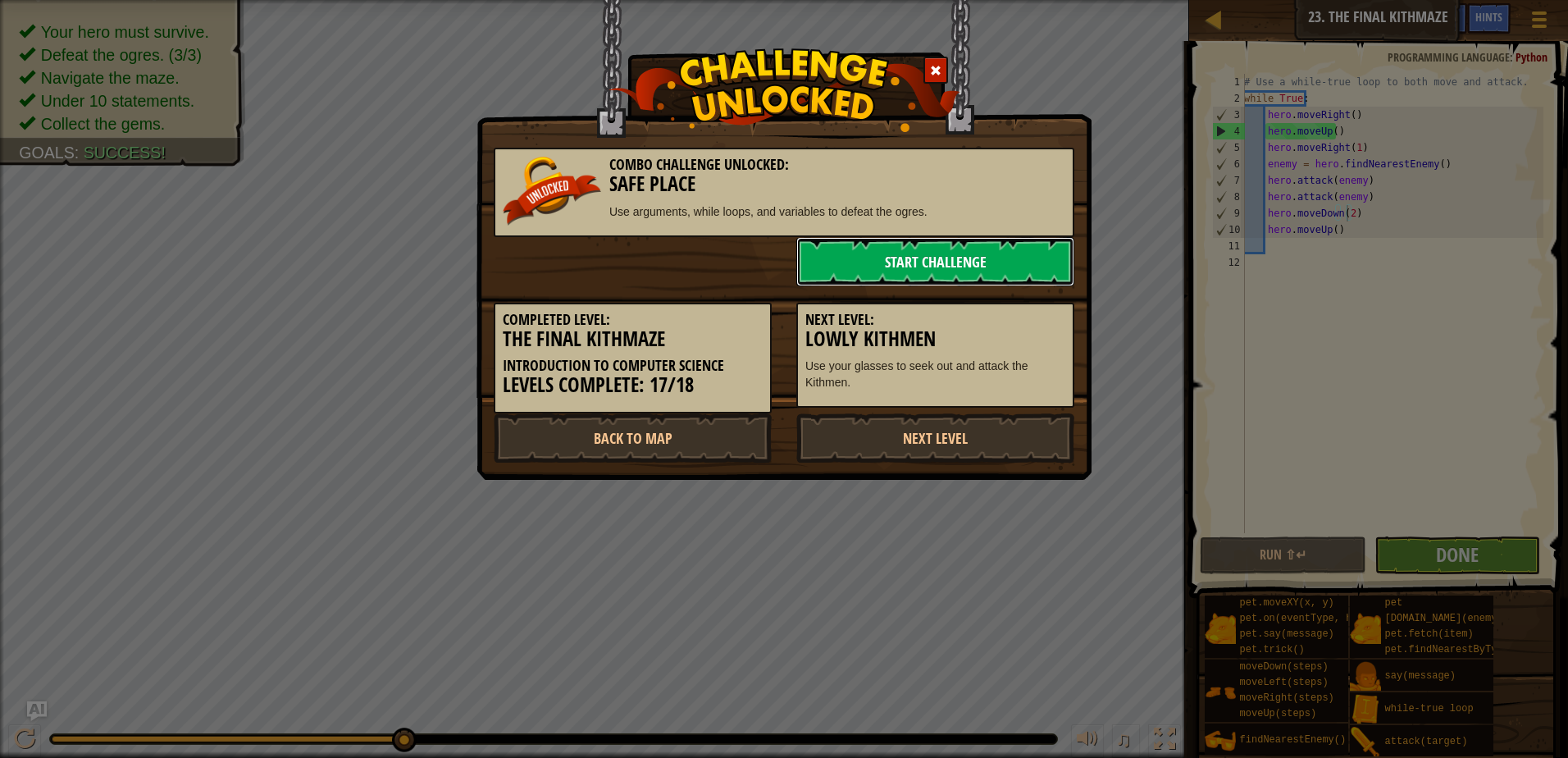
click at [858, 257] on link "Start Challenge" at bounding box center [935, 261] width 278 height 49
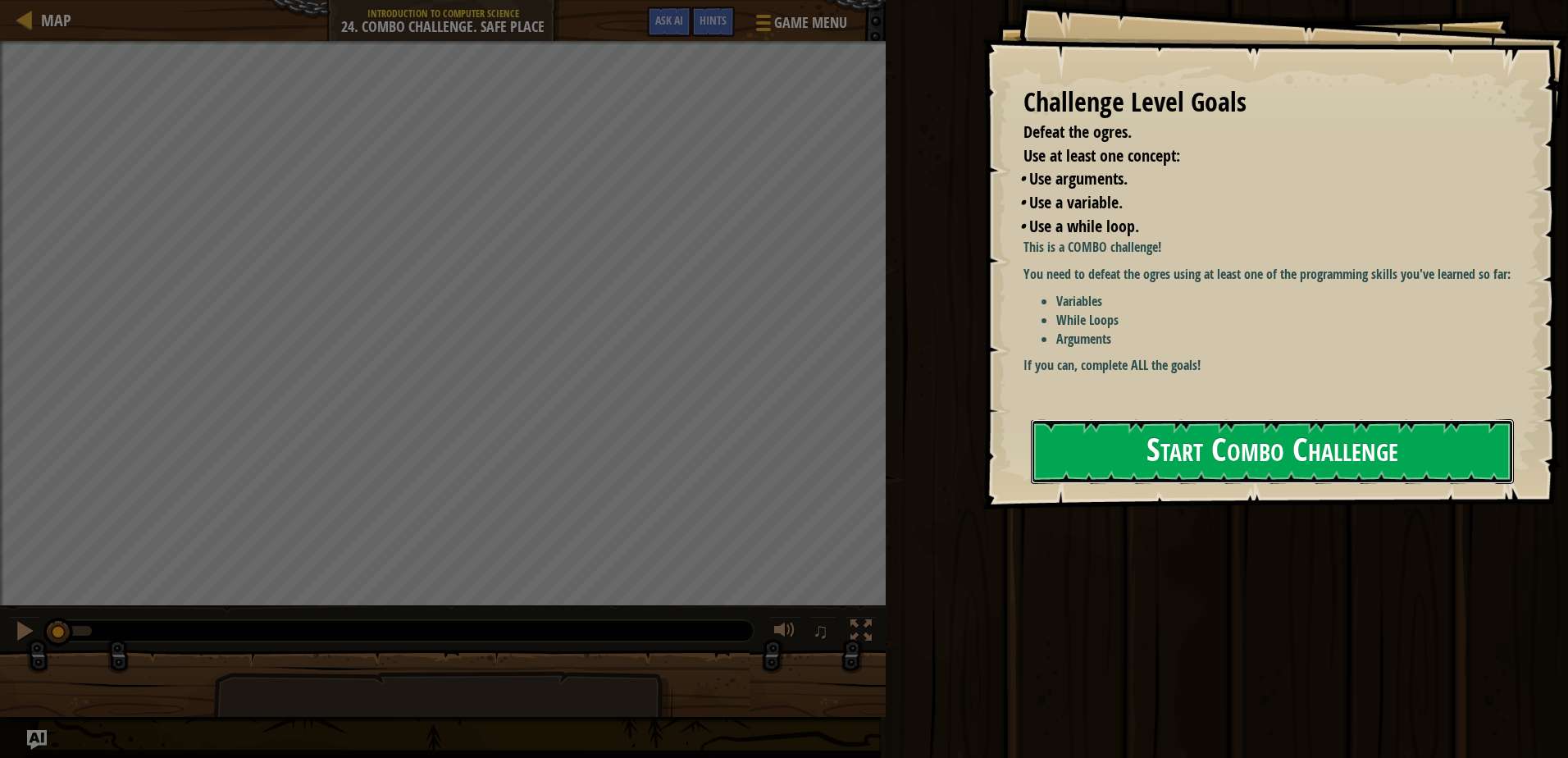
click at [1196, 480] on button "Start Combo Challenge" at bounding box center [1272, 451] width 483 height 64
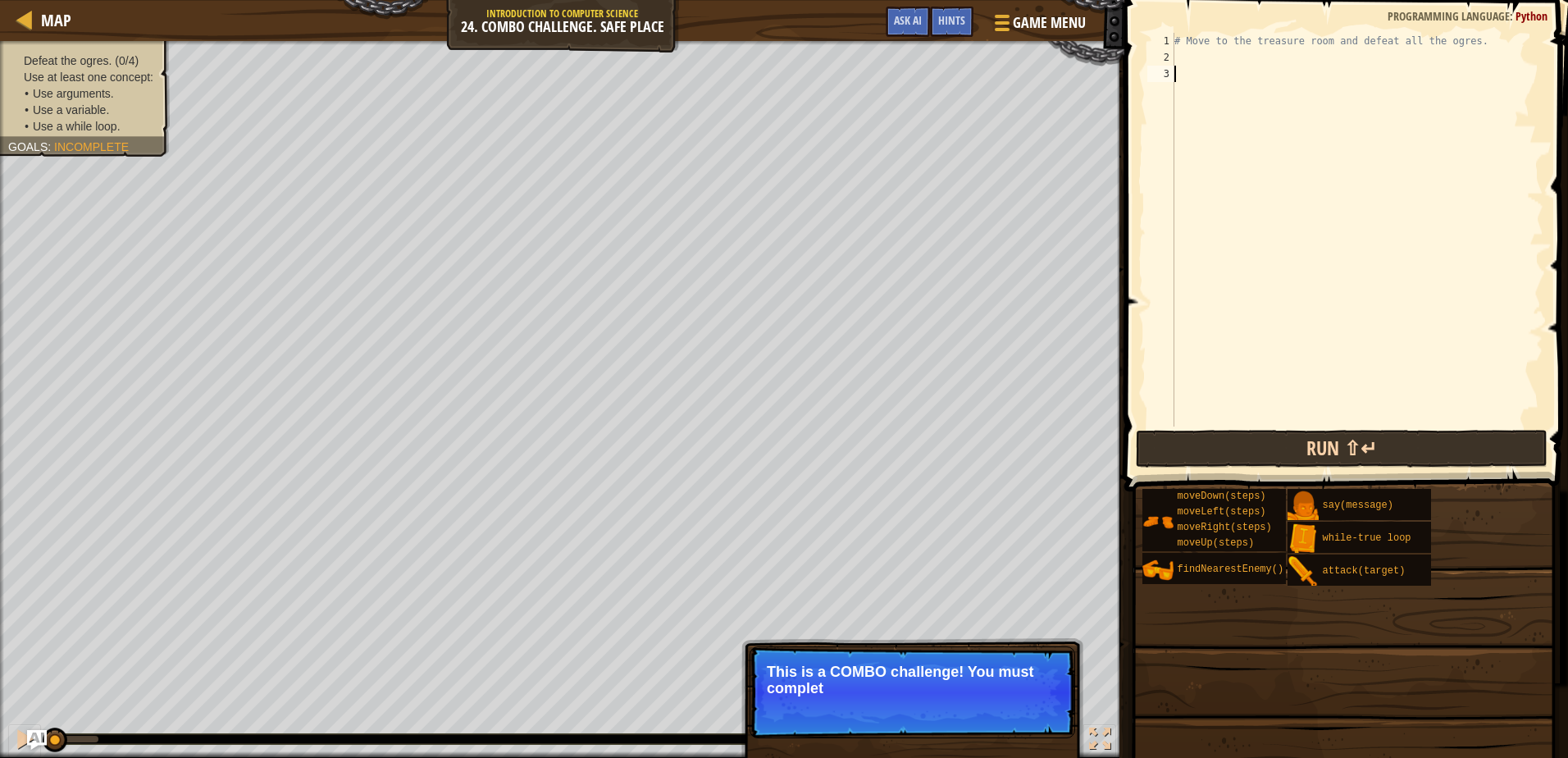
type textarea "he"
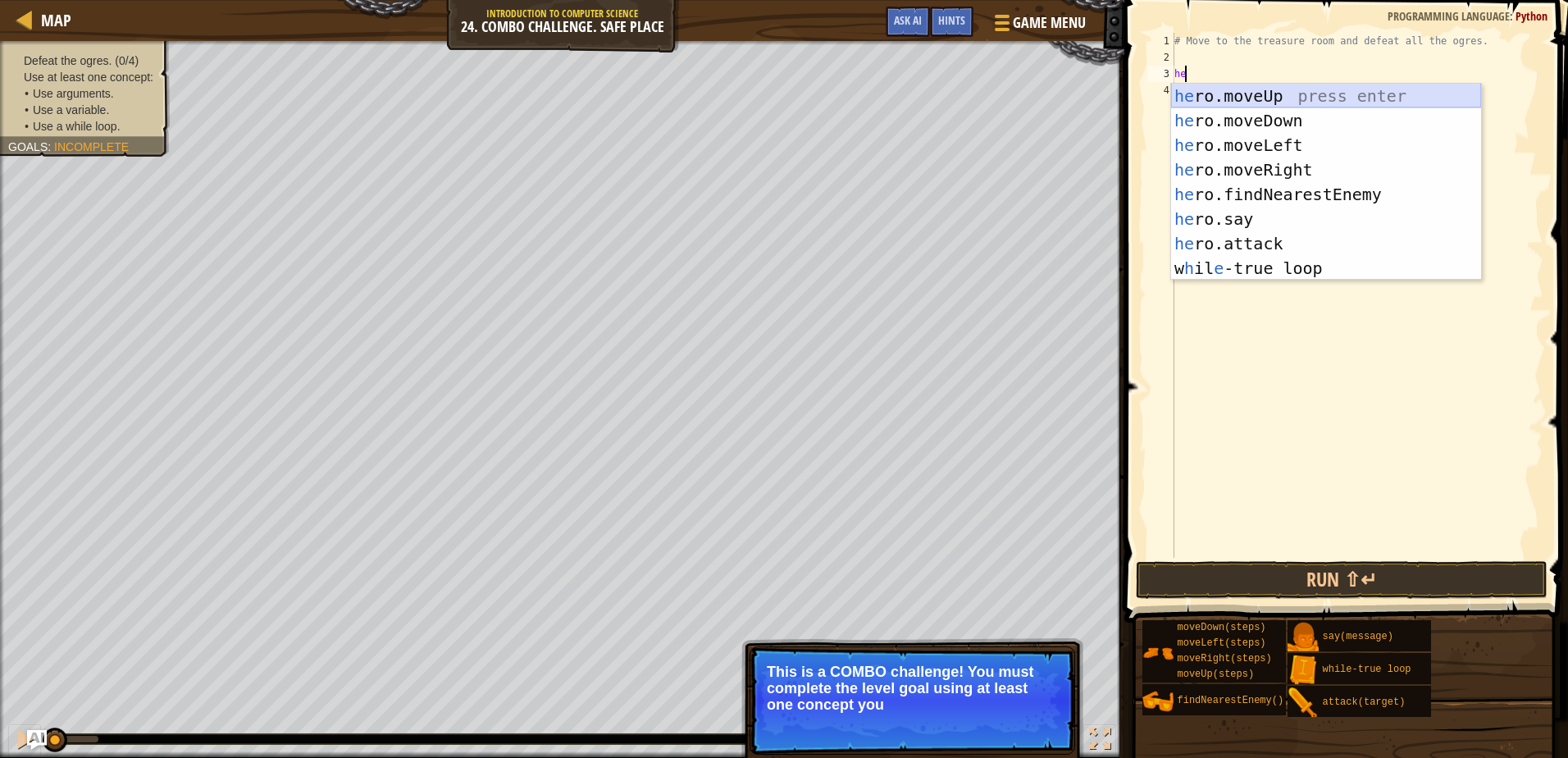
click at [1207, 102] on div "he ro.moveUp press enter he ro.moveDown press enter he ro.moveLeft press enter …" at bounding box center [1326, 207] width 310 height 246
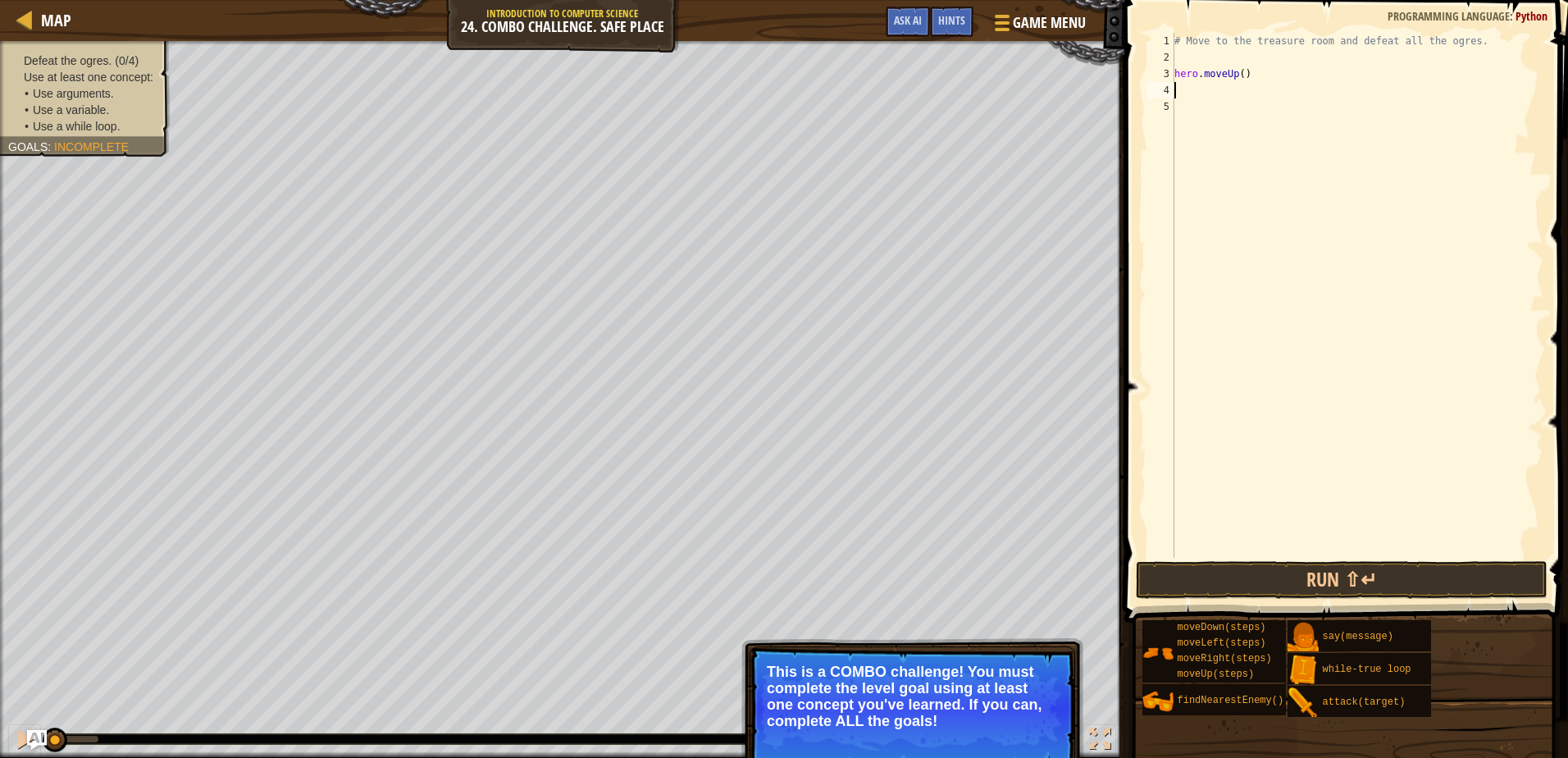
click at [1176, 72] on div "# Move to the treasure room and defeat all the ogres. hero . moveUp ( )" at bounding box center [1357, 311] width 372 height 558
click at [1177, 49] on div "# Move to the treasure room and defeat all the ogres. hero . moveUp ( )" at bounding box center [1357, 311] width 372 height 558
type textarea "# Move to the treasure room and defeat all the ogres."
click at [1181, 63] on div "# Move to the treasure room and defeat all the ogres. hero . moveUp ( )" at bounding box center [1357, 311] width 372 height 558
type textarea "t"
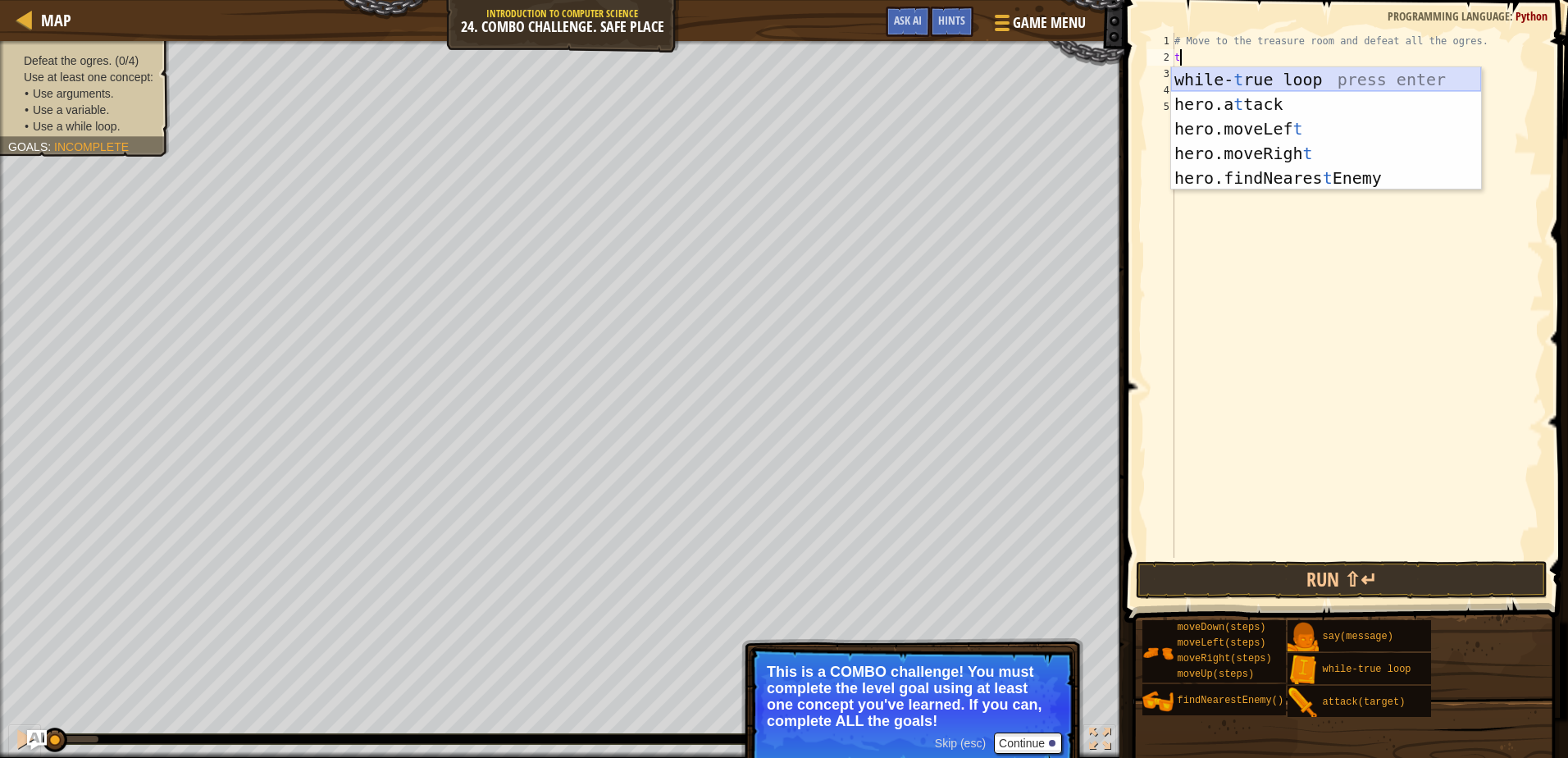
click at [1199, 75] on div "while- t rue loop press enter hero.a t tack press enter hero.moveLef t press en…" at bounding box center [1326, 153] width 310 height 172
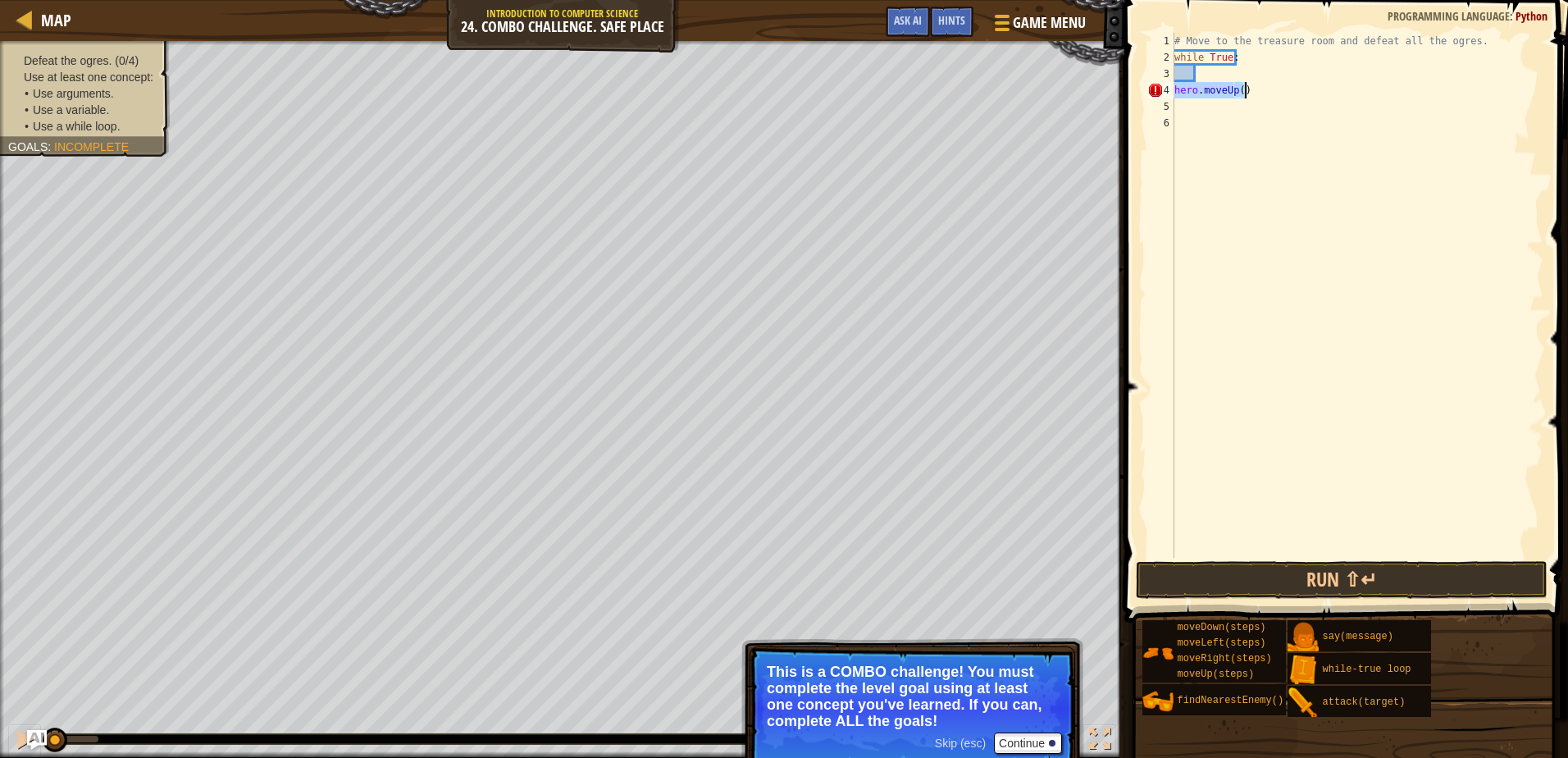
drag, startPoint x: 1177, startPoint y: 94, endPoint x: 1251, endPoint y: 90, distance: 74.1
click at [1251, 90] on div "# Move to the treasure room and defeat all the ogres. while True : hero . moveU…" at bounding box center [1357, 311] width 372 height 558
type textarea "hero.moveUp()"
click at [1209, 77] on div "# Move to the treasure room and defeat all the ogres. while True :" at bounding box center [1357, 311] width 372 height 558
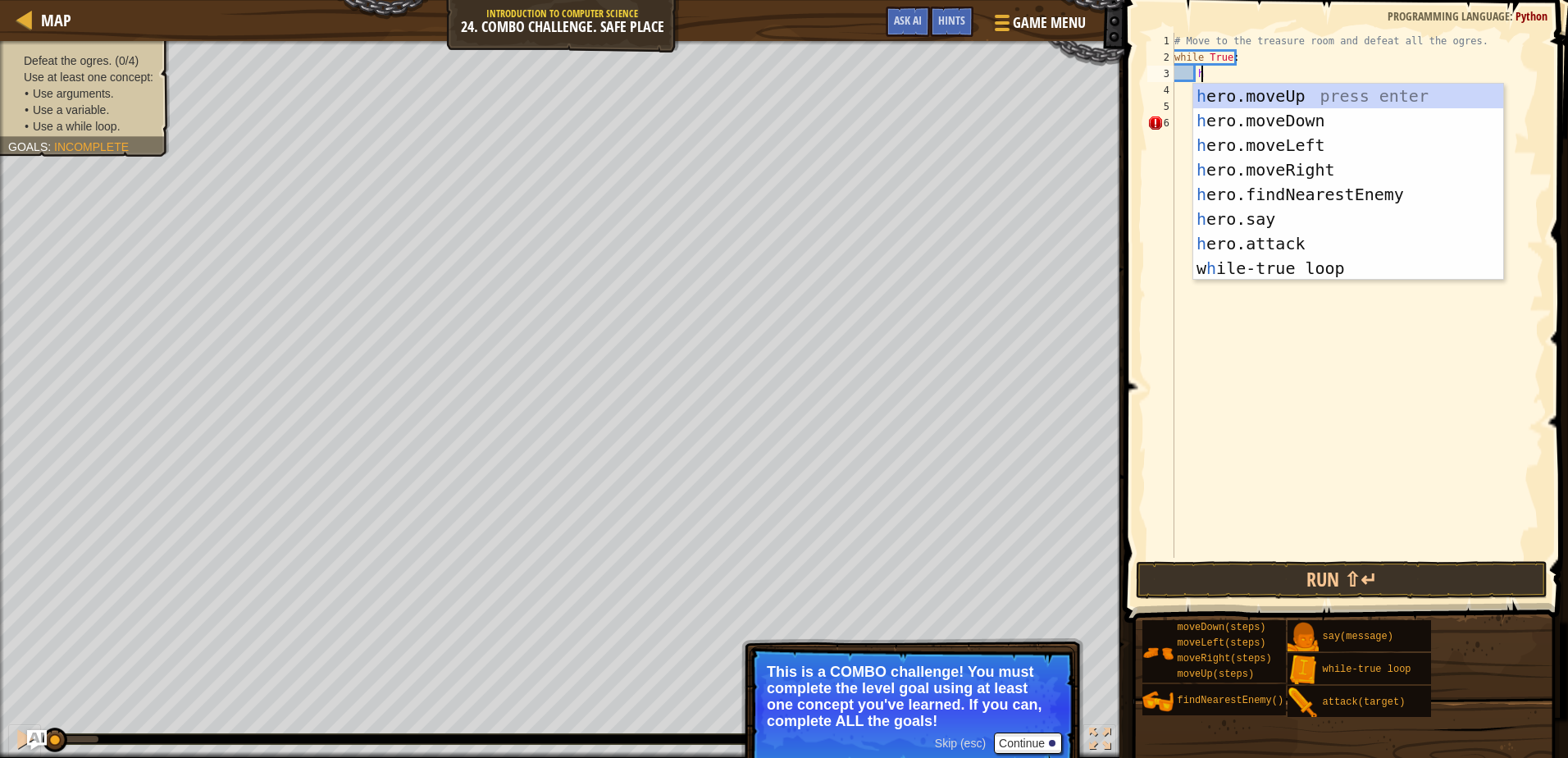
type textarea "he"
click at [1229, 103] on div "he ro.moveUp press enter he ro.moveDown press enter he ro.moveLeft press enter …" at bounding box center [1348, 207] width 310 height 246
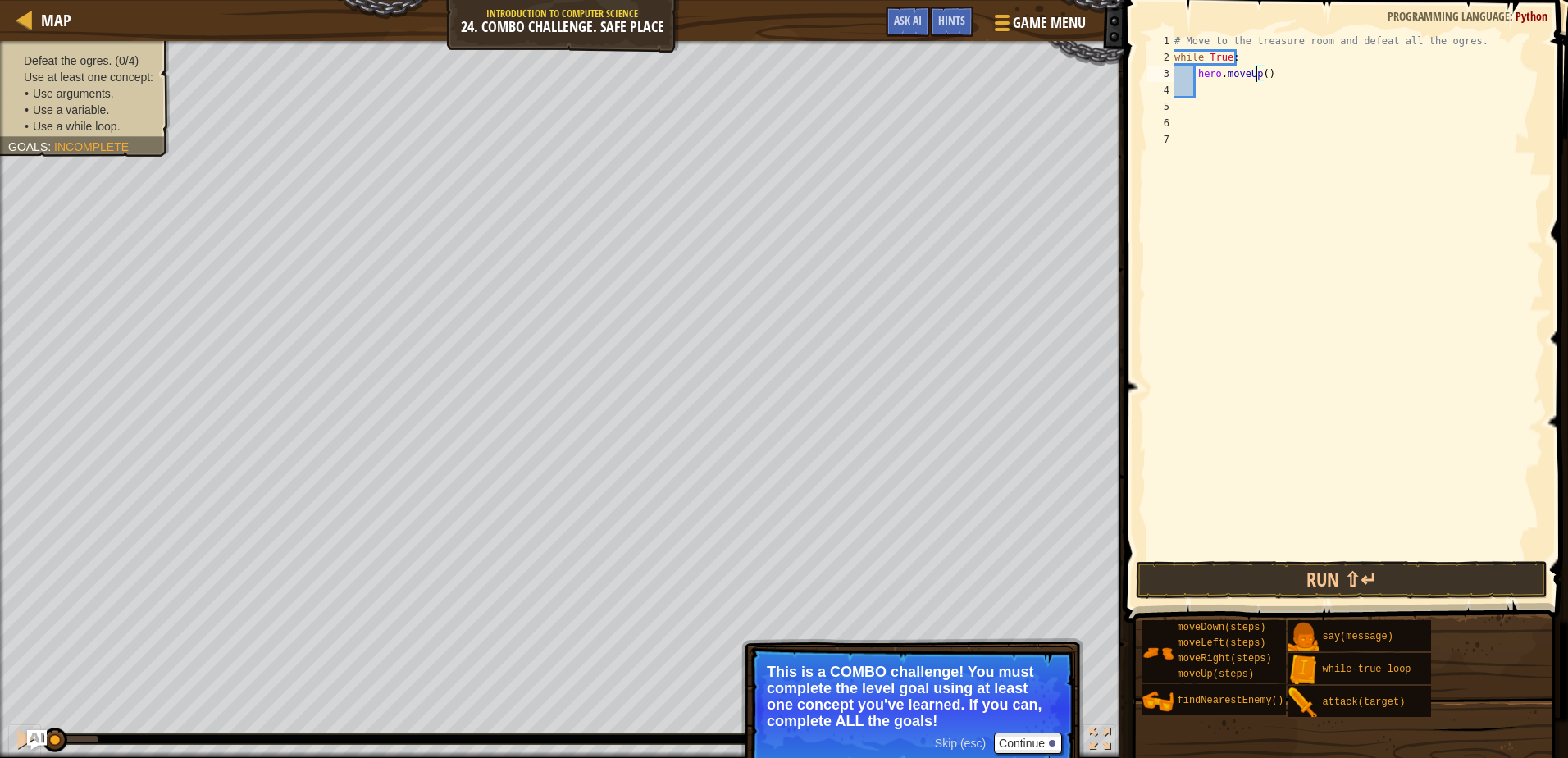
click at [1258, 70] on div "# Move to the treasure room and defeat all the ogres. while True : hero . moveU…" at bounding box center [1357, 311] width 372 height 558
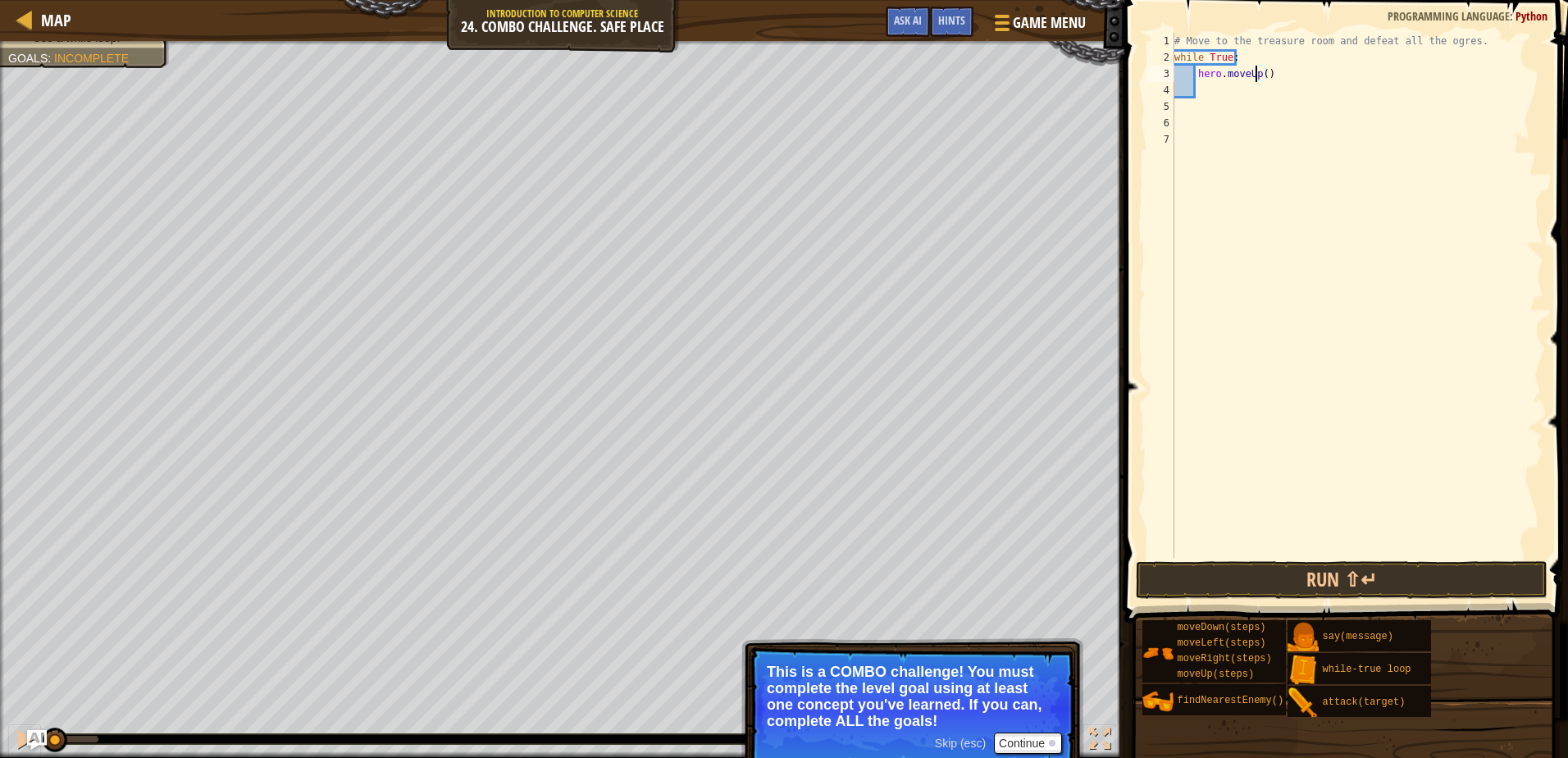
click at [1263, 72] on div "# Move to the treasure room and defeat all the ogres. while True : hero . moveU…" at bounding box center [1357, 311] width 372 height 558
type textarea "hero.moveUp(4)"
click at [1219, 95] on div "# Move to the treasure room and defeat all the ogres. while True : hero . moveU…" at bounding box center [1357, 311] width 372 height 558
type textarea "he"
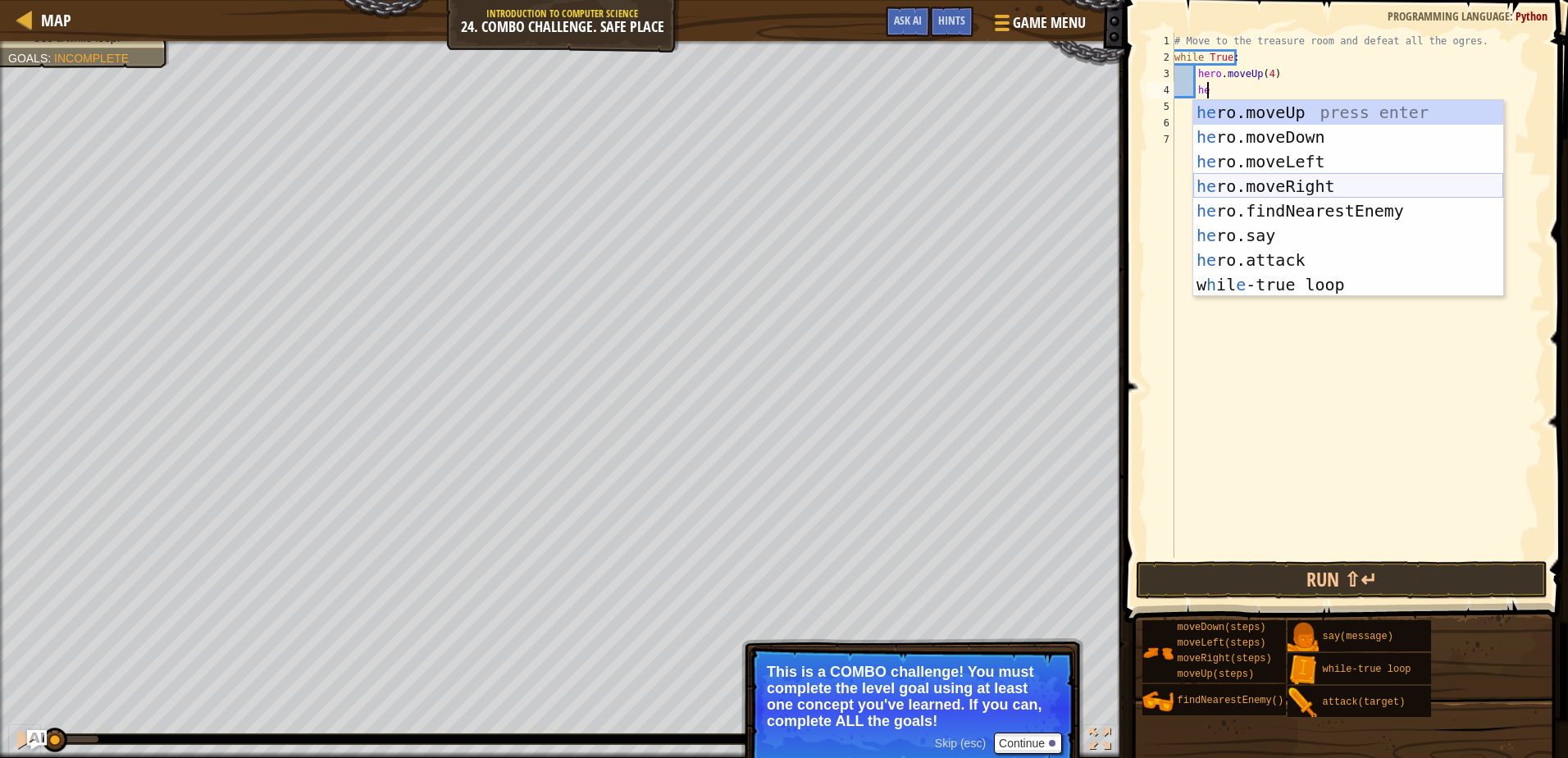
click at [1258, 179] on div "he ro.moveUp press enter he ro.moveDown press enter he ro.moveLeft press enter …" at bounding box center [1348, 223] width 310 height 246
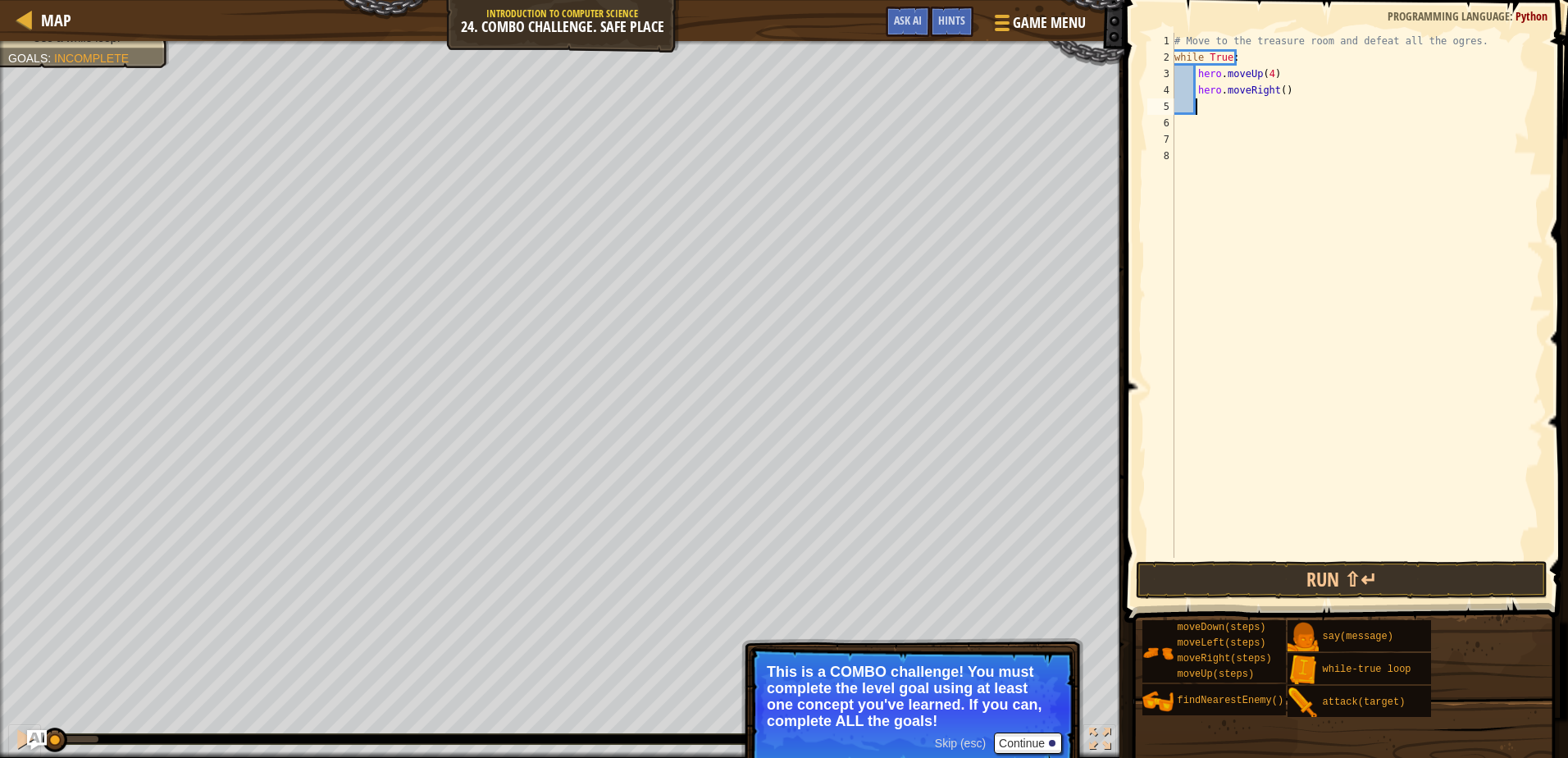
scroll to position [8, 1]
click at [1232, 572] on button "Run ⇧↵" at bounding box center [1341, 580] width 411 height 38
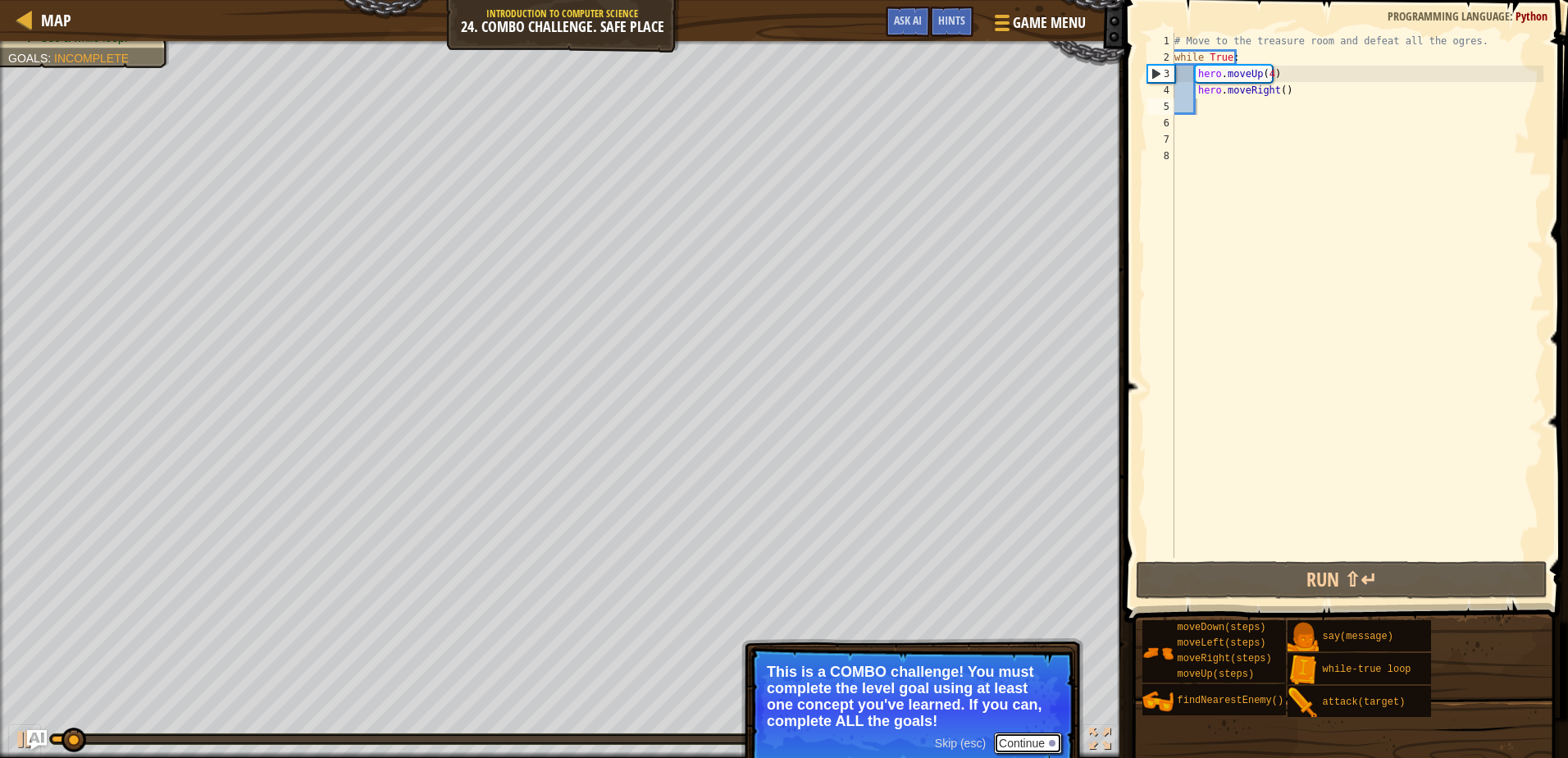
click at [1002, 745] on button "Continue" at bounding box center [1027, 742] width 68 height 21
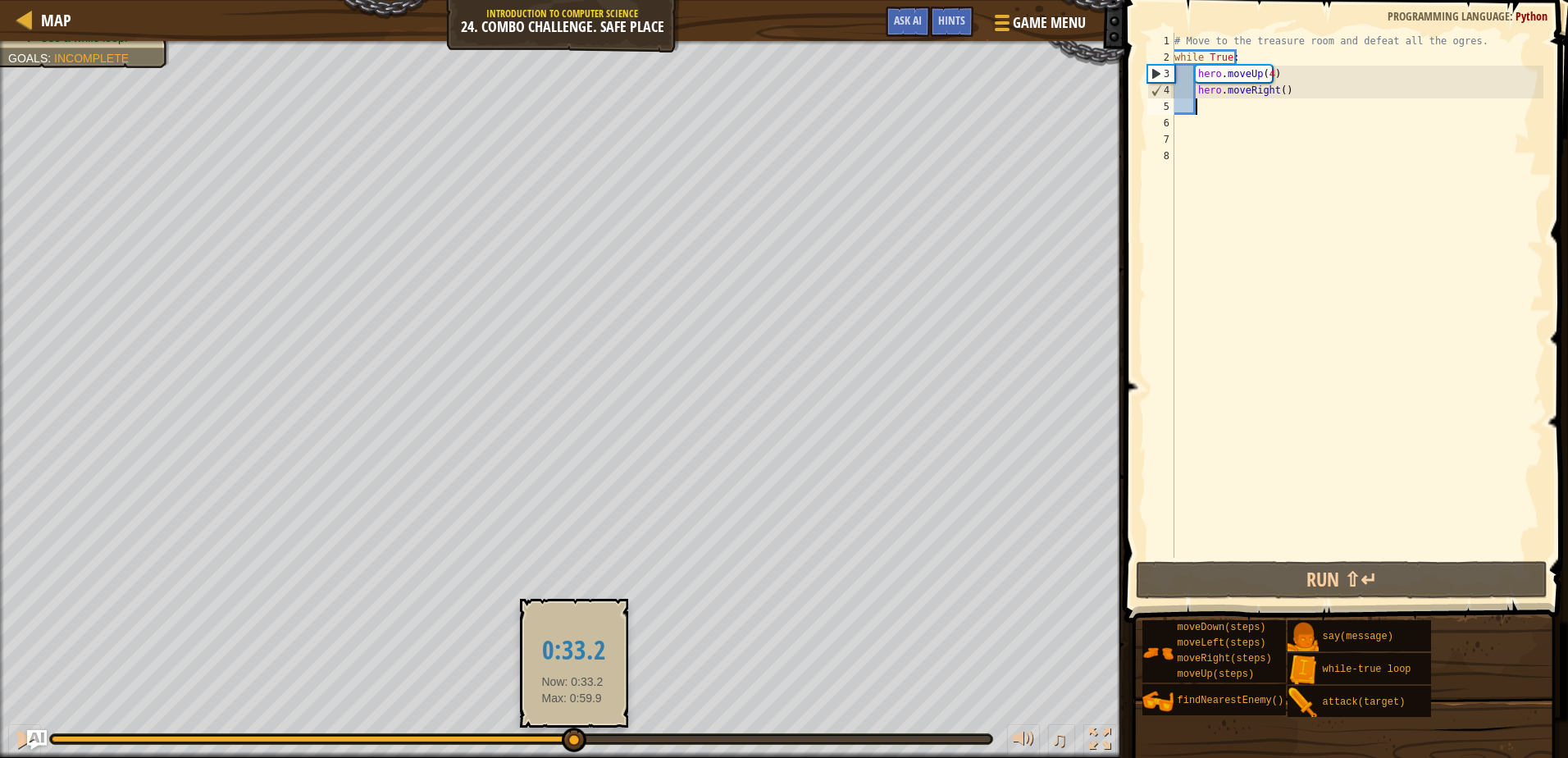
drag, startPoint x: 167, startPoint y: 741, endPoint x: 614, endPoint y: 720, distance: 447.5
click at [576, 748] on div at bounding box center [574, 740] width 24 height 24
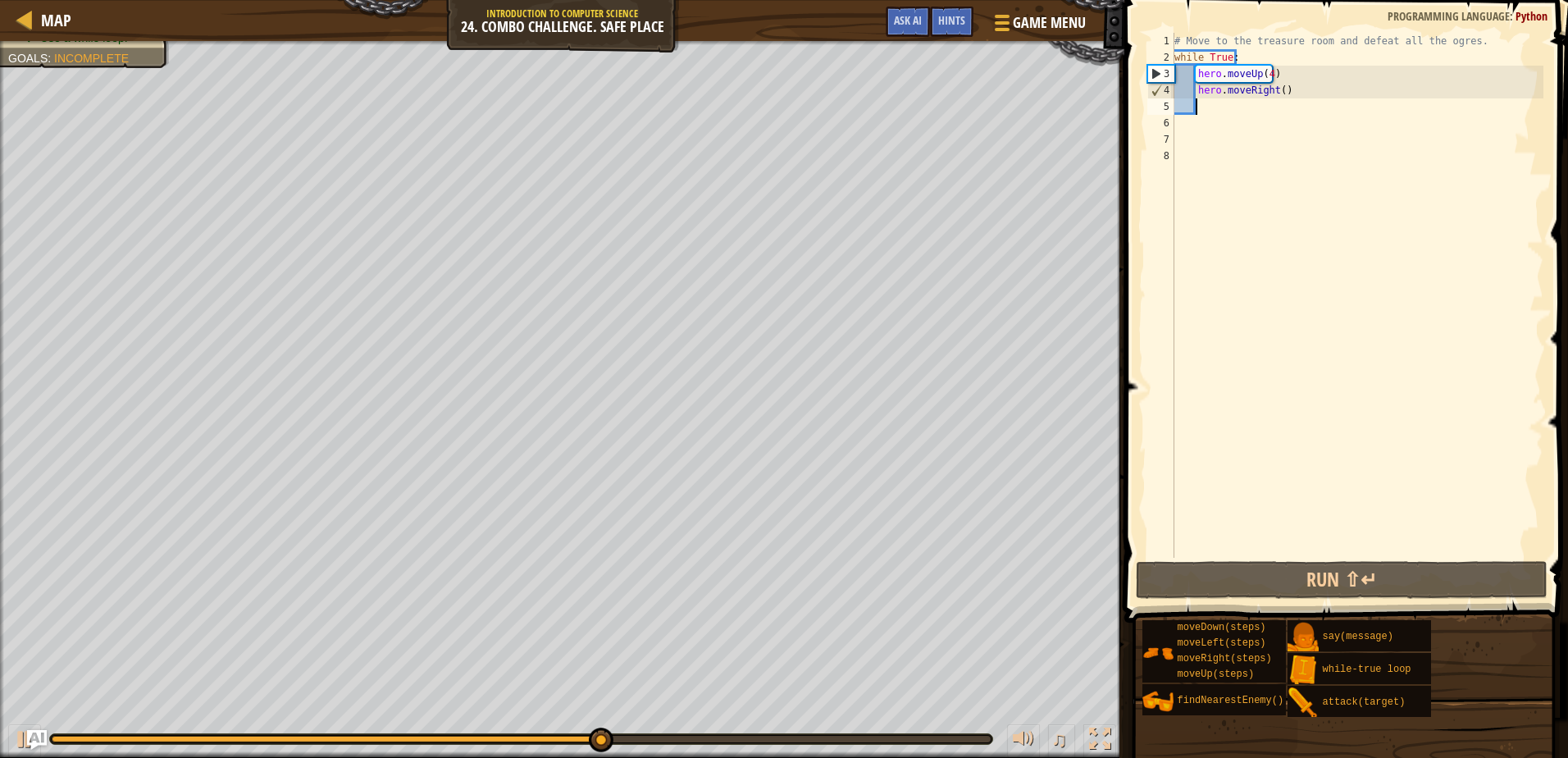
click at [1274, 94] on div "# Move to the treasure room and defeat all the ogres. while True : hero . moveU…" at bounding box center [1357, 311] width 372 height 558
click at [1274, 89] on div "# Move to the treasure room and defeat all the ogres. while True : hero . moveU…" at bounding box center [1357, 311] width 372 height 558
click at [1277, 89] on div "# Move to the treasure room and defeat all the ogres. while True : hero . moveU…" at bounding box center [1357, 311] width 372 height 558
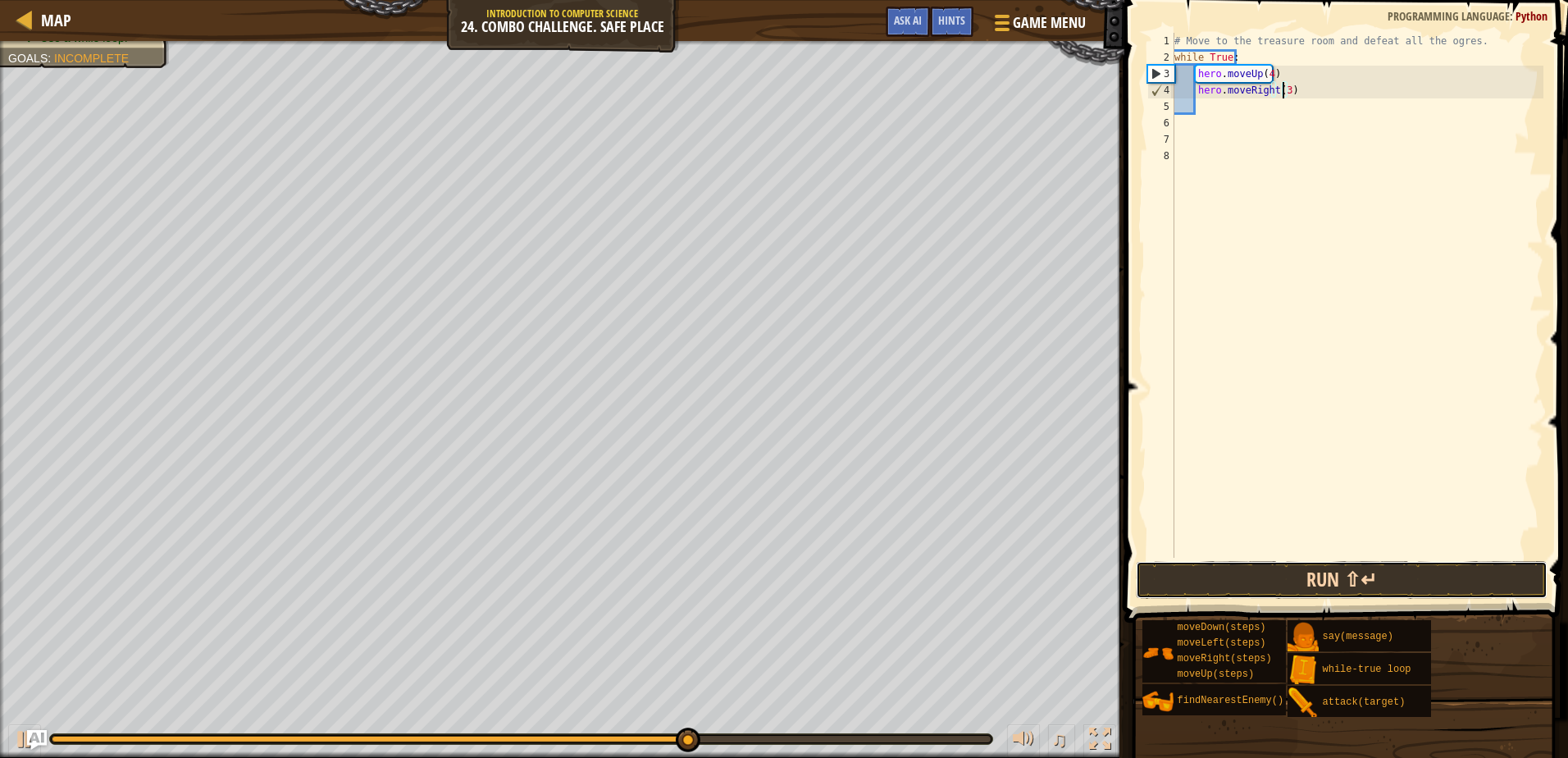
click at [1281, 579] on button "Run ⇧↵" at bounding box center [1341, 580] width 411 height 38
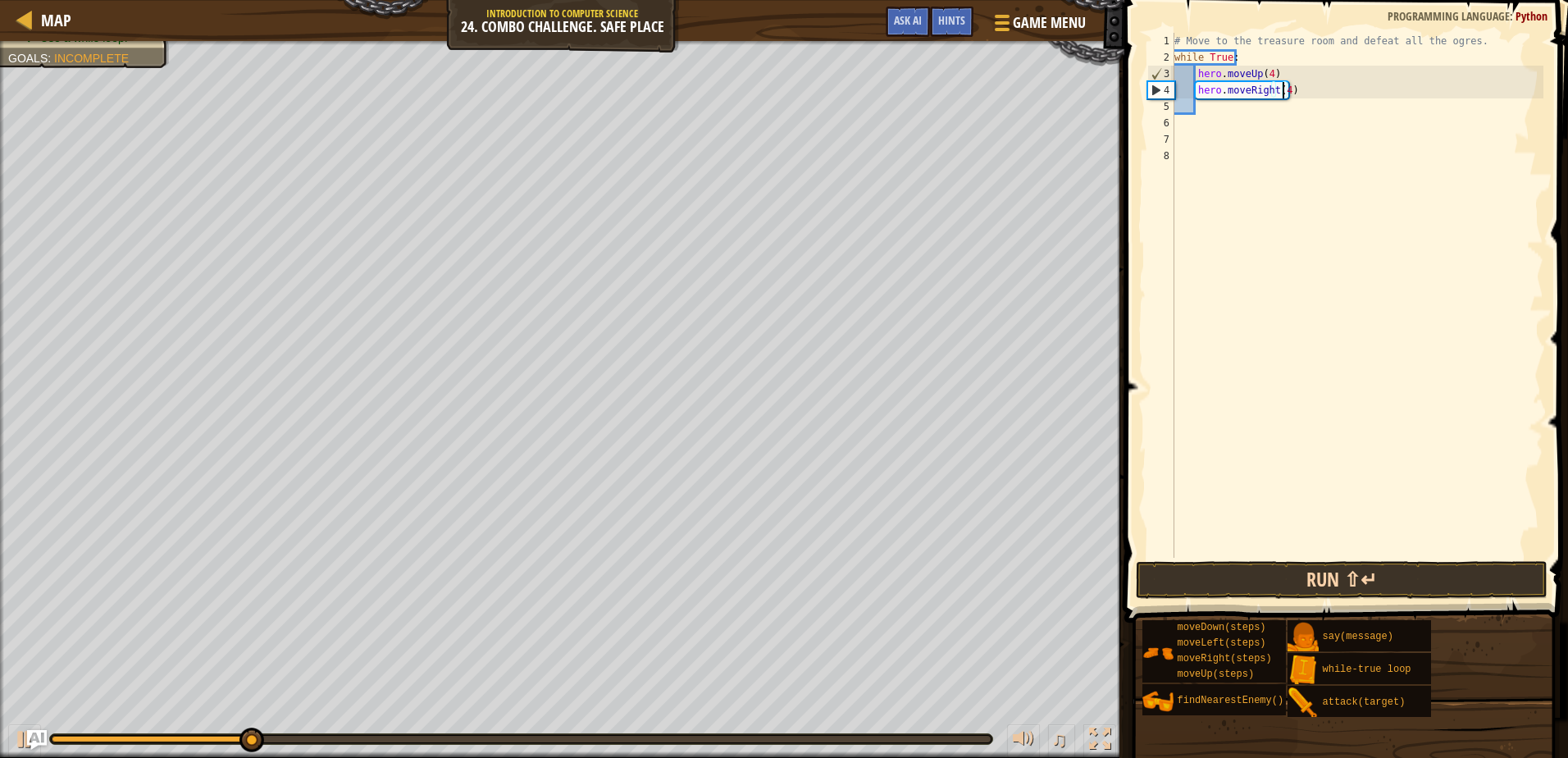
type textarea "hero.moveRight(4)"
click at [1232, 571] on button "Run ⇧↵" at bounding box center [1341, 580] width 411 height 38
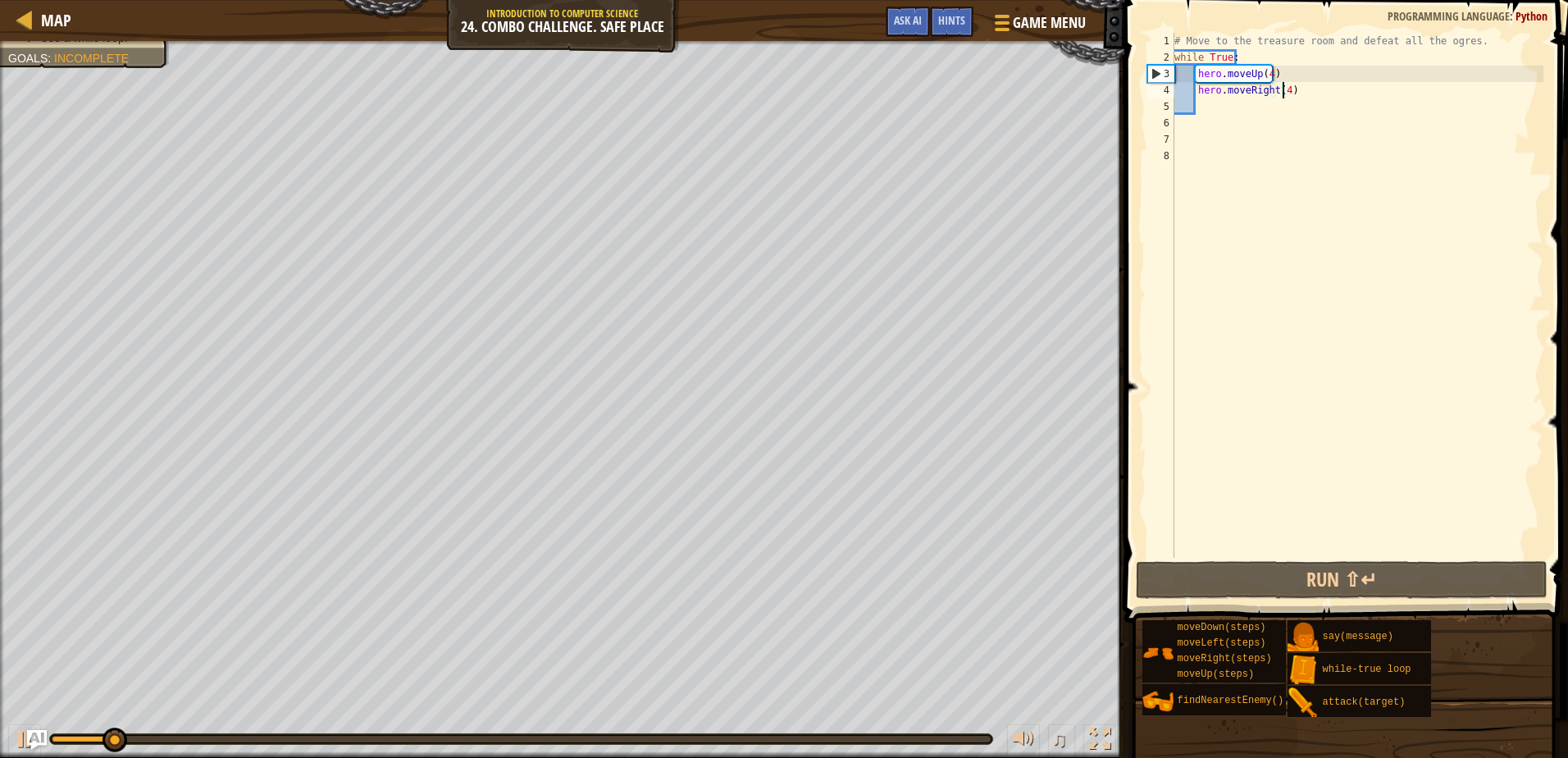
click at [1207, 110] on div "# Move to the treasure room and defeat all the ogres. while True : hero . moveU…" at bounding box center [1357, 311] width 372 height 558
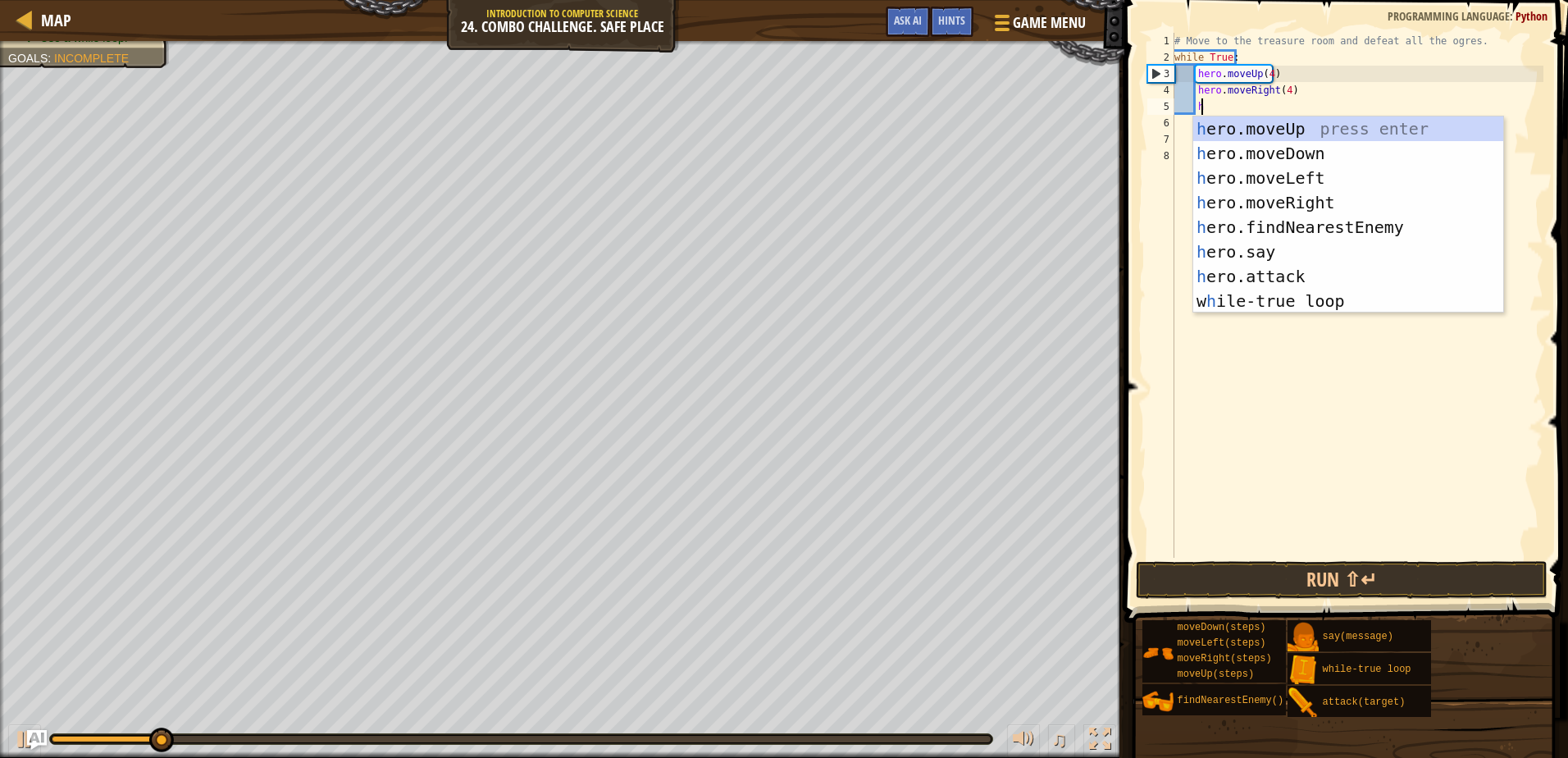
type textarea "he"
click at [1269, 159] on div "he ro.moveUp press enter he ro.moveDown press enter he ro.moveLeft press enter …" at bounding box center [1348, 239] width 310 height 246
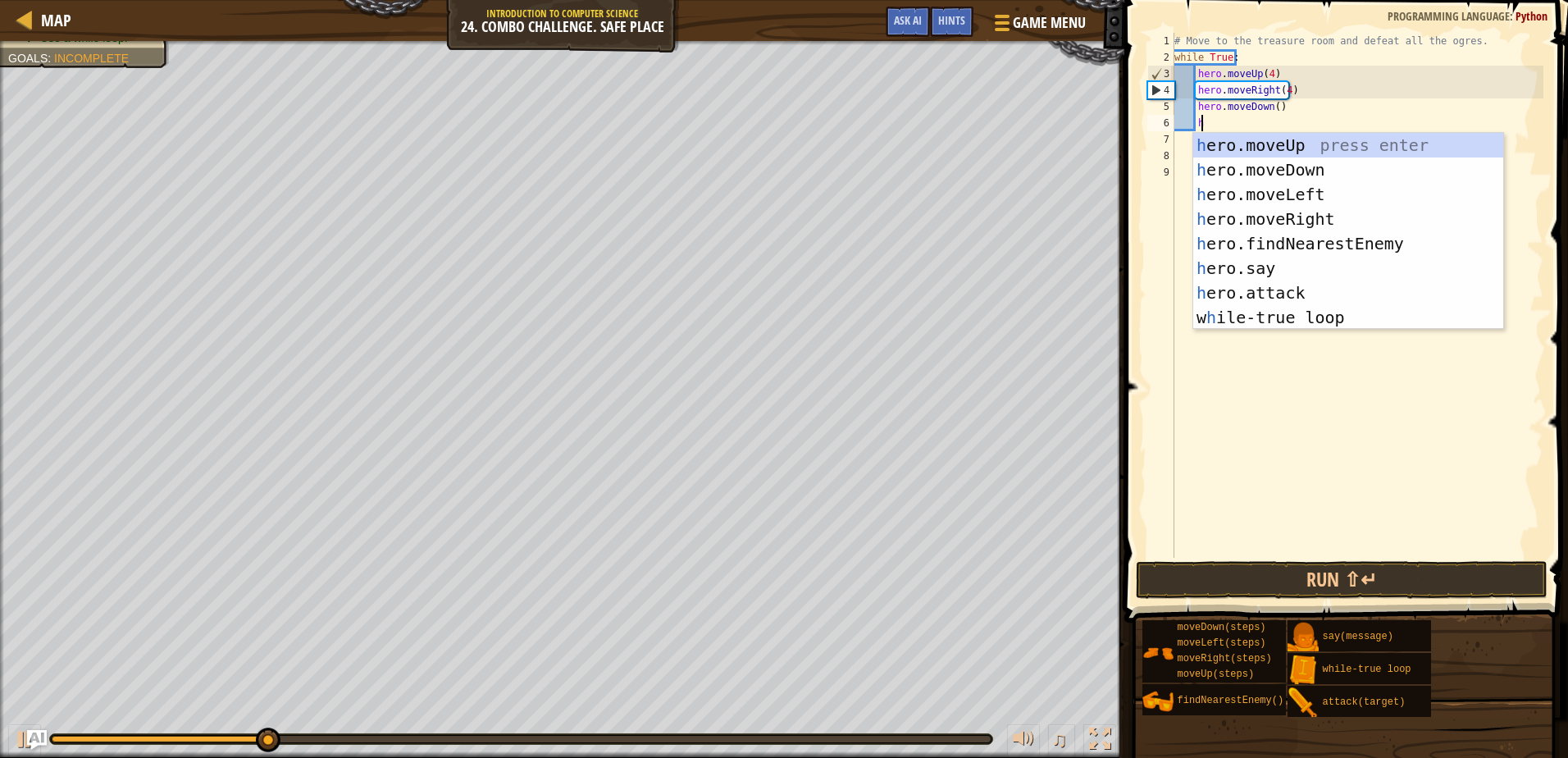
type textarea "he"
click at [1275, 240] on div "he ro.moveUp press enter he ro.moveDown press enter he ro.moveLeft press enter …" at bounding box center [1348, 256] width 310 height 246
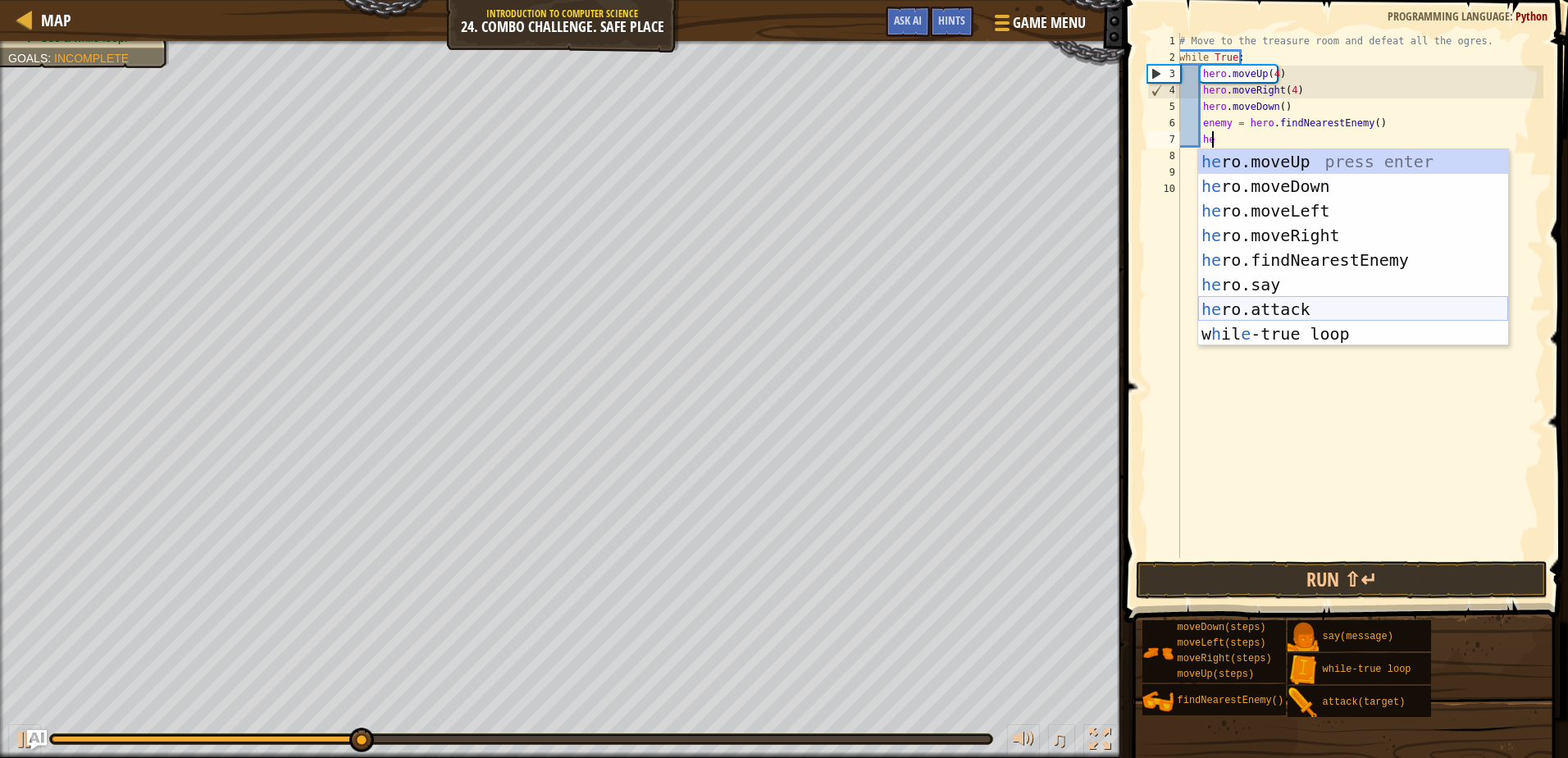
click at [1278, 304] on div "he ro.moveUp press enter he ro.moveDown press enter he ro.moveLeft press enter …" at bounding box center [1353, 272] width 310 height 246
type textarea "hero.attack(enemy)"
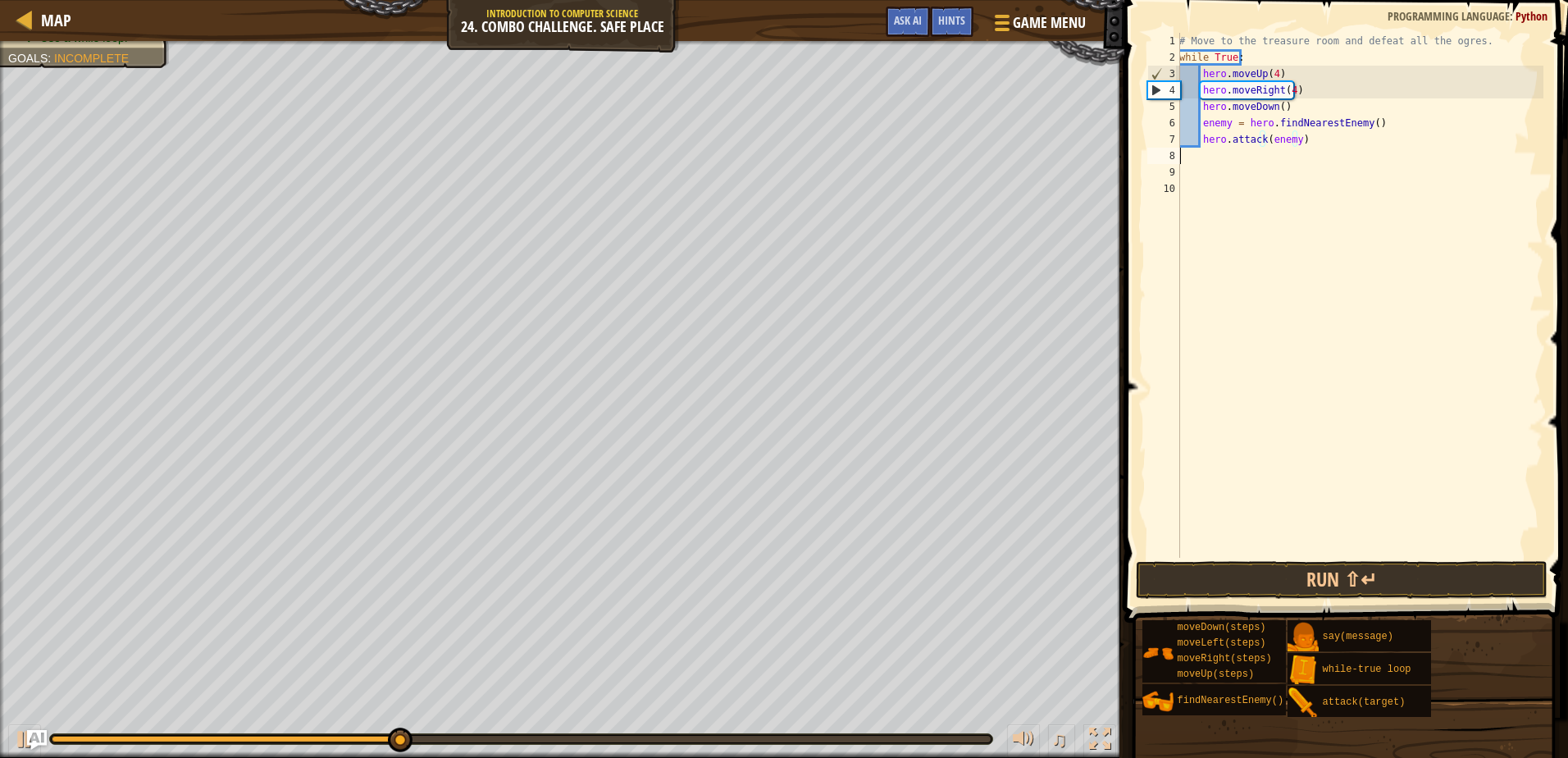
drag, startPoint x: 1204, startPoint y: 149, endPoint x: 1314, endPoint y: 141, distance: 110.3
click at [1204, 150] on div "# Move to the treasure room and defeat all the ogres. while True : hero . moveU…" at bounding box center [1360, 311] width 367 height 558
click at [1304, 138] on div "# Move to the treasure room and defeat all the ogres. while True : hero . moveU…" at bounding box center [1360, 311] width 367 height 558
type textarea "hero.attack(enemy)"
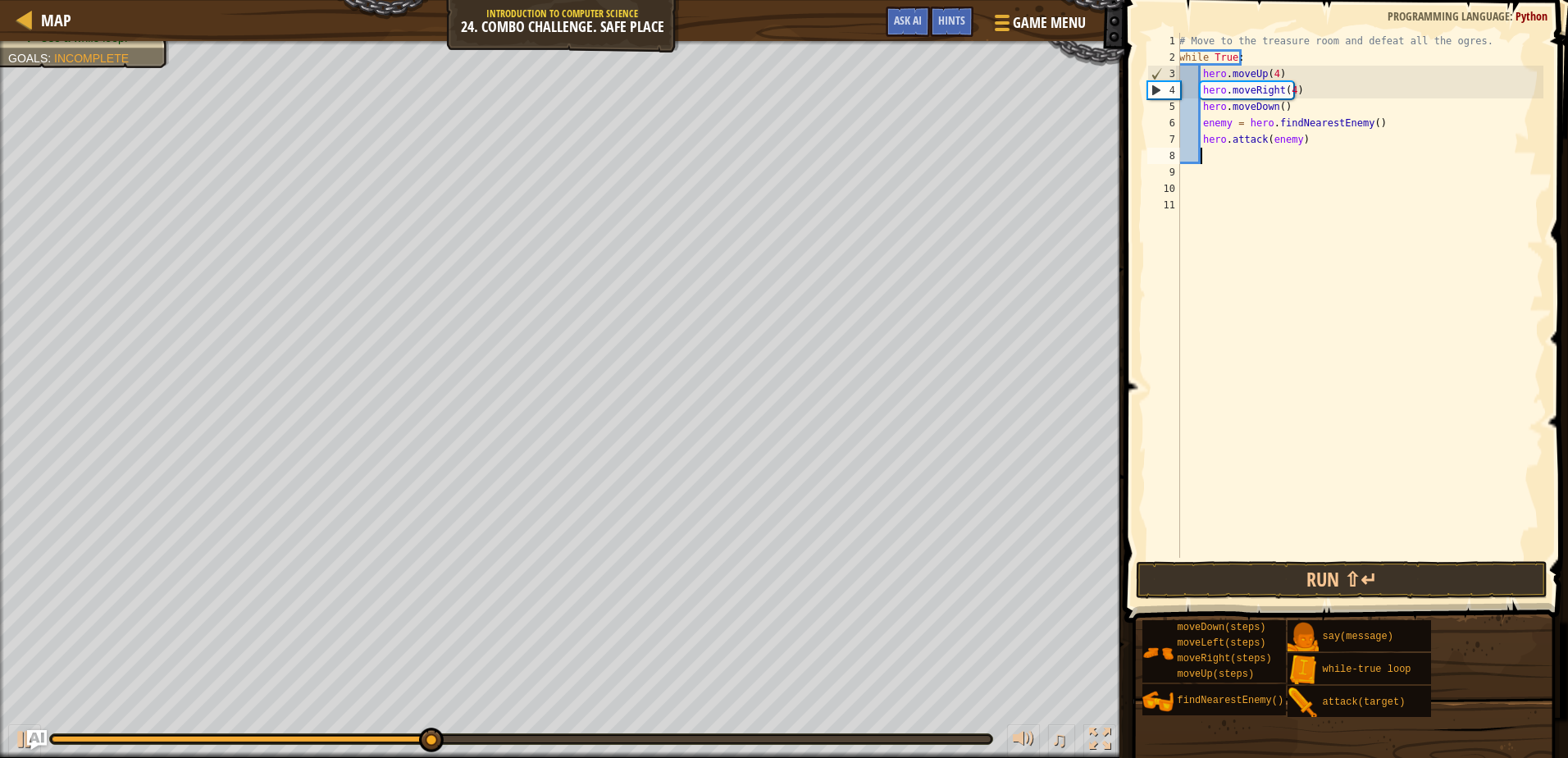
scroll to position [8, 2]
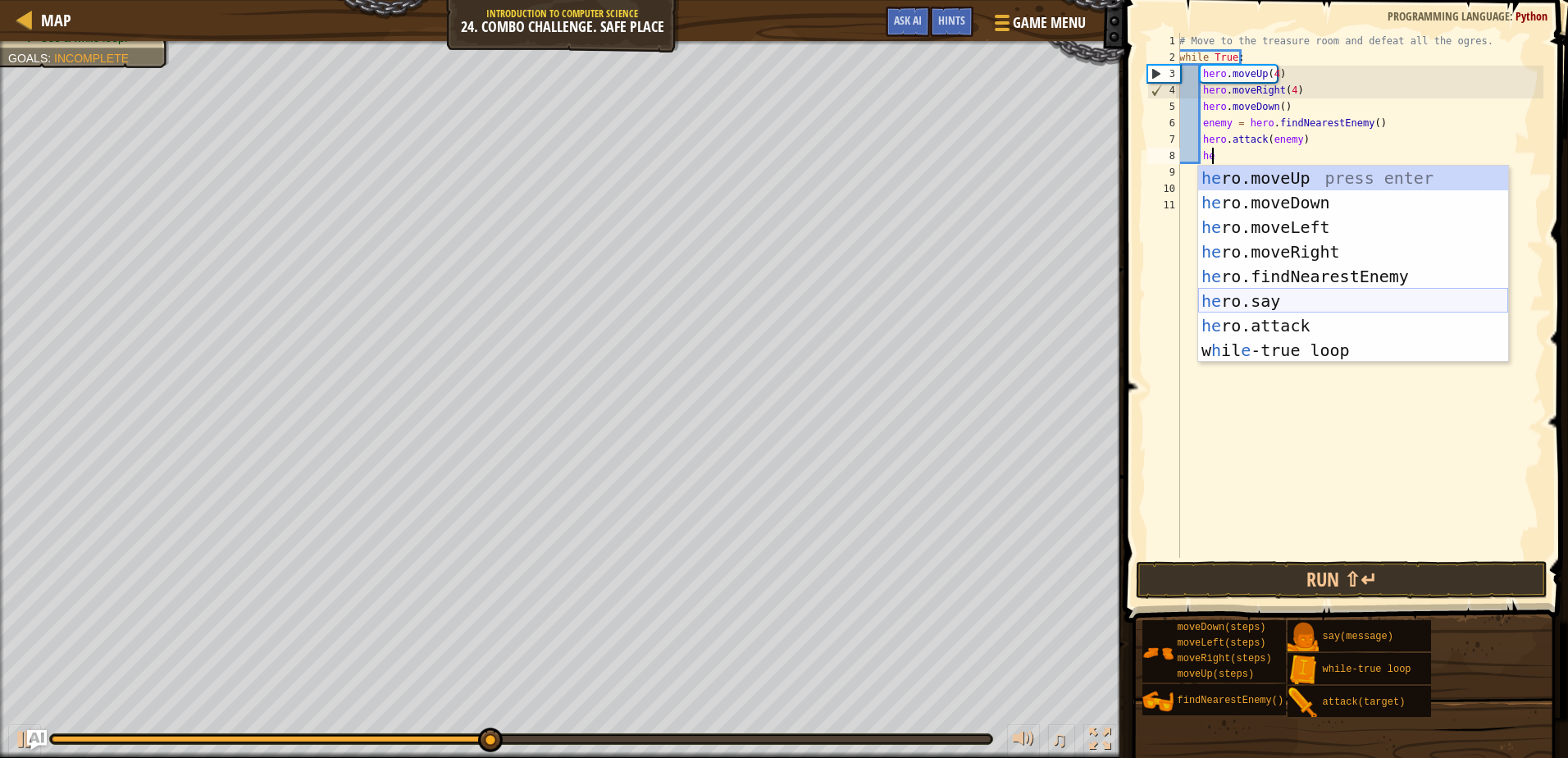
click at [1264, 303] on div "he ro.moveUp press enter he ro.moveDown press enter he ro.moveLeft press enter …" at bounding box center [1353, 289] width 310 height 246
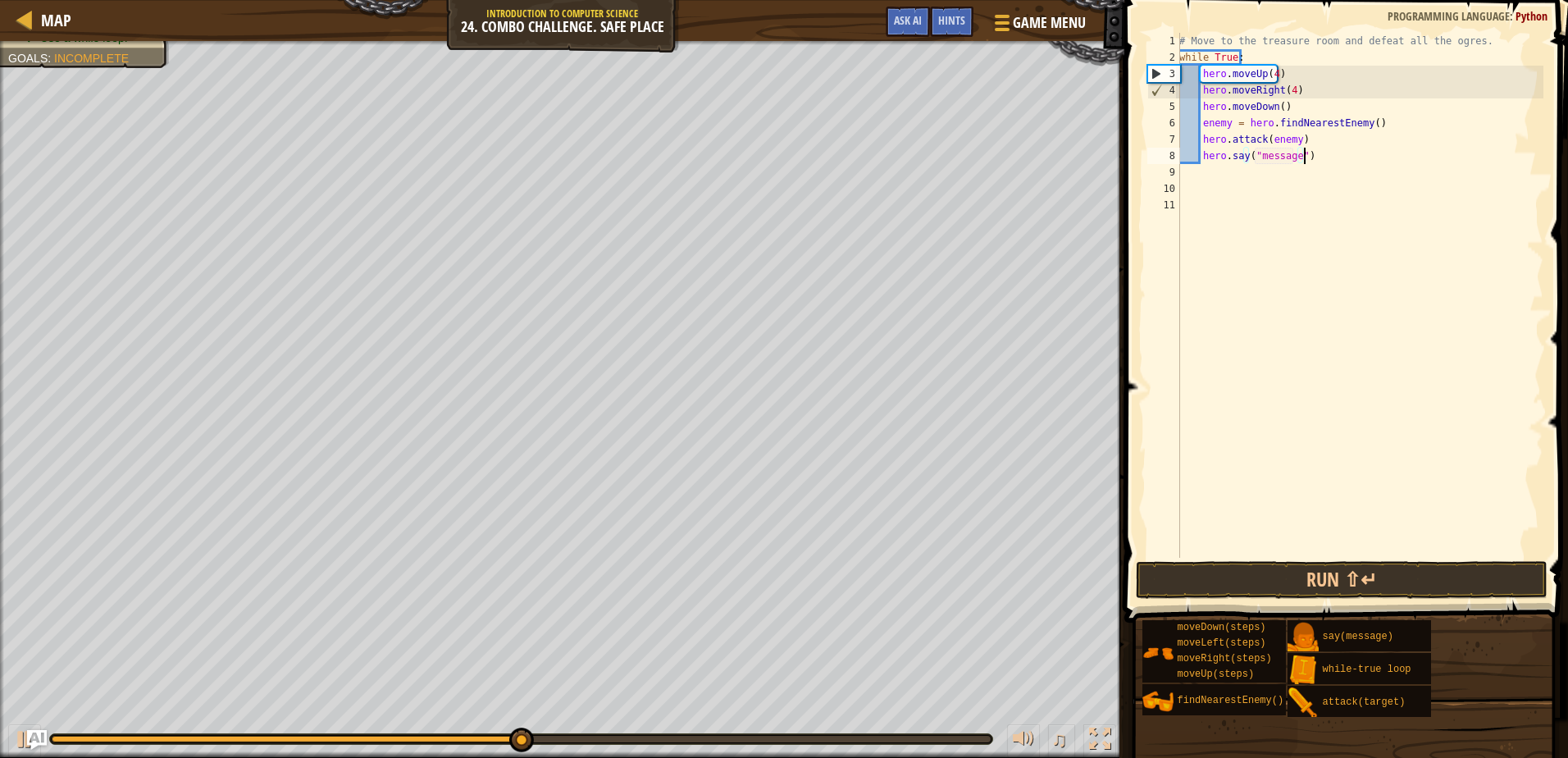
click at [1309, 151] on div "# Move to the treasure room and defeat all the ogres. while True : hero . moveU…" at bounding box center [1360, 311] width 367 height 558
type textarea "h"
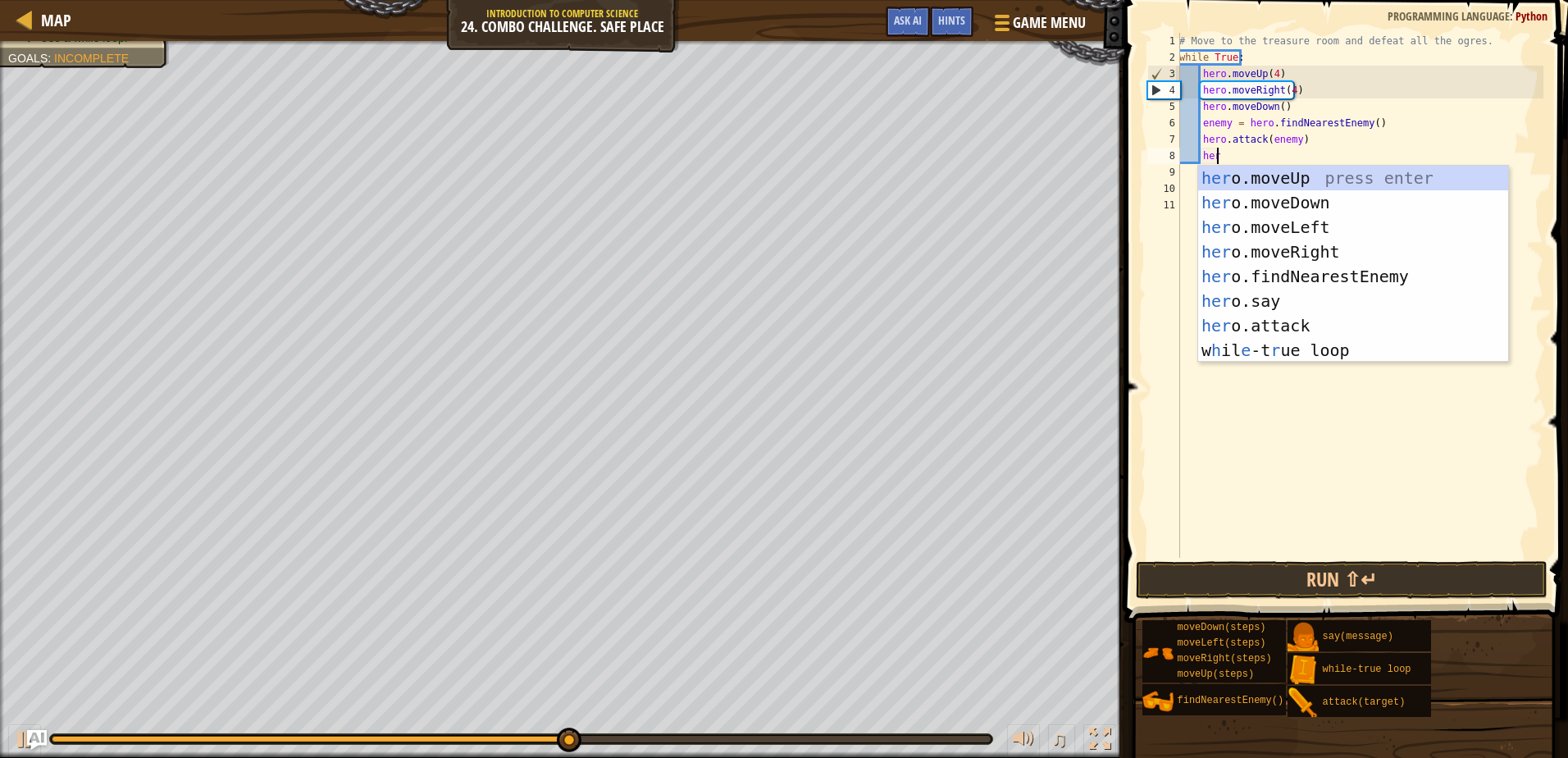
scroll to position [8, 3]
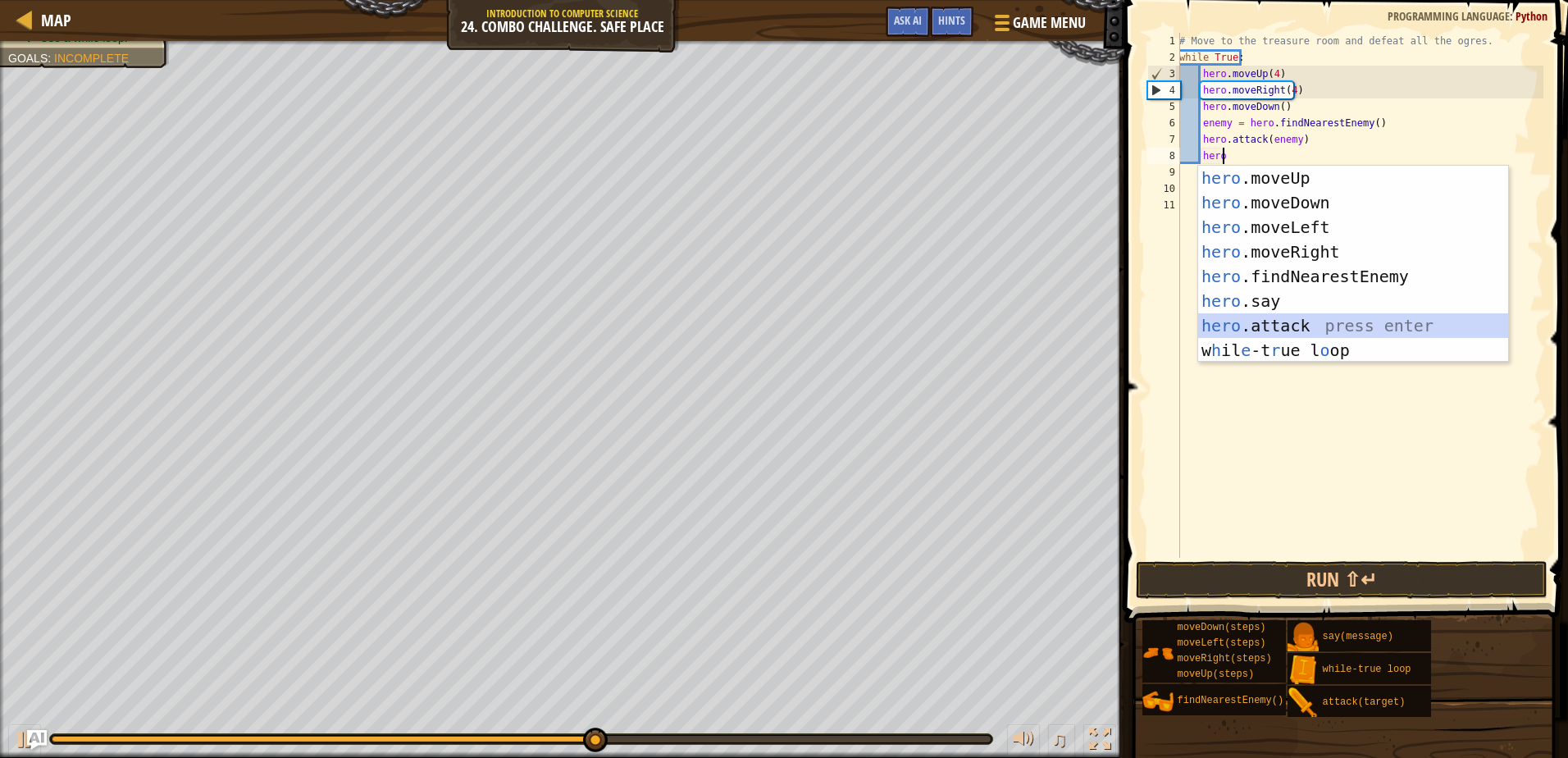
click at [1252, 329] on div "hero .moveUp press enter hero .moveDown press enter hero .moveLeft press enter …" at bounding box center [1353, 289] width 310 height 246
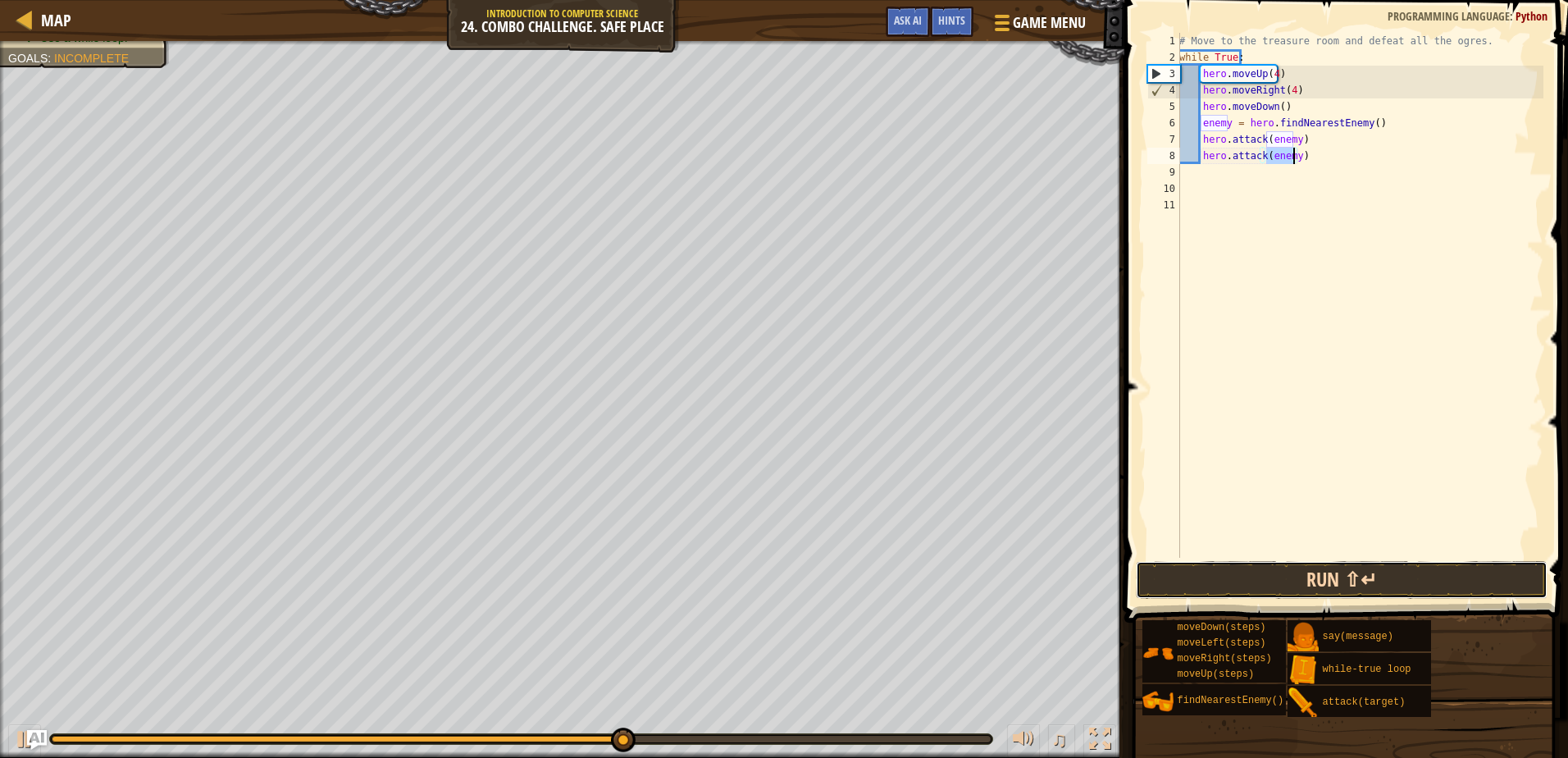
click at [1185, 572] on button "Run ⇧↵" at bounding box center [1341, 580] width 411 height 38
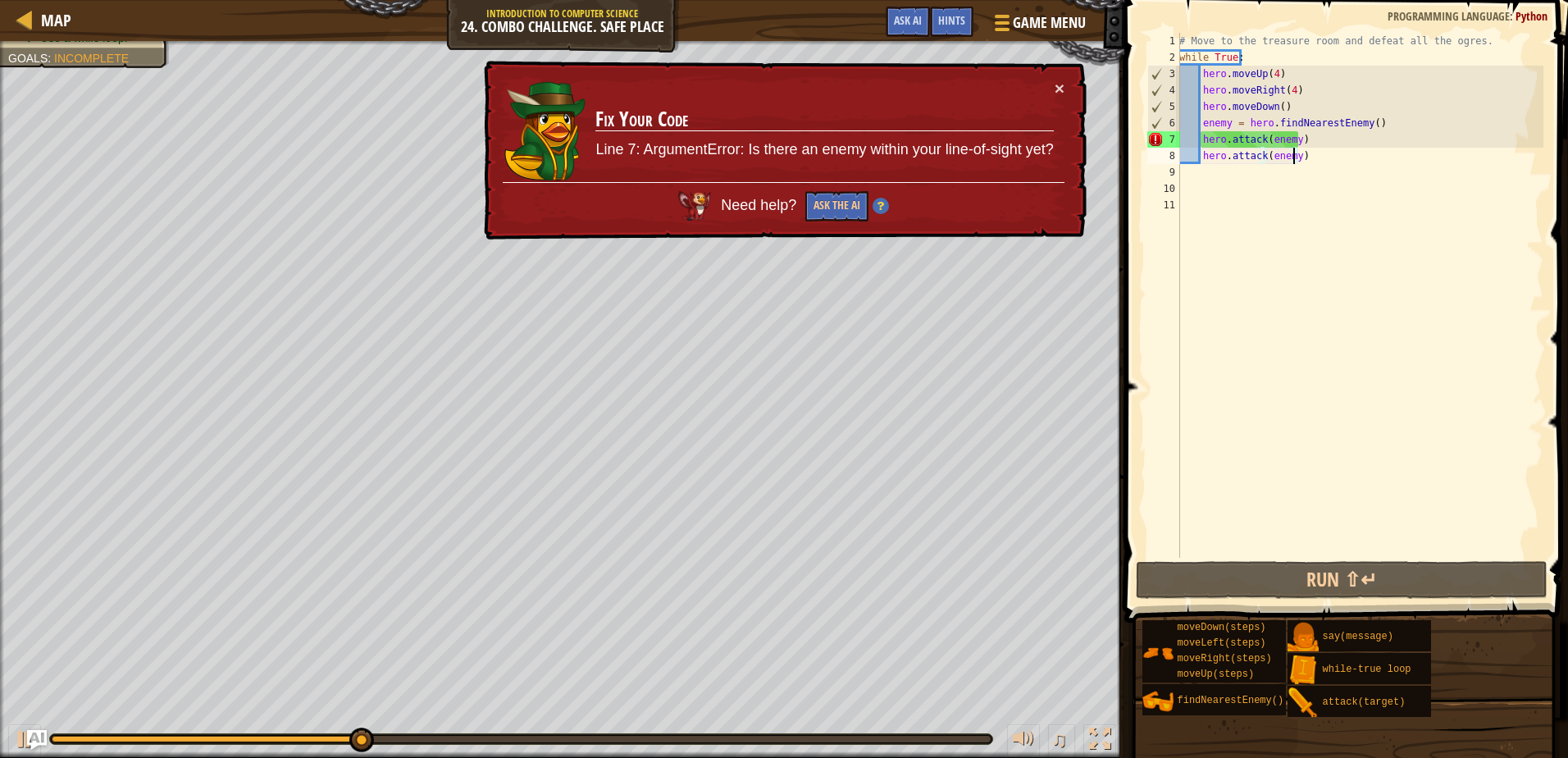
click at [1203, 113] on div "# Move to the treasure room and defeat all the ogres. while True : hero . moveU…" at bounding box center [1360, 311] width 367 height 558
click at [1274, 108] on div "# Move to the treasure room and defeat all the ogres. while True : hero . moveU…" at bounding box center [1360, 311] width 367 height 558
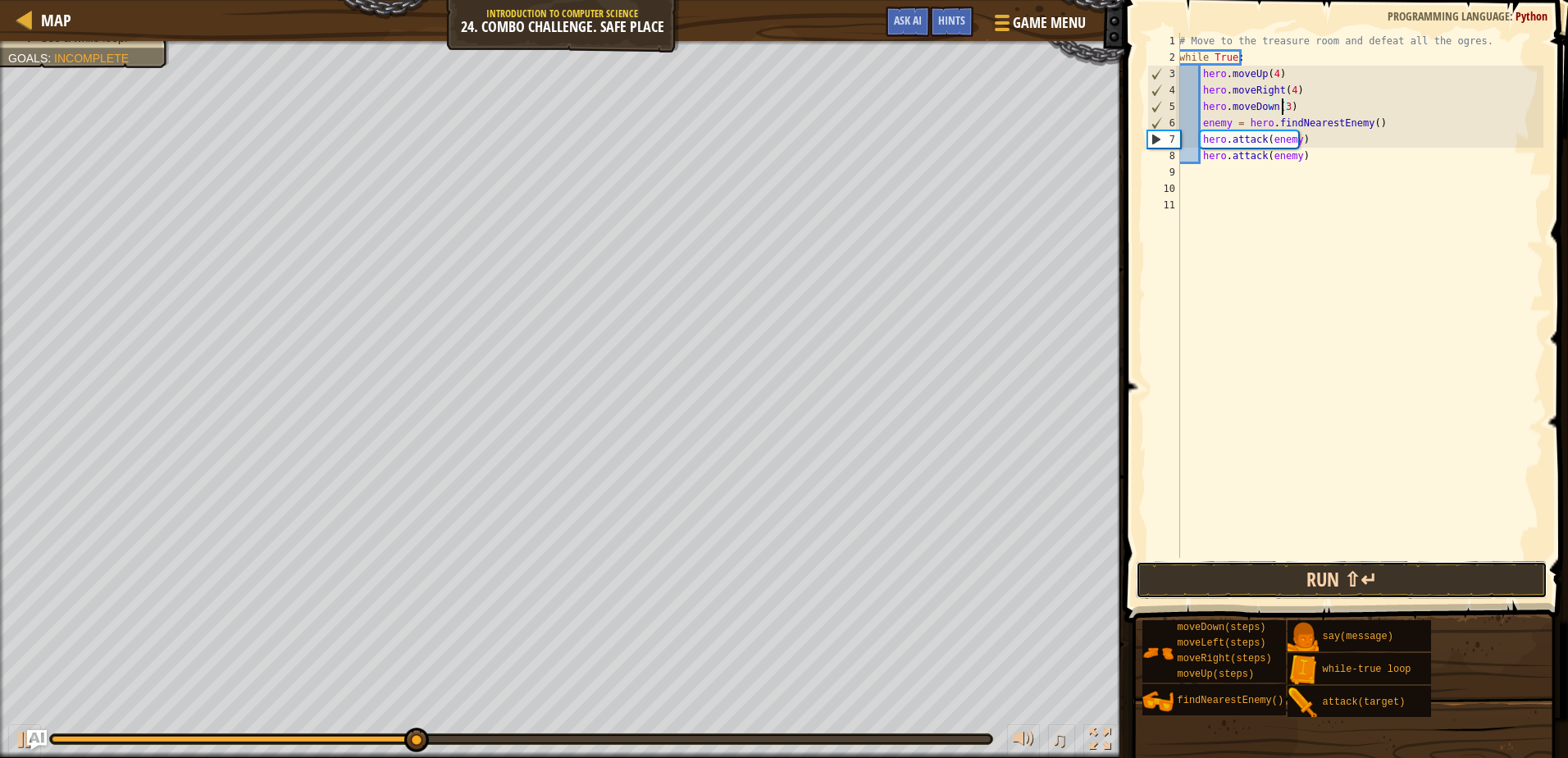
click at [1218, 571] on button "Run ⇧↵" at bounding box center [1341, 580] width 411 height 38
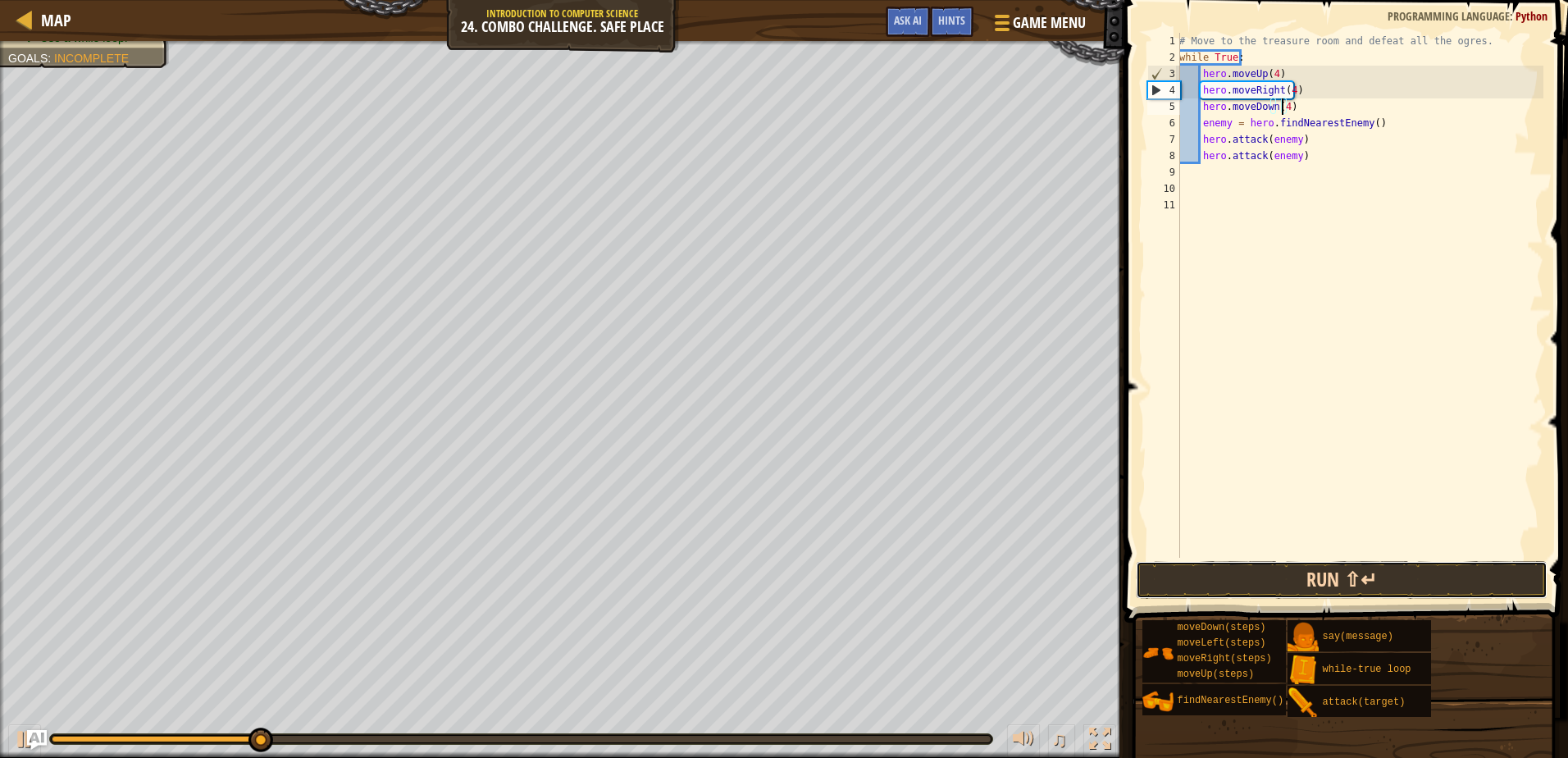
click at [1297, 566] on button "Run ⇧↵" at bounding box center [1341, 580] width 411 height 38
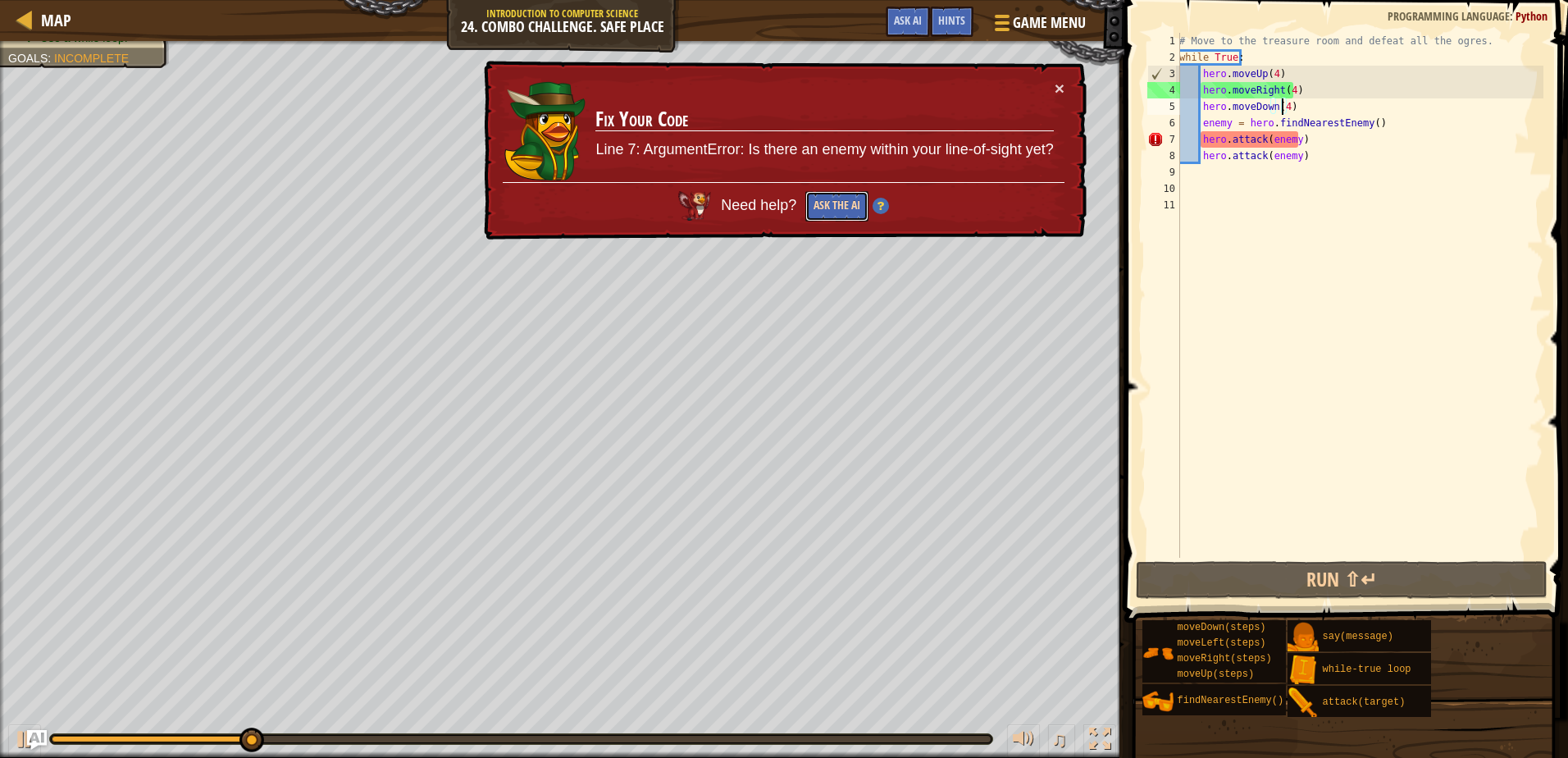
click at [818, 206] on button "Ask the AI" at bounding box center [837, 206] width 63 height 30
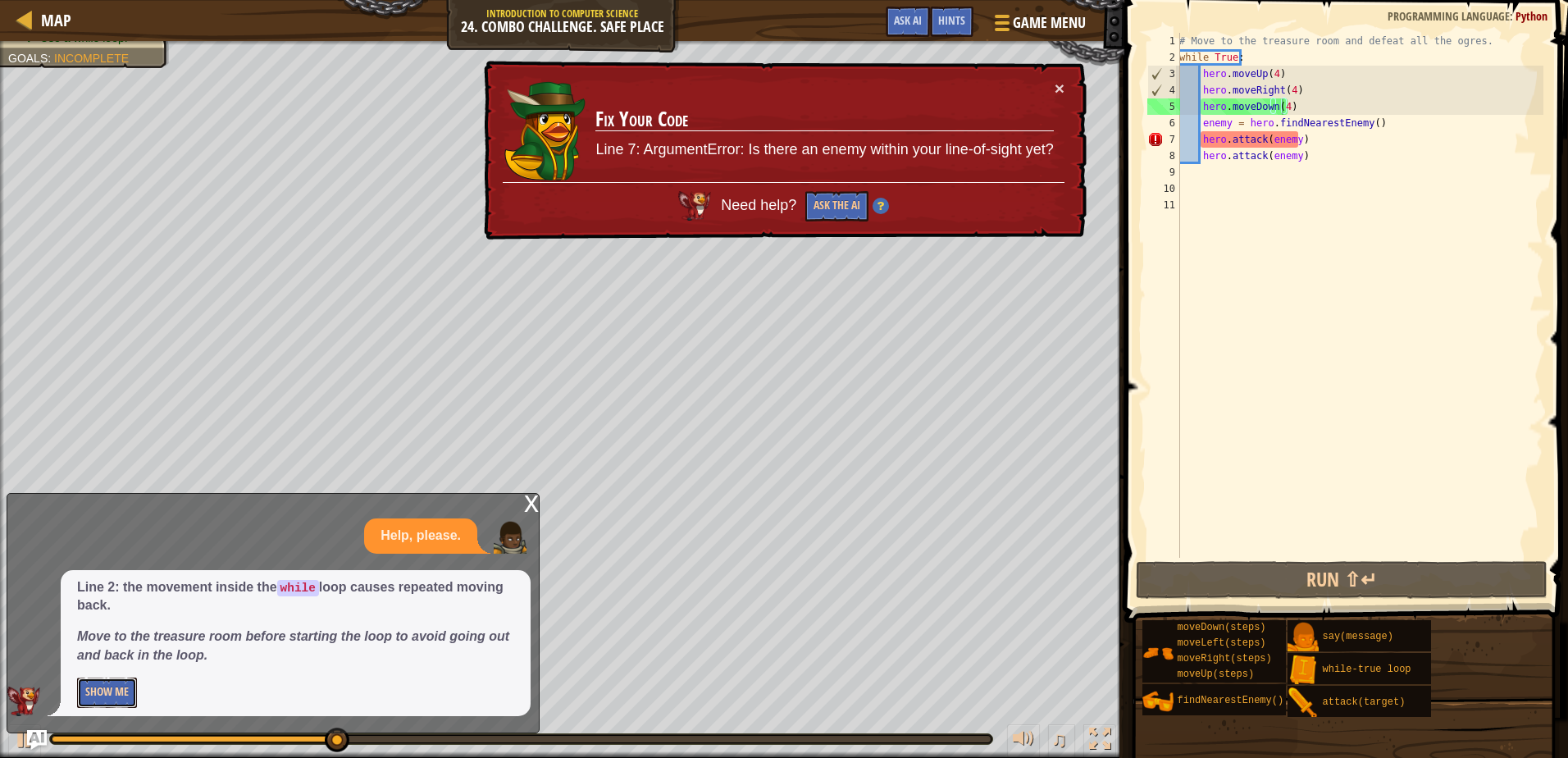
click at [89, 683] on button "Show Me" at bounding box center [107, 693] width 60 height 30
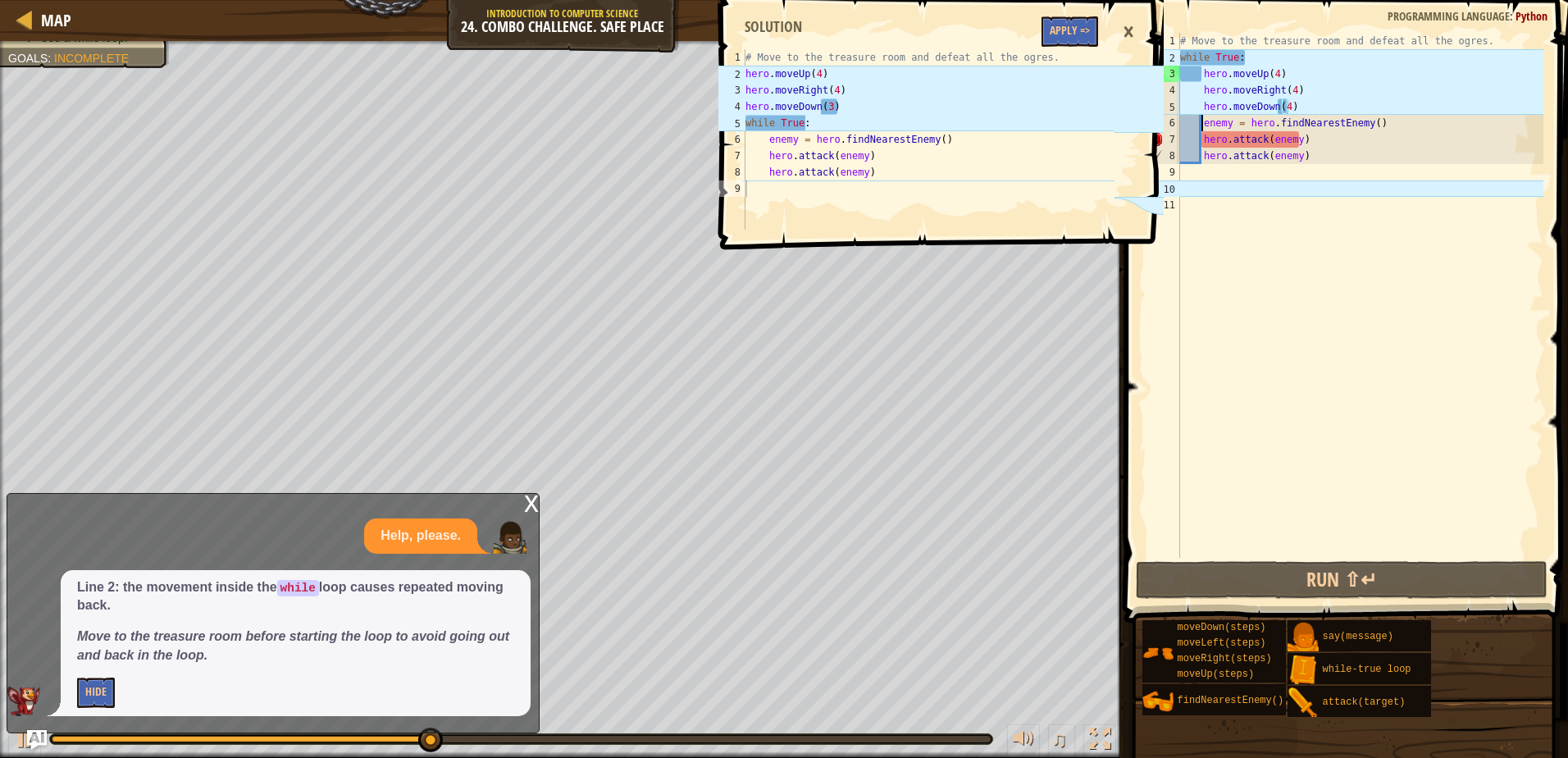
click at [1202, 116] on div "# Move to the treasure room and defeat all the ogres. while True : hero . moveU…" at bounding box center [1360, 311] width 366 height 558
drag, startPoint x: 1246, startPoint y: 55, endPoint x: 1173, endPoint y: 60, distance: 73.2
click at [1173, 60] on div "enemy = hero.findNearestEnemy() 1 2 3 4 5 6 7 8 9 10 11 # Move to the treasure …" at bounding box center [1344, 294] width 399 height 525
type textarea "while True:"
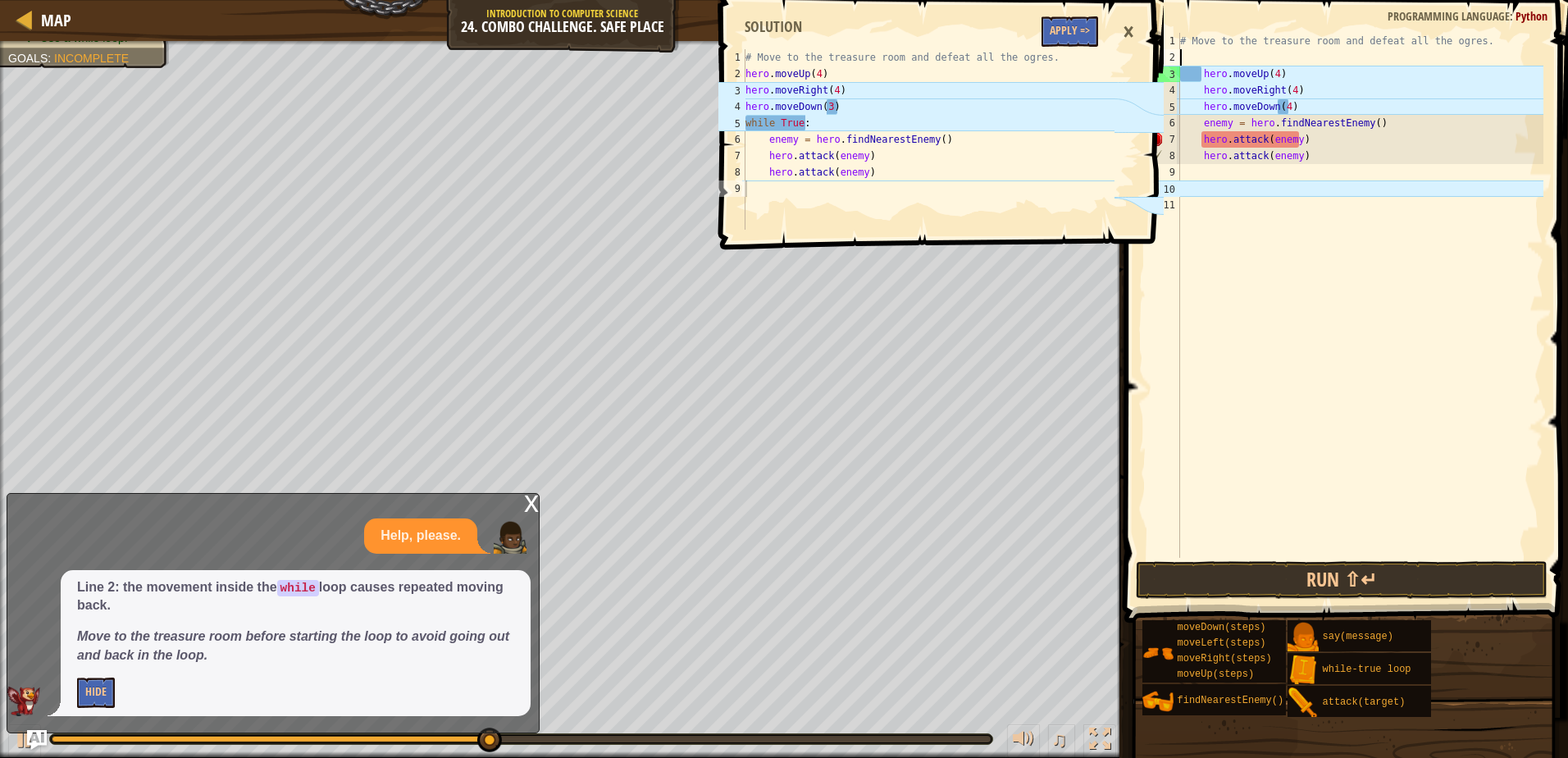
scroll to position [8, 0]
click at [1202, 115] on div "# Move to the treasure room and defeat all the ogres. hero . moveUp ( 4 ) hero …" at bounding box center [1360, 311] width 366 height 558
type textarea "enemy = hero.findNearestEnemy()"
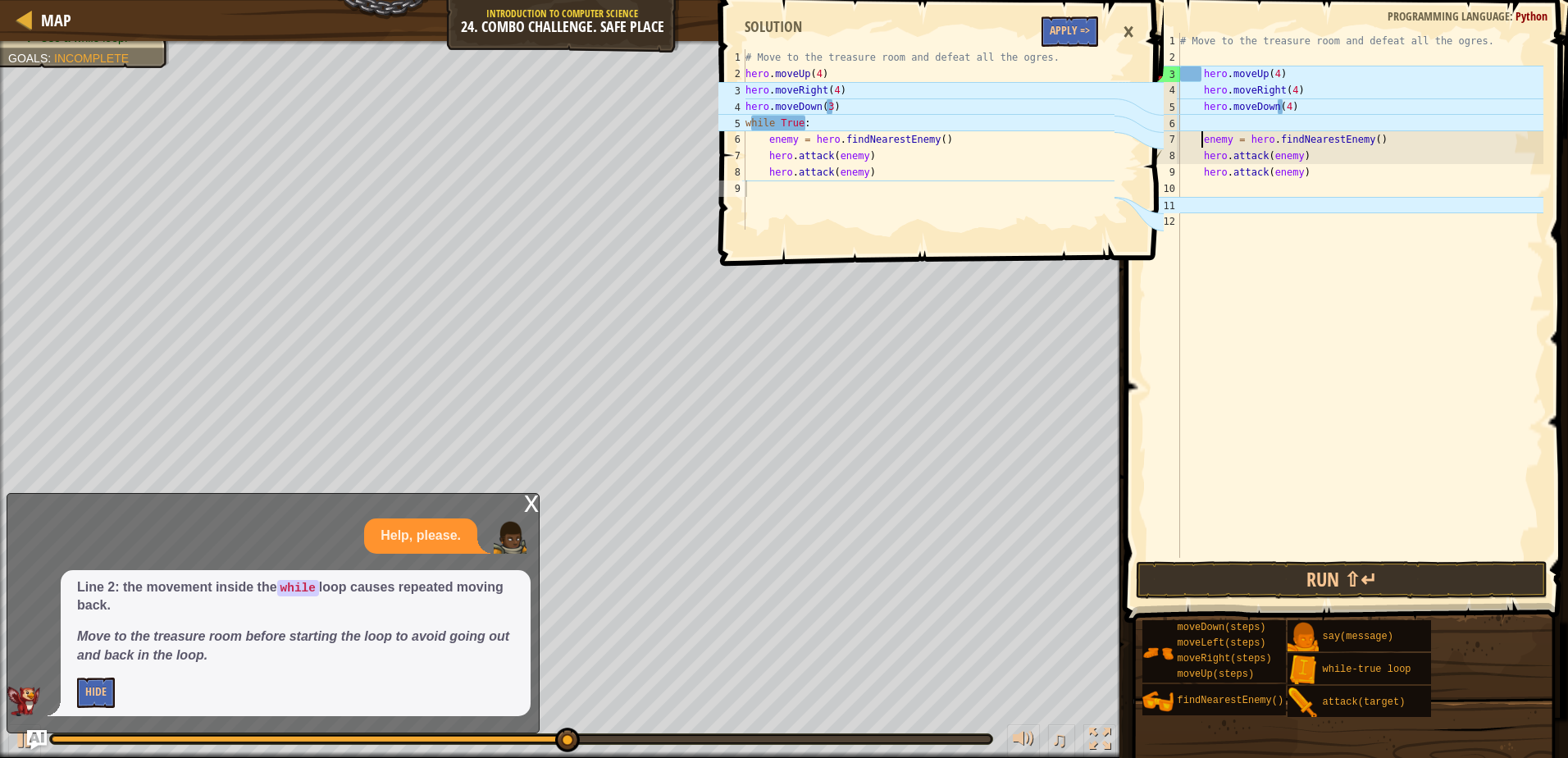
click at [1209, 120] on div "# Move to the treasure room and defeat all the ogres. hero . moveUp ( 4 ) hero …" at bounding box center [1360, 311] width 366 height 558
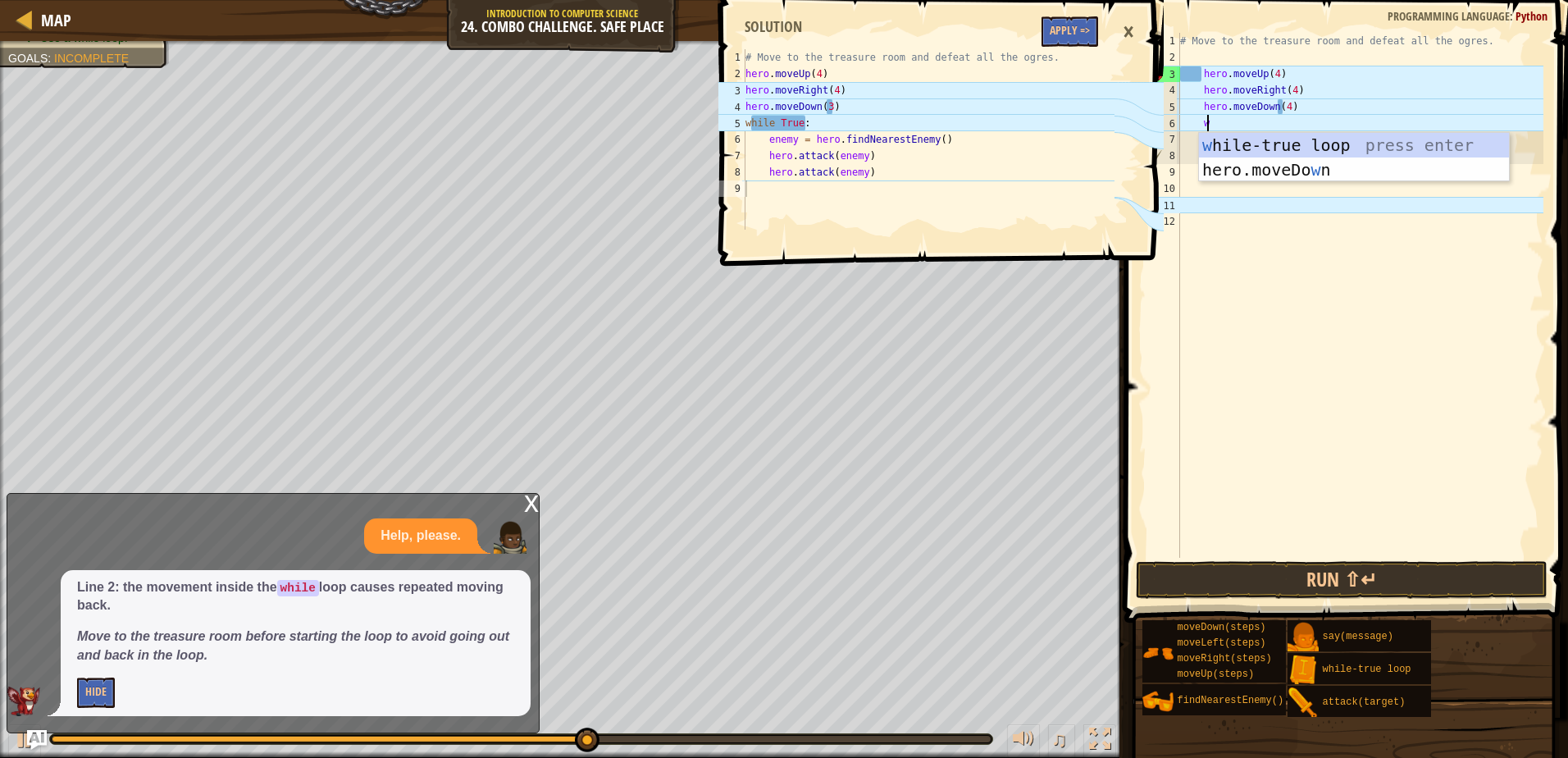
scroll to position [8, 2]
type textarea "wh"
click at [1264, 146] on div "wh ile-true loop press enter" at bounding box center [1354, 170] width 310 height 74
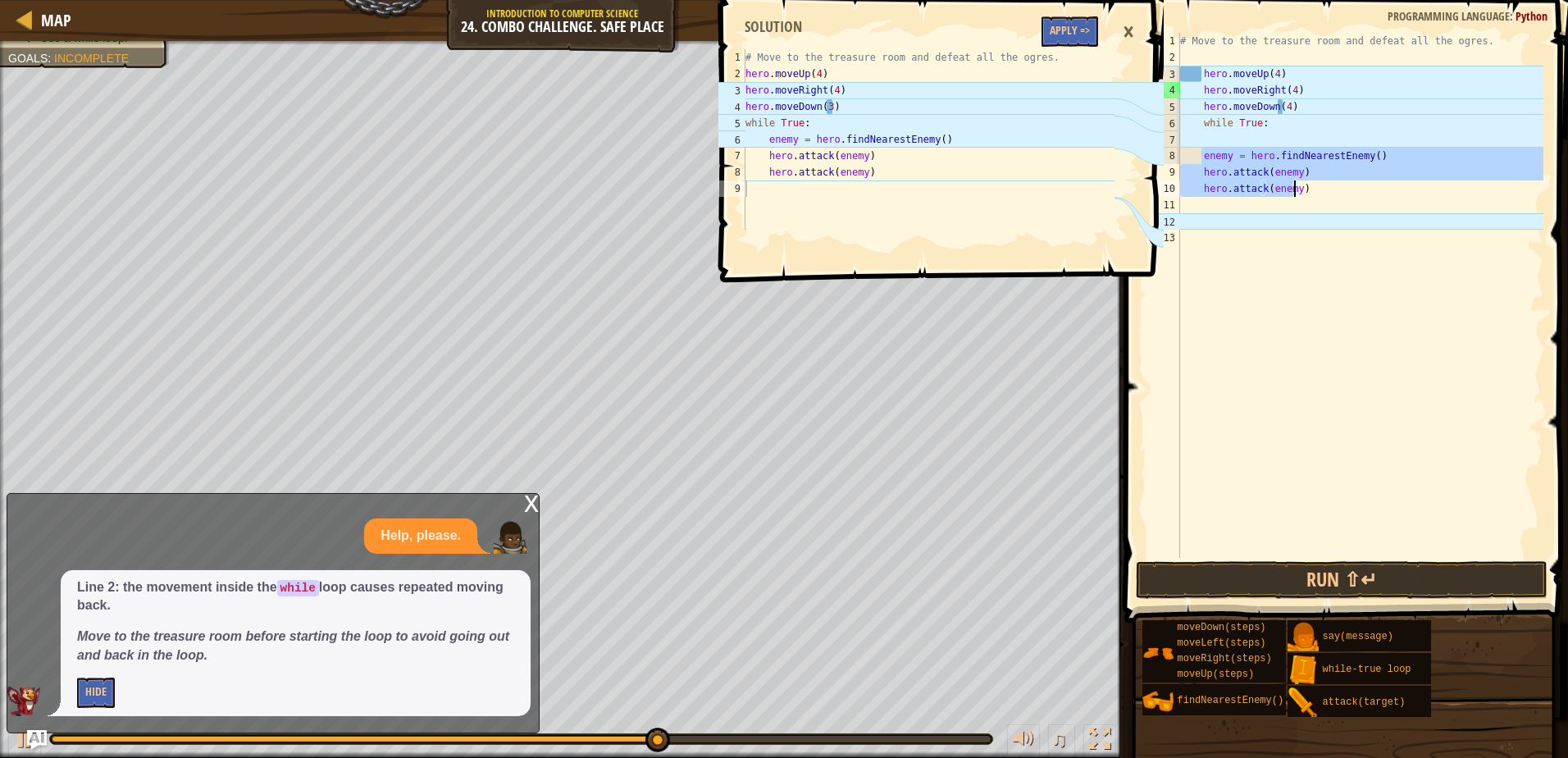
drag, startPoint x: 1201, startPoint y: 156, endPoint x: 1274, endPoint y: 178, distance: 76.2
click at [1294, 193] on div "# Move to the treasure room and defeat all the ogres. hero . moveUp ( 4 ) hero …" at bounding box center [1360, 311] width 366 height 558
click at [1259, 130] on div "# Move to the treasure room and defeat all the ogres. hero . moveUp ( 4 ) hero …" at bounding box center [1360, 311] width 366 height 558
type textarea "while True:"
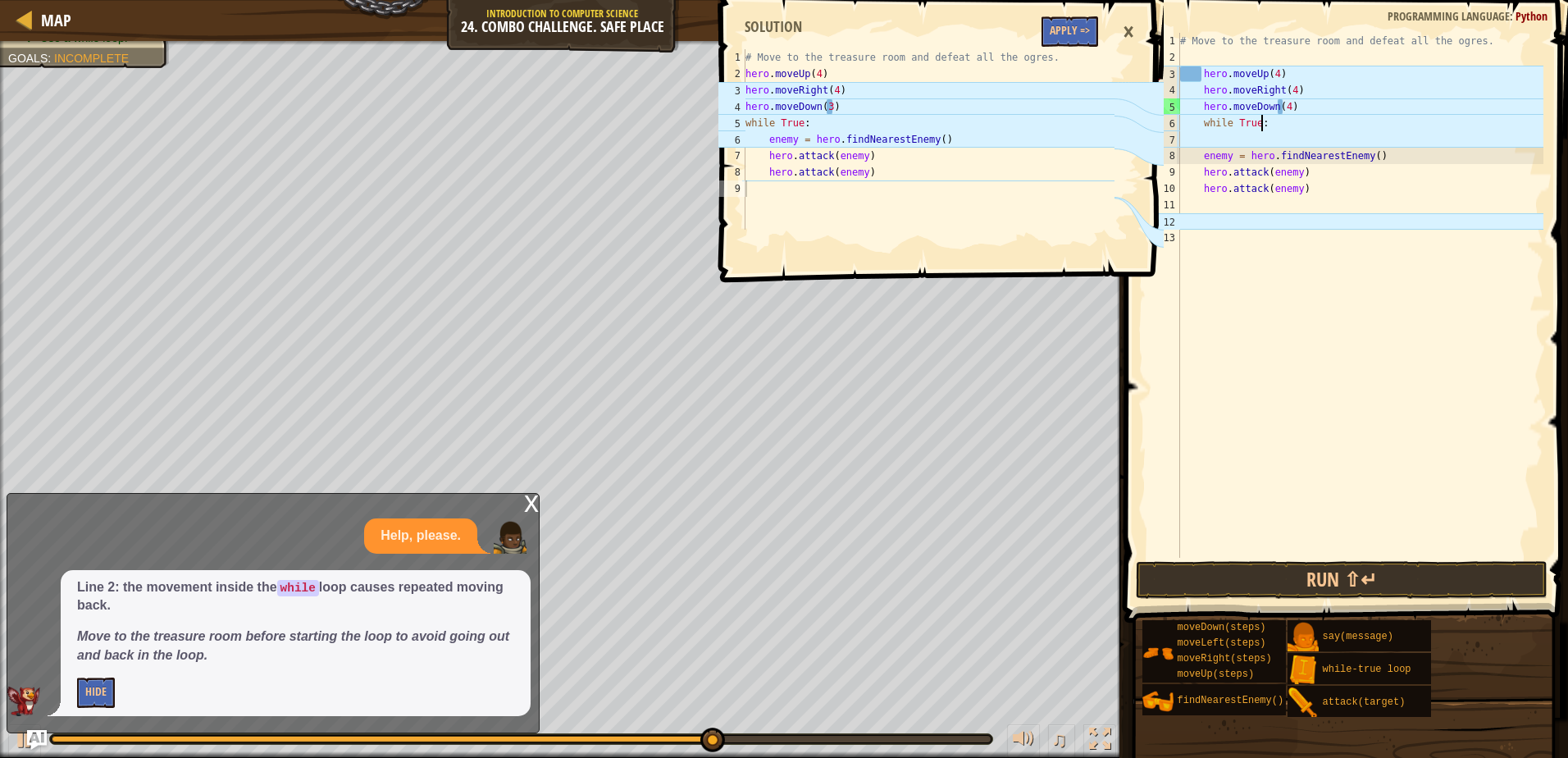
click at [1260, 135] on div "# Move to the treasure room and defeat all the ogres. hero . moveUp ( 4 ) hero …" at bounding box center [1360, 311] width 366 height 558
click at [1237, 564] on button "Run ⇧↵" at bounding box center [1341, 580] width 411 height 38
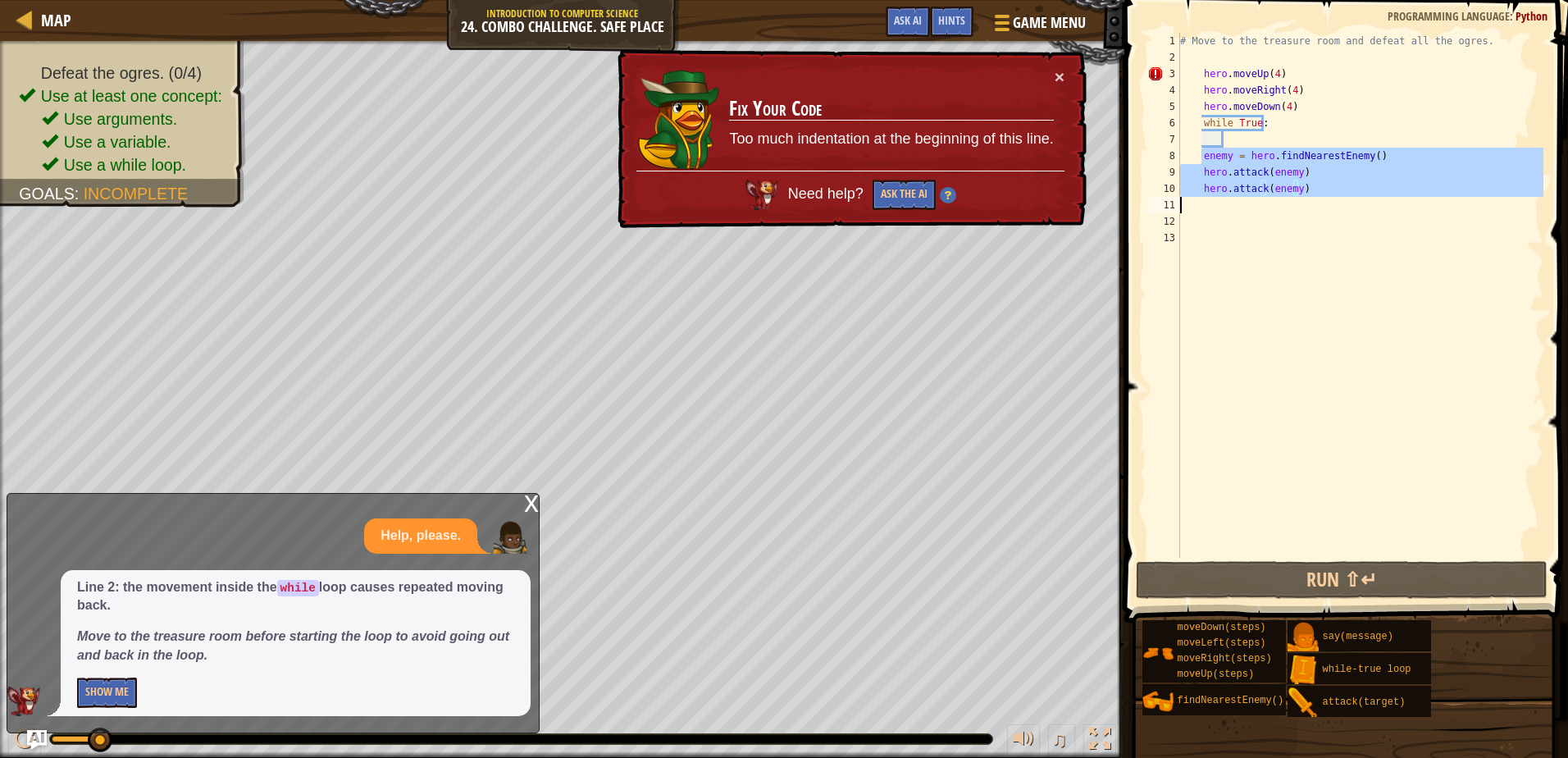
drag, startPoint x: 1202, startPoint y: 157, endPoint x: 1321, endPoint y: 204, distance: 127.9
click at [1321, 204] on div "# Move to the treasure room and defeat all the ogres. hero . moveUp ( 4 ) hero …" at bounding box center [1360, 311] width 366 height 558
type textarea "hero.attack(enemy)"
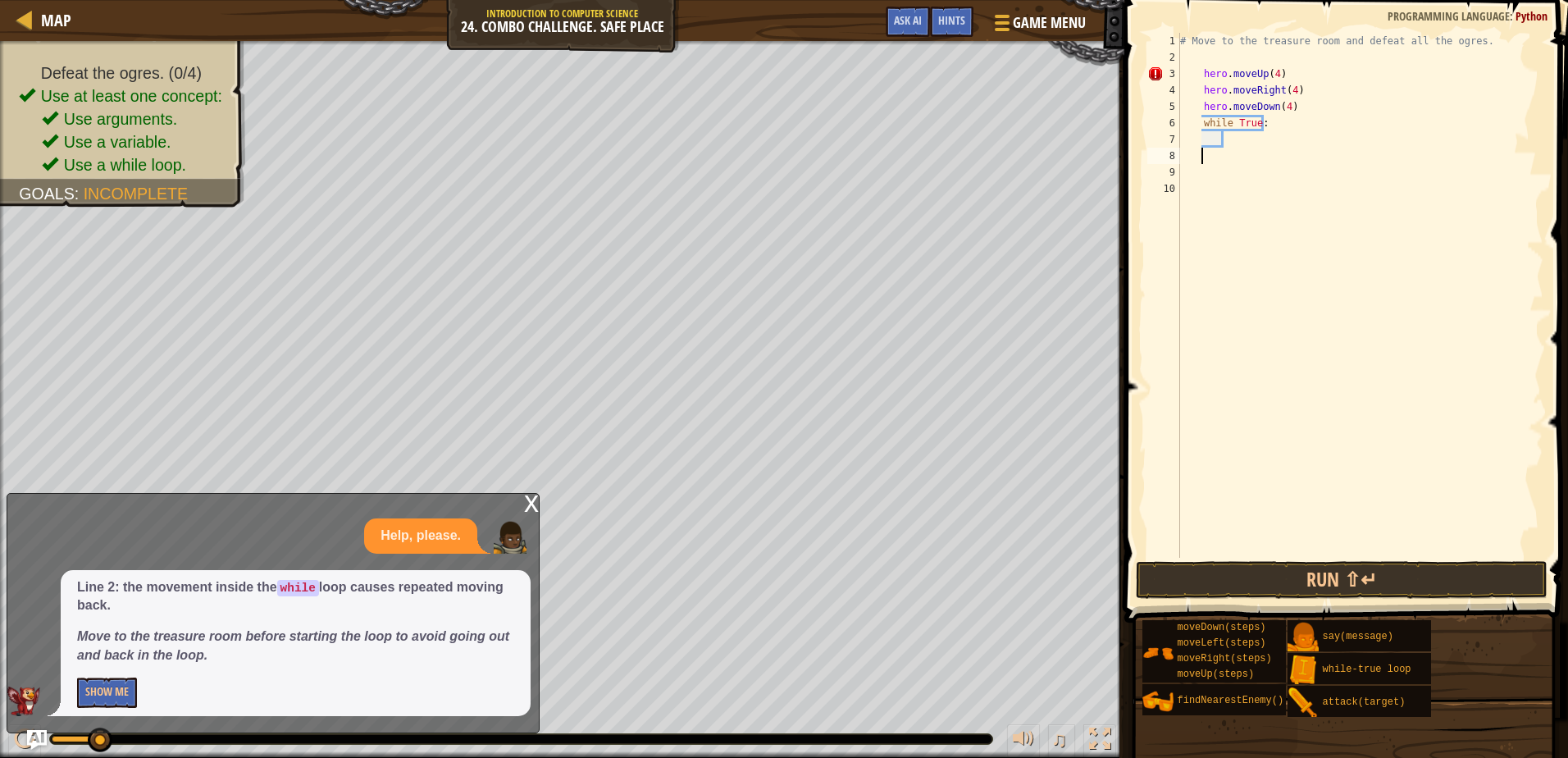
click at [1226, 146] on div "# Move to the treasure room and defeat all the ogres. hero . moveUp ( 4 ) hero …" at bounding box center [1360, 311] width 366 height 558
paste textarea "hero.attack(enemy"
click at [1197, 574] on button "Run ⇧↵" at bounding box center [1341, 580] width 411 height 38
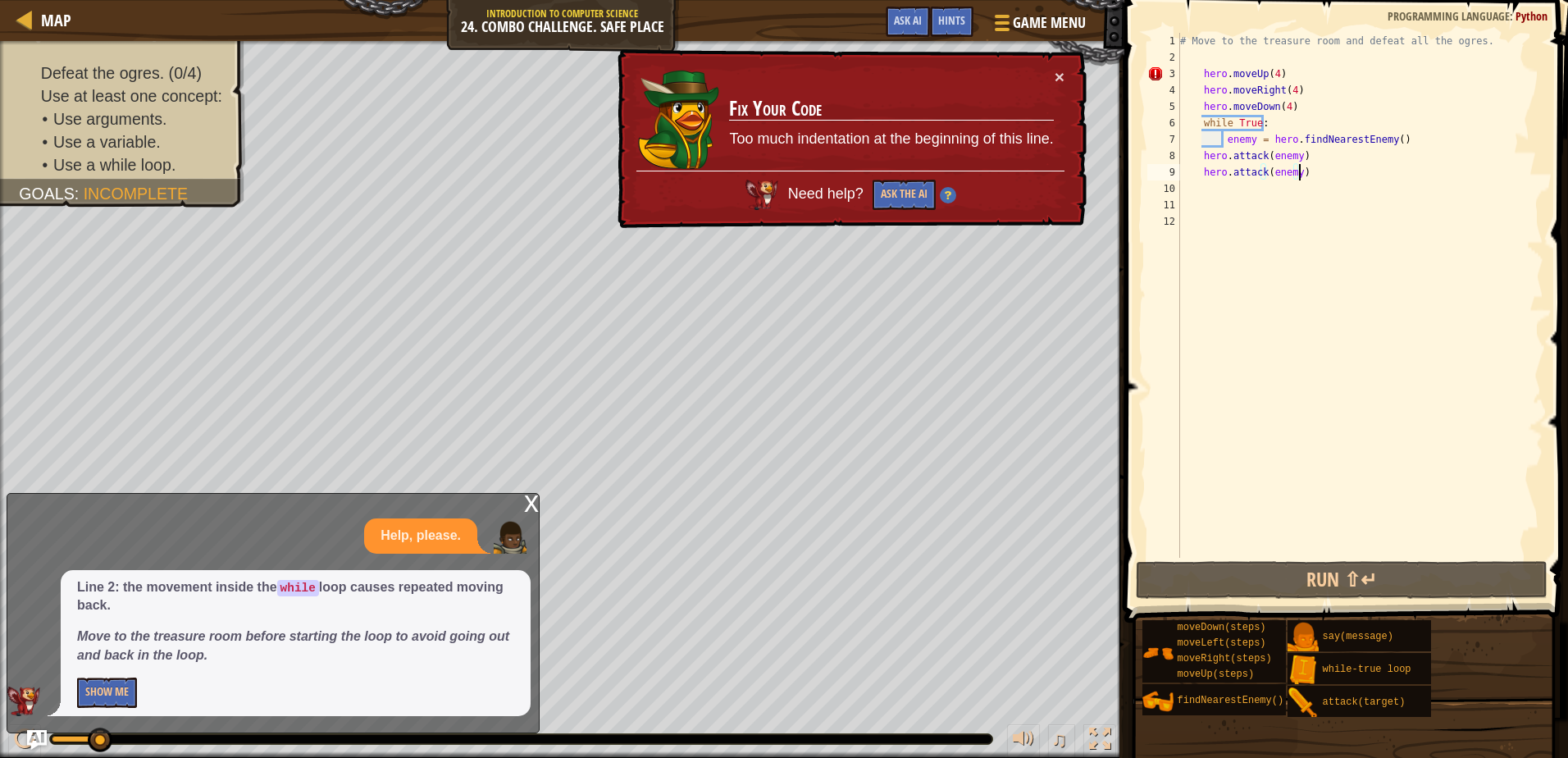
click at [1223, 143] on div "# Move to the treasure room and defeat all the ogres. hero . moveUp ( 4 ) hero …" at bounding box center [1360, 311] width 366 height 558
type textarea "enemy = hero.findNearestEnemy()"
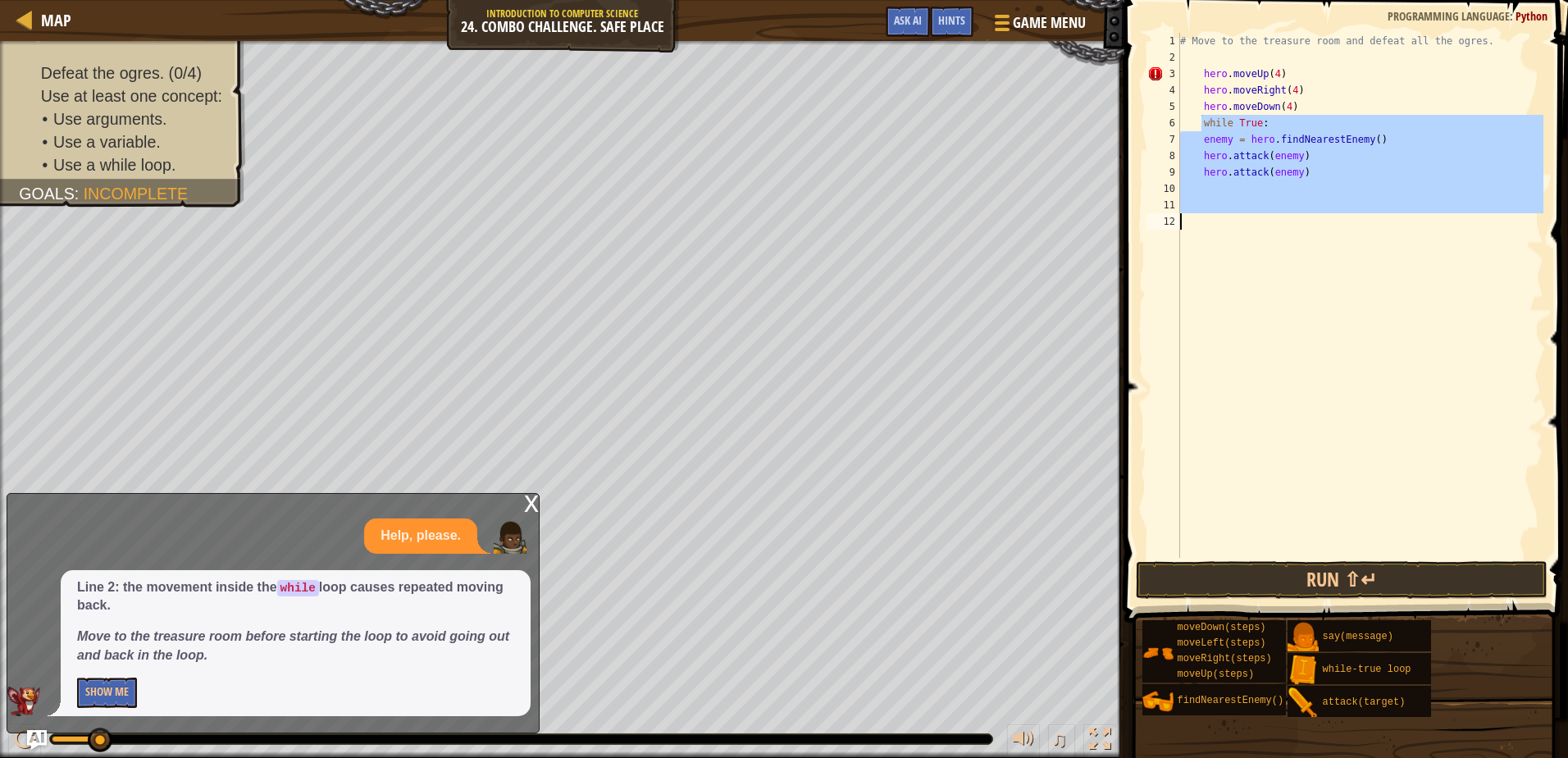
drag, startPoint x: 1202, startPoint y: 121, endPoint x: 1304, endPoint y: 218, distance: 140.8
click at [1304, 218] on div "# Move to the treasure room and defeat all the ogres. hero . moveUp ( 4 ) hero …" at bounding box center [1360, 311] width 366 height 558
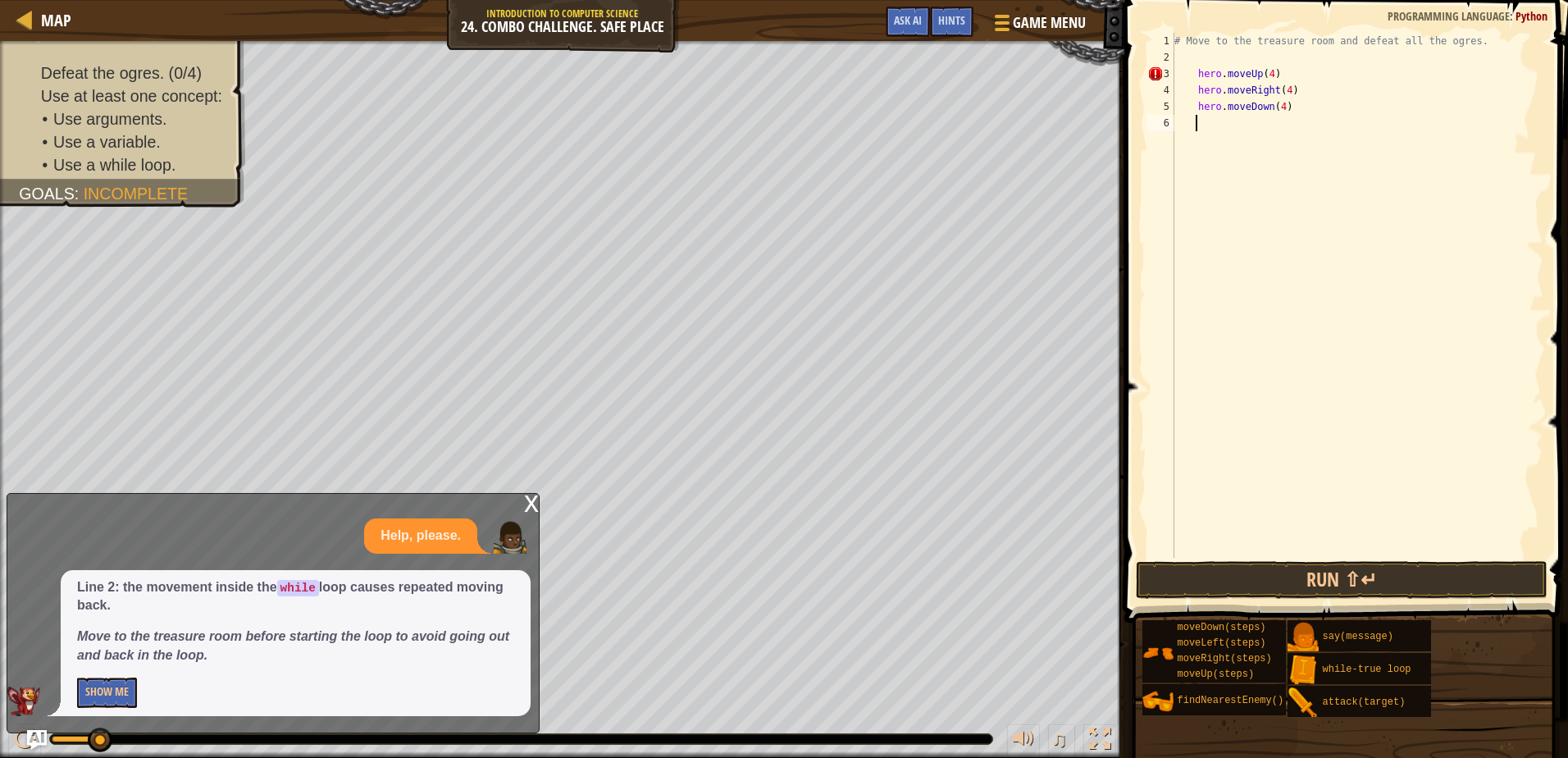
type textarea "hero.moveDown(4)"
click at [1175, 130] on div "# Move to the treasure room and defeat all the ogres. hero . moveUp ( 4 ) hero …" at bounding box center [1357, 311] width 372 height 558
type textarea "wh"
click at [1205, 136] on div "wh ile-true loop press enter" at bounding box center [1326, 170] width 310 height 74
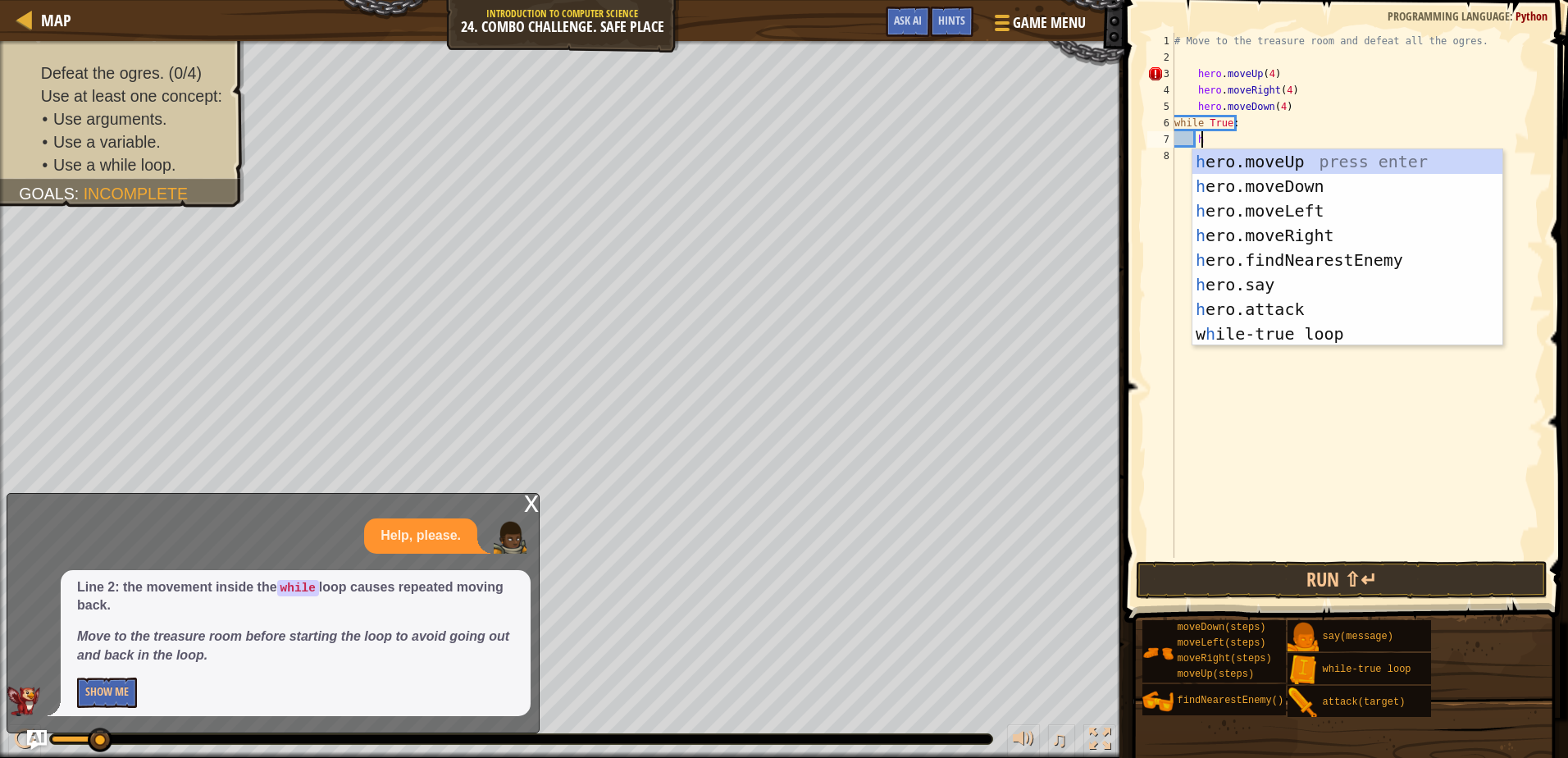
scroll to position [8, 2]
type textarea "he"
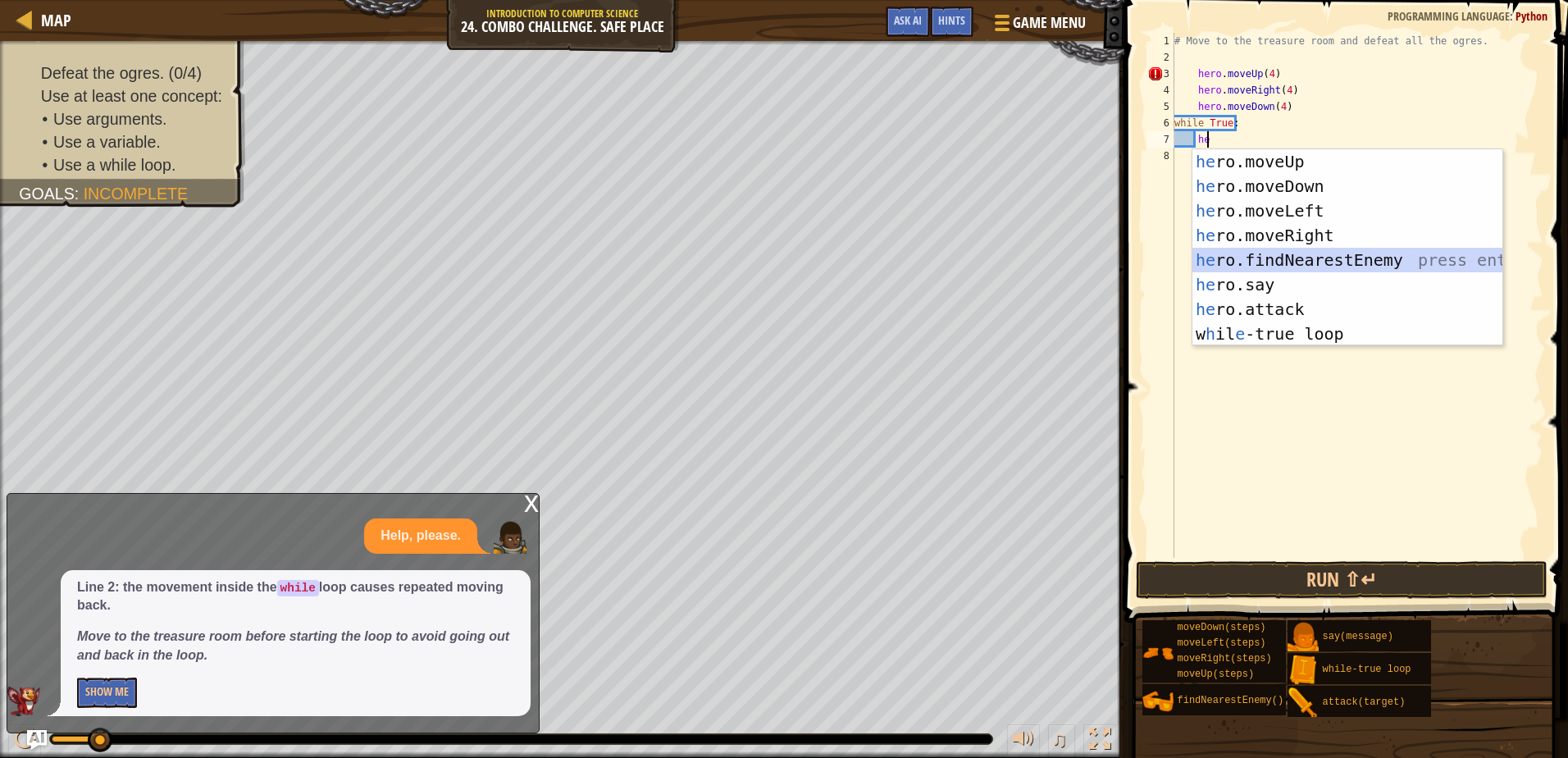
click at [1304, 250] on div "he ro.moveUp press enter he ro.moveDown press enter he ro.moveLeft press enter …" at bounding box center [1347, 272] width 310 height 246
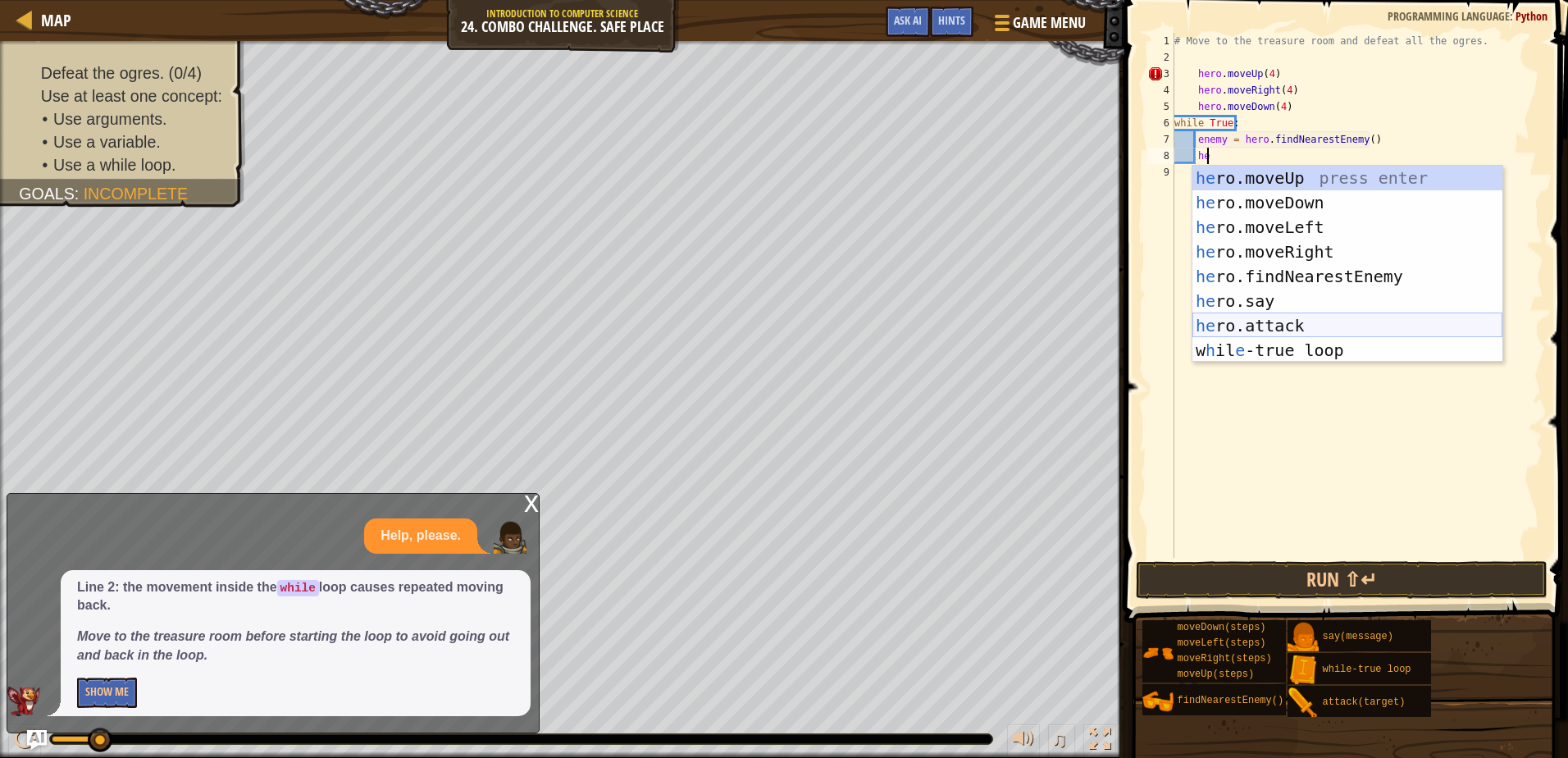
click at [1265, 317] on div "he ro.moveUp press enter he ro.moveDown press enter he ro.moveLeft press enter …" at bounding box center [1347, 289] width 310 height 246
type textarea "hero.attack(enemy)"
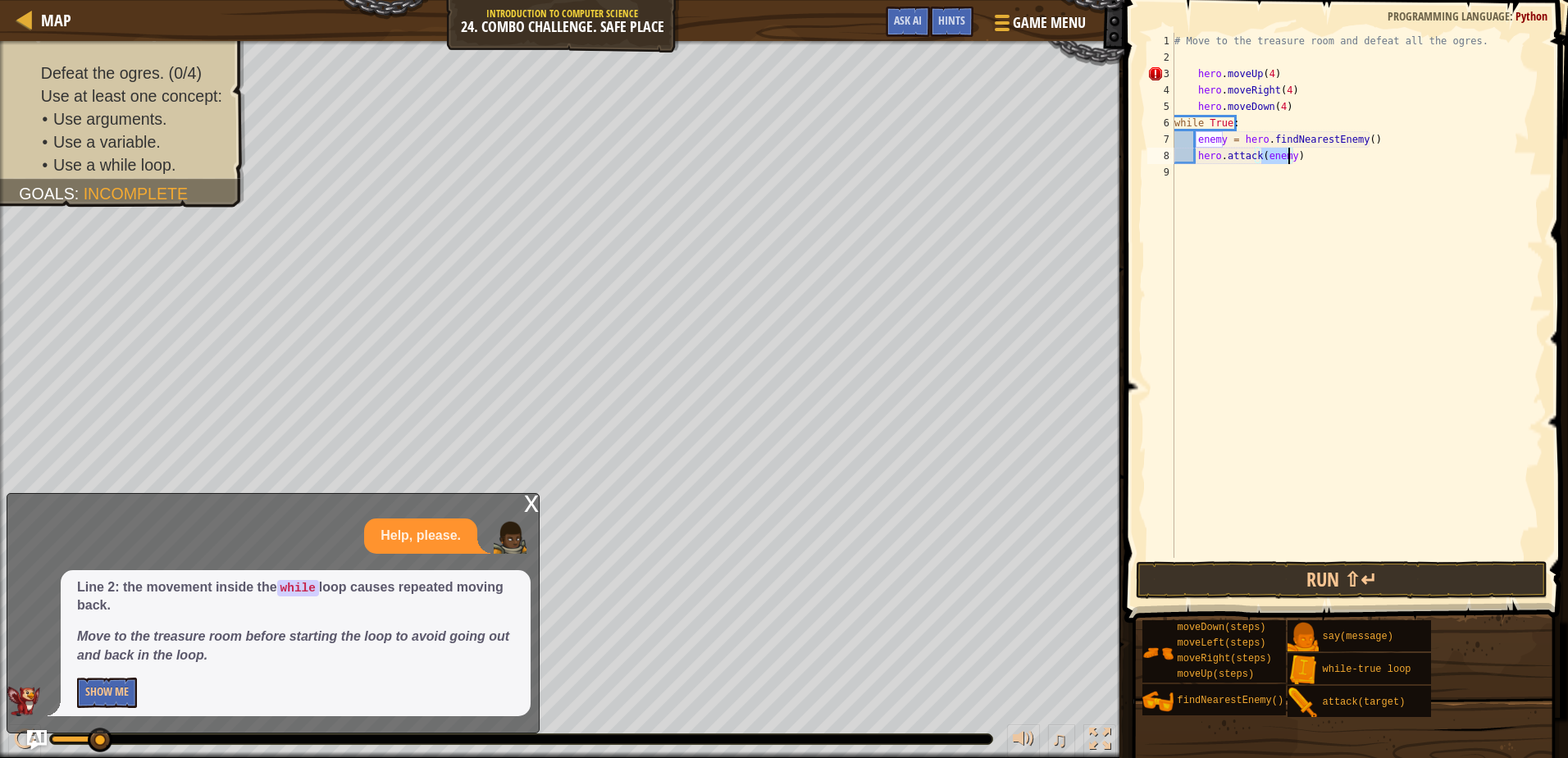
click at [1299, 161] on div "# Move to the treasure room and defeat all the ogres. hero . moveUp ( 4 ) hero …" at bounding box center [1357, 311] width 372 height 558
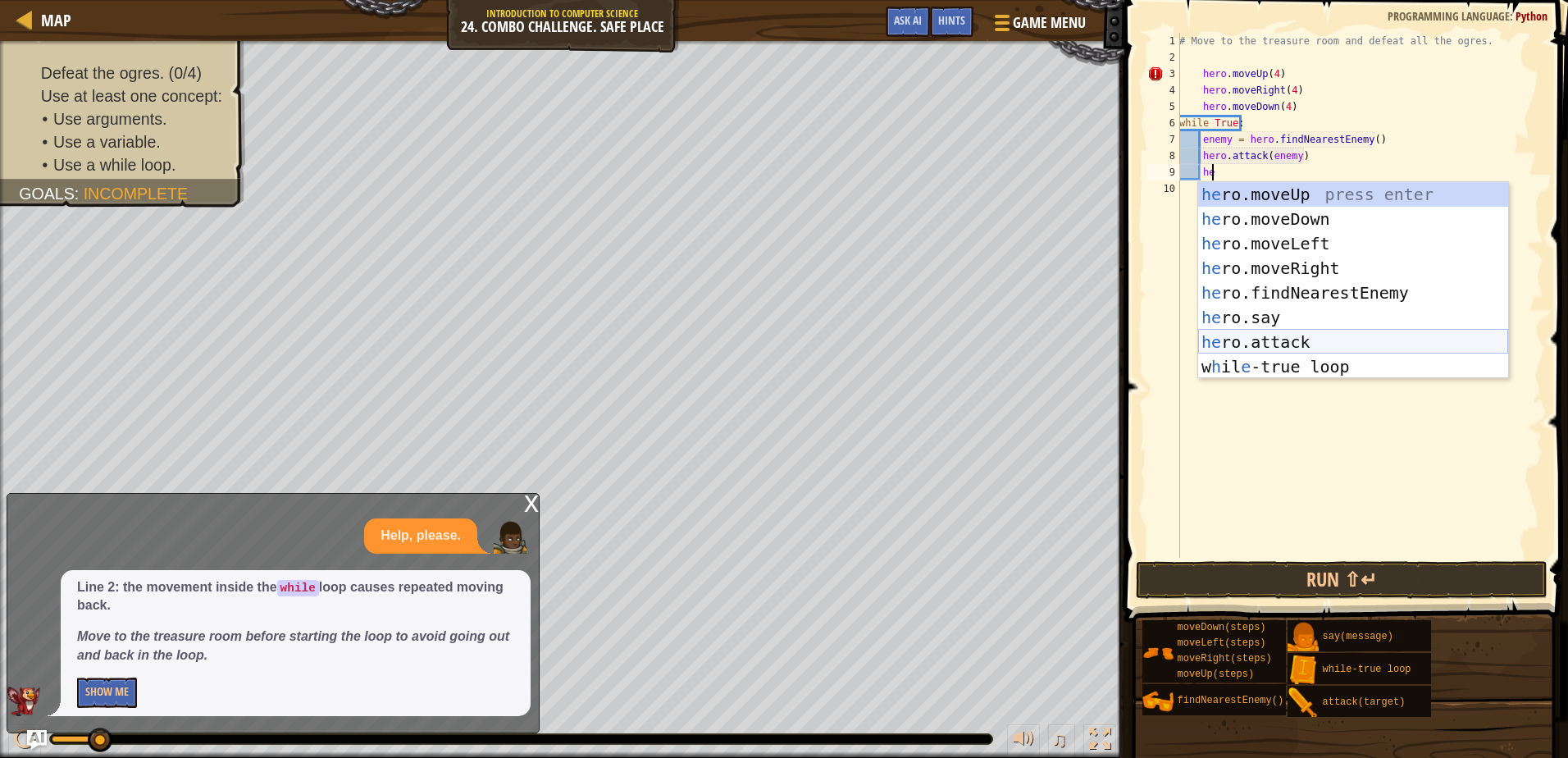
click at [1265, 342] on div "he ro.moveUp press enter he ro.moveDown press enter he ro.moveLeft press enter …" at bounding box center [1353, 305] width 310 height 246
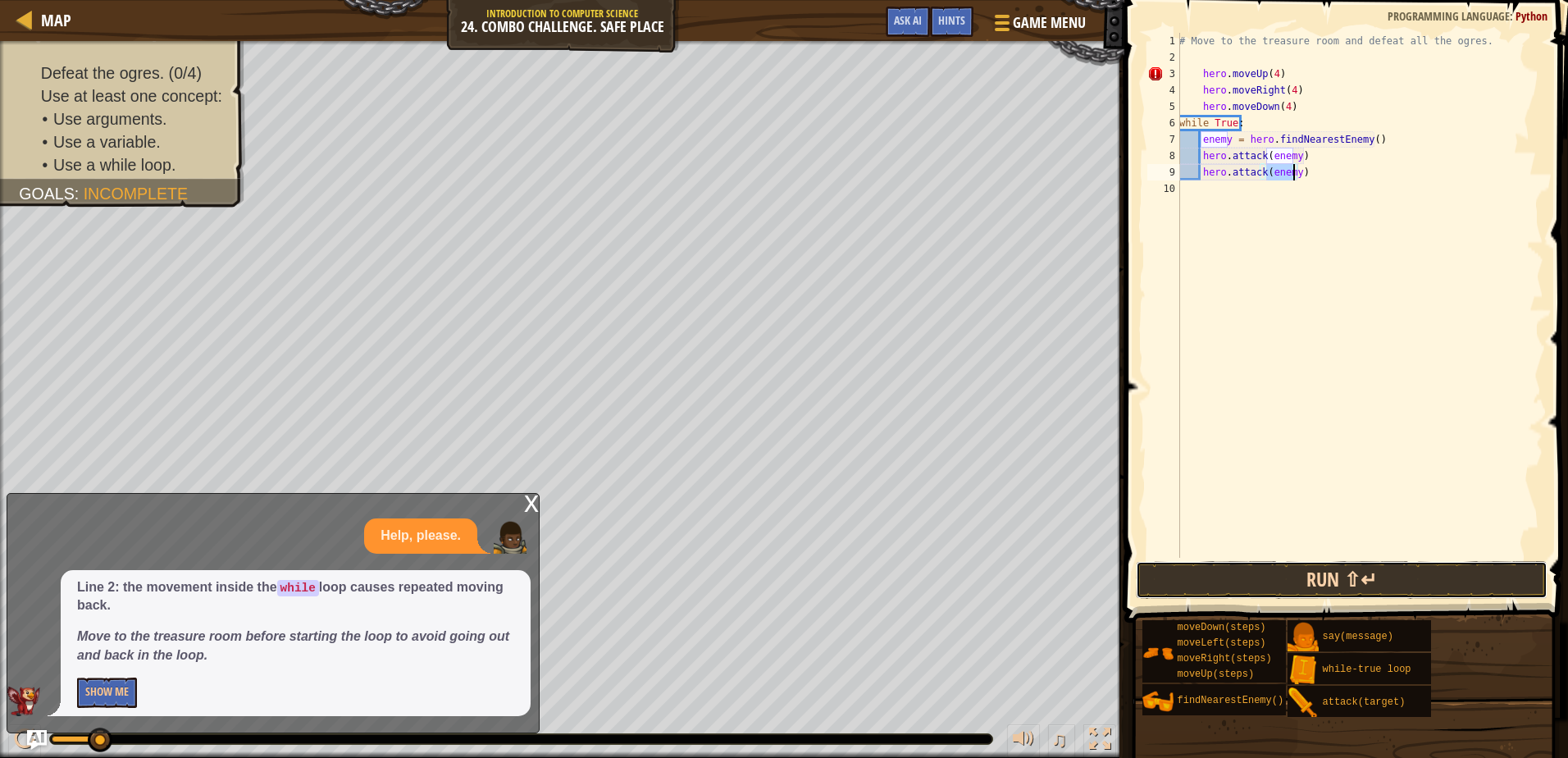
click at [1239, 575] on button "Run ⇧↵" at bounding box center [1341, 580] width 411 height 38
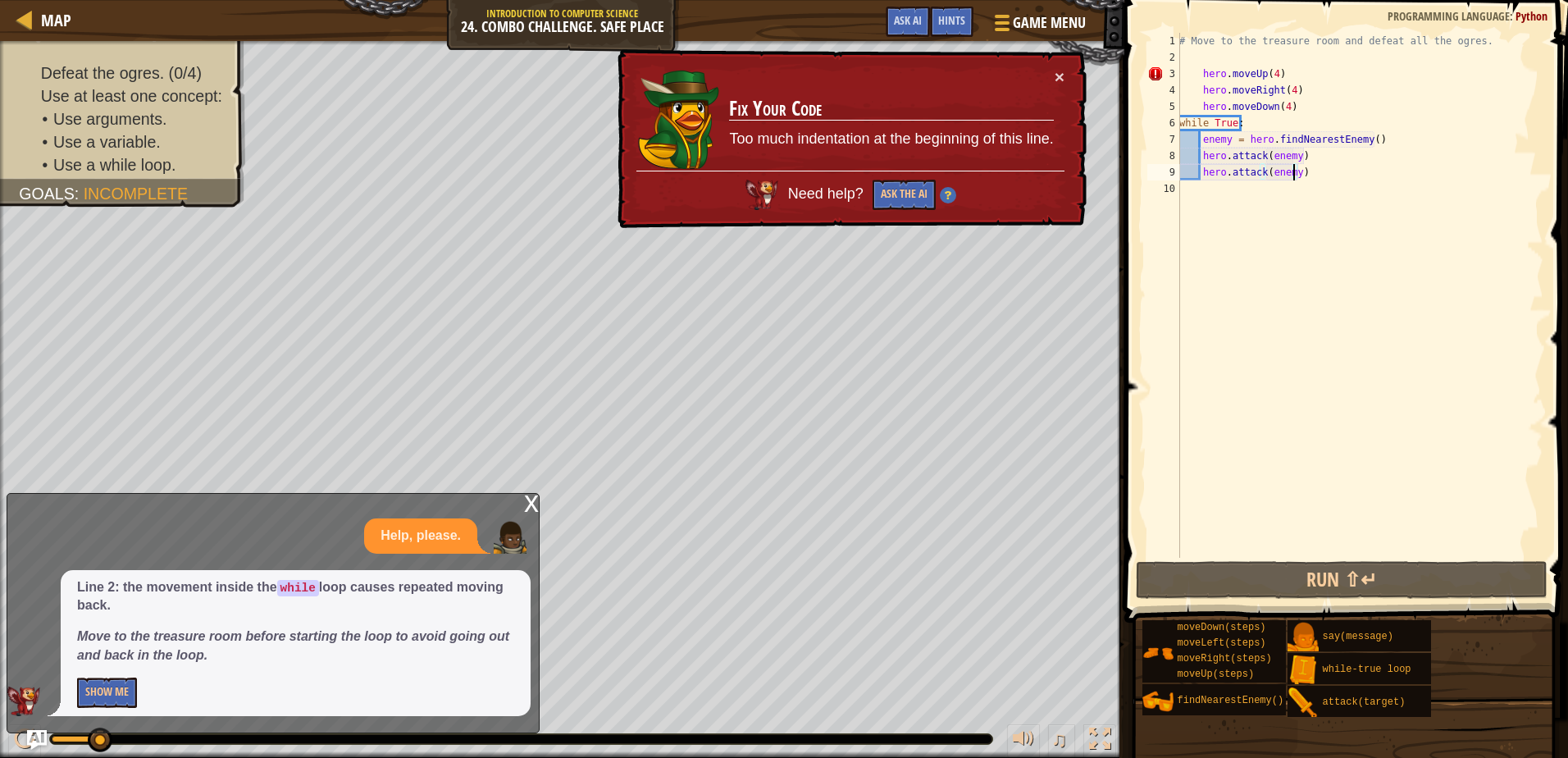
click at [1198, 66] on div "# Move to the treasure room and defeat all the ogres. hero . moveUp ( 4 ) hero …" at bounding box center [1360, 311] width 367 height 558
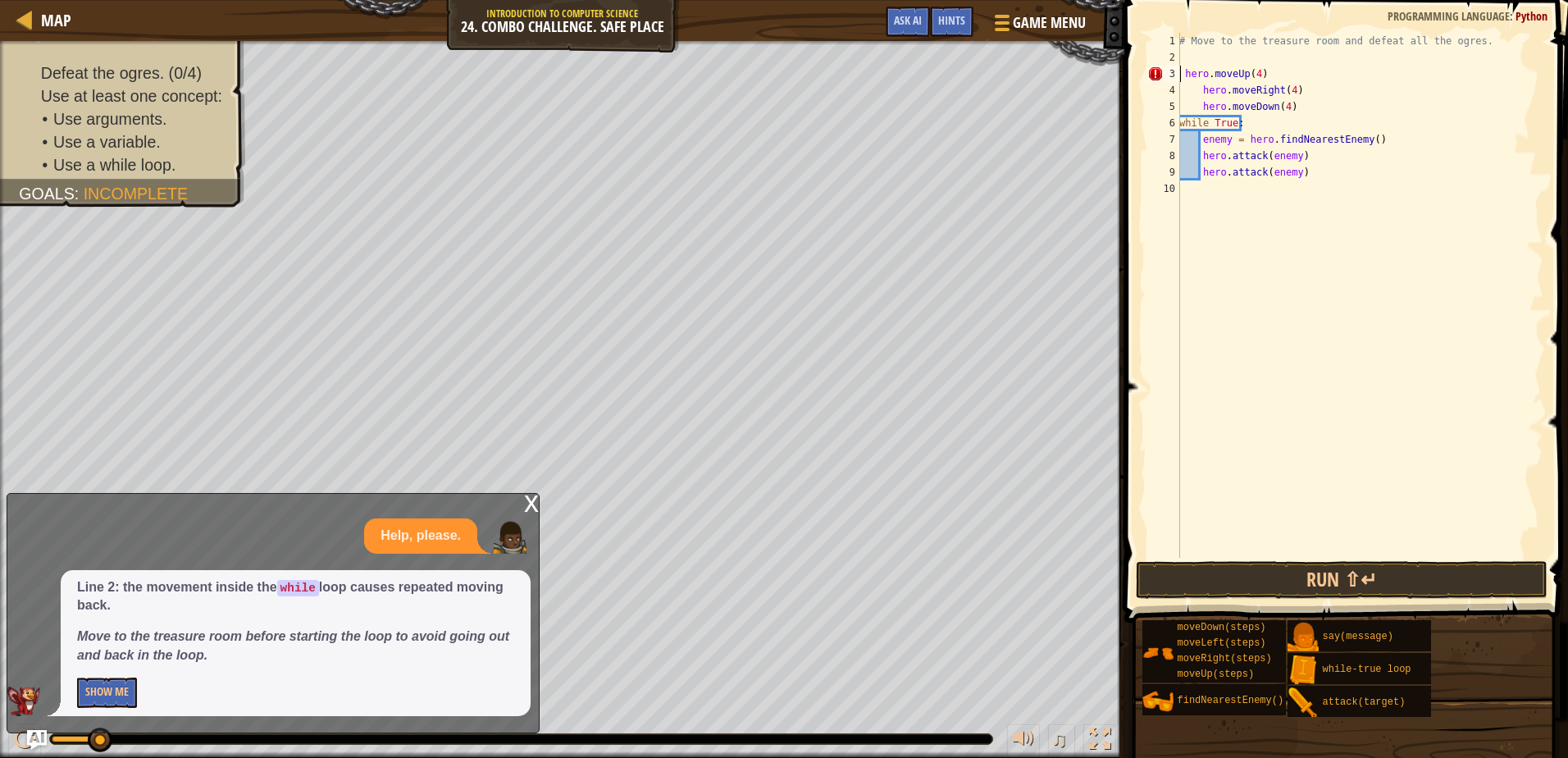
click at [1198, 87] on div "# Move to the treasure room and defeat all the ogres. hero . moveUp ( 4 ) hero …" at bounding box center [1360, 311] width 367 height 558
click at [1200, 105] on div "# Move to the treasure room and defeat all the ogres. hero . moveUp ( 4 ) hero …" at bounding box center [1360, 311] width 367 height 558
click at [1355, 577] on button "Run ⇧↵" at bounding box center [1341, 580] width 411 height 38
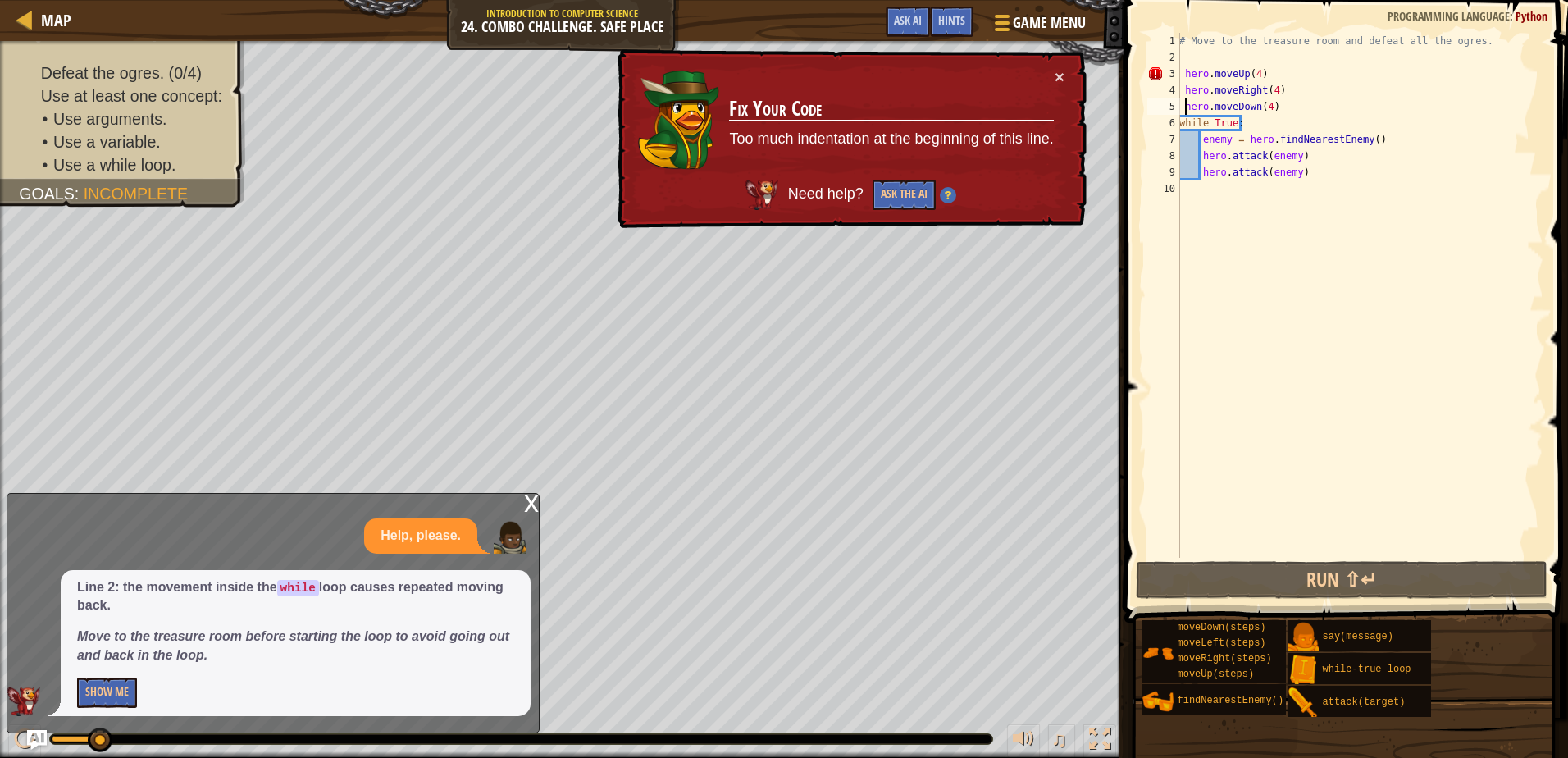
click at [1185, 69] on div "# Move to the treasure room and defeat all the ogres. hero . moveUp ( 4 ) hero …" at bounding box center [1360, 311] width 367 height 558
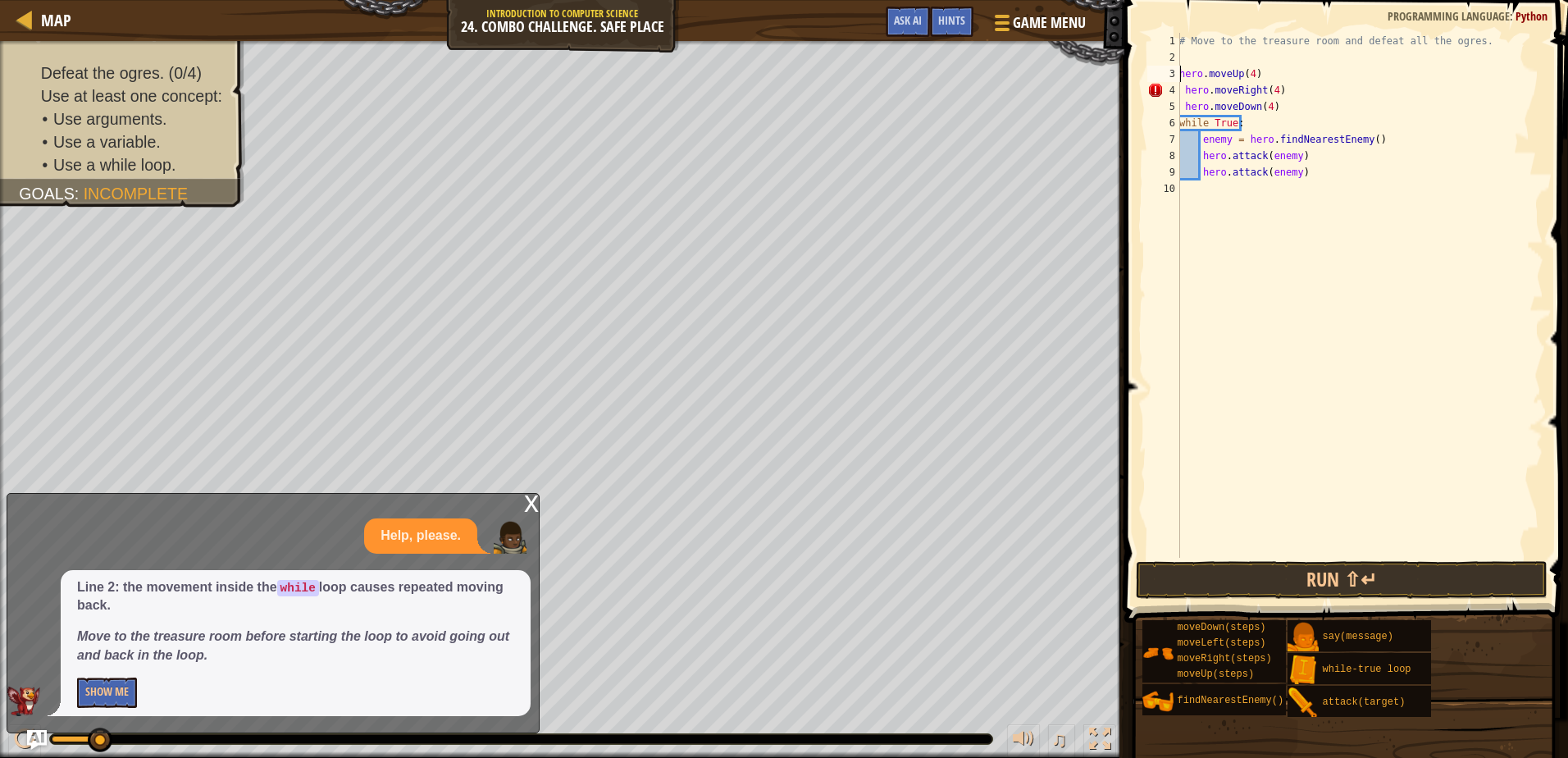
click at [1185, 84] on div "# Move to the treasure room and defeat all the ogres. hero . moveUp ( 4 ) hero …" at bounding box center [1360, 311] width 367 height 558
click at [1183, 101] on div "# Move to the treasure room and defeat all the ogres. hero . moveUp ( 4 ) hero …" at bounding box center [1360, 311] width 367 height 558
click at [1267, 583] on button "Run ⇧↵" at bounding box center [1341, 580] width 411 height 38
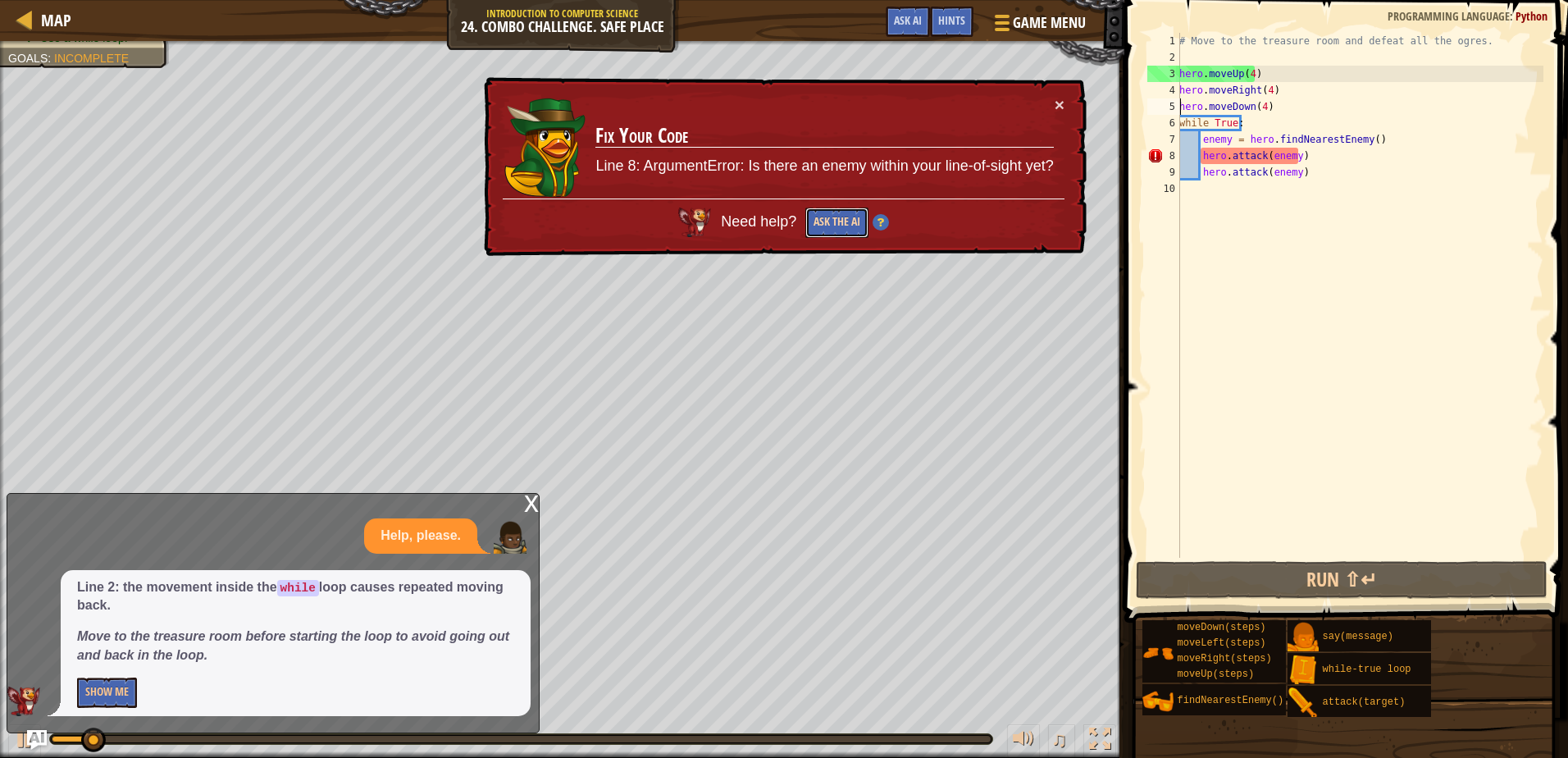
click at [828, 218] on button "Ask the AI" at bounding box center [836, 223] width 63 height 31
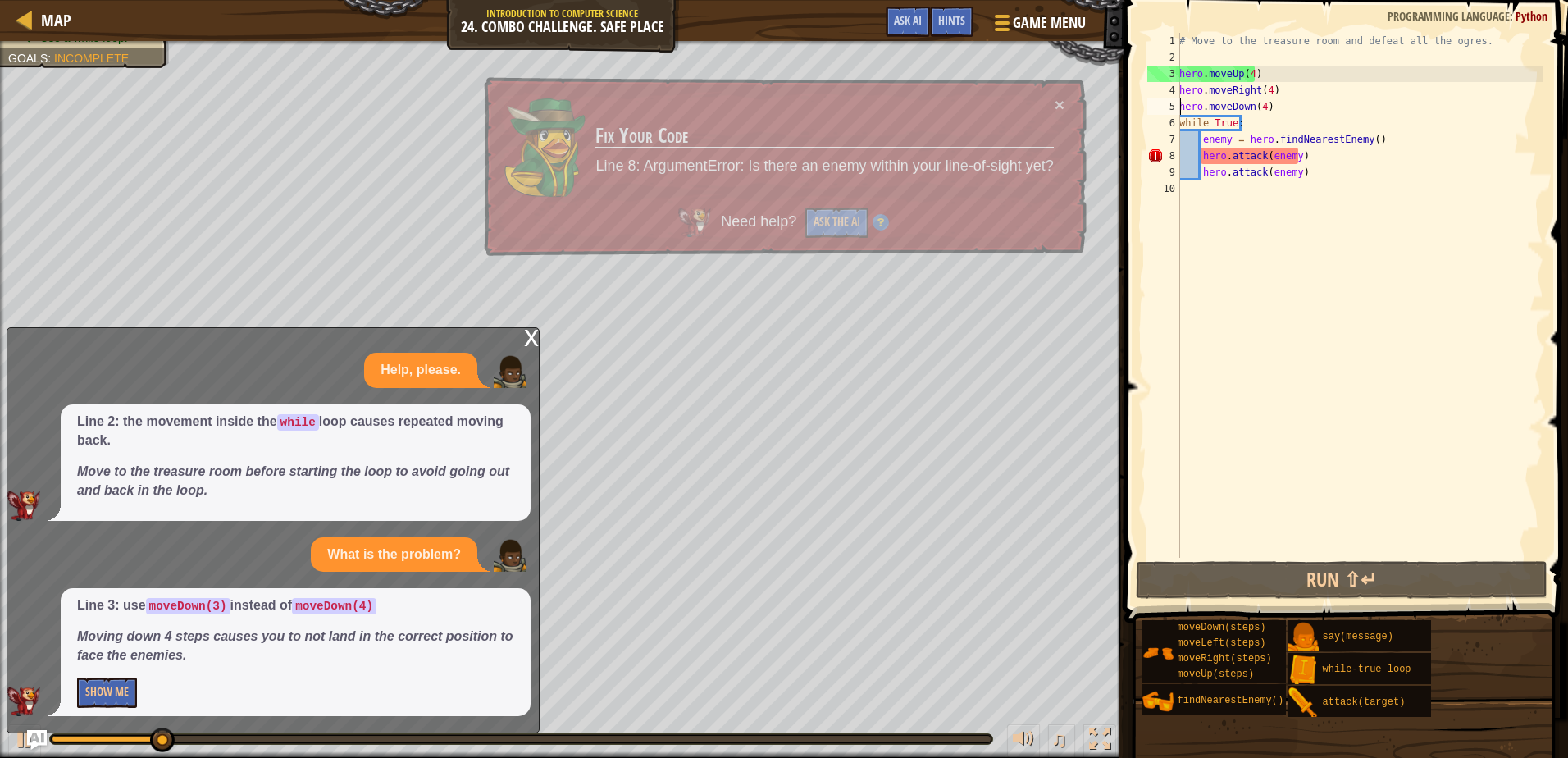
click at [1260, 105] on div "# Move to the treasure room and defeat all the ogres. hero . moveUp ( 4 ) hero …" at bounding box center [1360, 311] width 367 height 558
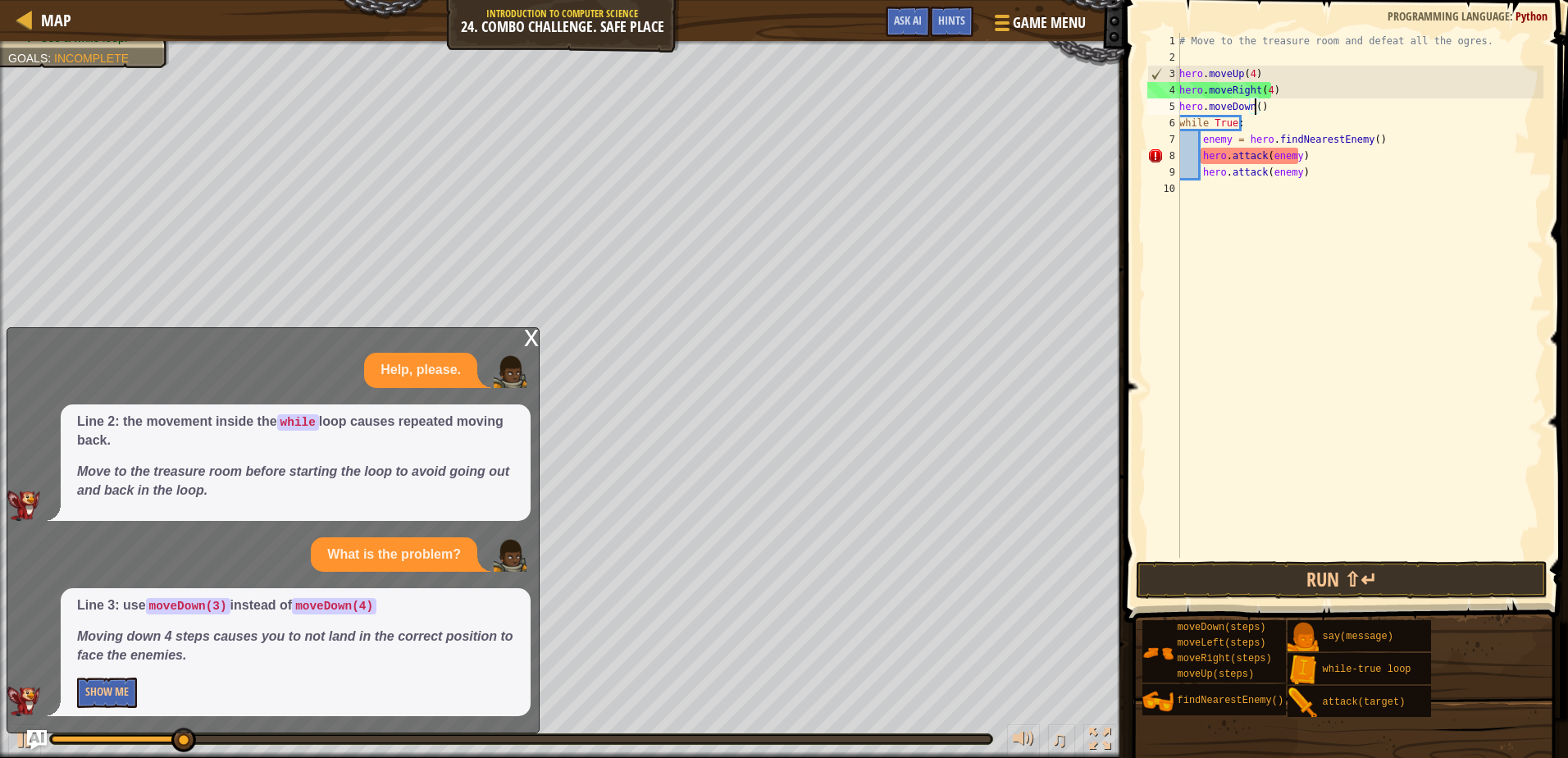
scroll to position [8, 7]
type textarea "hero.moveDown(3)"
click at [1237, 576] on button "Run ⇧↵" at bounding box center [1341, 580] width 411 height 38
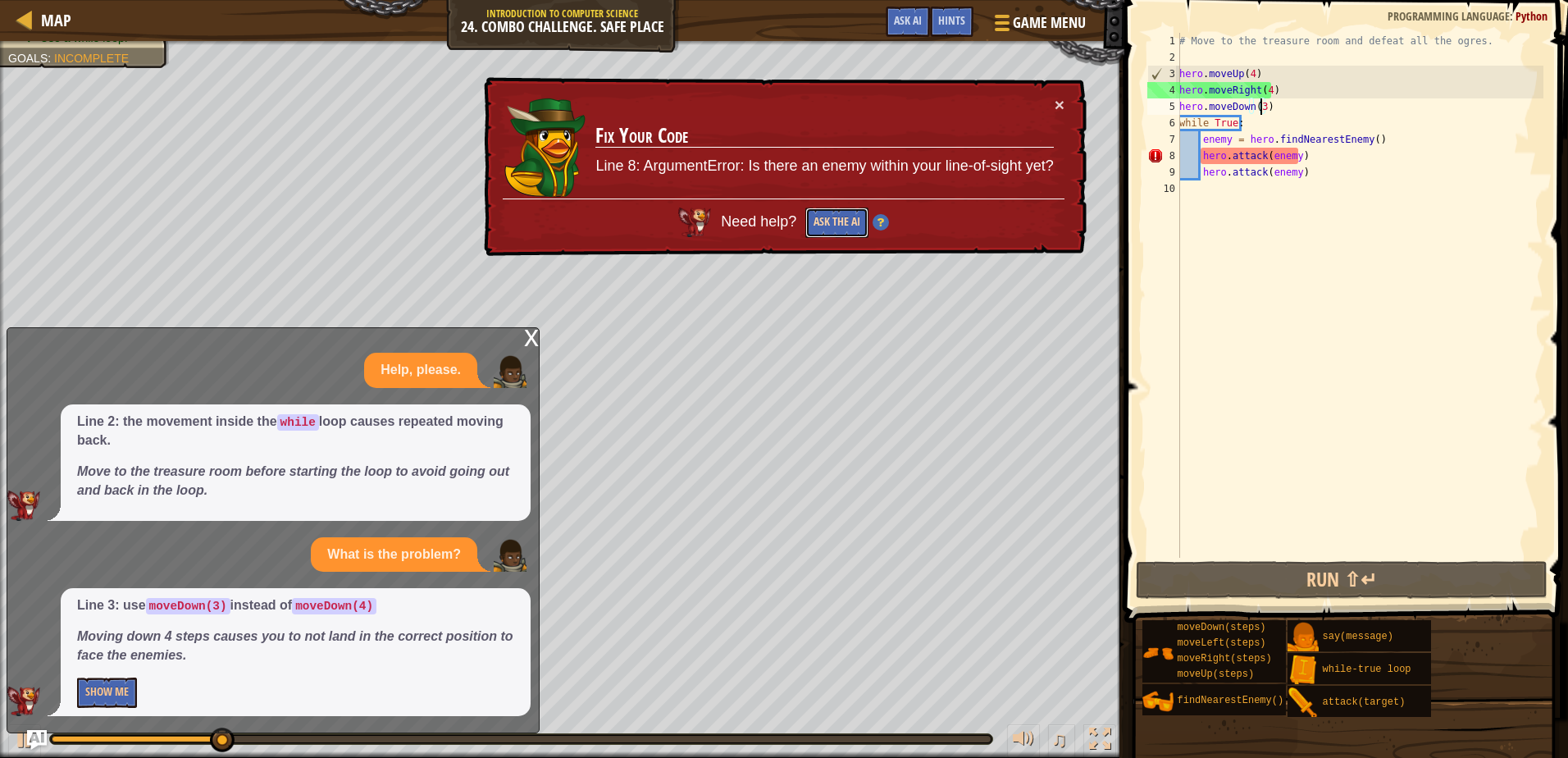
click at [835, 213] on button "Ask the AI" at bounding box center [837, 223] width 63 height 30
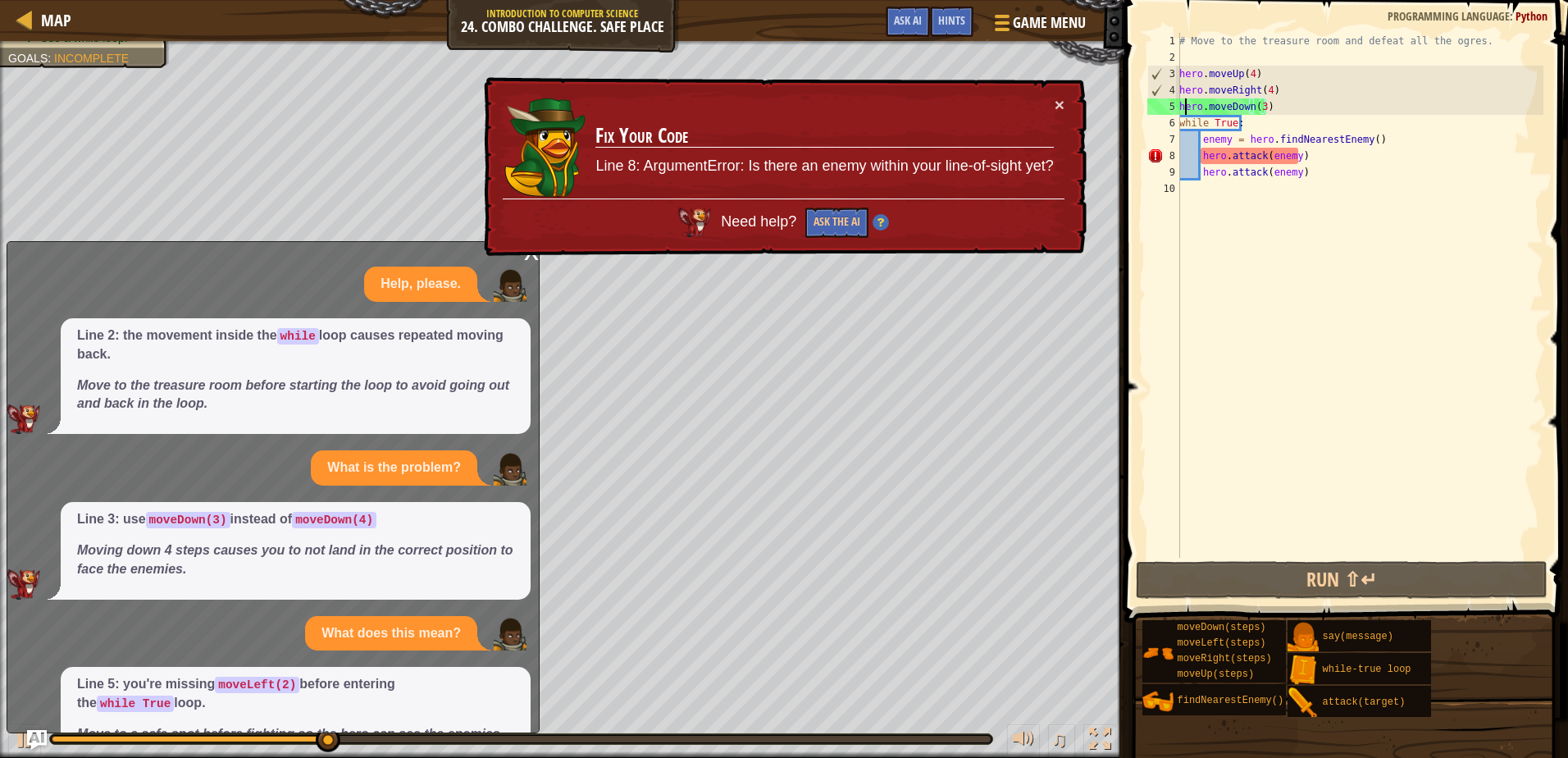
scroll to position [79, 0]
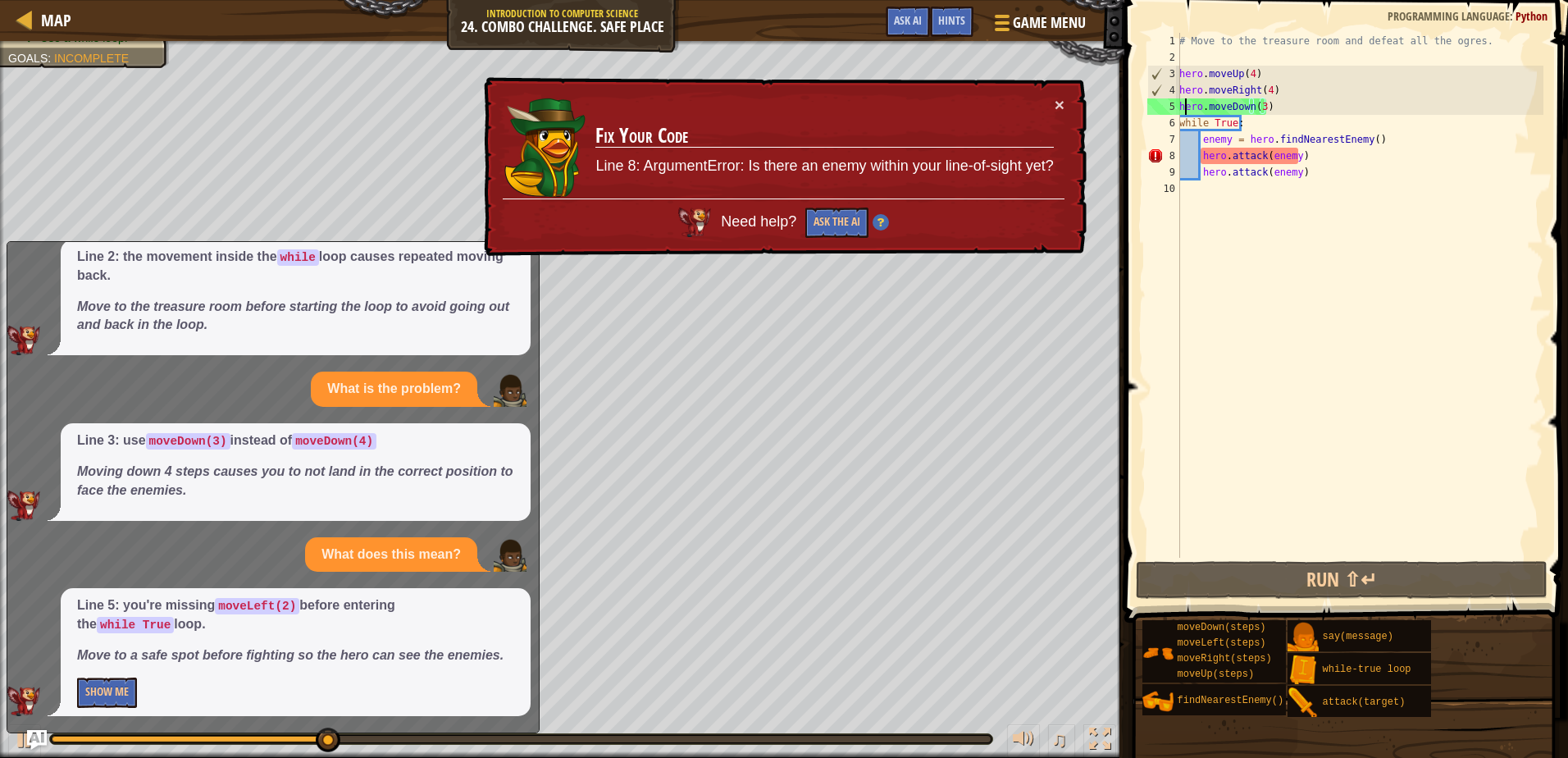
click at [1183, 111] on div "# Move to the treasure room and defeat all the ogres. hero . moveUp ( 4 ) hero …" at bounding box center [1360, 311] width 367 height 558
click at [1277, 107] on div "# Move to the treasure room and defeat all the ogres. hero . moveUp ( 4 ) hero …" at bounding box center [1360, 311] width 367 height 558
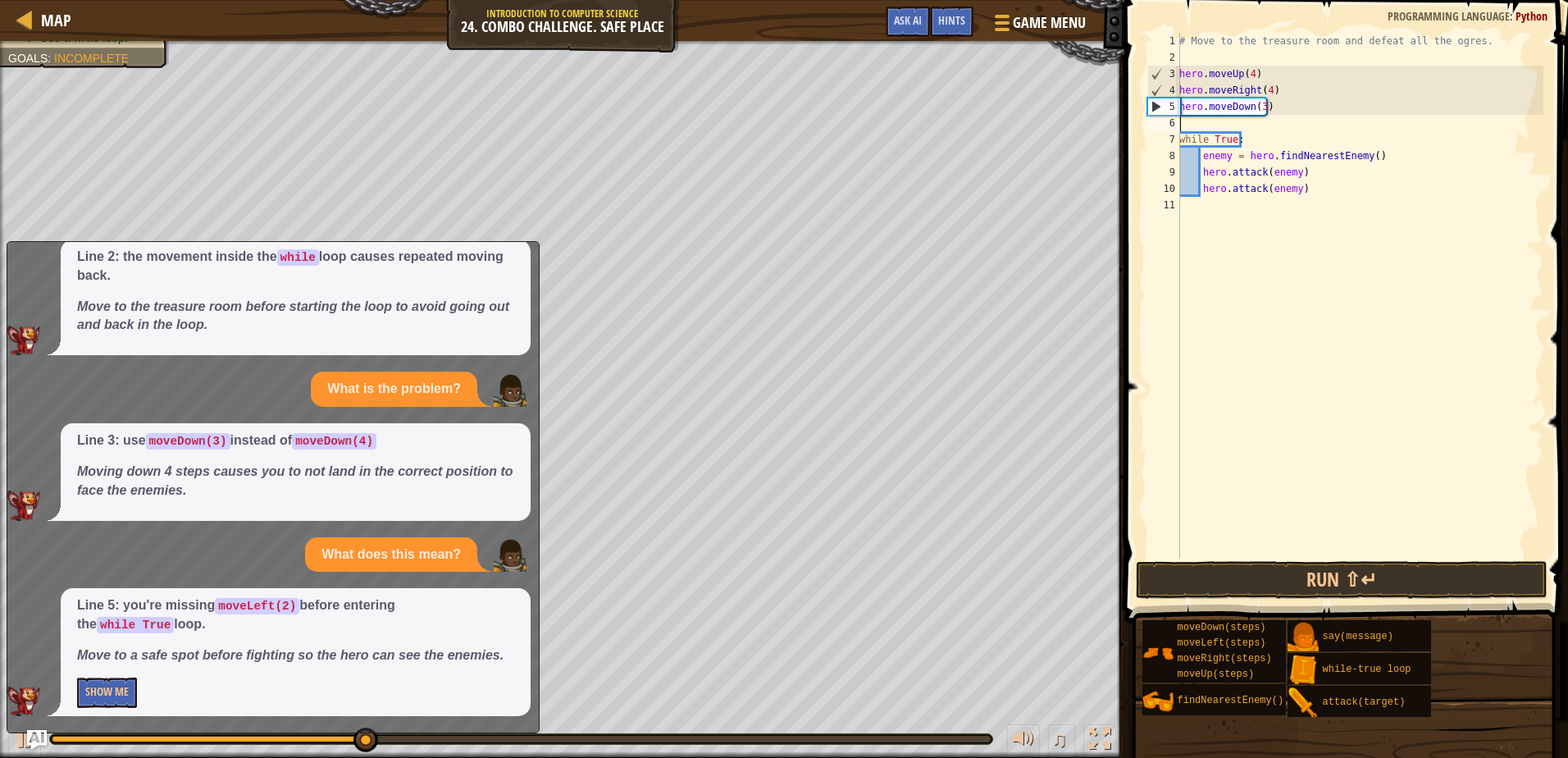
type textarea "he"
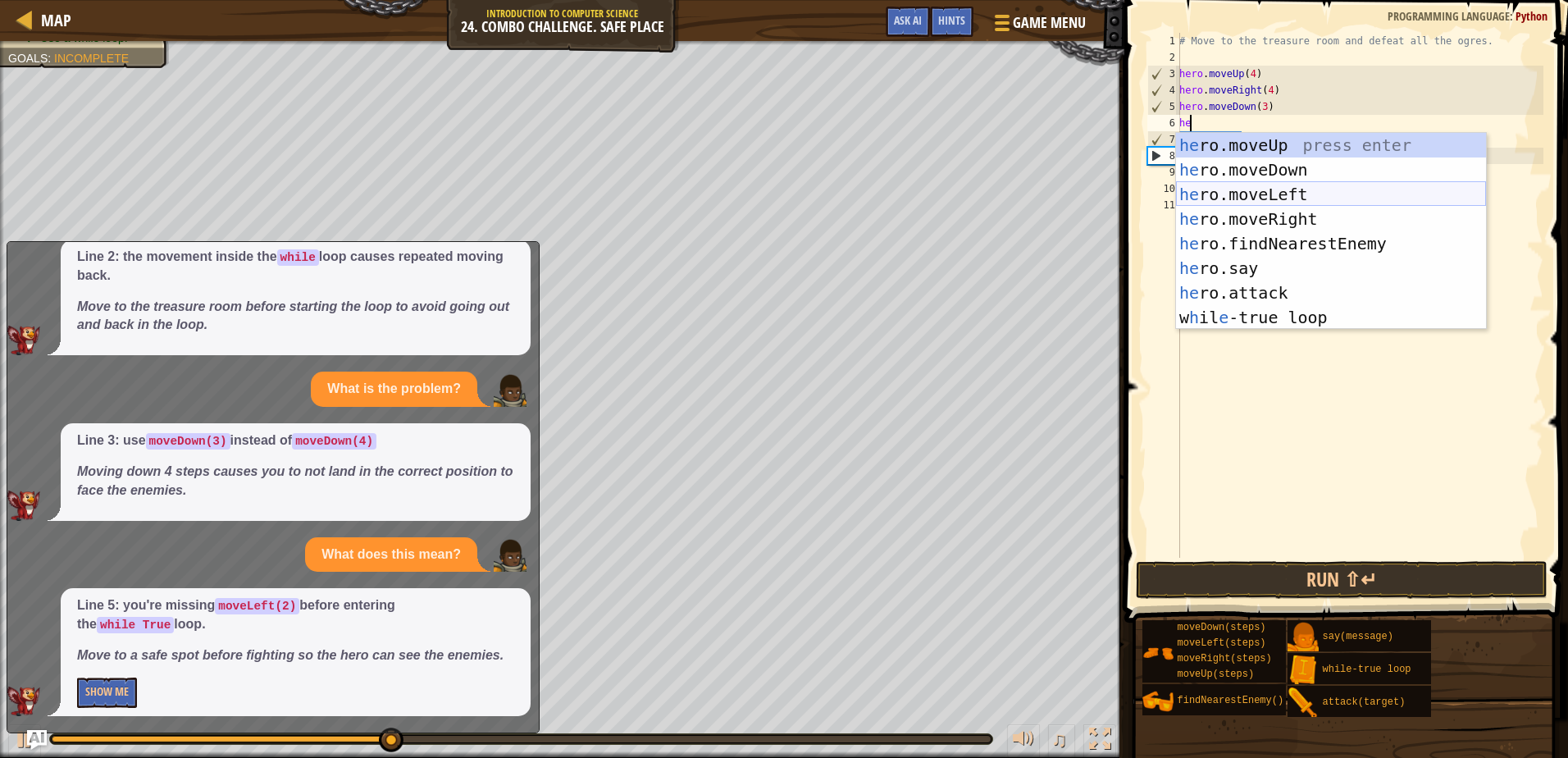
click at [1283, 186] on div "he ro.moveUp press enter he ro.moveDown press enter he ro.moveLeft press enter …" at bounding box center [1331, 256] width 310 height 246
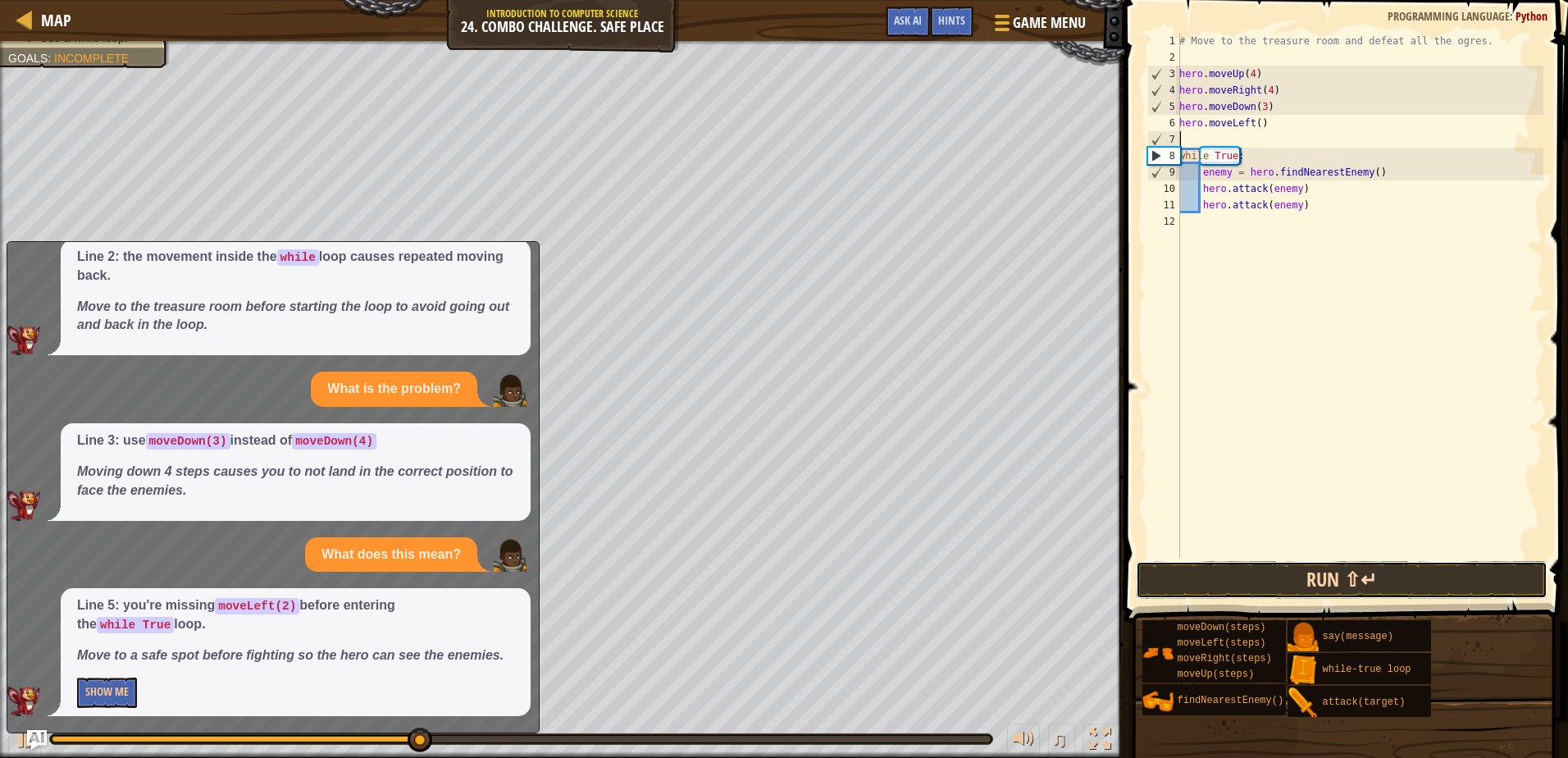
click at [1294, 581] on button "Run ⇧↵" at bounding box center [1341, 580] width 411 height 38
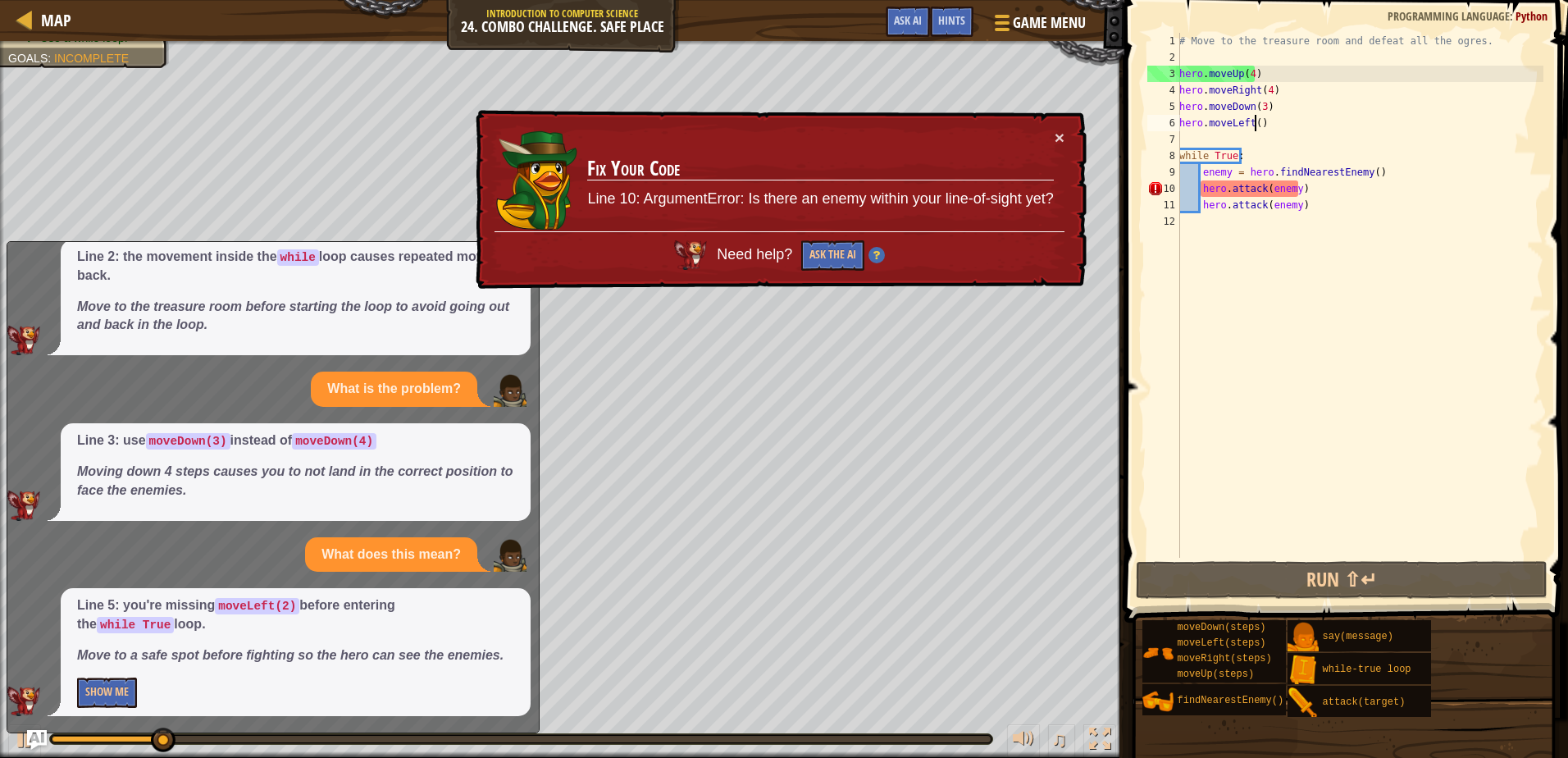
click at [1255, 122] on div "# Move to the treasure room and defeat all the ogres. hero . moveUp ( 4 ) hero …" at bounding box center [1360, 311] width 367 height 558
type textarea "hero.moveLeft(2)"
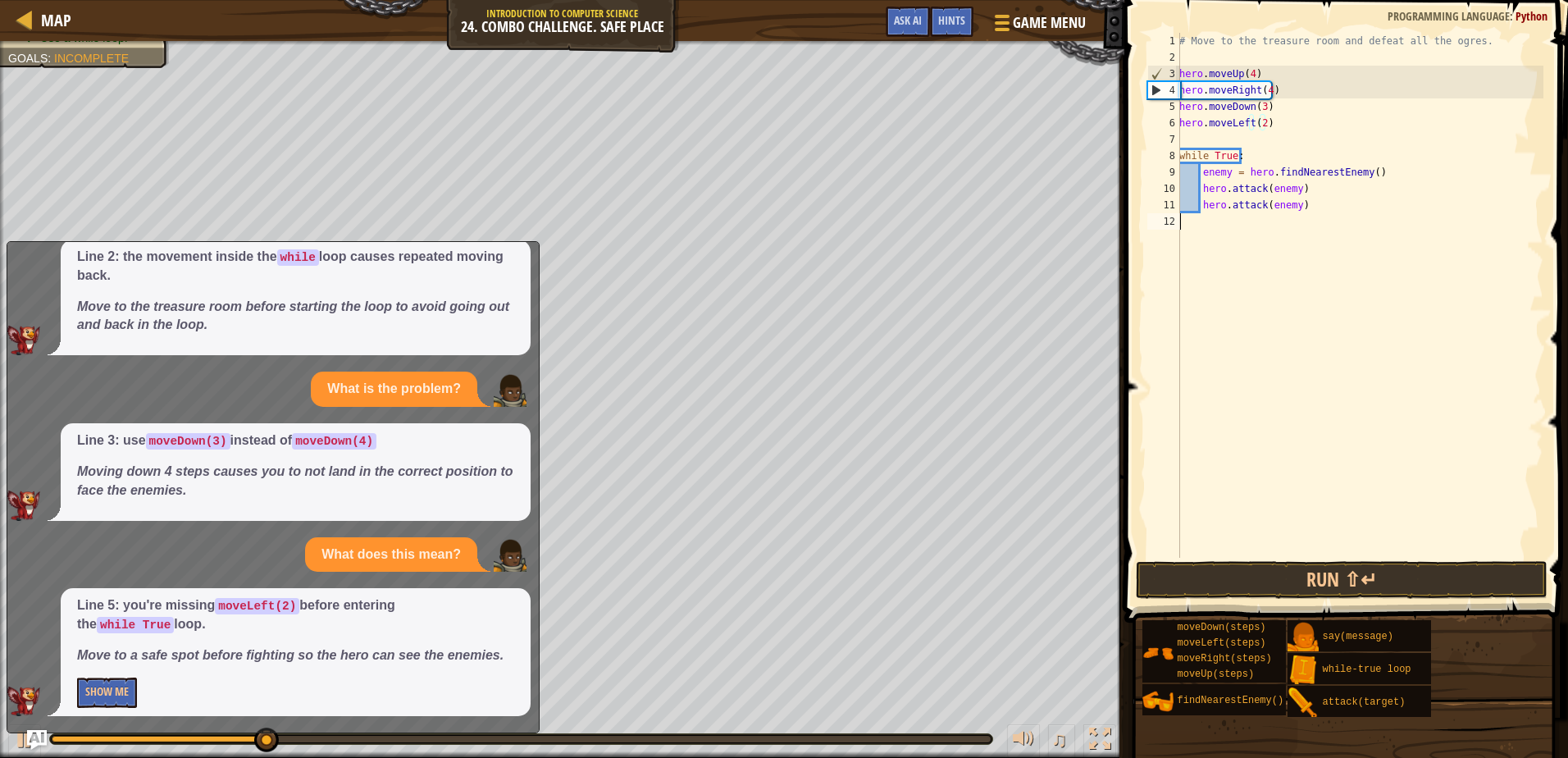
click at [1241, 545] on div "# Move to the treasure room and defeat all the ogres. hero . moveUp ( 4 ) hero …" at bounding box center [1360, 311] width 367 height 558
click at [1229, 578] on button "Run ⇧↵" at bounding box center [1341, 580] width 411 height 38
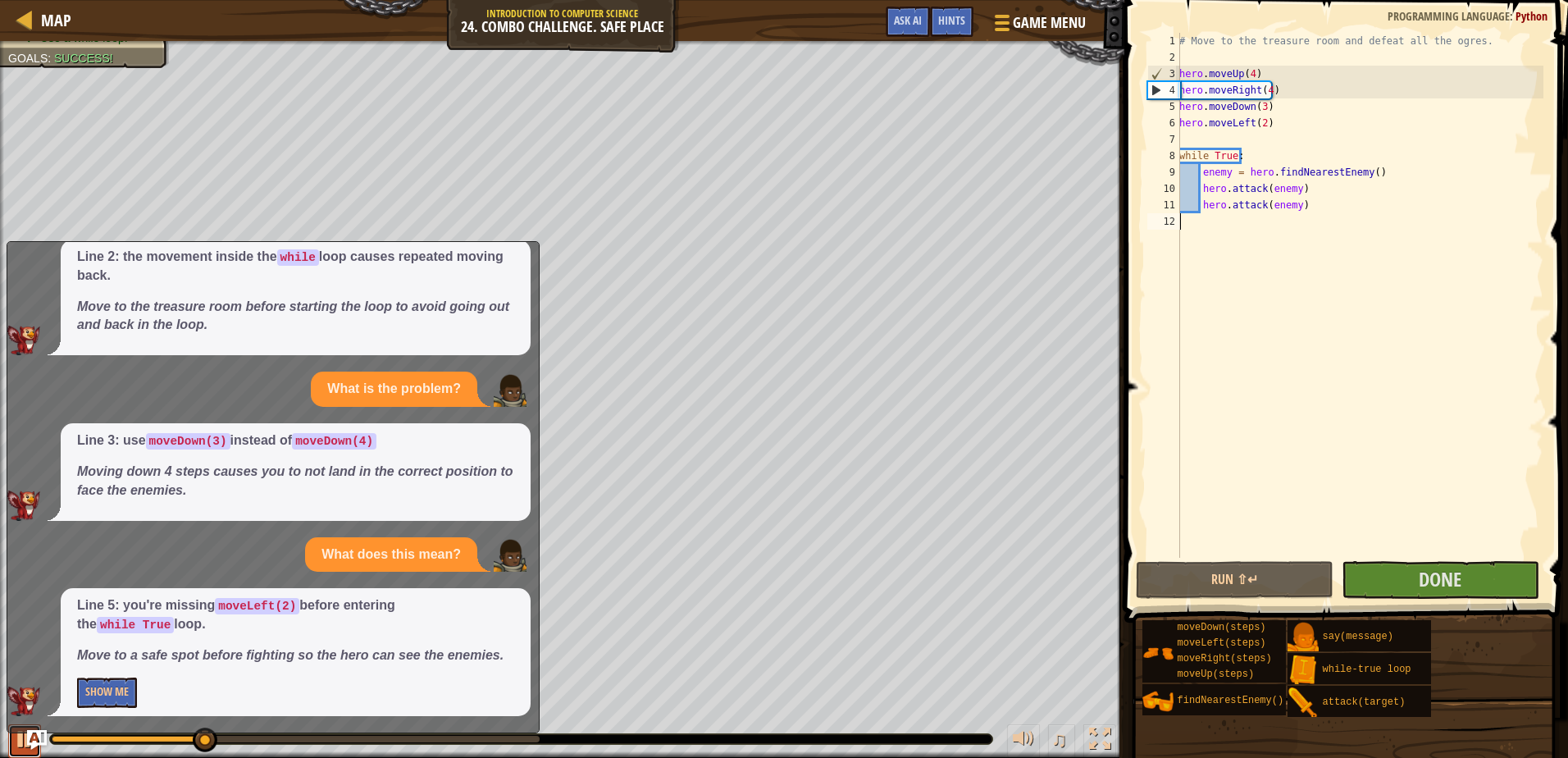
click at [18, 737] on div at bounding box center [24, 739] width 21 height 21
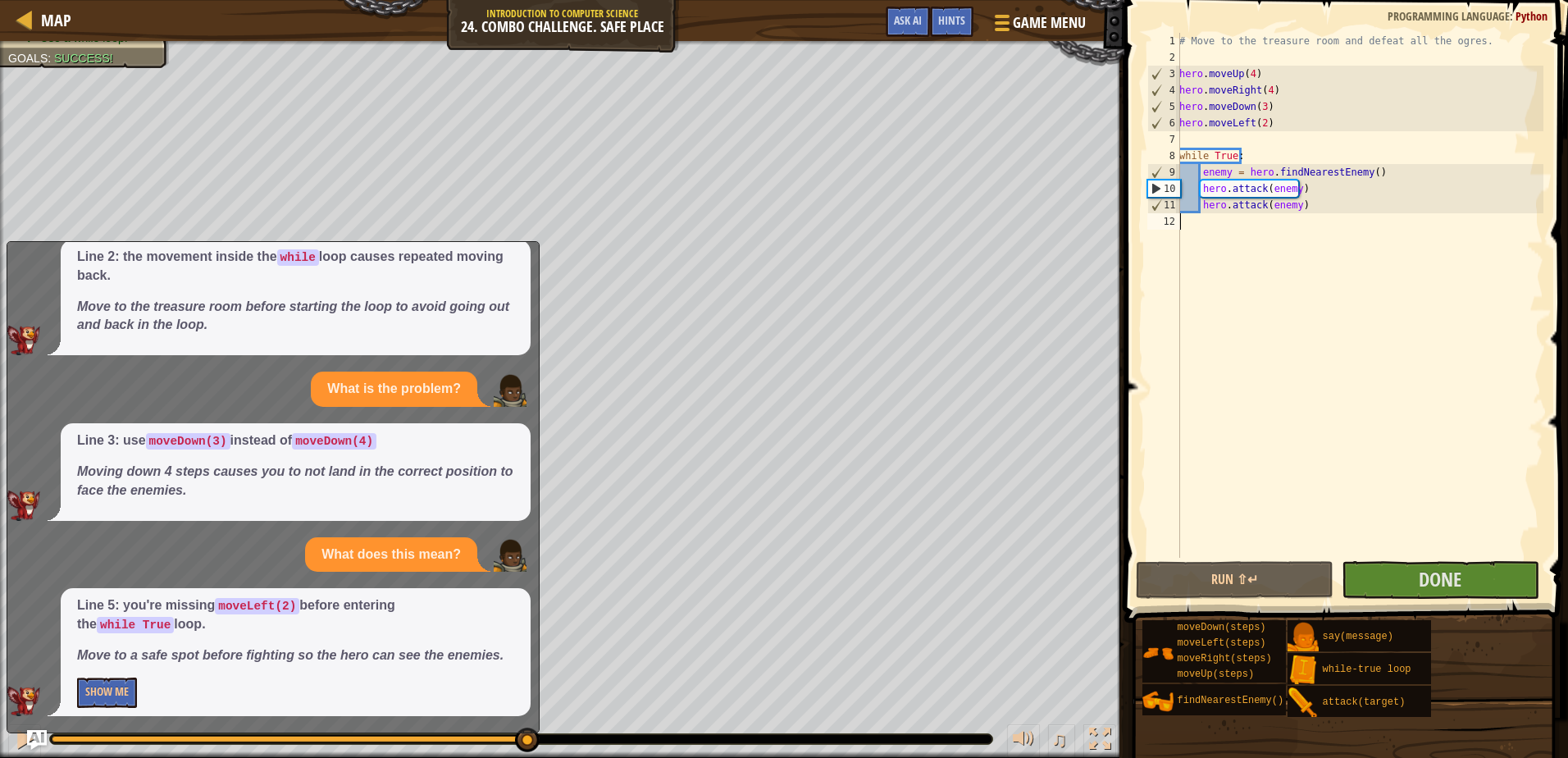
drag, startPoint x: 259, startPoint y: 736, endPoint x: 525, endPoint y: 769, distance: 268.0
click at [525, 0] on html "Map Introduction to Computer Science 24. Combo Challenge. Safe Place Game Menu …" at bounding box center [784, 0] width 1568 height 0
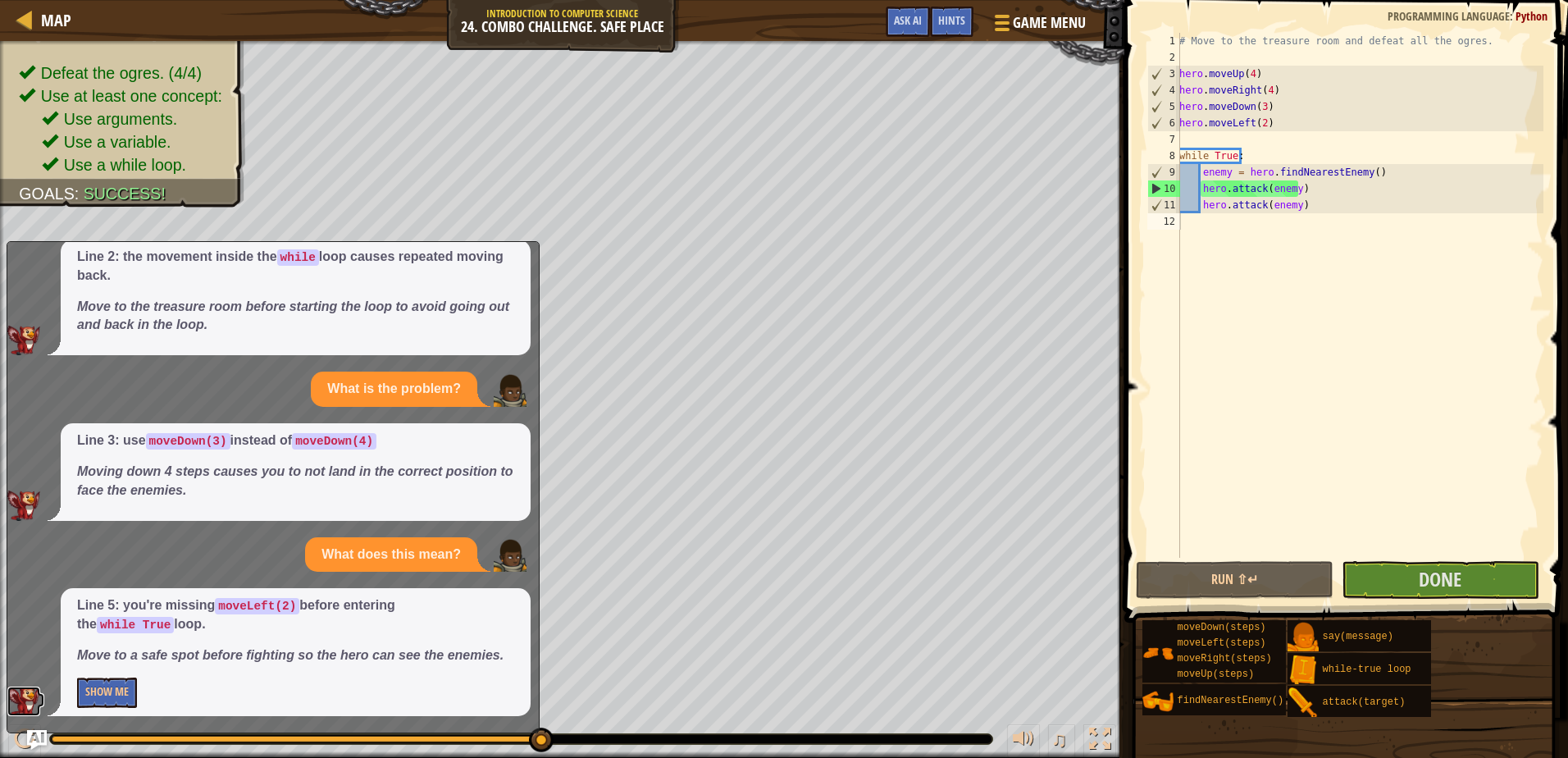
click at [27, 699] on img at bounding box center [23, 701] width 33 height 29
click at [15, 741] on div at bounding box center [24, 739] width 21 height 21
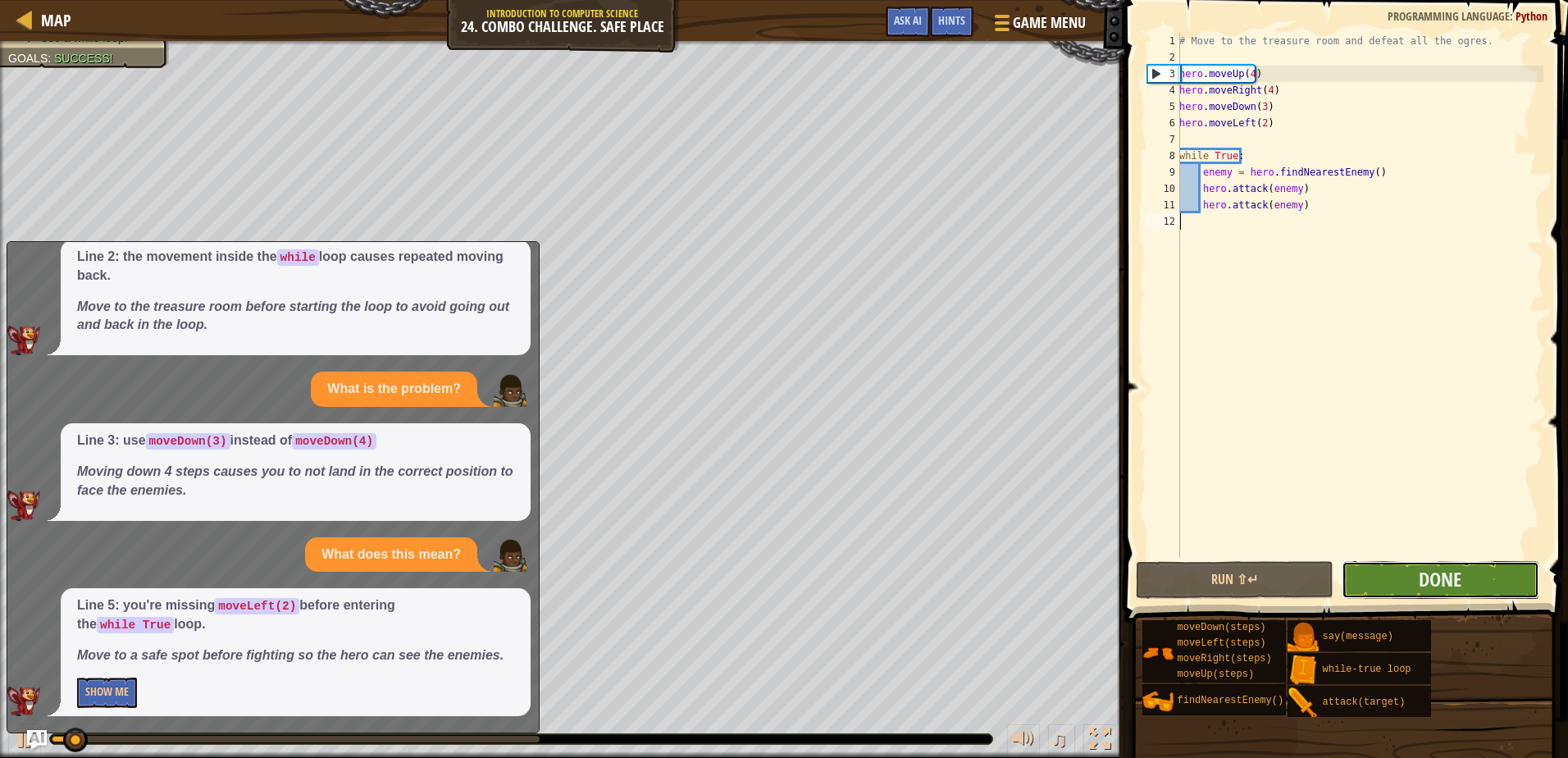
click at [1480, 579] on button "Done" at bounding box center [1441, 580] width 197 height 38
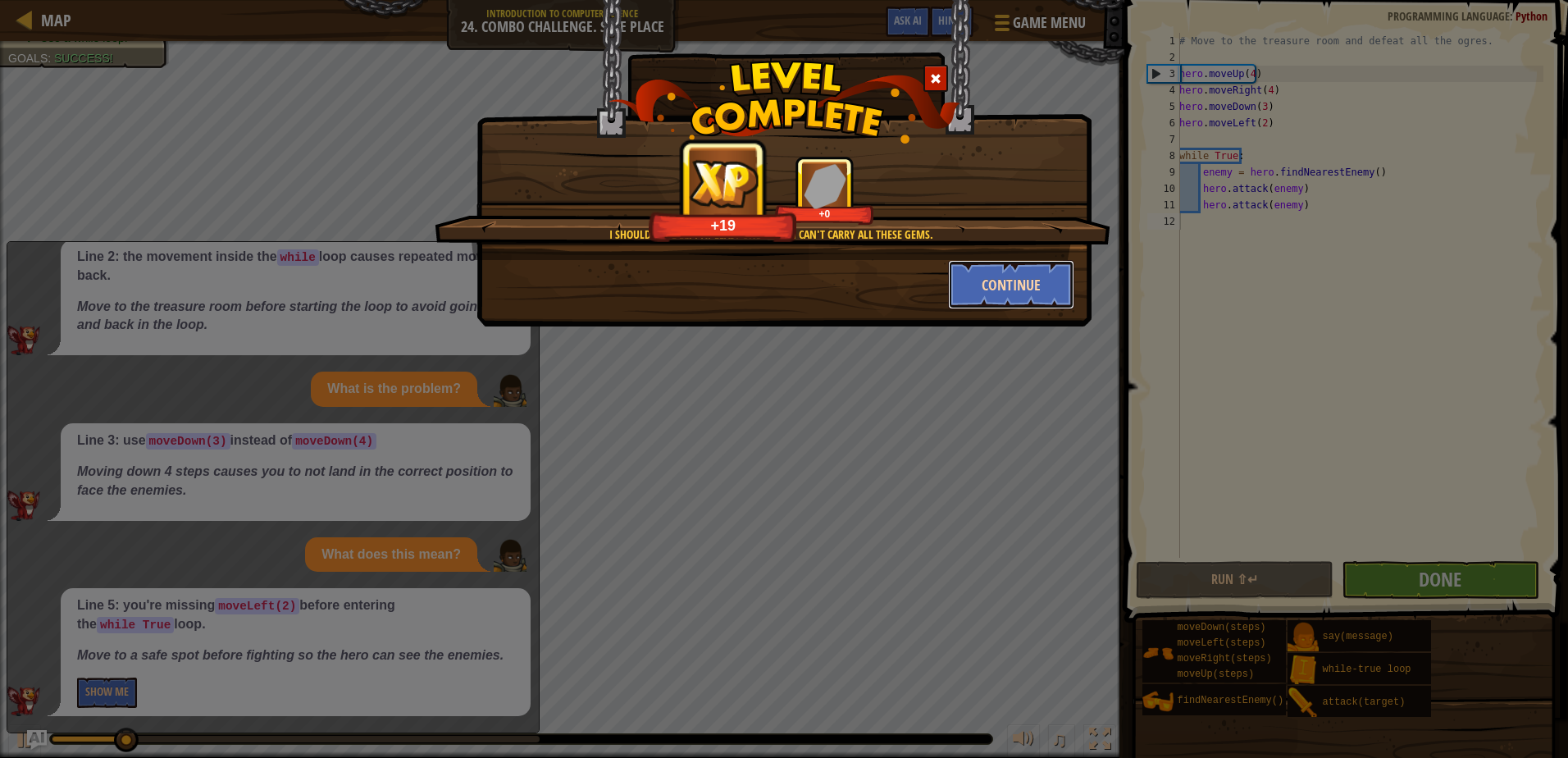
click at [966, 296] on button "Continue" at bounding box center [1012, 284] width 127 height 49
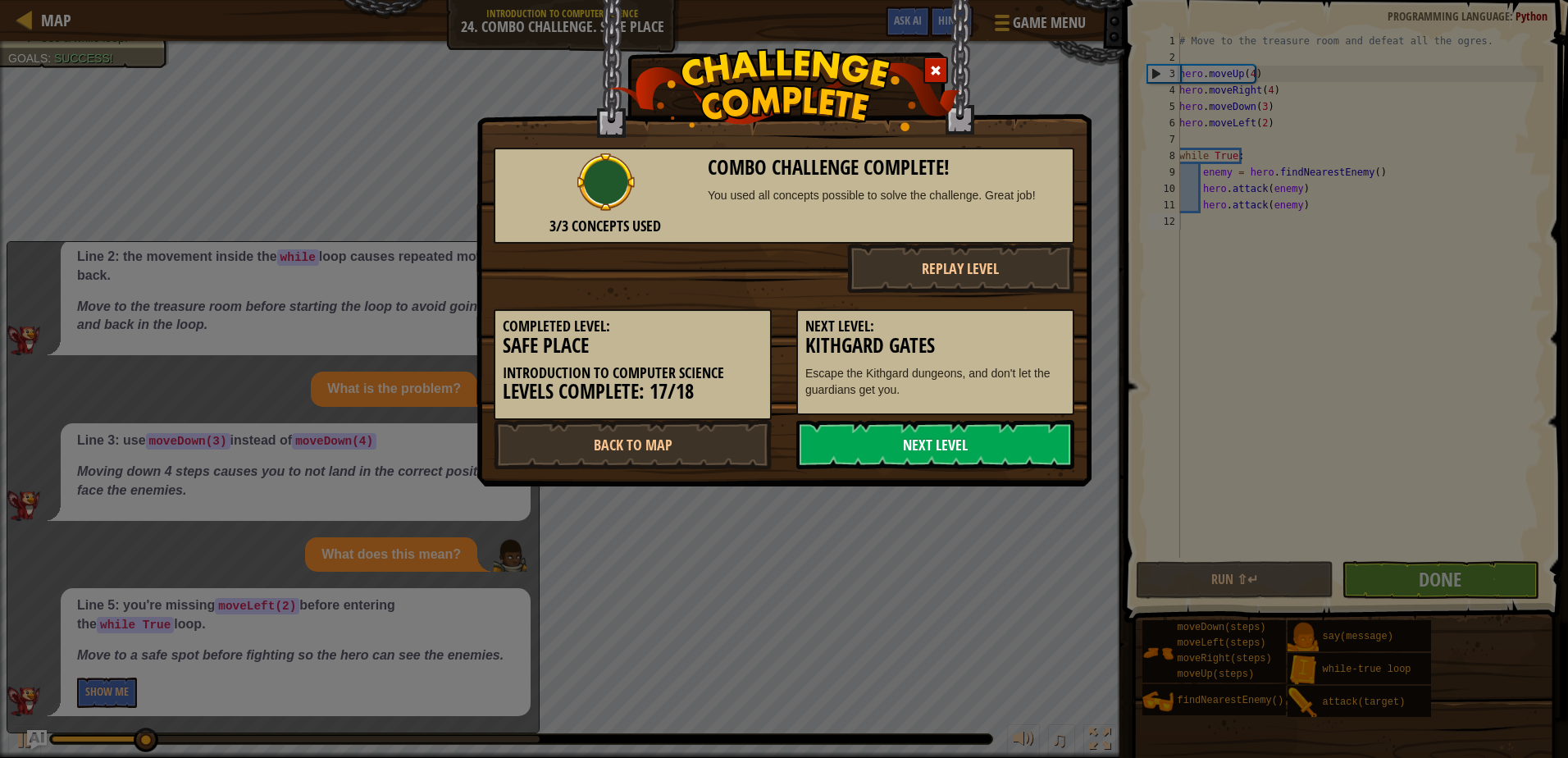
click at [1002, 420] on link "Next Level" at bounding box center [935, 444] width 278 height 49
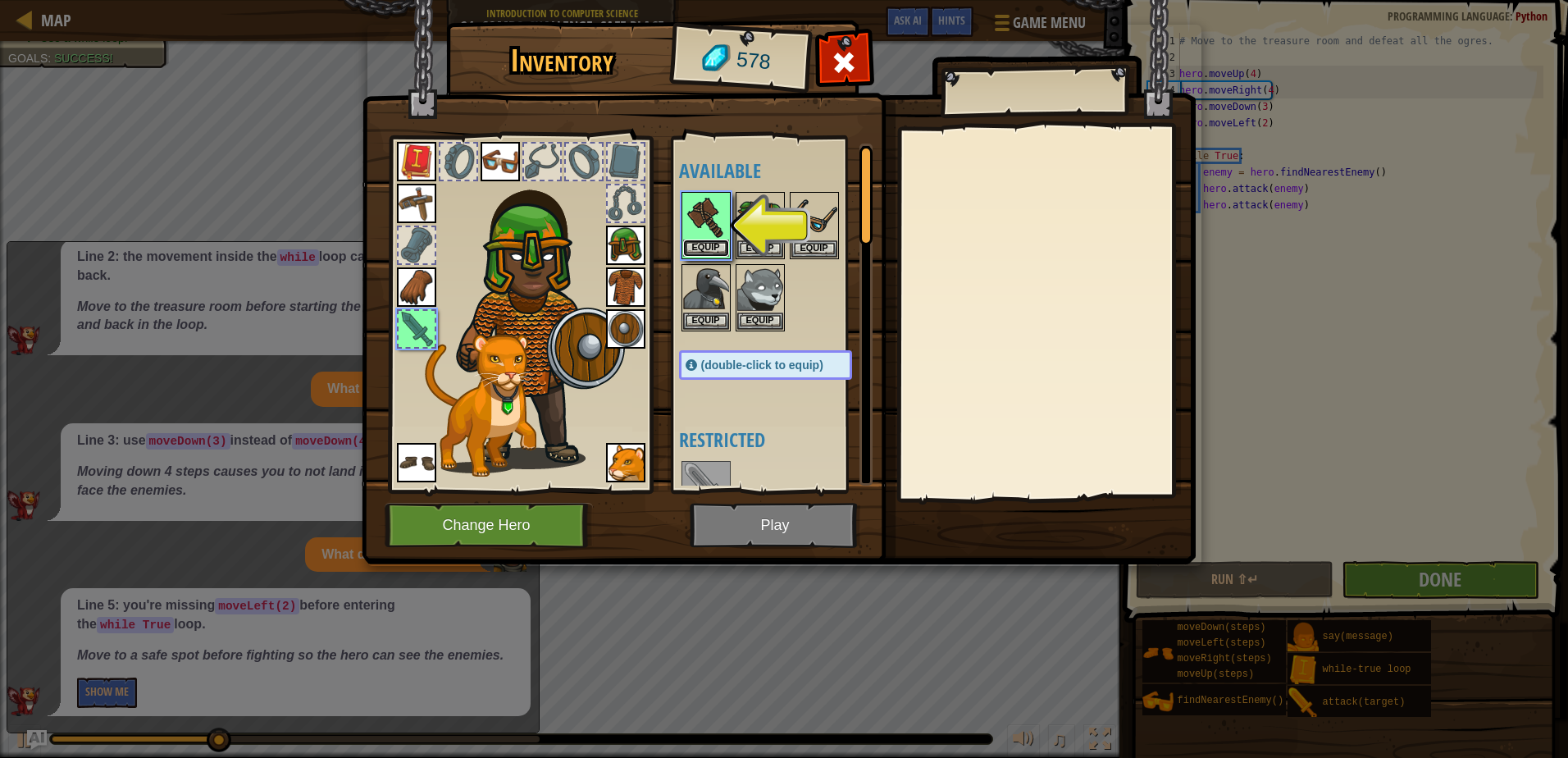
click at [698, 250] on button "Equip" at bounding box center [706, 248] width 46 height 18
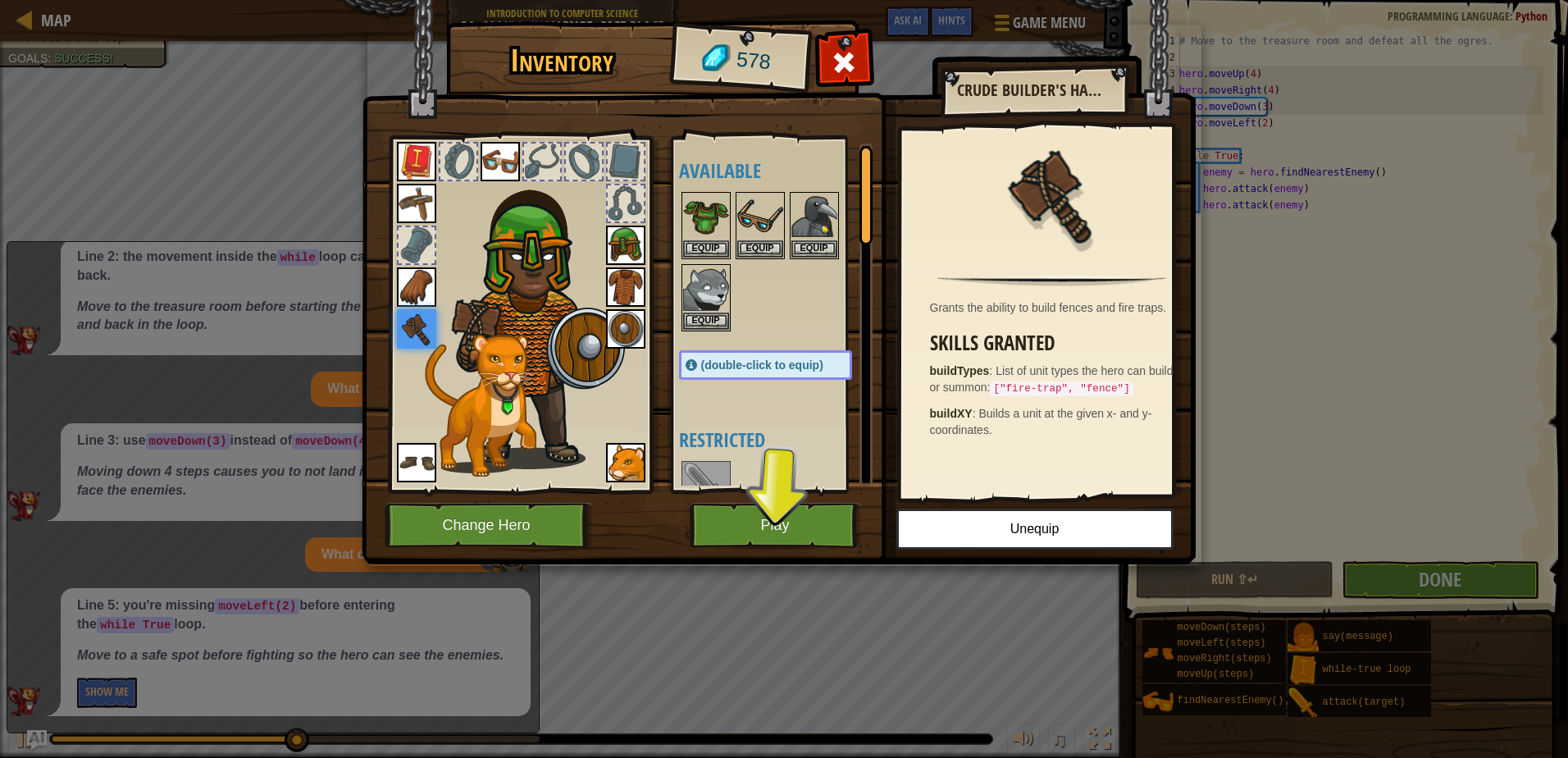
scroll to position [164, 0]
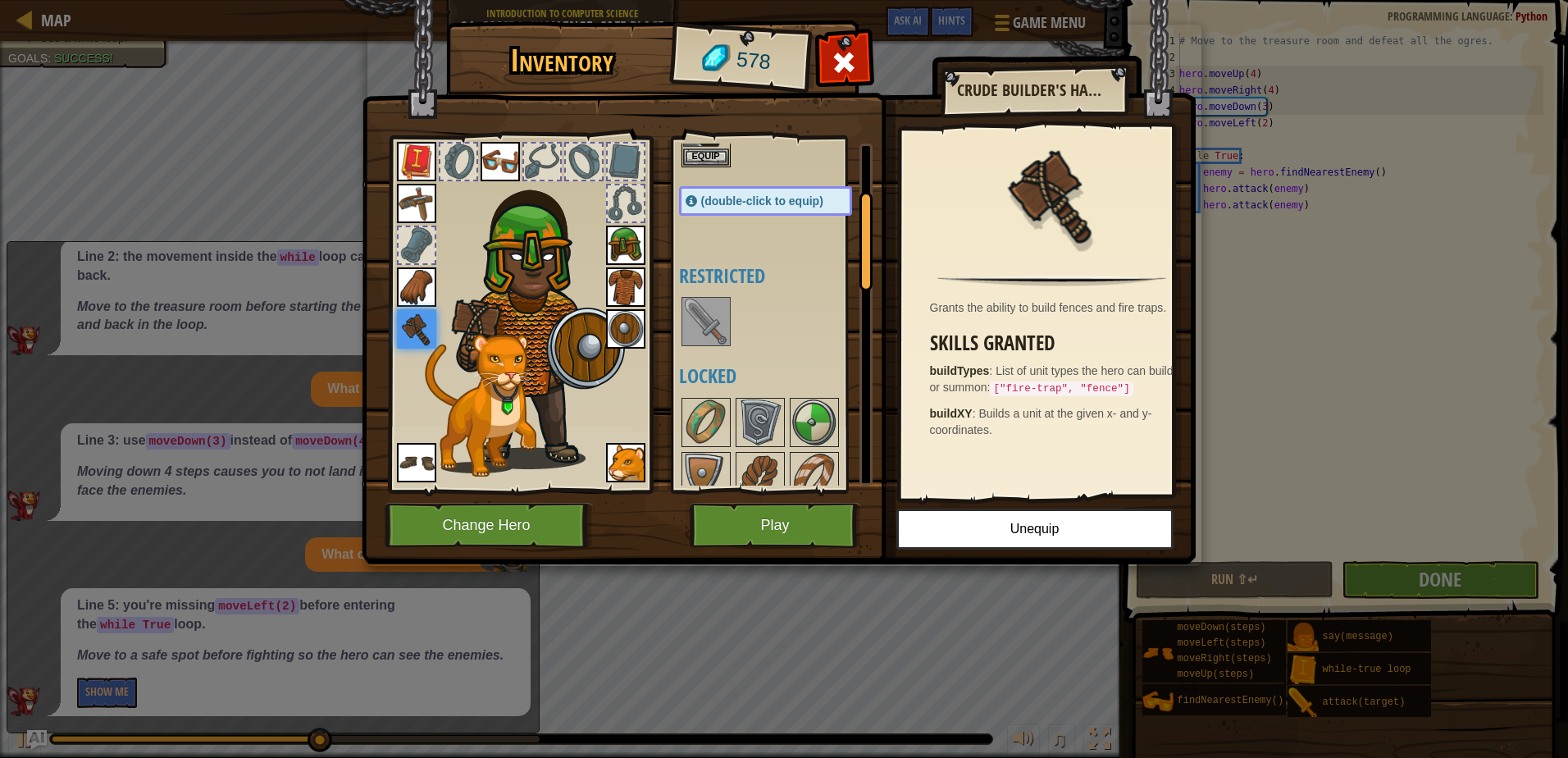
click at [698, 315] on img at bounding box center [706, 321] width 46 height 46
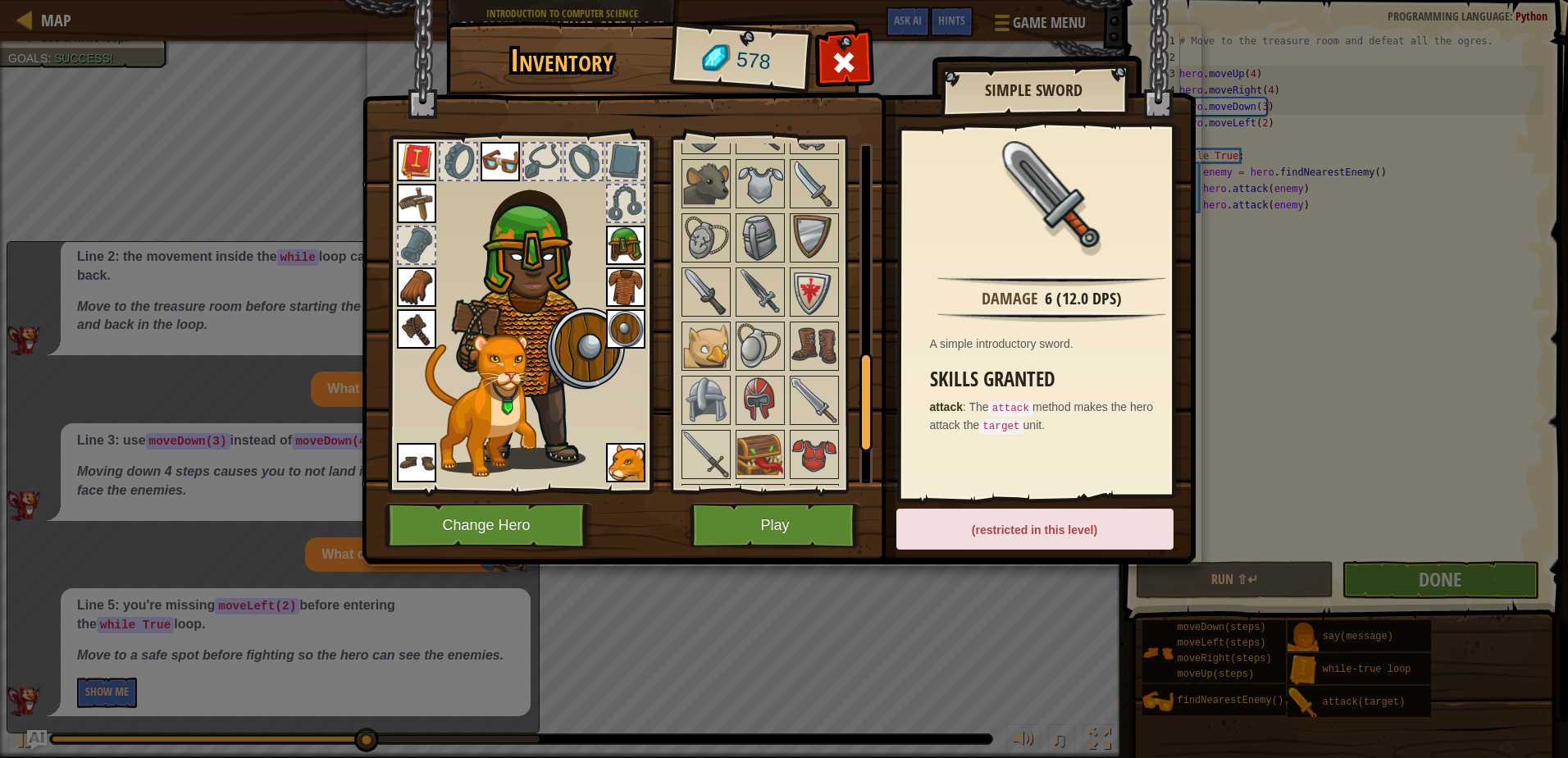
scroll to position [886, 0]
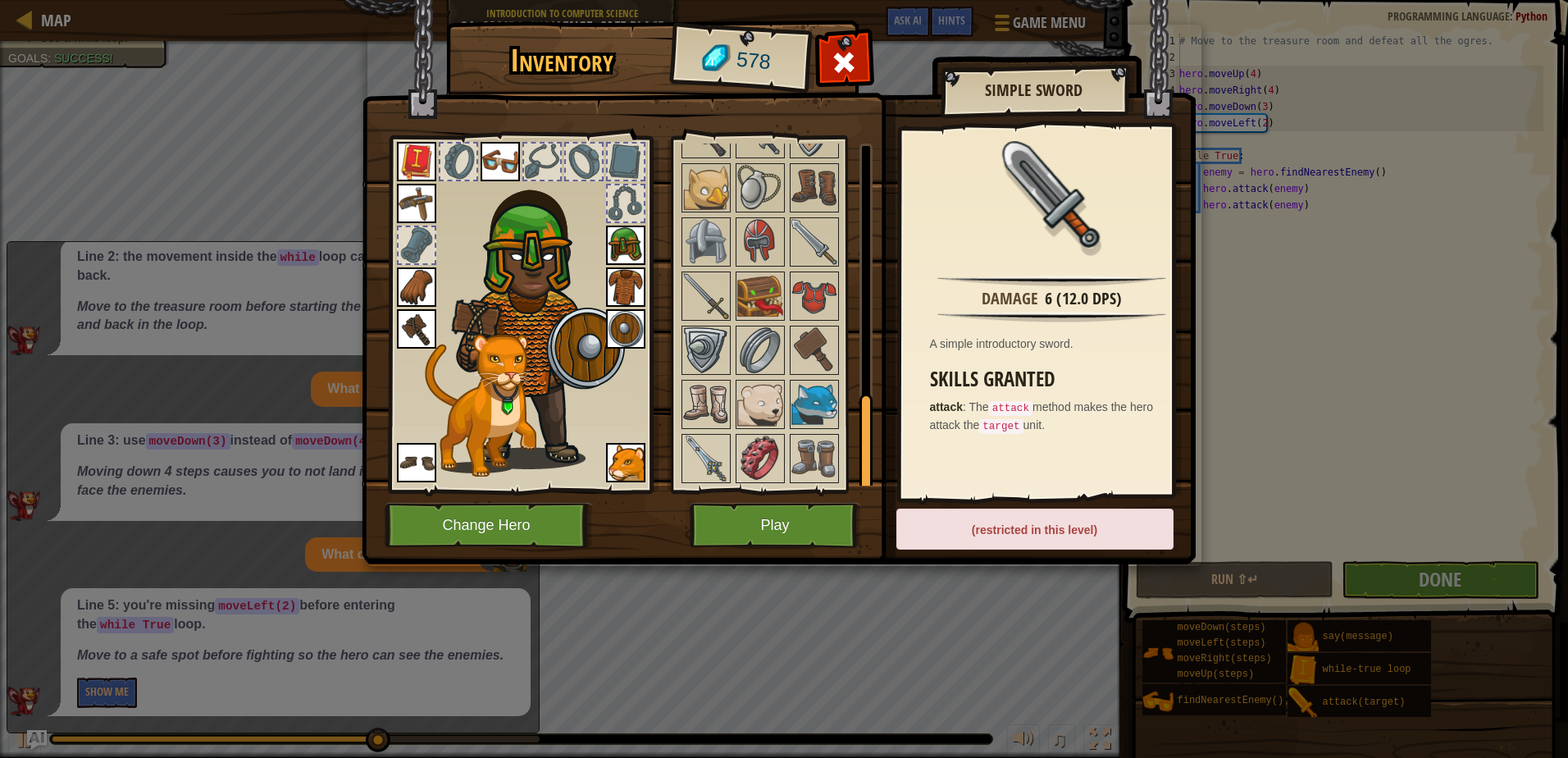
drag, startPoint x: 864, startPoint y: 248, endPoint x: 886, endPoint y: 522, distance: 274.9
click at [893, 534] on div "Inventory 578 Available Equip Equip Equip Equip Equip Equip Equip Equip Equip E…" at bounding box center [784, 294] width 834 height 541
click at [797, 442] on img at bounding box center [814, 458] width 46 height 46
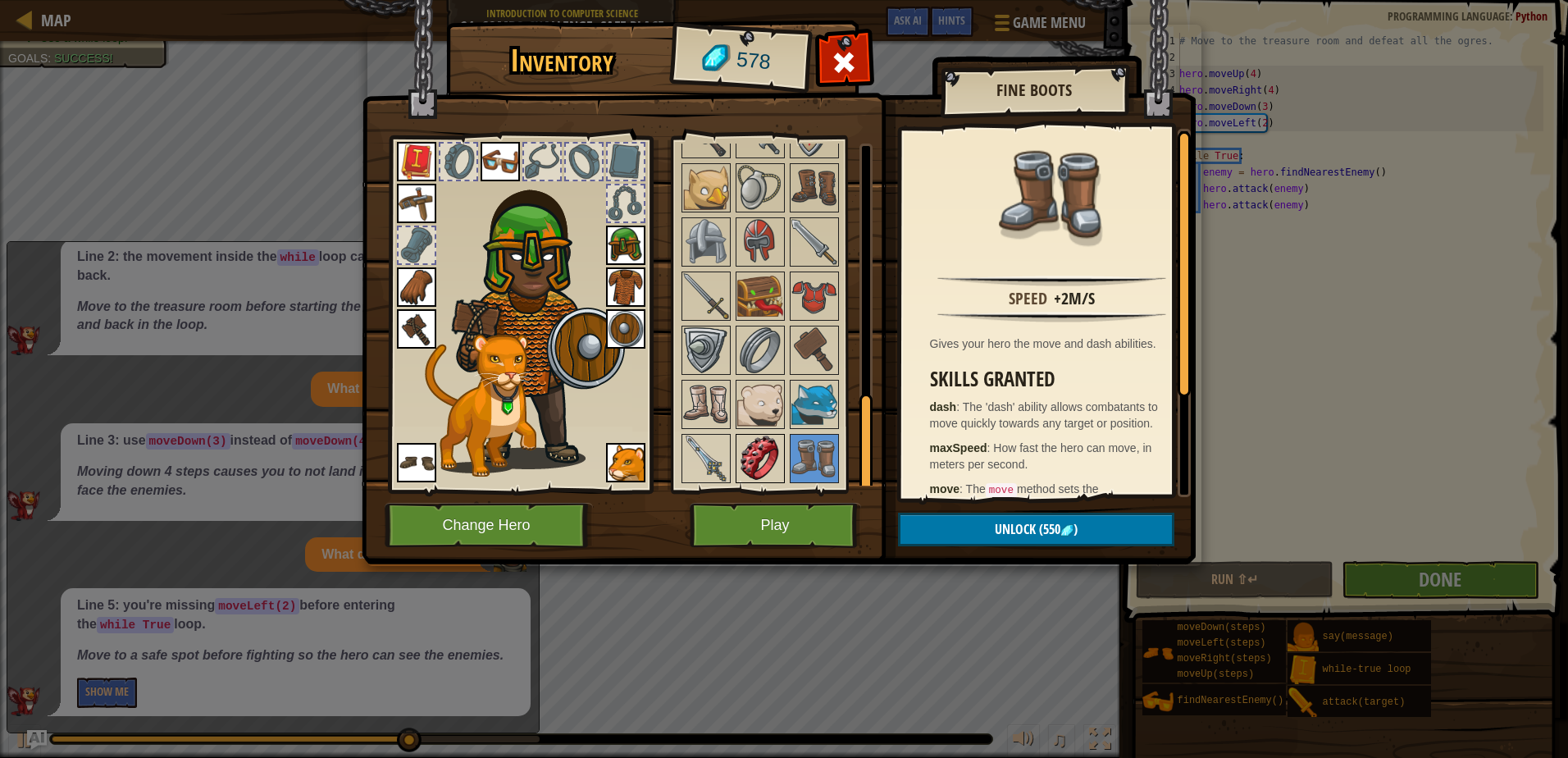
click at [769, 456] on img at bounding box center [760, 458] width 46 height 46
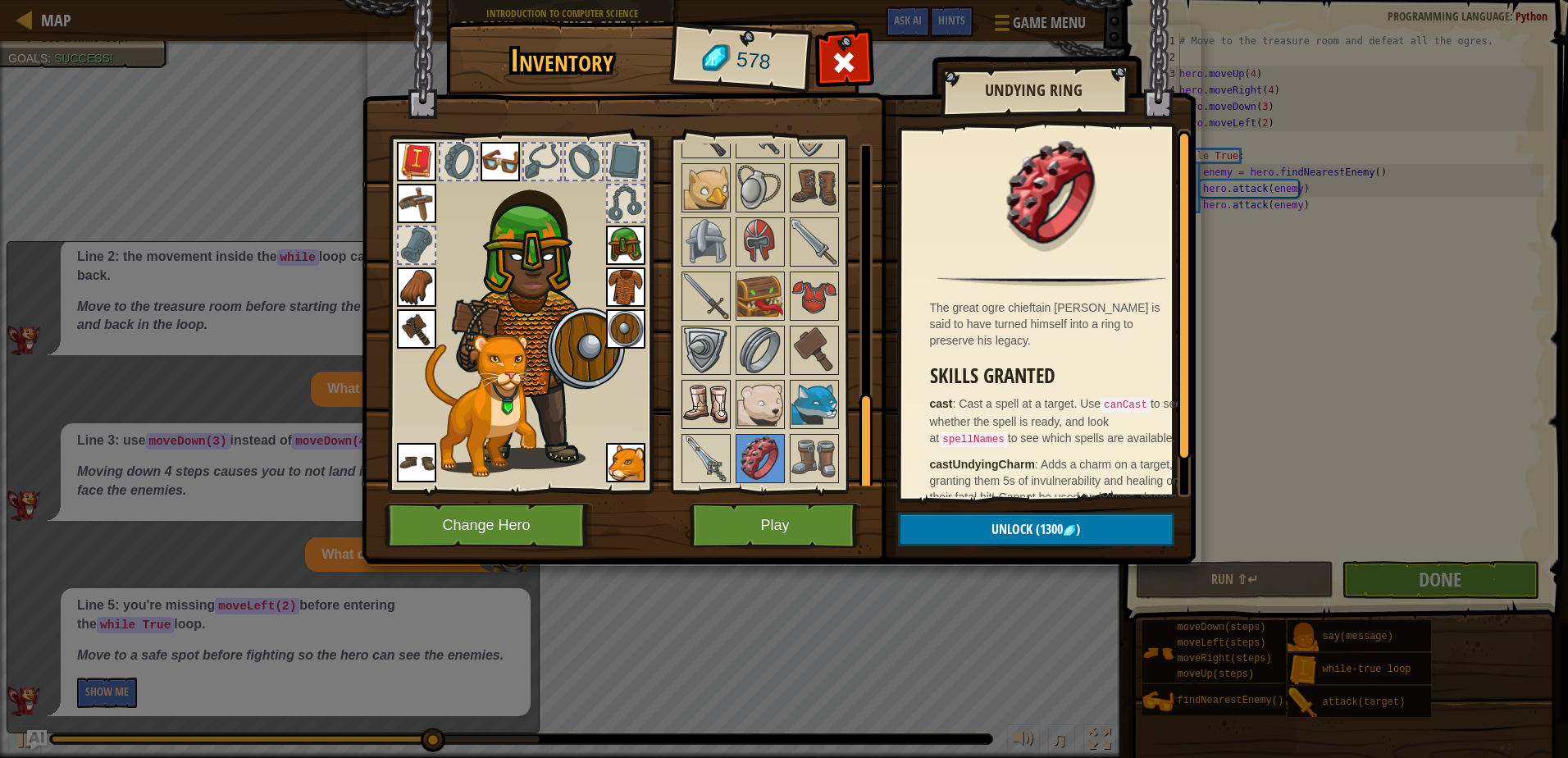
click at [684, 397] on img at bounding box center [706, 404] width 46 height 46
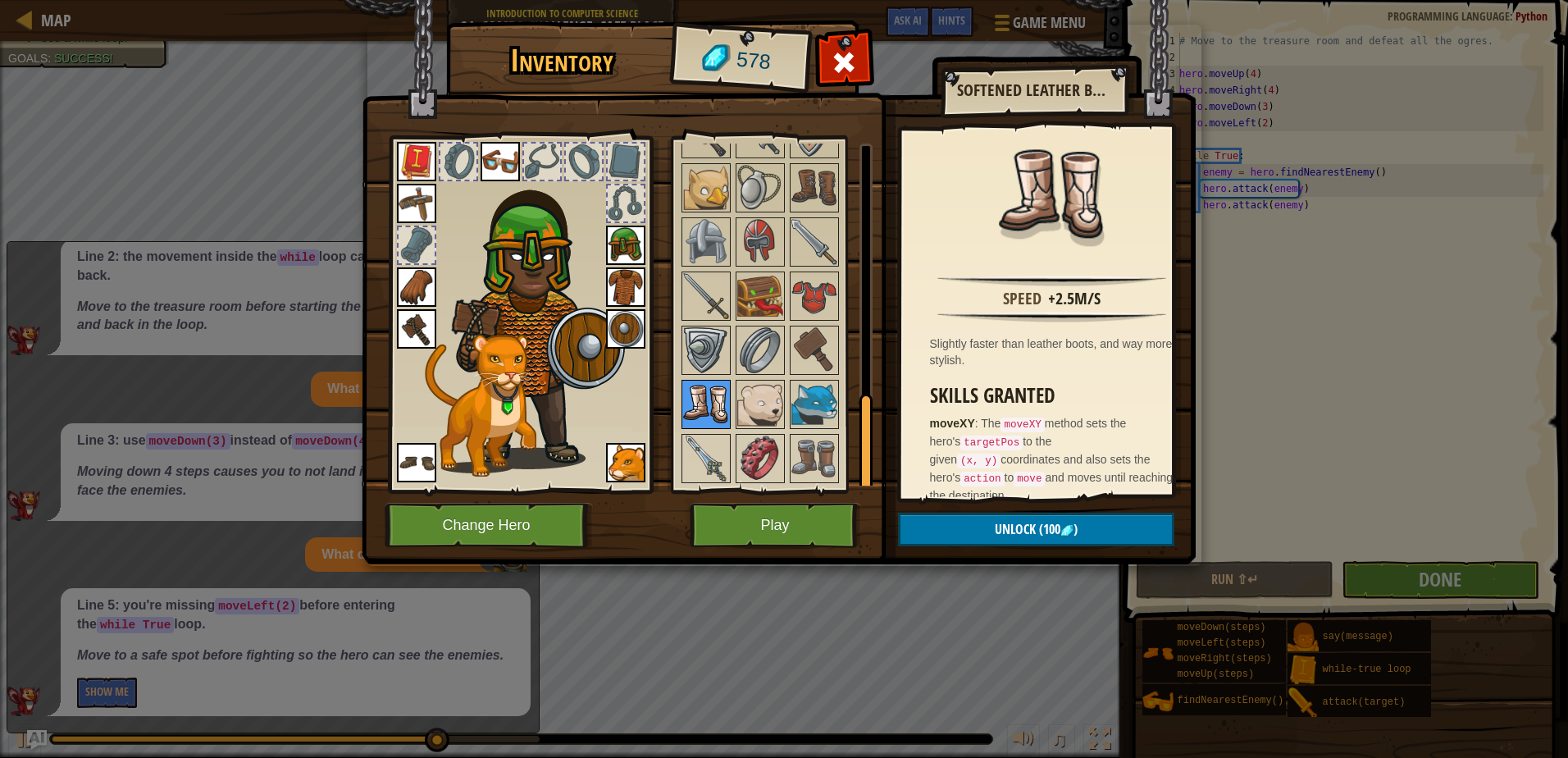
click at [699, 397] on img at bounding box center [706, 404] width 46 height 46
click at [740, 391] on img at bounding box center [760, 404] width 46 height 46
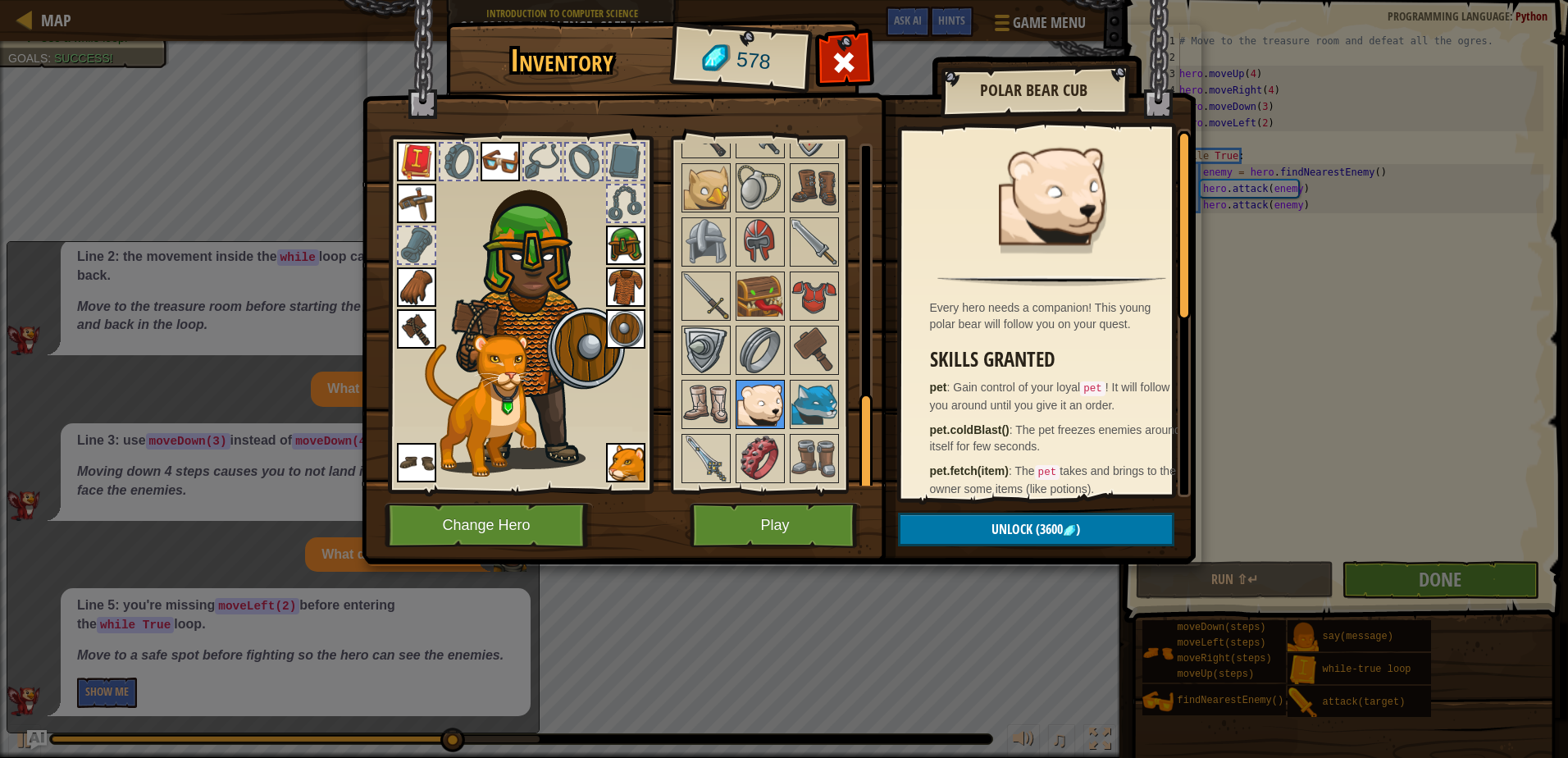
click at [773, 388] on img at bounding box center [760, 404] width 46 height 46
drag, startPoint x: 837, startPoint y: 304, endPoint x: 805, endPoint y: 304, distance: 32.0
click at [836, 304] on img at bounding box center [814, 295] width 46 height 46
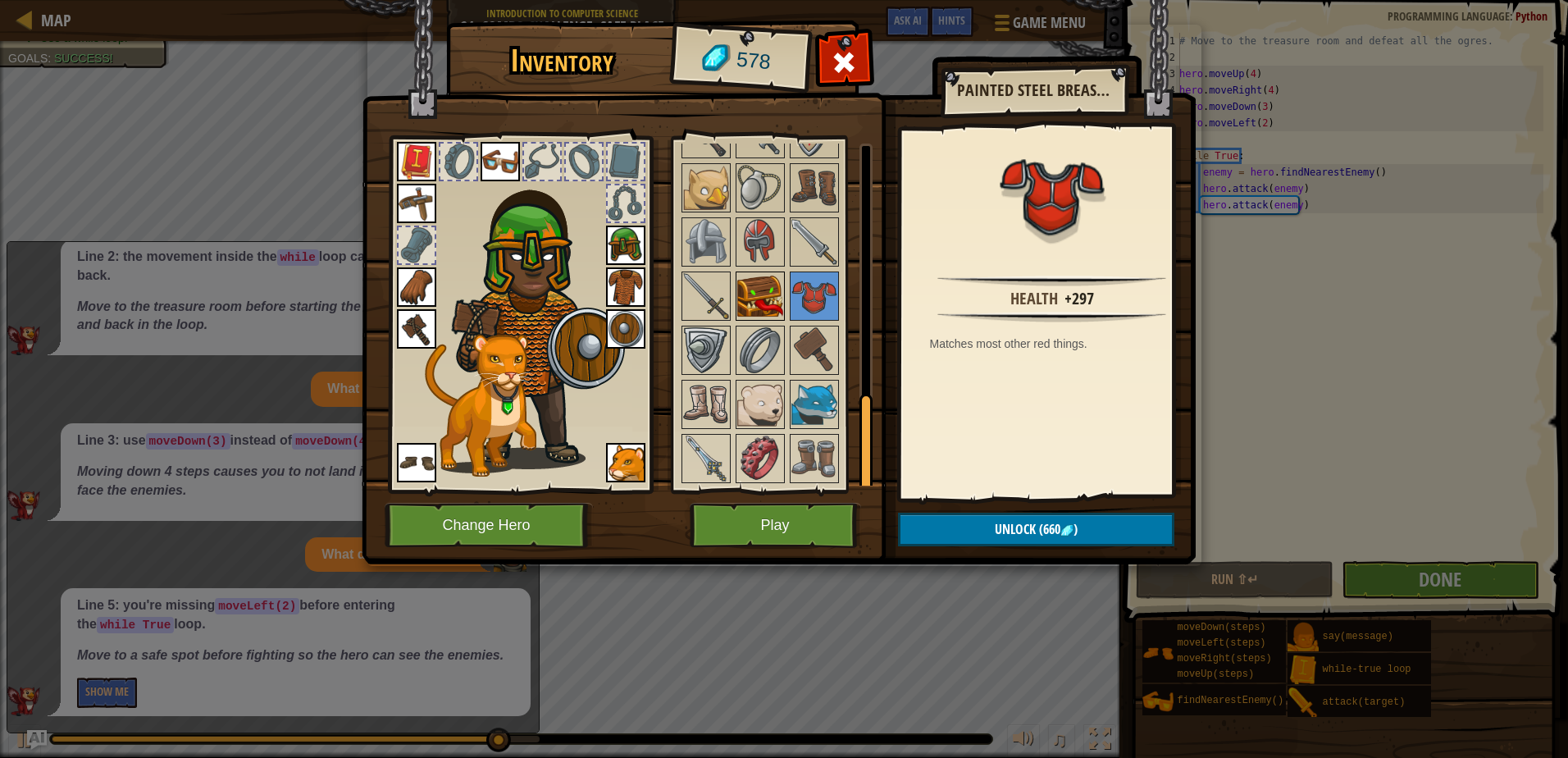
click at [743, 299] on img at bounding box center [760, 295] width 46 height 46
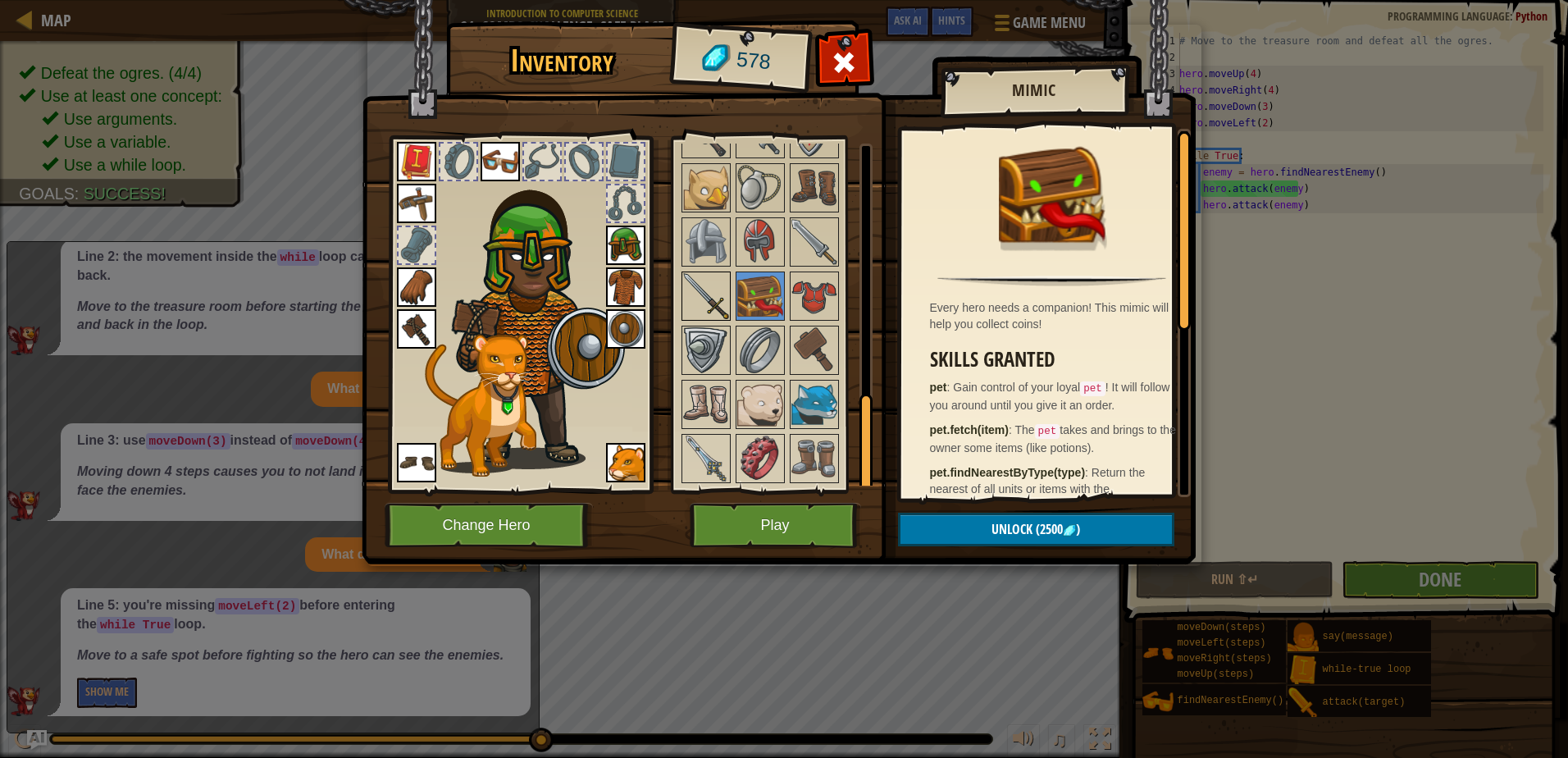
click at [714, 305] on img at bounding box center [706, 295] width 46 height 46
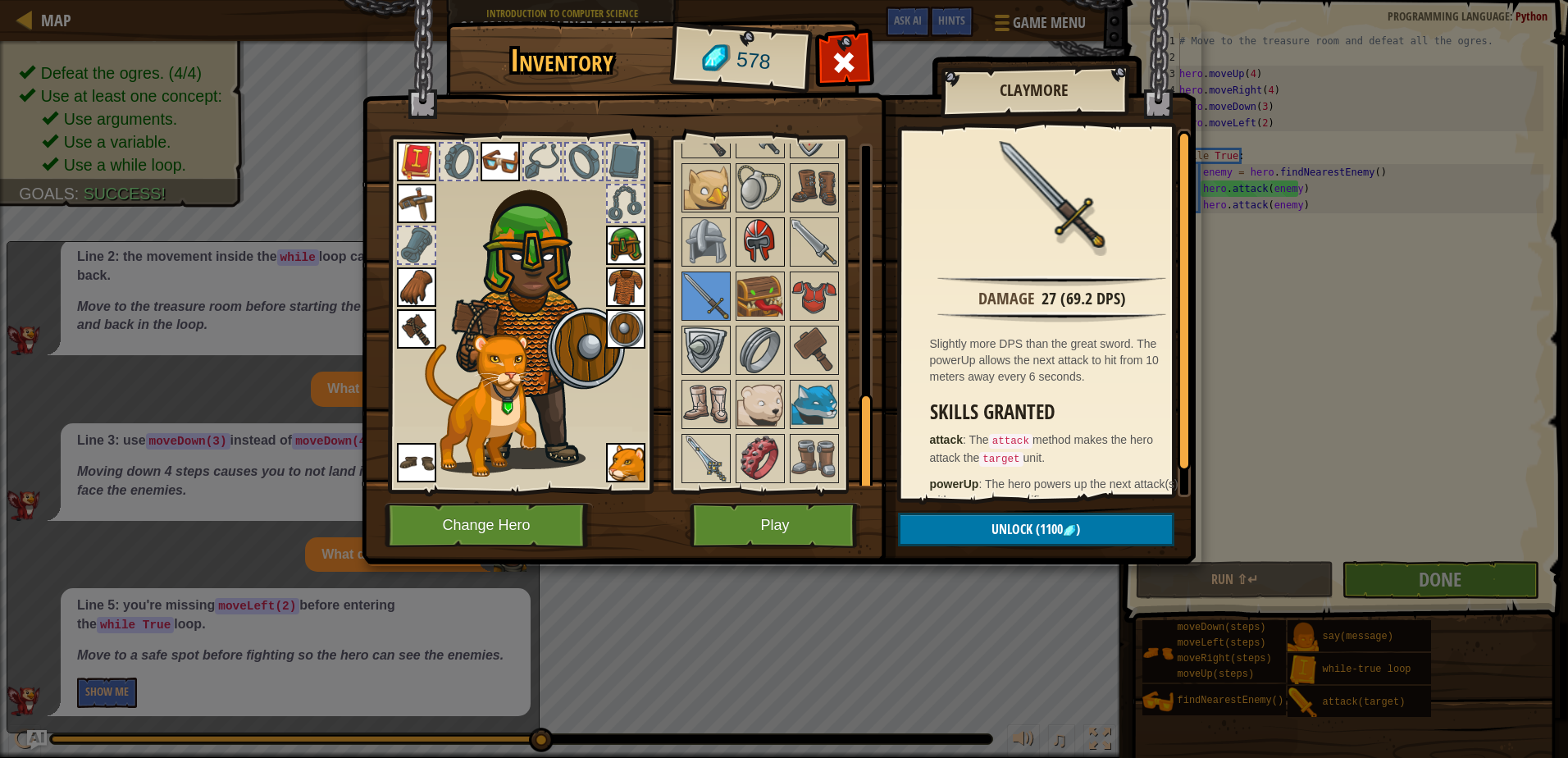
click at [761, 252] on img at bounding box center [760, 242] width 46 height 46
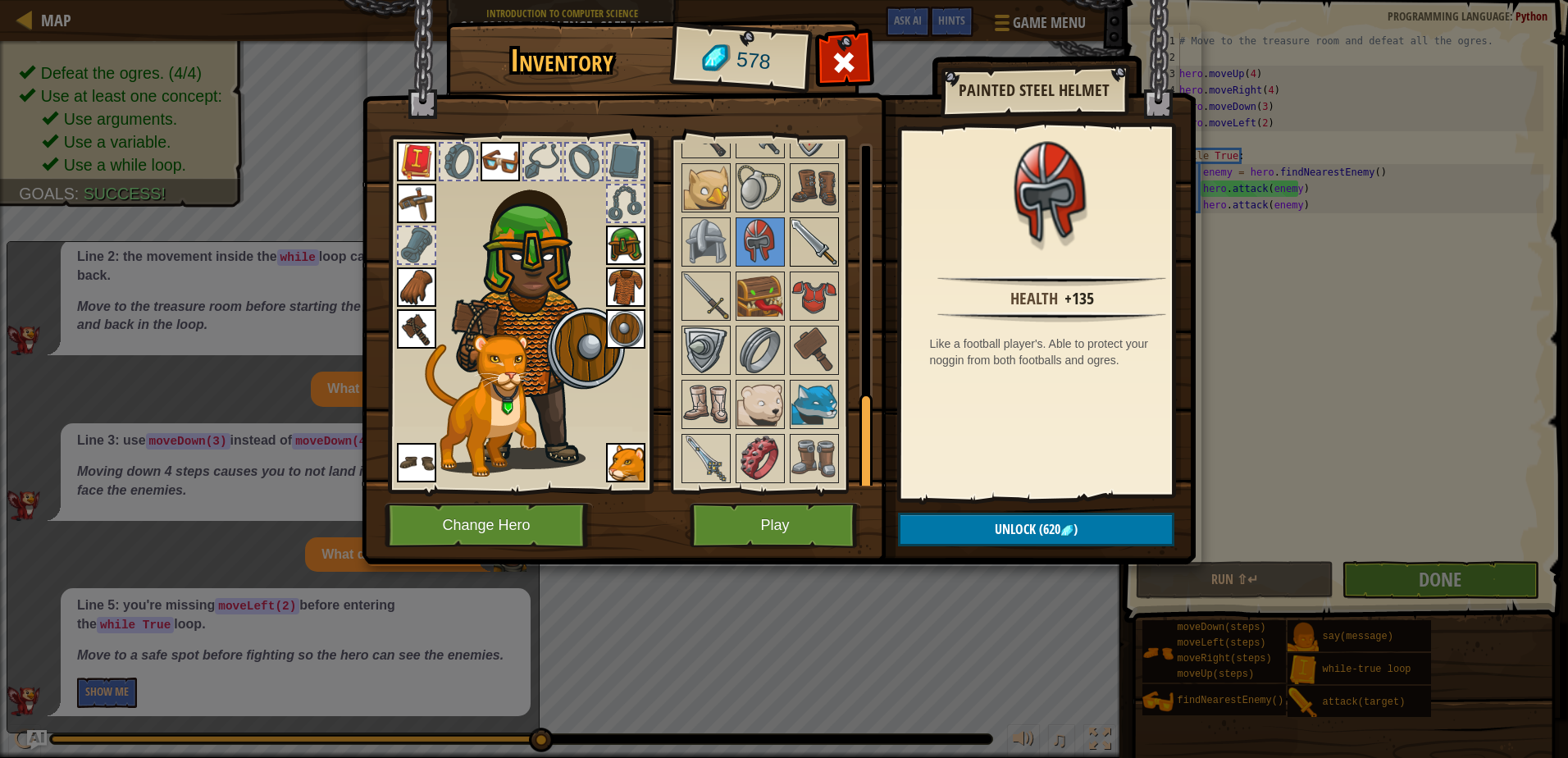
click at [795, 222] on img at bounding box center [814, 242] width 46 height 46
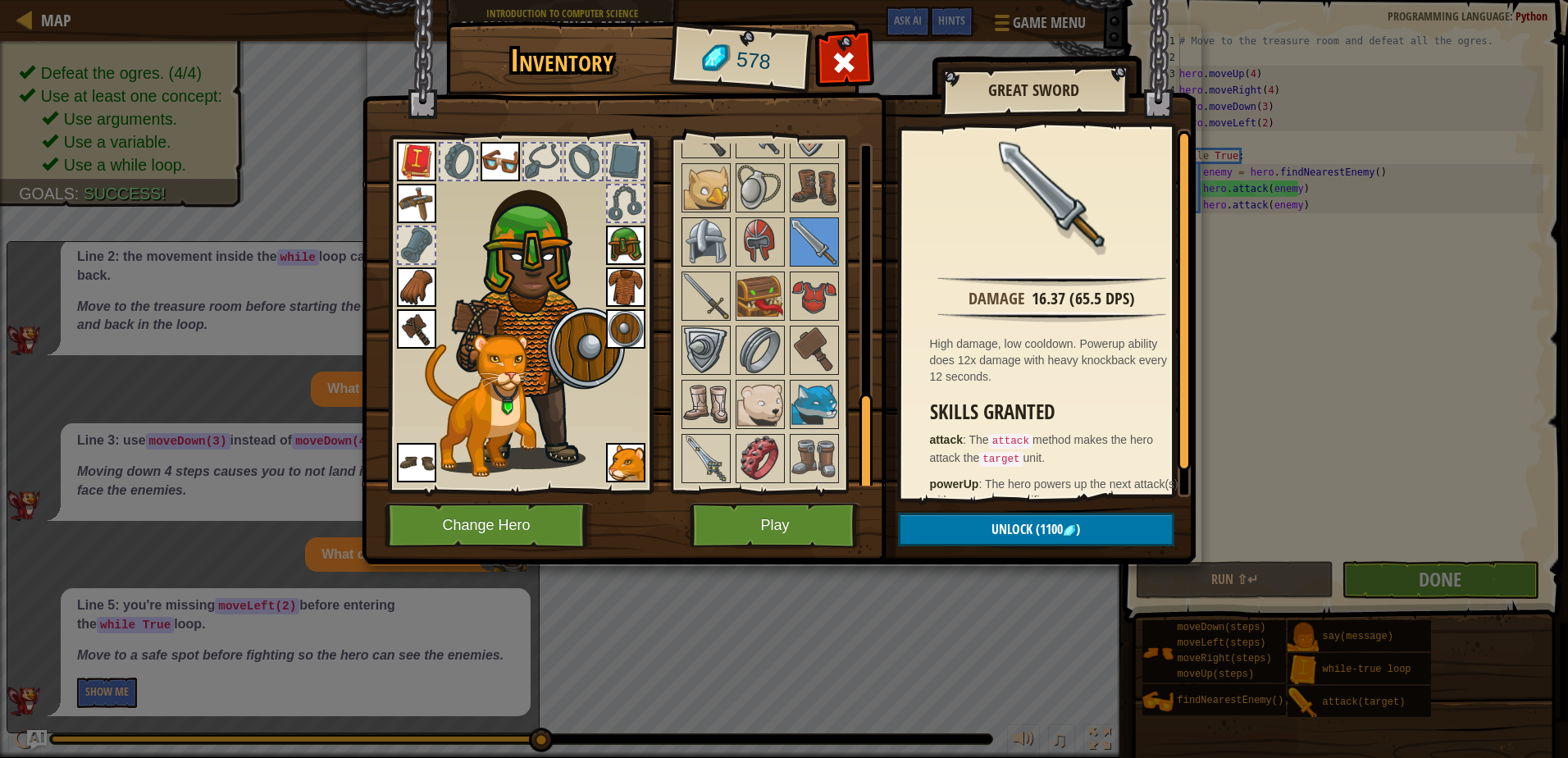
click at [689, 233] on img at bounding box center [706, 242] width 46 height 46
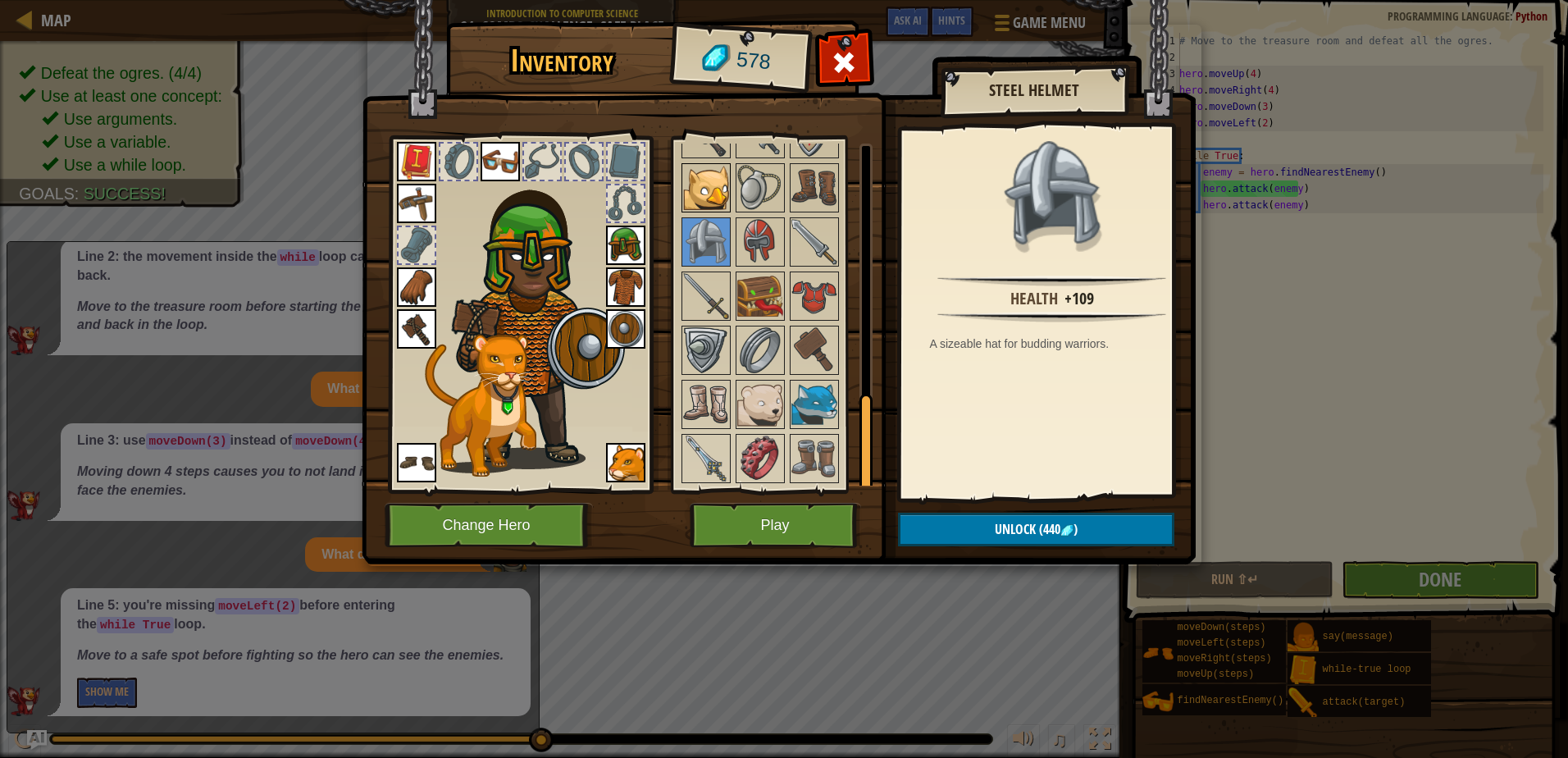
click at [715, 191] on img at bounding box center [706, 187] width 46 height 46
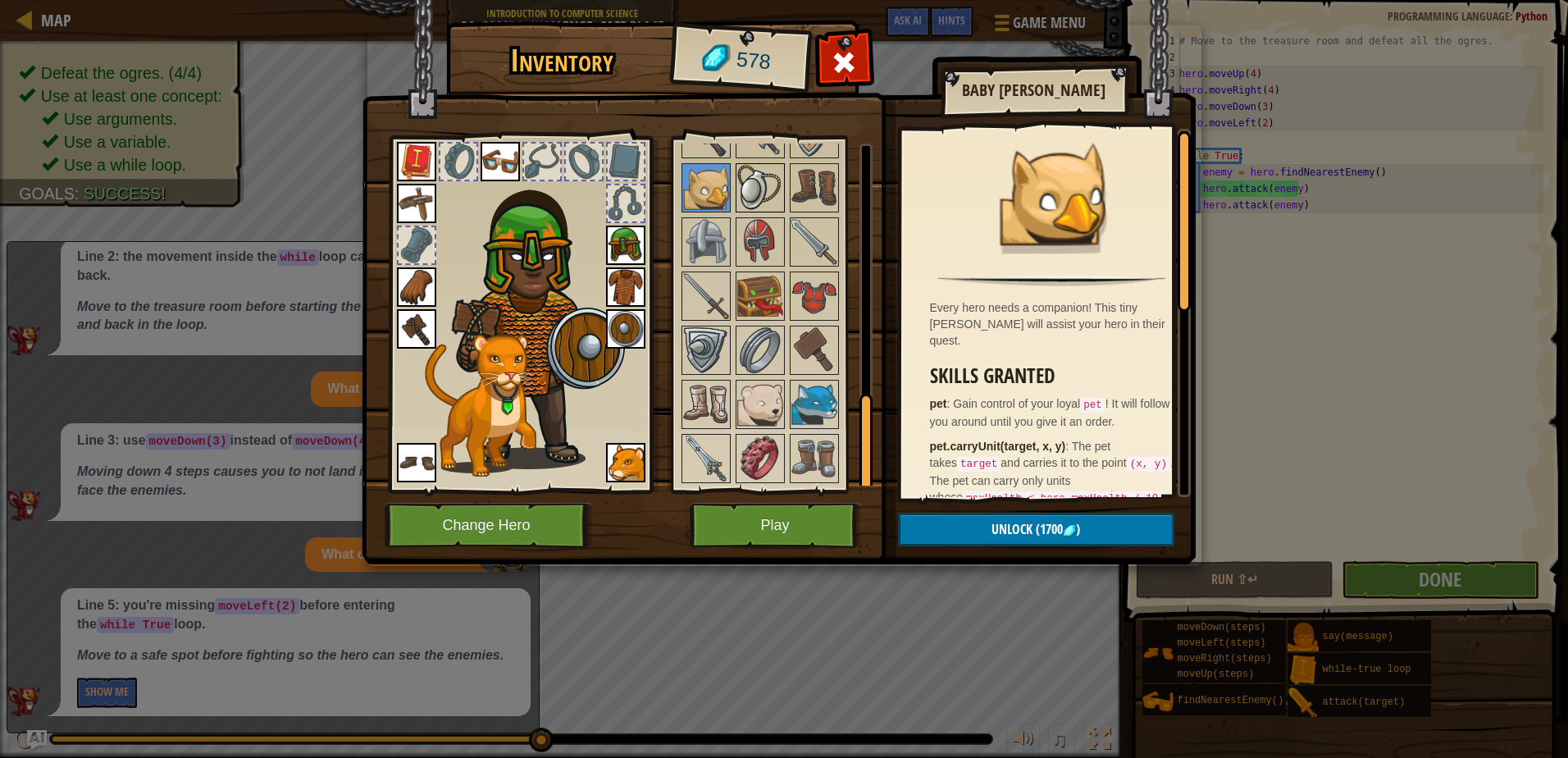
click at [745, 186] on img at bounding box center [760, 187] width 46 height 46
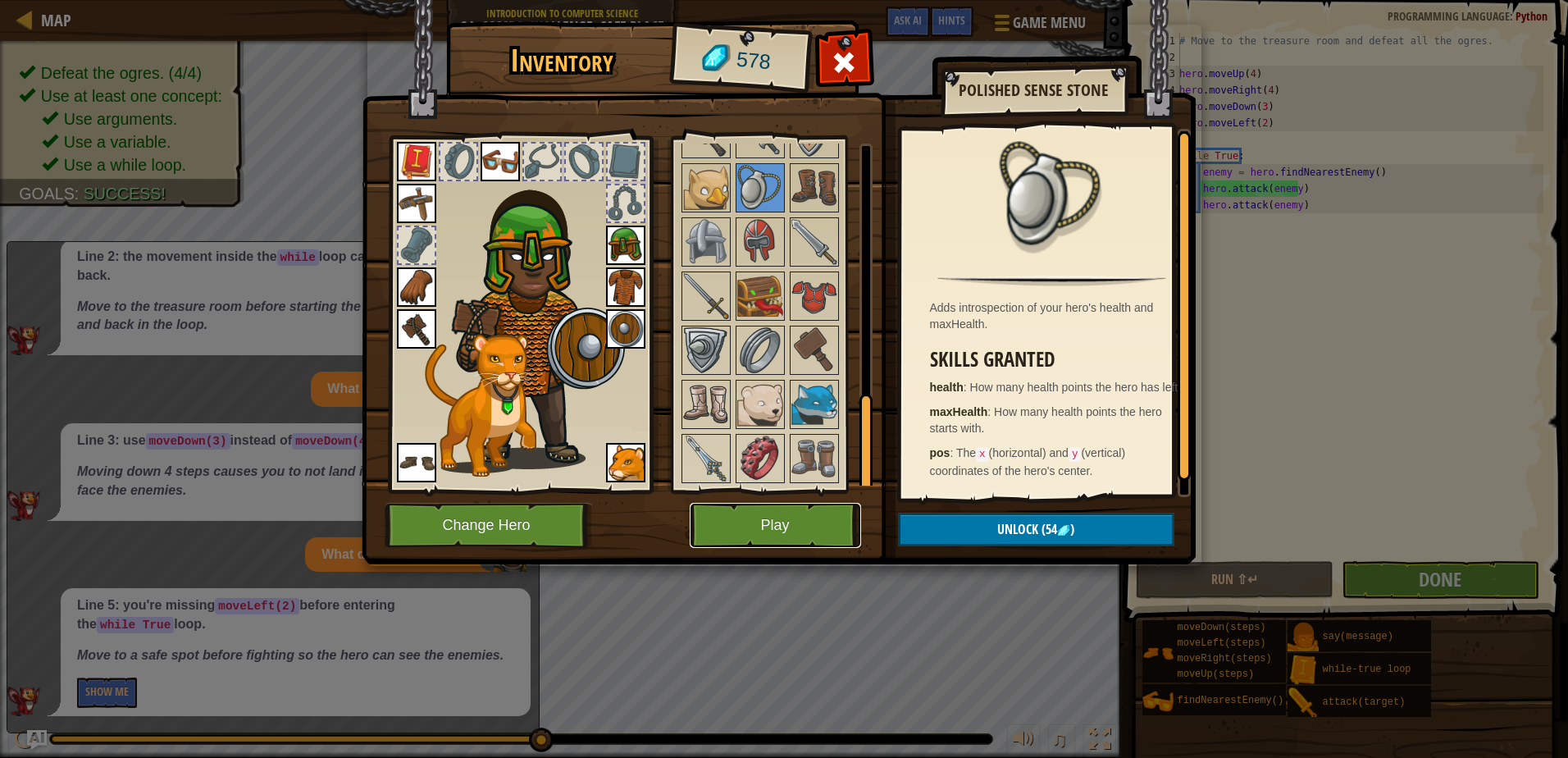
click at [822, 520] on button "Play" at bounding box center [775, 525] width 172 height 45
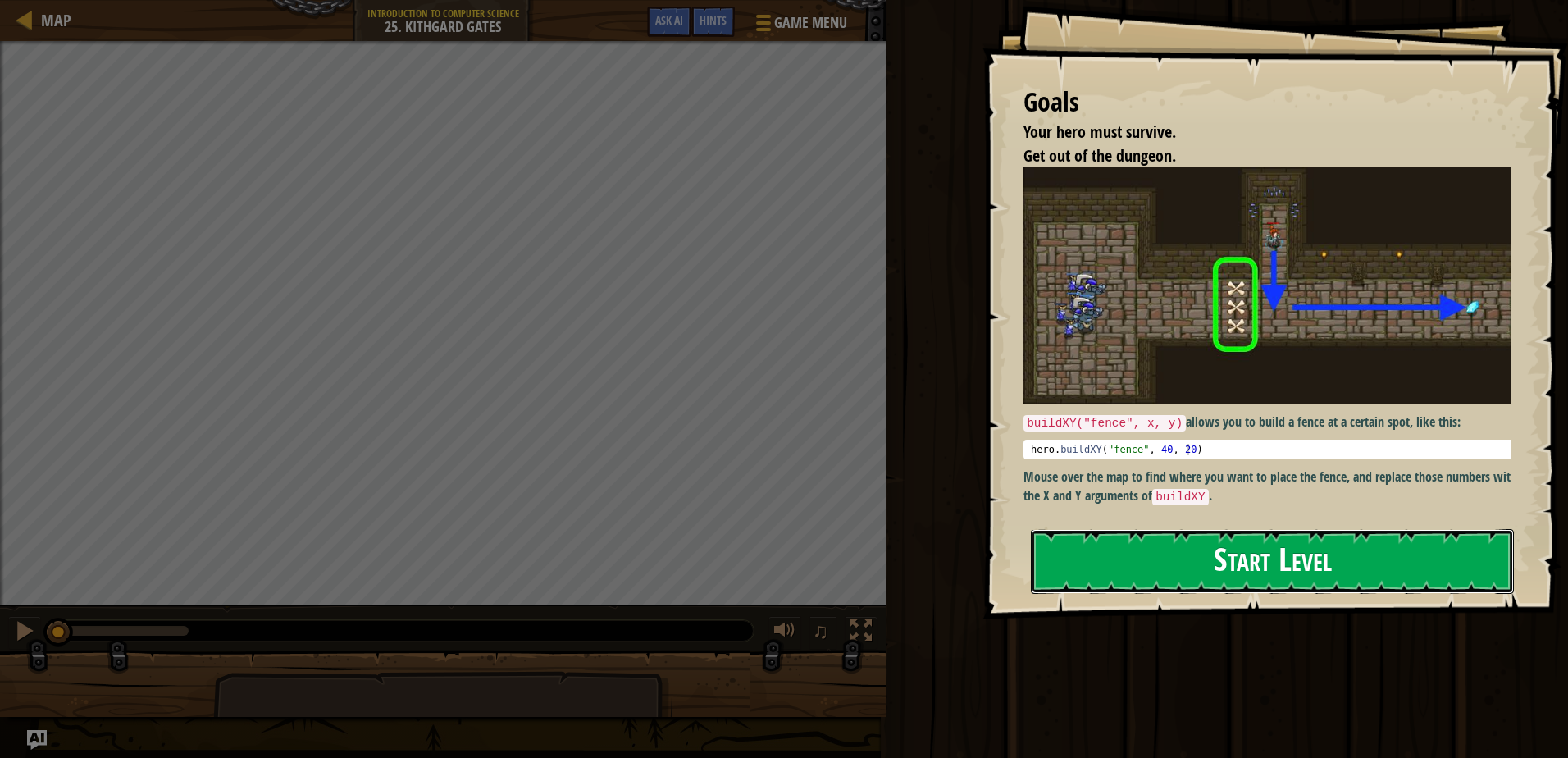
click at [1162, 538] on button "Start Level" at bounding box center [1272, 561] width 483 height 64
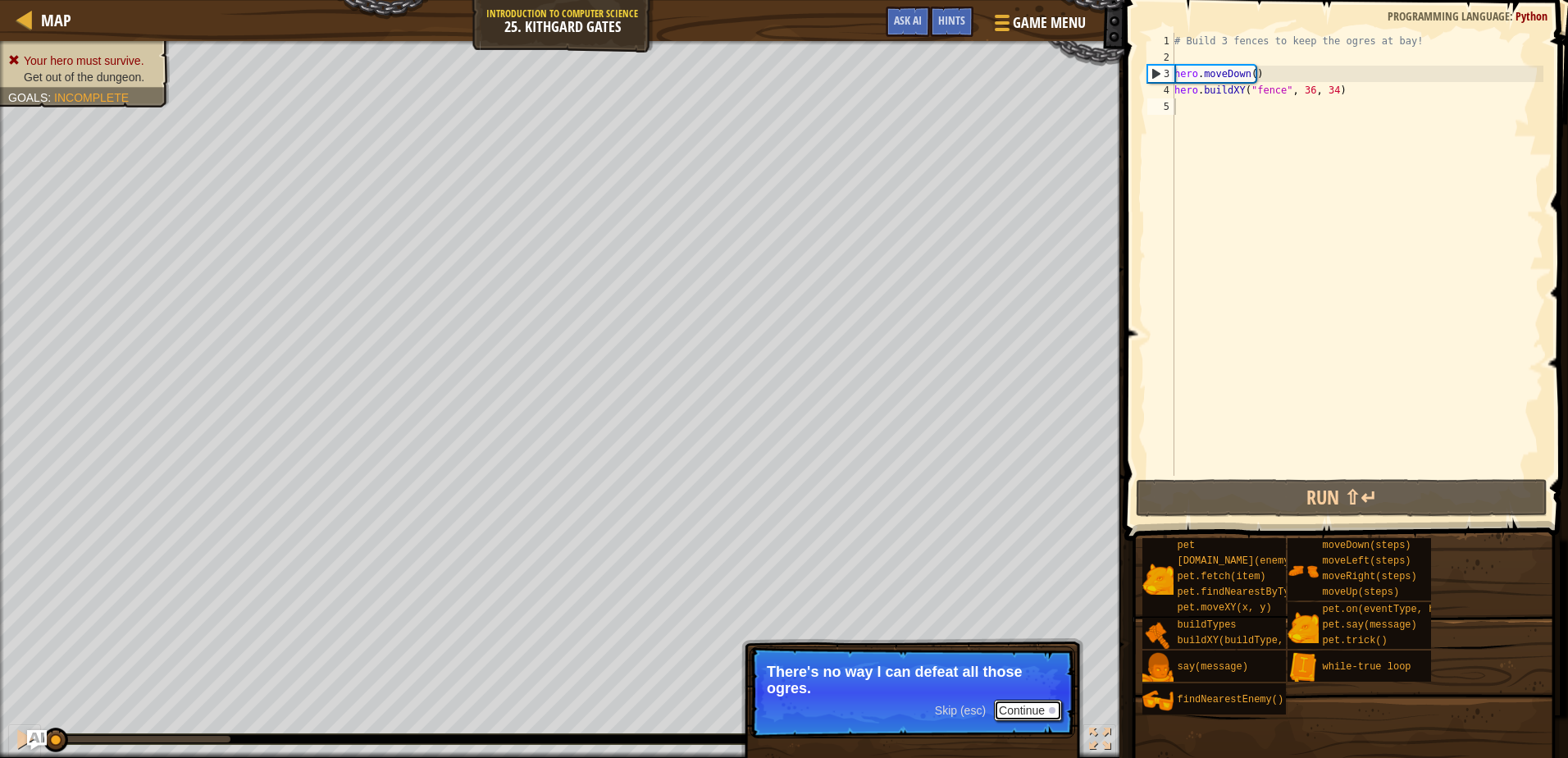
click at [1036, 715] on button "Continue" at bounding box center [1027, 709] width 68 height 21
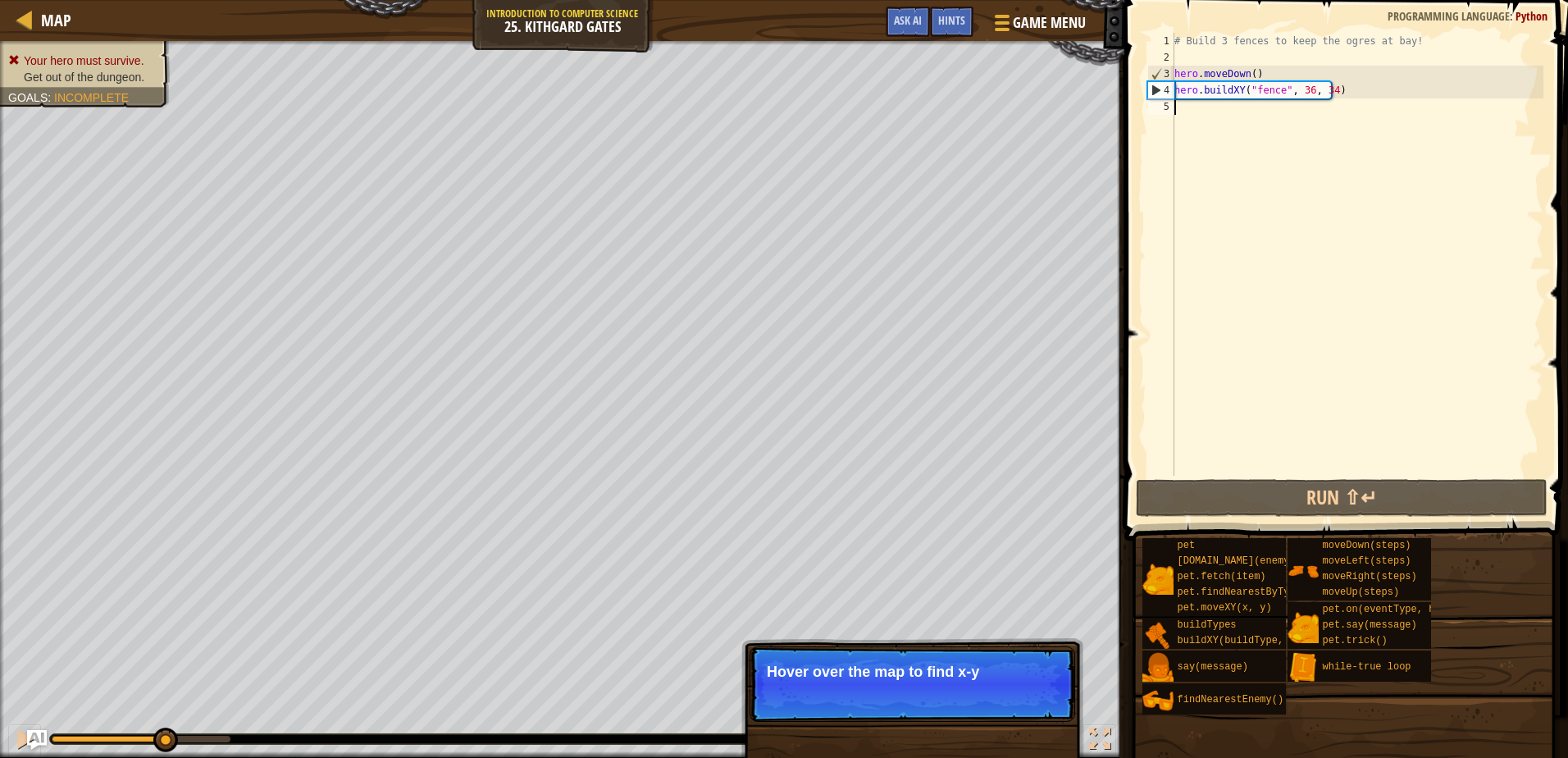
scroll to position [8, 0]
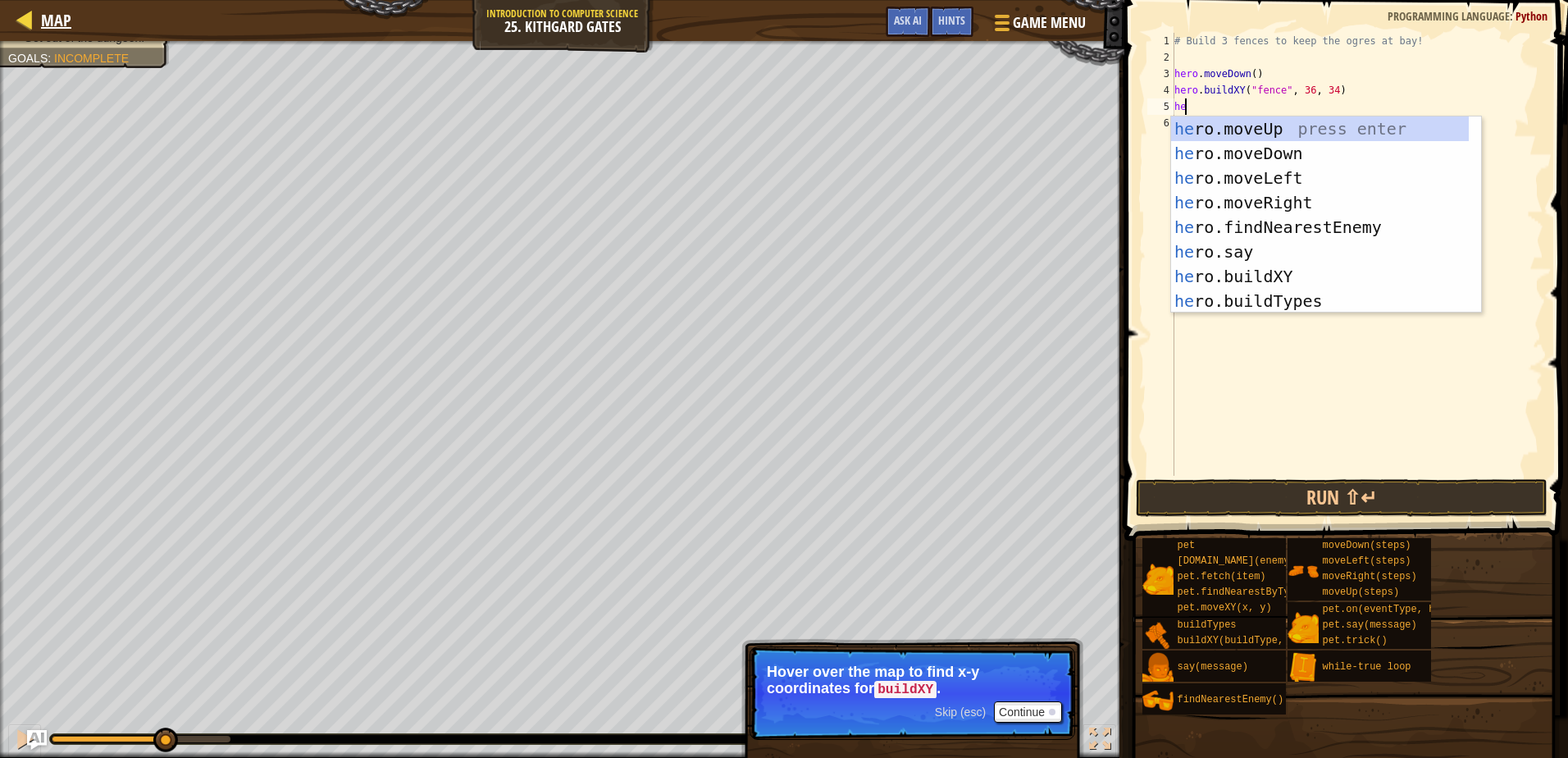
type textarea "he"
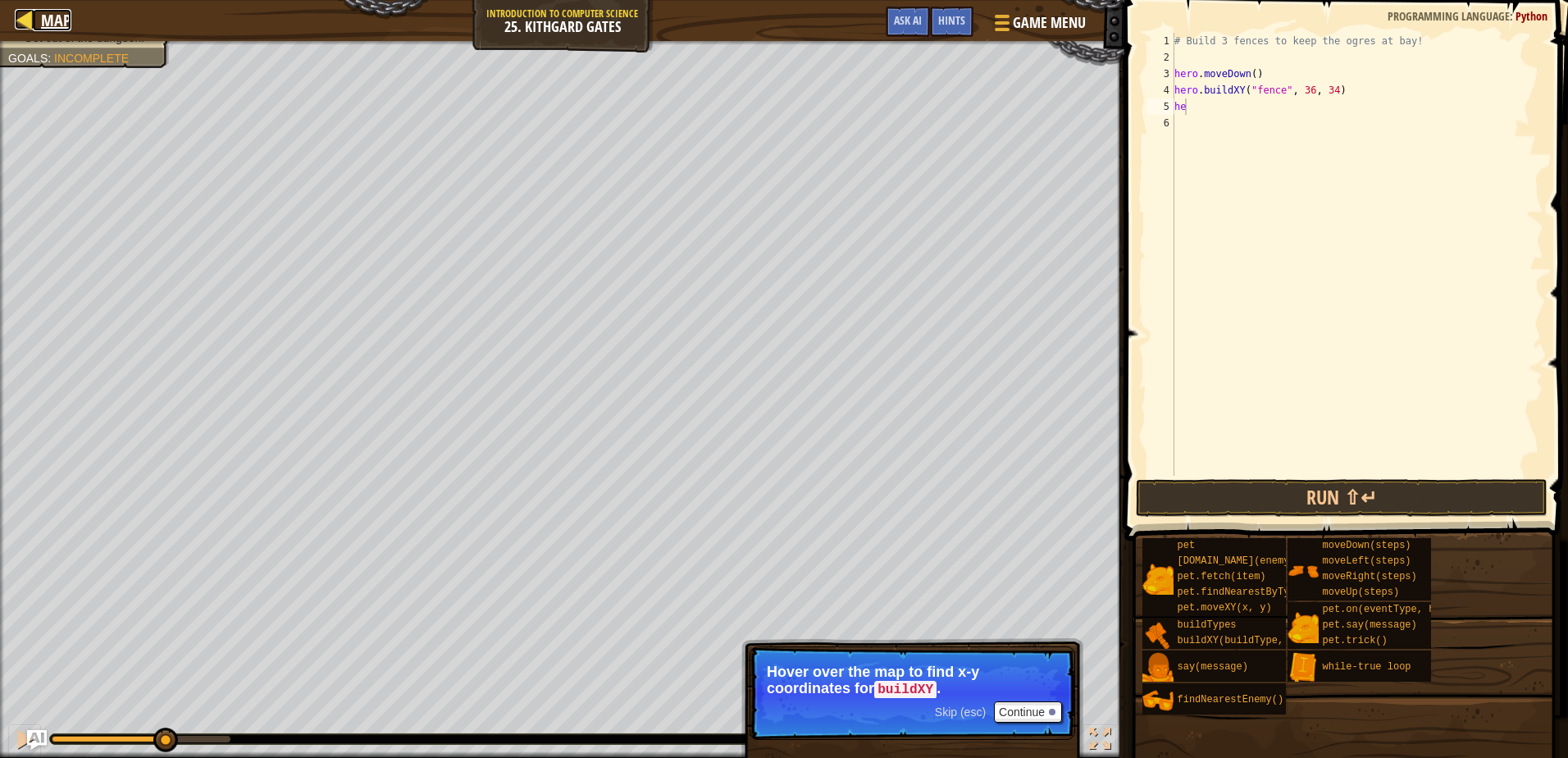
click at [34, 12] on div at bounding box center [25, 19] width 21 height 21
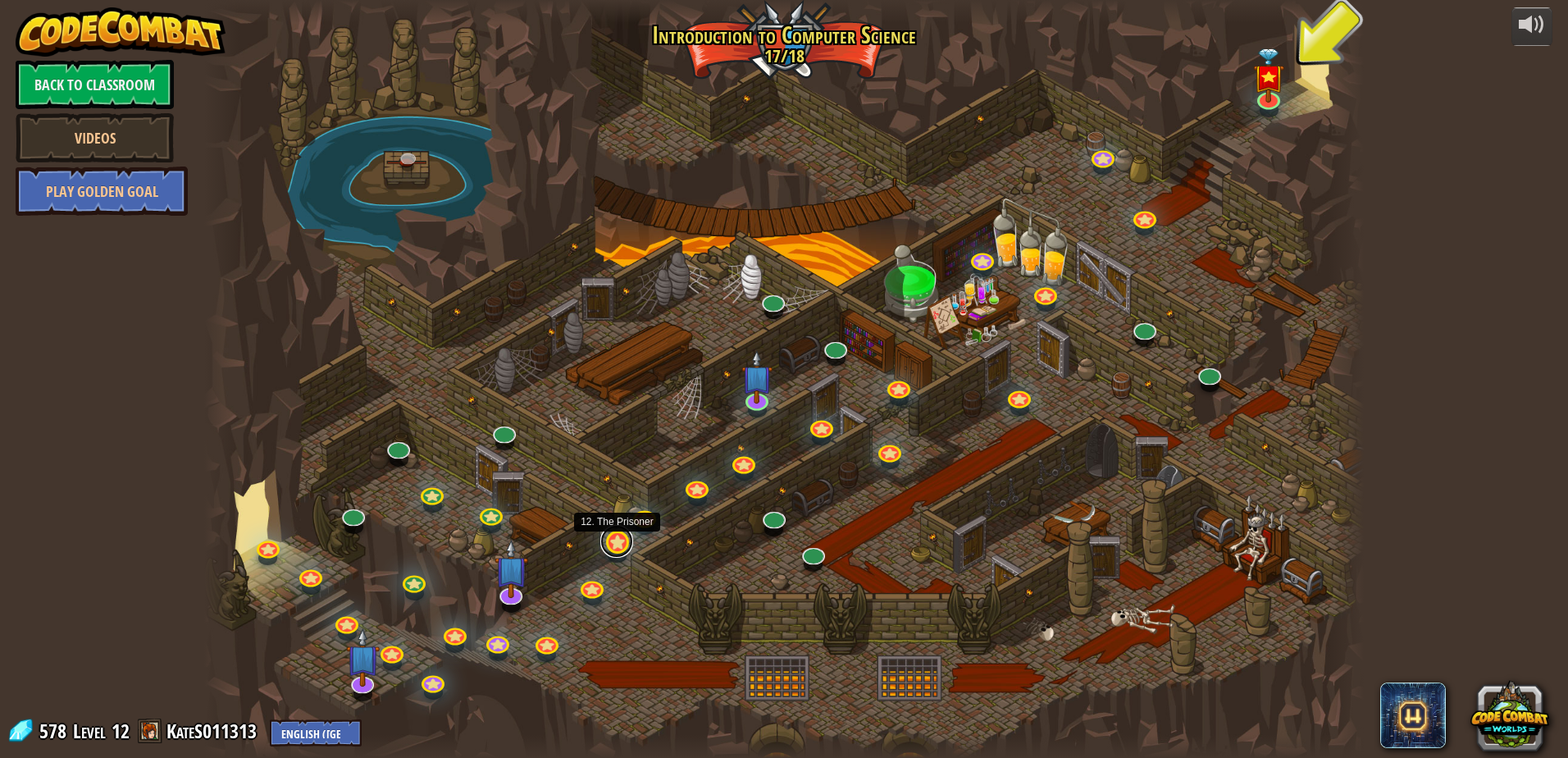
click at [621, 544] on link at bounding box center [617, 540] width 33 height 33
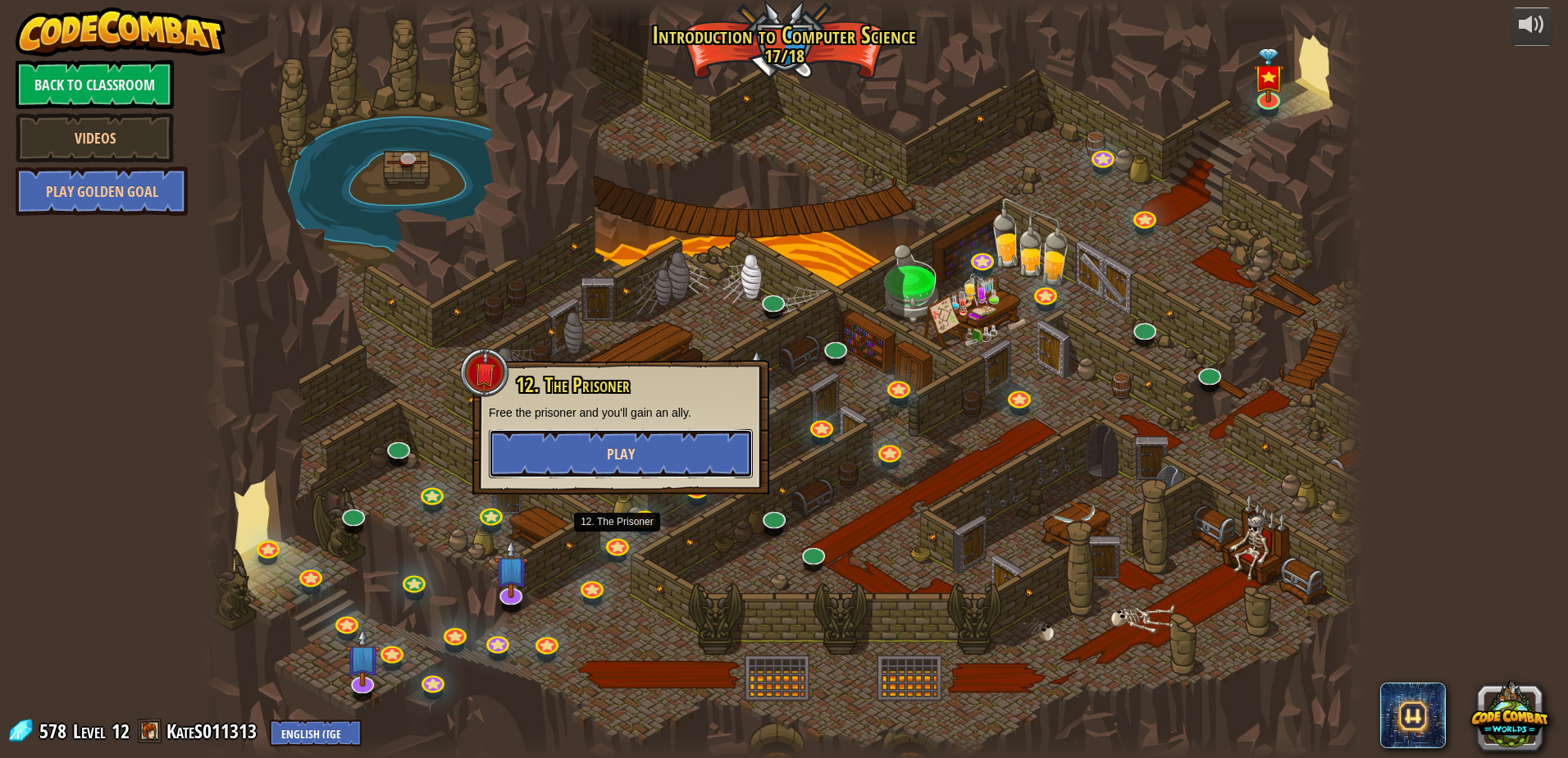
click at [635, 430] on button "Play" at bounding box center [621, 453] width 264 height 49
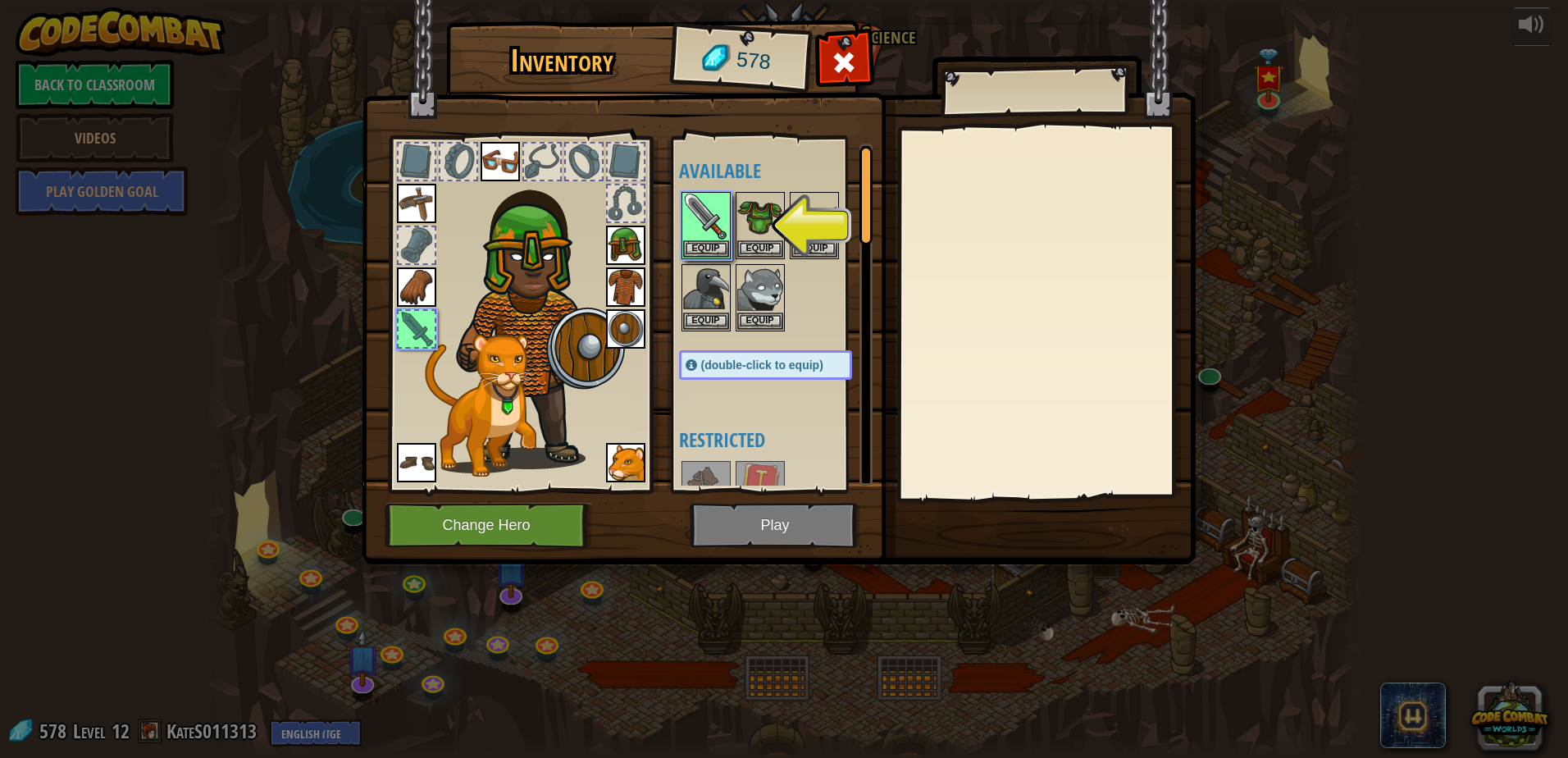
click at [751, 517] on img at bounding box center [778, 267] width 834 height 596
click at [694, 251] on button "Equip" at bounding box center [706, 248] width 46 height 18
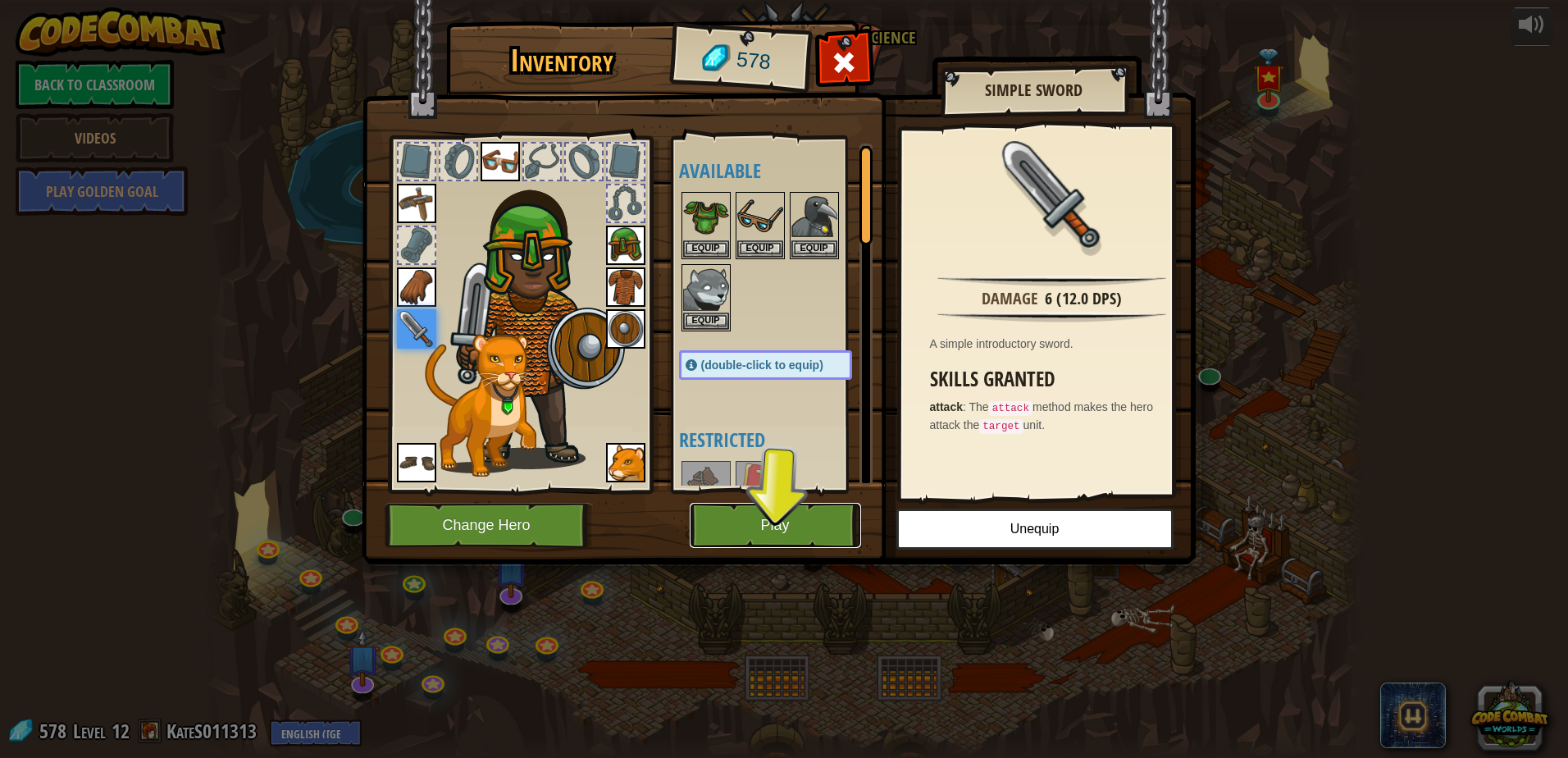
click at [783, 515] on button "Play" at bounding box center [775, 525] width 172 height 45
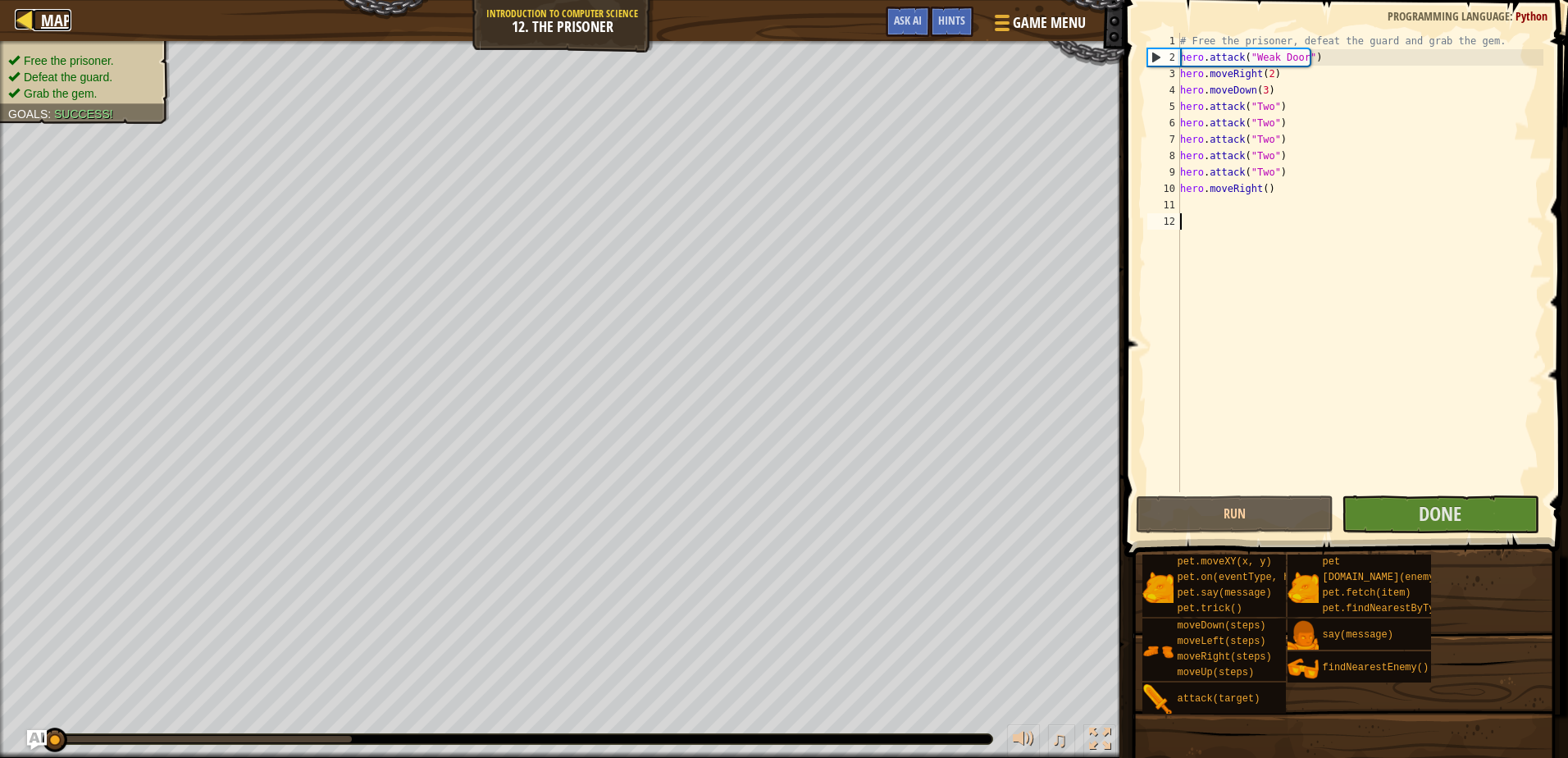
click at [35, 18] on link "Map" at bounding box center [52, 20] width 38 height 22
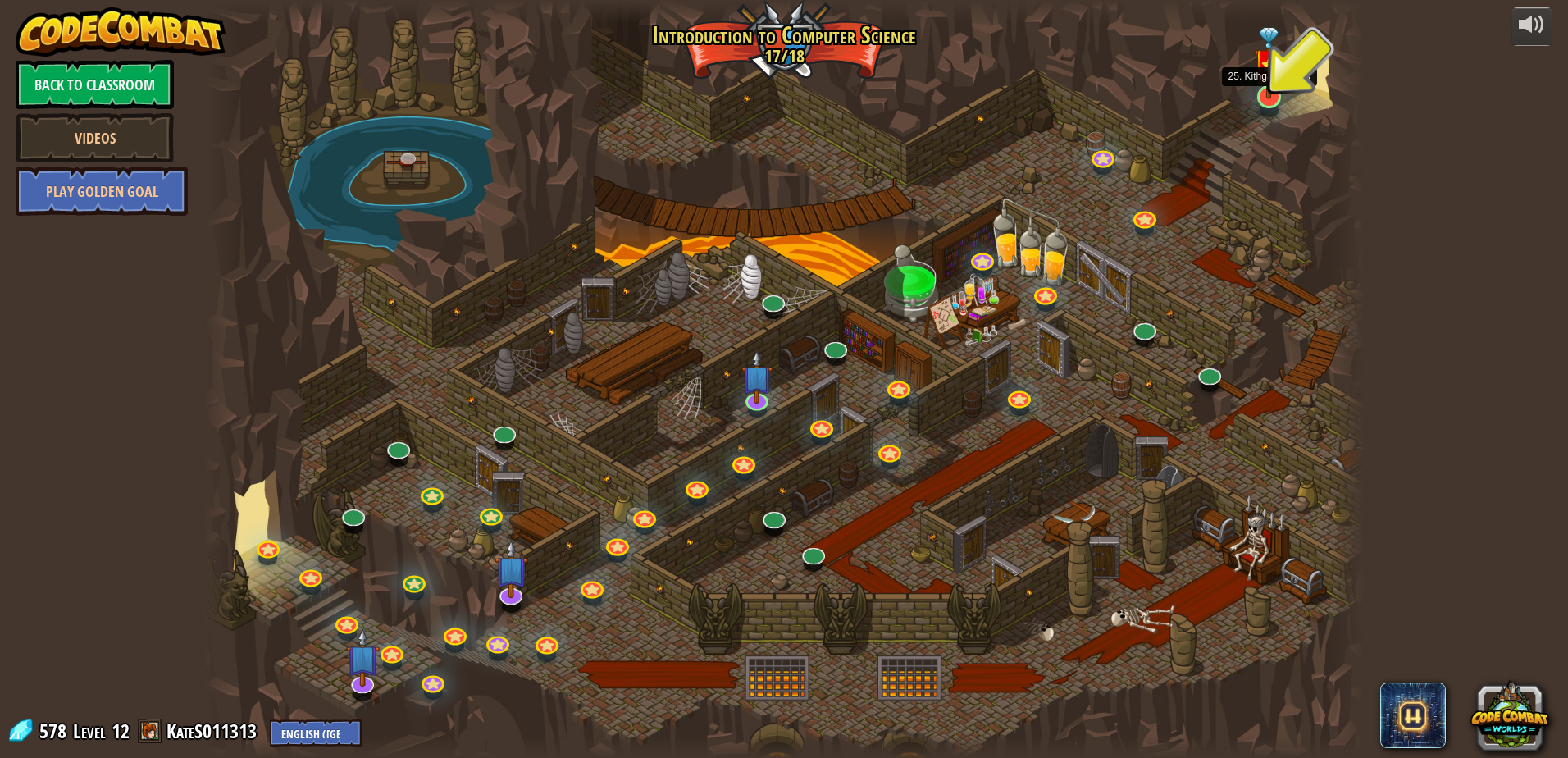
click at [1263, 92] on img at bounding box center [1269, 62] width 31 height 71
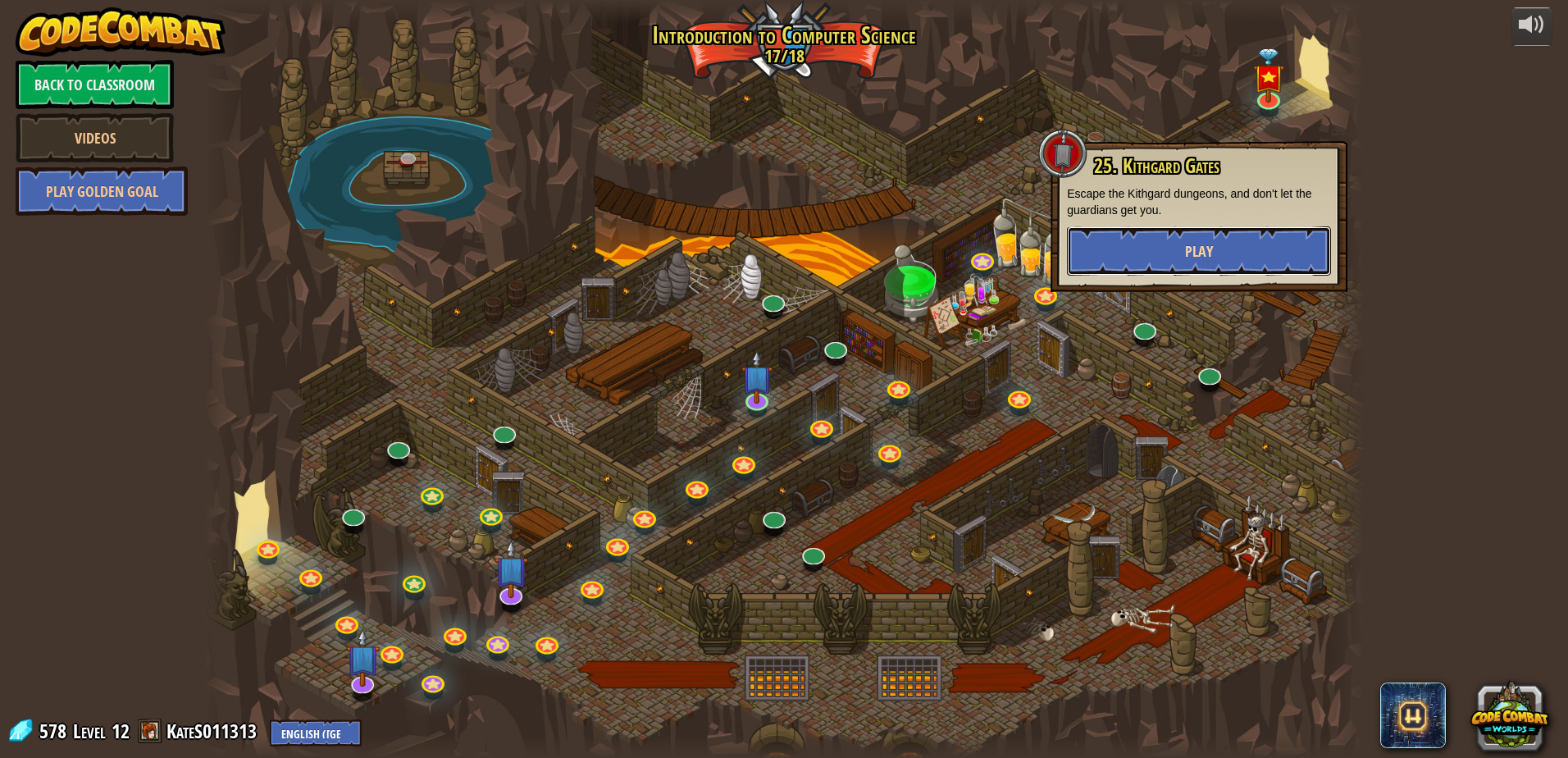
click at [1214, 251] on button "Play" at bounding box center [1199, 251] width 264 height 49
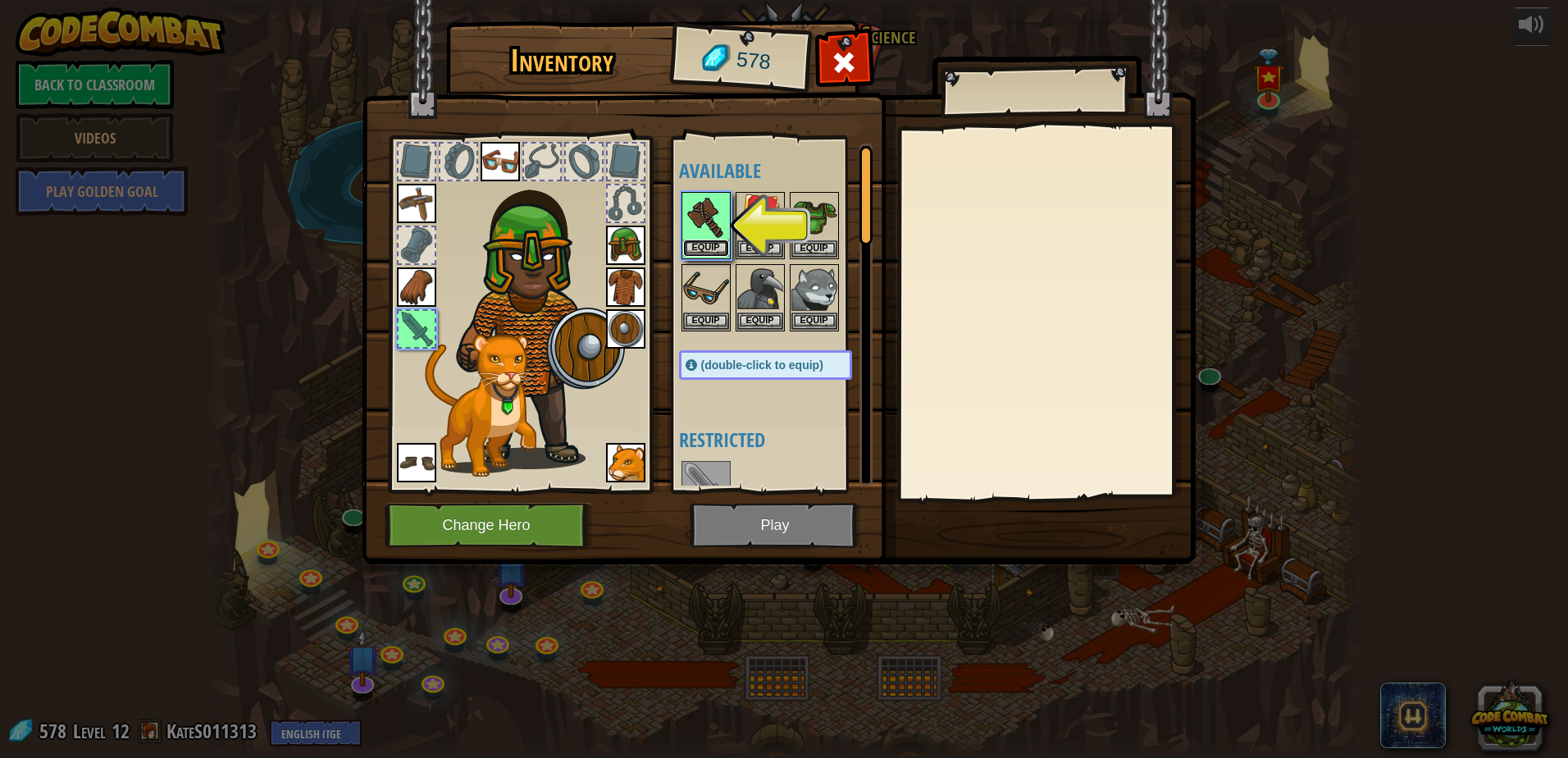
click at [715, 249] on button "Equip" at bounding box center [706, 248] width 46 height 18
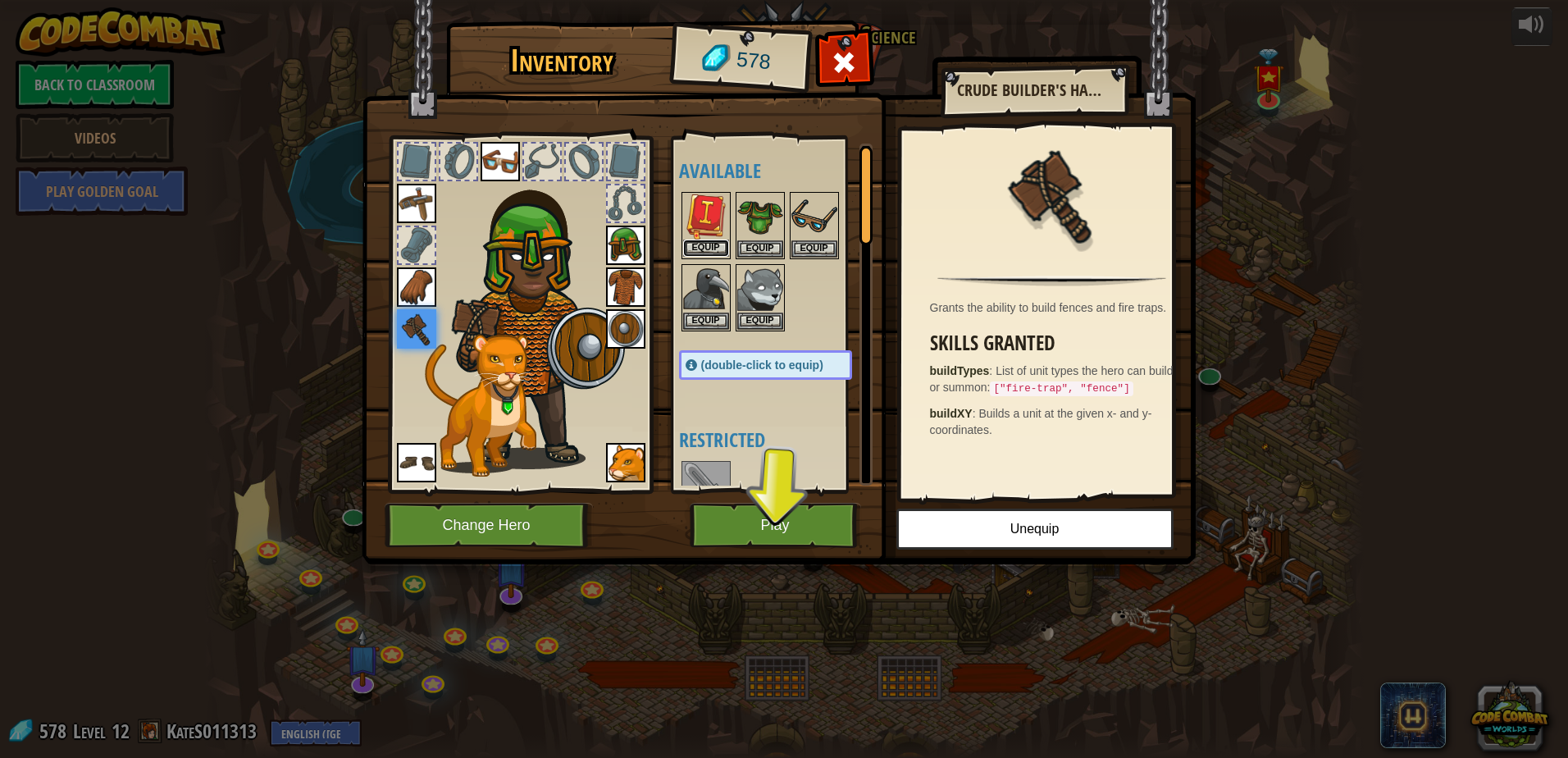
click at [706, 241] on button "Equip" at bounding box center [706, 248] width 46 height 18
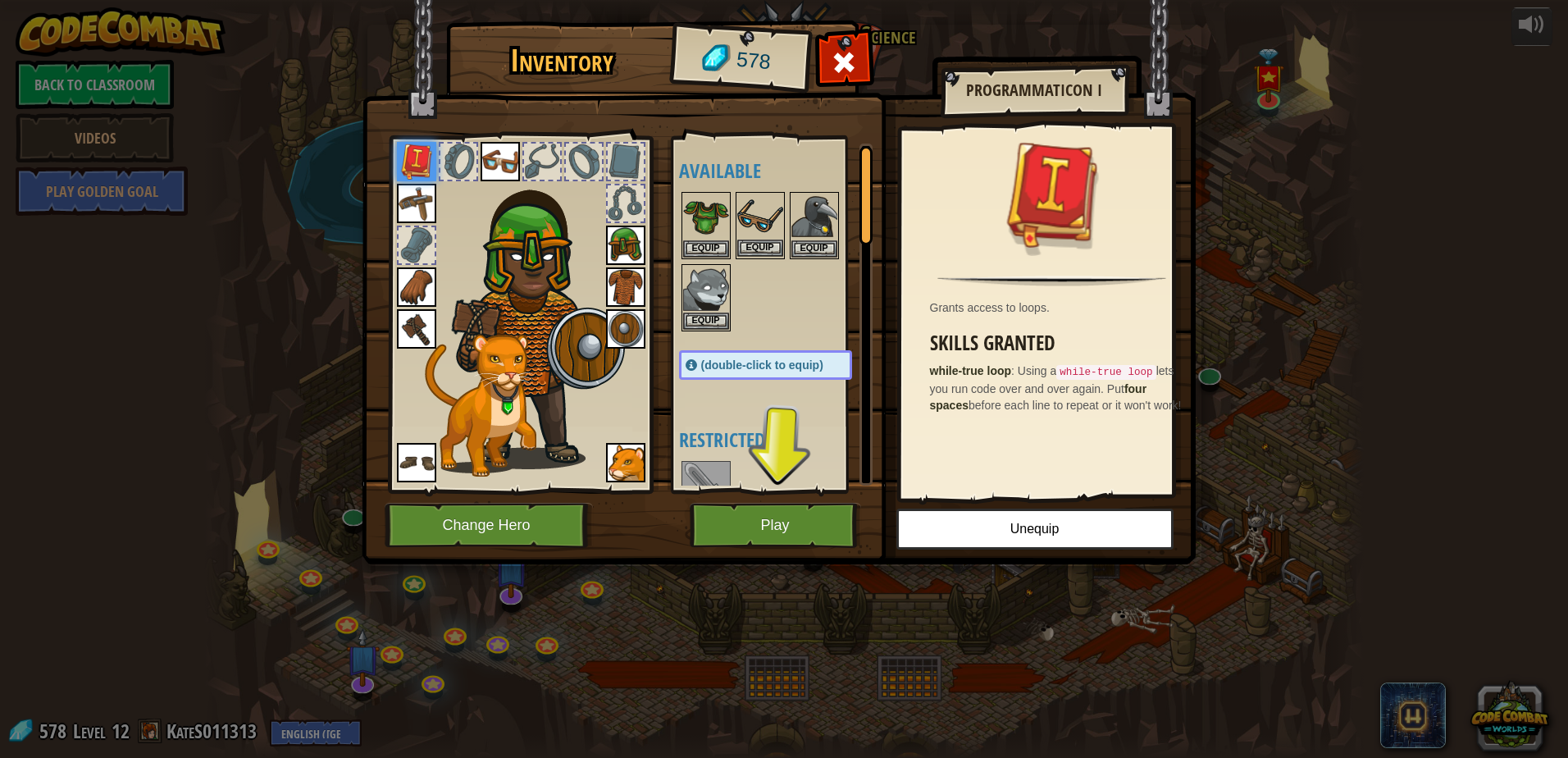
click at [765, 238] on img at bounding box center [760, 216] width 46 height 46
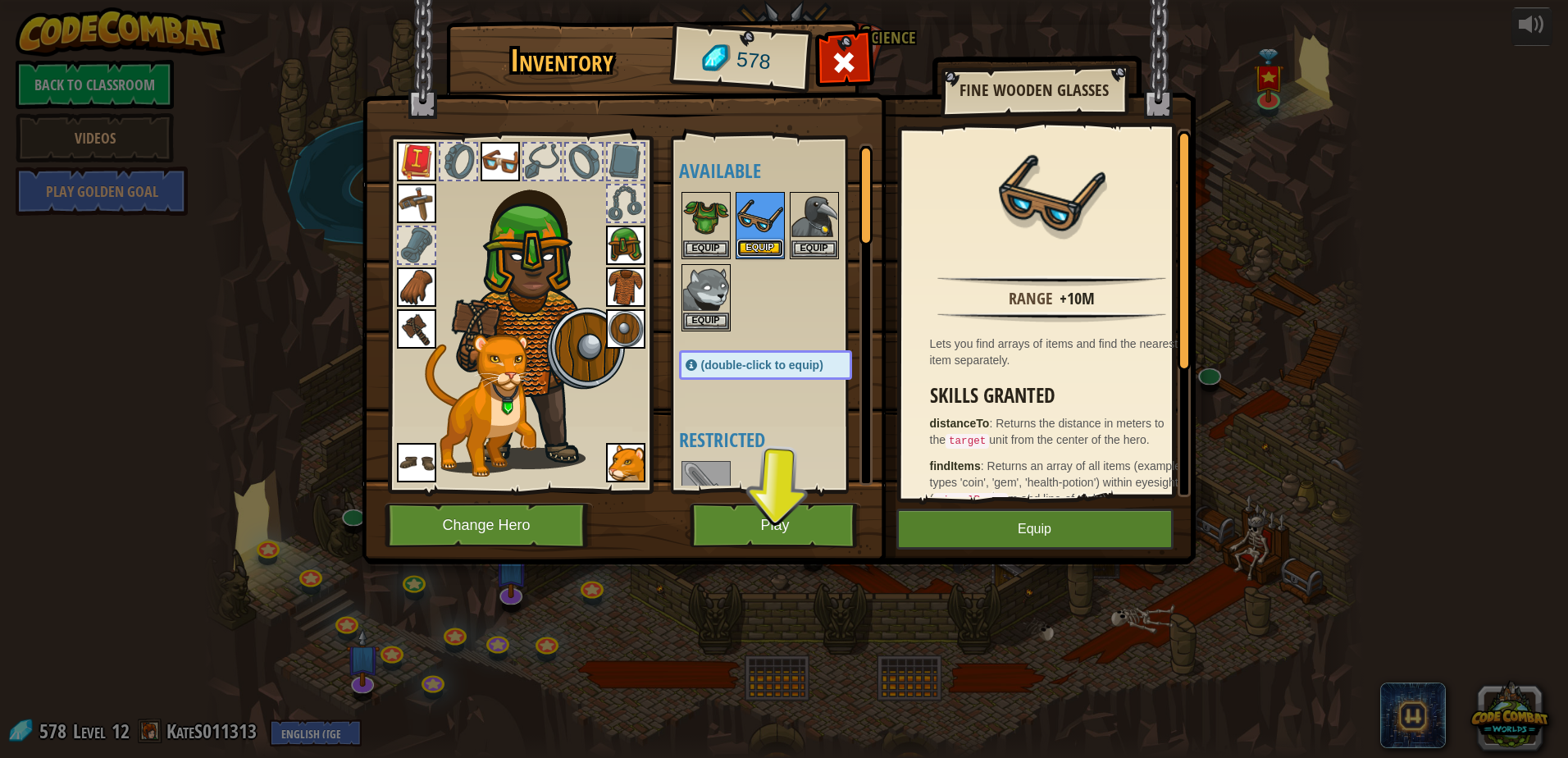
click at [760, 248] on button "Equip" at bounding box center [760, 248] width 46 height 18
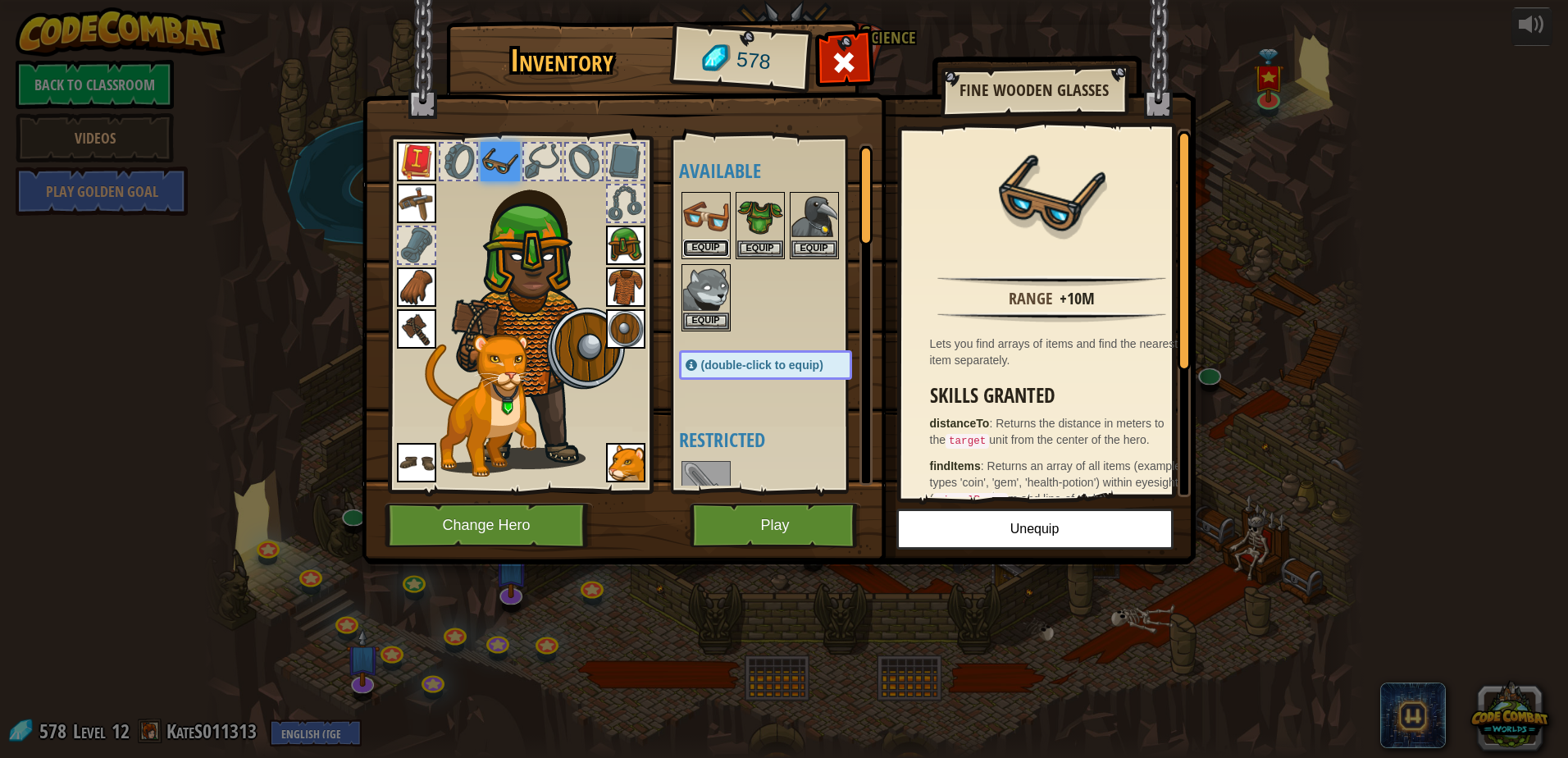
click at [717, 247] on button "Equip" at bounding box center [706, 248] width 46 height 18
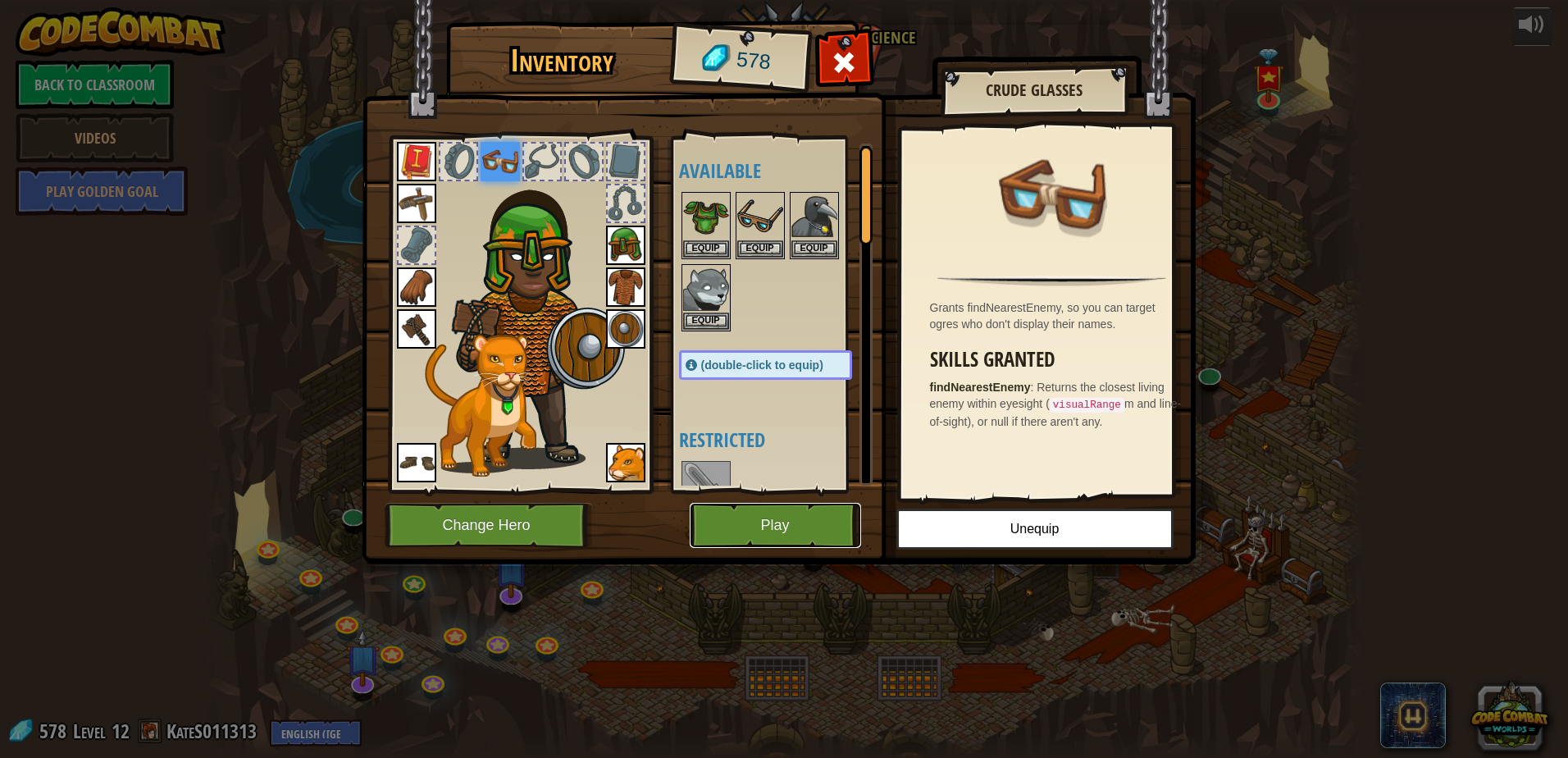
click at [789, 521] on button "Play" at bounding box center [775, 525] width 172 height 45
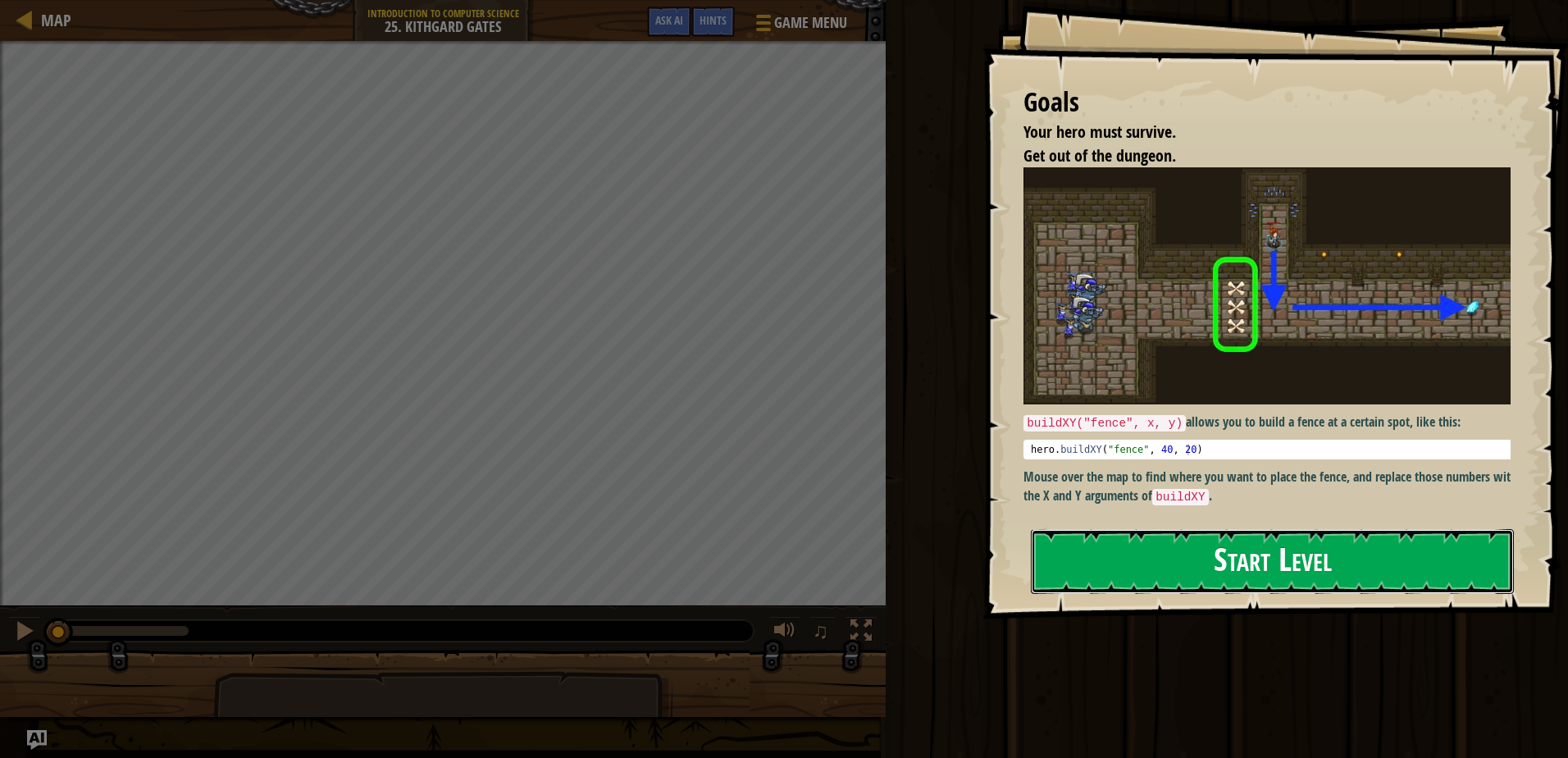
click at [1230, 555] on button "Start Level" at bounding box center [1272, 561] width 483 height 64
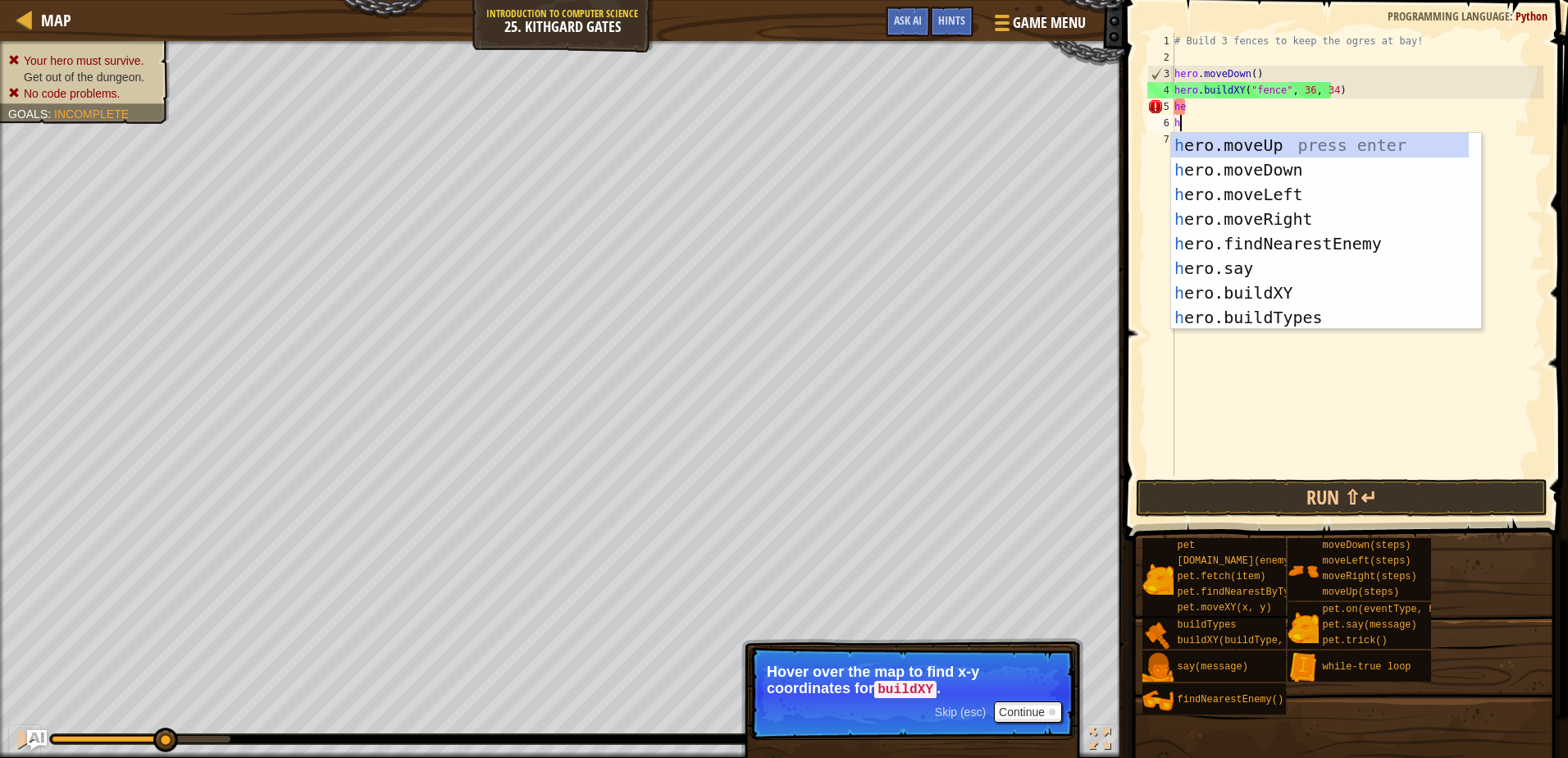
scroll to position [8, 0]
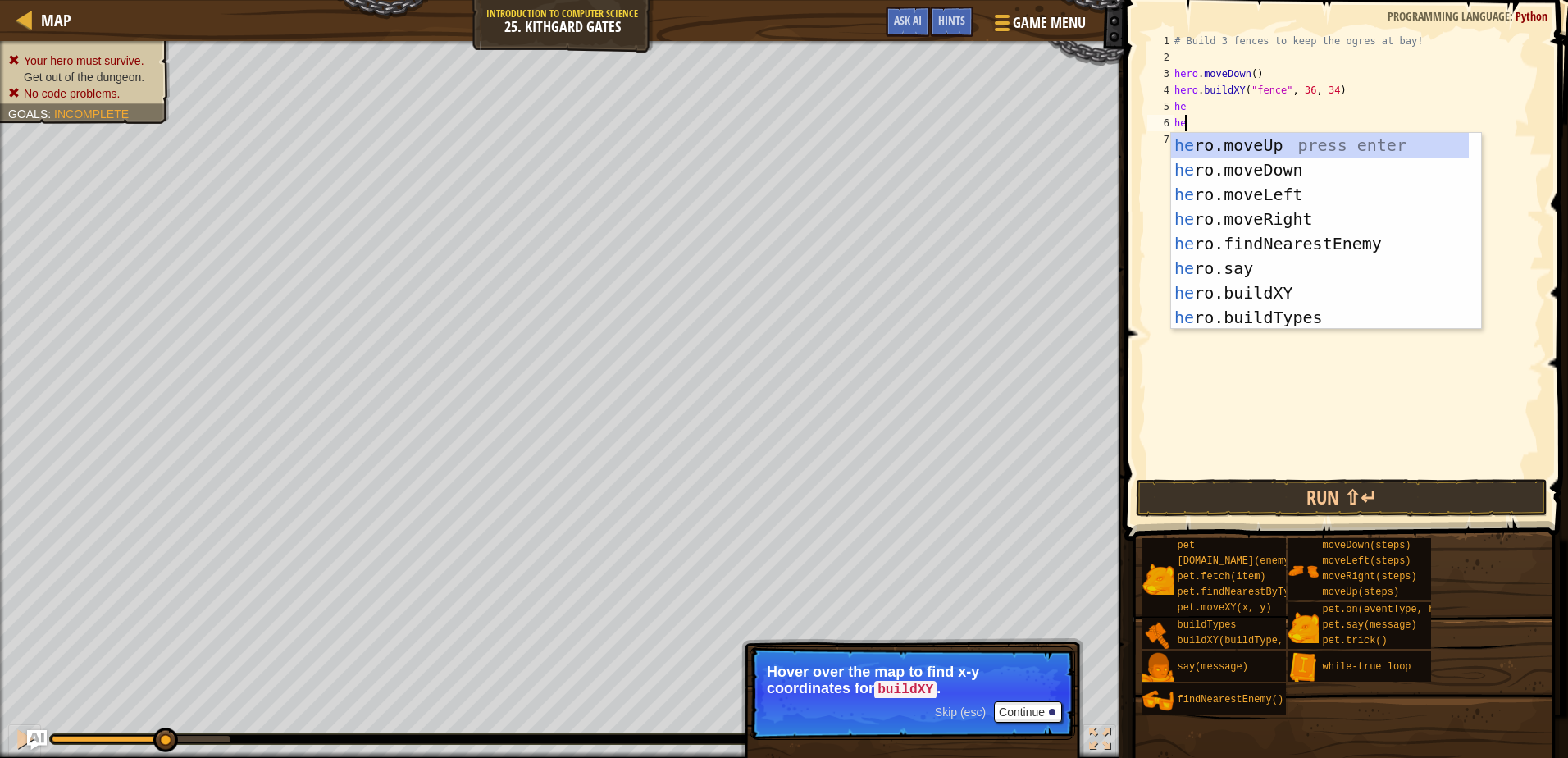
type textarea "h"
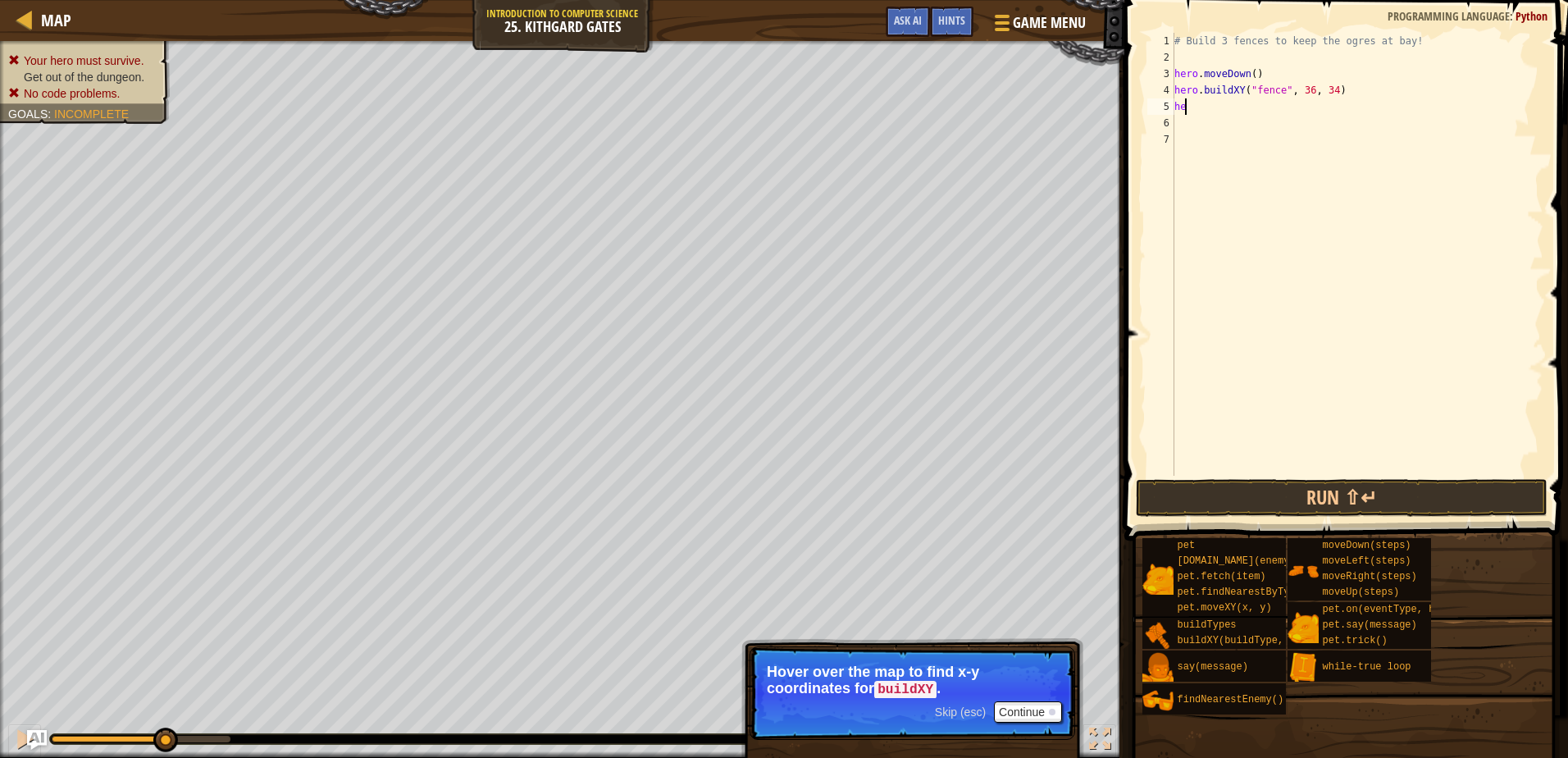
click at [1194, 105] on div "# Build 3 fences to keep the ogres at bay! hero . moveDown ( ) hero . buildXY (…" at bounding box center [1357, 270] width 372 height 476
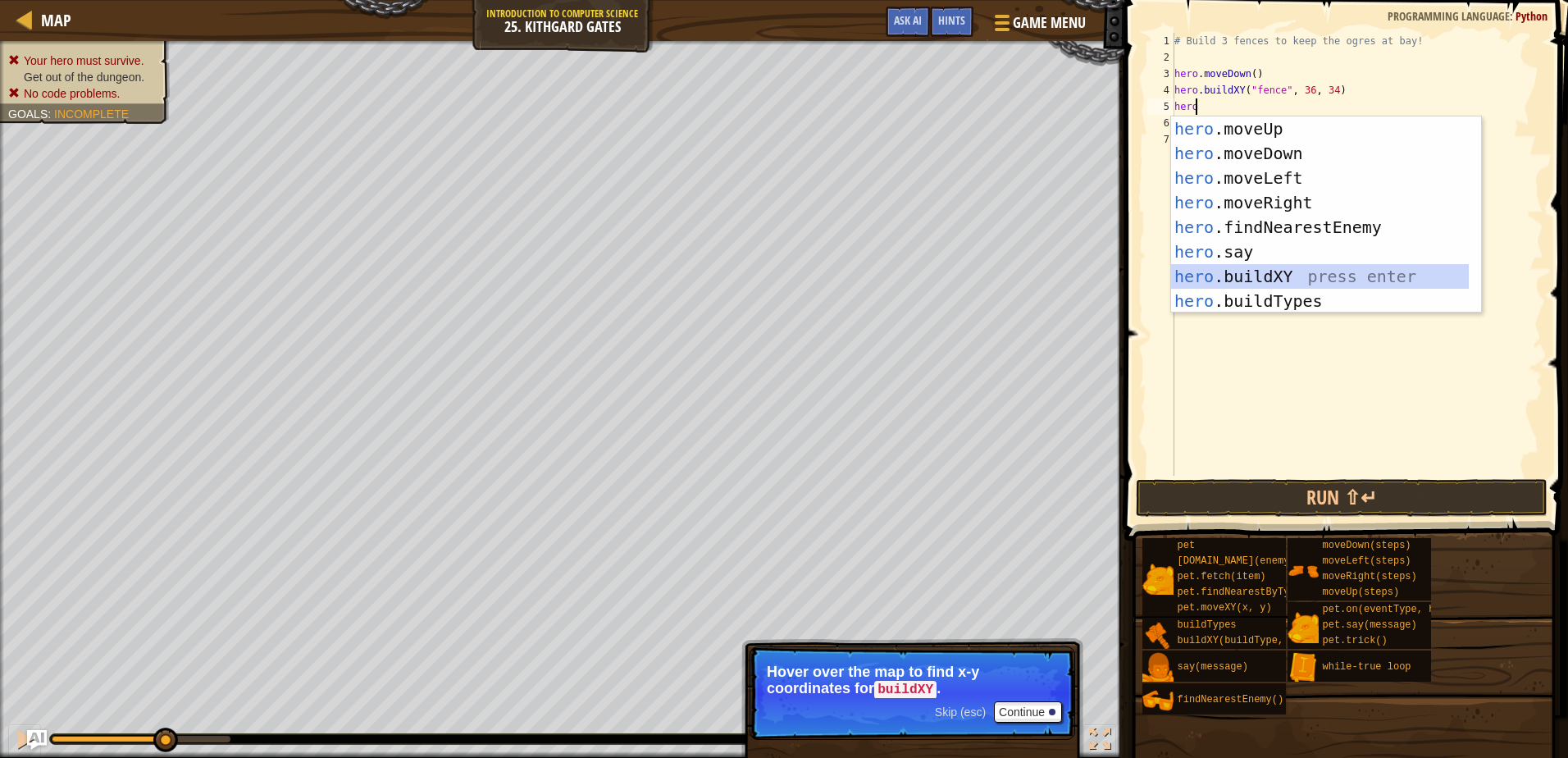
click at [1232, 278] on div "hero .moveUp press enter hero .moveDown press enter hero .moveLeft press enter …" at bounding box center [1320, 239] width 298 height 246
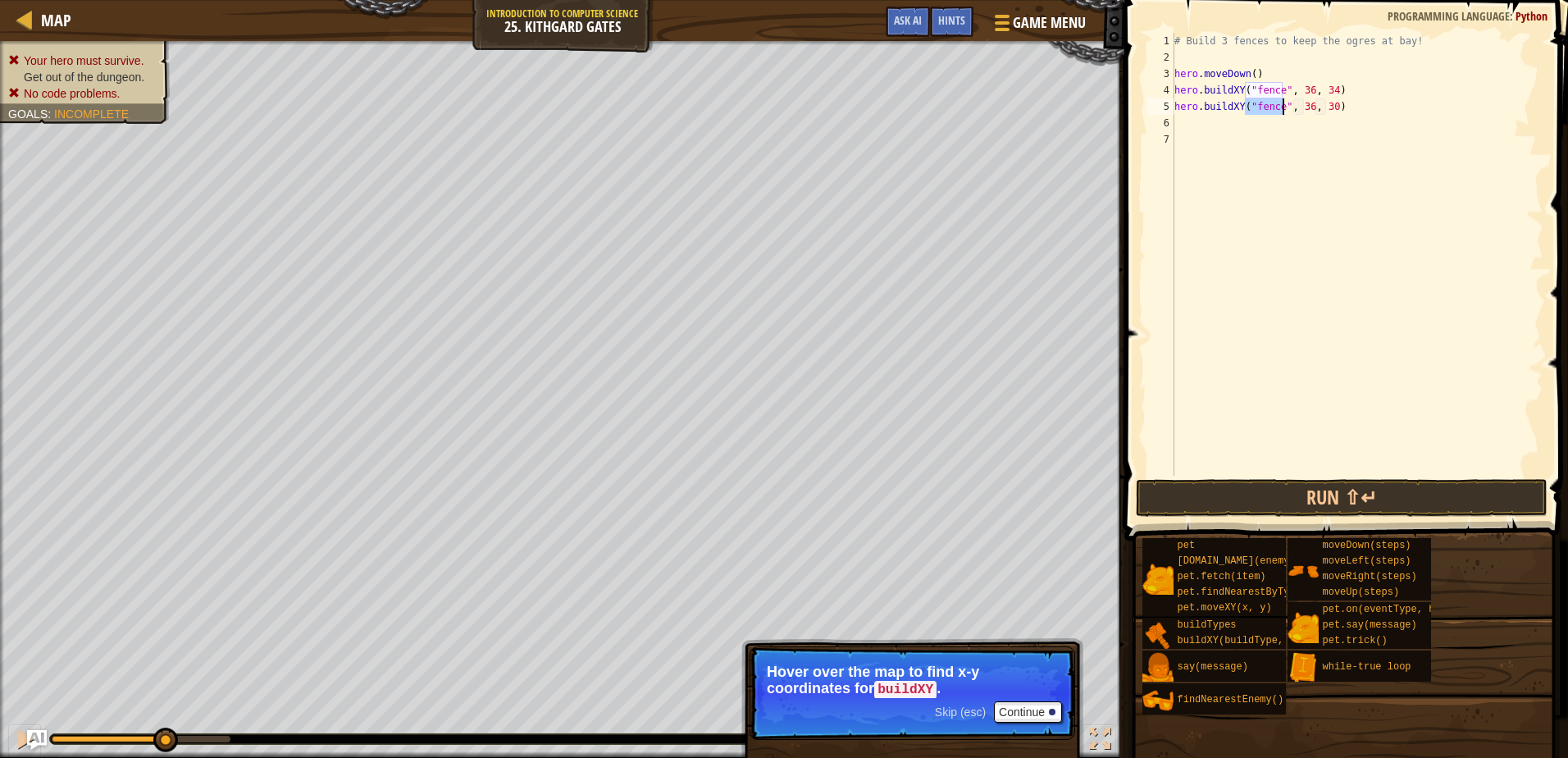
click at [1325, 102] on div "# Build 3 fences to keep the ogres at bay! hero . moveDown ( ) hero . buildXY (…" at bounding box center [1357, 270] width 372 height 476
type textarea "hero.buildXY("fence", 36, 31)"
click at [1186, 118] on div "# Build 3 fences to keep the ogres at bay! hero . moveDown ( ) hero . buildXY (…" at bounding box center [1357, 270] width 372 height 476
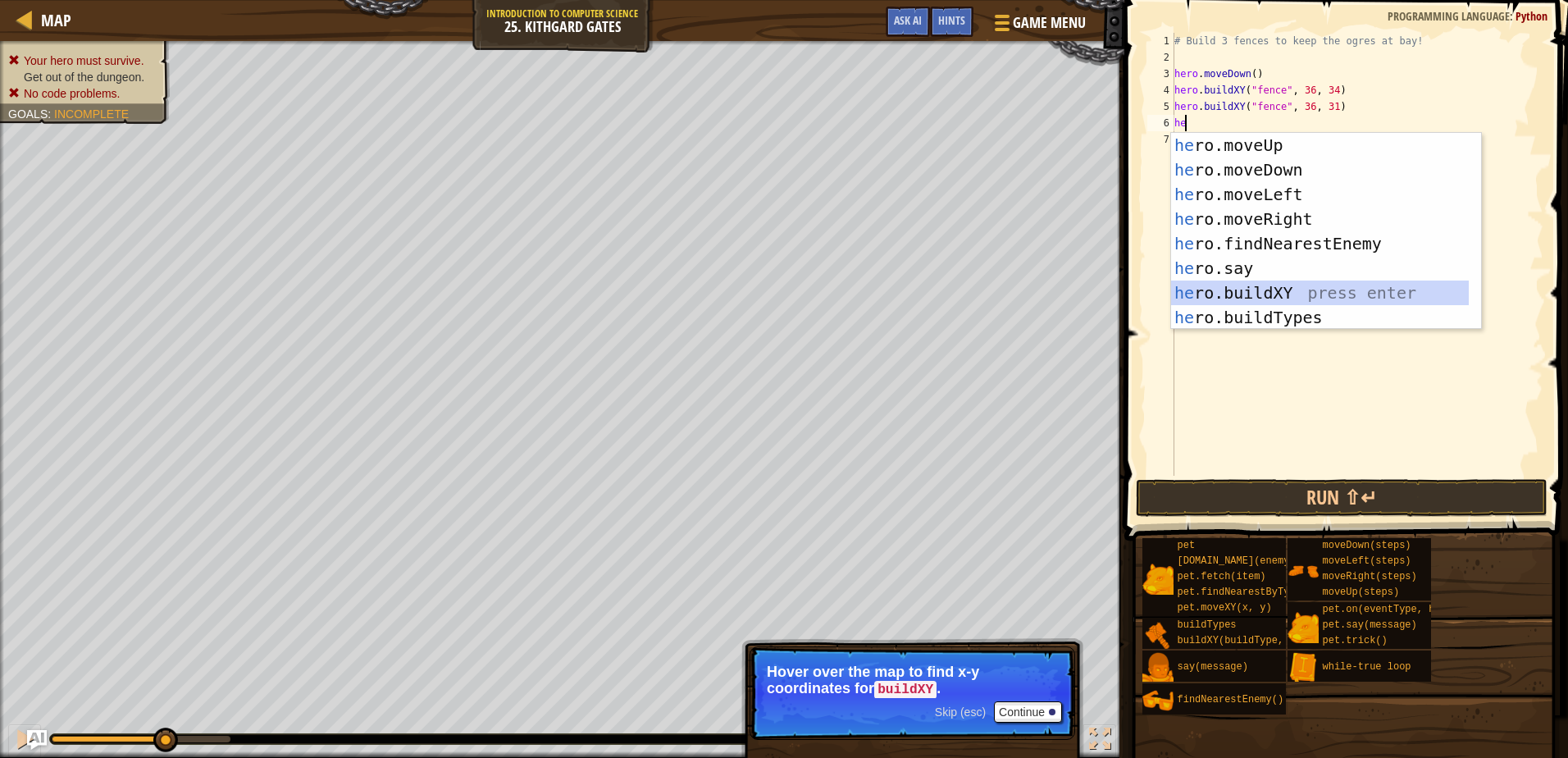
click at [1239, 288] on div "he ro.moveUp press enter he ro.moveDown press enter he ro.moveLeft press enter …" at bounding box center [1320, 256] width 298 height 246
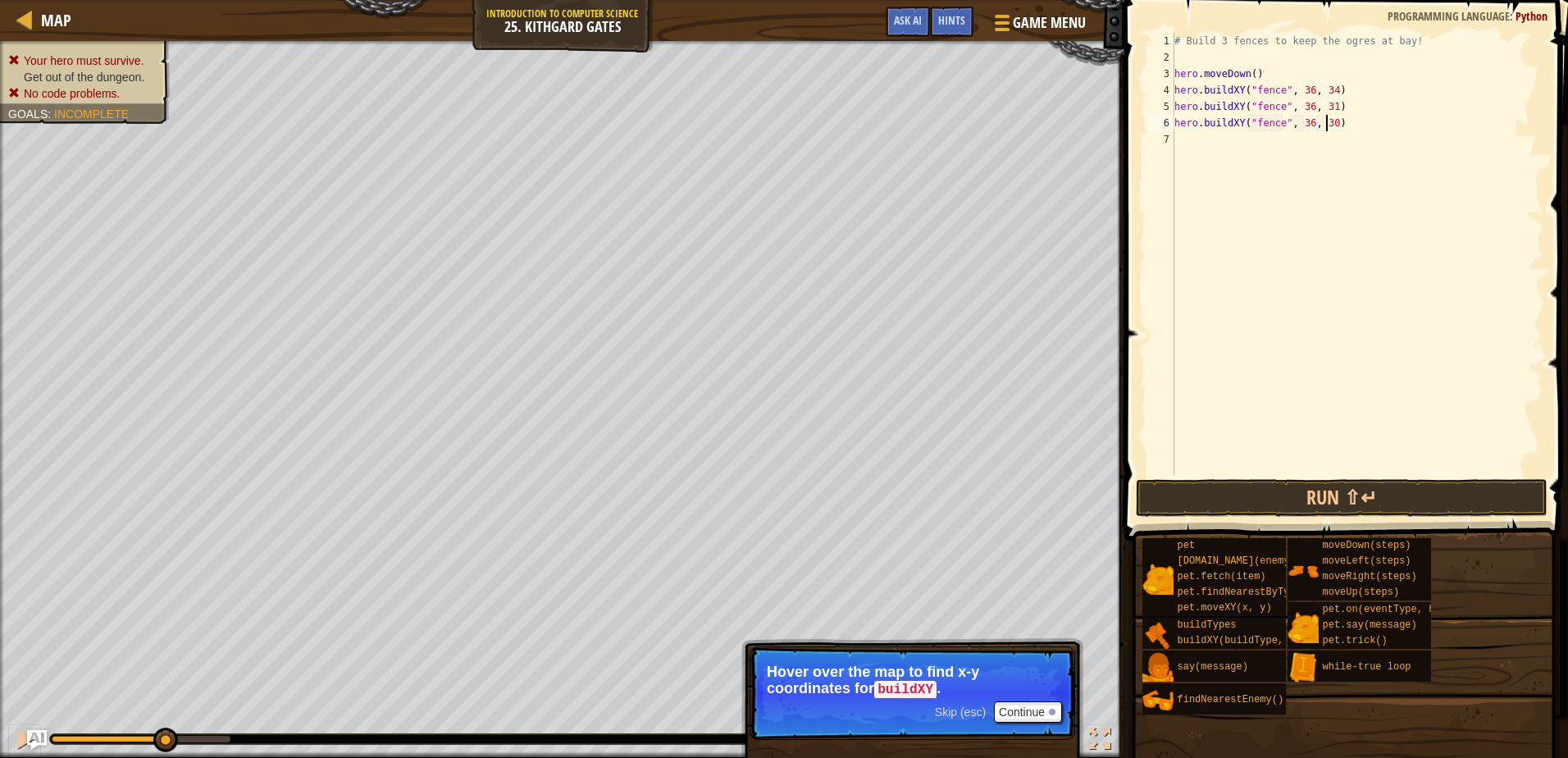
click at [1324, 122] on div "# Build 3 fences to keep the ogres at bay! hero . moveDown ( ) hero . buildXY (…" at bounding box center [1357, 270] width 372 height 476
type textarea "hero.buildXY("fence", 36, 27)"
click at [1438, 488] on button "Run ⇧↵" at bounding box center [1341, 498] width 411 height 38
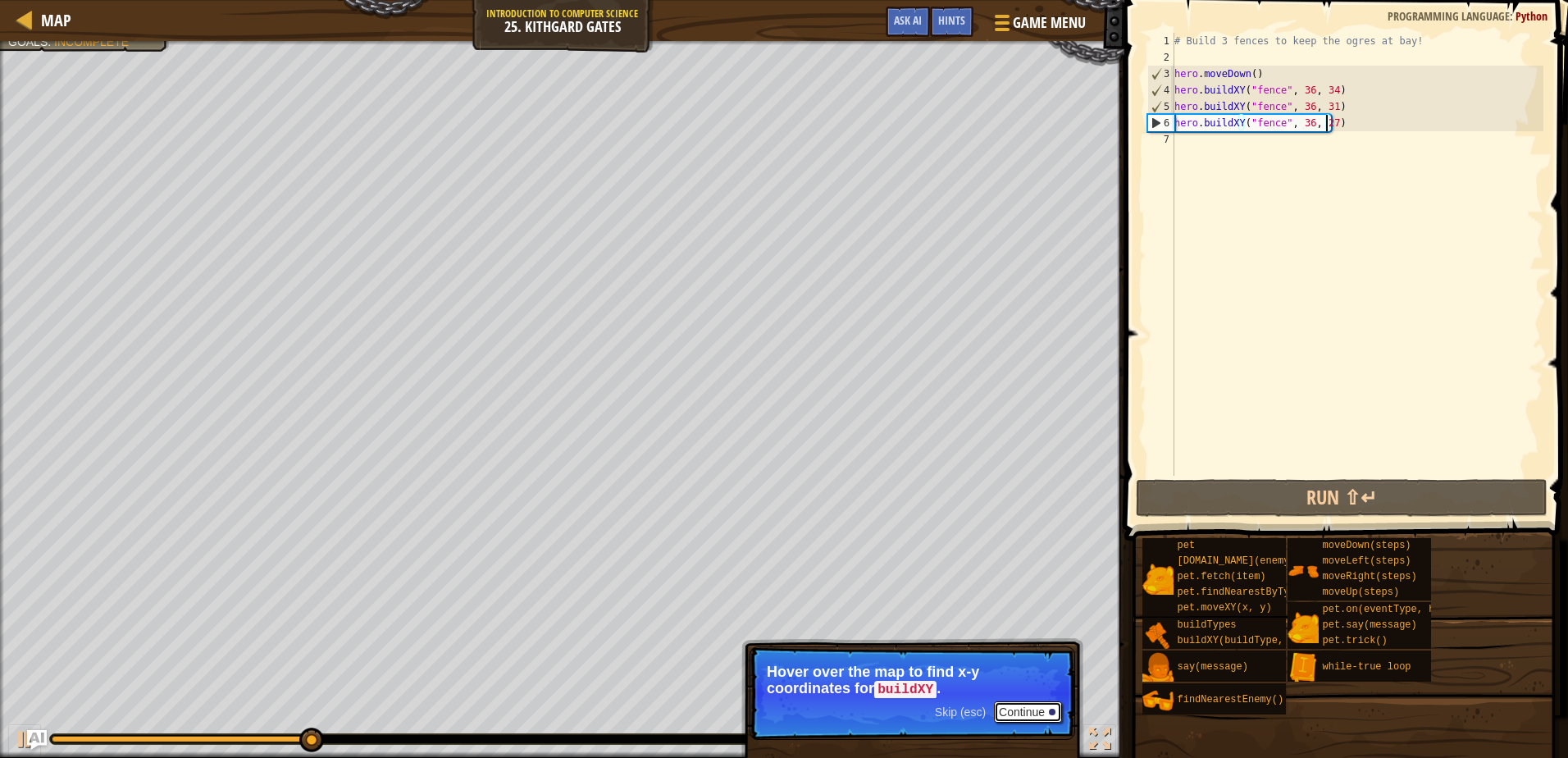
click at [1027, 709] on button "Continue" at bounding box center [1027, 711] width 68 height 21
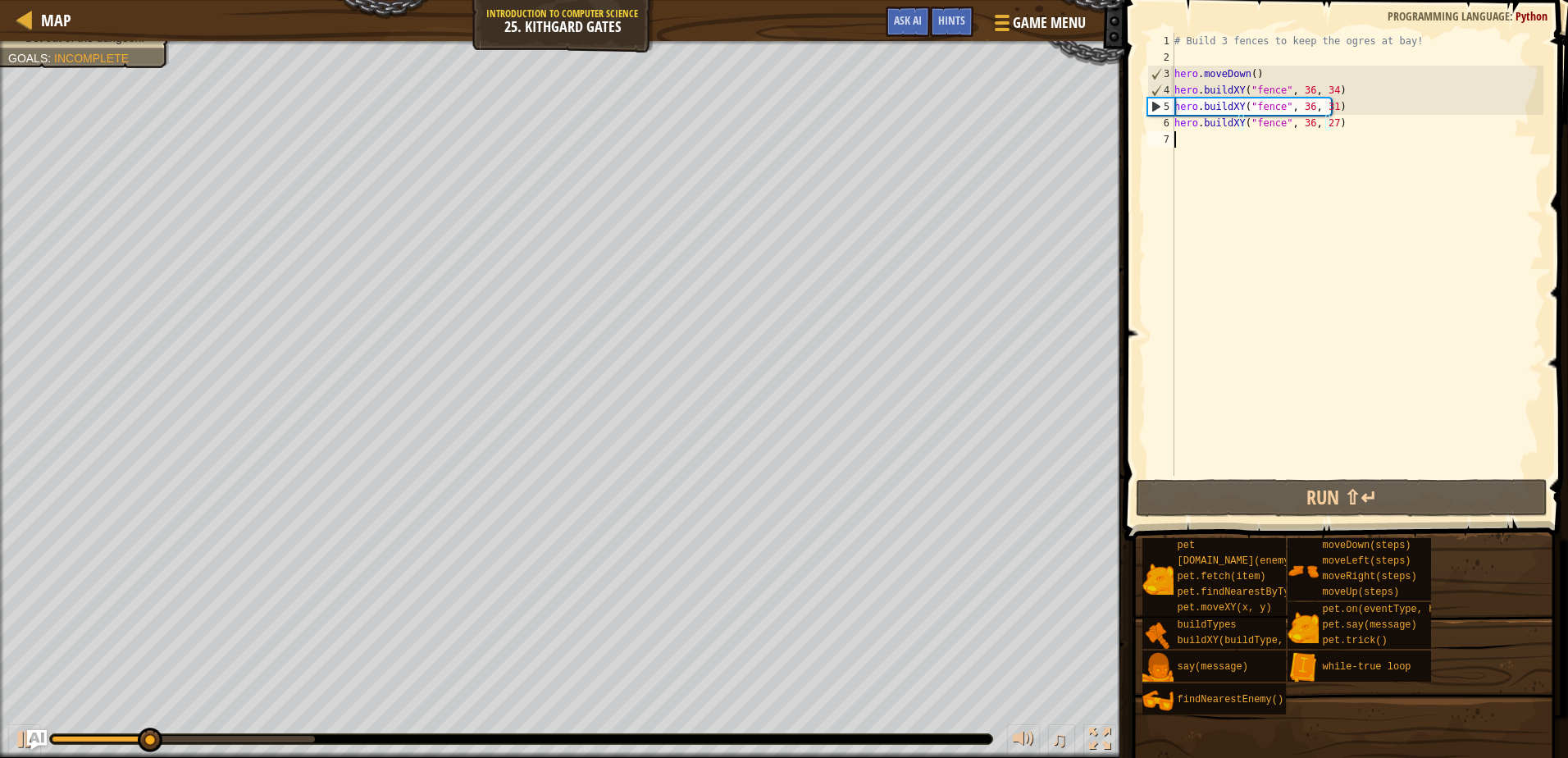
click at [1196, 143] on div "# Build 3 fences to keep the ogres at bay! hero . moveDown ( ) hero . buildXY (…" at bounding box center [1357, 270] width 372 height 476
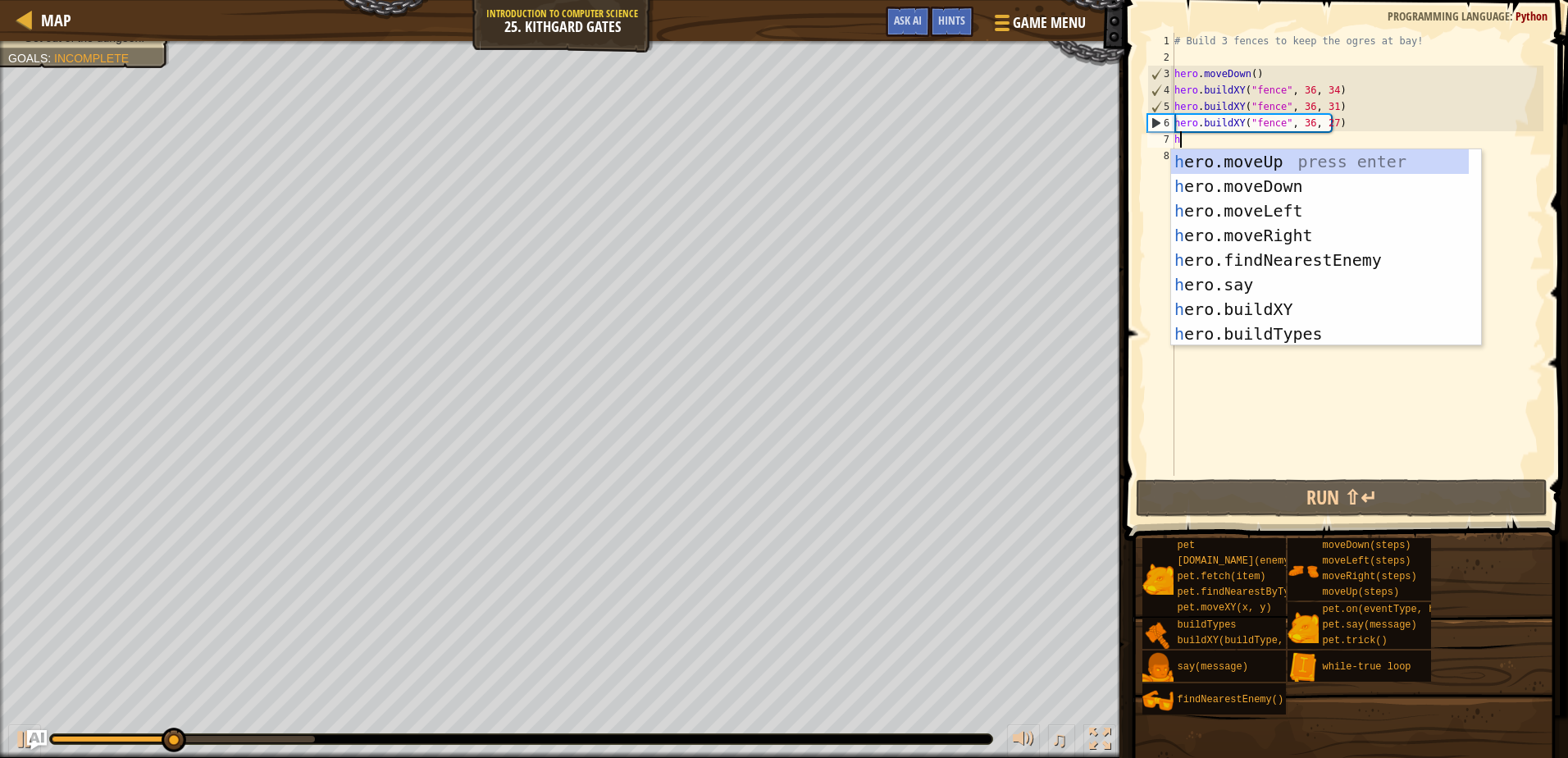
type textarea "he"
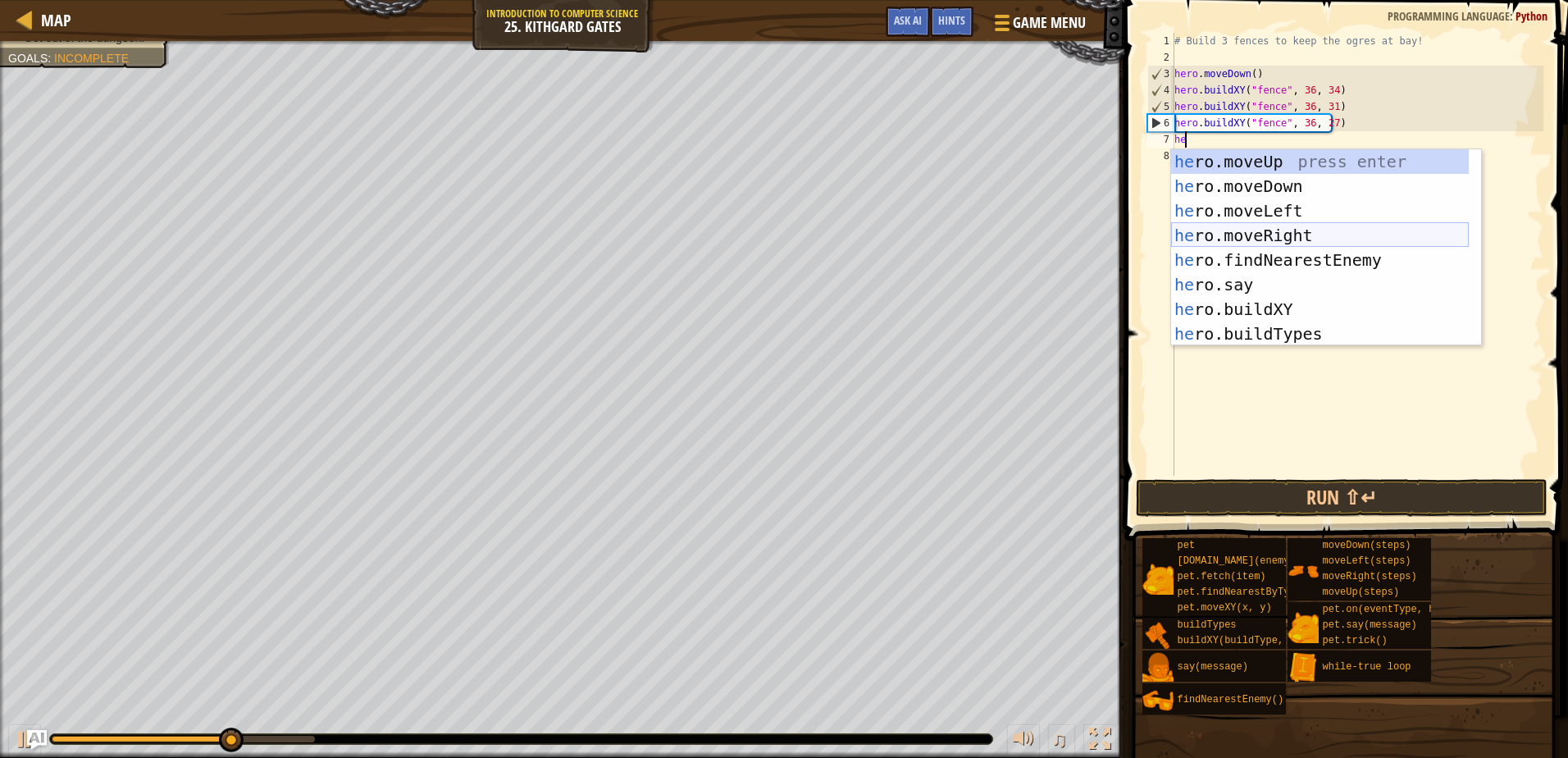
click at [1257, 232] on div "he ro.moveUp press enter he ro.moveDown press enter he ro.moveLeft press enter …" at bounding box center [1320, 272] width 298 height 246
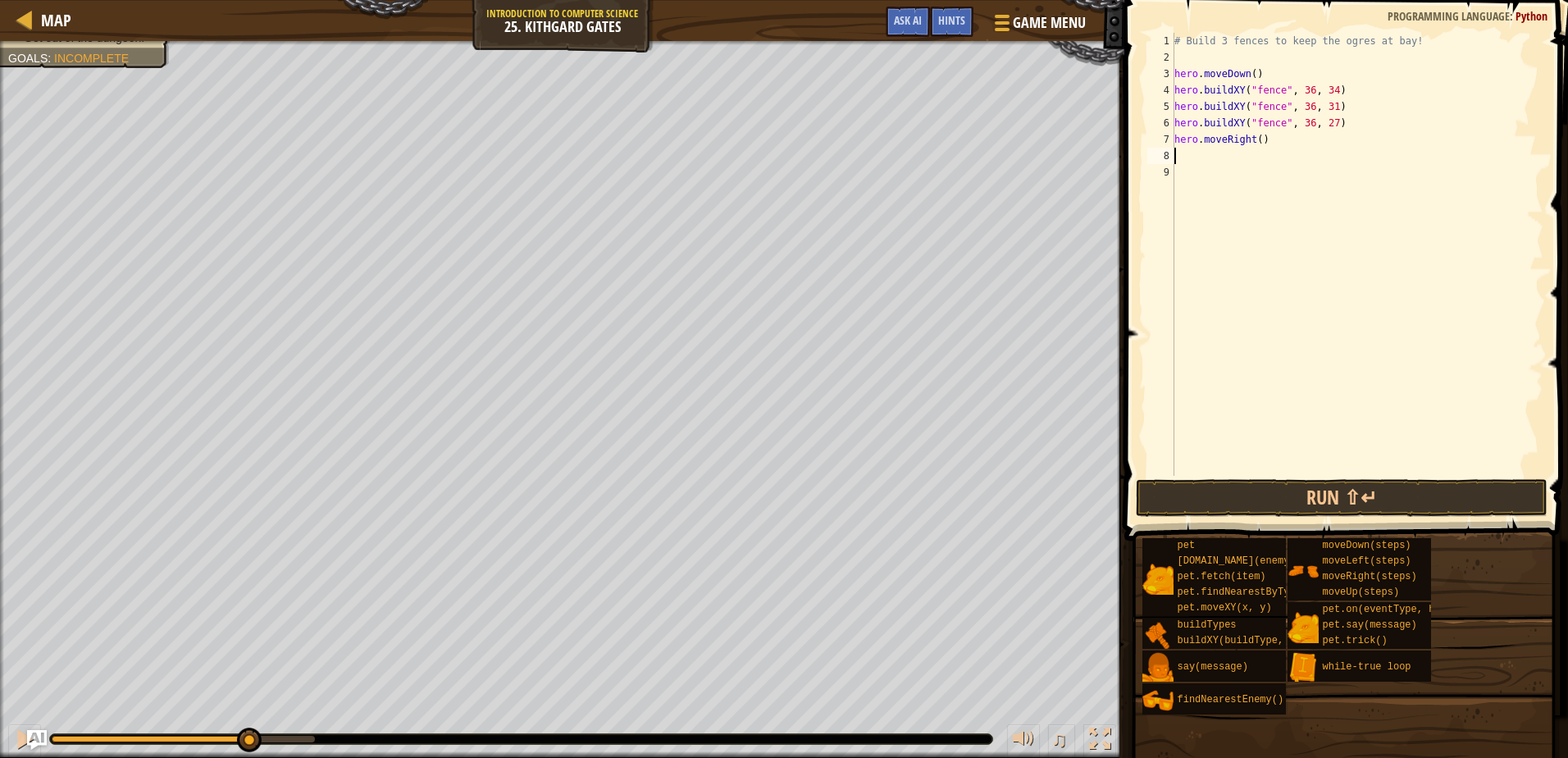
click at [1254, 141] on div "# Build 3 fences to keep the ogres at bay! hero . moveDown ( ) hero . buildXY (…" at bounding box center [1357, 270] width 372 height 476
type textarea "hero.moveRight(5)"
click at [1246, 504] on button "Run ⇧↵" at bounding box center [1341, 498] width 411 height 38
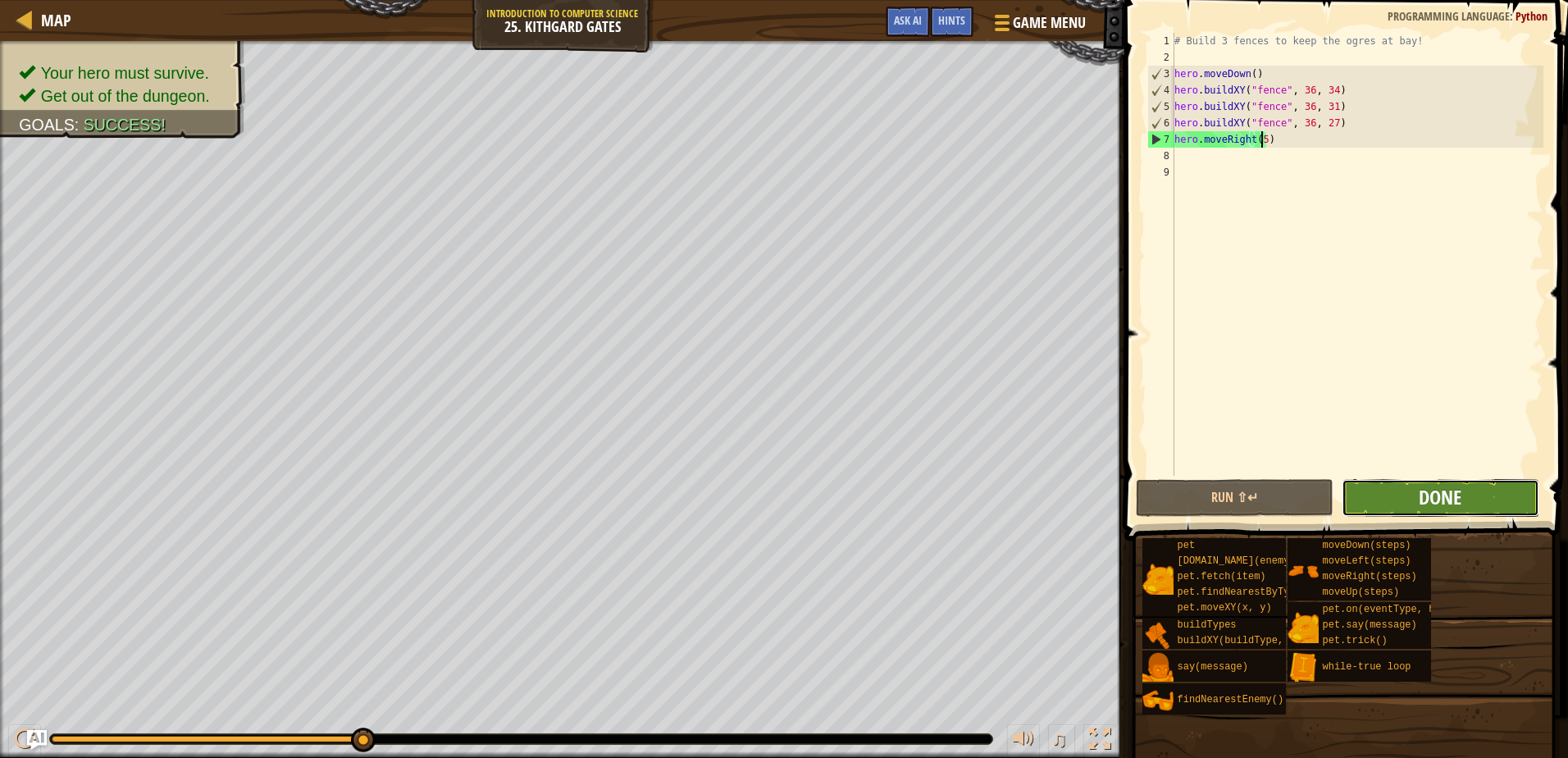
click at [1461, 490] on span "Done" at bounding box center [1440, 496] width 43 height 26
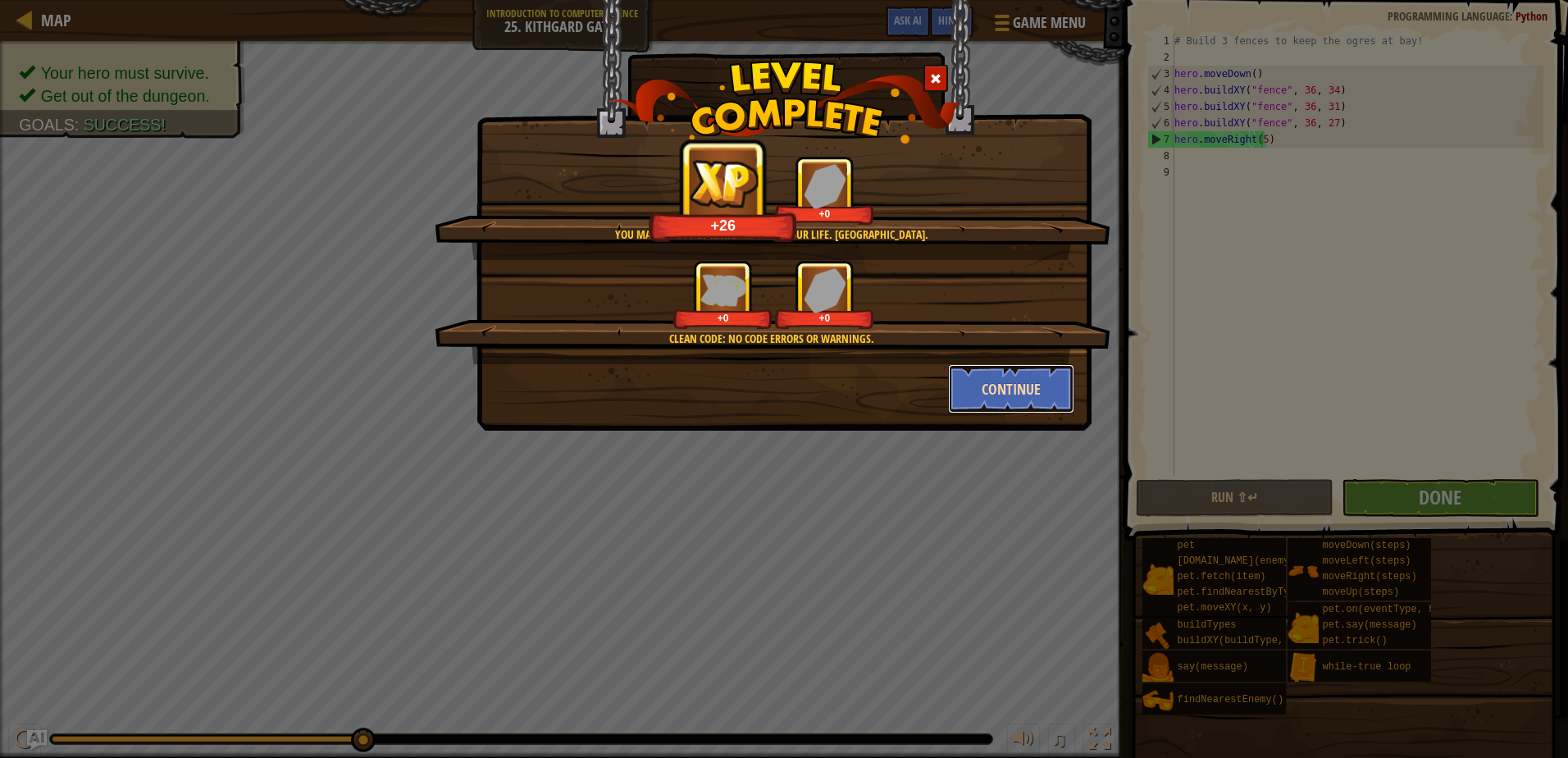
click at [982, 391] on button "Continue" at bounding box center [1012, 388] width 127 height 49
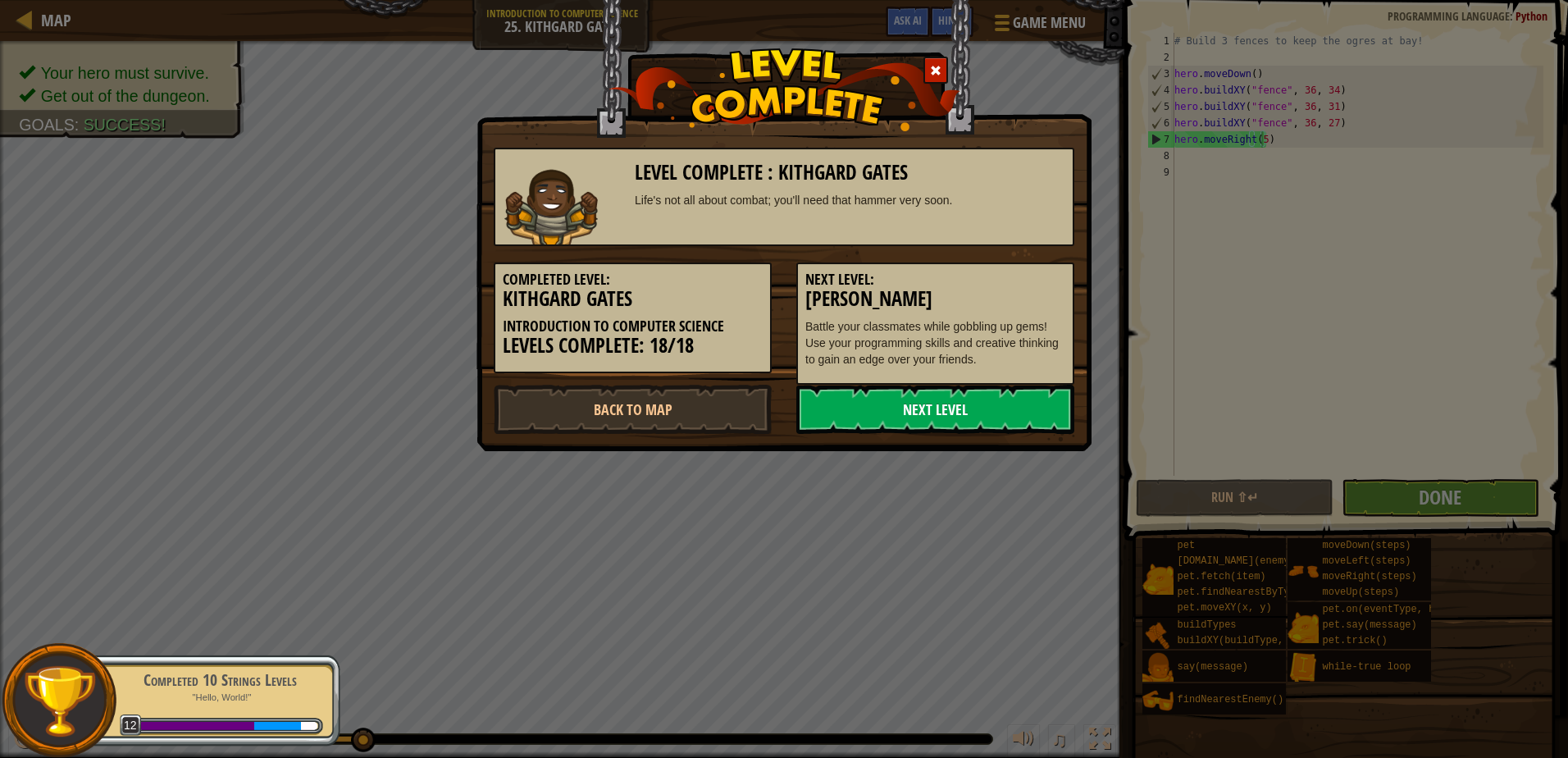
click at [902, 407] on link "Next Level" at bounding box center [935, 409] width 278 height 49
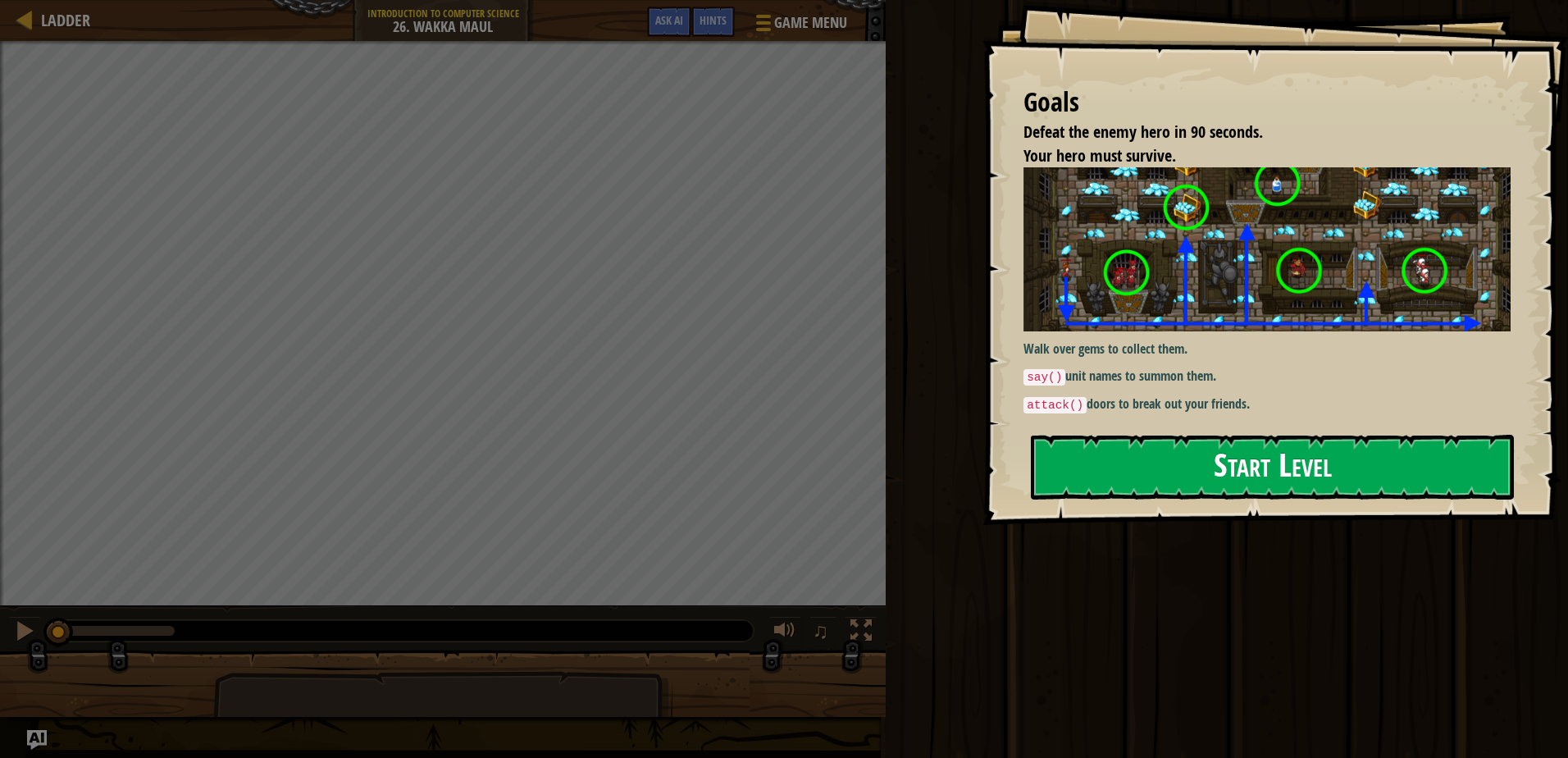
click at [1144, 458] on button "Start Level" at bounding box center [1272, 467] width 483 height 64
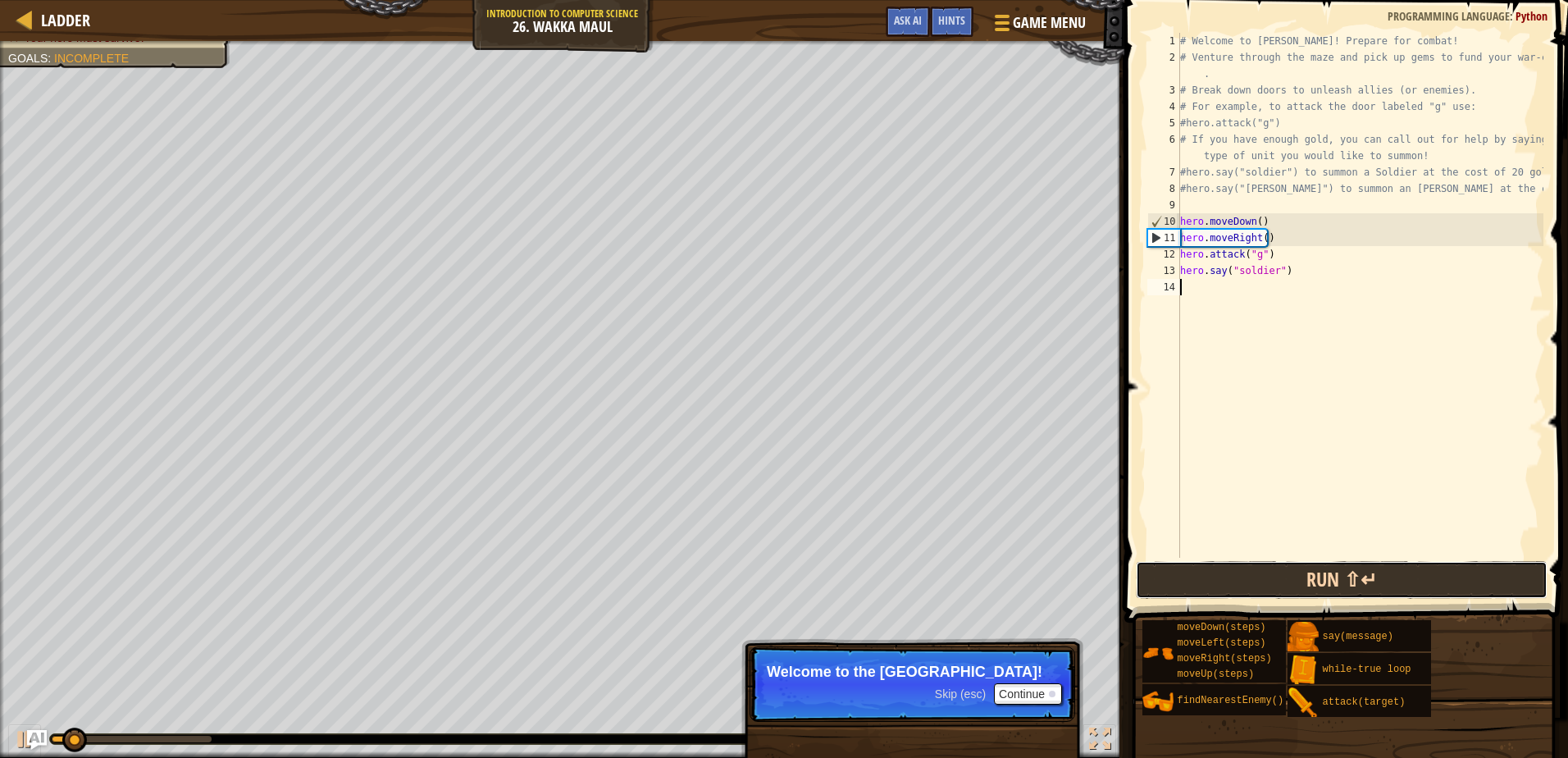
click at [1264, 577] on button "Run ⇧↵" at bounding box center [1341, 580] width 411 height 38
click at [1309, 580] on button "Run ⇧↵" at bounding box center [1341, 580] width 411 height 38
click at [1320, 587] on button "Run ⇧↵" at bounding box center [1341, 580] width 411 height 38
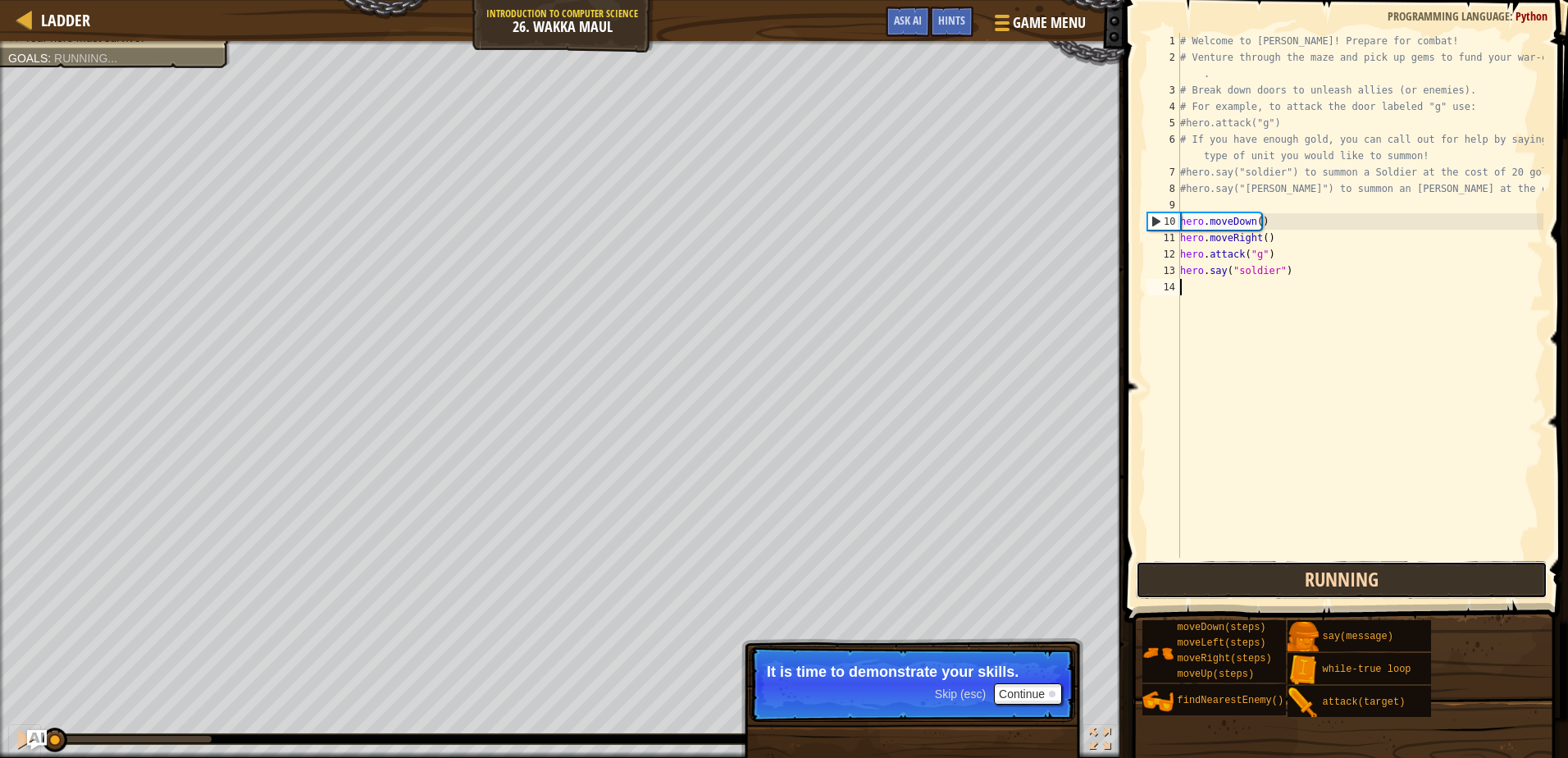
click at [1320, 587] on button "Running" at bounding box center [1341, 580] width 411 height 38
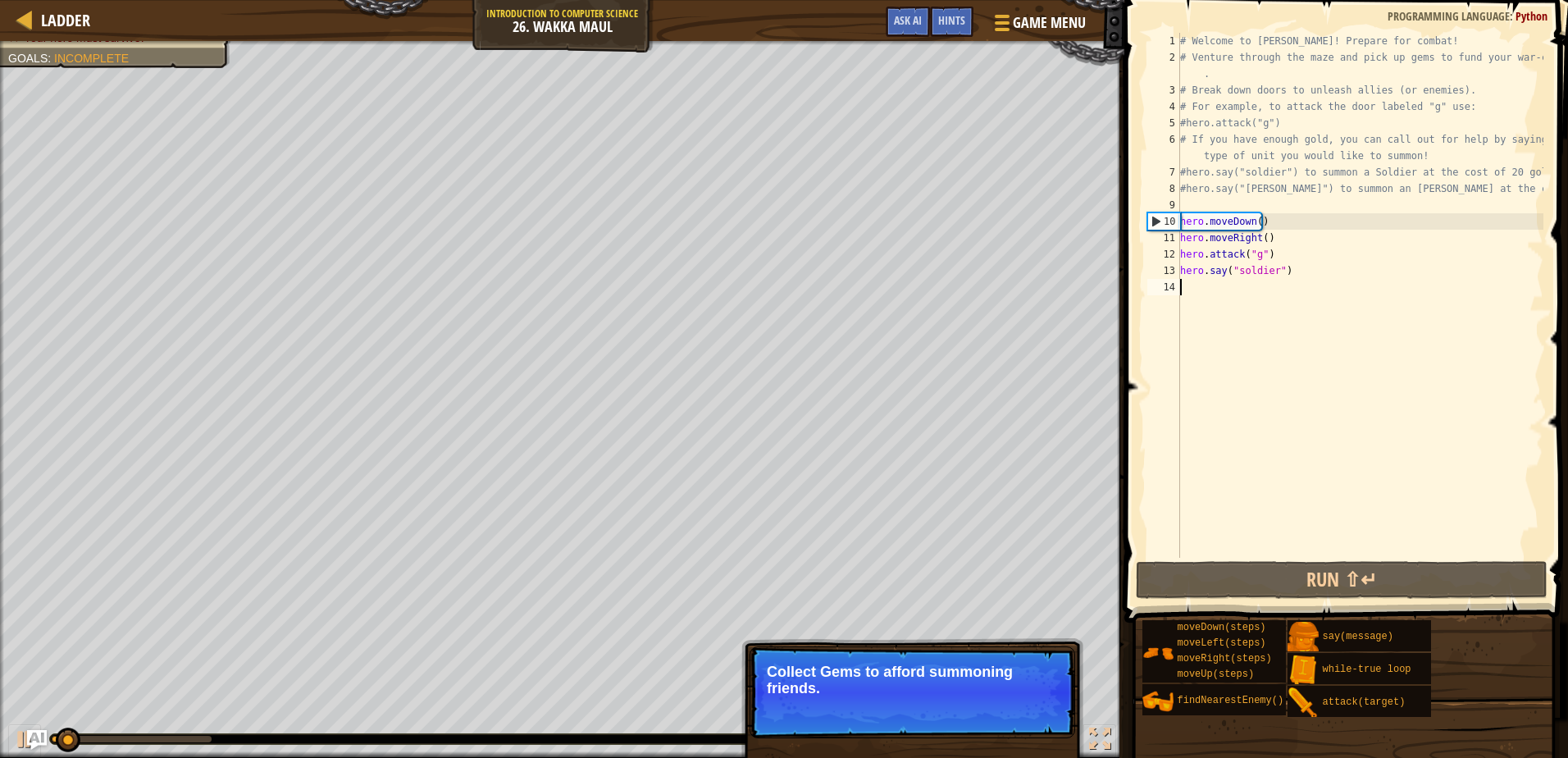
click at [1049, 657] on p "Skip (esc) Continue Collect Gems to afford summoning friends." at bounding box center [912, 693] width 325 height 92
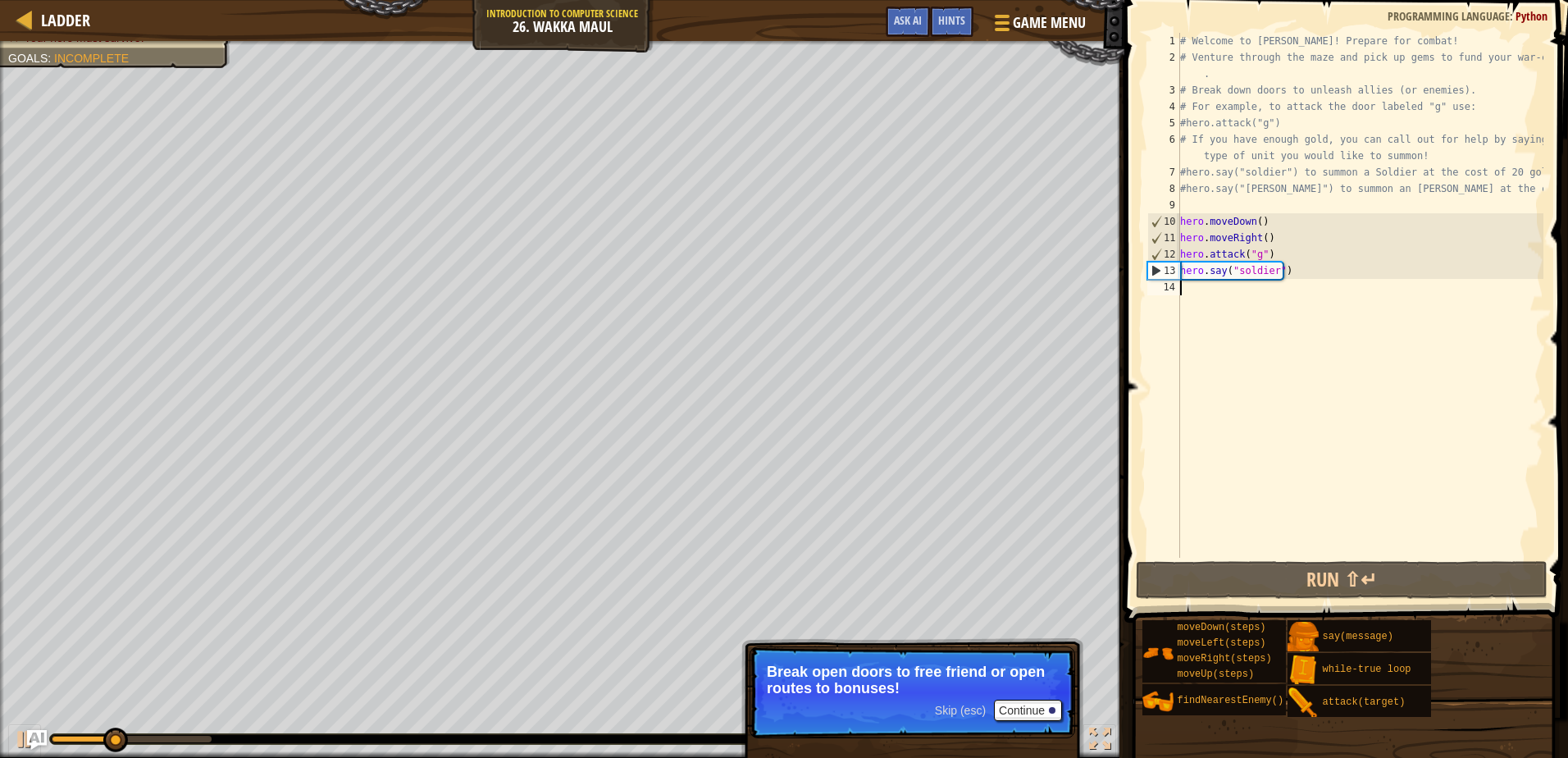
click at [989, 640] on div "Skip (esc) Continue Break open doors to free friend or open routes to bonuses!" at bounding box center [912, 760] width 342 height 243
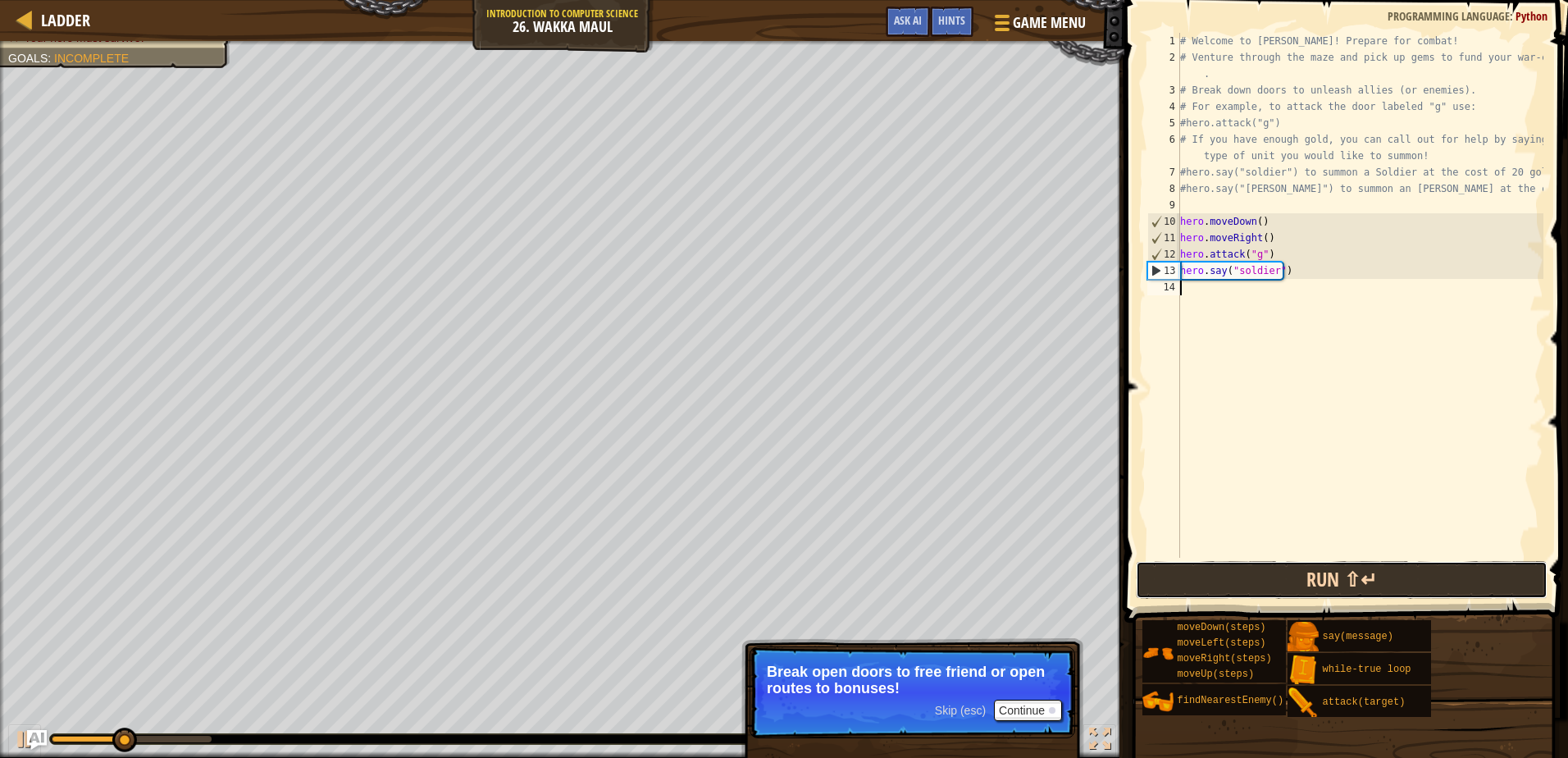
click at [1229, 594] on button "Run ⇧↵" at bounding box center [1341, 580] width 411 height 38
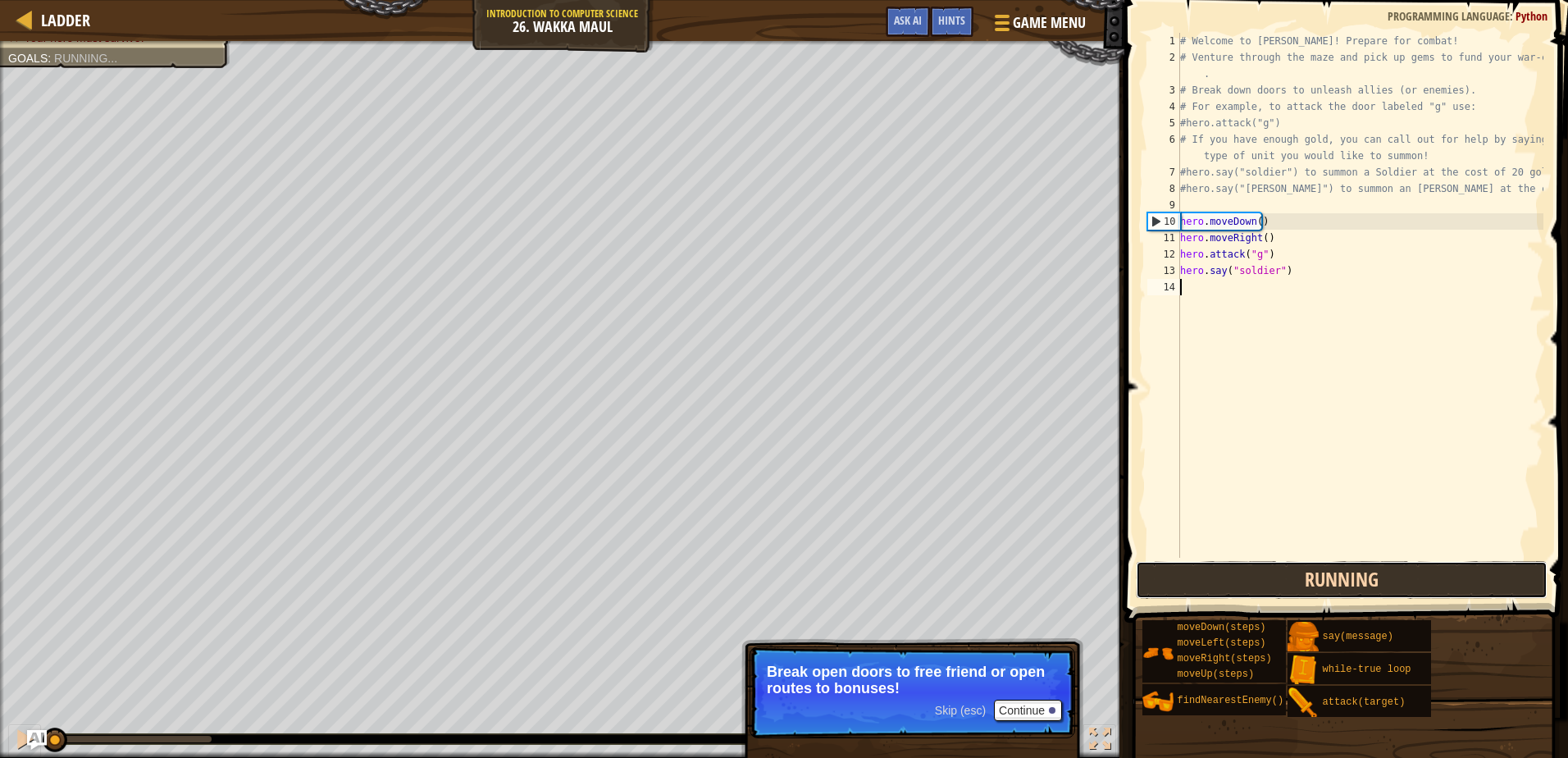
click at [1229, 594] on button "Running" at bounding box center [1341, 580] width 411 height 38
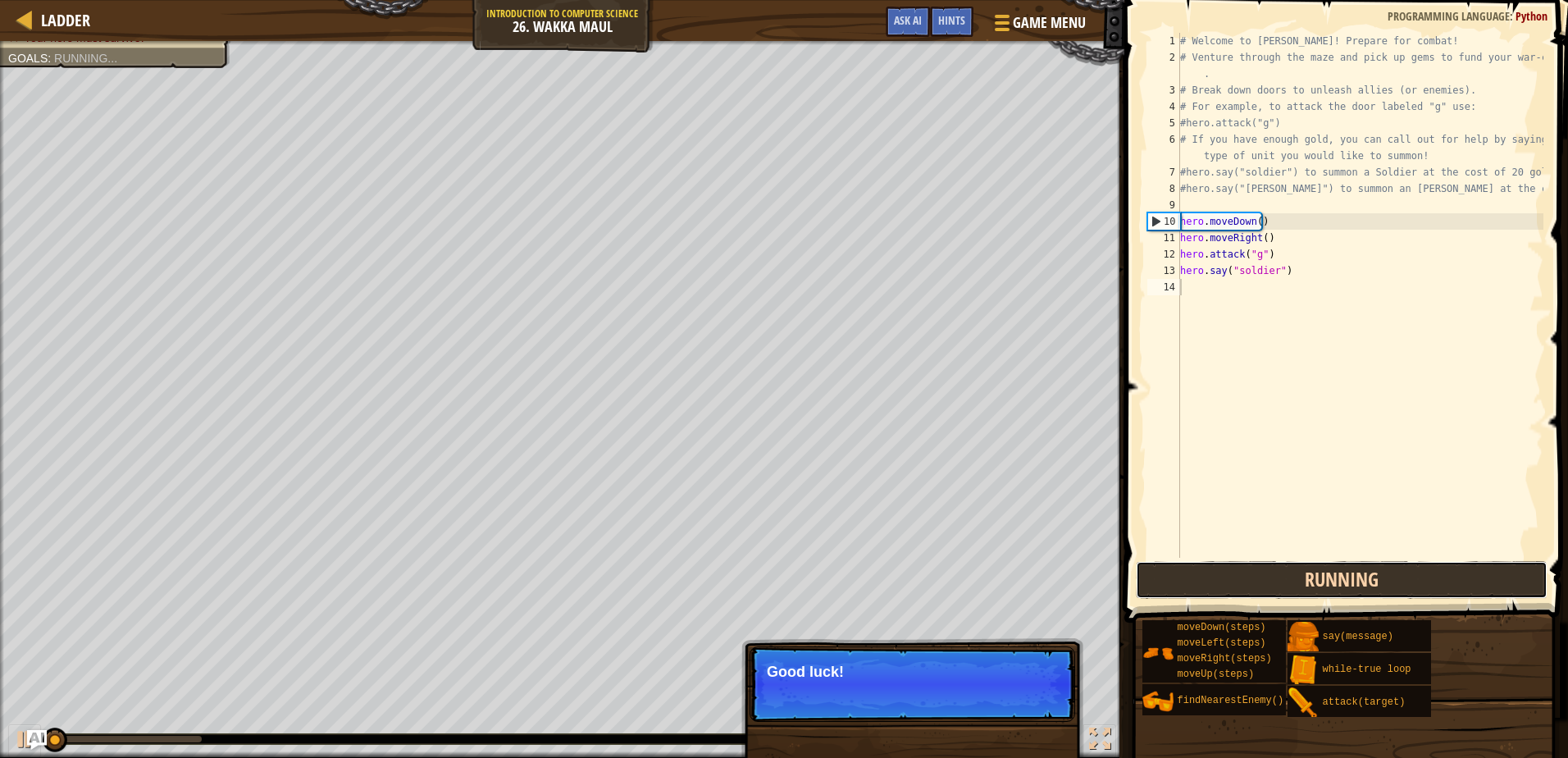
click at [1228, 593] on button "Running" at bounding box center [1341, 580] width 411 height 38
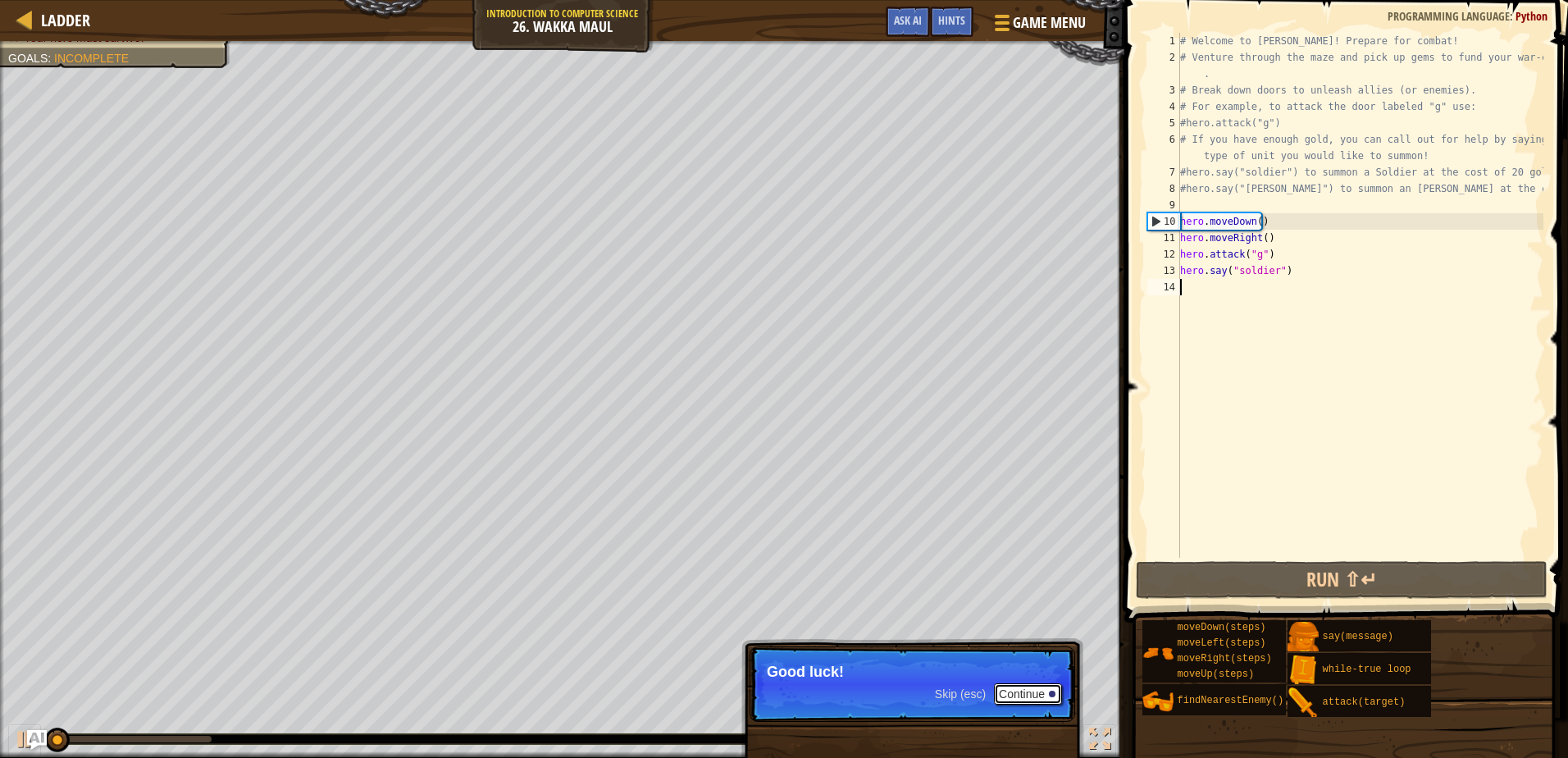
click at [1026, 689] on button "Continue" at bounding box center [1027, 694] width 68 height 21
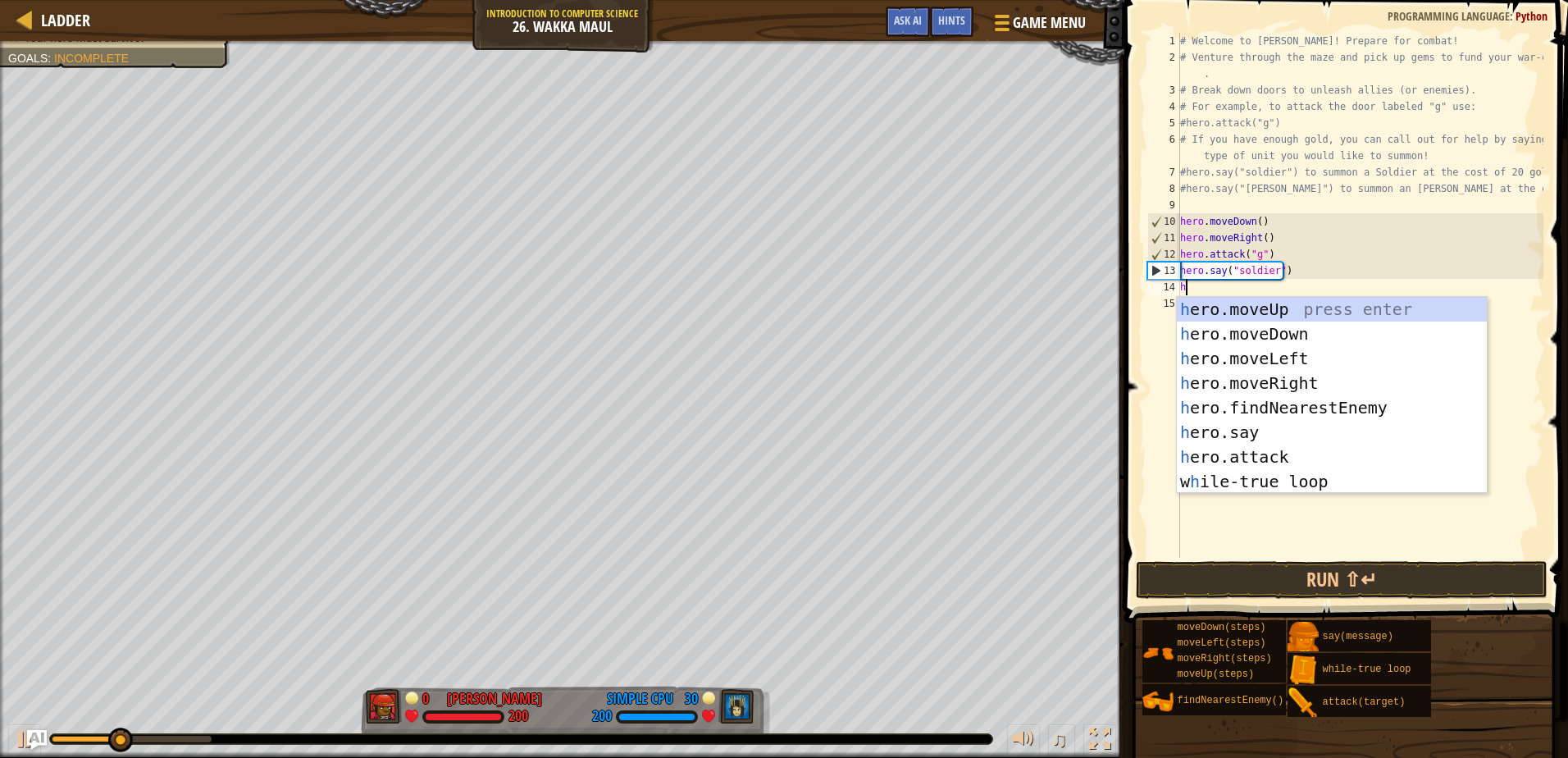
scroll to position [8, 0]
type textarea "he"
click at [1232, 375] on div "he ro.moveUp press enter he ro.moveDown press enter he ro.moveLeft press enter …" at bounding box center [1332, 420] width 310 height 246
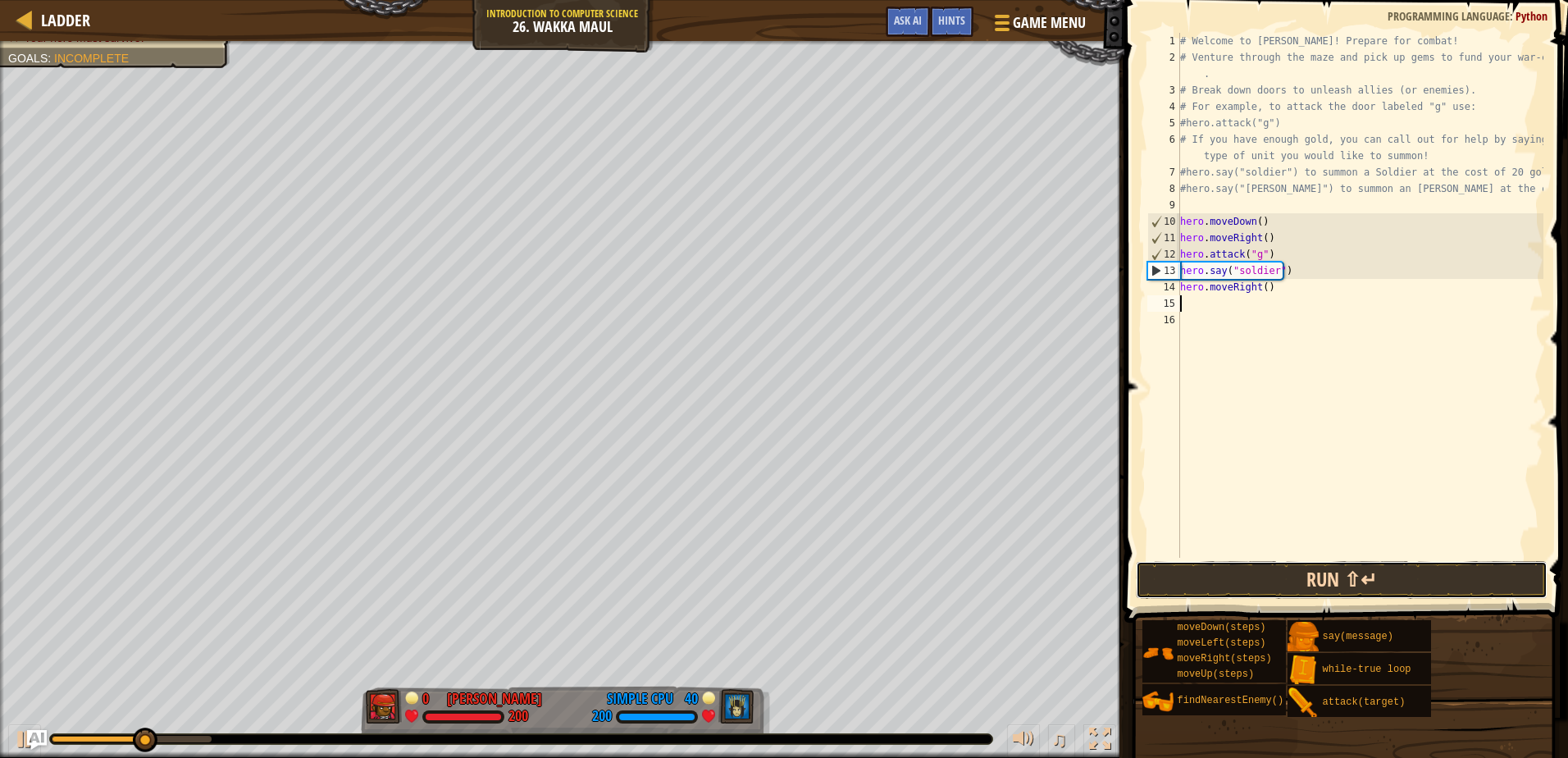
click at [1221, 575] on button "Run ⇧↵" at bounding box center [1341, 580] width 411 height 38
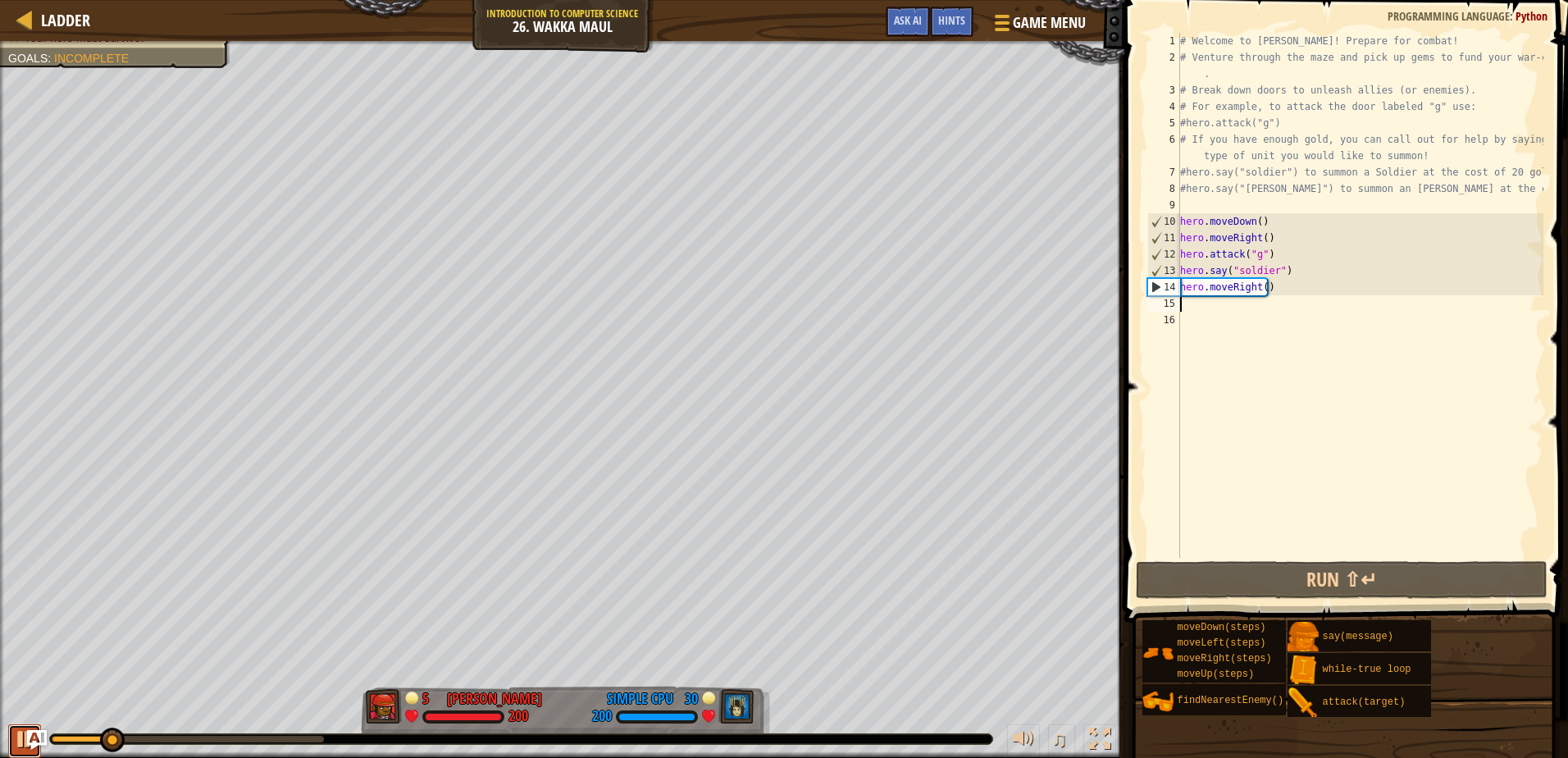
click at [21, 730] on div at bounding box center [24, 739] width 21 height 21
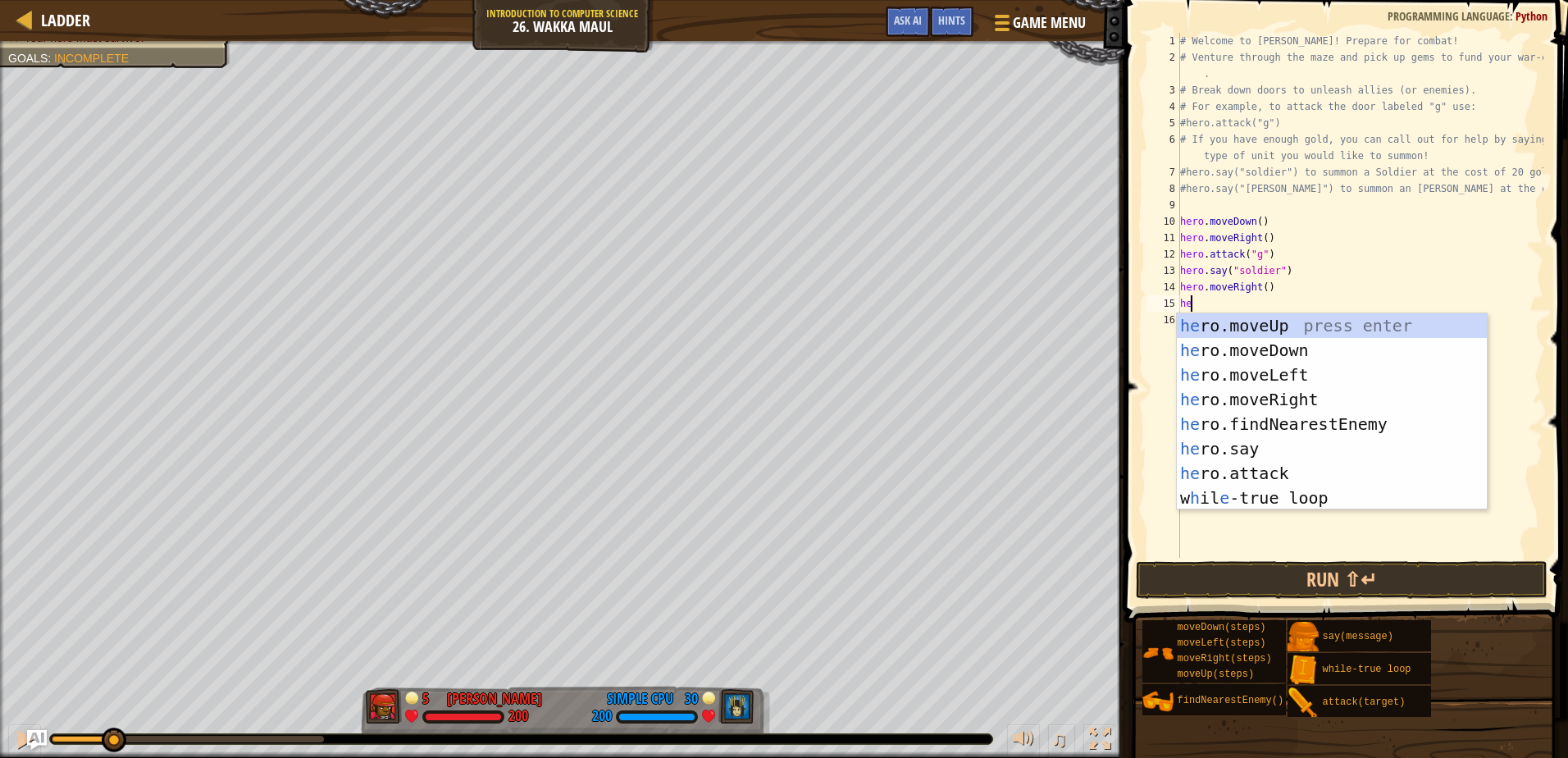
click at [1261, 289] on div "# Welcome to [PERSON_NAME]! Prepare for combat! # Venture through the maze and …" at bounding box center [1360, 311] width 366 height 558
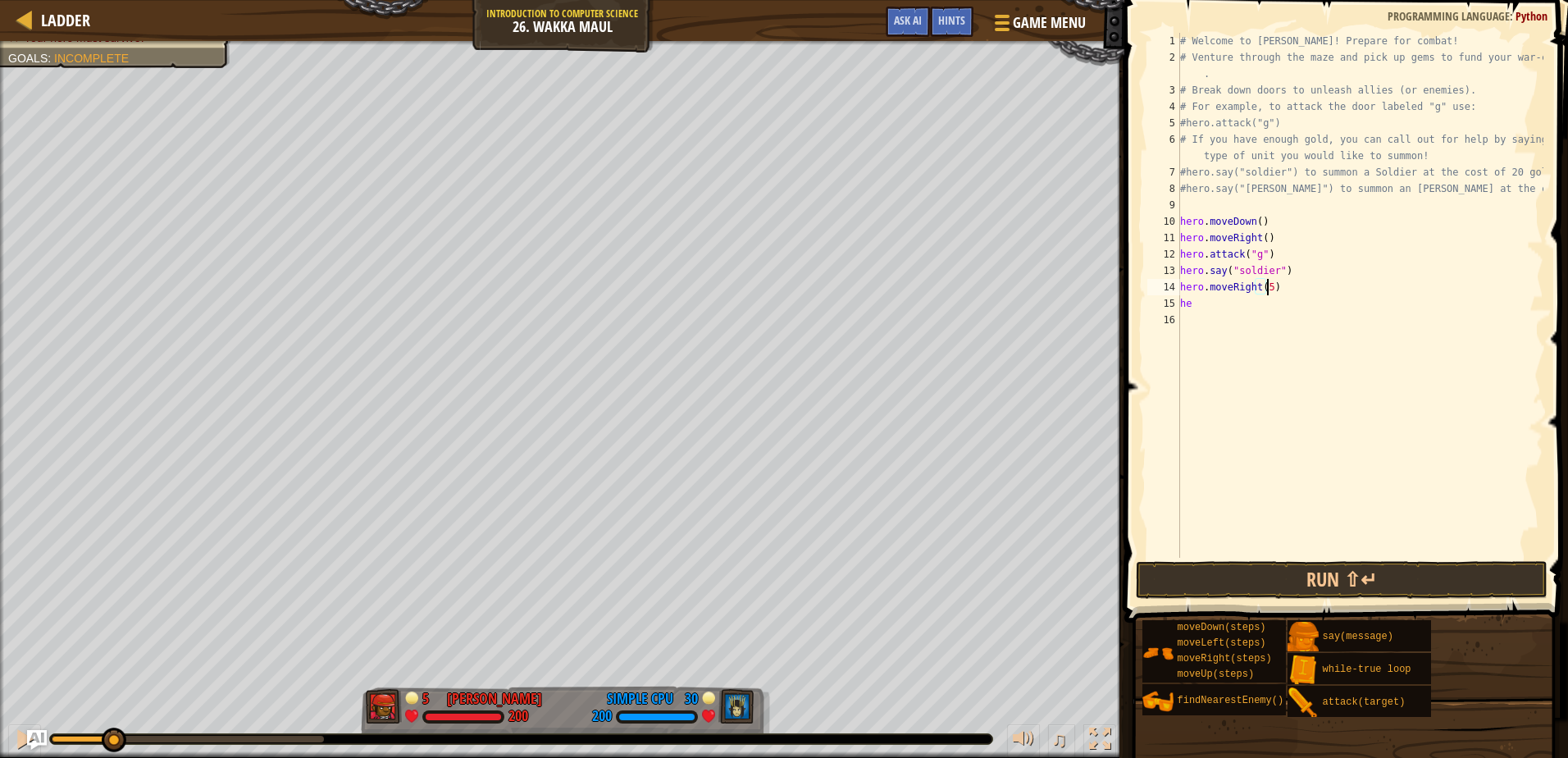
scroll to position [8, 7]
click at [1203, 310] on div "# Welcome to [PERSON_NAME]! Prepare for combat! # Venture through the maze and …" at bounding box center [1360, 311] width 366 height 558
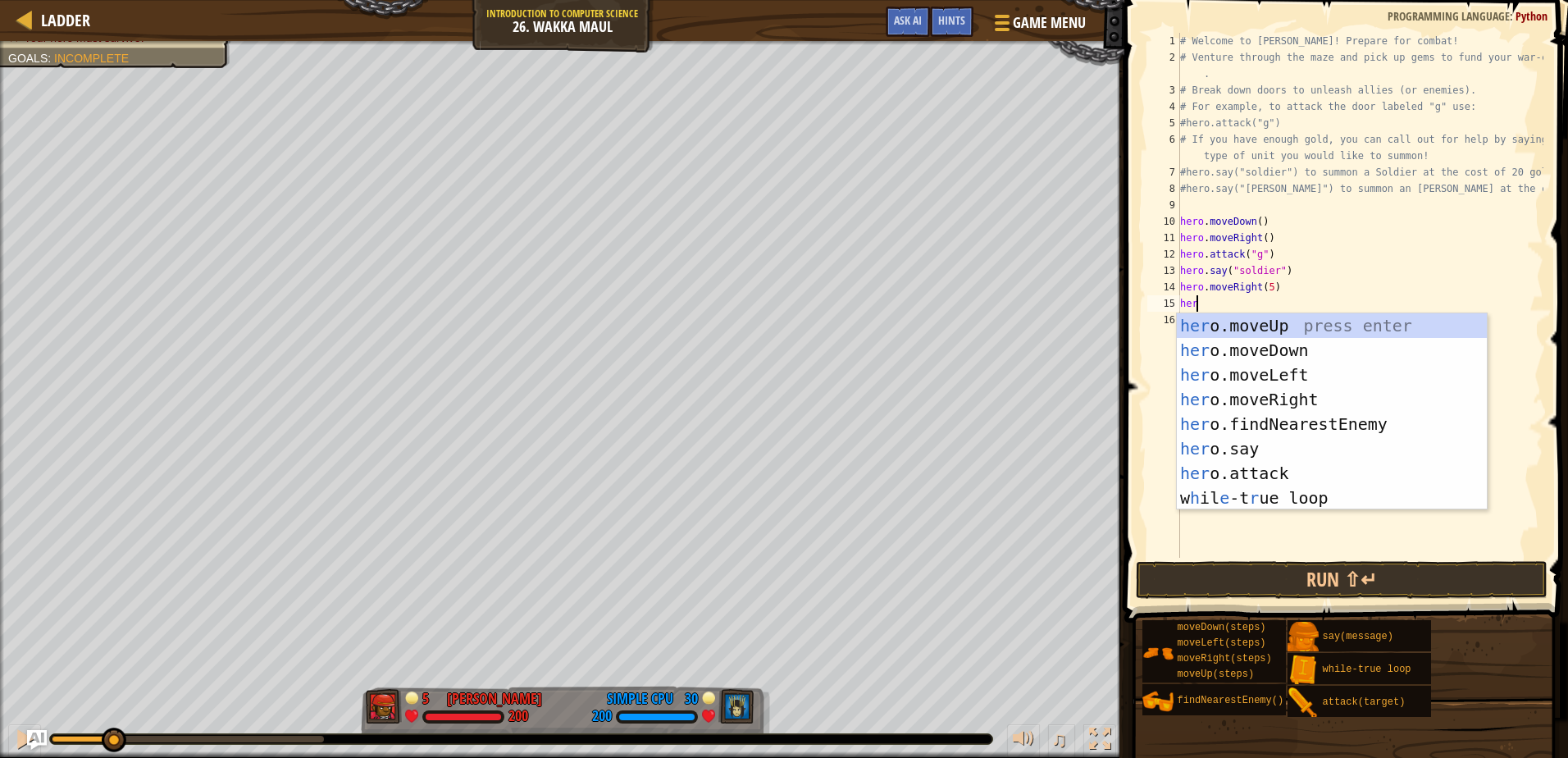
type textarea "hero"
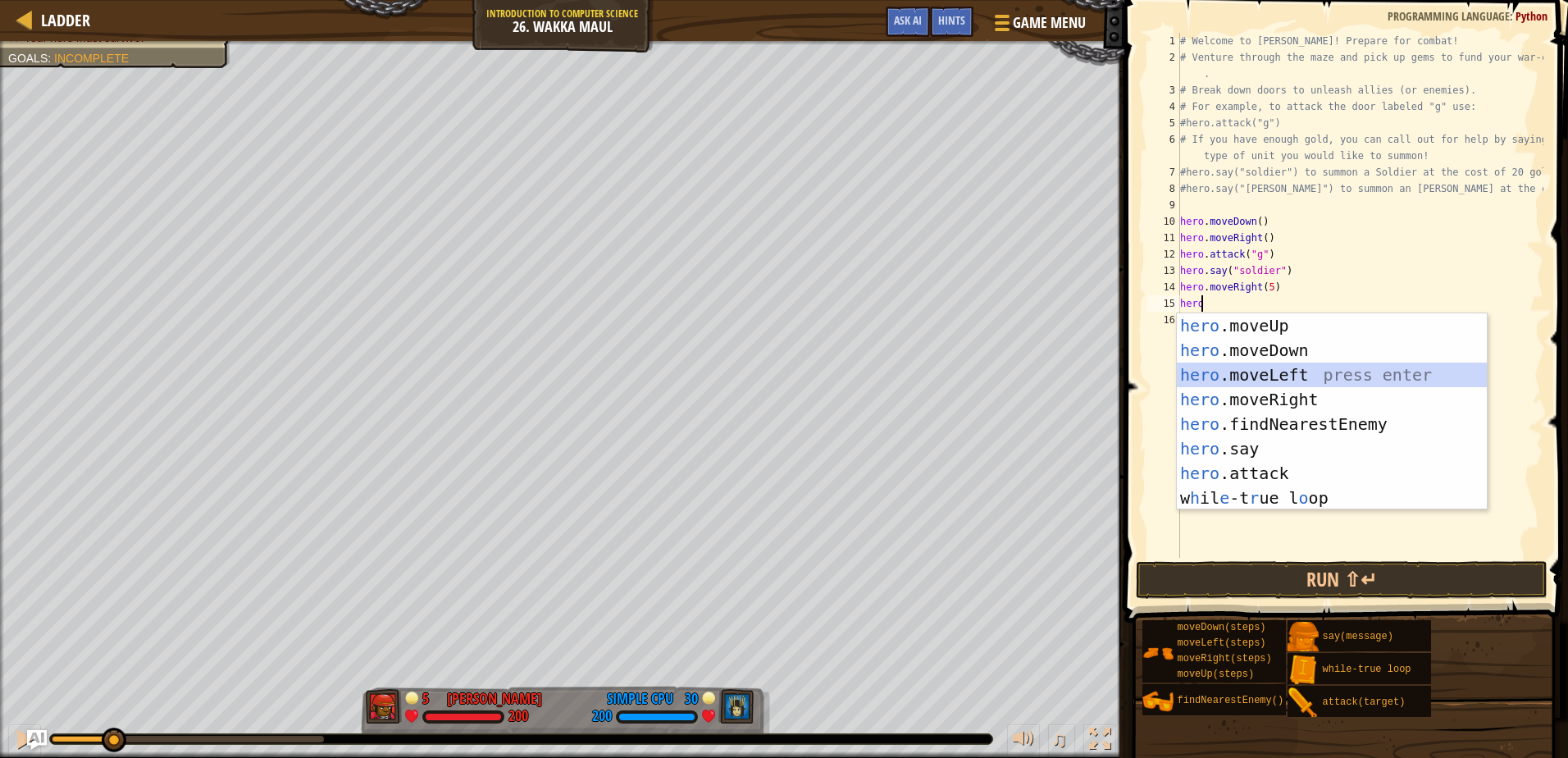
click at [1248, 380] on div "hero .moveUp press enter hero .moveDown press enter hero .moveLeft press enter …" at bounding box center [1332, 436] width 310 height 246
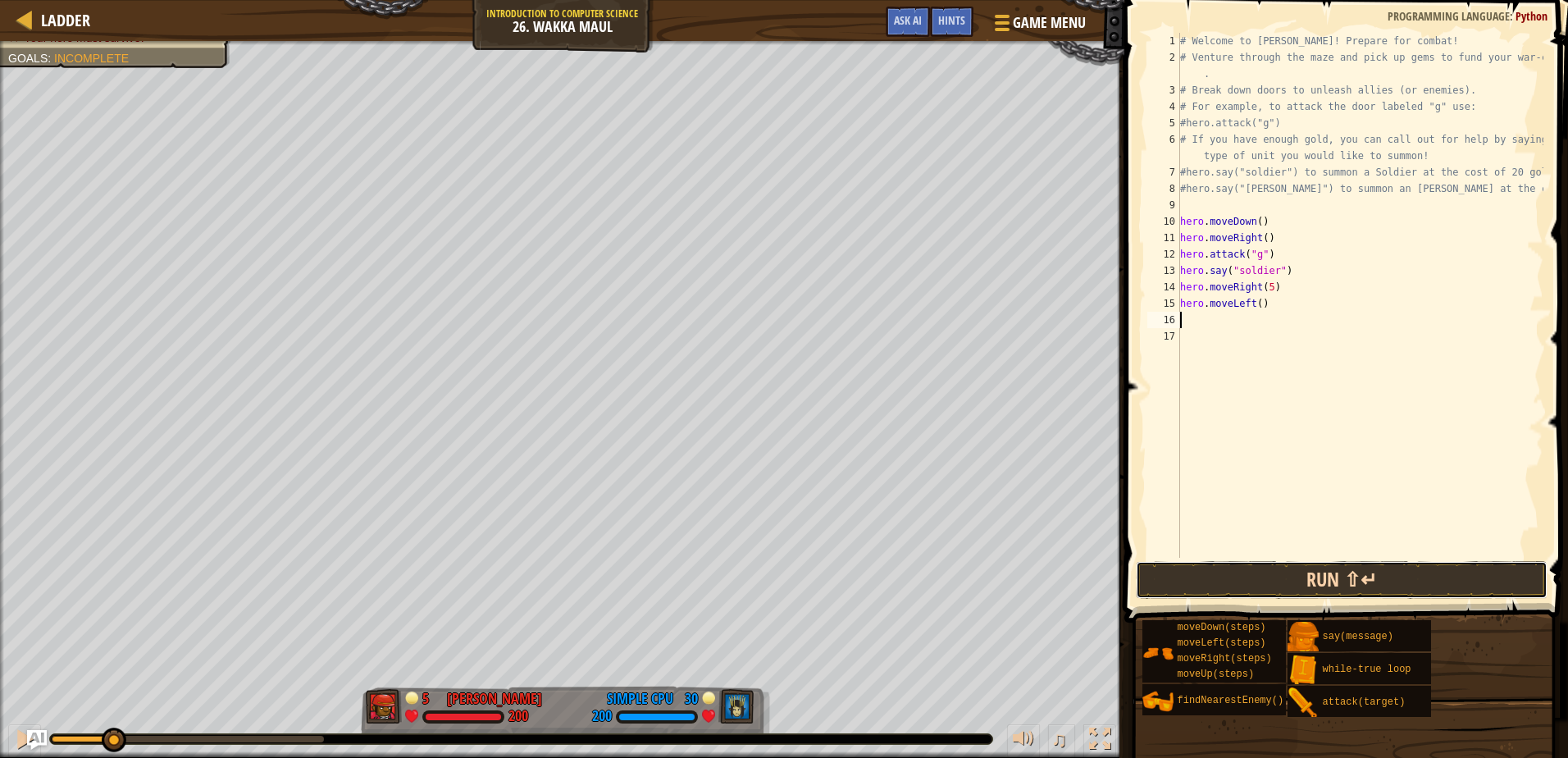
click at [1278, 571] on button "Run ⇧↵" at bounding box center [1341, 580] width 411 height 38
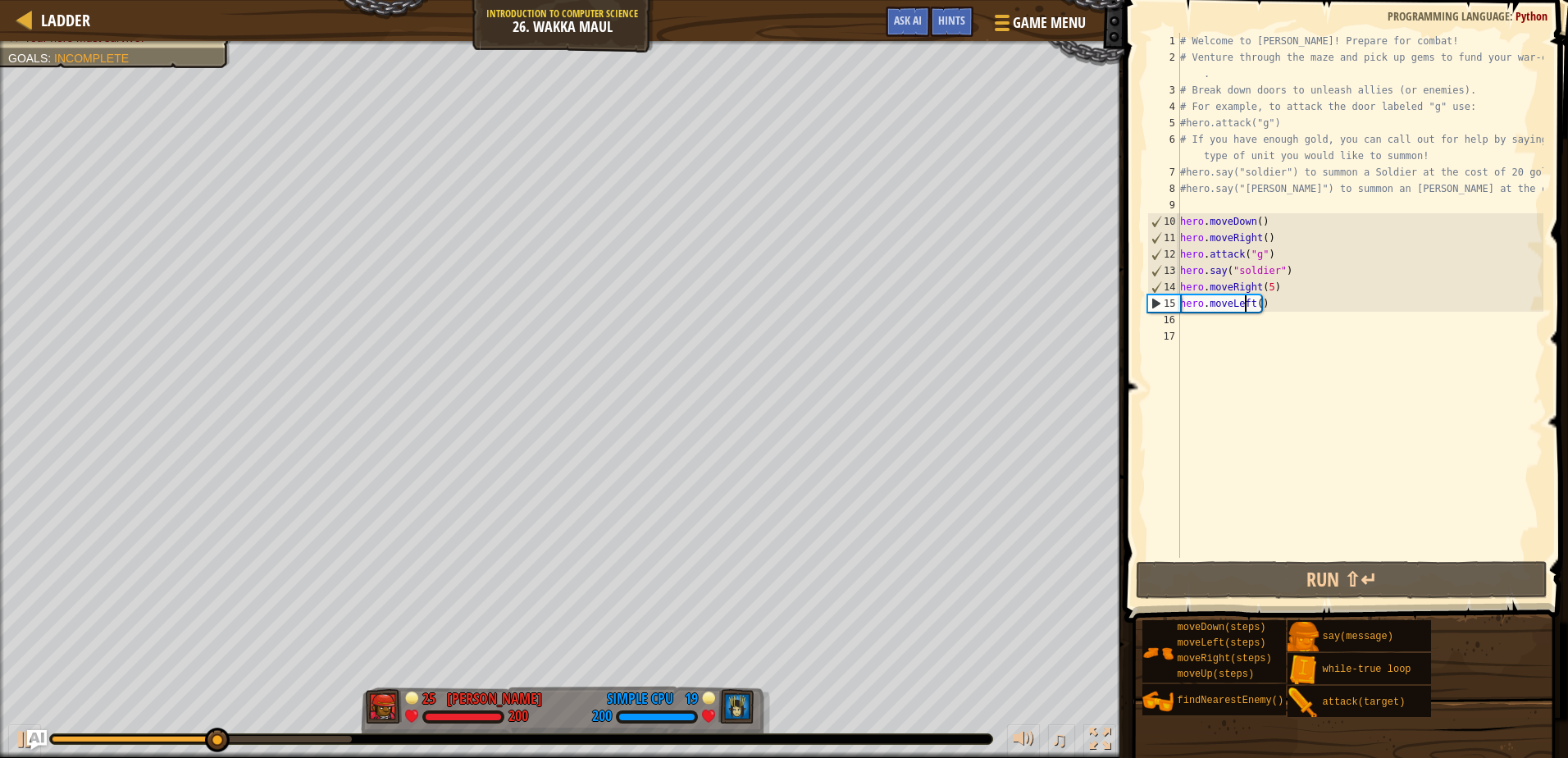
click at [1246, 304] on div "# Welcome to [PERSON_NAME]! Prepare for combat! # Venture through the maze and …" at bounding box center [1360, 311] width 366 height 558
click at [1255, 299] on div "# Welcome to [PERSON_NAME]! Prepare for combat! # Venture through the maze and …" at bounding box center [1360, 311] width 366 height 558
click at [1268, 289] on div "# Welcome to [PERSON_NAME]! Prepare for combat! # Venture through the maze and …" at bounding box center [1360, 311] width 366 height 558
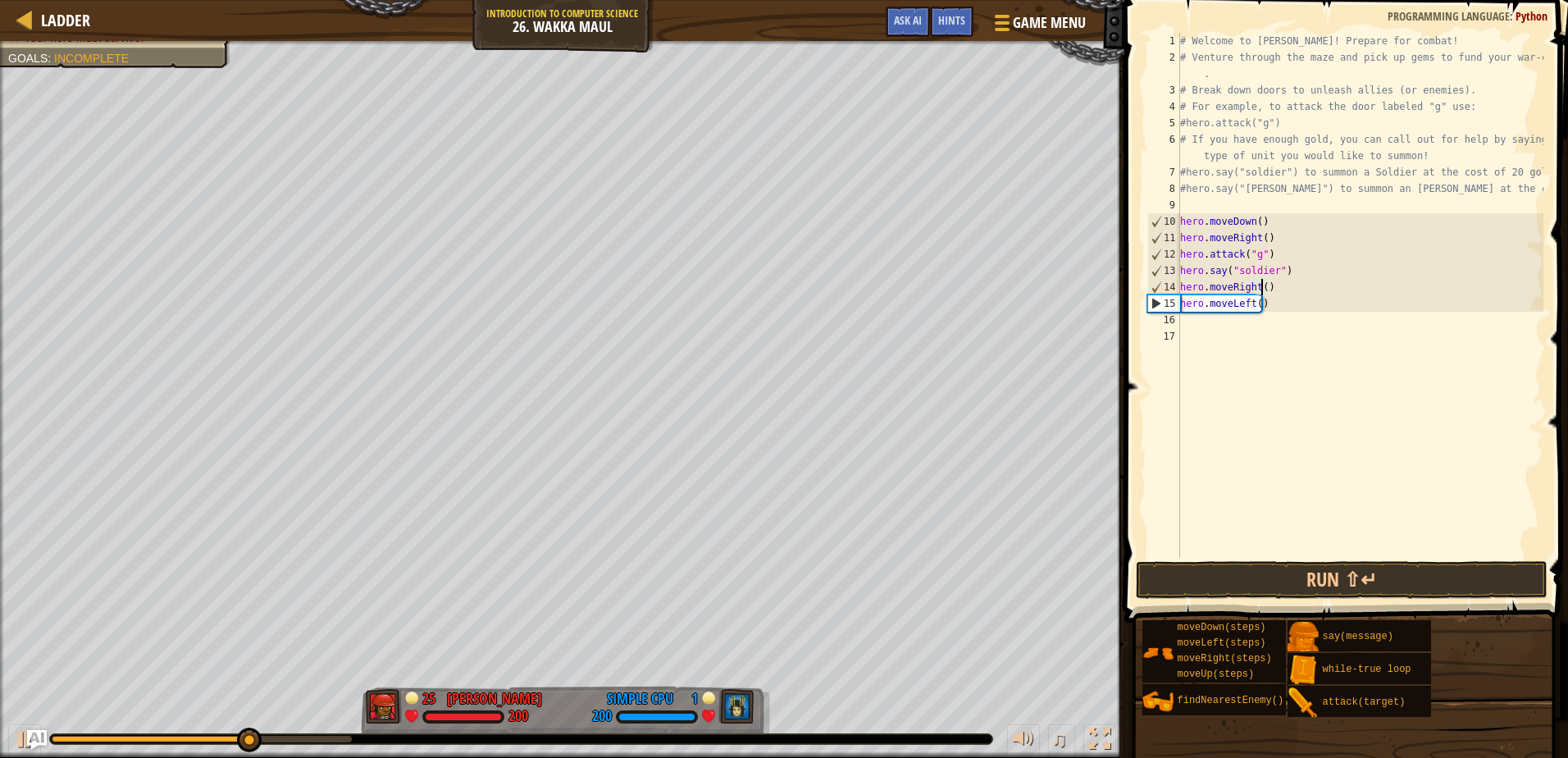
type textarea "hero.moveRight(6)"
click at [1195, 318] on div "# Welcome to [PERSON_NAME]! Prepare for combat! # Venture through the maze and …" at bounding box center [1360, 311] width 366 height 558
click at [1255, 304] on div "# Welcome to [PERSON_NAME]! Prepare for combat! # Venture through the maze and …" at bounding box center [1360, 311] width 366 height 558
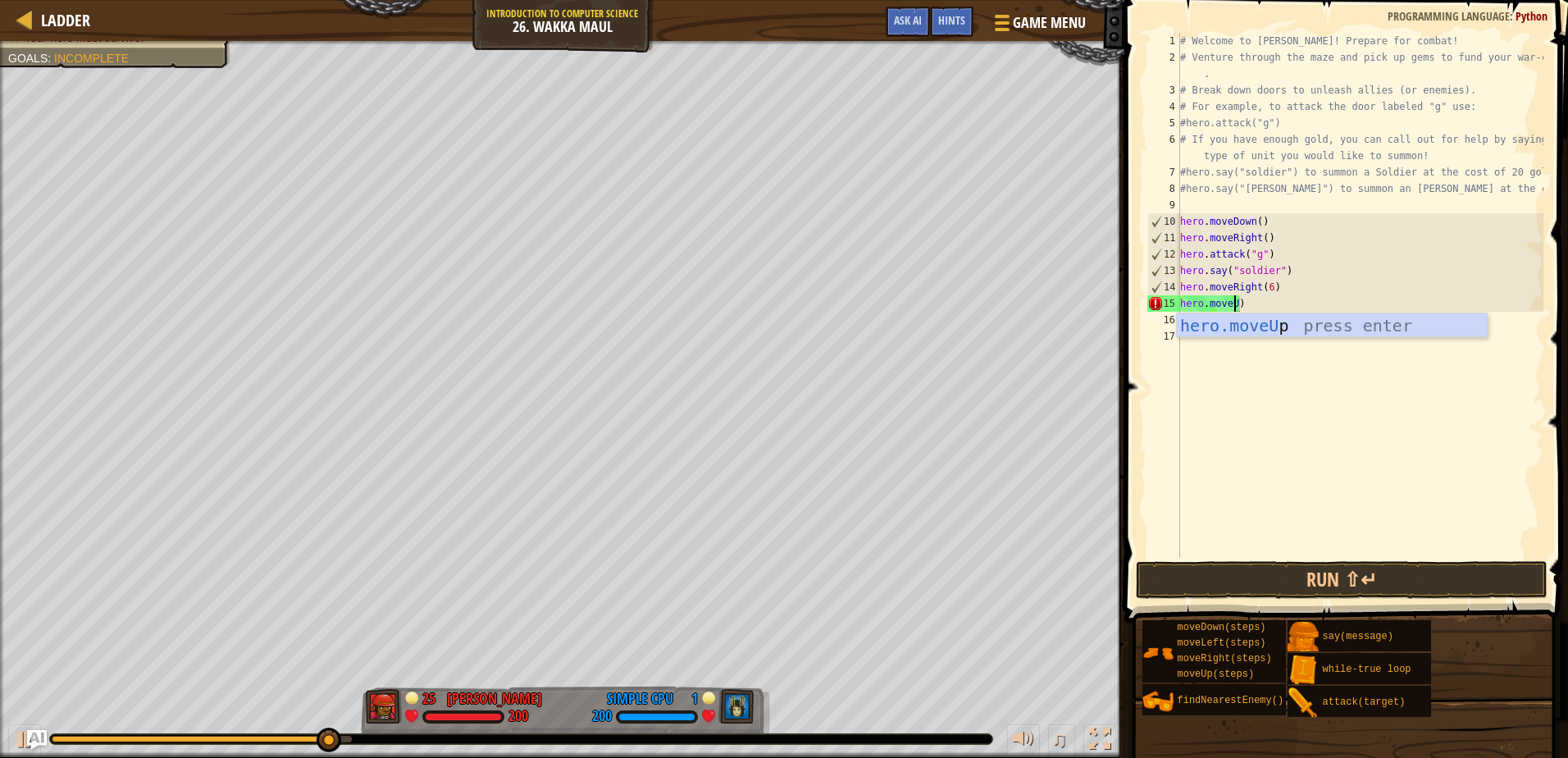
scroll to position [8, 5]
click at [1222, 578] on button "Run ⇧↵" at bounding box center [1341, 580] width 411 height 38
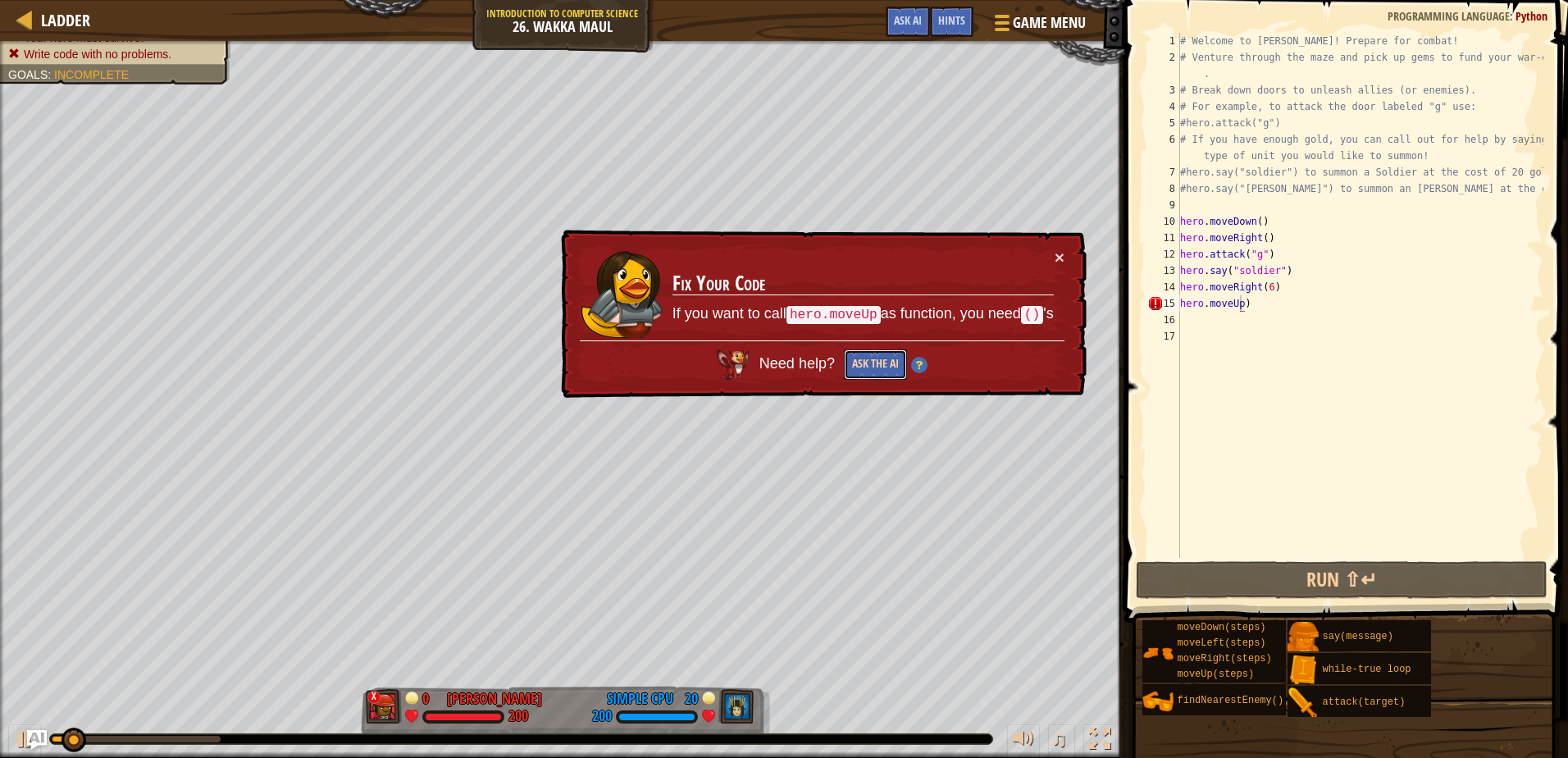
click at [862, 364] on button "Ask the AI" at bounding box center [875, 365] width 63 height 30
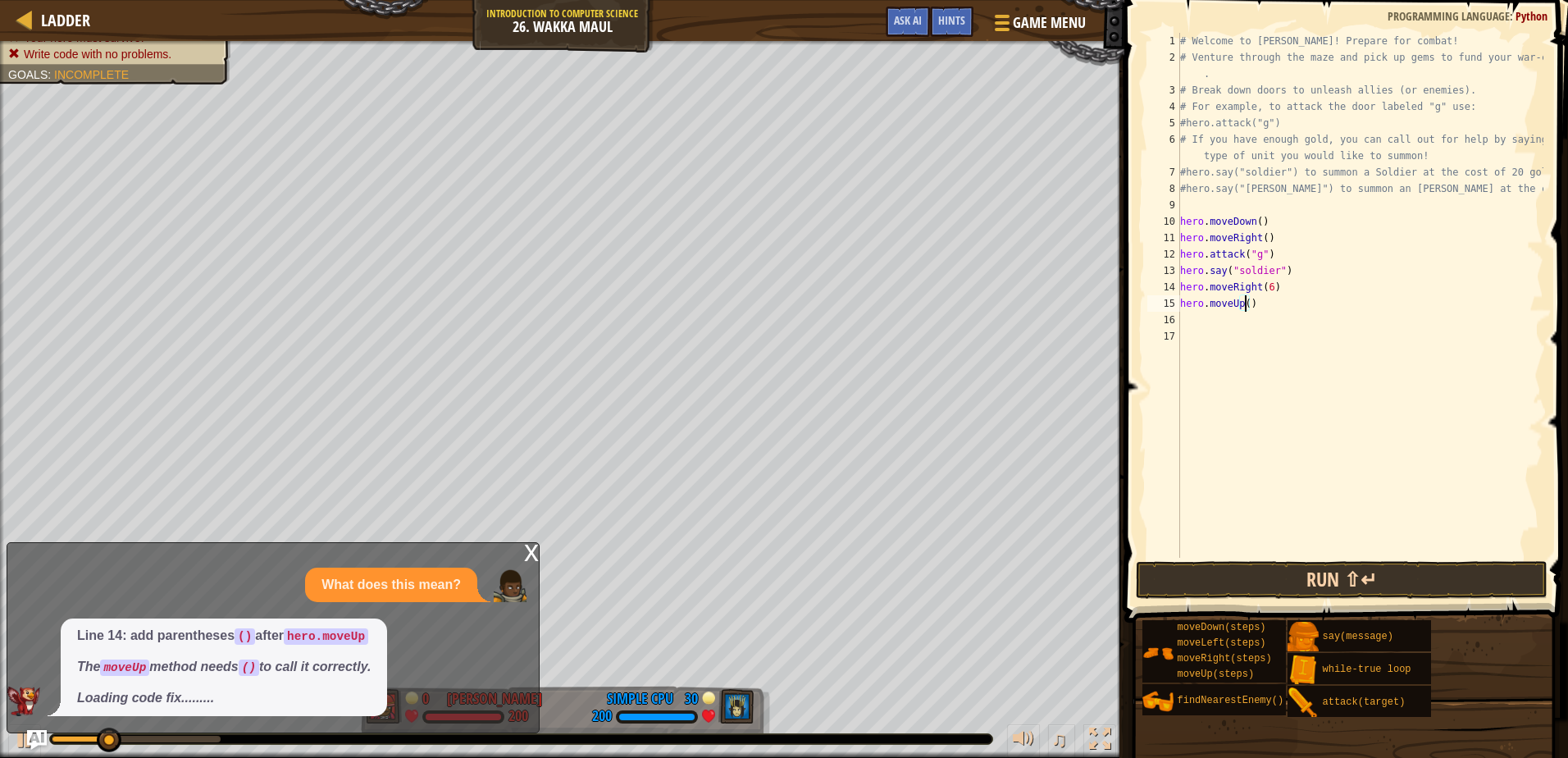
drag, startPoint x: 1269, startPoint y: 599, endPoint x: 1270, endPoint y: 586, distance: 13.0
click at [1270, 596] on div "hero.moveUp() 1 2 3 4 5 6 7 8 9 10 11 12 13 14 15 16 17 # Welcome to [PERSON_NA…" at bounding box center [1344, 344] width 448 height 671
click at [1273, 567] on button "Run ⇧↵" at bounding box center [1341, 580] width 411 height 38
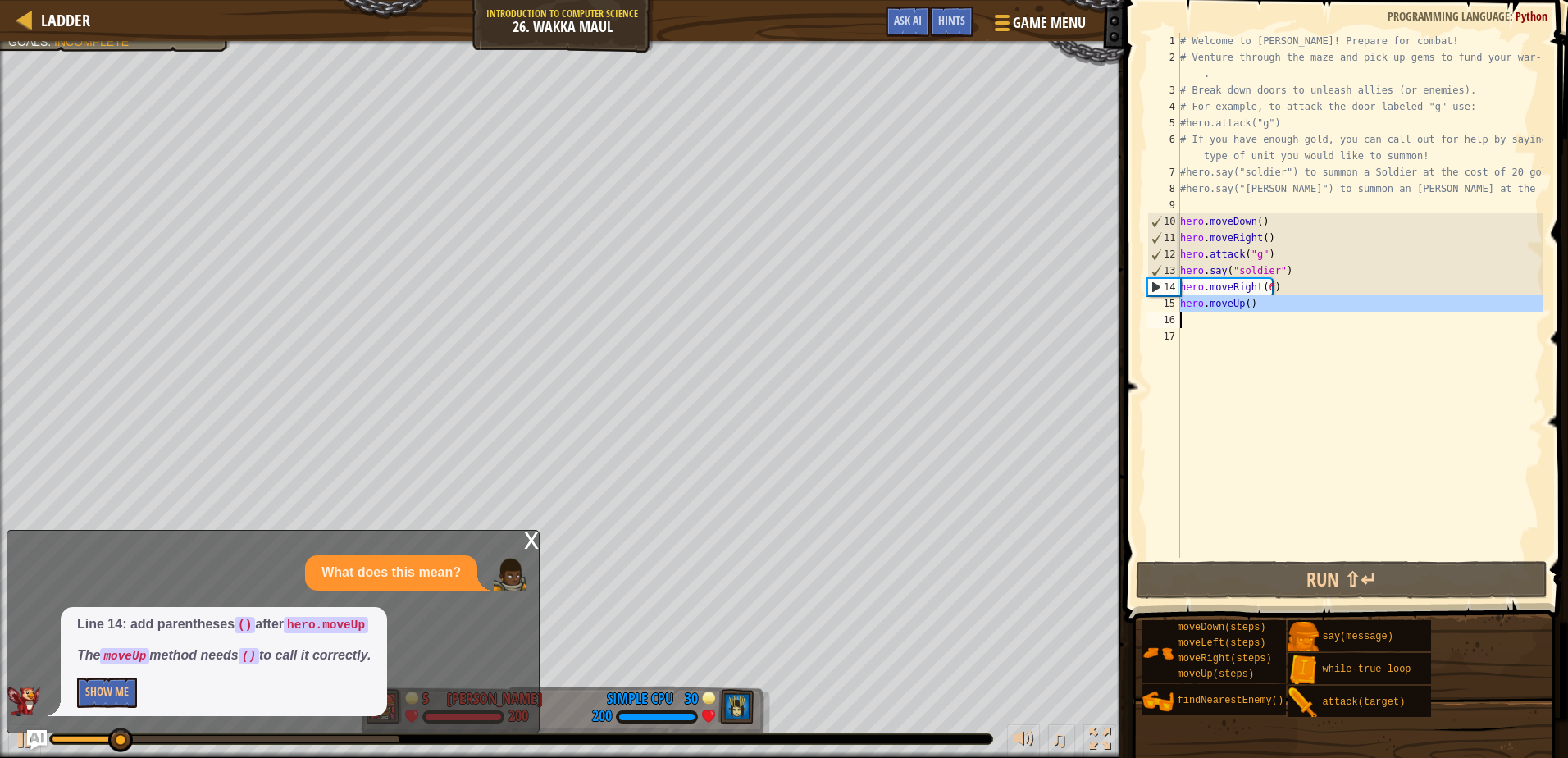
drag, startPoint x: 1181, startPoint y: 304, endPoint x: 1290, endPoint y: 315, distance: 109.6
click at [1290, 315] on div "# Welcome to [PERSON_NAME]! Prepare for combat! # Venture through the maze and …" at bounding box center [1360, 311] width 366 height 558
type textarea "hero.moveUp()"
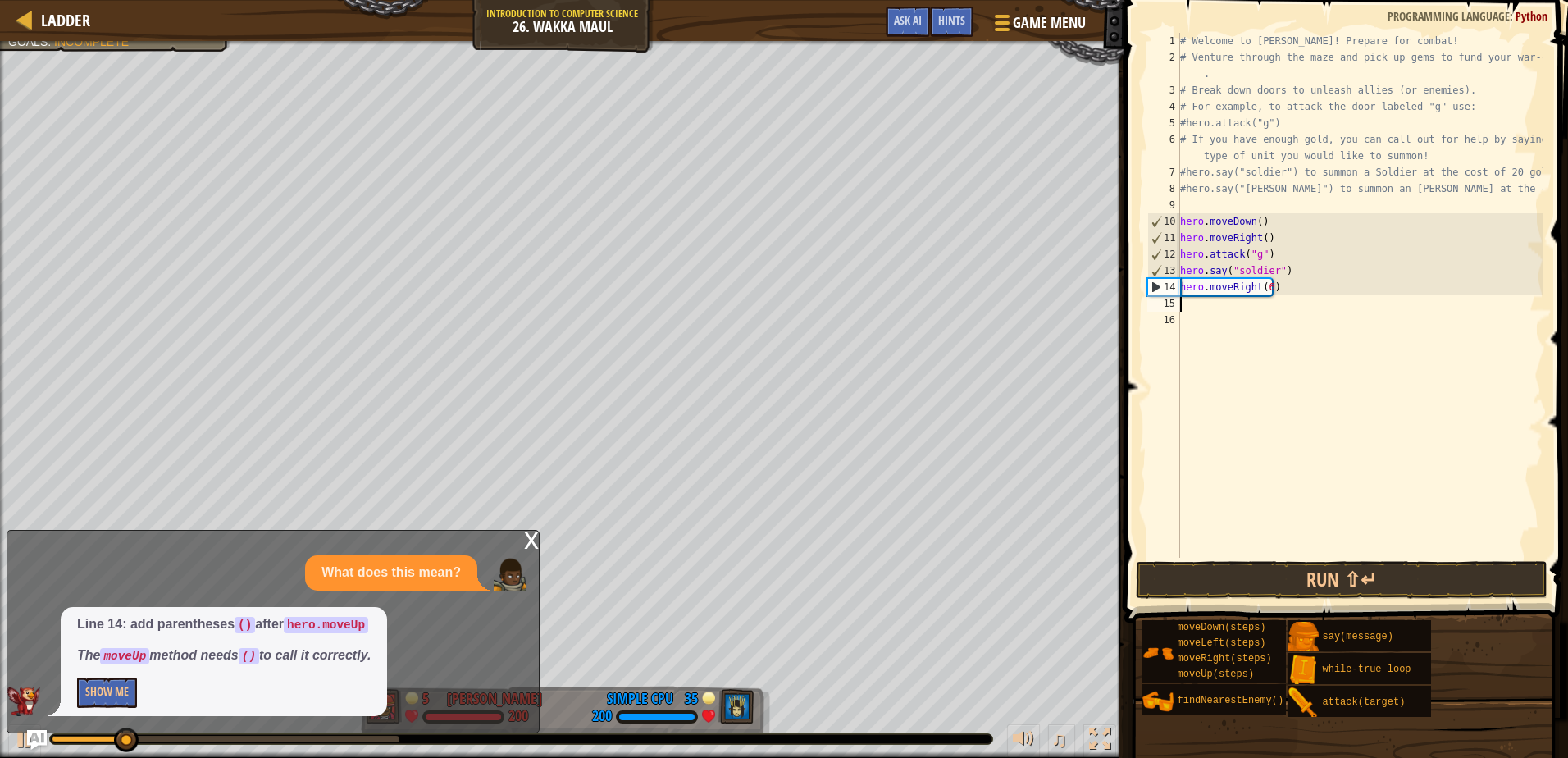
scroll to position [8, 0]
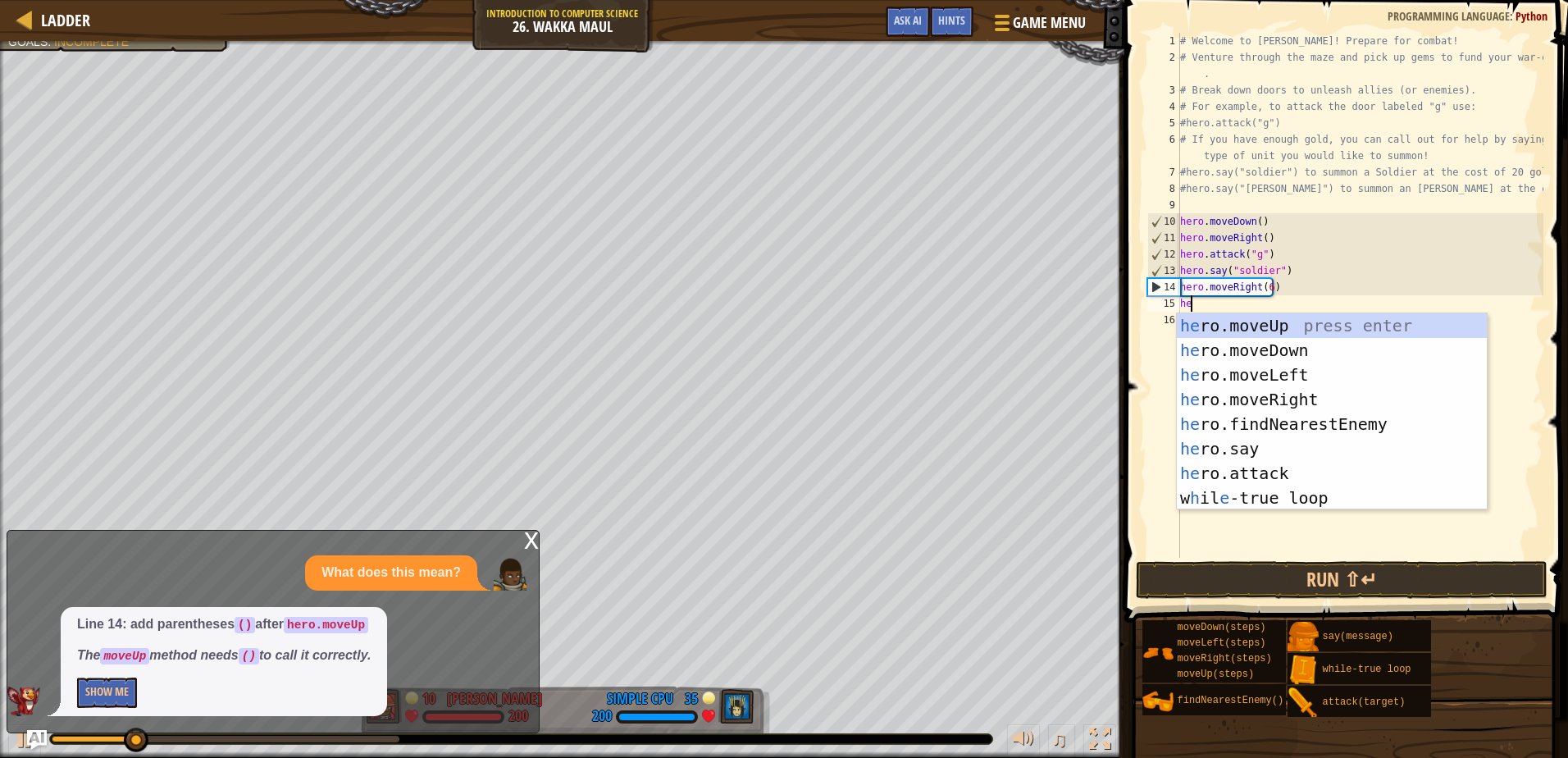
type textarea "he"
click at [1266, 320] on div "he ro.moveUp press enter he ro.moveDown press enter he ro.moveLeft press enter …" at bounding box center [1332, 436] width 310 height 246
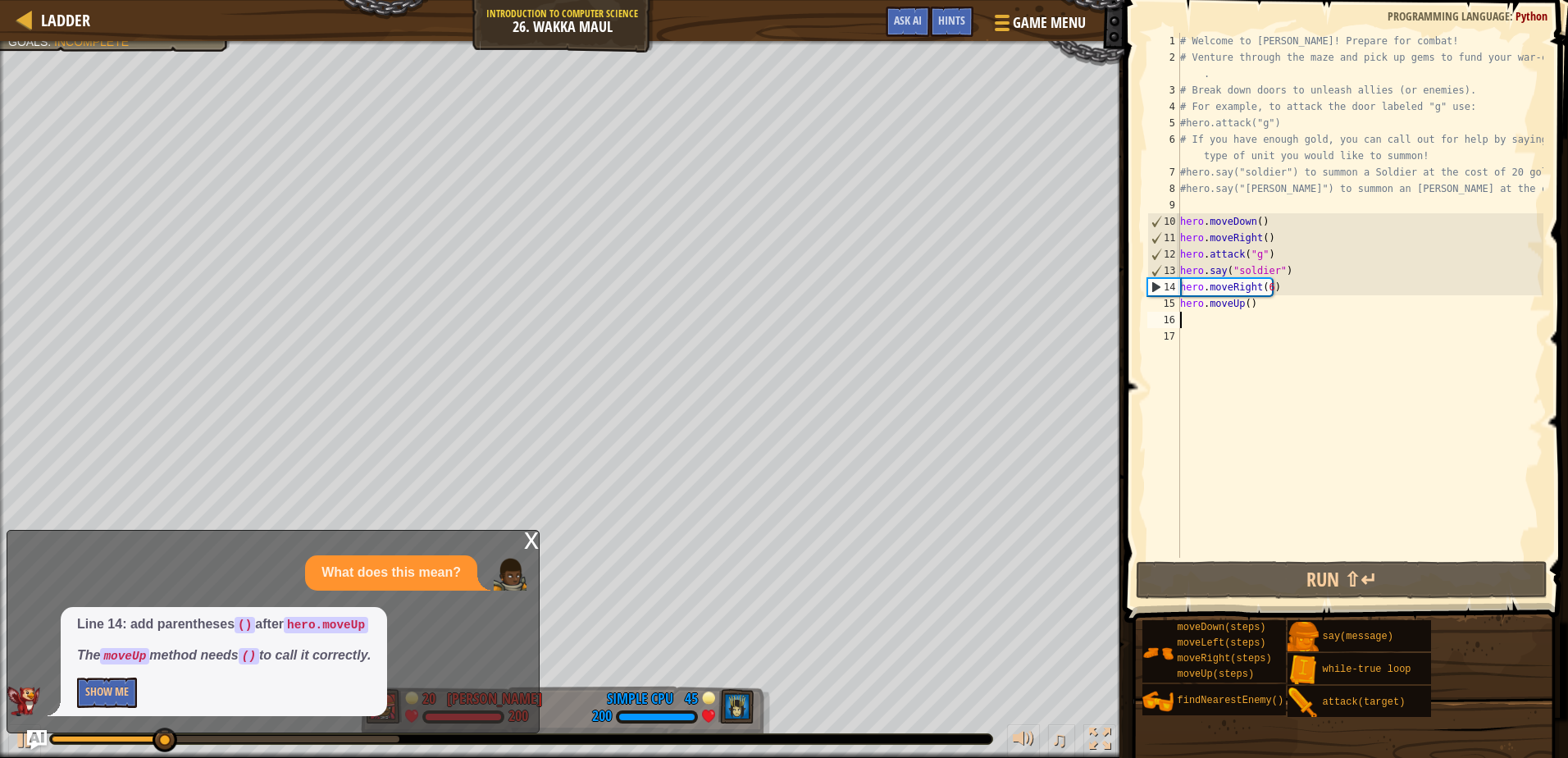
click at [1341, 556] on div "# Welcome to [PERSON_NAME]! Prepare for combat! # Venture through the maze and …" at bounding box center [1360, 311] width 366 height 558
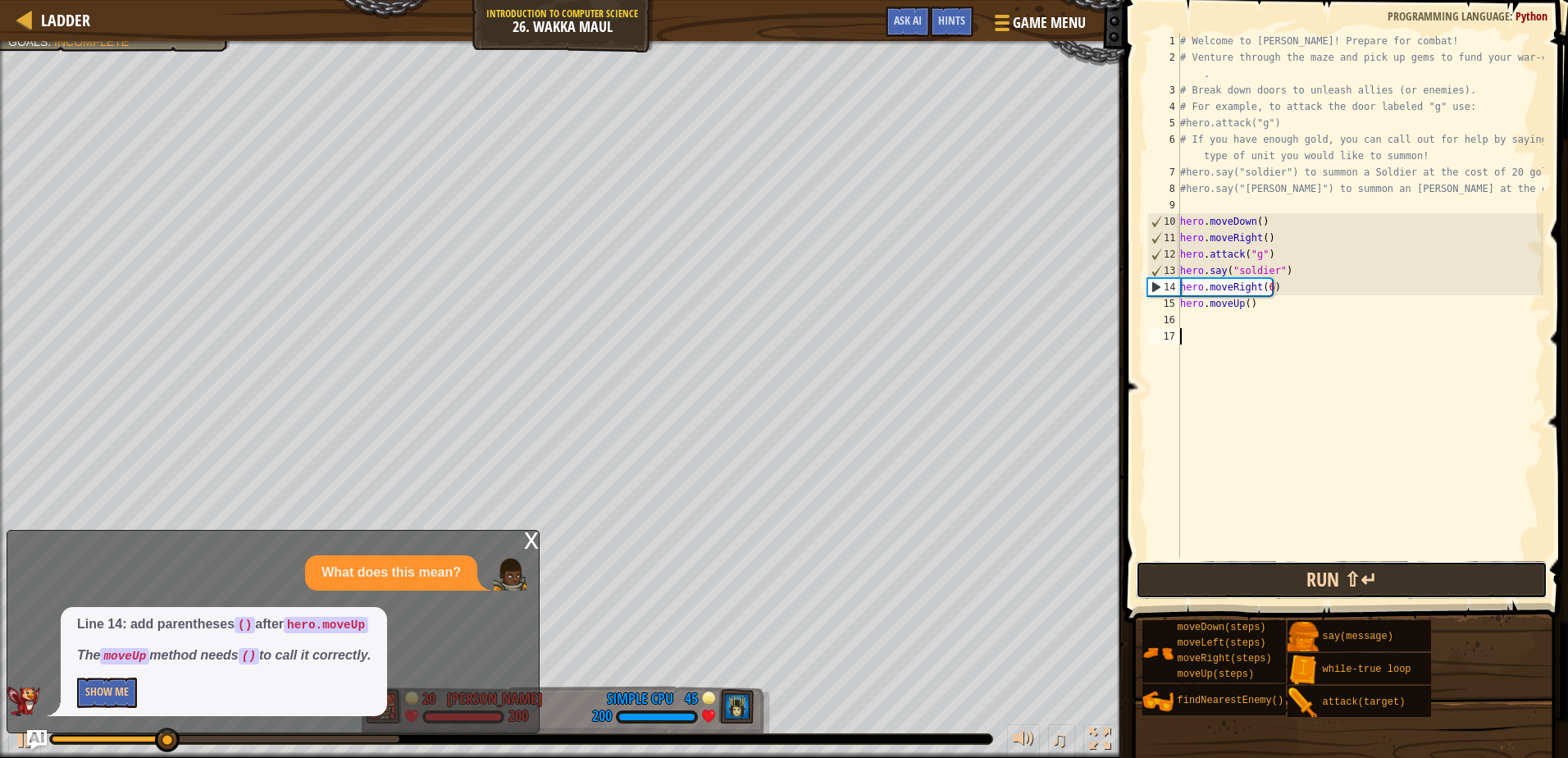
click at [1319, 579] on button "Run ⇧↵" at bounding box center [1341, 580] width 411 height 38
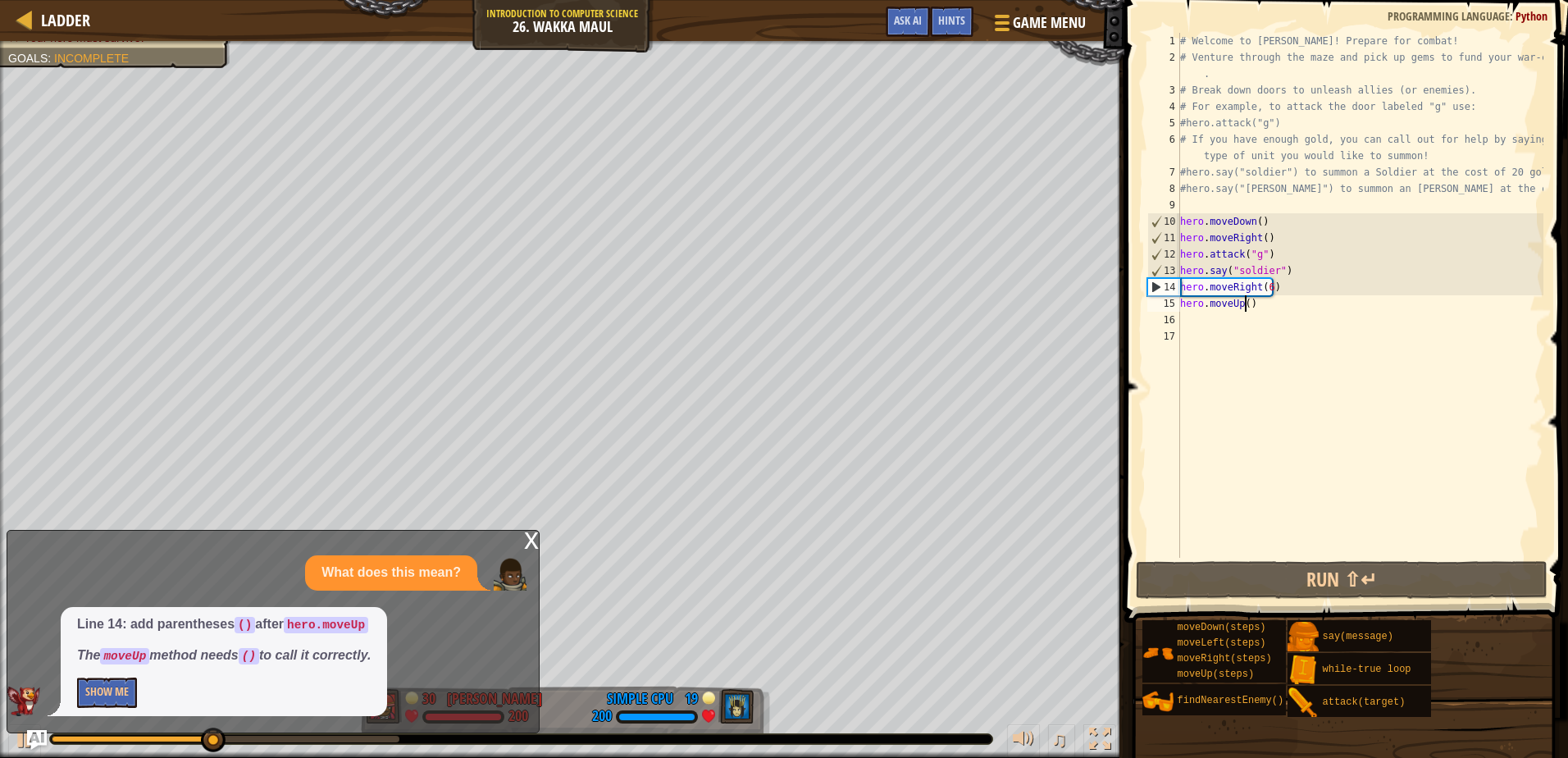
click at [1244, 305] on div "# Welcome to [PERSON_NAME]! Prepare for combat! # Venture through the maze and …" at bounding box center [1360, 311] width 366 height 558
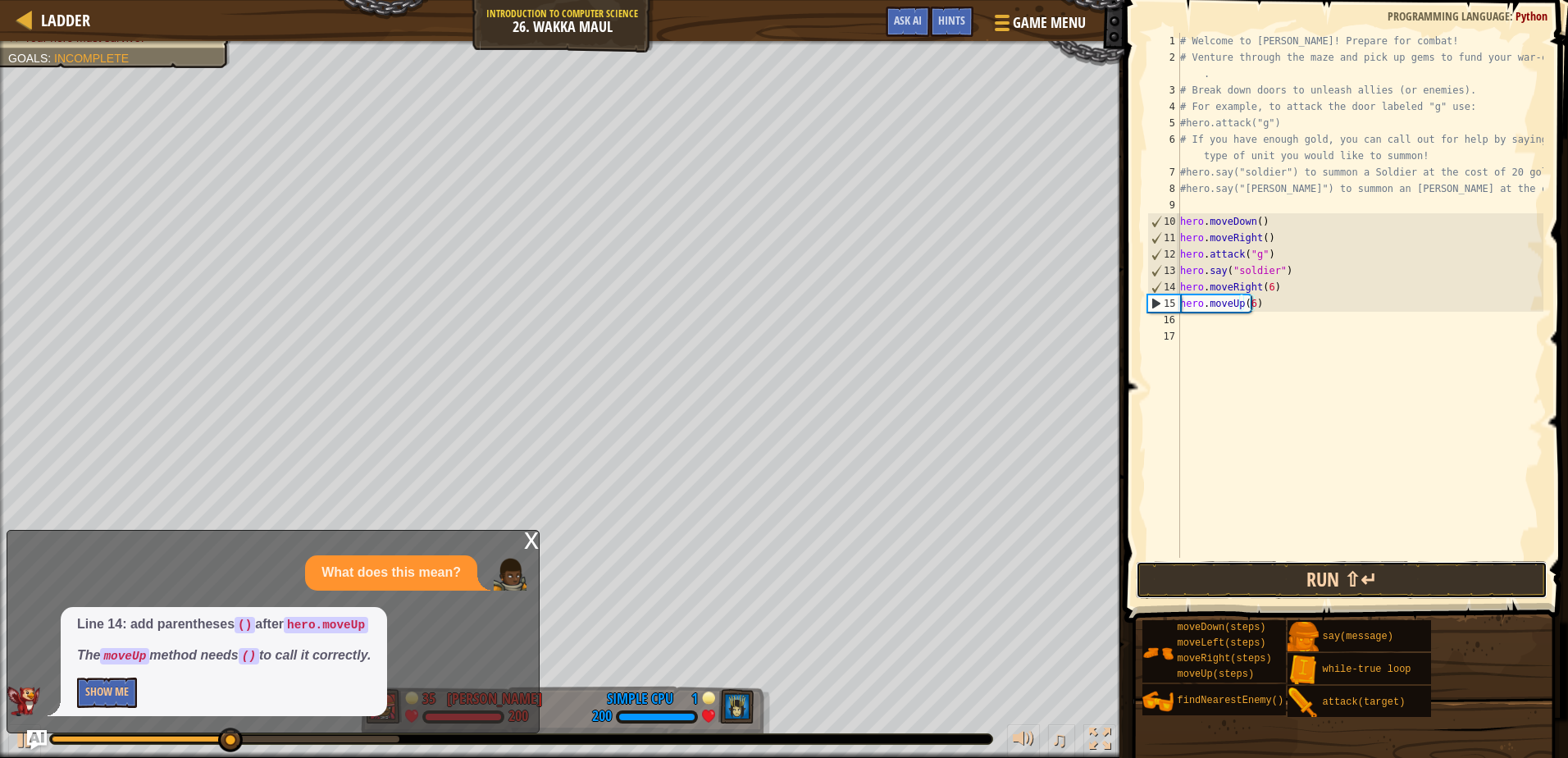
click at [1287, 567] on button "Run ⇧↵" at bounding box center [1341, 580] width 411 height 38
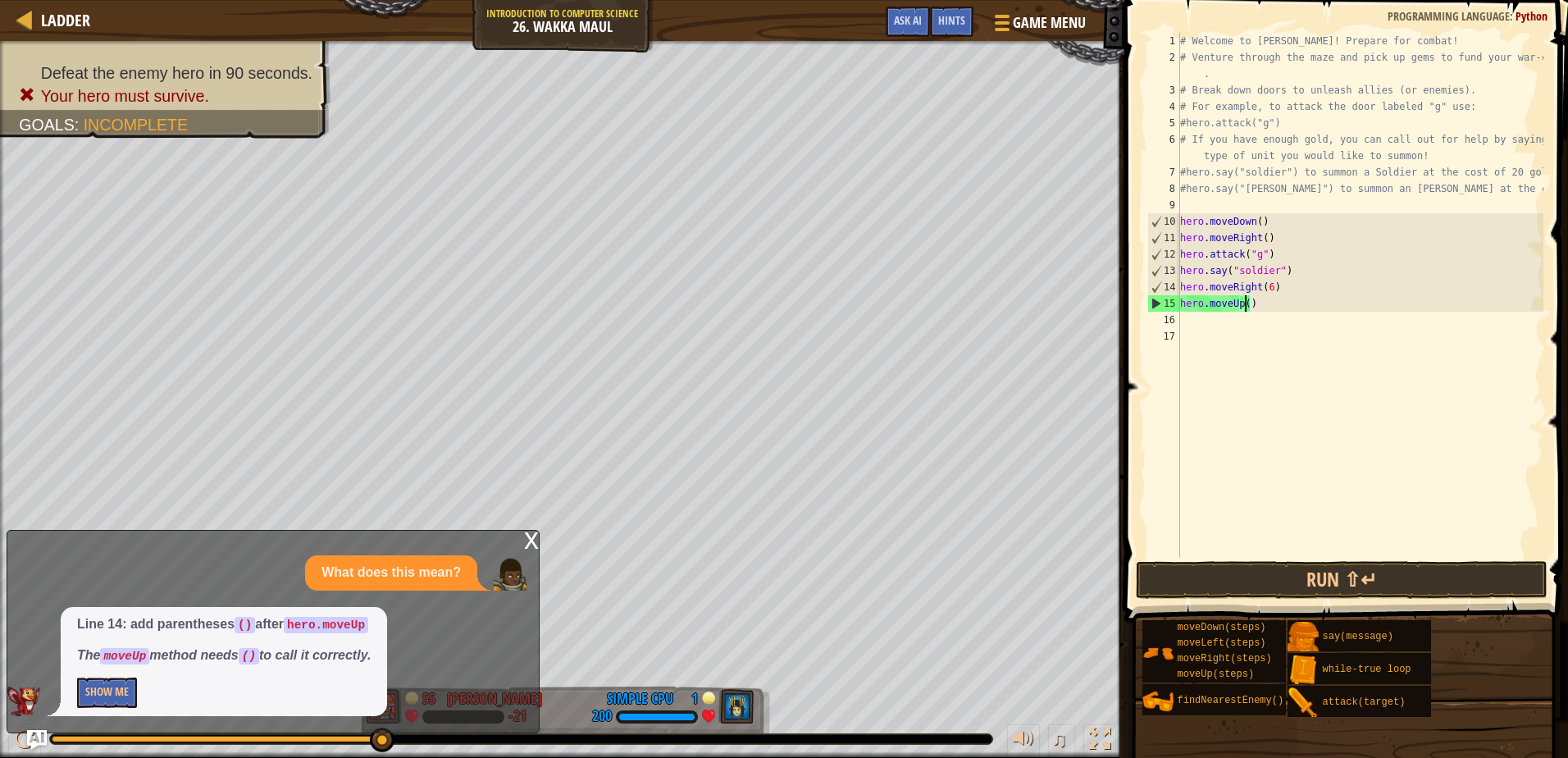
type textarea "hero.moveUp(3)"
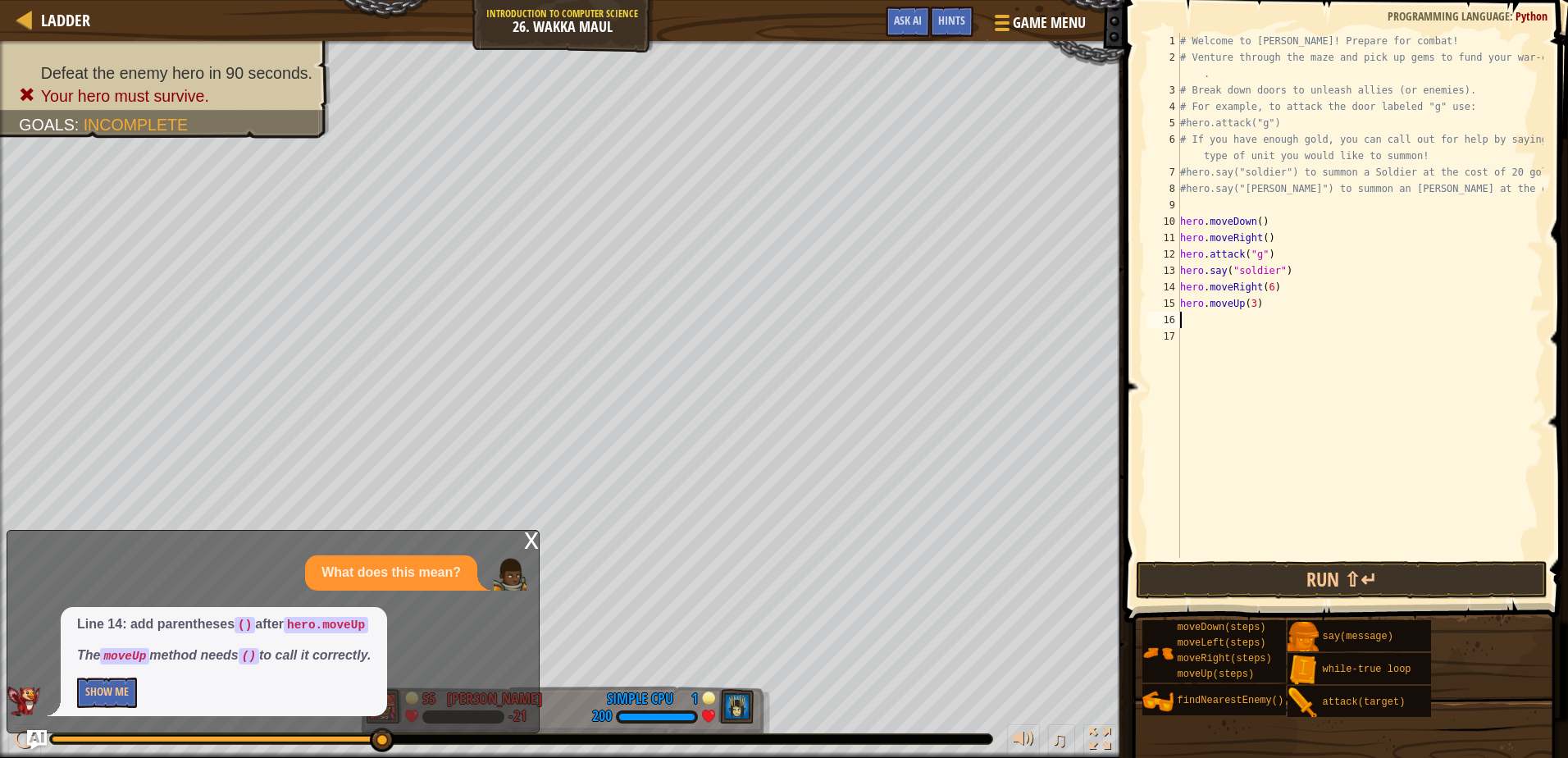
click at [1213, 315] on div "# Welcome to [PERSON_NAME]! Prepare for combat! # Venture through the maze and …" at bounding box center [1360, 311] width 366 height 558
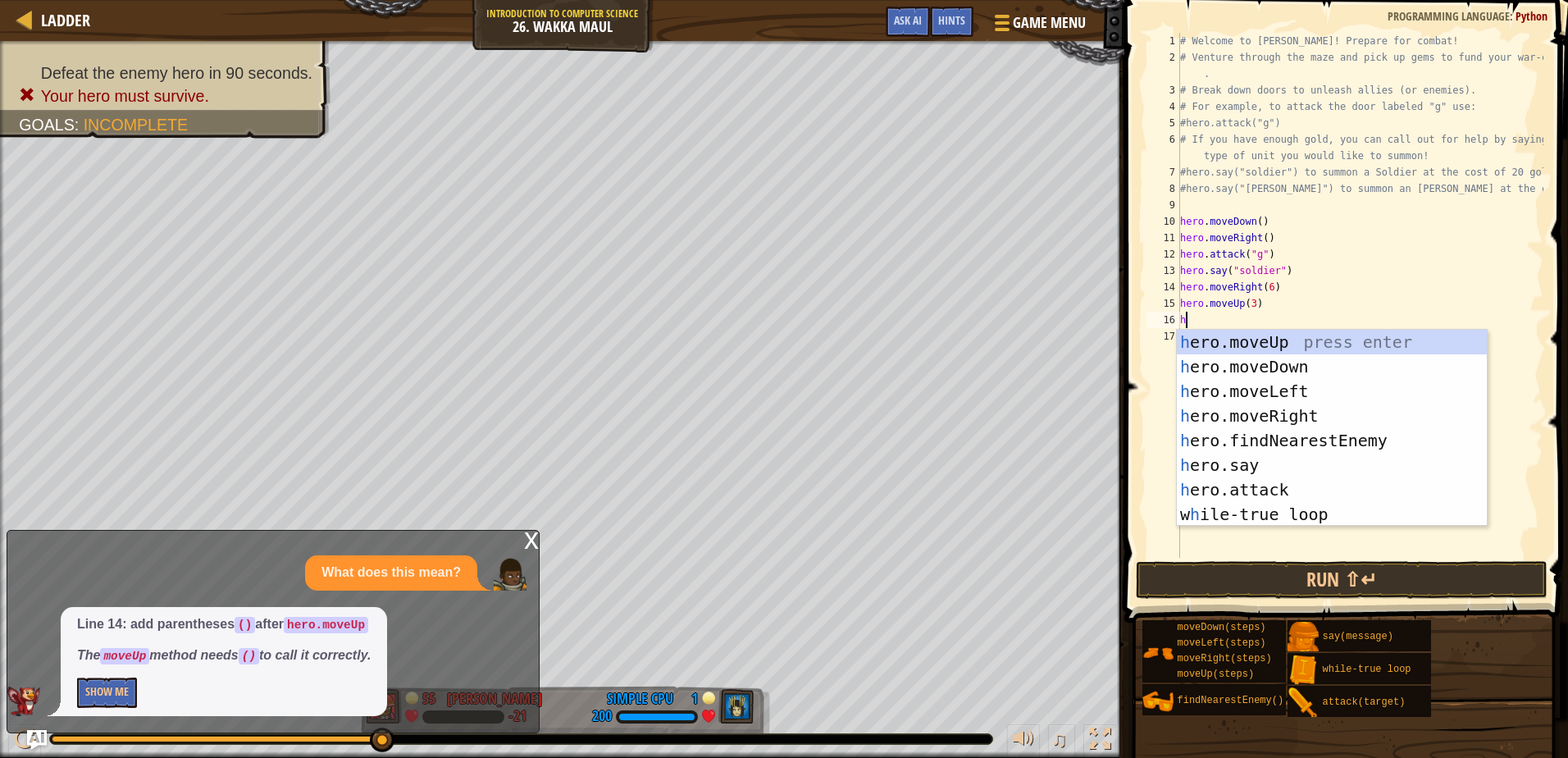
type textarea "he"
click at [1264, 407] on div "he ro.moveUp press enter he ro.moveDown press enter he ro.moveLeft press enter …" at bounding box center [1332, 453] width 310 height 246
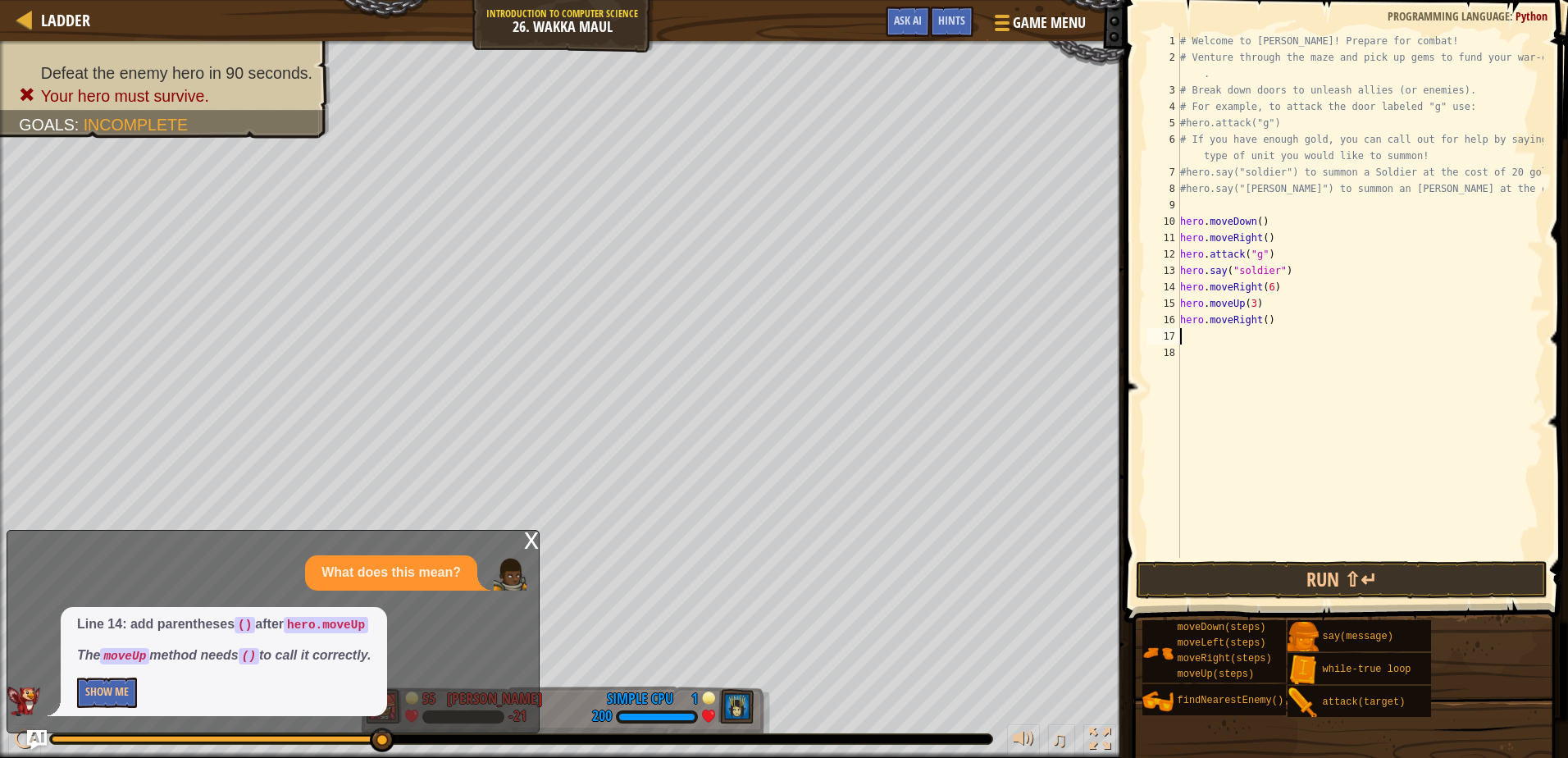
click at [1262, 320] on div "# Welcome to [PERSON_NAME]! Prepare for combat! # Venture through the maze and …" at bounding box center [1360, 311] width 366 height 558
type textarea "hero.moveRight(2)"
click at [1360, 571] on button "Run ⇧↵" at bounding box center [1341, 580] width 411 height 38
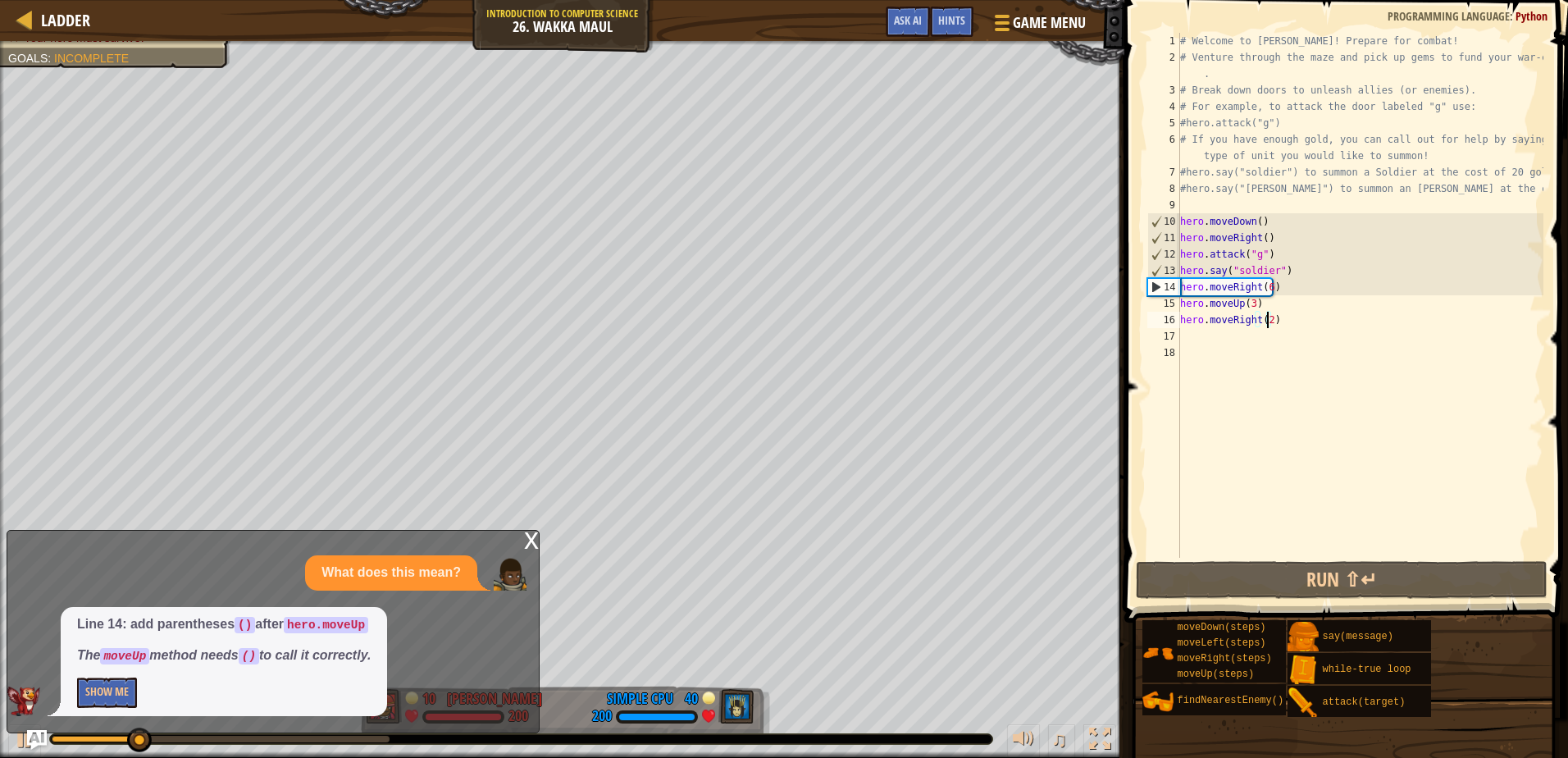
click at [1248, 300] on div "# Welcome to [PERSON_NAME]! Prepare for combat! # Venture through the maze and …" at bounding box center [1360, 311] width 366 height 558
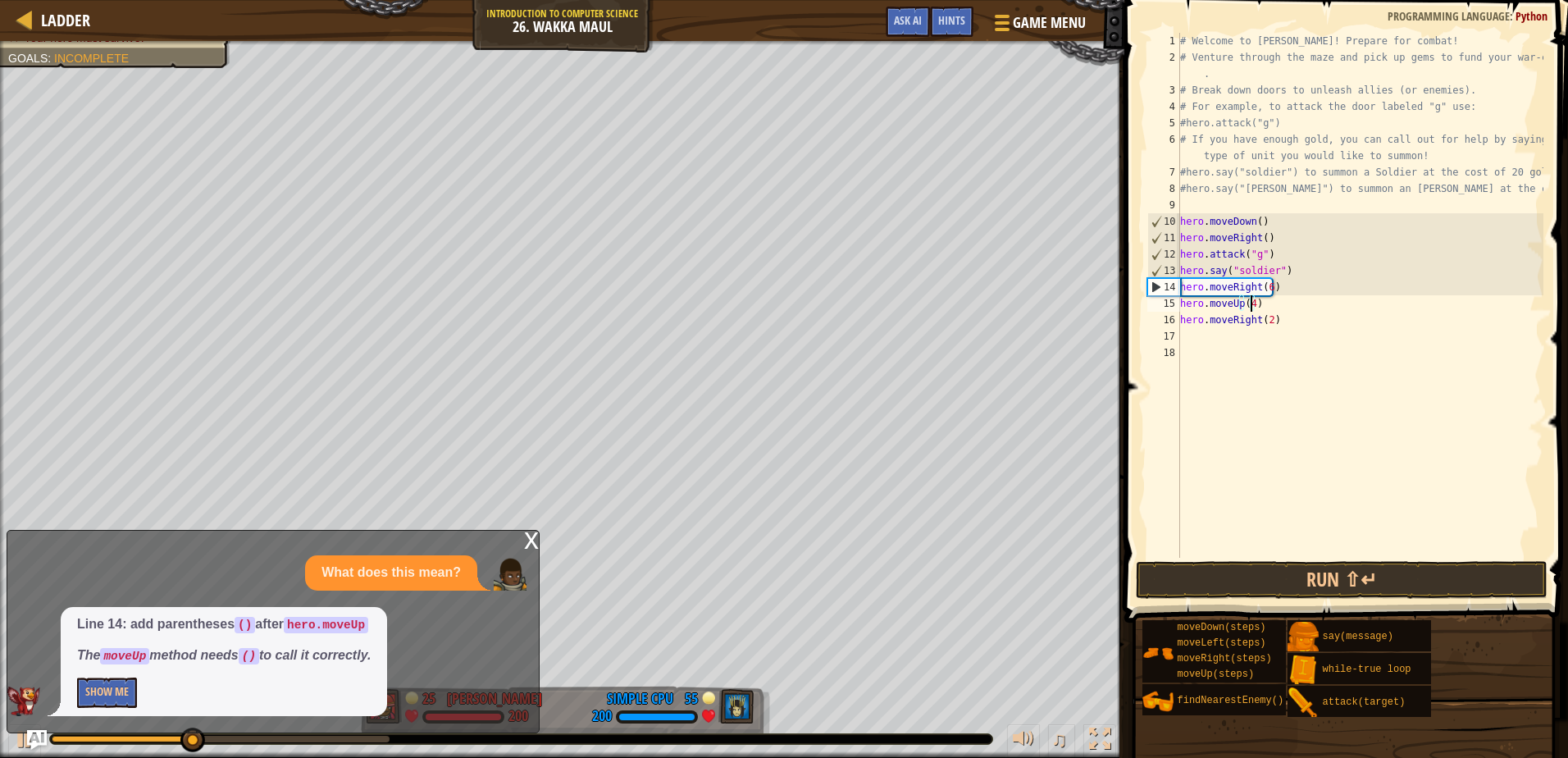
scroll to position [8, 6]
click at [1219, 579] on button "Run ⇧↵" at bounding box center [1341, 580] width 411 height 38
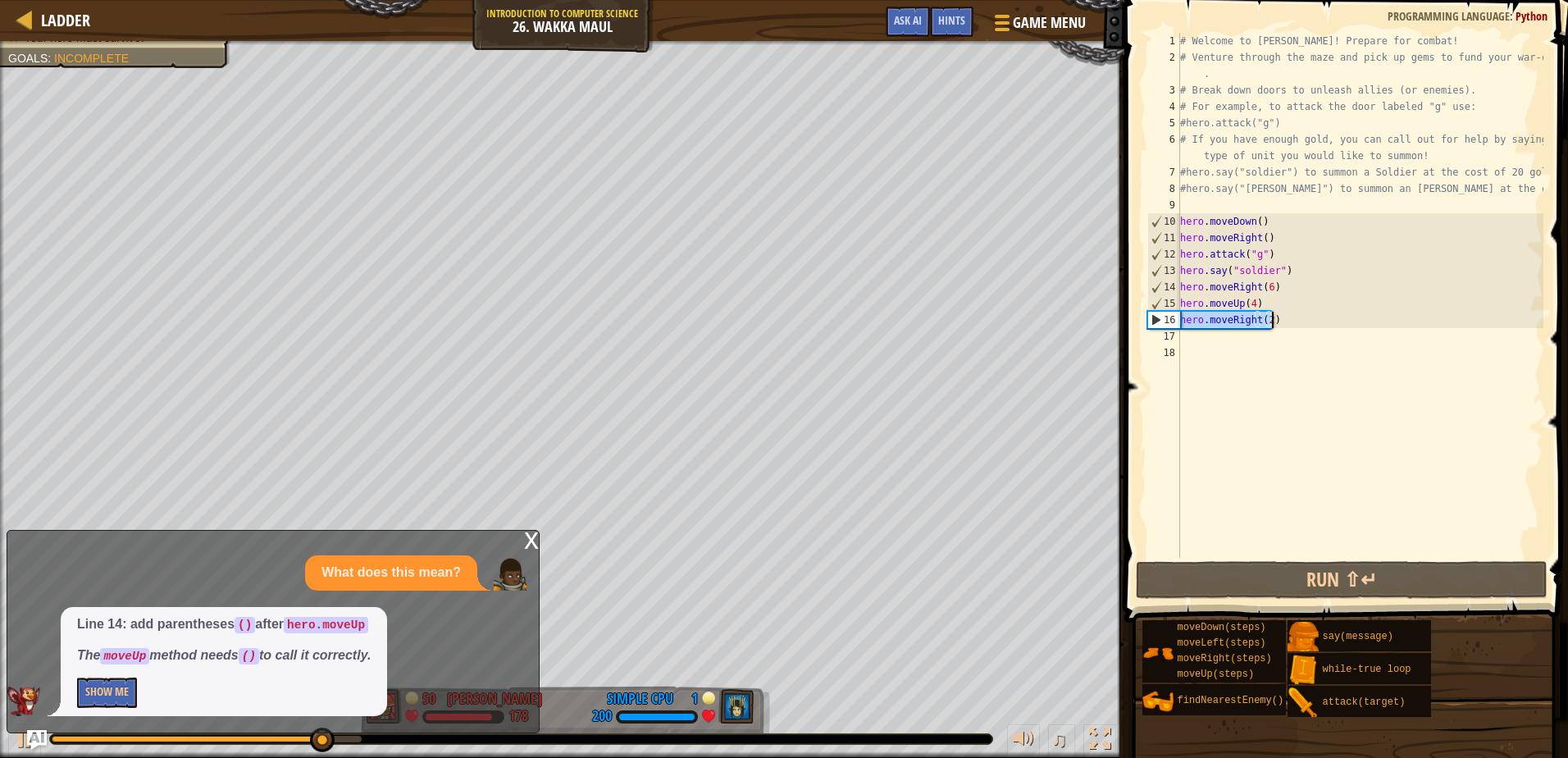
drag, startPoint x: 1182, startPoint y: 317, endPoint x: 1277, endPoint y: 326, distance: 95.4
click at [1277, 326] on div "# Welcome to Wakka Maul! Prepare for combat! # Venture through the maze and pic…" at bounding box center [1360, 311] width 366 height 558
type textarea "hero.moveRight(2)"
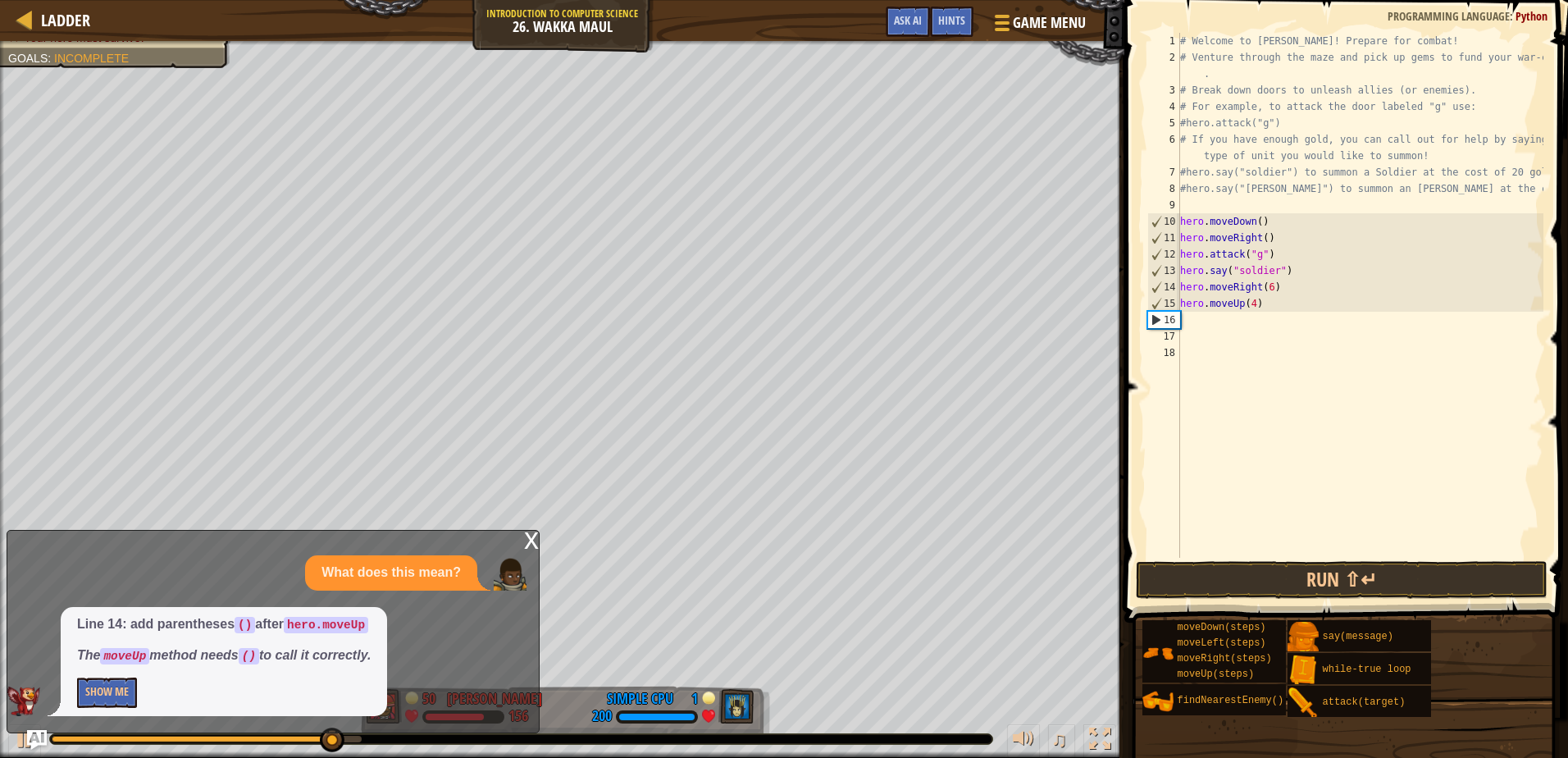
scroll to position [8, 0]
click at [1251, 296] on div "# Welcome to Wakka Maul! Prepare for combat! # Venture through the maze and pic…" at bounding box center [1360, 311] width 366 height 558
type textarea "hero.moveUp(3)"
click at [1195, 320] on div "# Welcome to [PERSON_NAME]! Prepare for combat! # Venture through the maze and …" at bounding box center [1360, 311] width 366 height 558
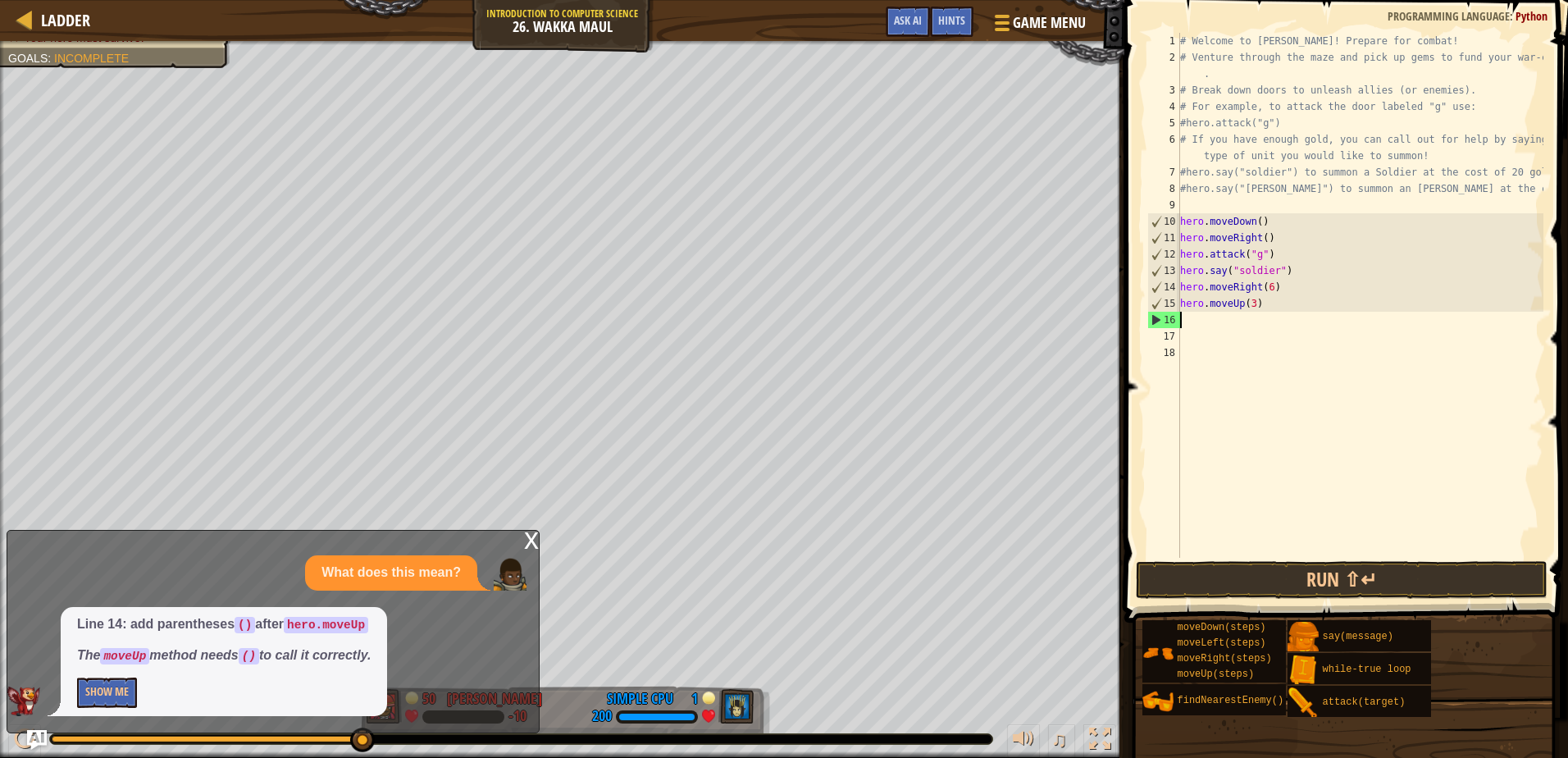
scroll to position [8, 0]
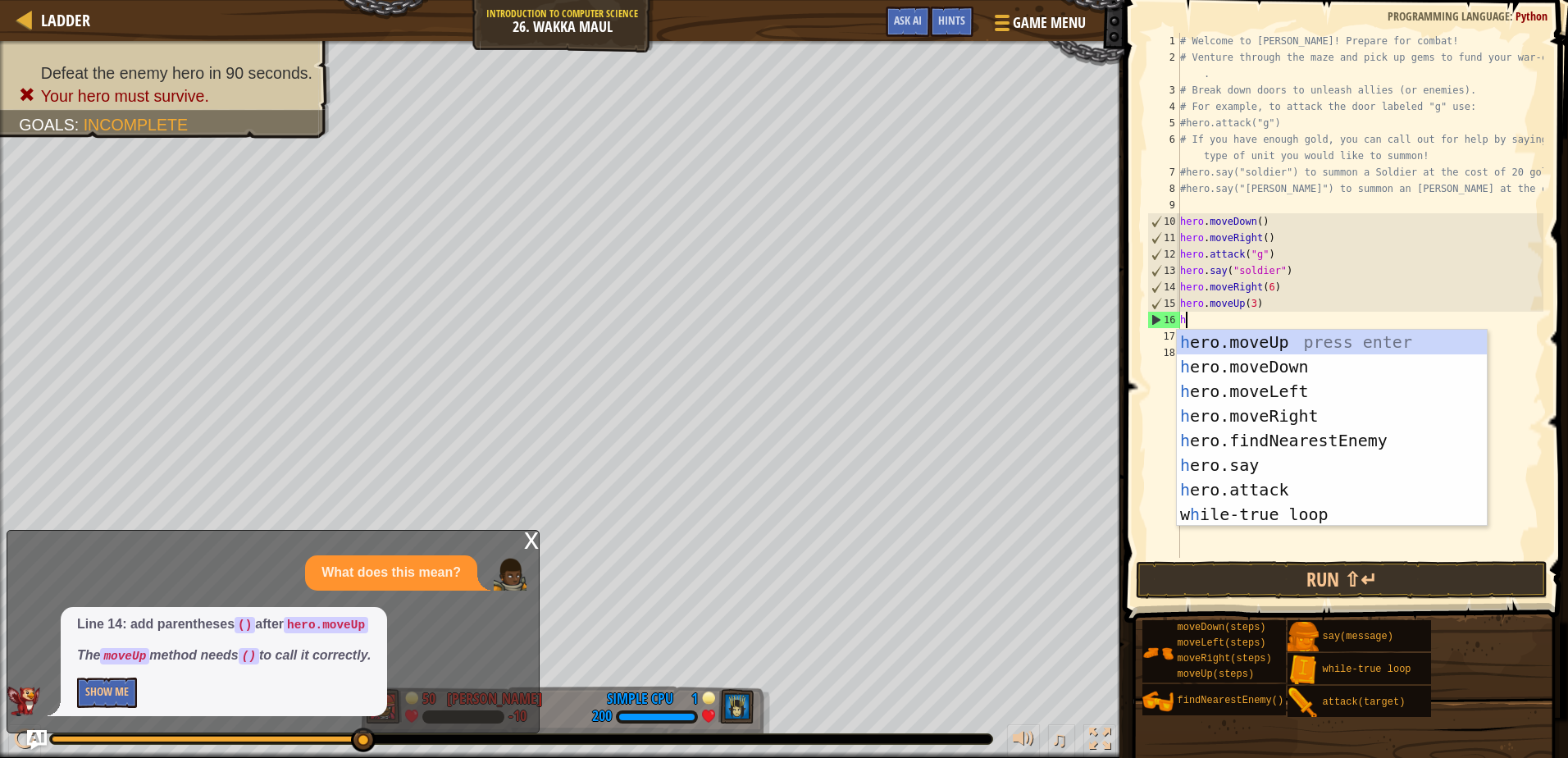
type textarea "he"
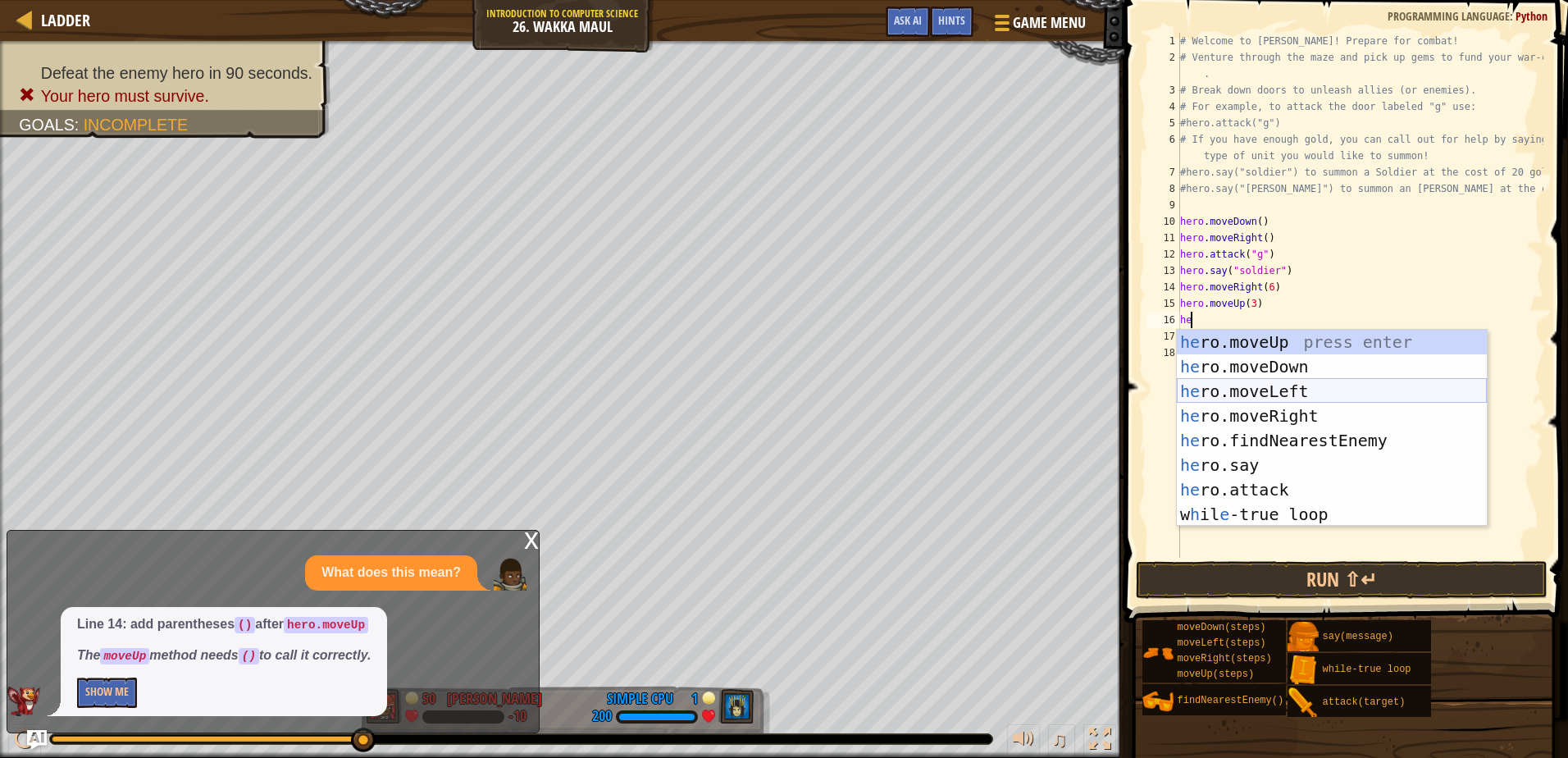
click at [1272, 385] on div "he ro.moveUp press enter he ro.moveDown press enter he ro.moveLeft press enter …" at bounding box center [1332, 453] width 310 height 246
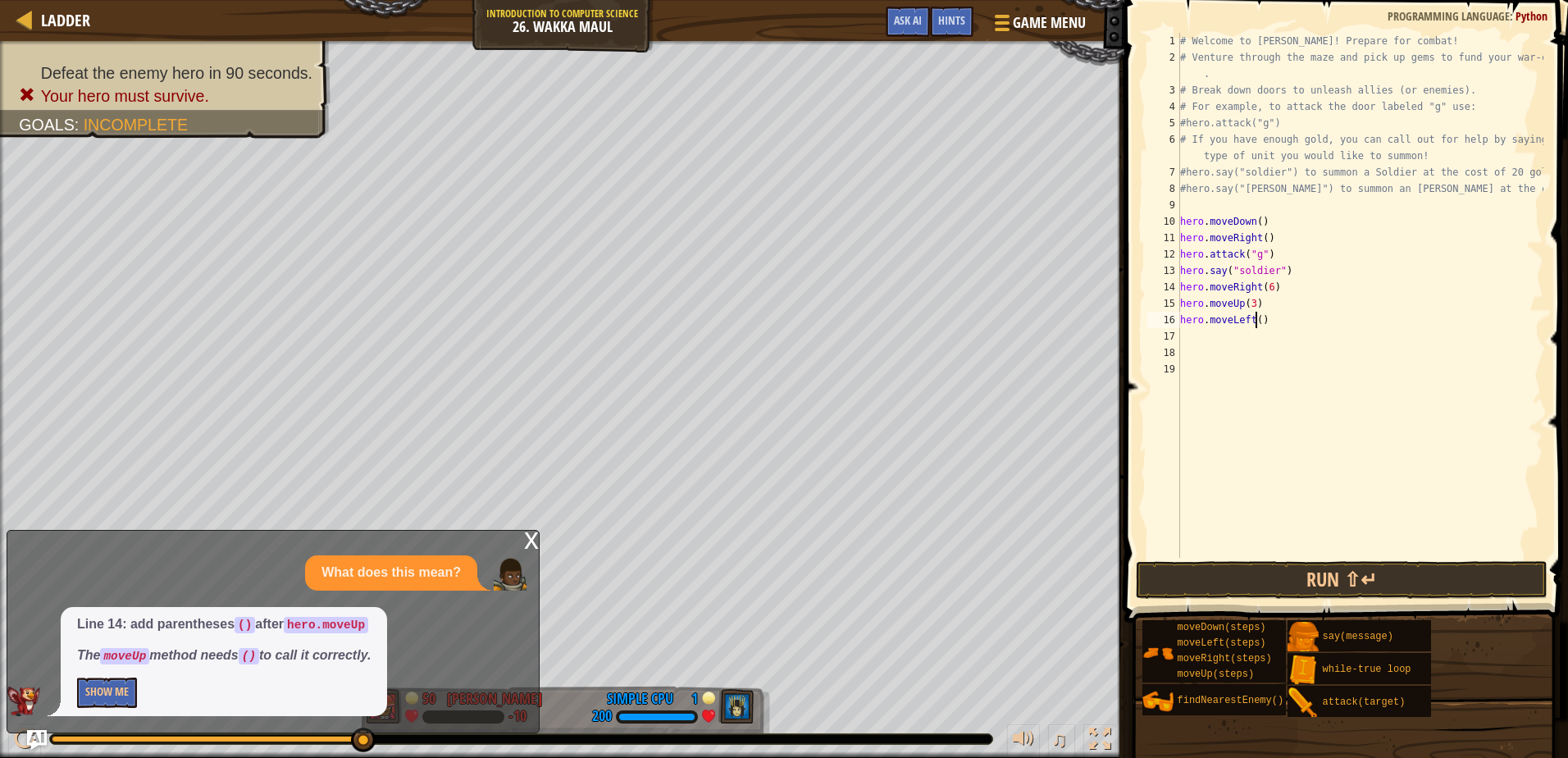
click at [1257, 315] on div "# Welcome to Wakka Maul! Prepare for combat! # Venture through the maze and pic…" at bounding box center [1360, 311] width 366 height 558
type textarea "hero.moveLeft(5)"
click at [1235, 582] on button "Run ⇧↵" at bounding box center [1341, 580] width 411 height 38
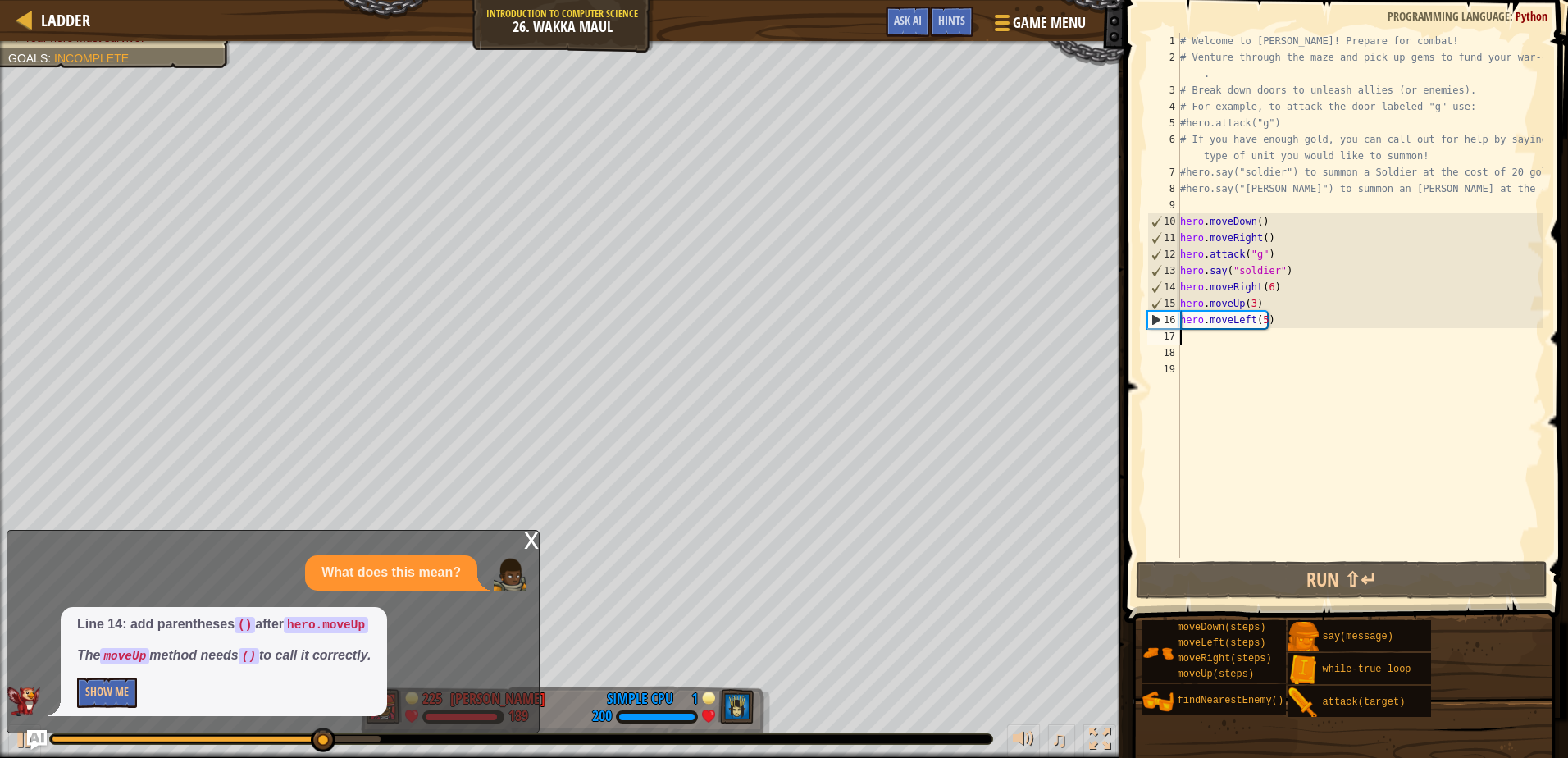
drag, startPoint x: 1183, startPoint y: 337, endPoint x: 1199, endPoint y: 351, distance: 21.3
click at [1185, 336] on div "# Welcome to Wakka Maul! Prepare for combat! # Venture through the maze and pic…" at bounding box center [1360, 311] width 366 height 558
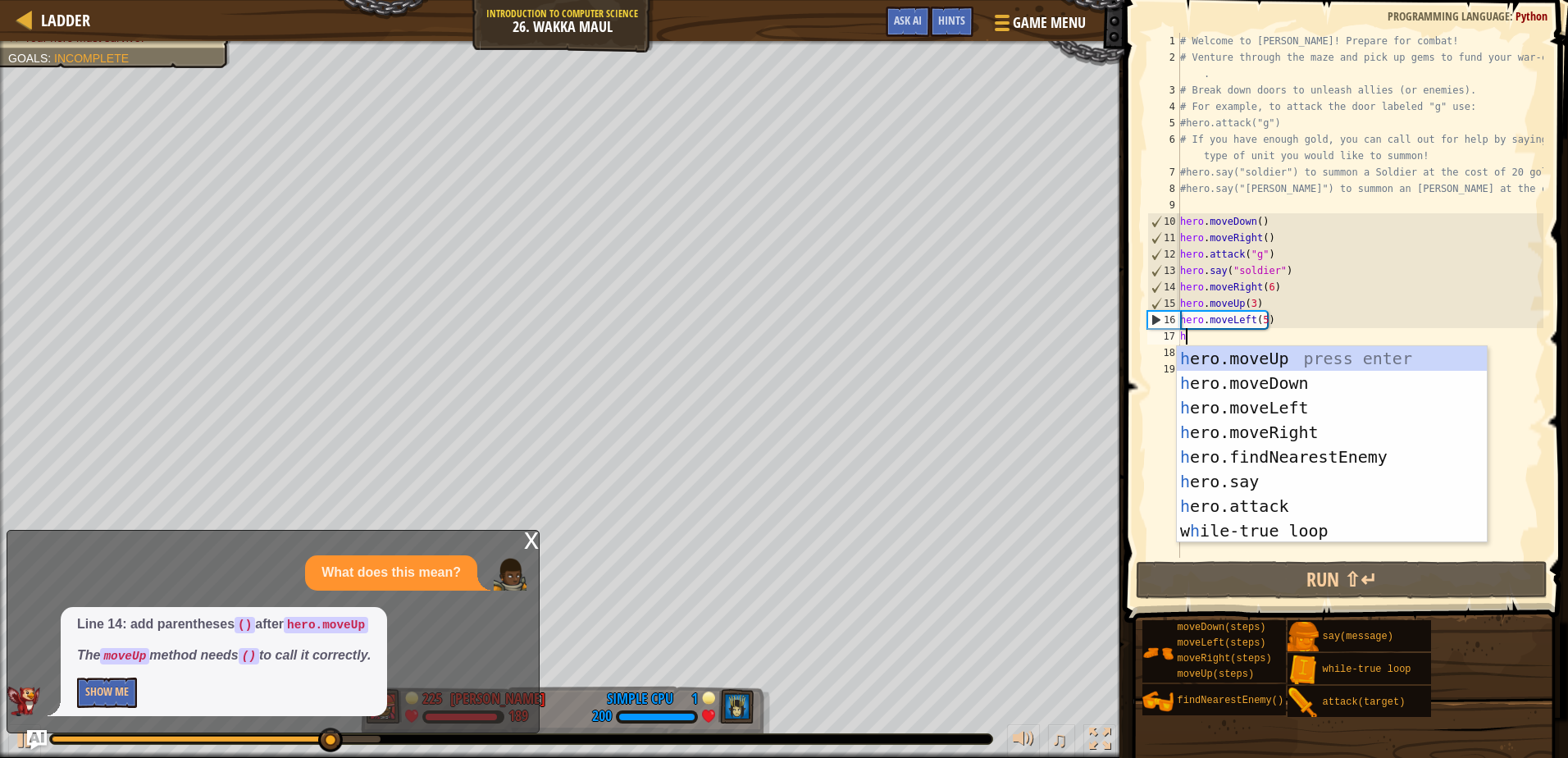
type textarea "he"
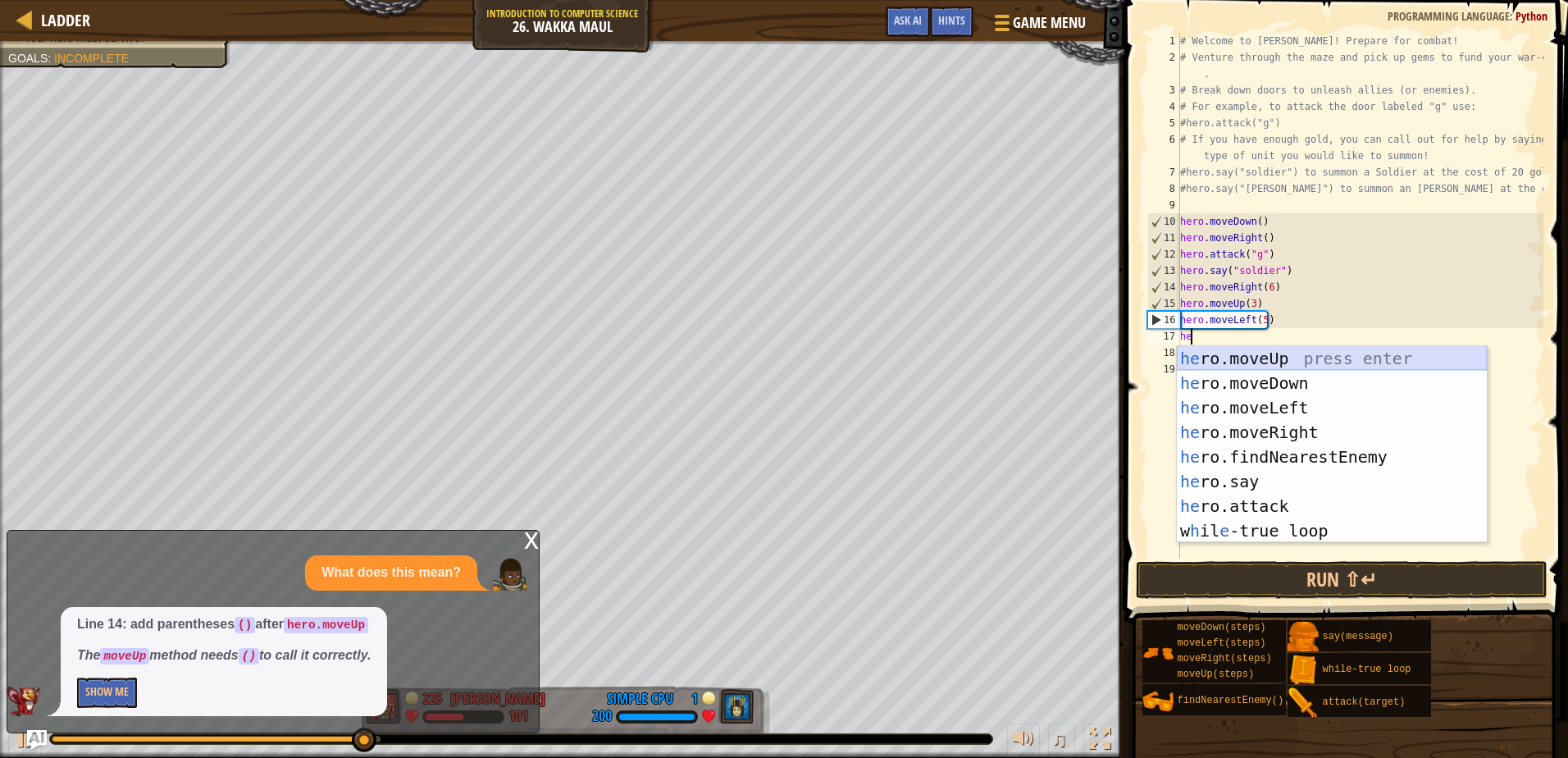
click at [1261, 360] on div "he ro.moveUp press enter he ro.moveDown press enter he ro.moveLeft press enter …" at bounding box center [1332, 469] width 310 height 246
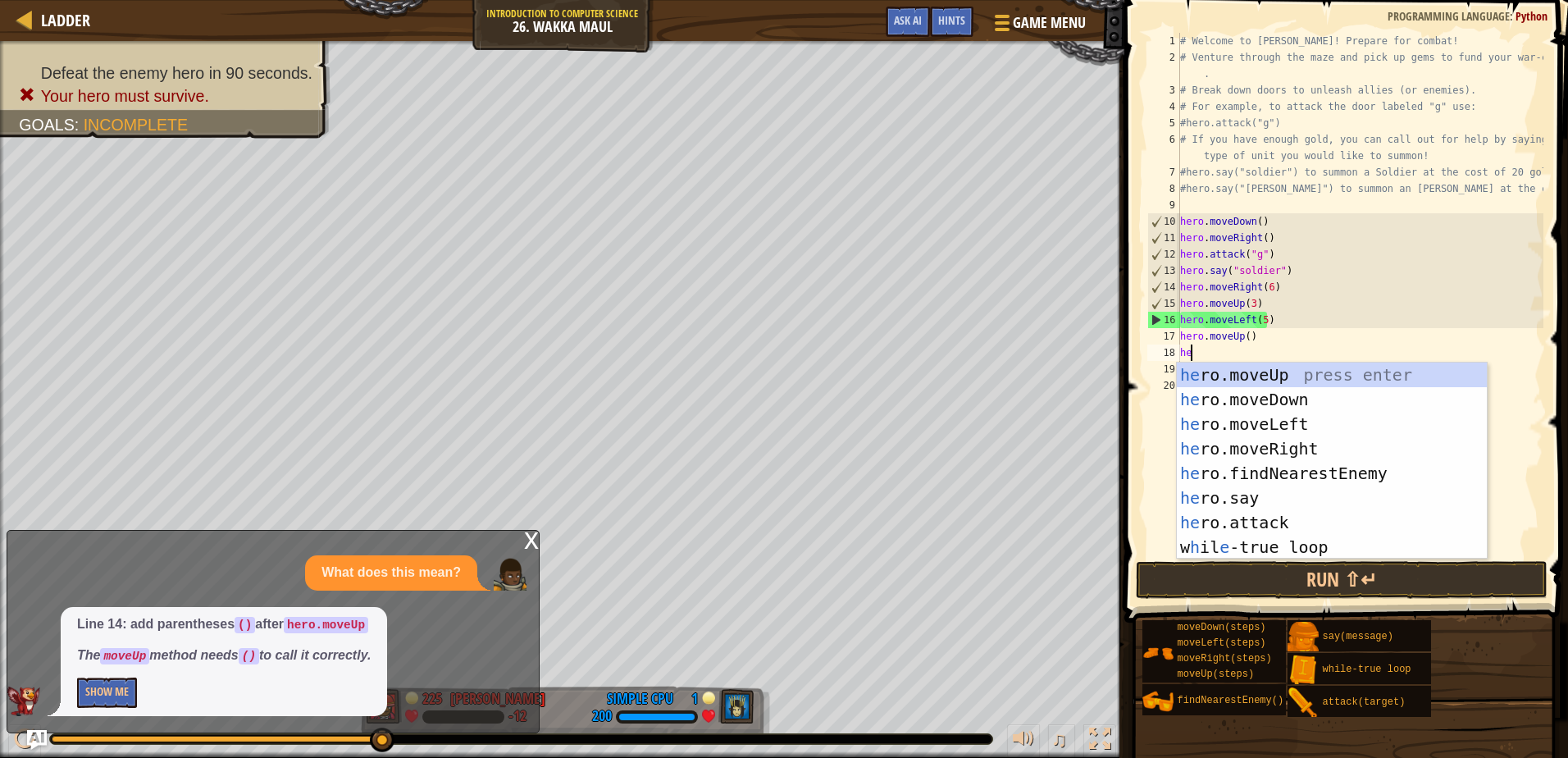
click at [1261, 320] on div "# Welcome to Wakka Maul! Prepare for combat! # Venture through the maze and pic…" at bounding box center [1360, 311] width 366 height 558
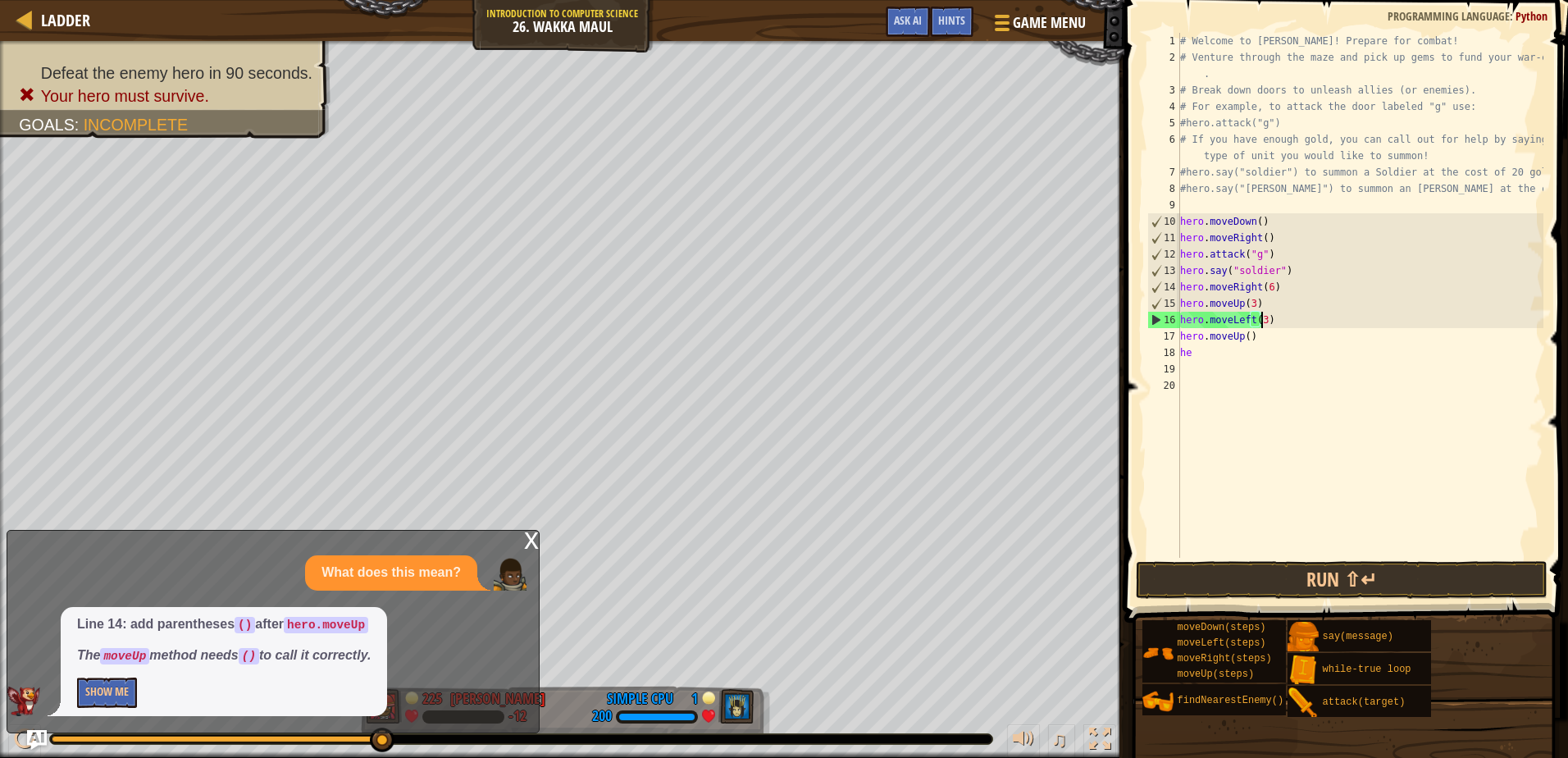
scroll to position [8, 7]
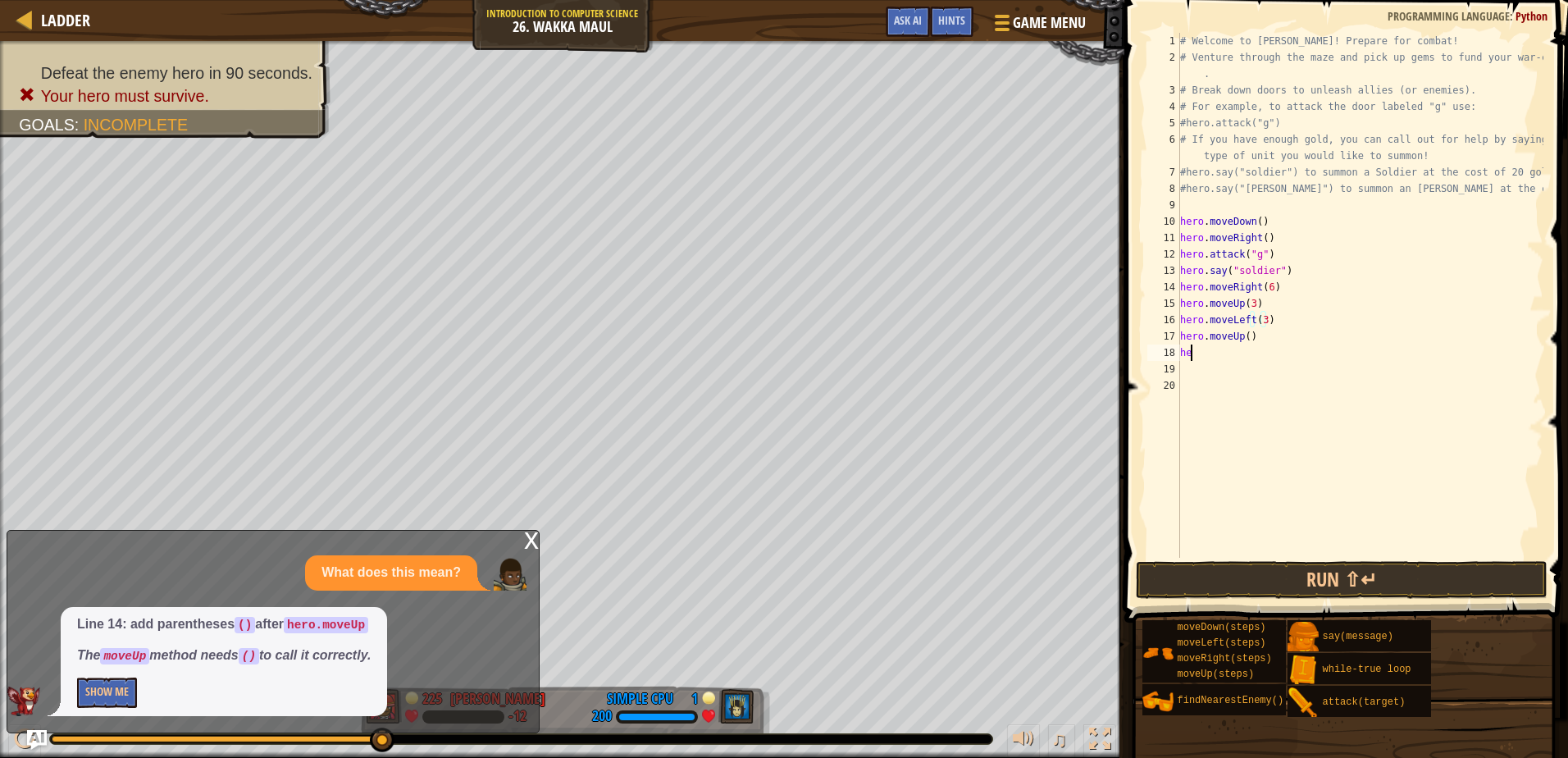
click at [1212, 357] on div "# Welcome to Wakka Maul! Prepare for combat! # Venture through the maze and pic…" at bounding box center [1360, 311] width 366 height 558
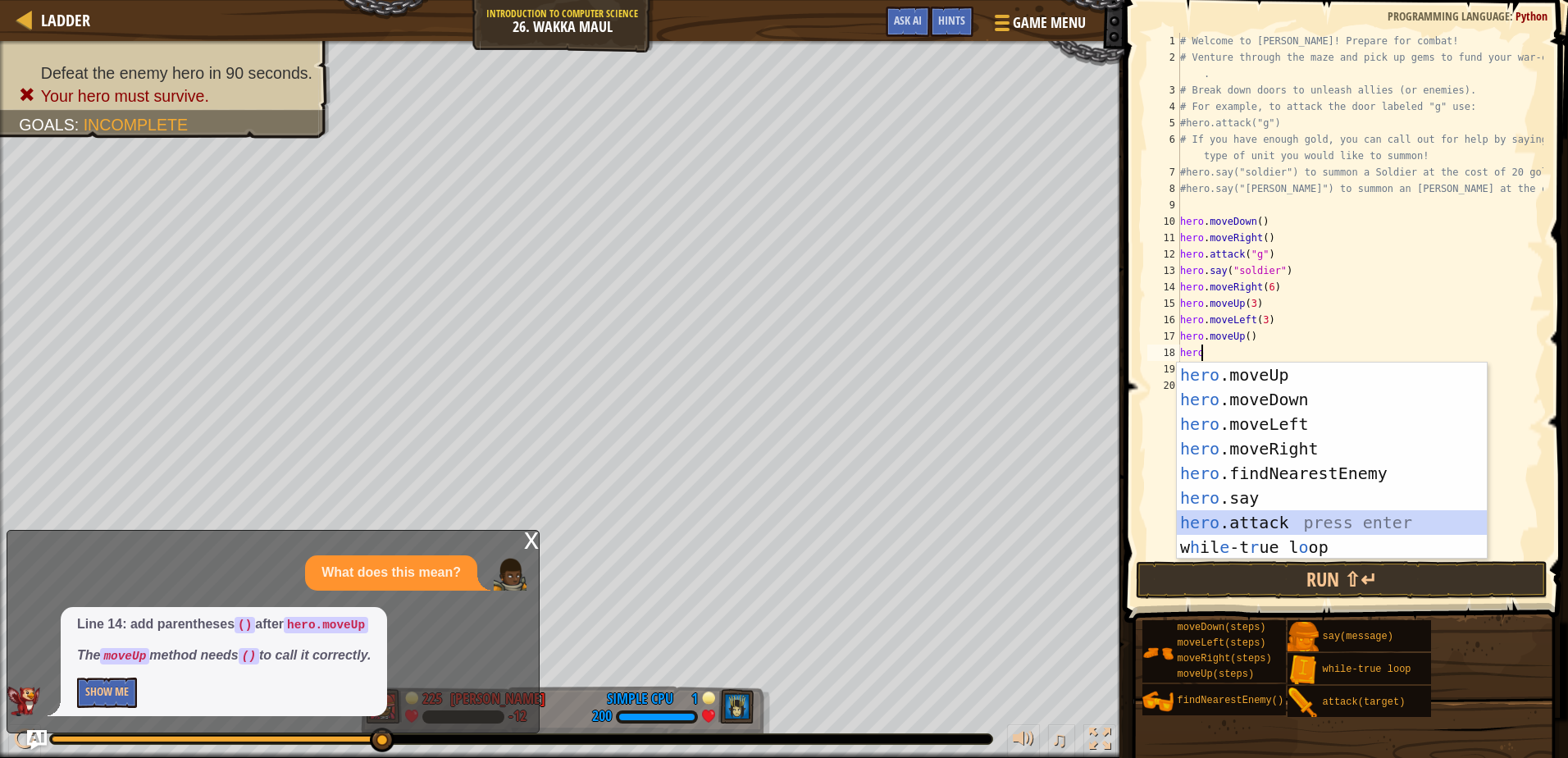
click at [1248, 515] on div "hero .moveUp press enter hero .moveDown press enter hero .moveLeft press enter …" at bounding box center [1332, 485] width 310 height 246
type textarea "hero.attack(enemy)"
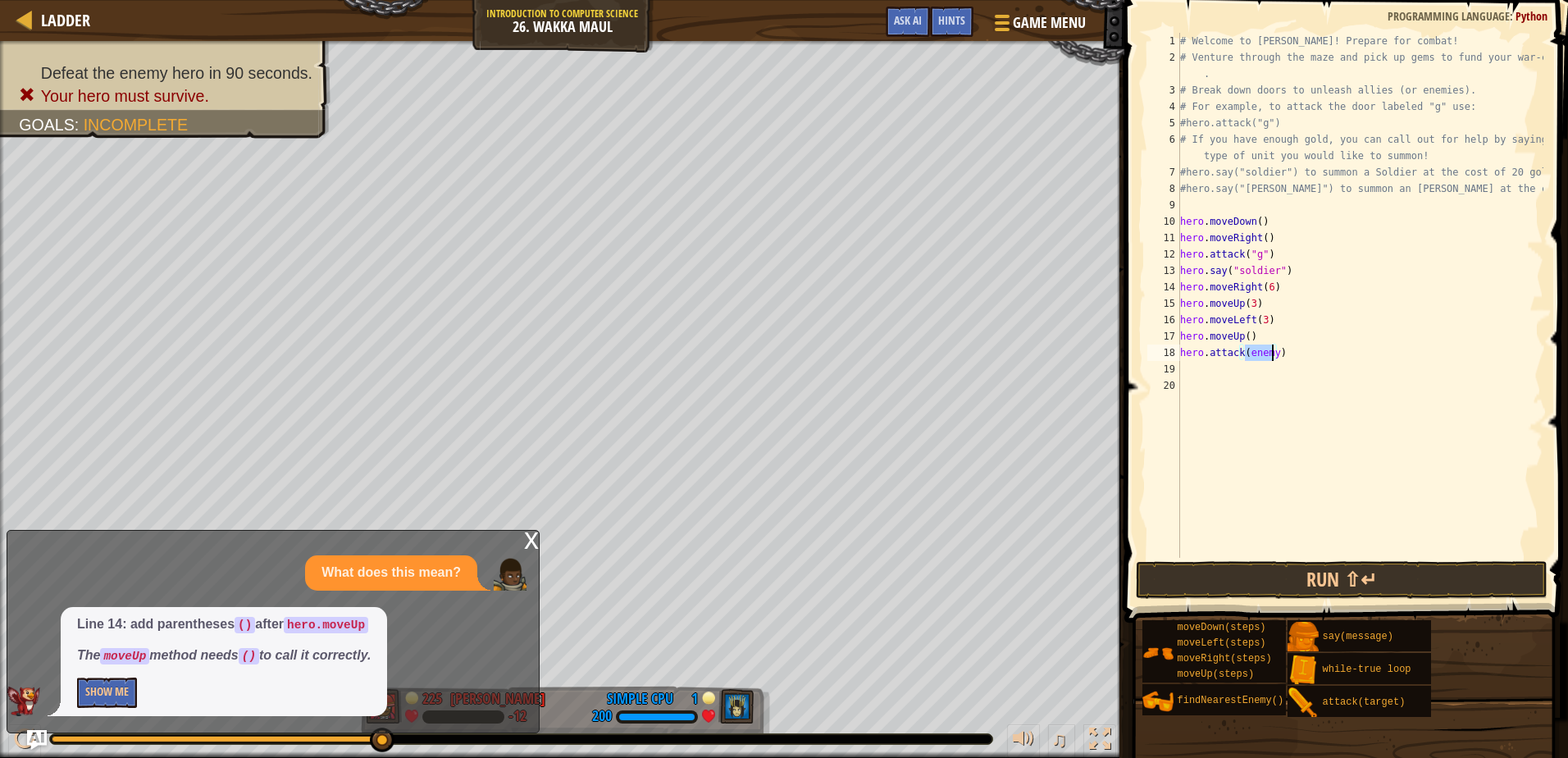
click at [1207, 366] on div "# Welcome to Wakka Maul! Prepare for combat! # Venture through the maze and pic…" at bounding box center [1360, 311] width 366 height 558
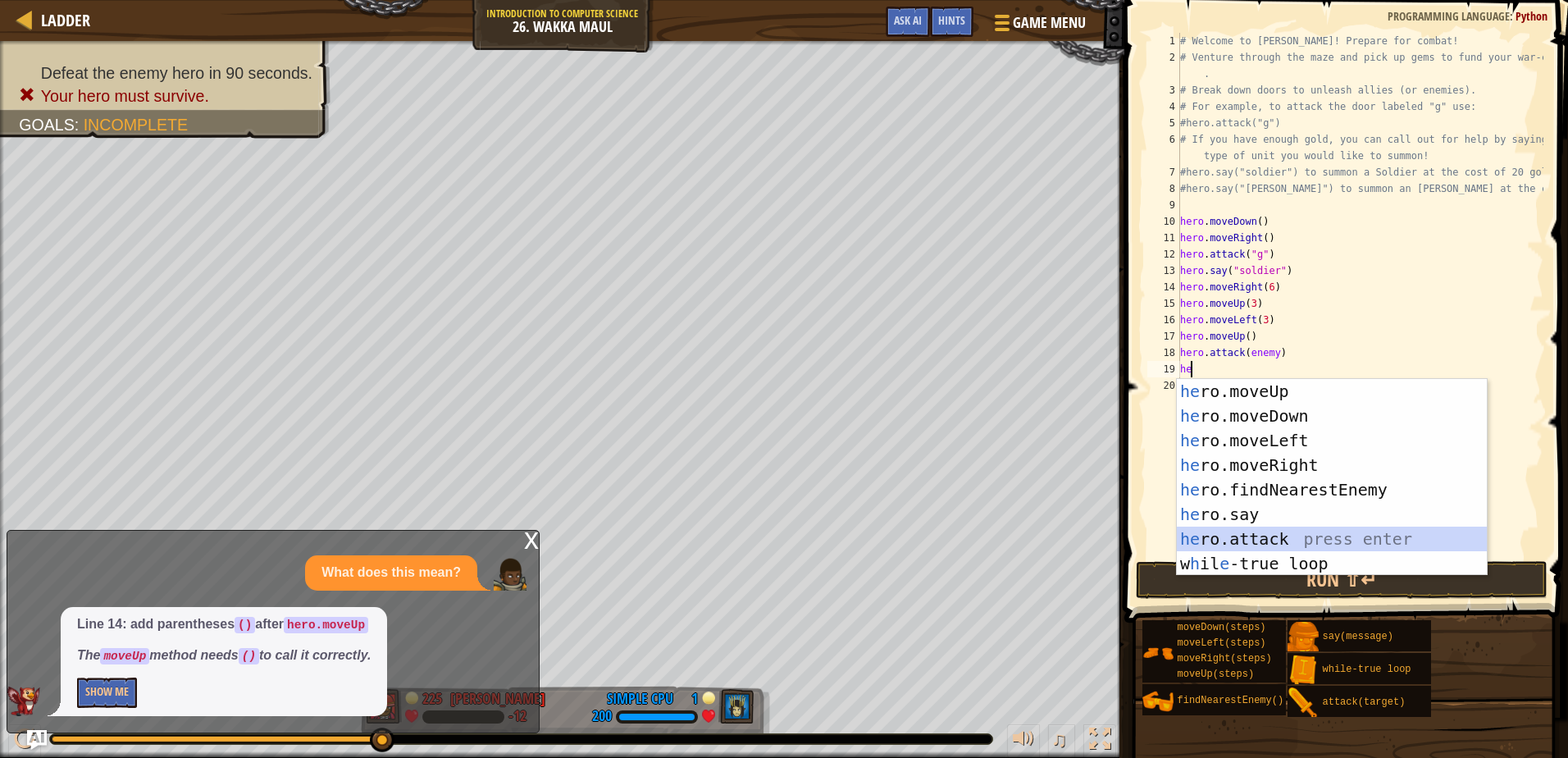
click at [1272, 536] on div "he ro.moveUp press enter he ro.moveDown press enter he ro.moveLeft press enter …" at bounding box center [1332, 502] width 310 height 246
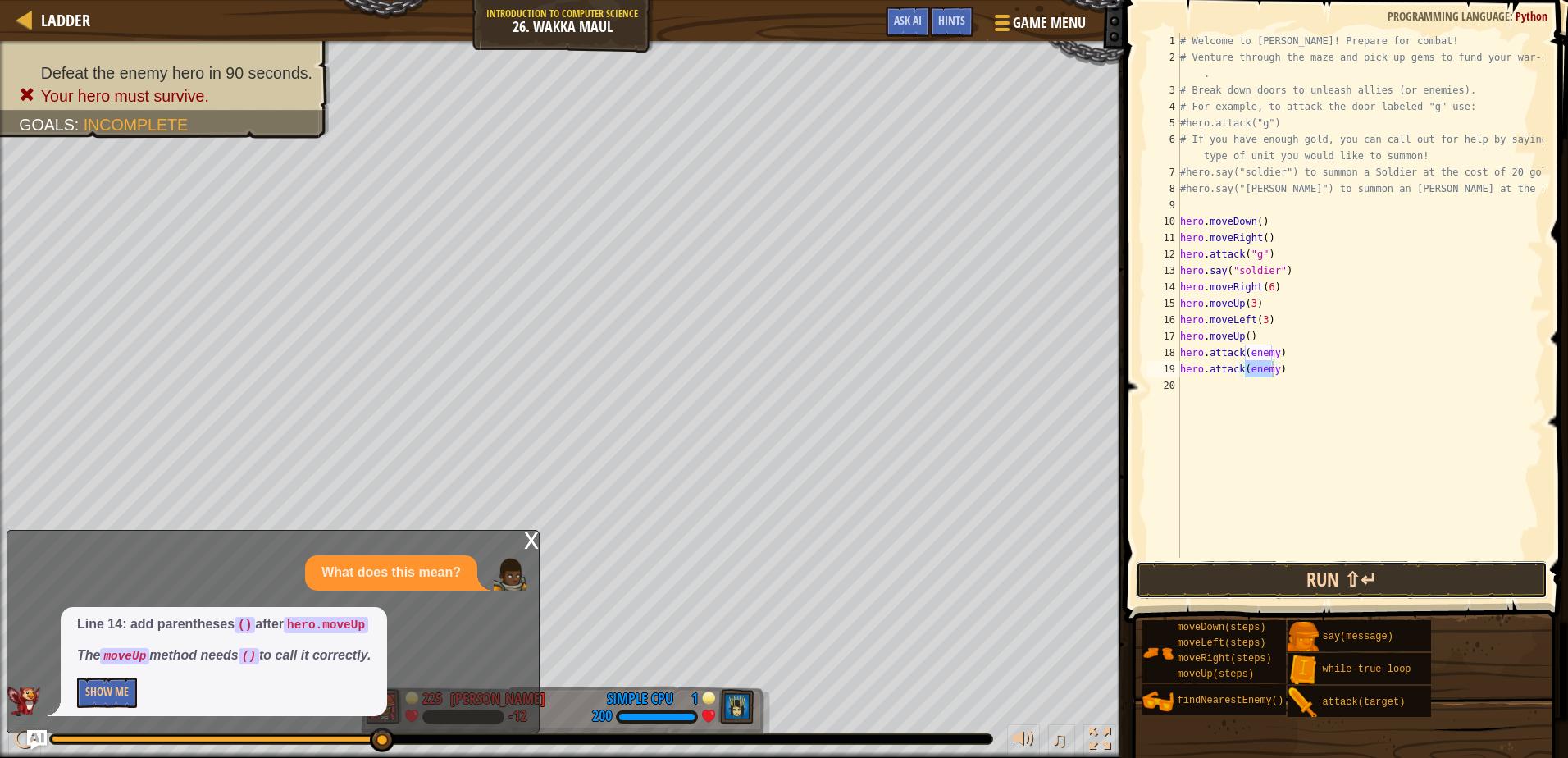
click at [1263, 588] on button "Run ⇧↵" at bounding box center [1341, 580] width 411 height 38
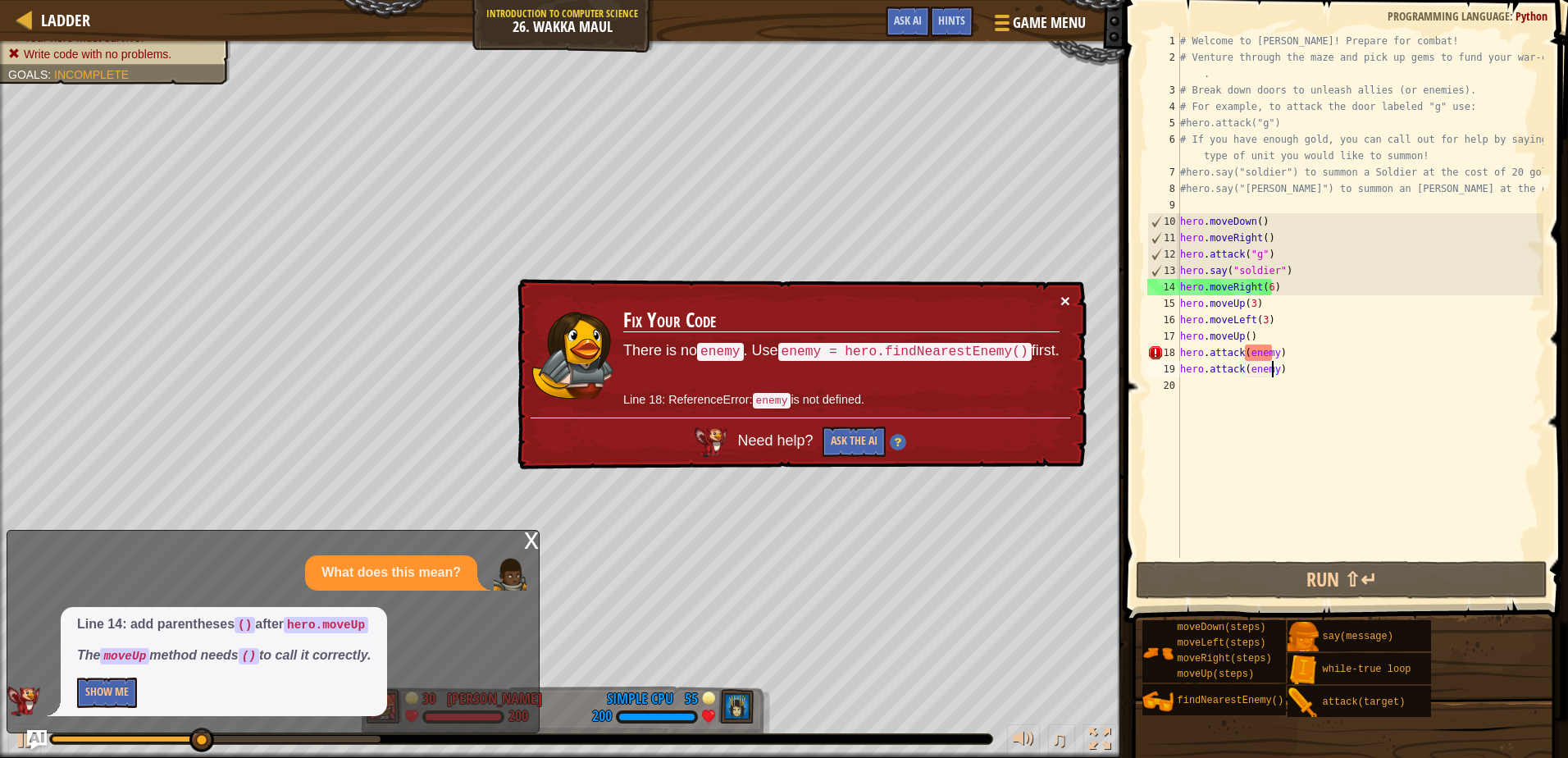
click at [1063, 295] on button "×" at bounding box center [1066, 302] width 10 height 18
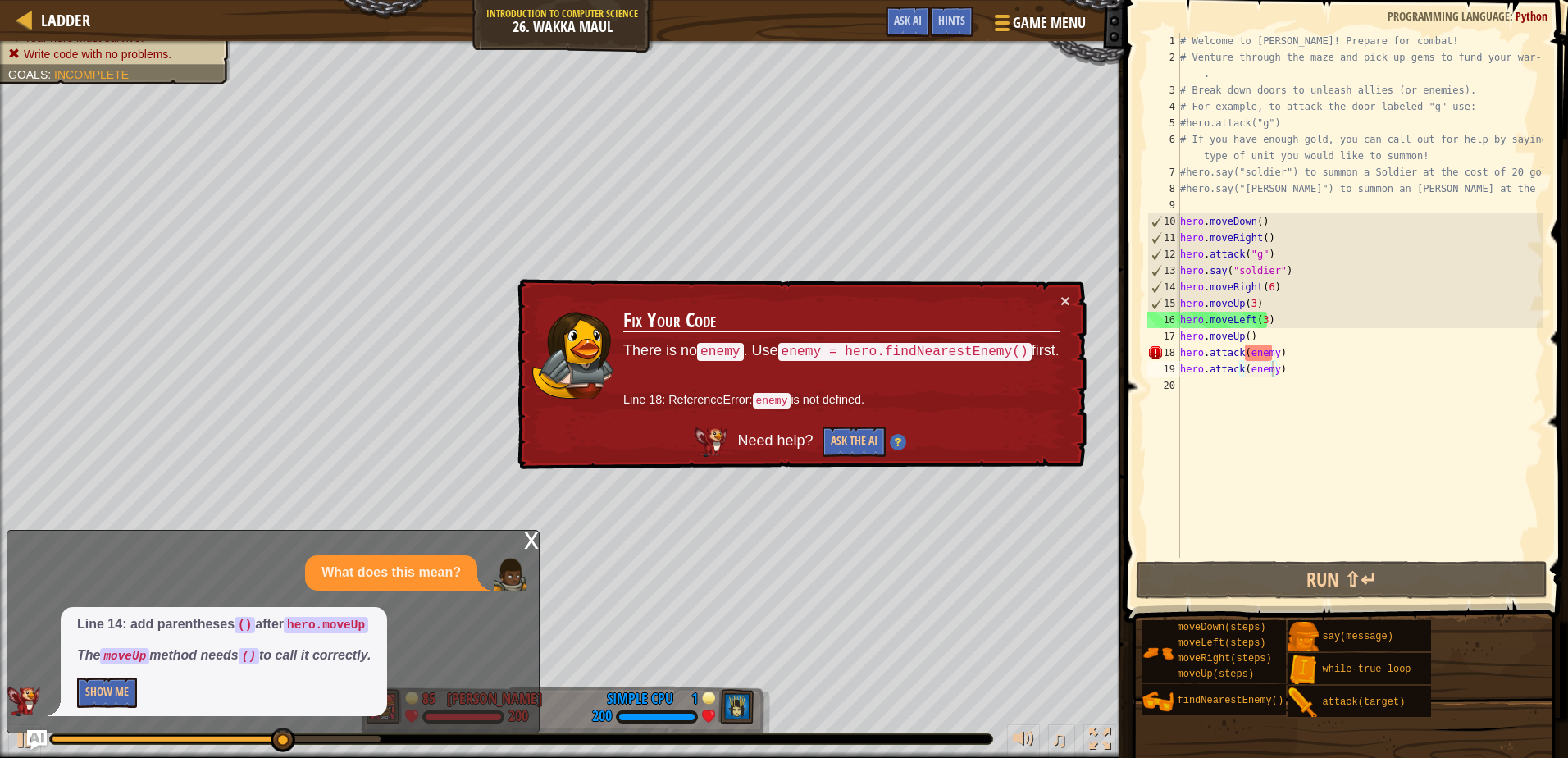
click at [1070, 299] on div "× Fix Your Code There is no enemy . Use enemy = hero.findNearestEnemy() first. …" at bounding box center [801, 374] width 572 height 191
click at [1065, 300] on button "×" at bounding box center [1066, 302] width 10 height 18
click at [1262, 315] on div "# Welcome to Wakka Maul! Prepare for combat! # Venture through the maze and pic…" at bounding box center [1360, 311] width 366 height 558
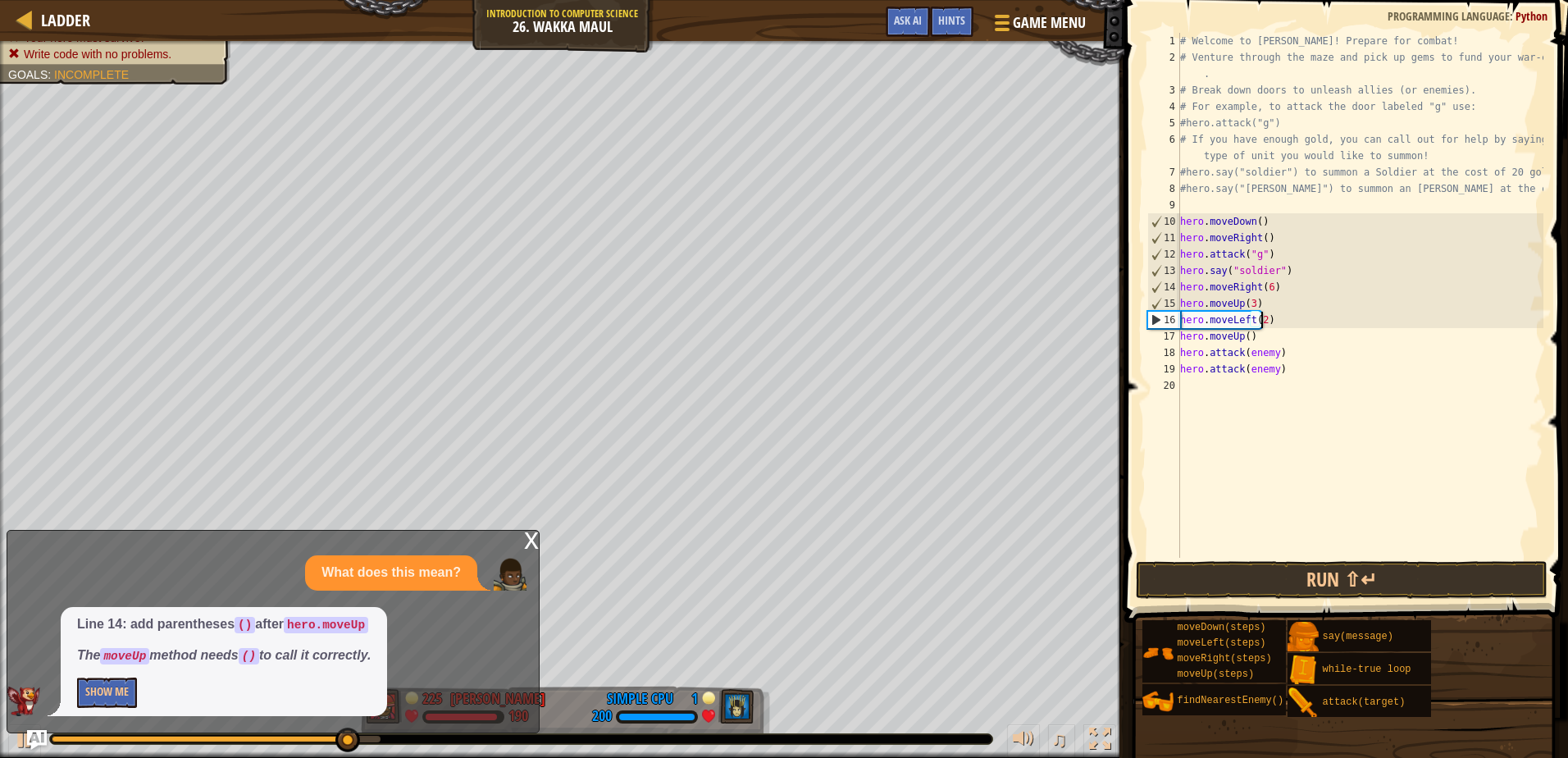
scroll to position [8, 7]
click at [1273, 353] on div "# Welcome to Wakka Maul! Prepare for combat! # Venture through the maze and pic…" at bounding box center [1360, 311] width 366 height 558
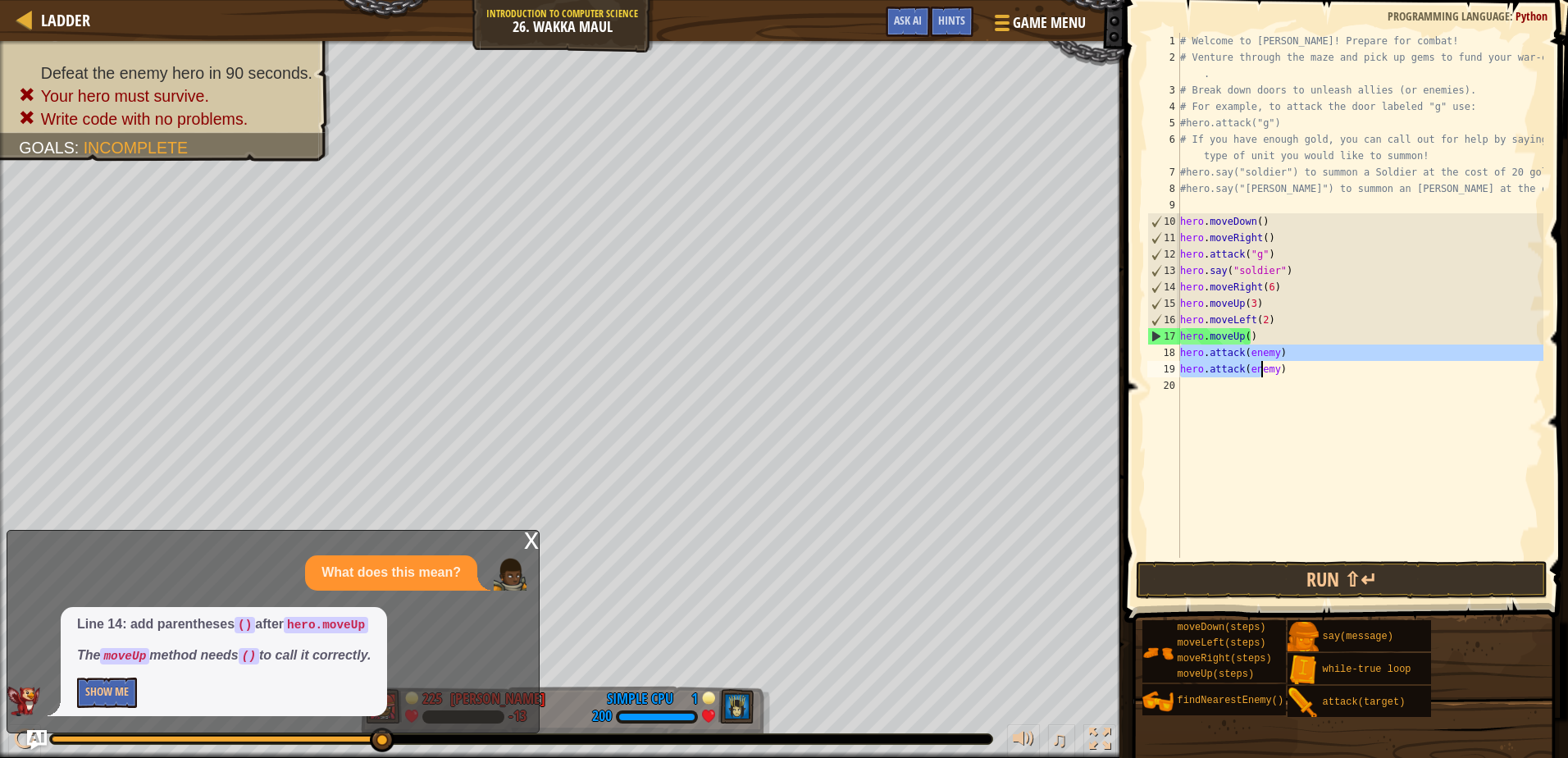
drag, startPoint x: 1181, startPoint y: 353, endPoint x: 1263, endPoint y: 365, distance: 82.9
click at [1263, 365] on div "# Welcome to Wakka Maul! Prepare for combat! # Venture through the maze and pic…" at bounding box center [1360, 311] width 366 height 558
type textarea "hero.attack(enemy) hero.attack(enemy)"
click at [1222, 408] on div "# Welcome to Wakka Maul! Prepare for combat! # Venture through the maze and pic…" at bounding box center [1360, 311] width 366 height 558
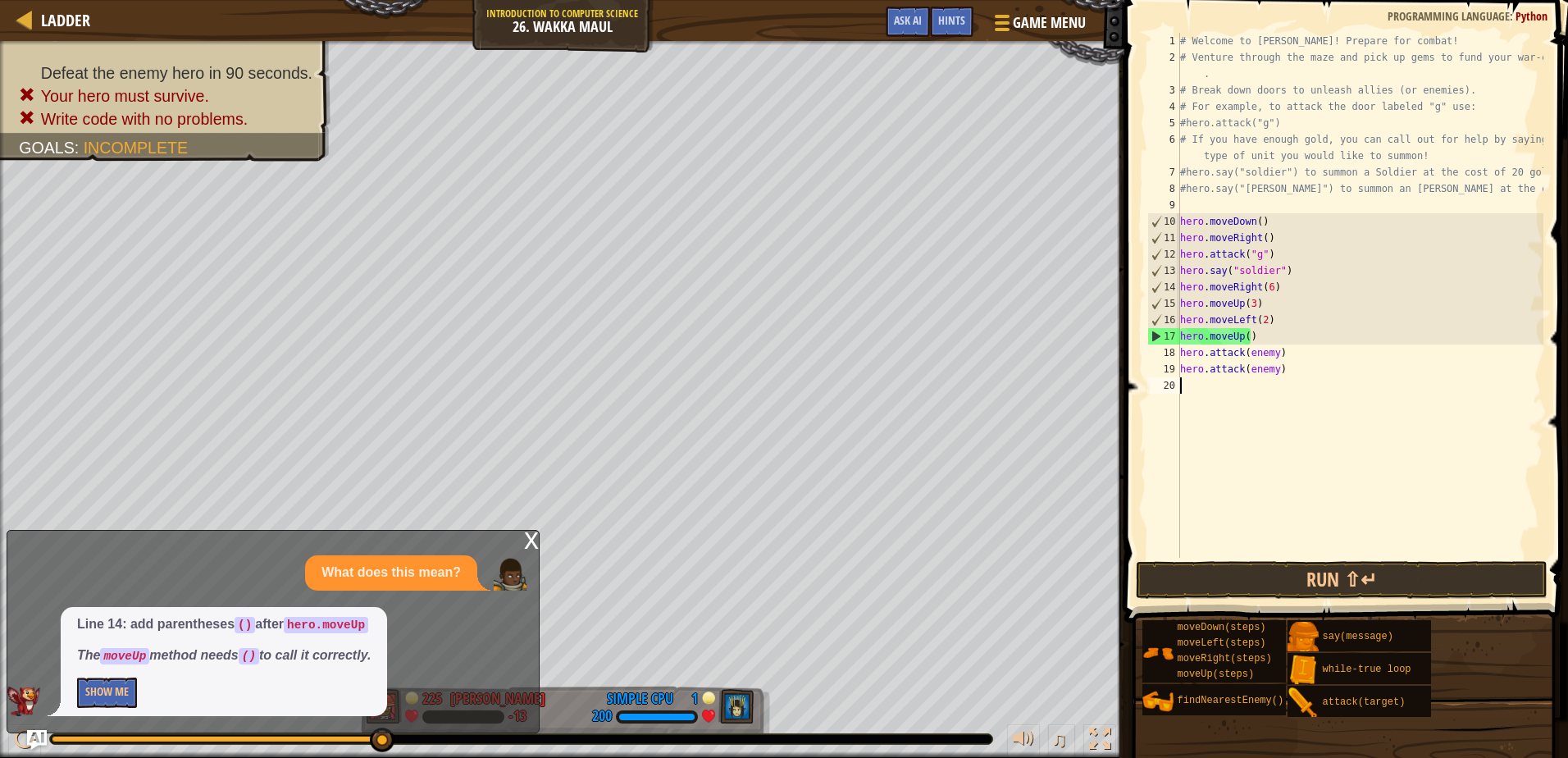
click at [1248, 335] on div "# Welcome to Wakka Maul! Prepare for combat! # Venture through the maze and pic…" at bounding box center [1360, 311] width 366 height 558
type textarea "hero.moveUp()"
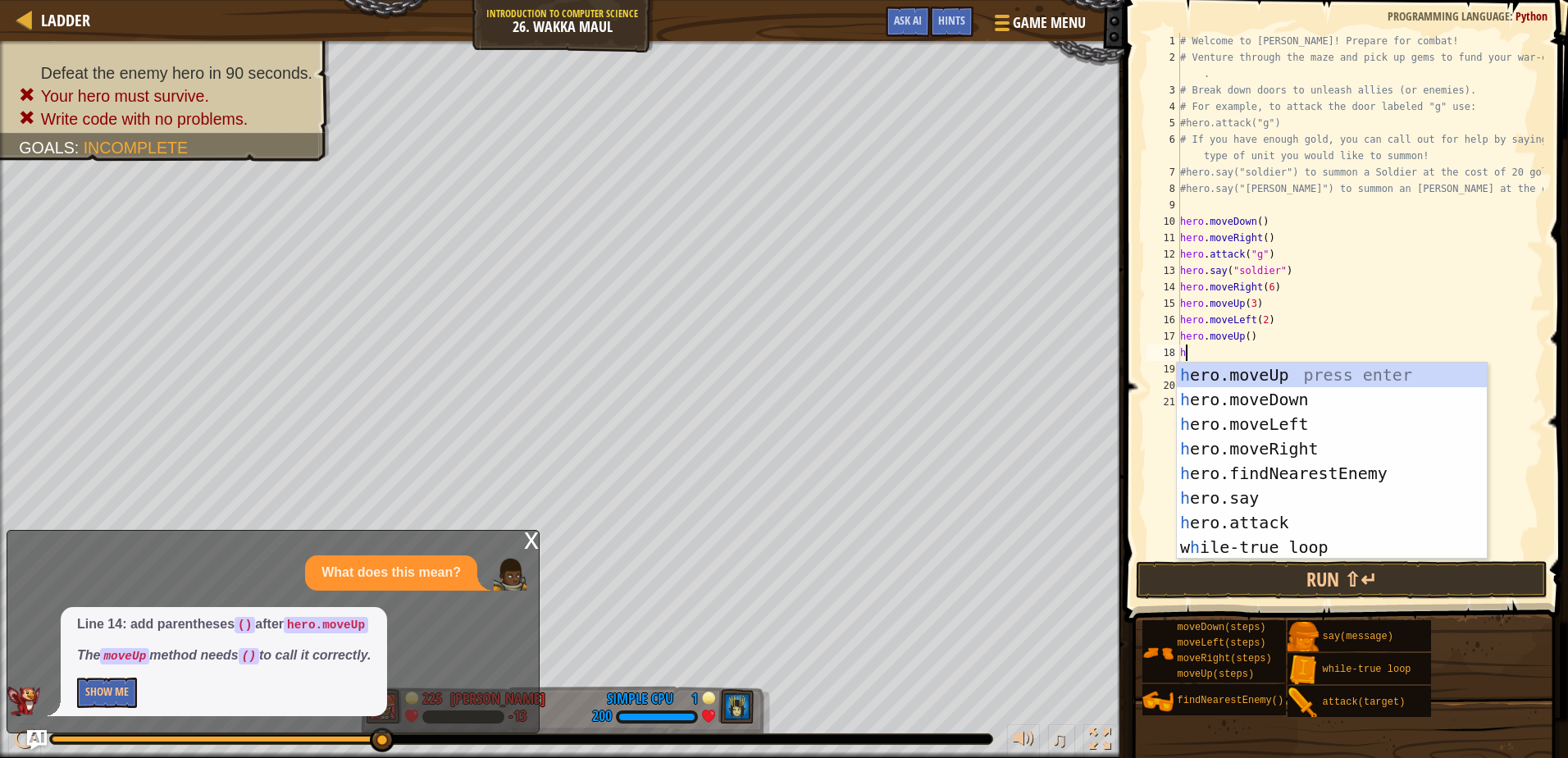
type textarea "he"
click at [1246, 473] on div "he ro.moveUp press enter he ro.moveDown press enter he ro.moveLeft press enter …" at bounding box center [1332, 485] width 310 height 246
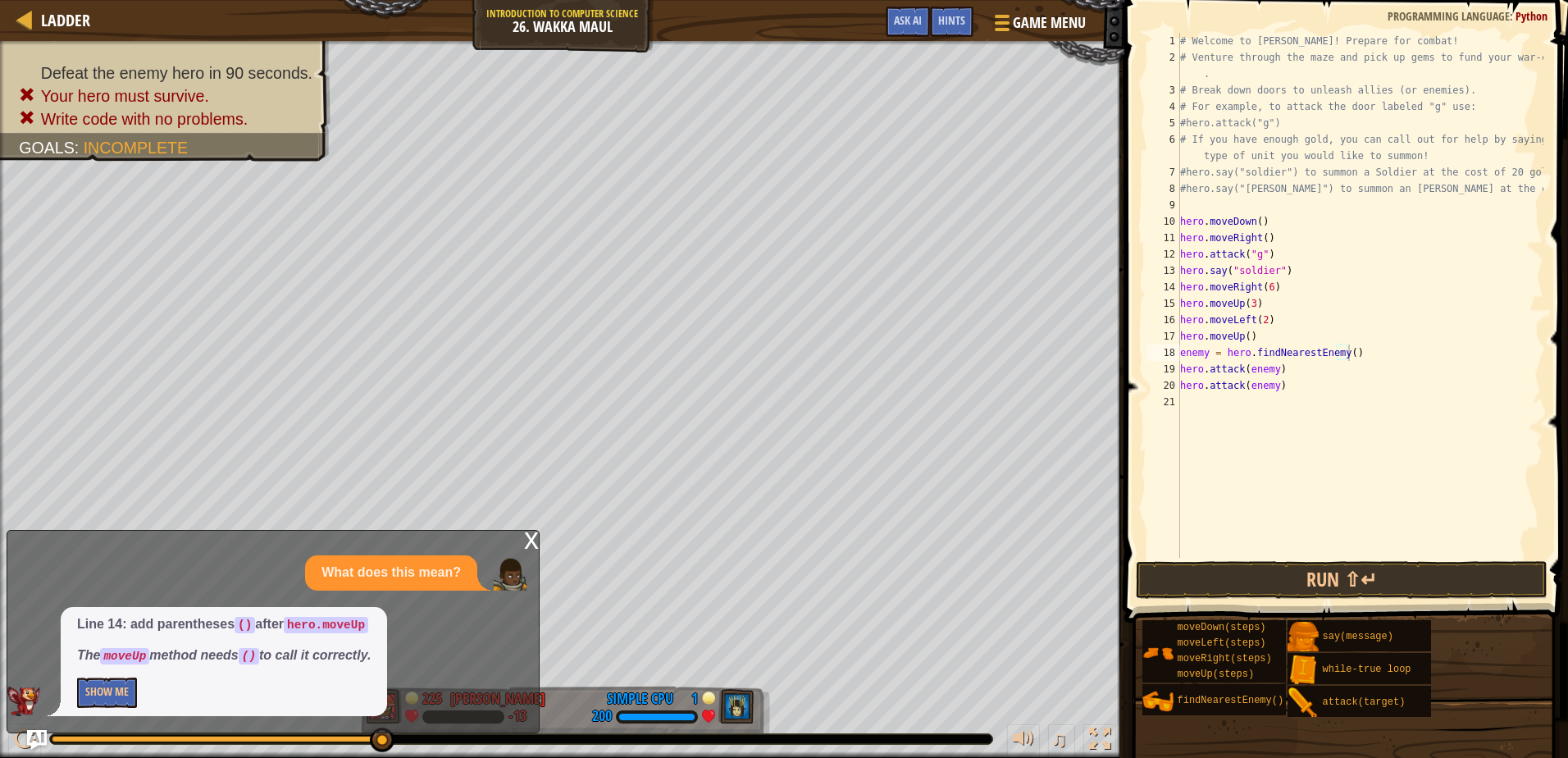
click at [1185, 561] on span at bounding box center [1348, 288] width 457 height 671
click at [1172, 576] on button "Run ⇧↵" at bounding box center [1341, 580] width 411 height 38
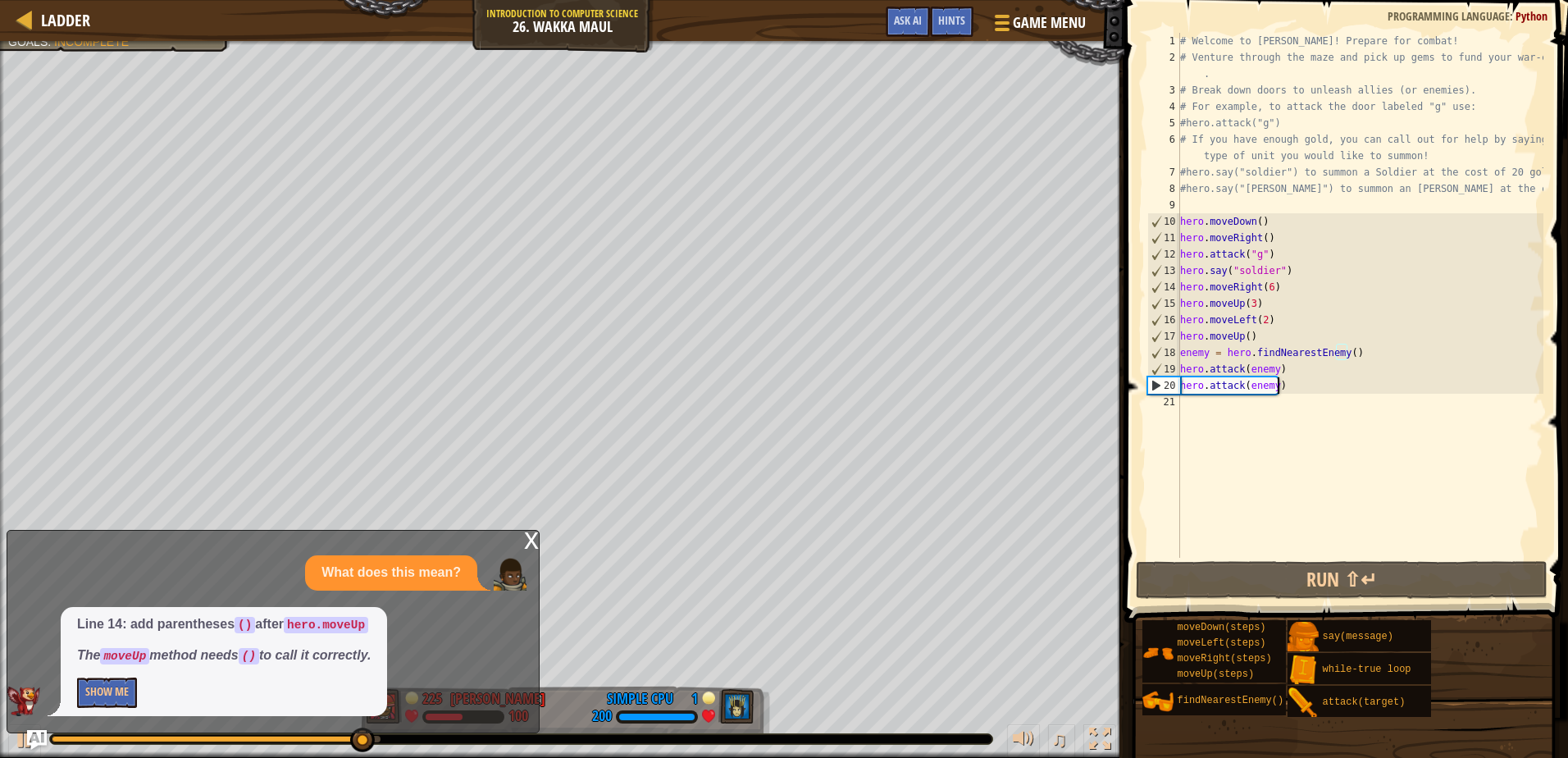
click at [1281, 382] on div "# Welcome to Wakka Maul! Prepare for combat! # Venture through the maze and pic…" at bounding box center [1360, 311] width 366 height 558
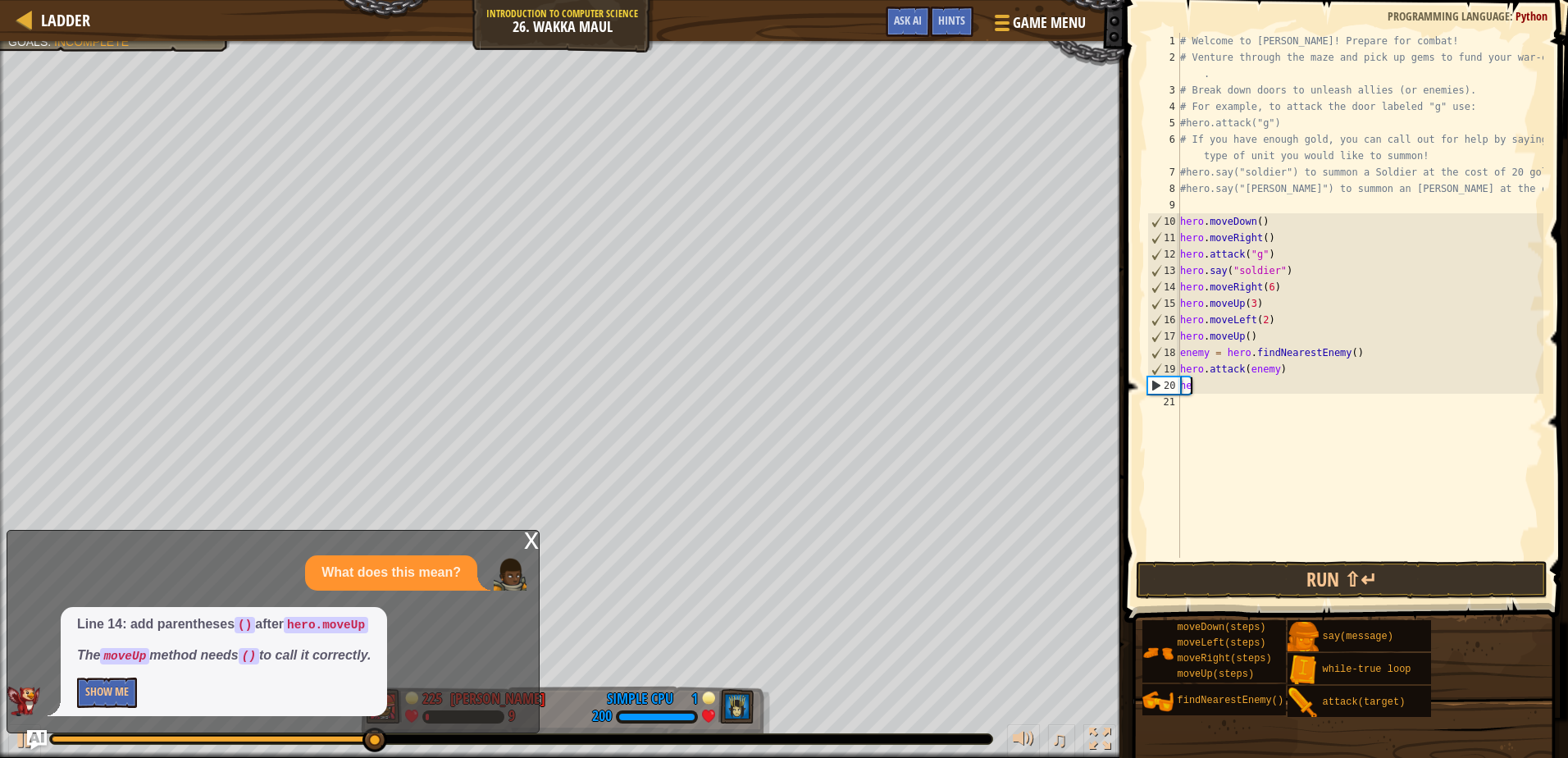
type textarea "h"
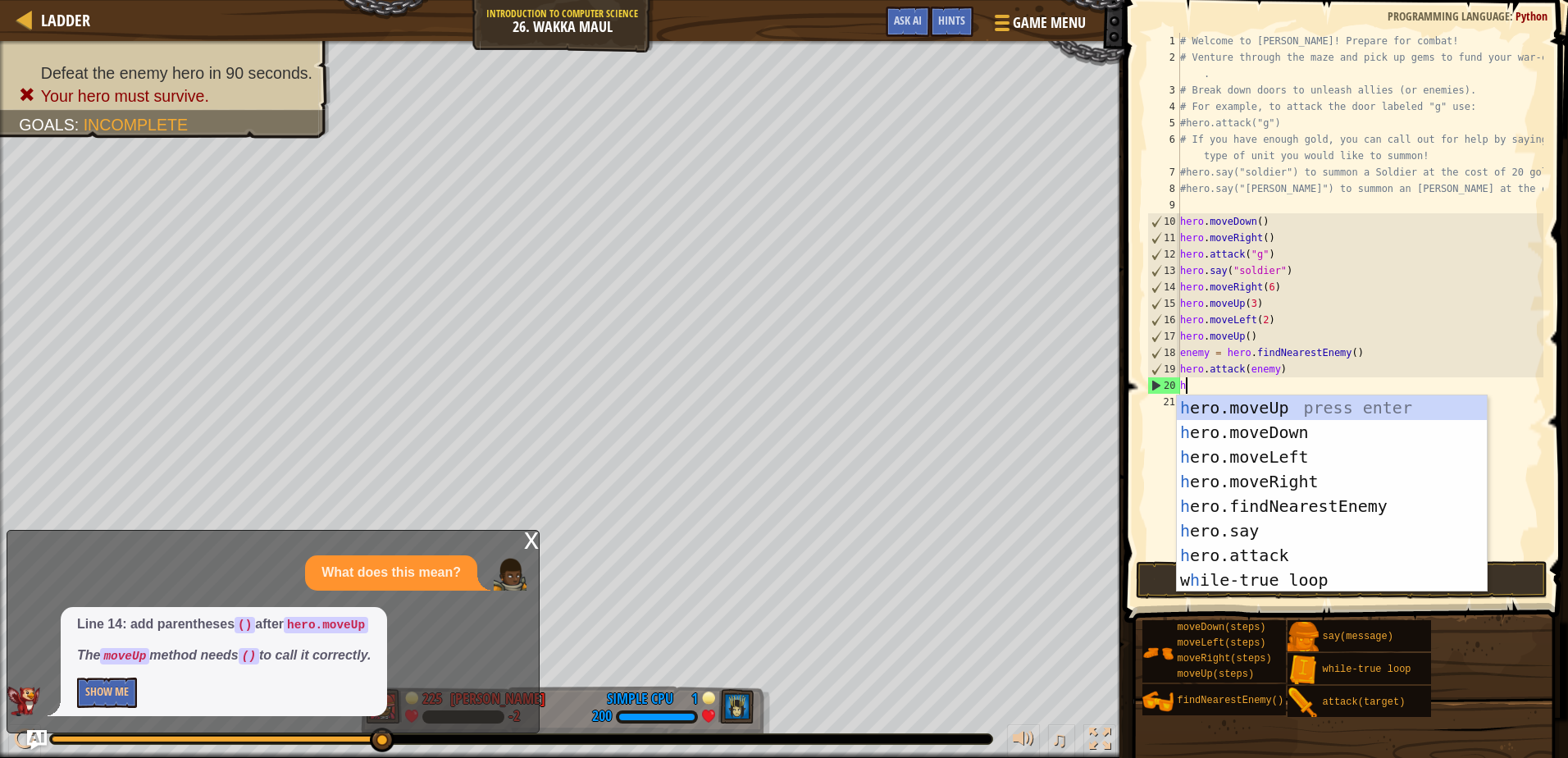
type textarea "he"
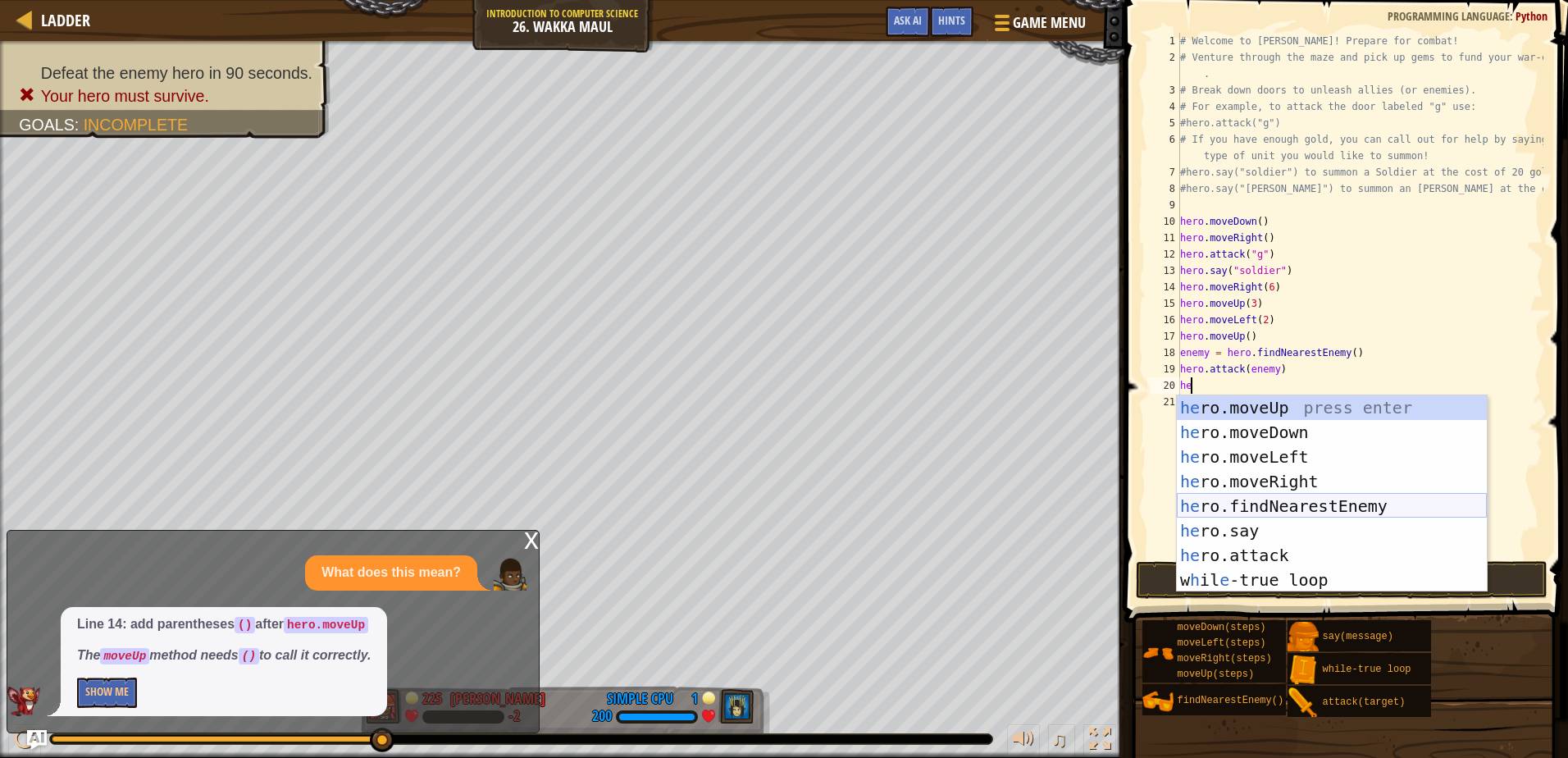
drag, startPoint x: 1265, startPoint y: 498, endPoint x: 1260, endPoint y: 480, distance: 18.7
click at [1264, 498] on div "he ro.moveUp press enter he ro.moveDown press enter he ro.moveLeft press enter …" at bounding box center [1332, 519] width 310 height 246
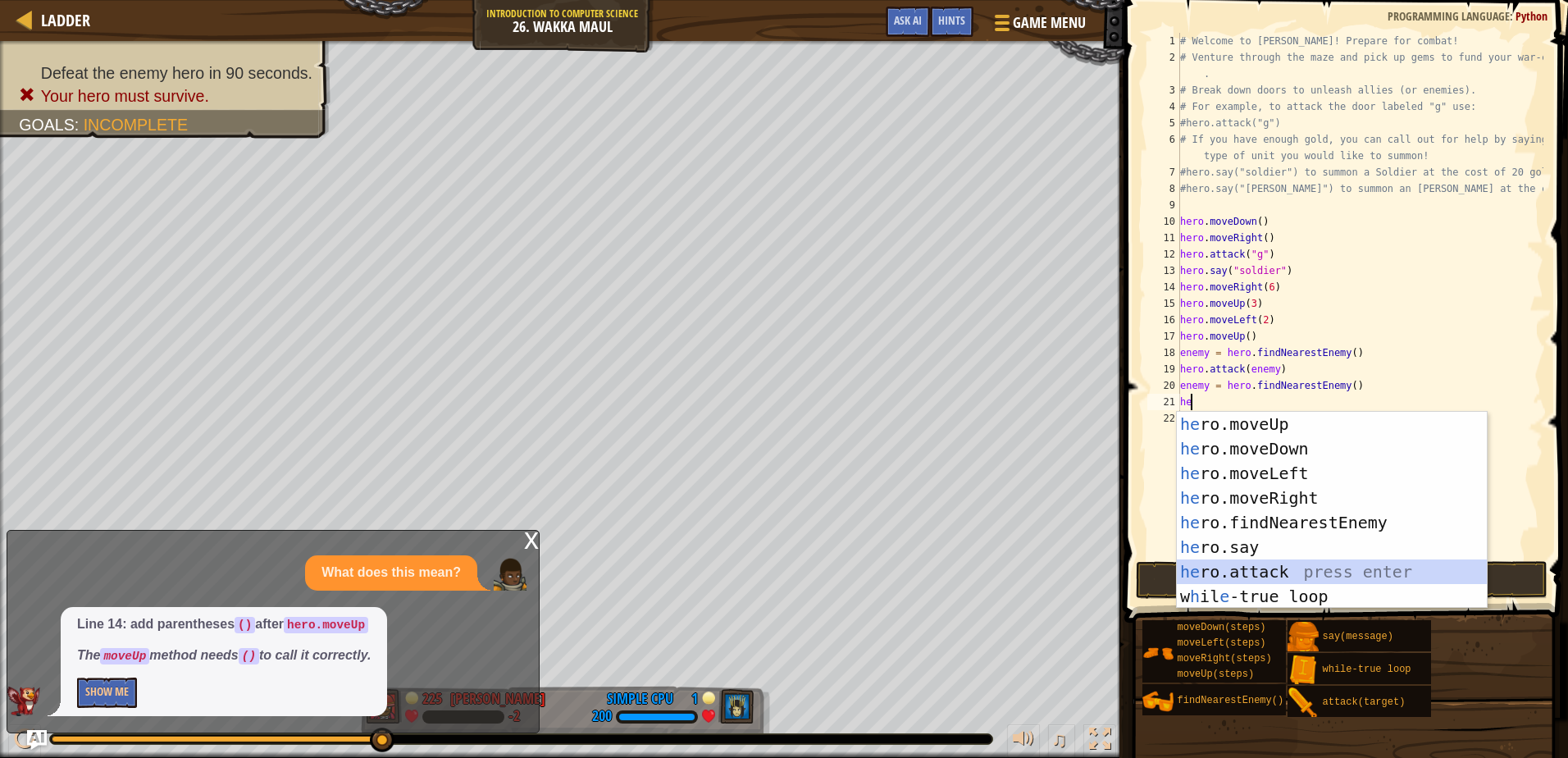
click at [1263, 577] on div "he ro.moveUp press enter he ro.moveDown press enter he ro.moveLeft press enter …" at bounding box center [1332, 535] width 310 height 246
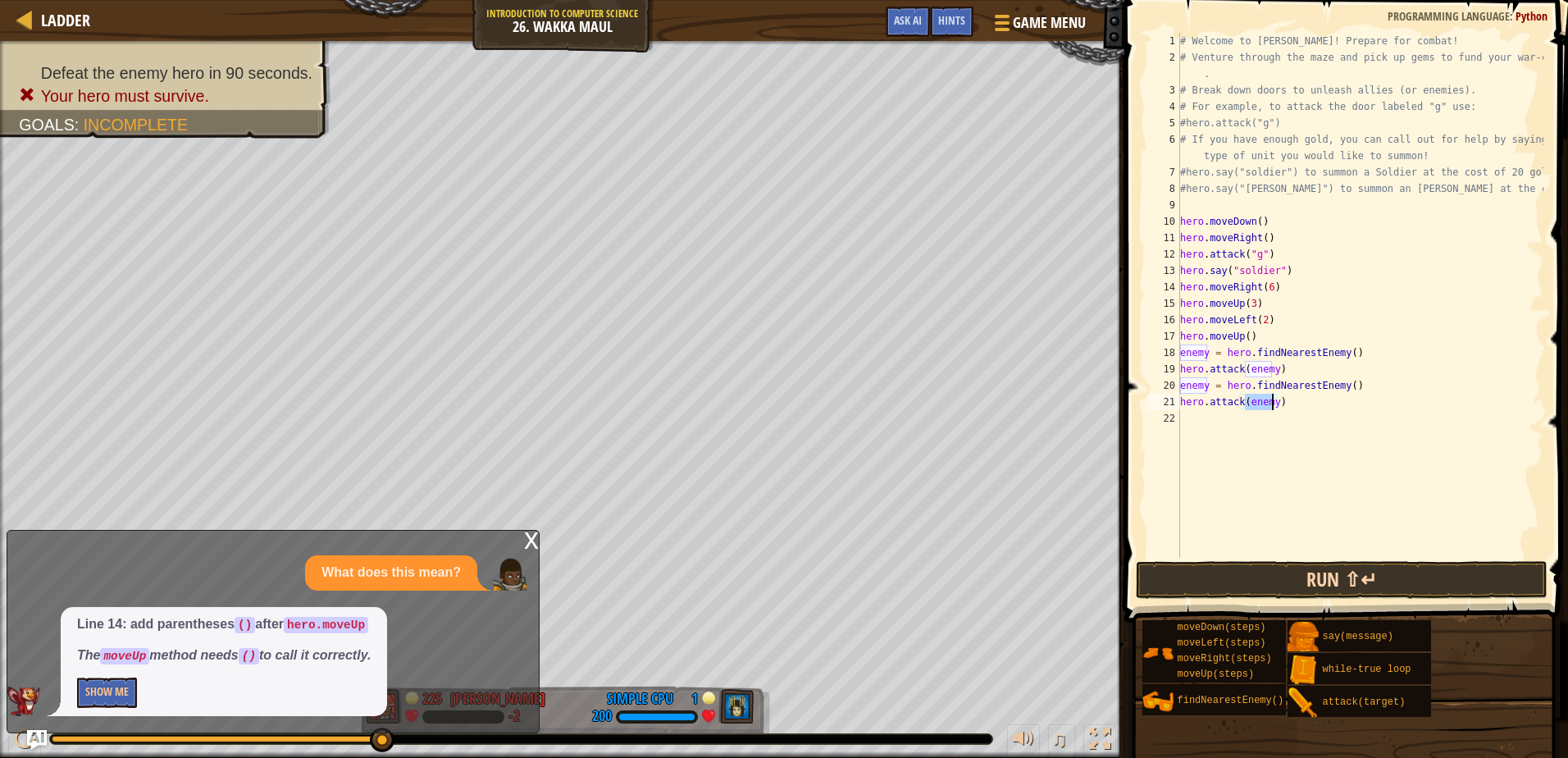
type textarea "hero.attack(enemy)"
click at [1276, 583] on button "Run ⇧↵" at bounding box center [1341, 580] width 411 height 38
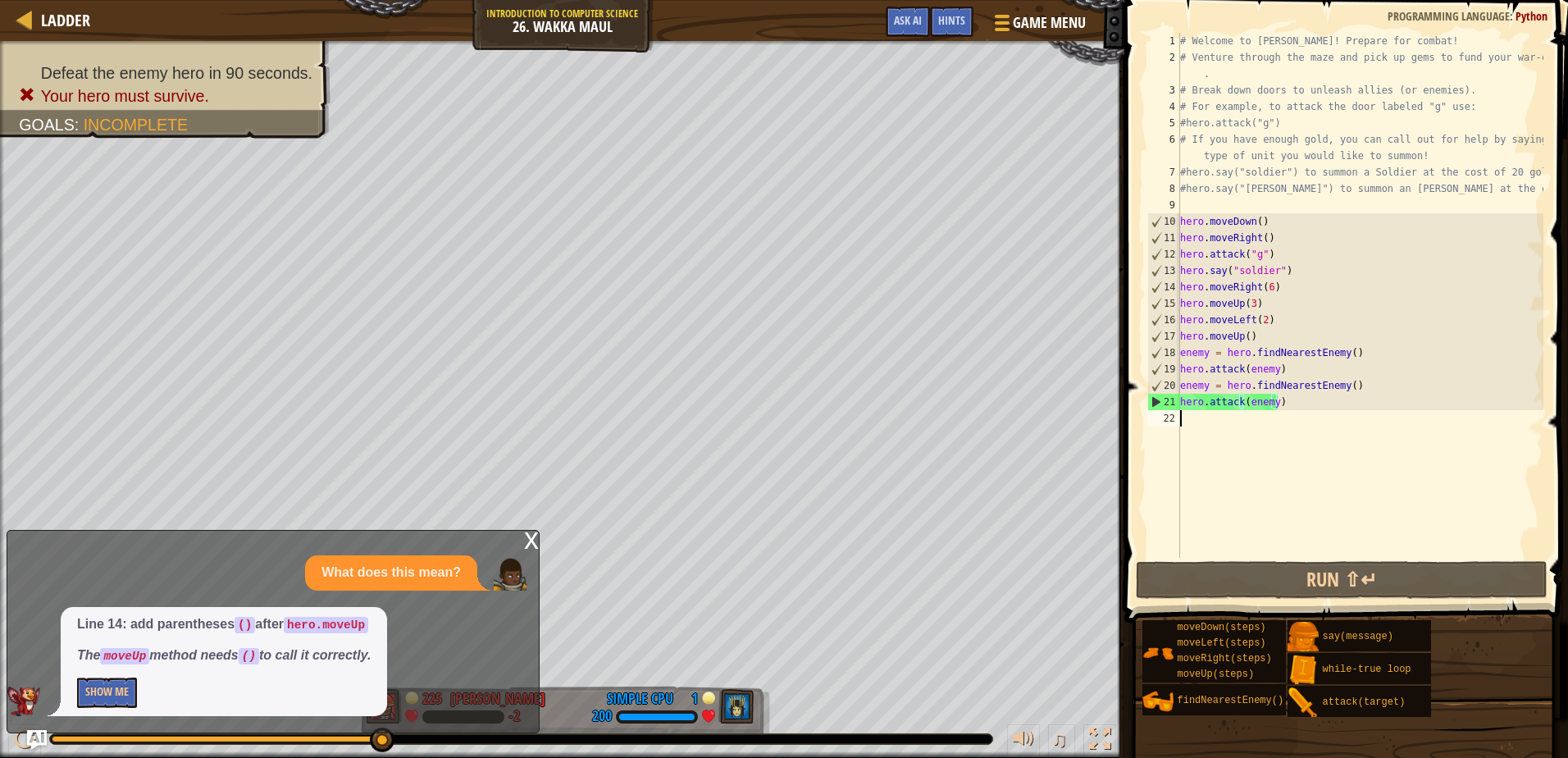
drag, startPoint x: 1190, startPoint y: 426, endPoint x: 1152, endPoint y: 376, distance: 62.8
click at [1191, 425] on div "# Welcome to Wakka Maul! Prepare for combat! # Venture through the maze and pic…" at bounding box center [1360, 311] width 366 height 558
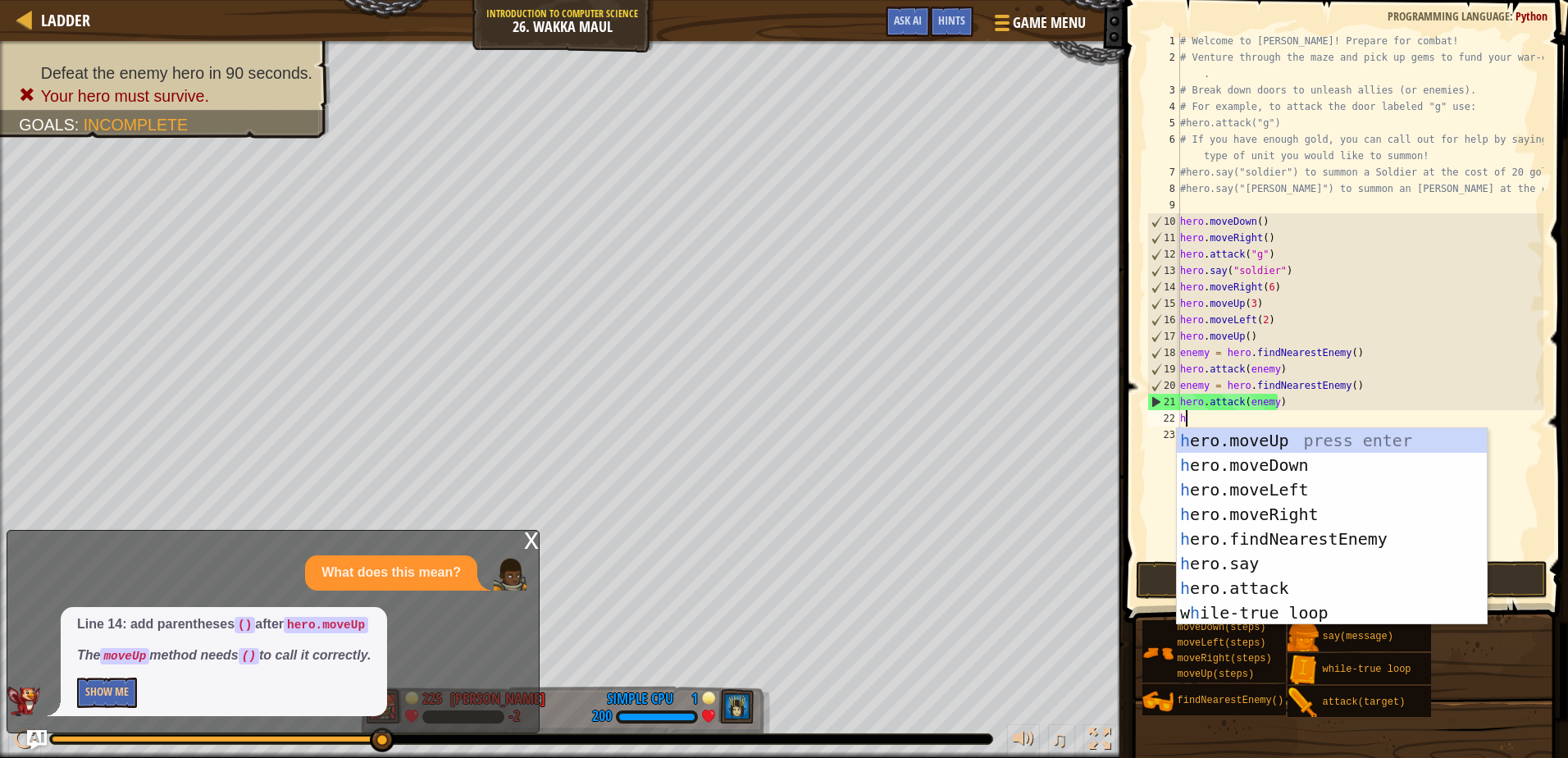
type textarea "he"
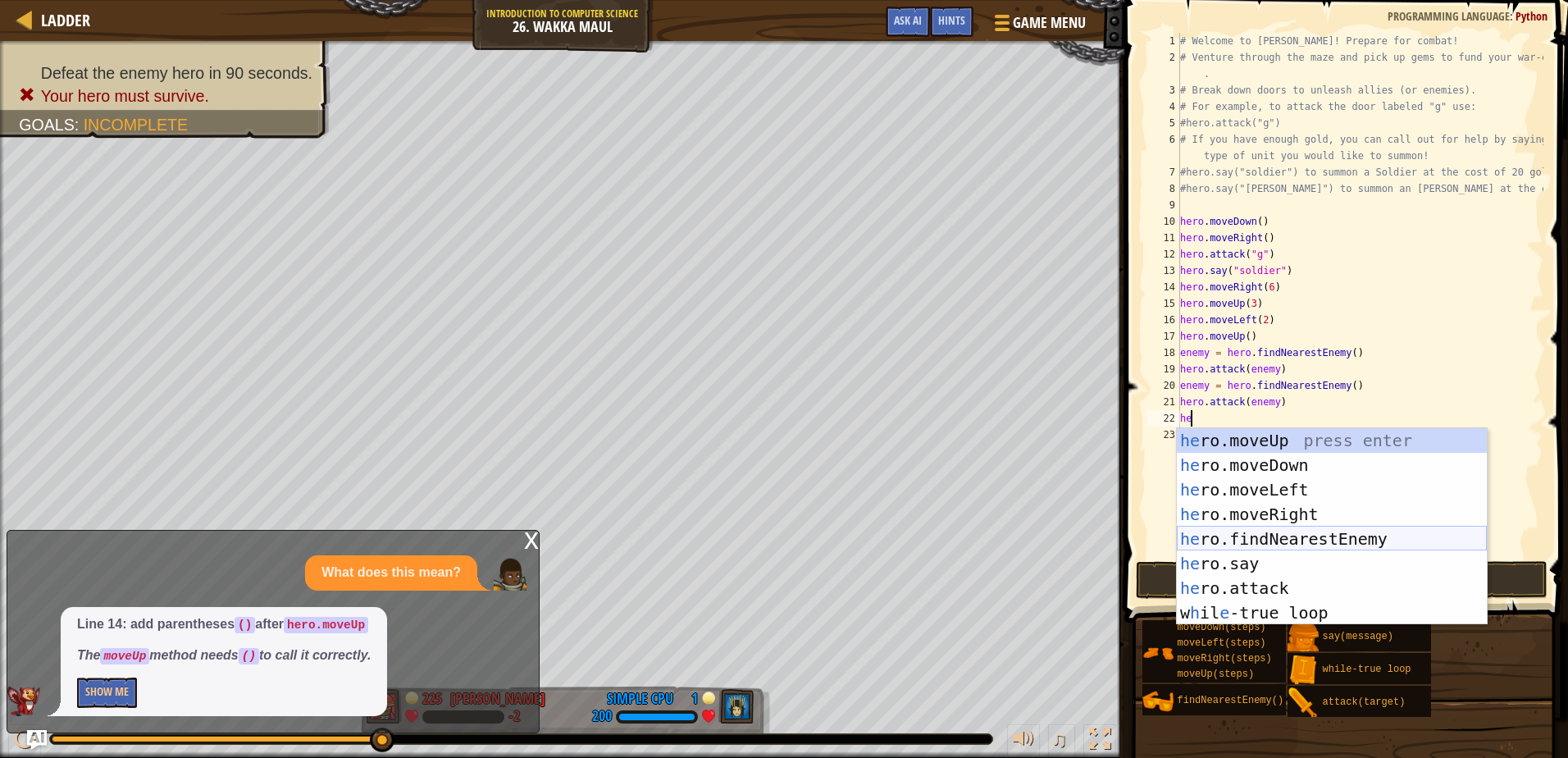
click at [1267, 533] on div "he ro.moveUp press enter he ro.moveDown press enter he ro.moveLeft press enter …" at bounding box center [1332, 551] width 310 height 246
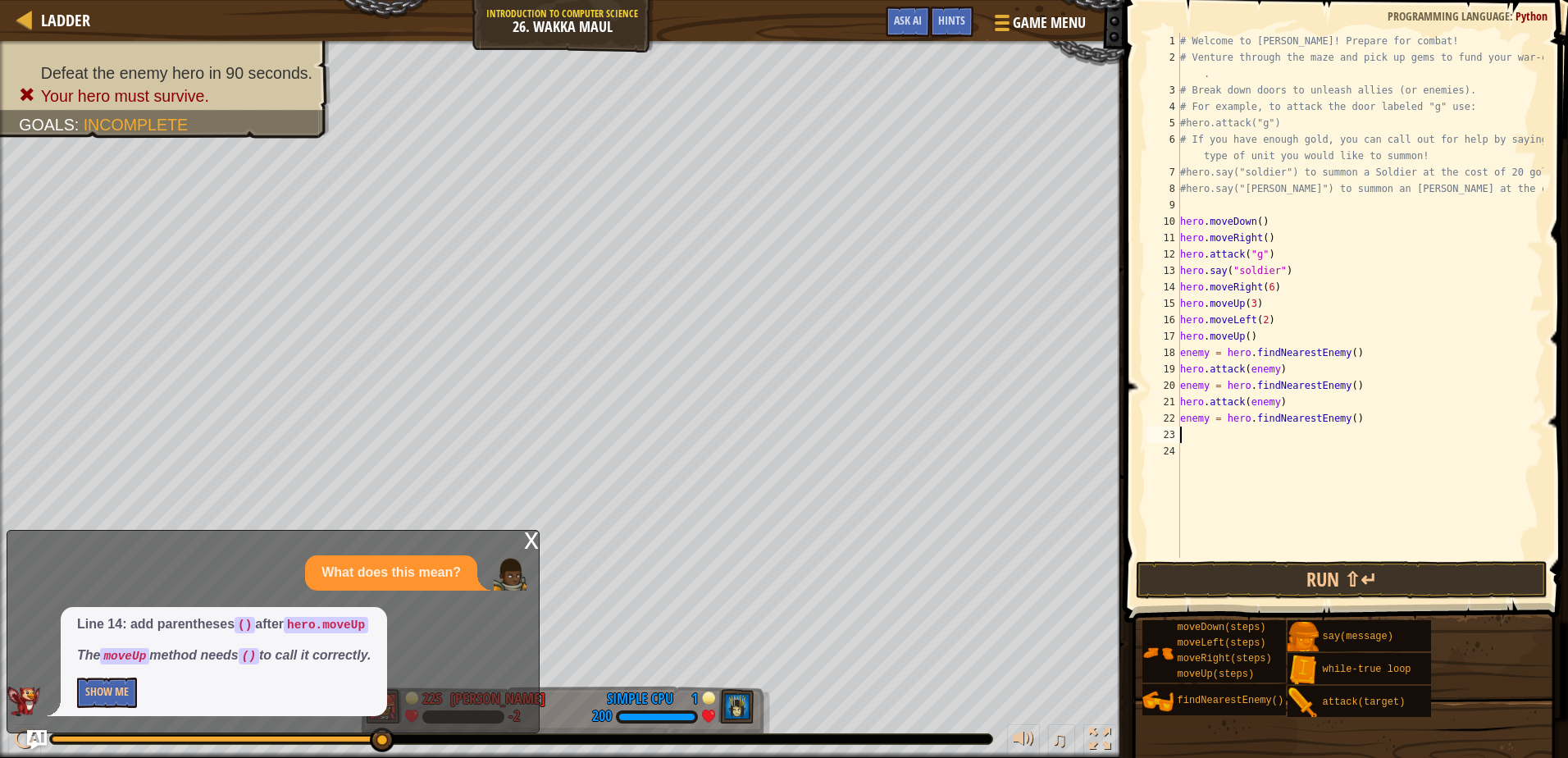
click at [1363, 417] on div "# Welcome to Wakka Maul! Prepare for combat! # Venture through the maze and pic…" at bounding box center [1360, 311] width 366 height 558
type textarea "e"
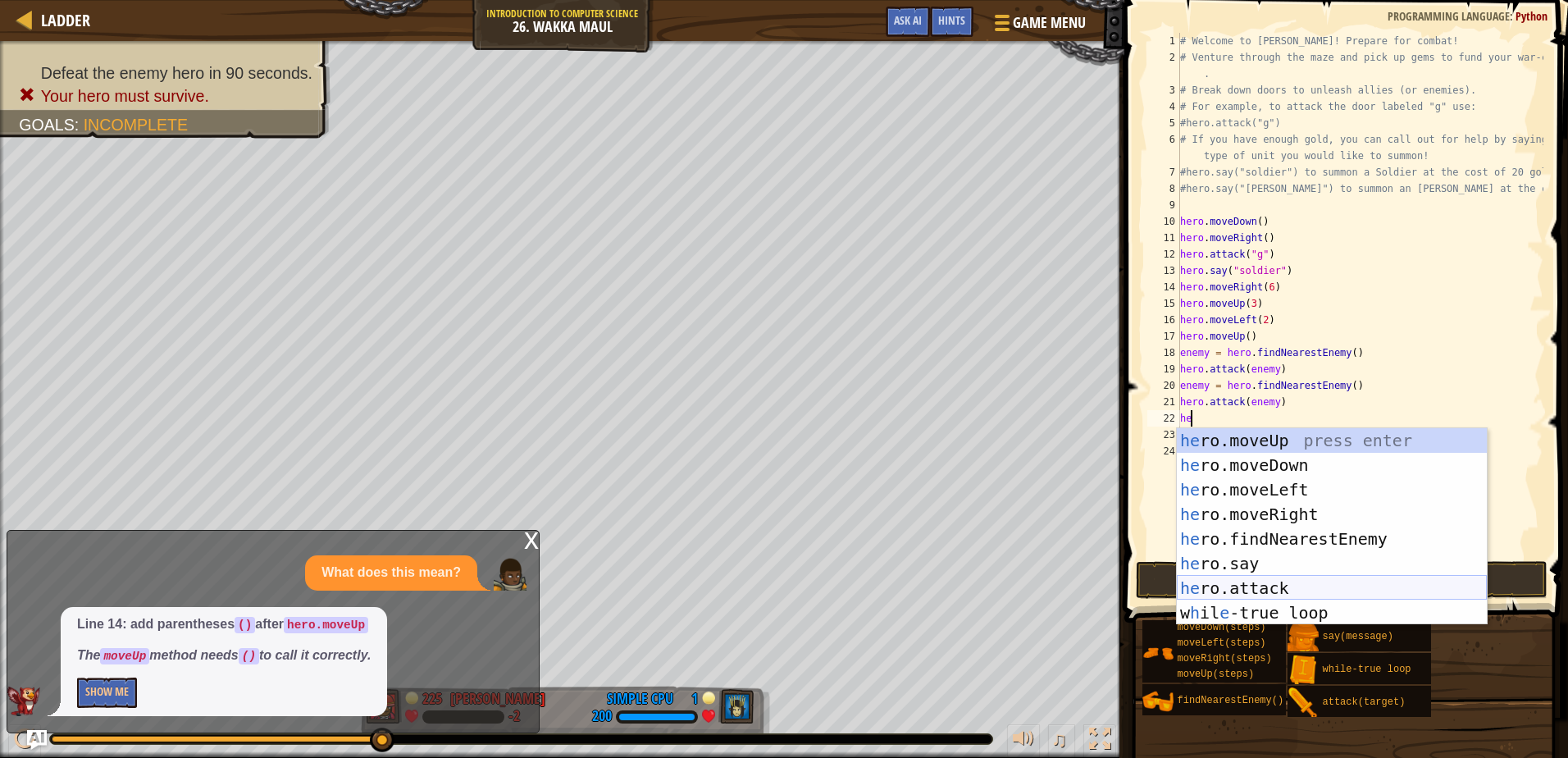
click at [1255, 576] on div "he ro.moveUp press enter he ro.moveDown press enter he ro.moveLeft press enter …" at bounding box center [1332, 551] width 310 height 246
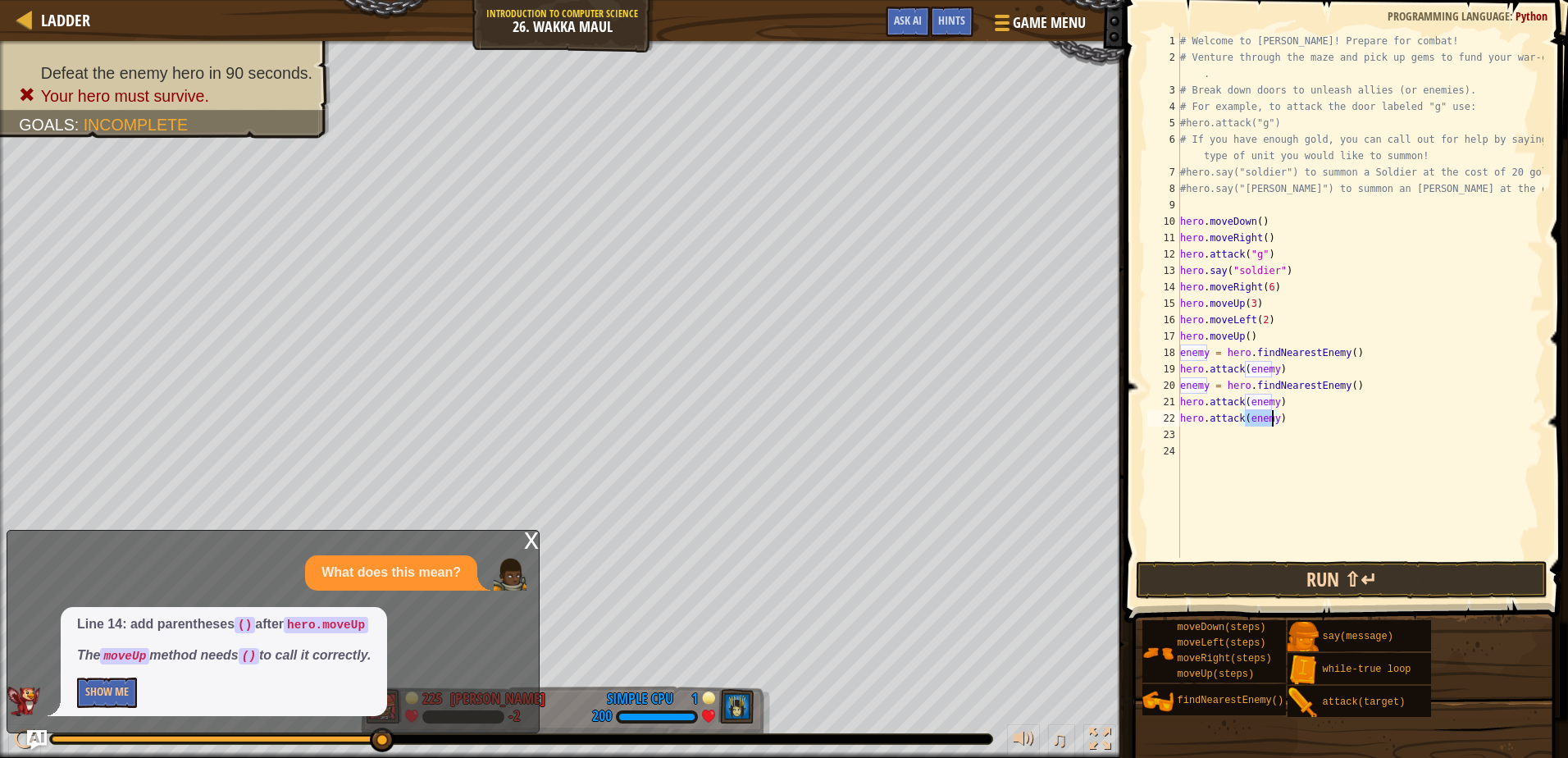
type textarea "hero.attack(enemy)"
click at [1316, 586] on button "Run ⇧↵" at bounding box center [1341, 580] width 411 height 38
